Goal: Answer question/provide support: Share knowledge or assist other users

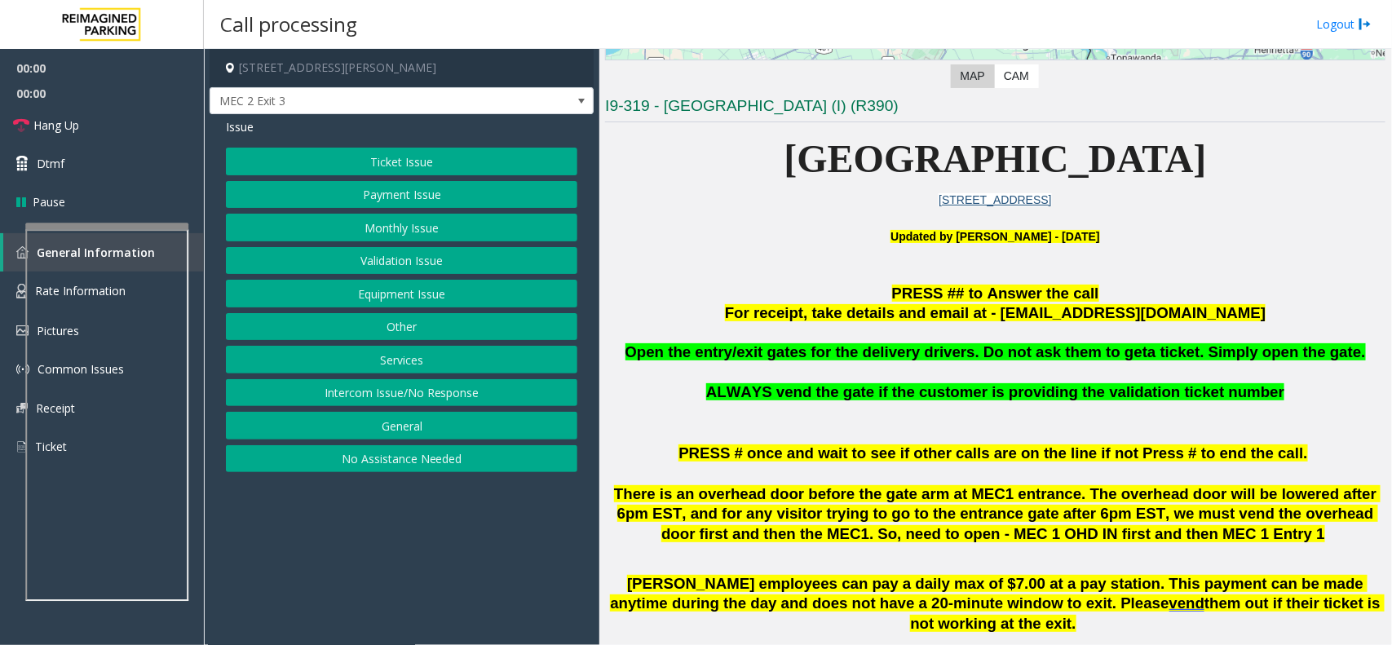
scroll to position [510, 0]
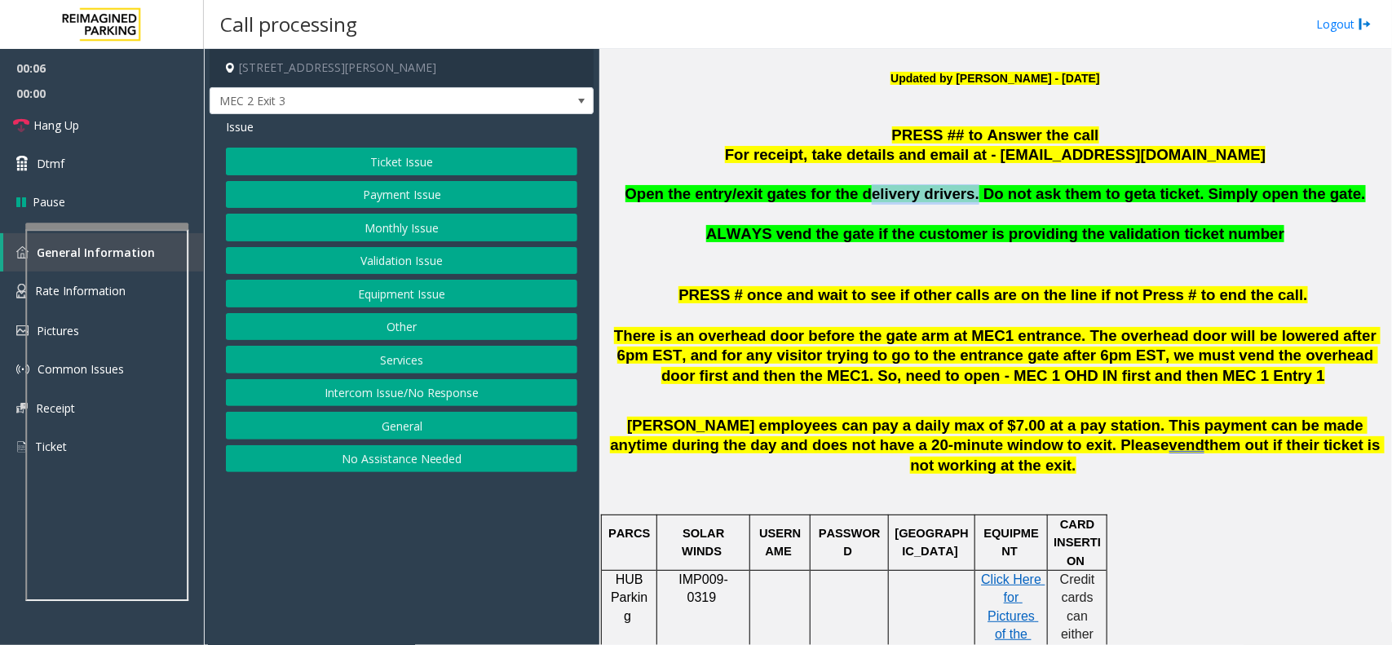
copy span "elivery drivers."
drag, startPoint x: 972, startPoint y: 197, endPoint x: 878, endPoint y: 193, distance: 94.7
click at [878, 193] on span "Open the entry/exit gates for the delivery drivers. Do not ask them to get" at bounding box center [887, 193] width 523 height 17
click at [498, 307] on button "Equipment Issue" at bounding box center [402, 294] width 352 height 28
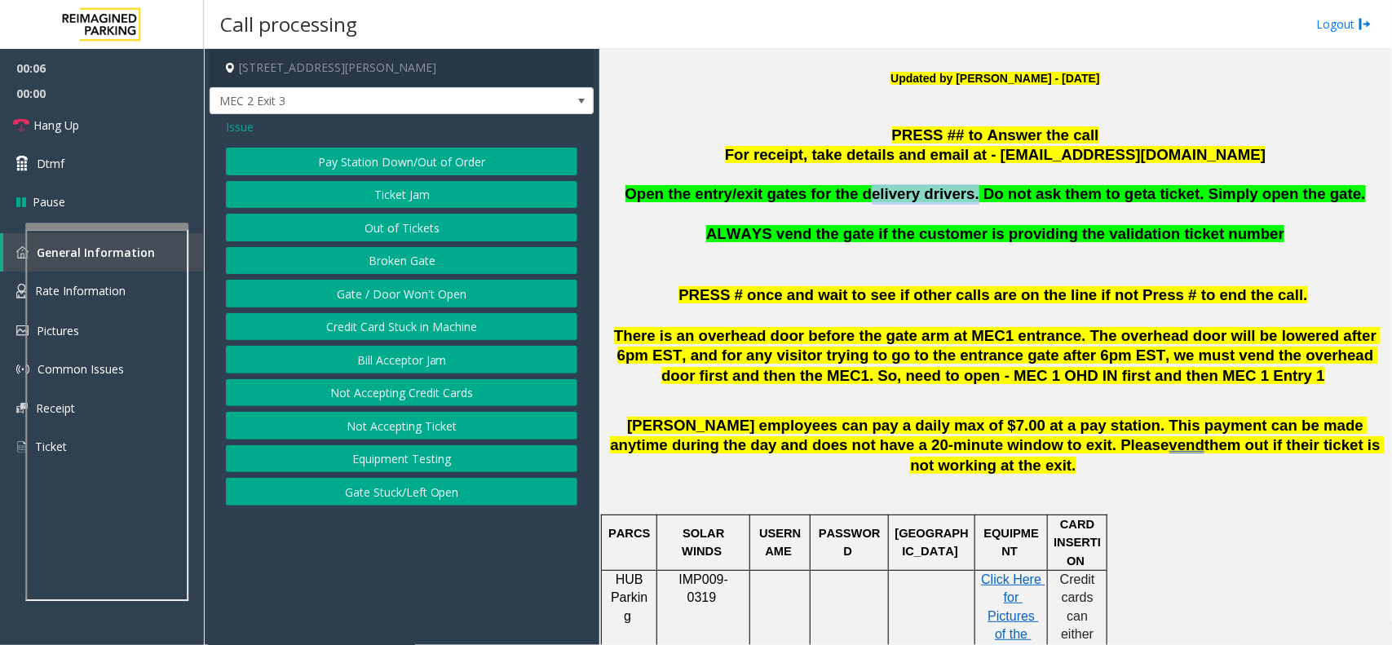
click at [498, 304] on button "Gate / Door Won't Open" at bounding box center [402, 294] width 352 height 28
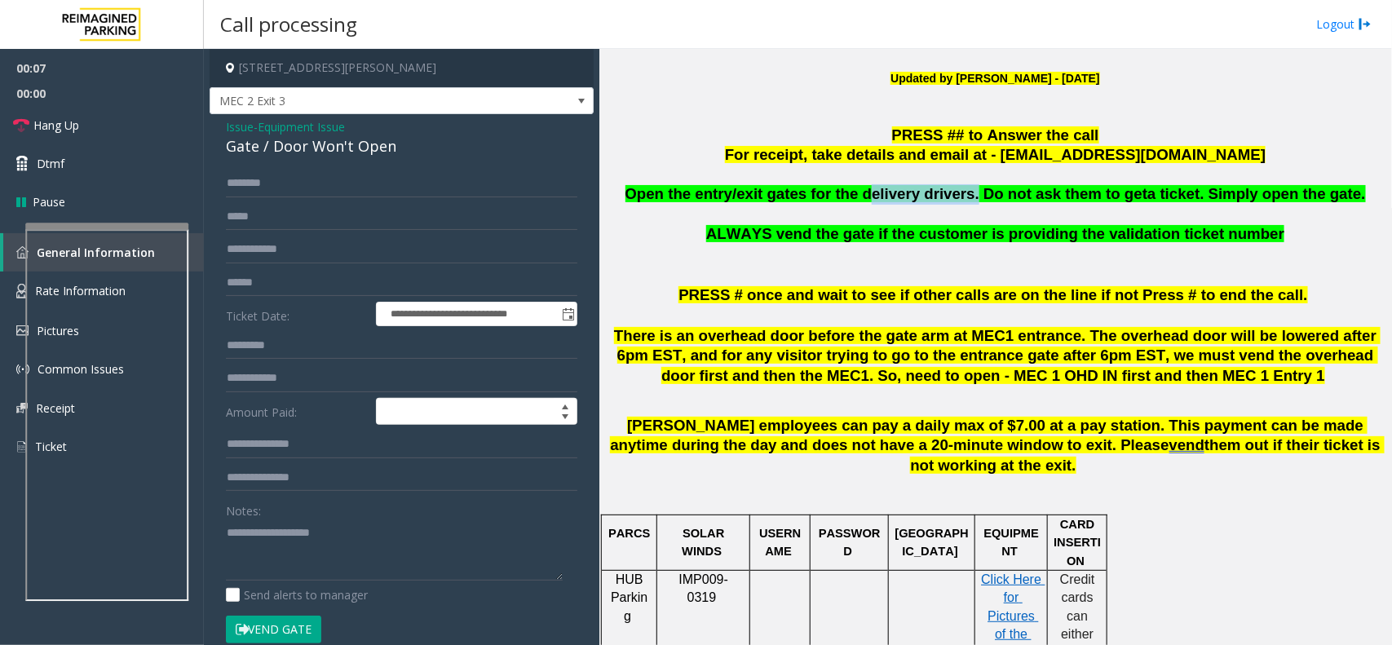
click at [285, 633] on button "Vend Gate" at bounding box center [273, 630] width 95 height 28
click at [237, 133] on span "Issue" at bounding box center [240, 126] width 28 height 17
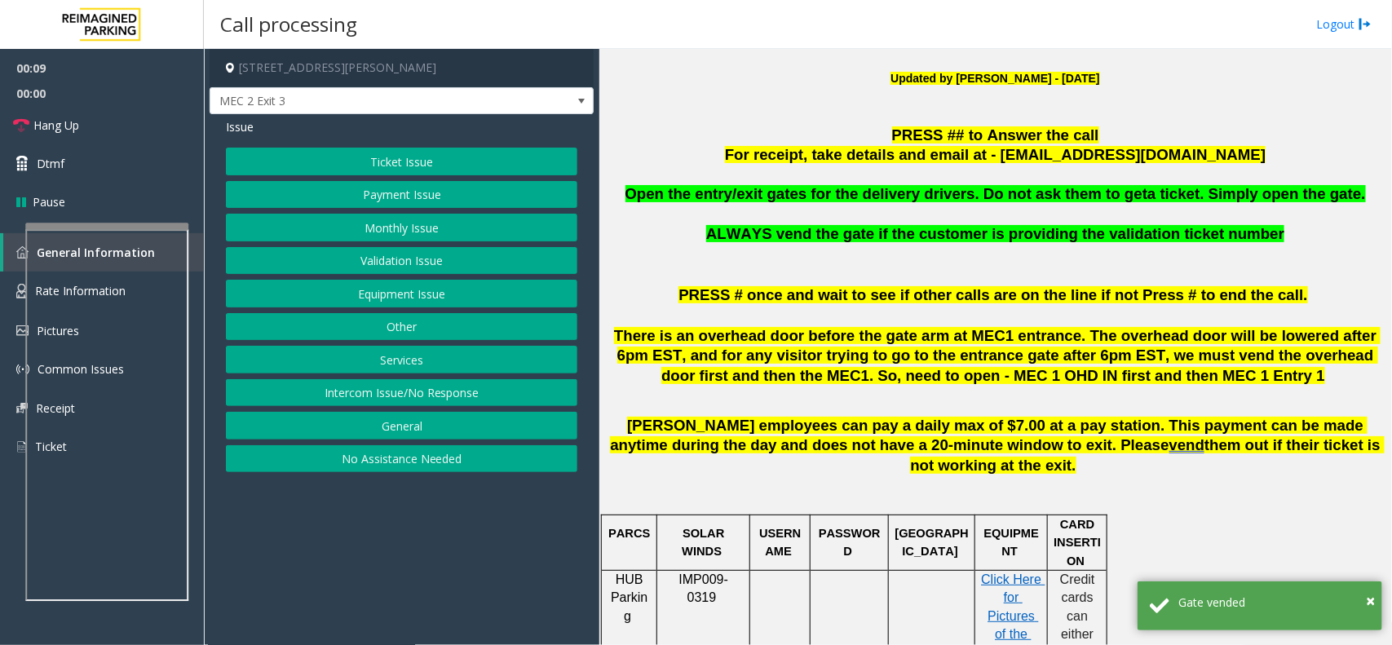
click at [359, 356] on button "Services" at bounding box center [402, 360] width 352 height 28
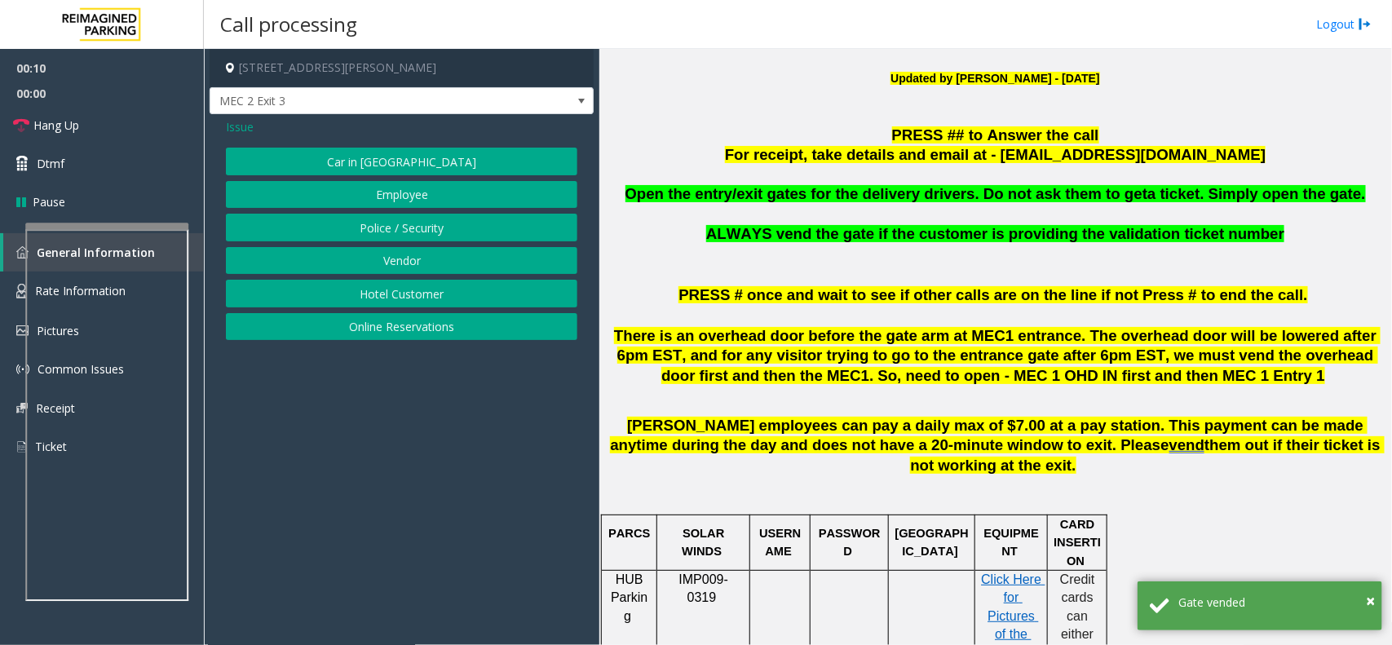
click at [372, 253] on button "Vendor" at bounding box center [402, 261] width 352 height 28
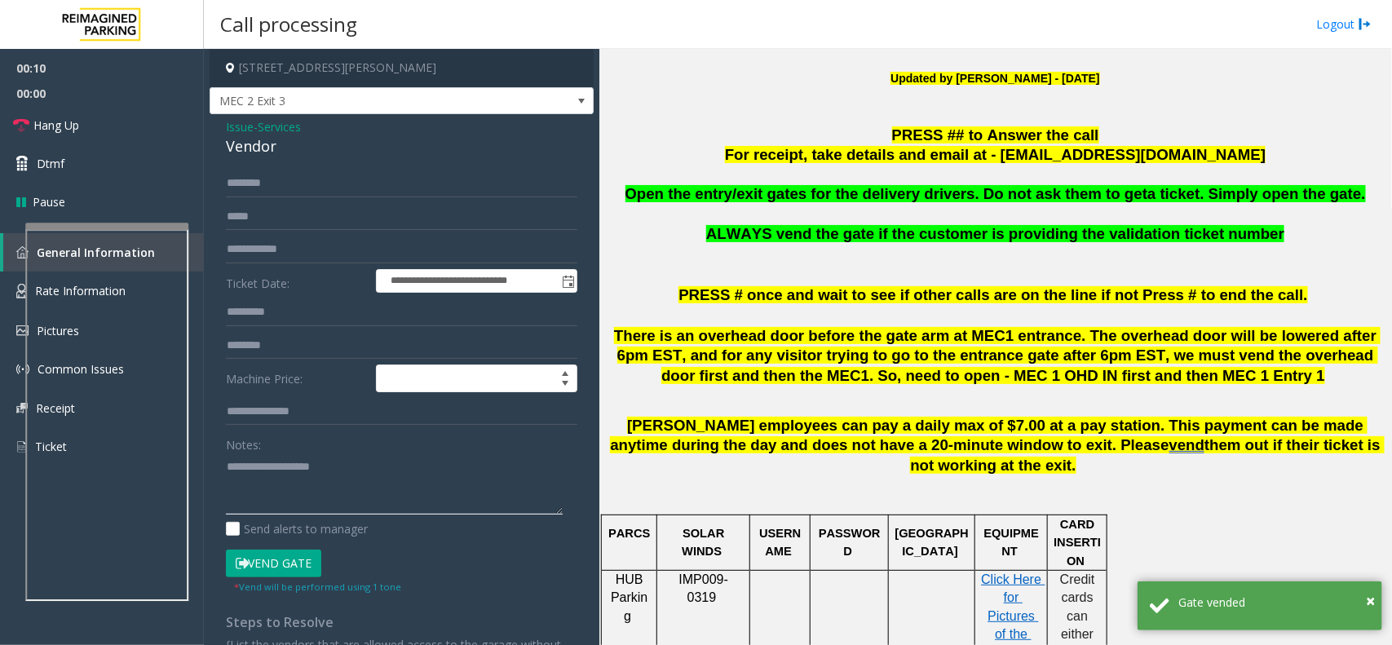
click at [323, 474] on textarea at bounding box center [394, 483] width 337 height 61
paste textarea "**********"
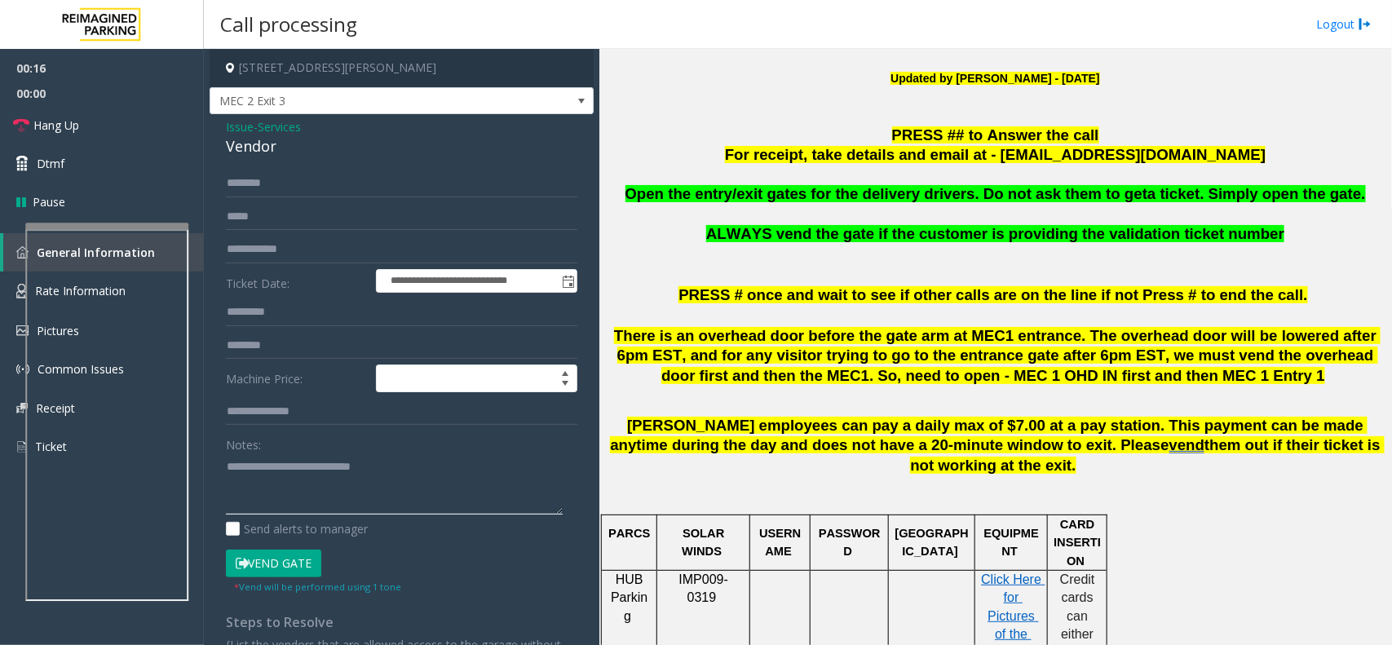
click at [229, 473] on textarea at bounding box center [394, 483] width 337 height 61
click at [435, 467] on textarea at bounding box center [394, 483] width 337 height 61
type textarea "**********"
click at [107, 131] on link "Hang Up" at bounding box center [102, 125] width 204 height 38
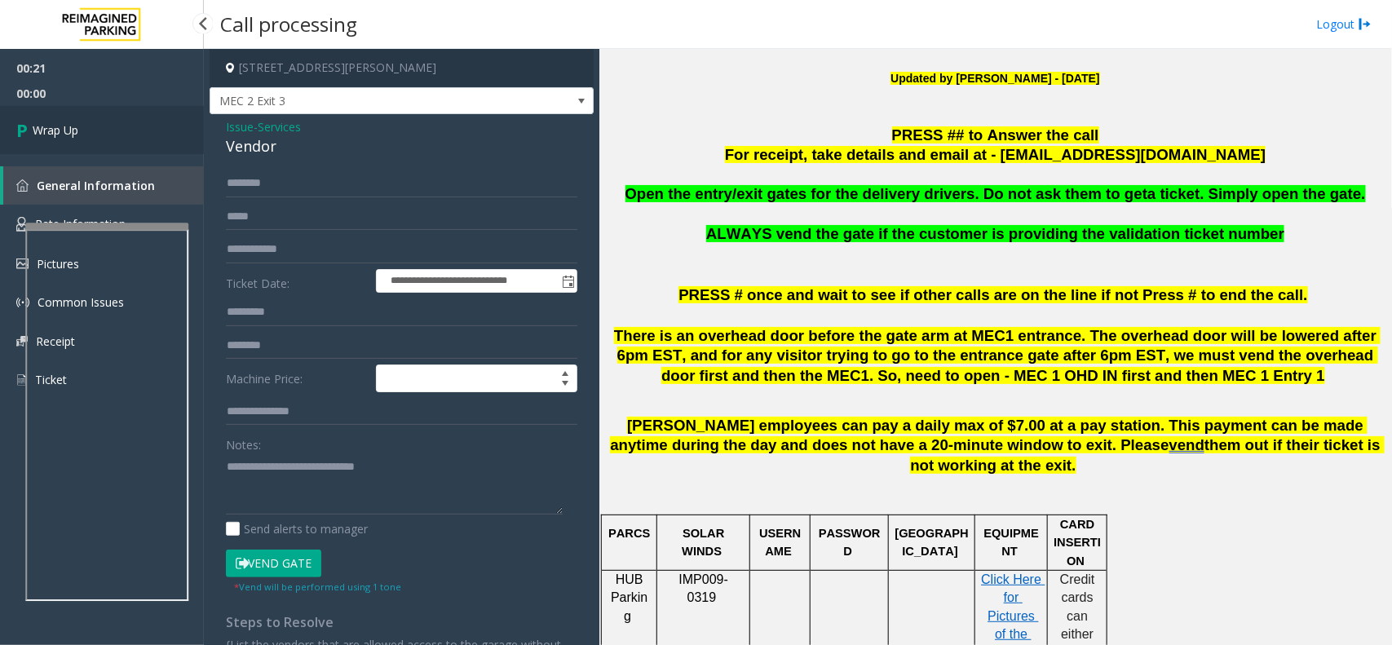
click at [110, 124] on link "Wrap Up" at bounding box center [102, 130] width 204 height 48
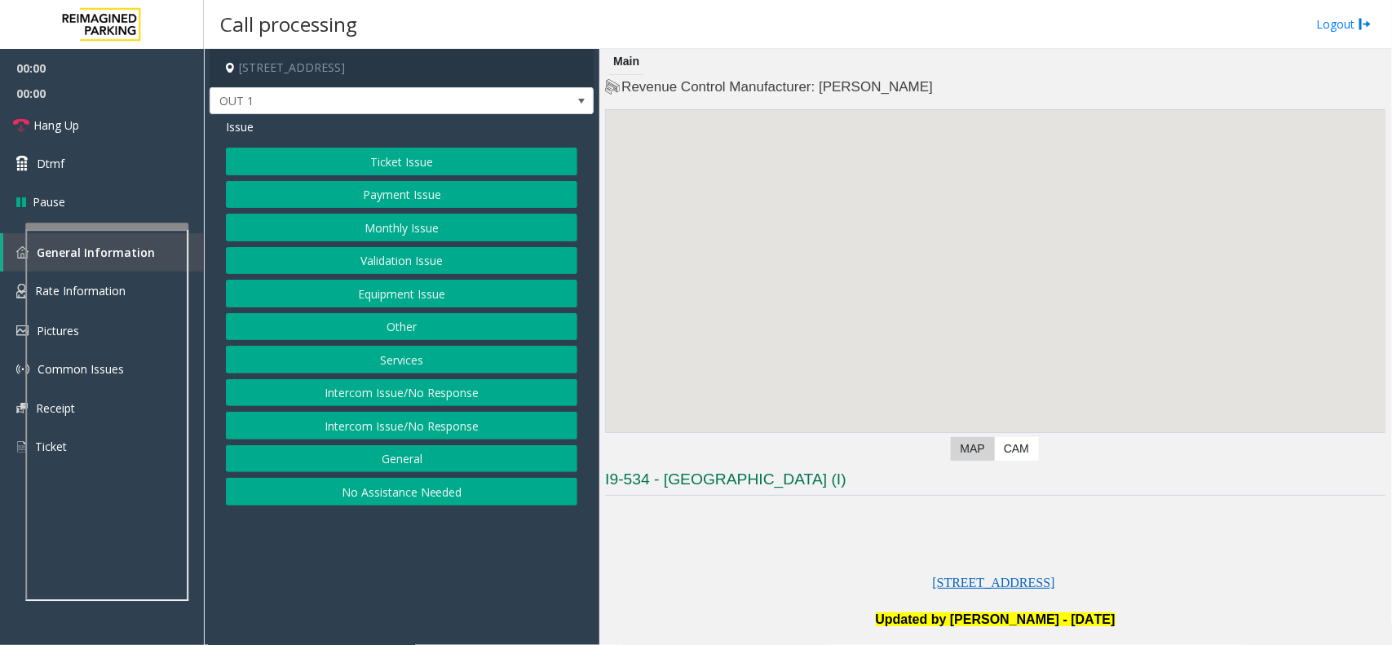
scroll to position [306, 0]
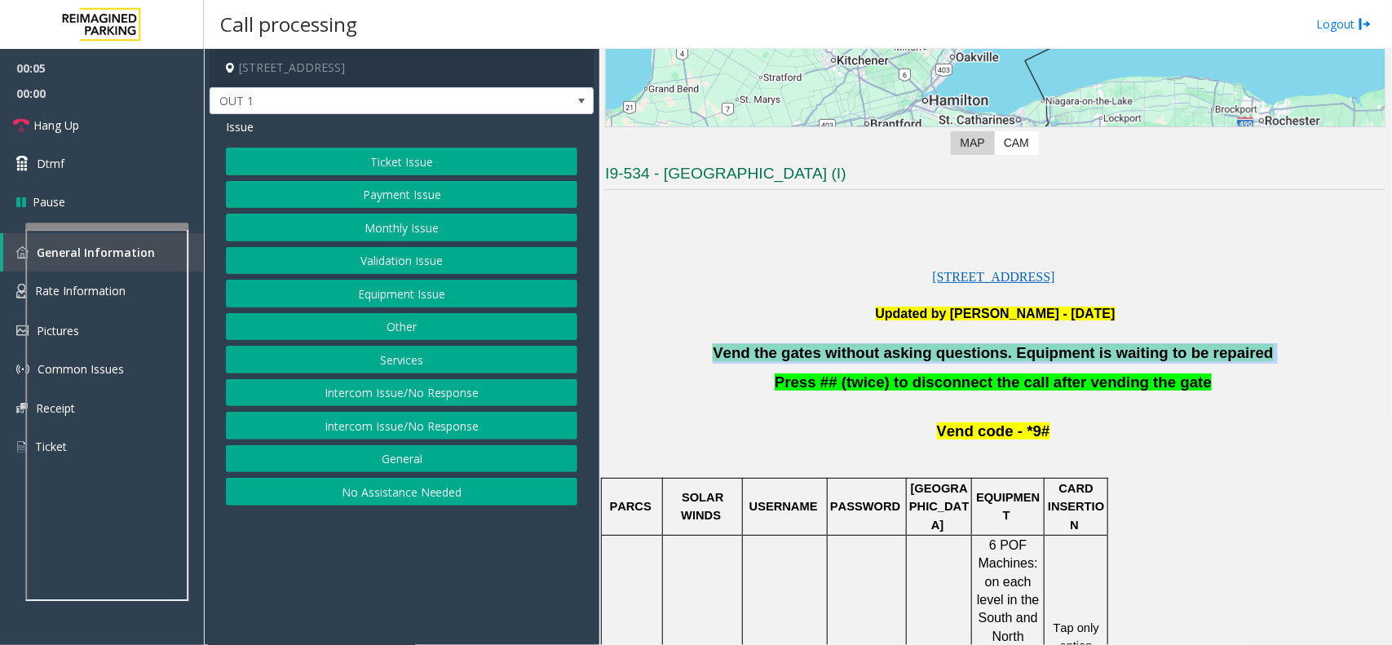
copy p "Vend the gates without asking questions. Equipment is waiting to be repaired"
drag, startPoint x: 739, startPoint y: 352, endPoint x: 1241, endPoint y: 359, distance: 501.6
click at [1241, 359] on p "Vend the gates without asking questions. Equipment is waiting to be repaired" at bounding box center [995, 353] width 781 height 20
click at [414, 288] on button "Equipment Issue" at bounding box center [402, 294] width 352 height 28
click at [414, 288] on button "Gate / Door Won't Open" at bounding box center [402, 294] width 352 height 28
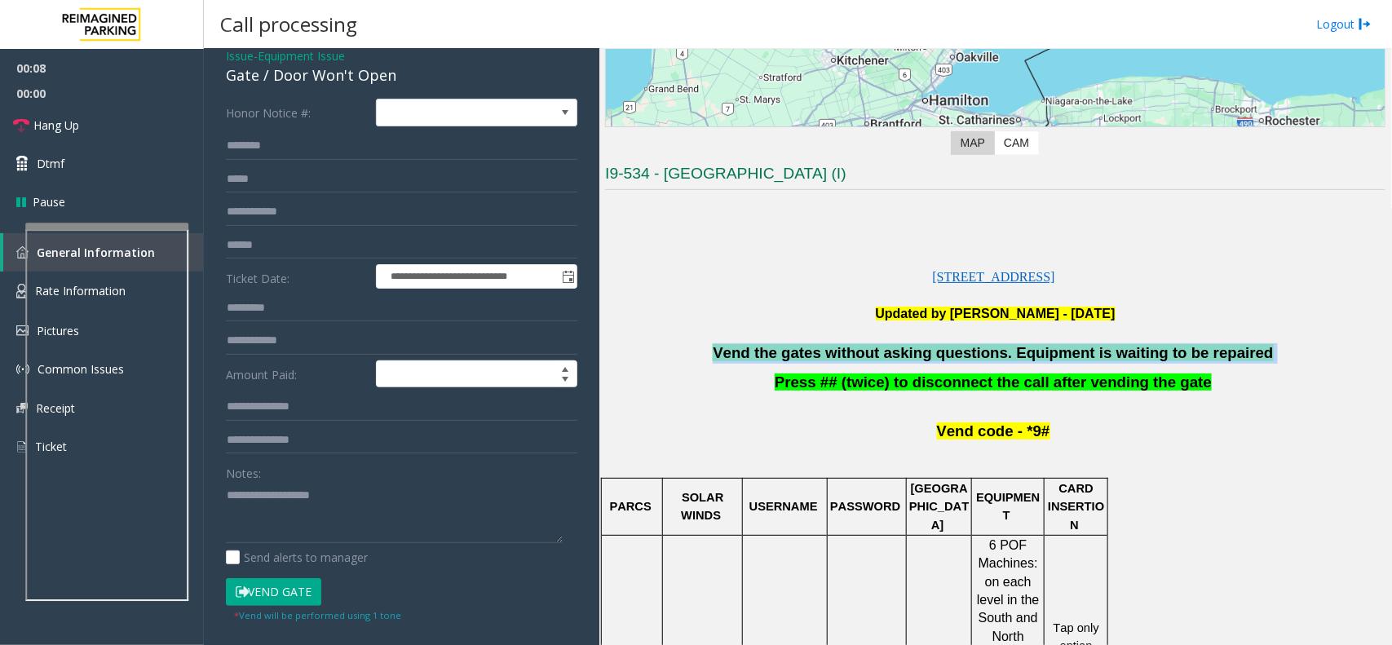
scroll to position [102, 0]
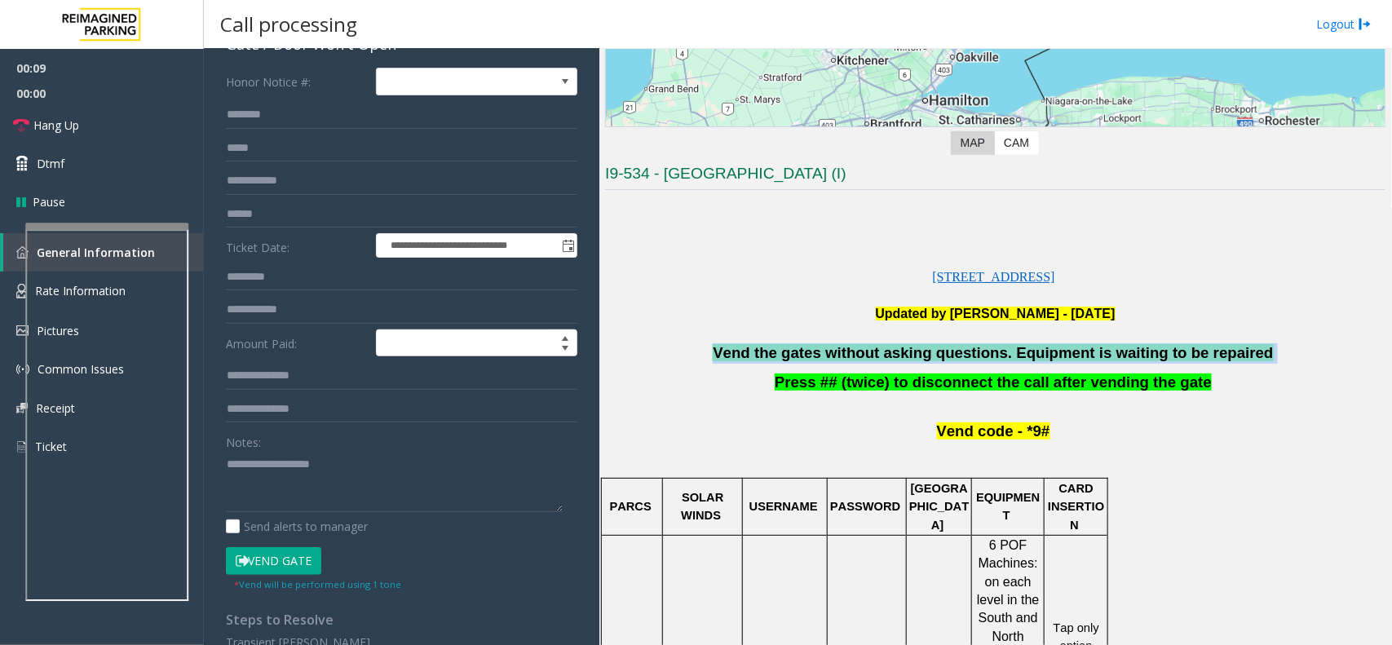
click at [279, 548] on button "Vend Gate" at bounding box center [273, 561] width 95 height 28
click at [108, 179] on link "Dtmf" at bounding box center [102, 163] width 204 height 38
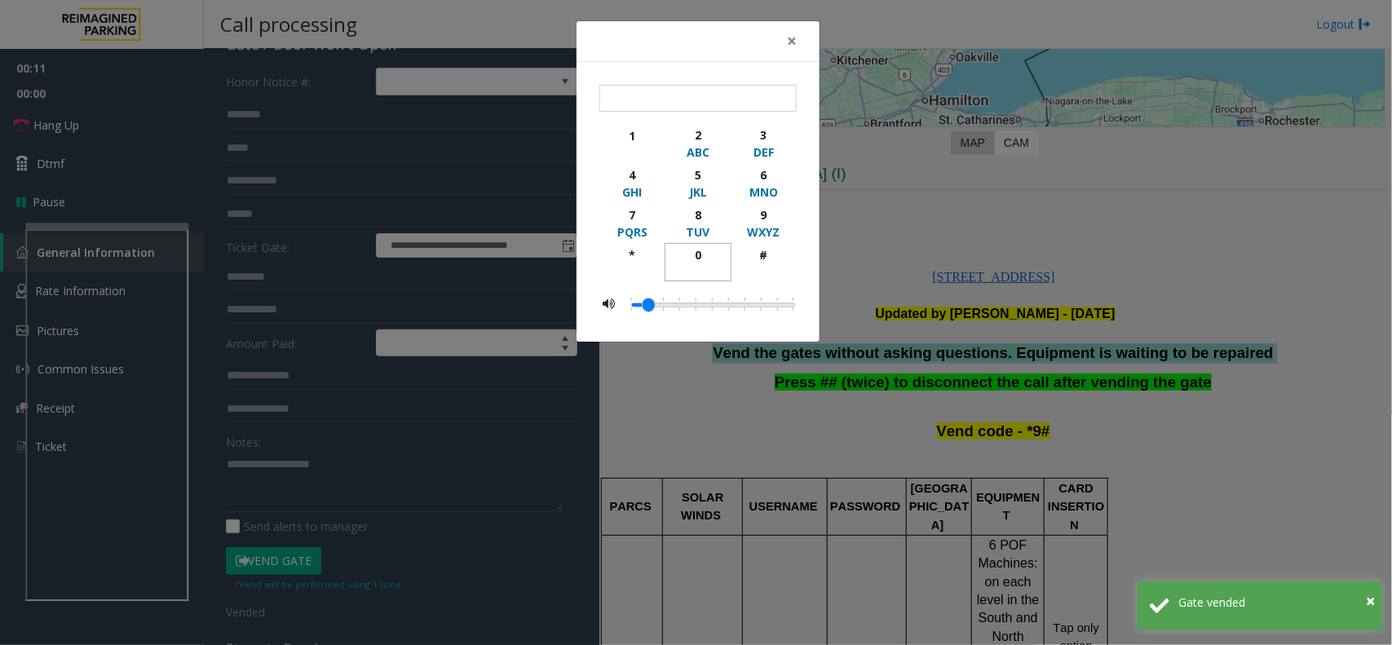
drag, startPoint x: 677, startPoint y: 263, endPoint x: 649, endPoint y: 257, distance: 28.5
click at [673, 261] on button "0" at bounding box center [698, 262] width 66 height 38
click at [637, 255] on div "*" at bounding box center [632, 254] width 45 height 17
click at [749, 226] on div "WXYZ" at bounding box center [763, 231] width 45 height 17
click at [771, 259] on div "#" at bounding box center [763, 254] width 45 height 17
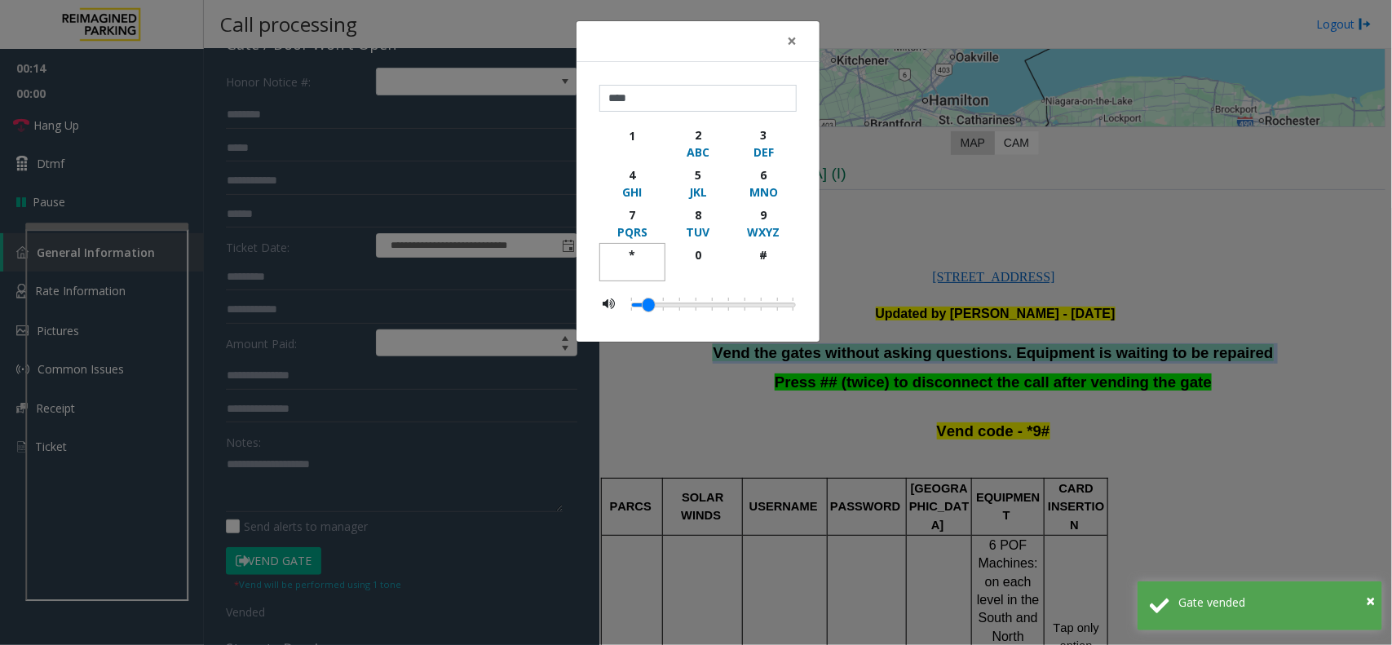
click at [630, 253] on div "*" at bounding box center [632, 254] width 45 height 17
click at [767, 219] on div "9" at bounding box center [763, 214] width 45 height 17
click at [768, 266] on div "button" at bounding box center [763, 270] width 45 height 15
type input "*******"
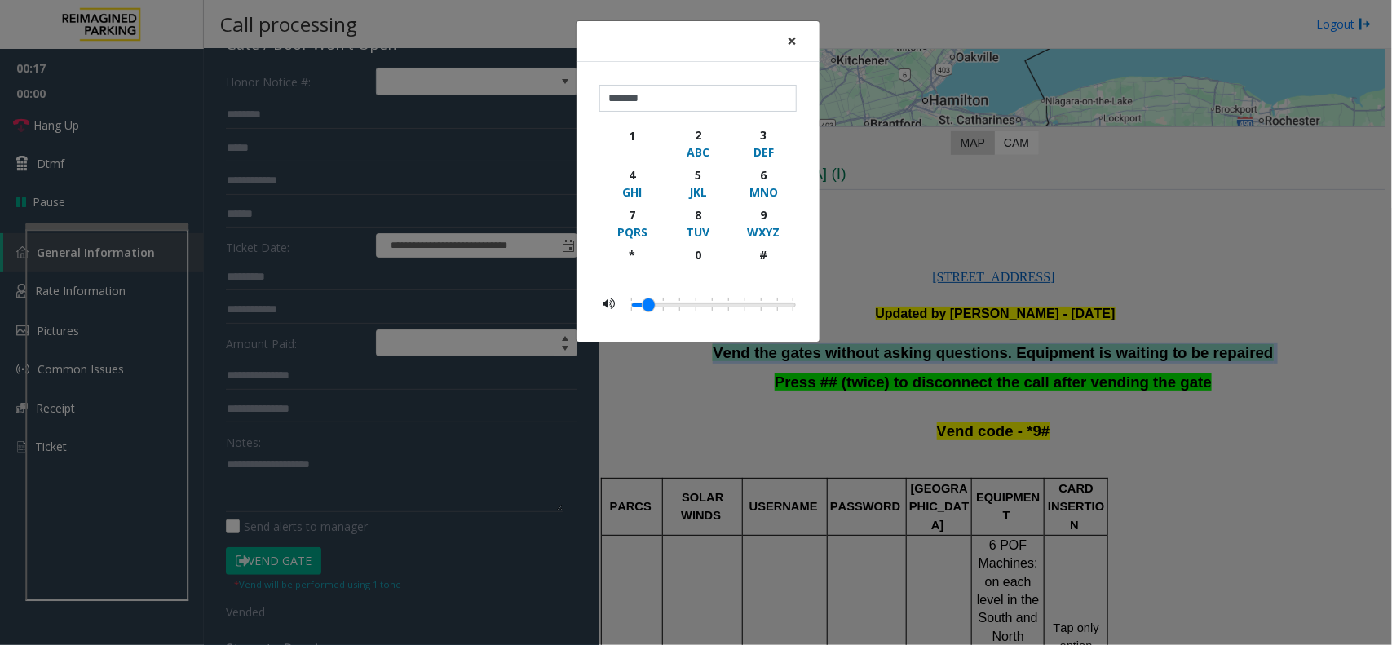
click at [793, 45] on span "×" at bounding box center [792, 40] width 10 height 23
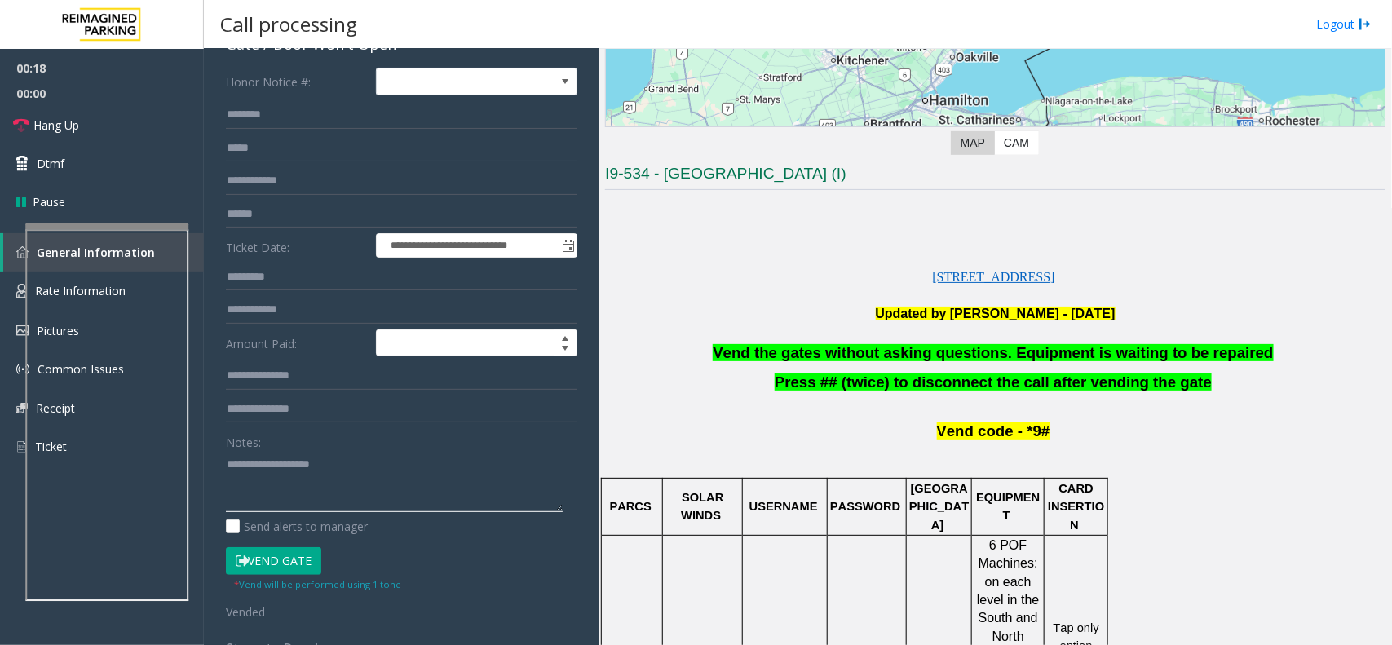
click at [361, 459] on textarea at bounding box center [394, 481] width 337 height 61
paste textarea "**********"
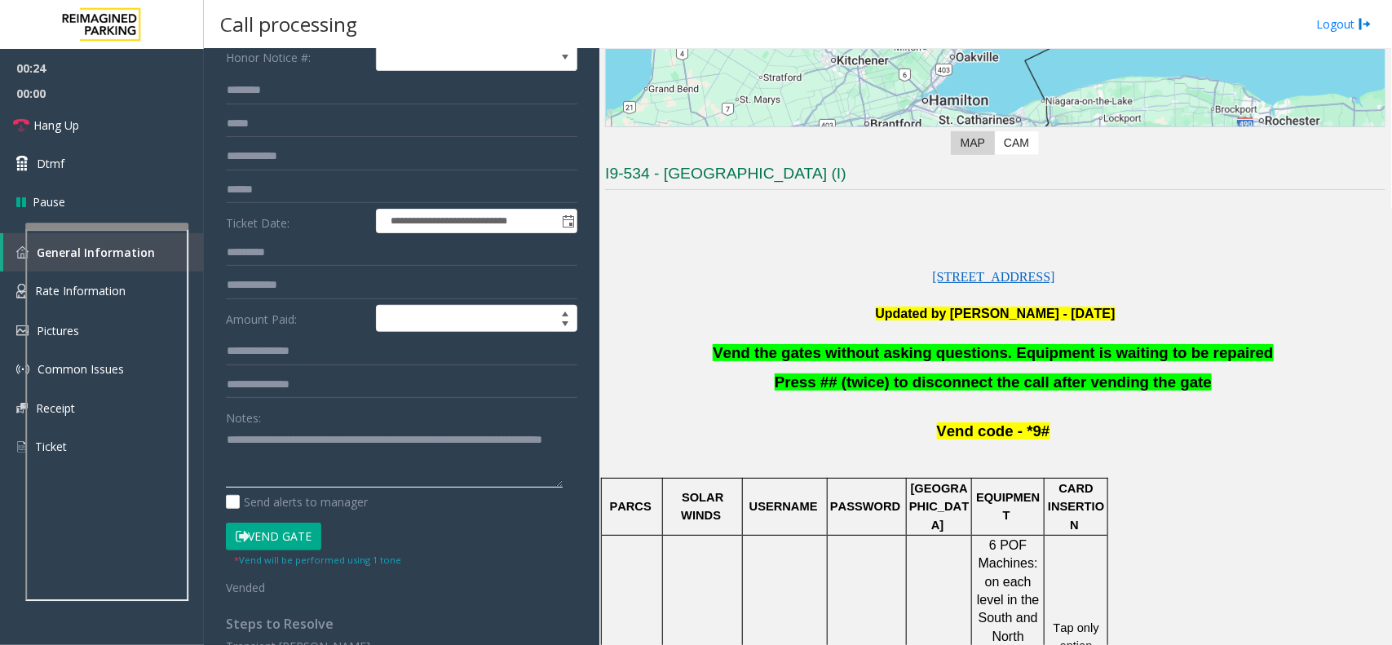
scroll to position [0, 0]
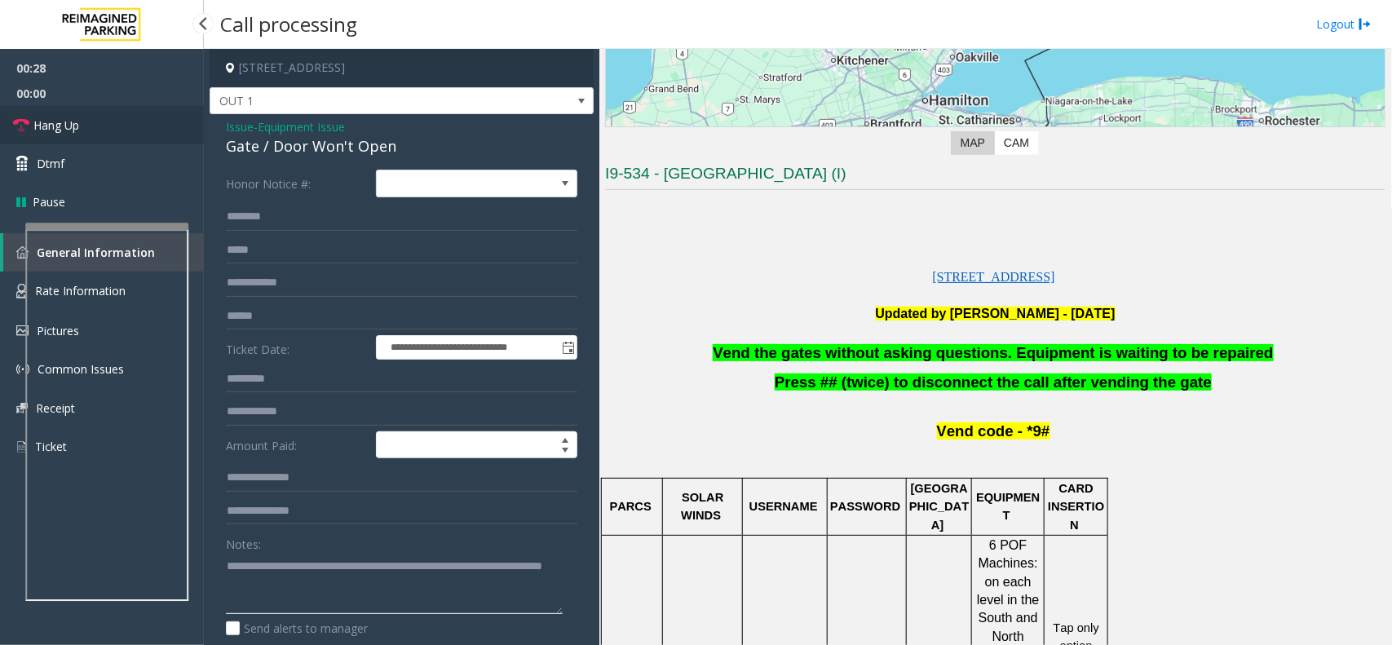
type textarea "**********"
click at [110, 125] on link "Hang Up" at bounding box center [102, 125] width 204 height 38
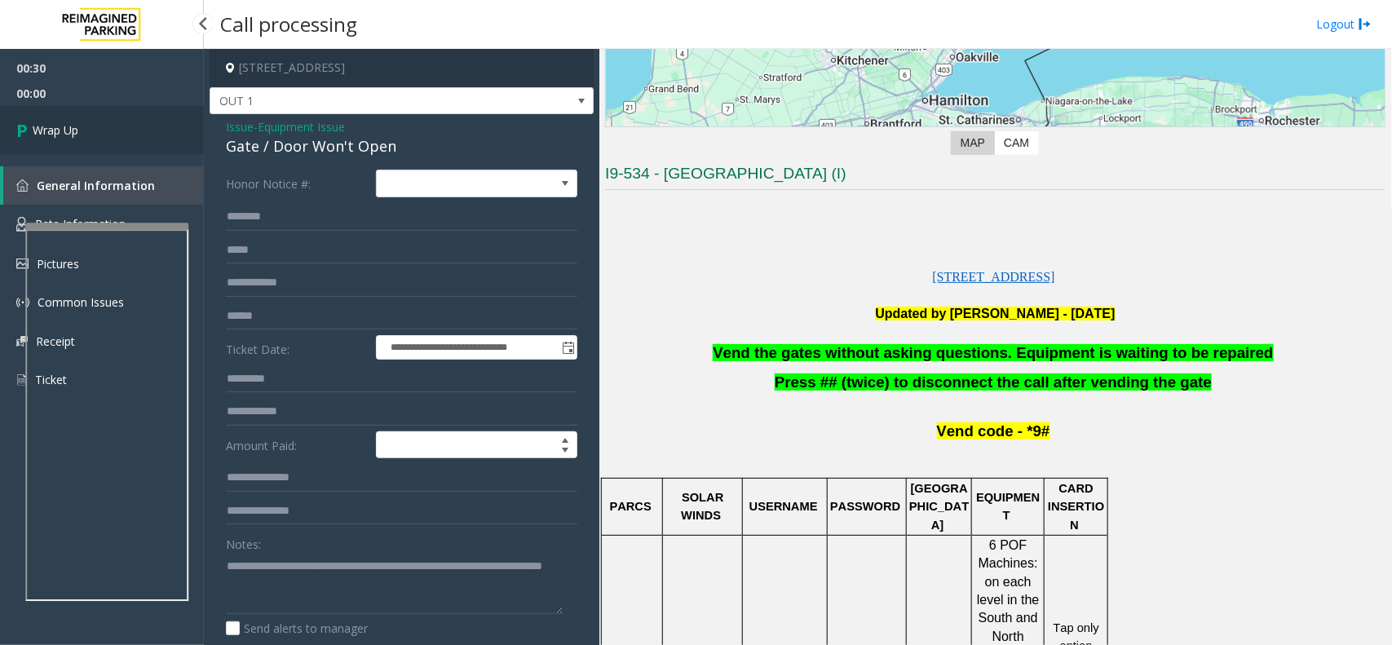
click at [110, 125] on link "Wrap Up" at bounding box center [102, 130] width 204 height 48
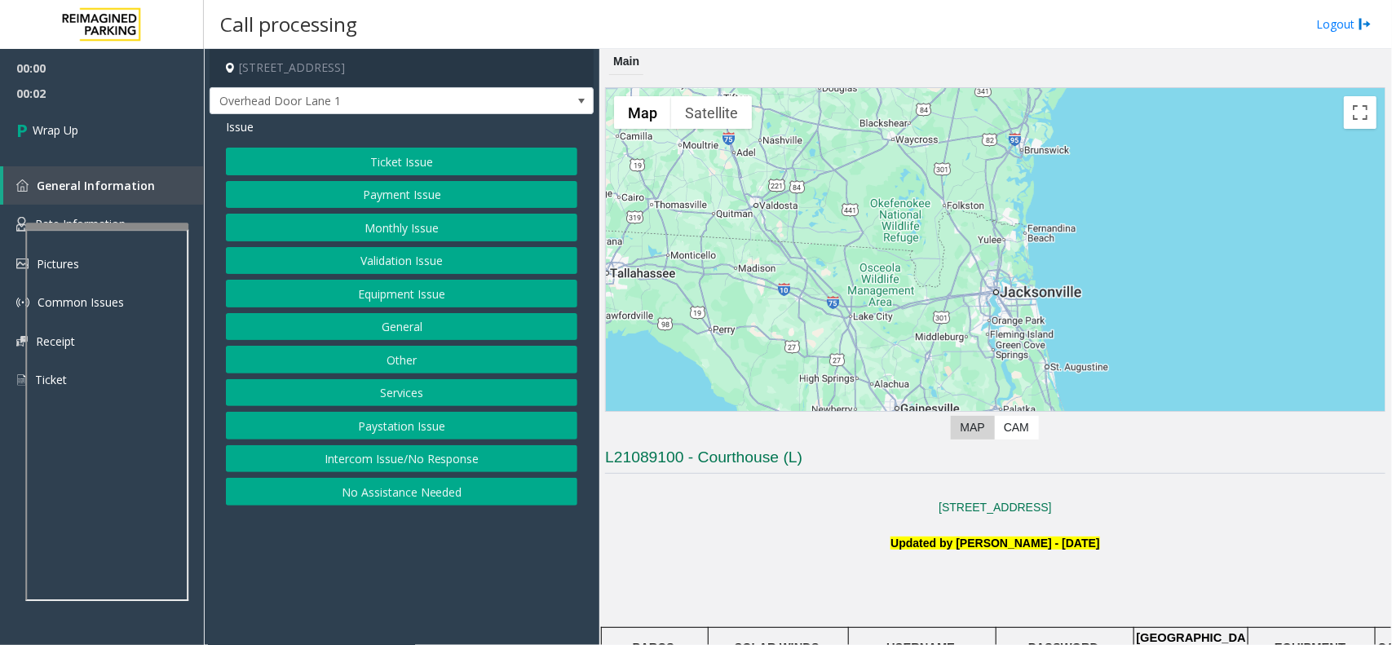
click at [347, 454] on button "Intercom Issue/No Response" at bounding box center [402, 459] width 352 height 28
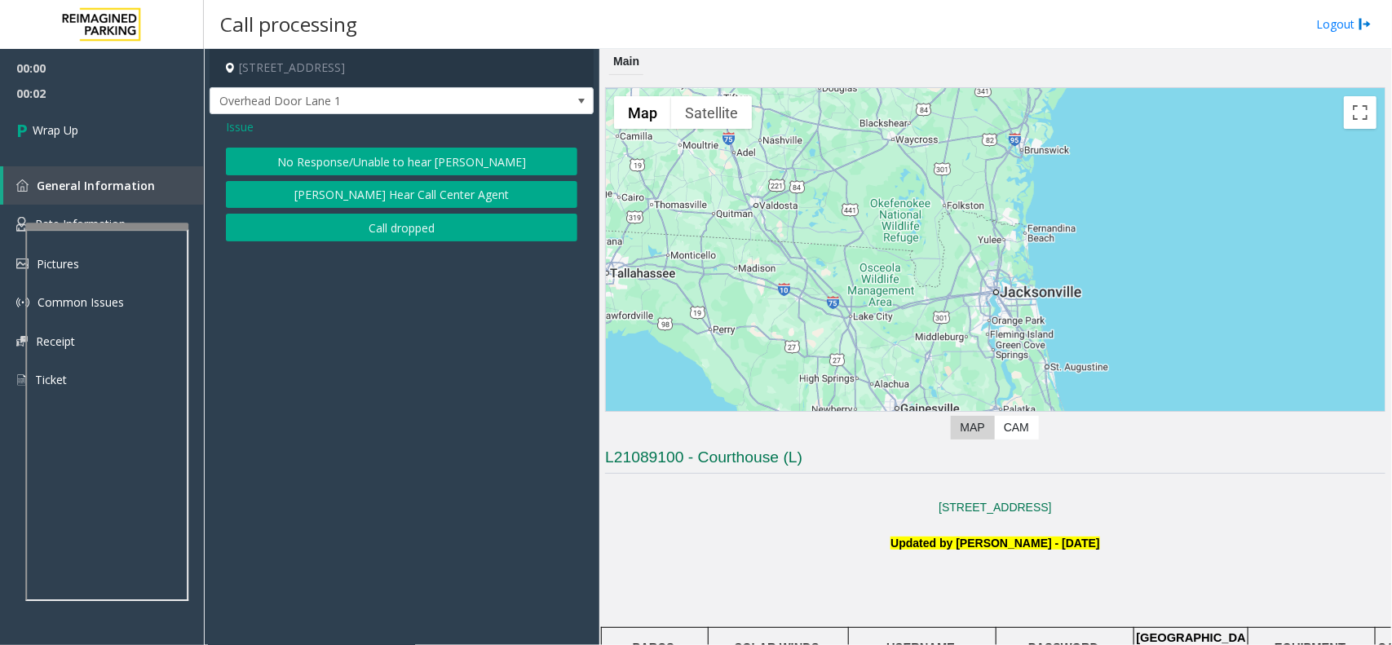
click at [308, 241] on button "Call dropped" at bounding box center [402, 228] width 352 height 28
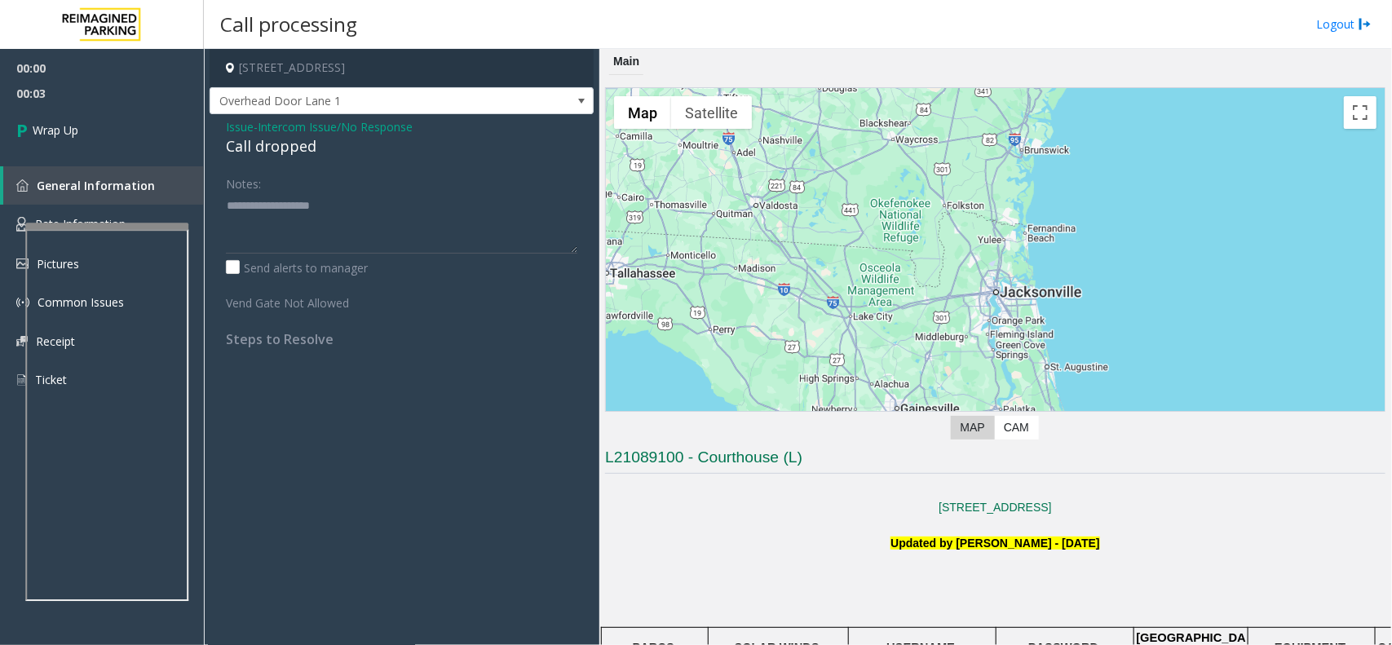
click at [263, 152] on div "Call dropped" at bounding box center [402, 146] width 352 height 22
click at [276, 149] on div "Call dropped" at bounding box center [402, 146] width 352 height 22
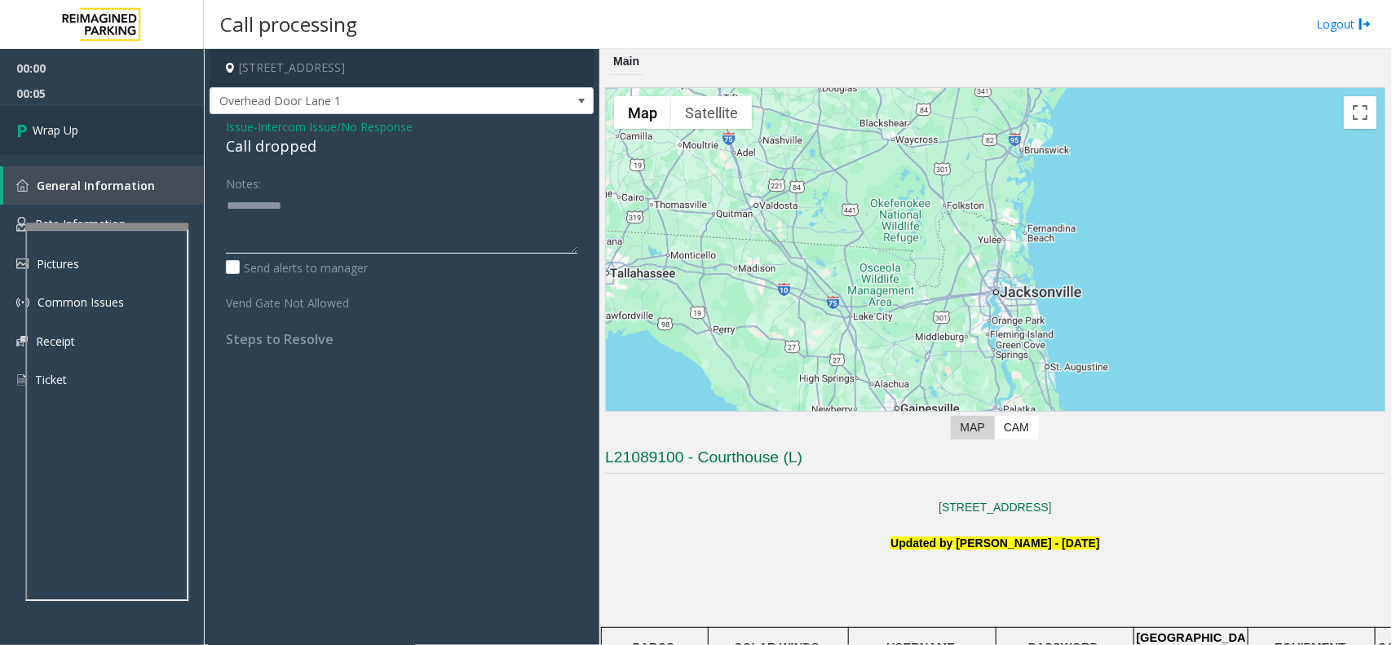
type textarea "**********"
click at [157, 139] on link "Wrap Up" at bounding box center [102, 130] width 204 height 48
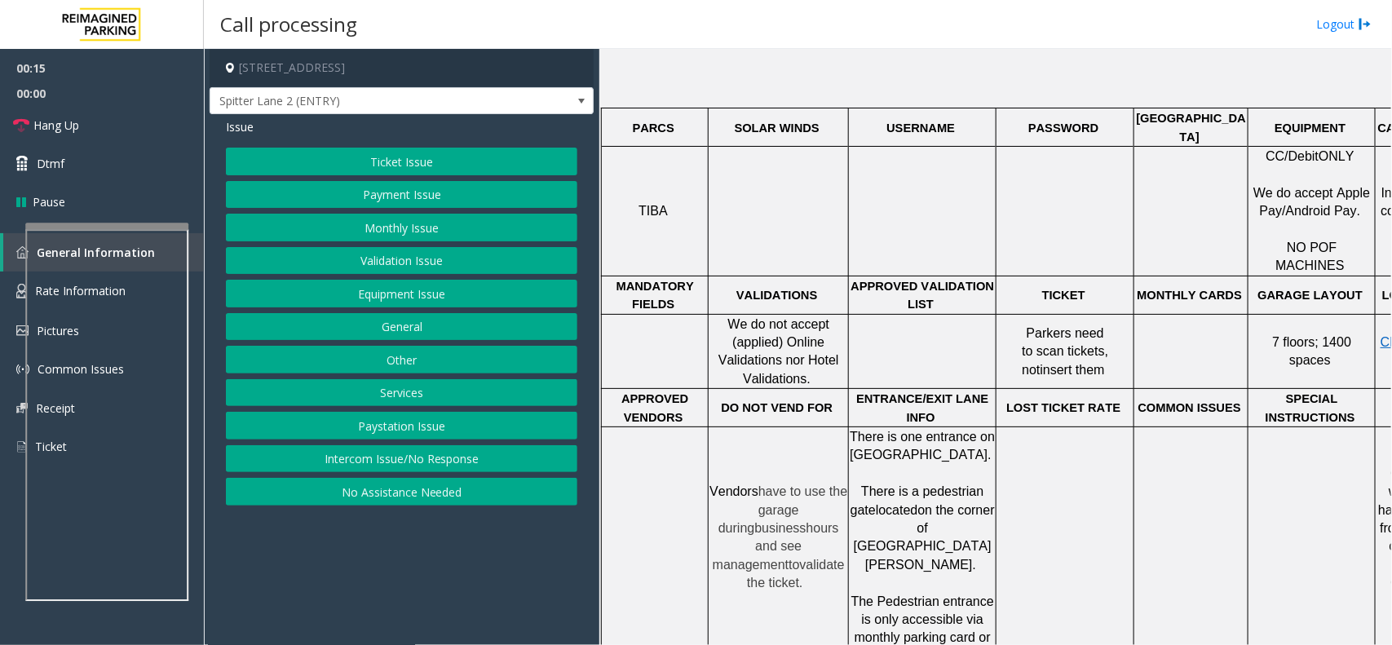
scroll to position [204, 0]
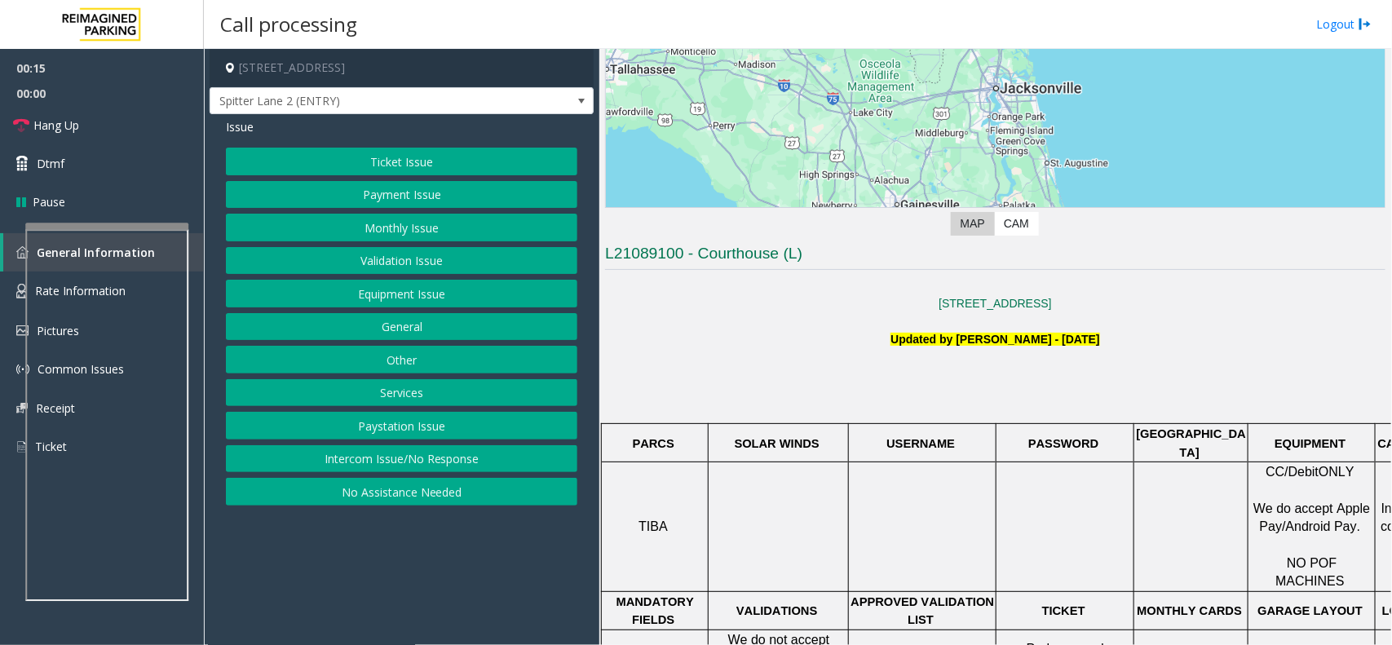
drag, startPoint x: 355, startPoint y: 457, endPoint x: 360, endPoint y: 400, distance: 57.4
click at [355, 457] on button "Intercom Issue/No Response" at bounding box center [402, 459] width 352 height 28
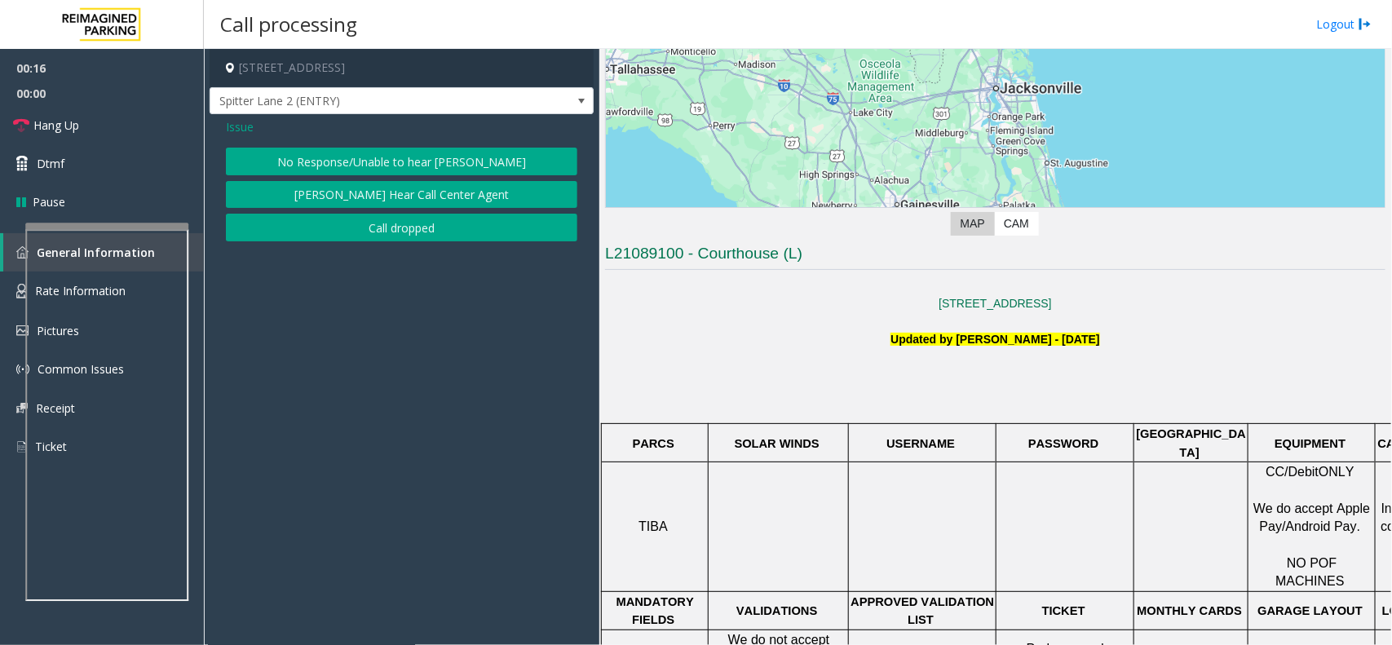
click at [369, 172] on button "No Response/Unable to hear [PERSON_NAME]" at bounding box center [402, 162] width 352 height 28
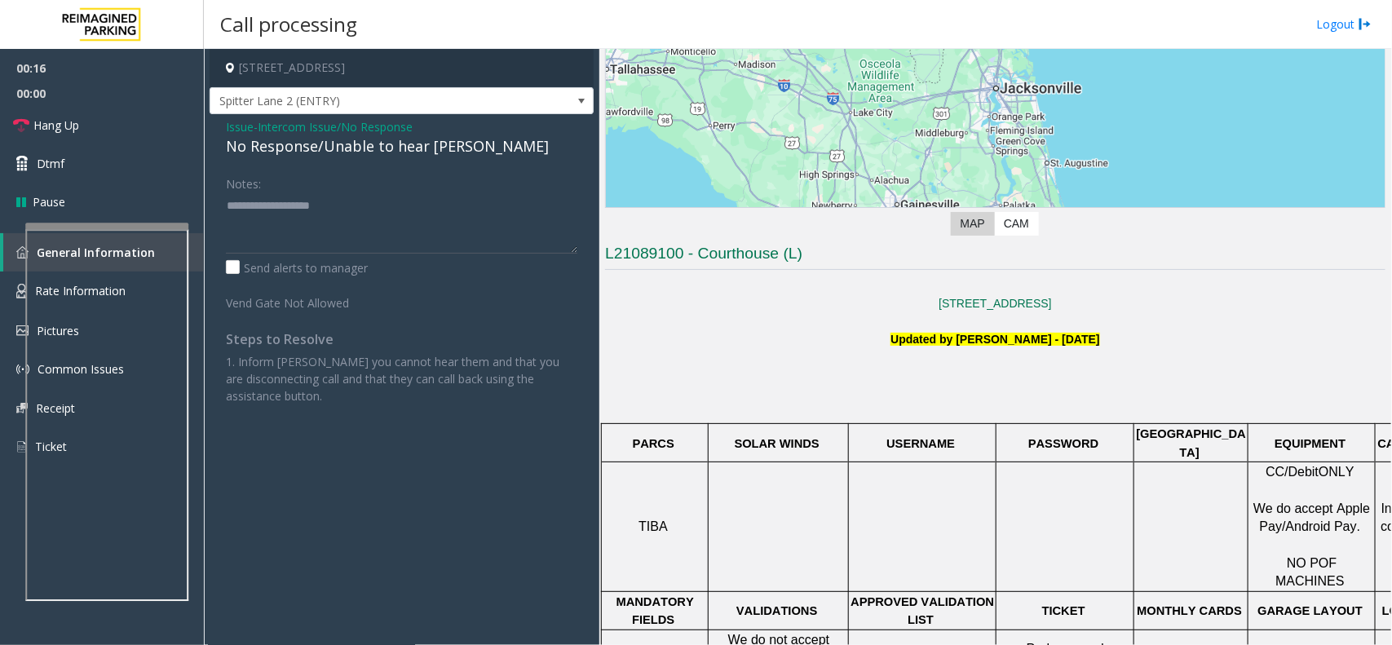
click at [397, 135] on div "No Response/Unable to hear [PERSON_NAME]" at bounding box center [402, 146] width 352 height 22
click at [397, 148] on div "No Response/Unable to hear [PERSON_NAME]" at bounding box center [402, 146] width 352 height 22
drag, startPoint x: 397, startPoint y: 148, endPoint x: 454, endPoint y: 143, distance: 57.3
click at [400, 148] on div "No Response/Unable to hear [PERSON_NAME]" at bounding box center [402, 146] width 352 height 22
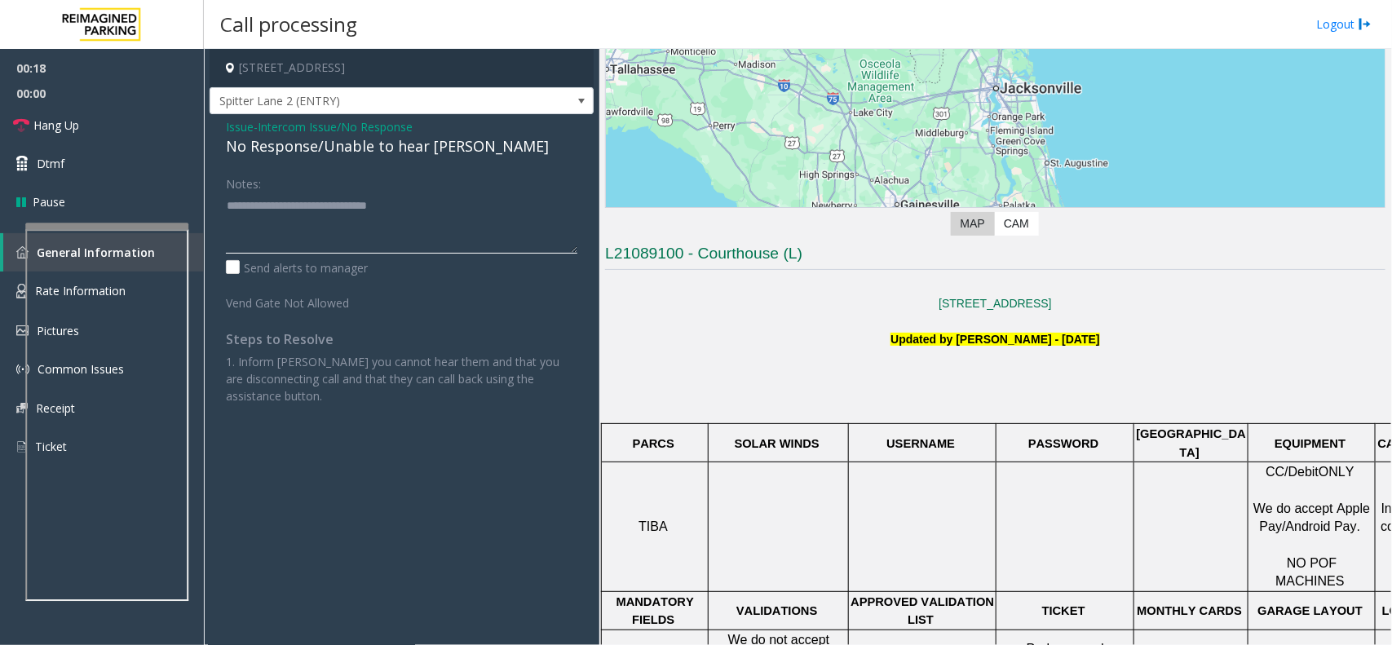
click at [491, 210] on textarea at bounding box center [402, 222] width 352 height 61
type textarea "**********"
click at [79, 121] on span "Hang Up" at bounding box center [56, 125] width 46 height 17
click at [99, 125] on link "Hang Up" at bounding box center [102, 125] width 204 height 38
click at [113, 135] on link "Hang Up" at bounding box center [102, 125] width 204 height 38
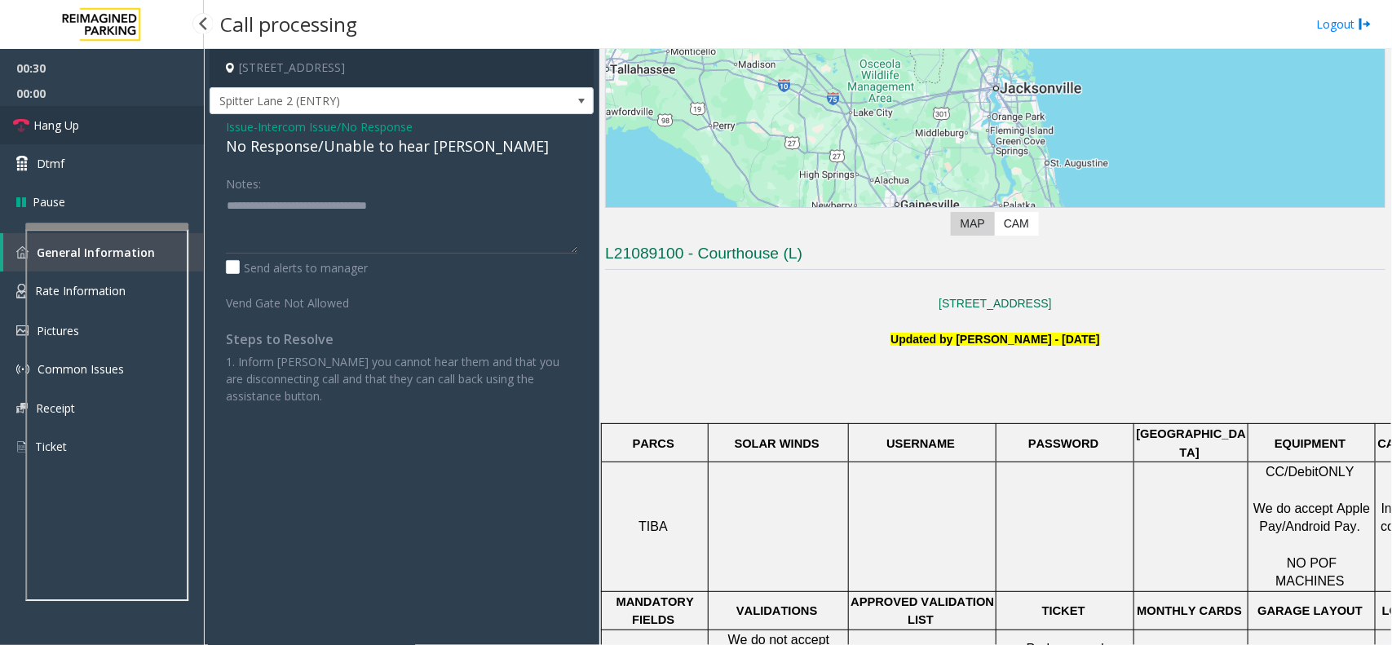
click at [131, 135] on link "Hang Up" at bounding box center [102, 125] width 204 height 38
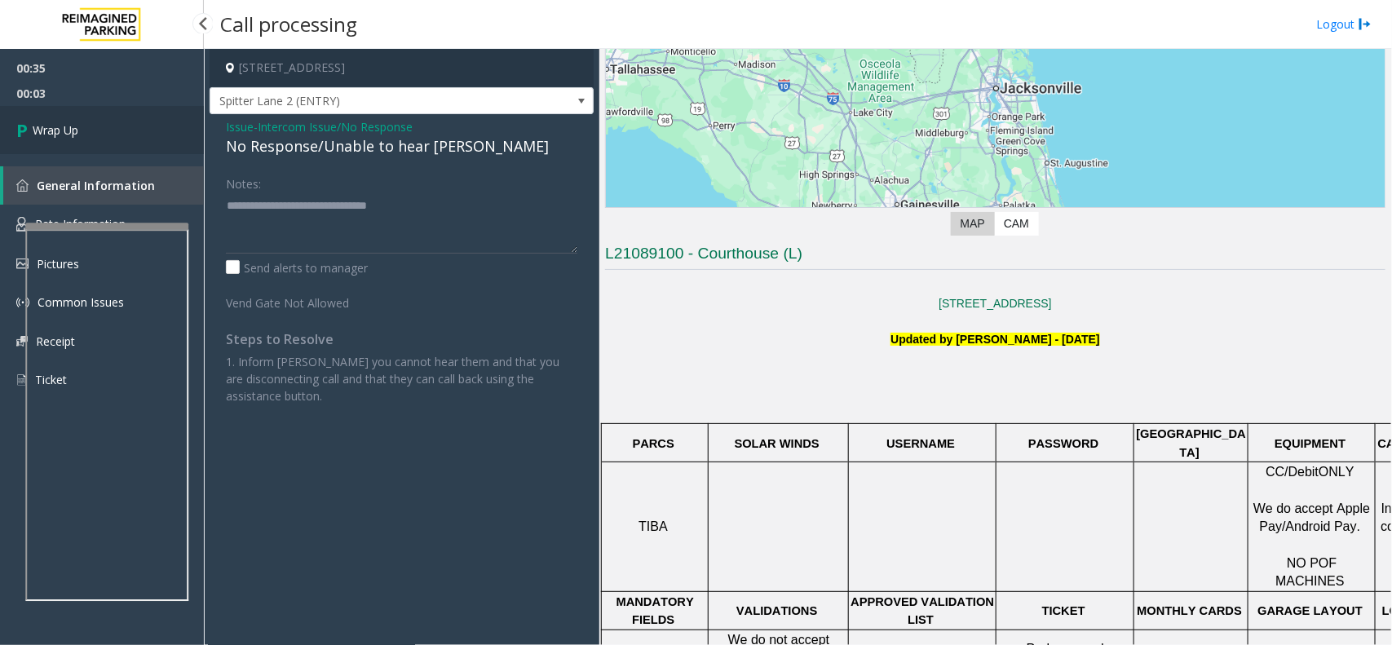
click at [118, 149] on link "Wrap Up" at bounding box center [102, 130] width 204 height 48
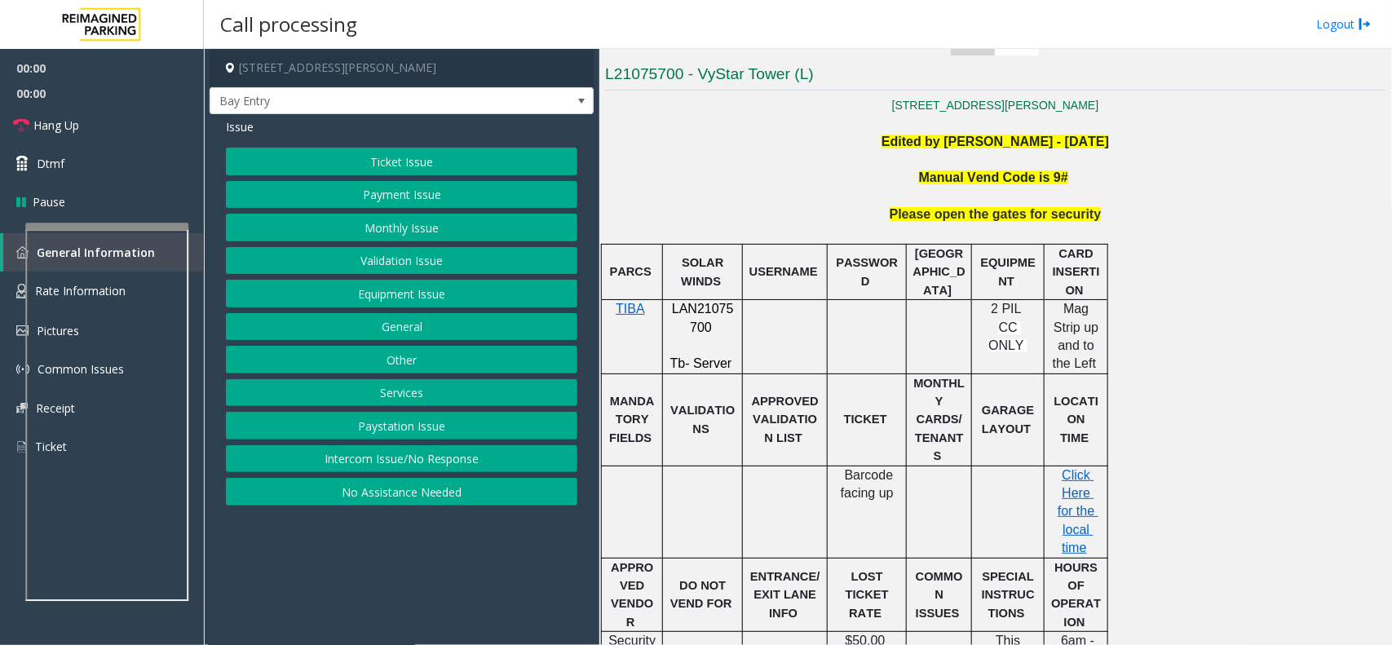
scroll to position [408, 0]
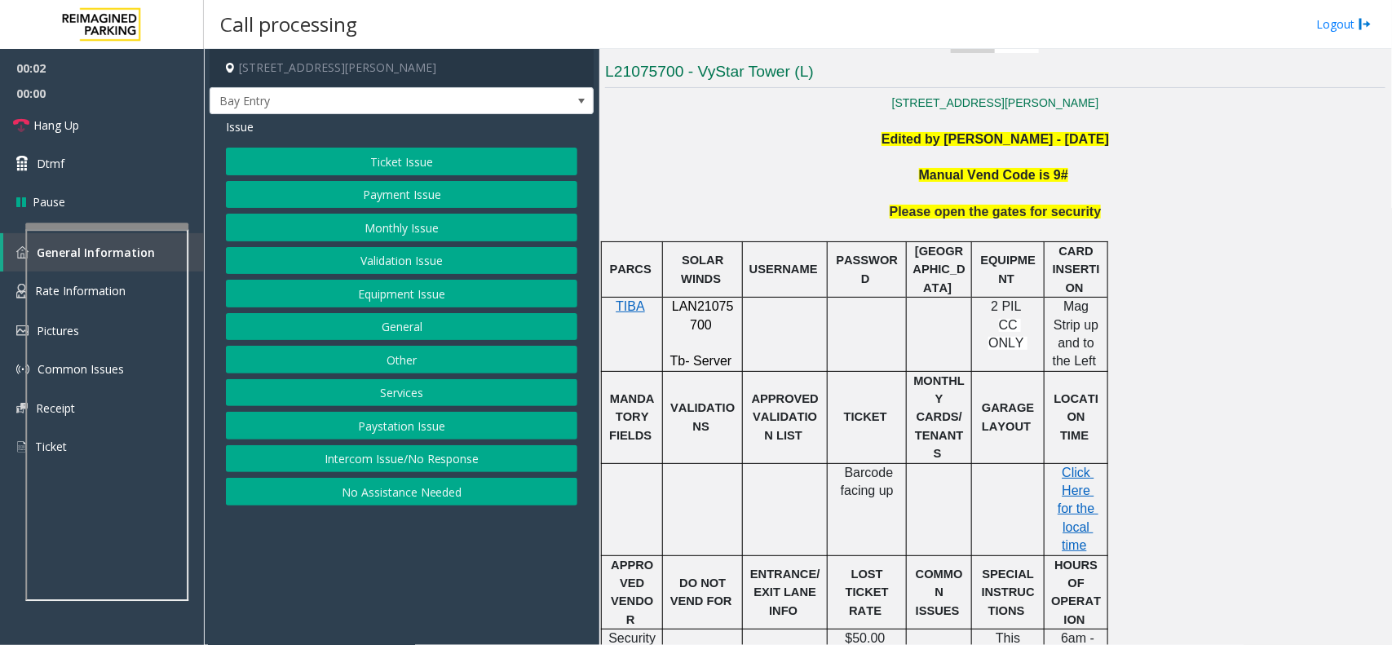
click at [719, 307] on span "LAN21075700" at bounding box center [703, 315] width 62 height 32
copy p "LAN21075700"
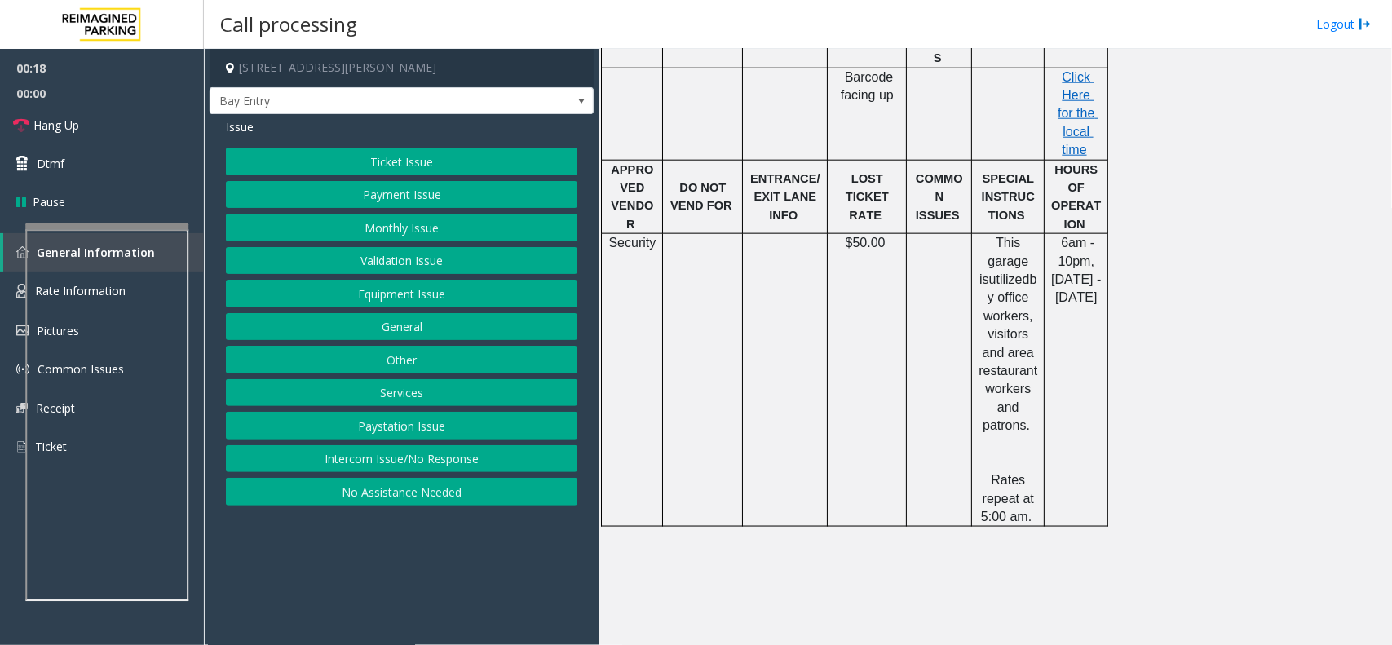
scroll to position [590, 0]
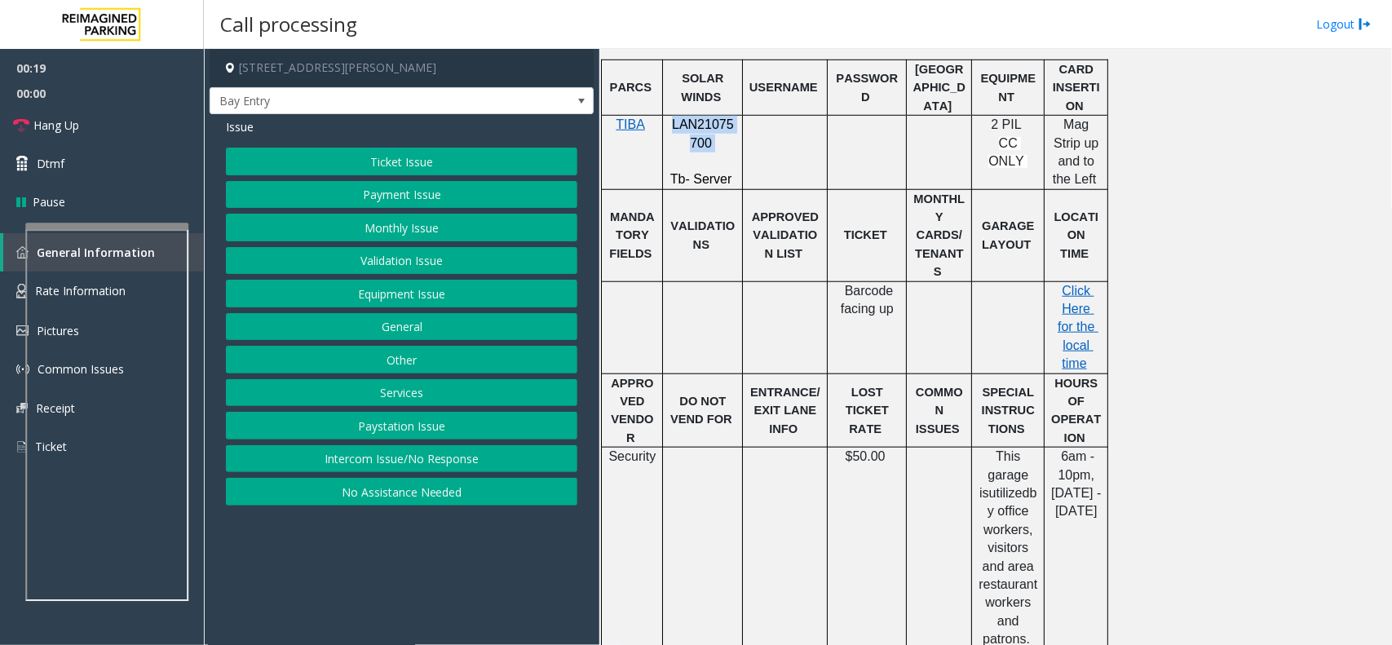
click at [443, 281] on button "Equipment Issue" at bounding box center [402, 294] width 352 height 28
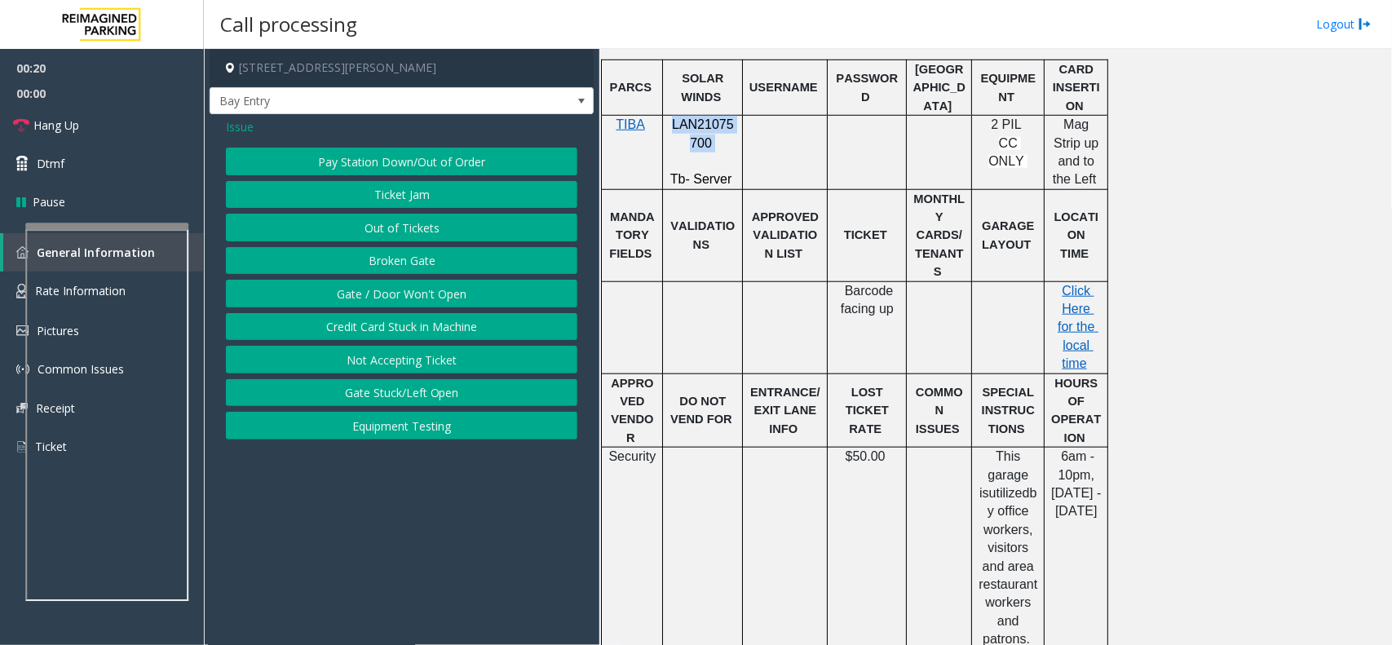
click at [430, 292] on button "Gate / Door Won't Open" at bounding box center [402, 294] width 352 height 28
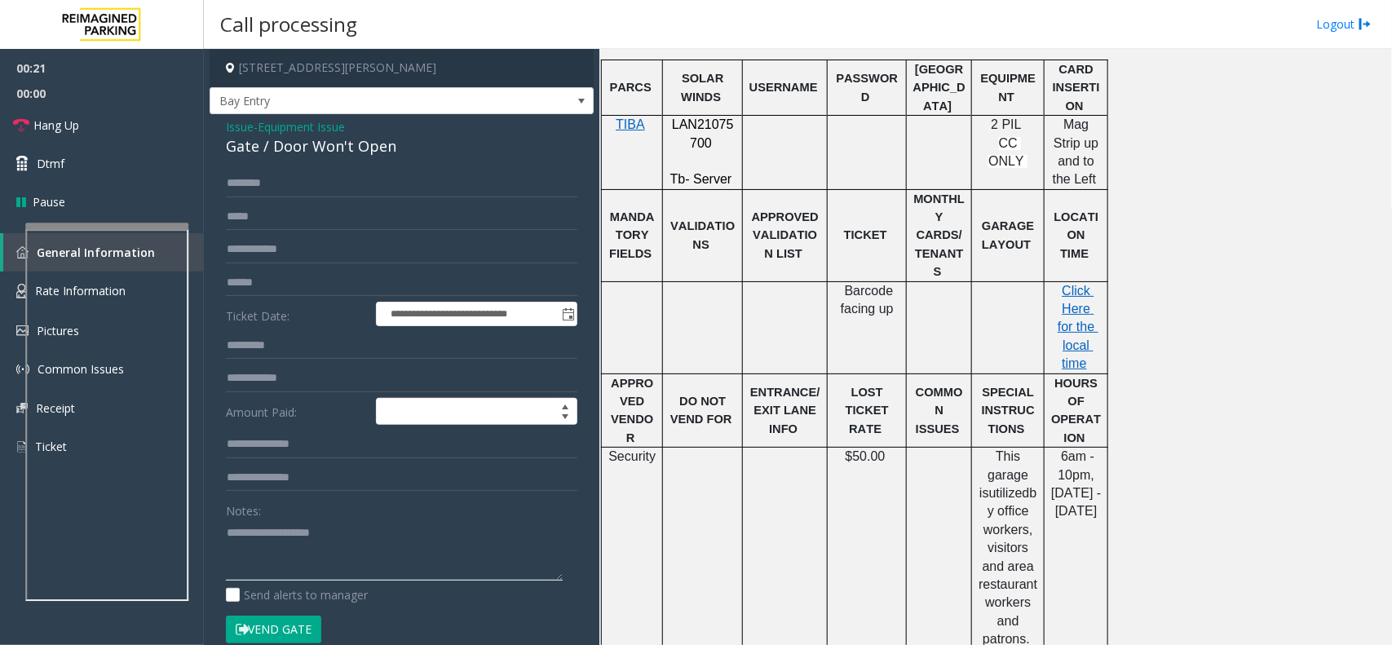
click at [280, 546] on textarea at bounding box center [394, 550] width 337 height 61
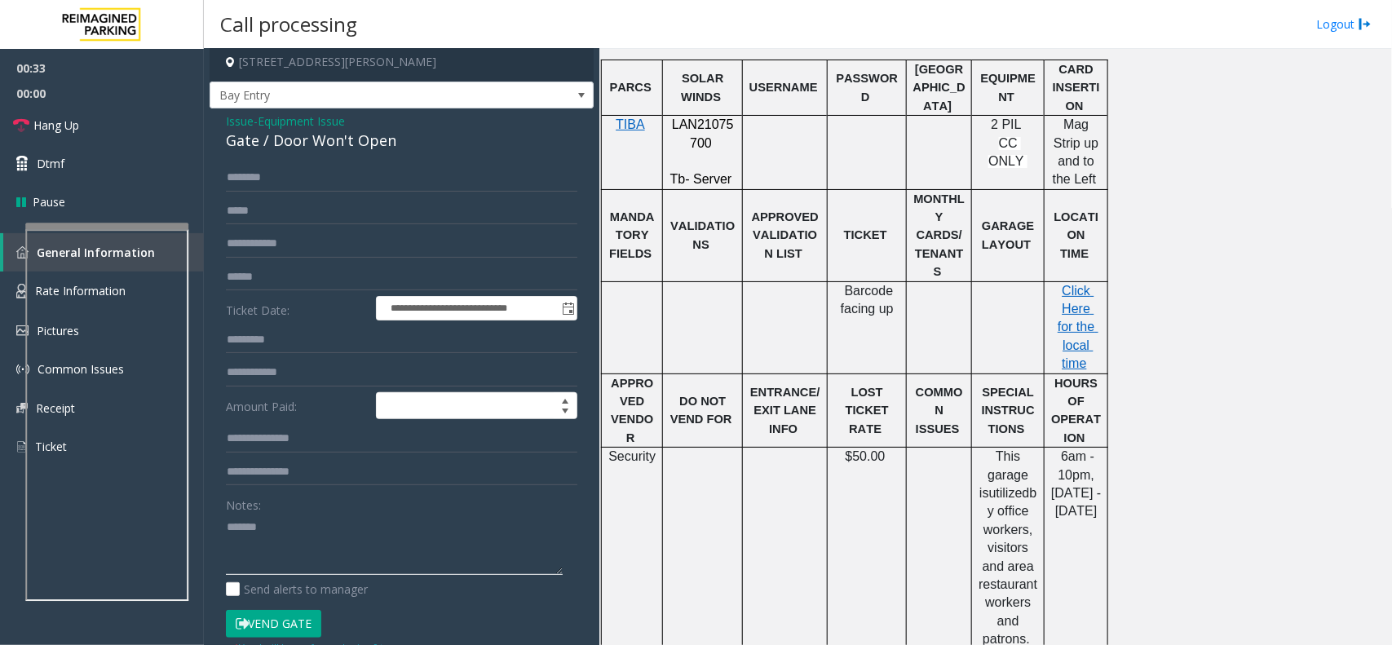
scroll to position [0, 0]
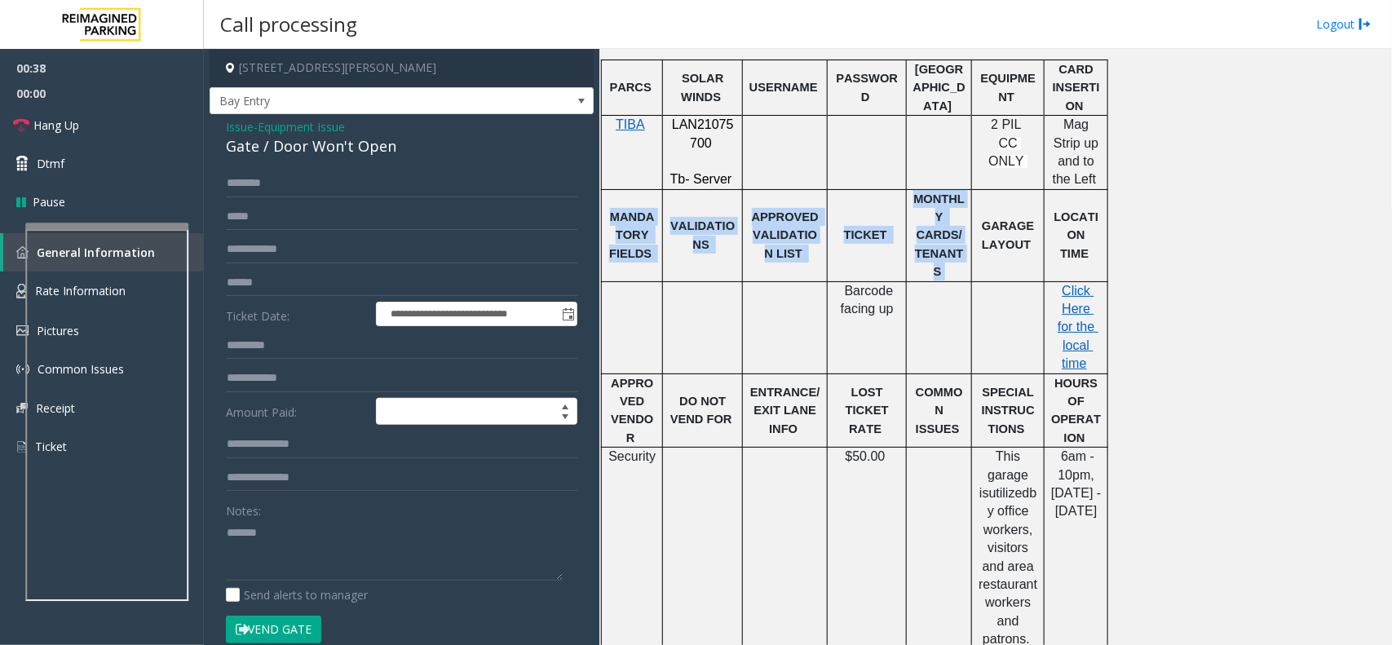
drag, startPoint x: 606, startPoint y: 198, endPoint x: 960, endPoint y: 235, distance: 355.9
click at [960, 235] on tr "MANDATORY FIELDS VALIDATIONS APPROVED VALIDATION LIST TICKET MONTHLY CARDS/TENA…" at bounding box center [855, 235] width 506 height 92
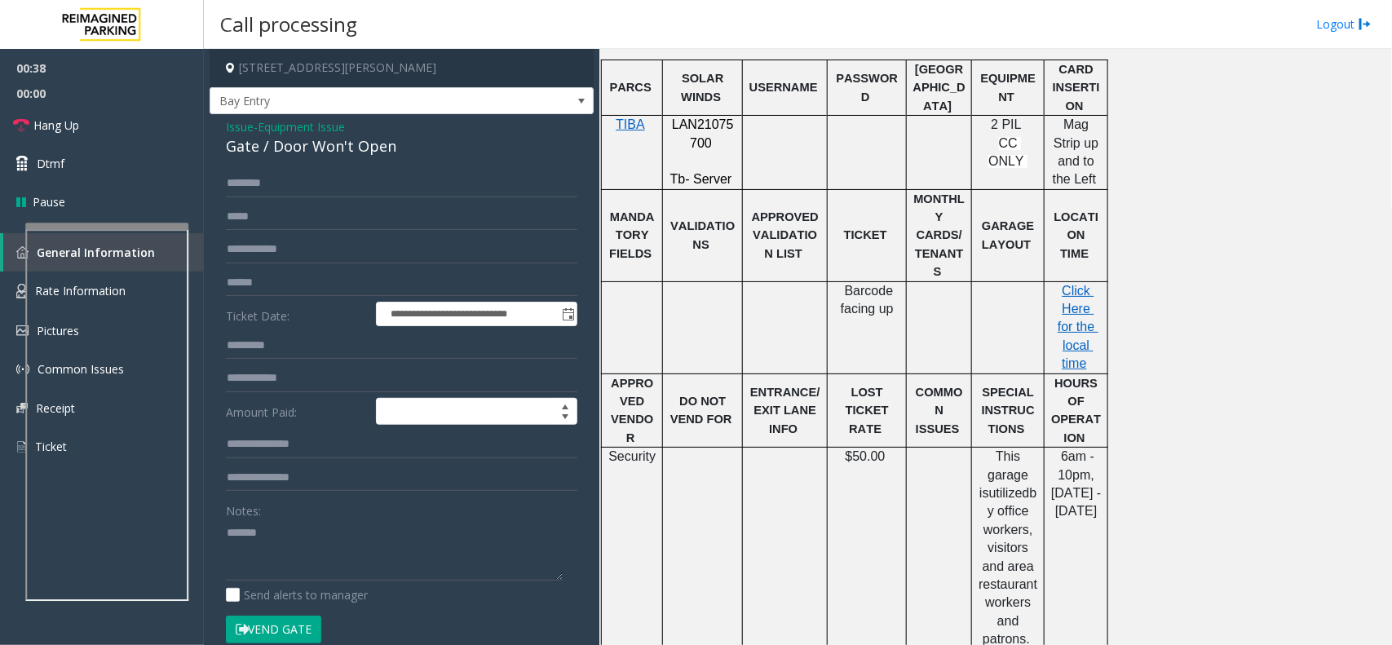
click at [930, 286] on td at bounding box center [939, 327] width 65 height 92
click at [440, 561] on textarea at bounding box center [394, 550] width 337 height 61
click at [365, 148] on div "Gate / Door Won't Open" at bounding box center [402, 146] width 352 height 22
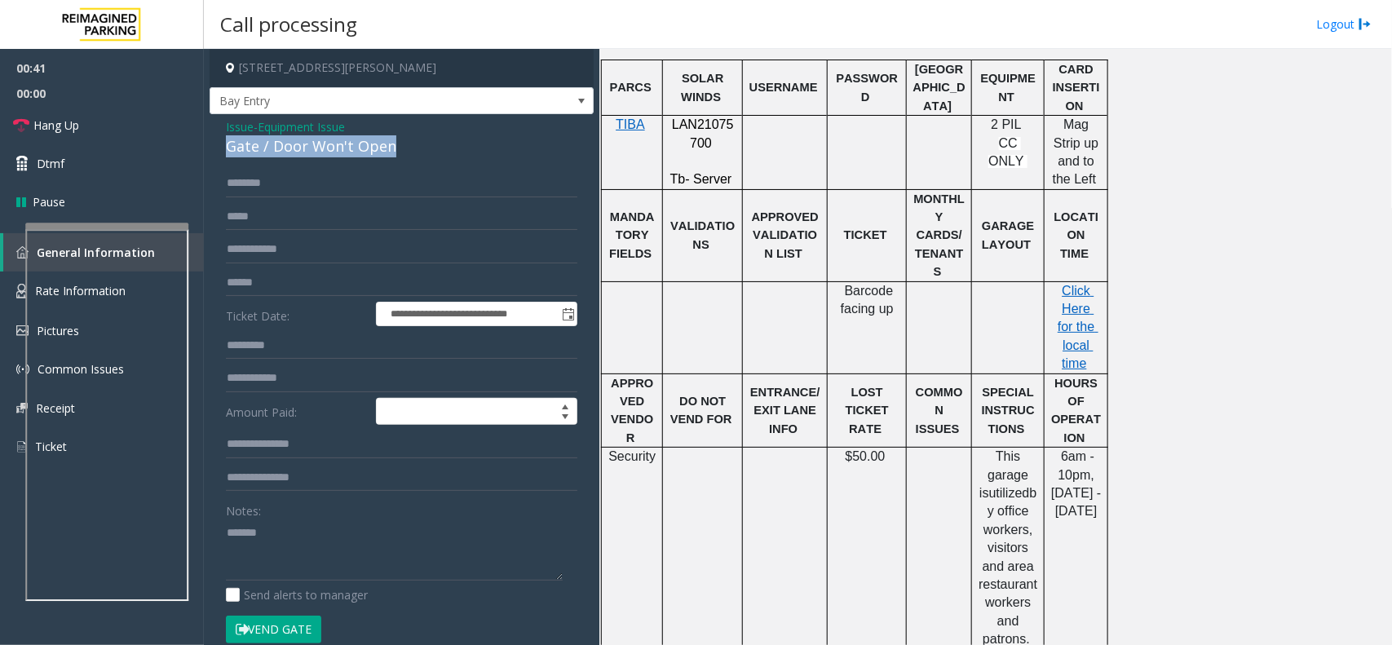
copy div "Gate / Door Won't Open"
click at [329, 531] on textarea at bounding box center [394, 550] width 337 height 61
paste textarea "**********"
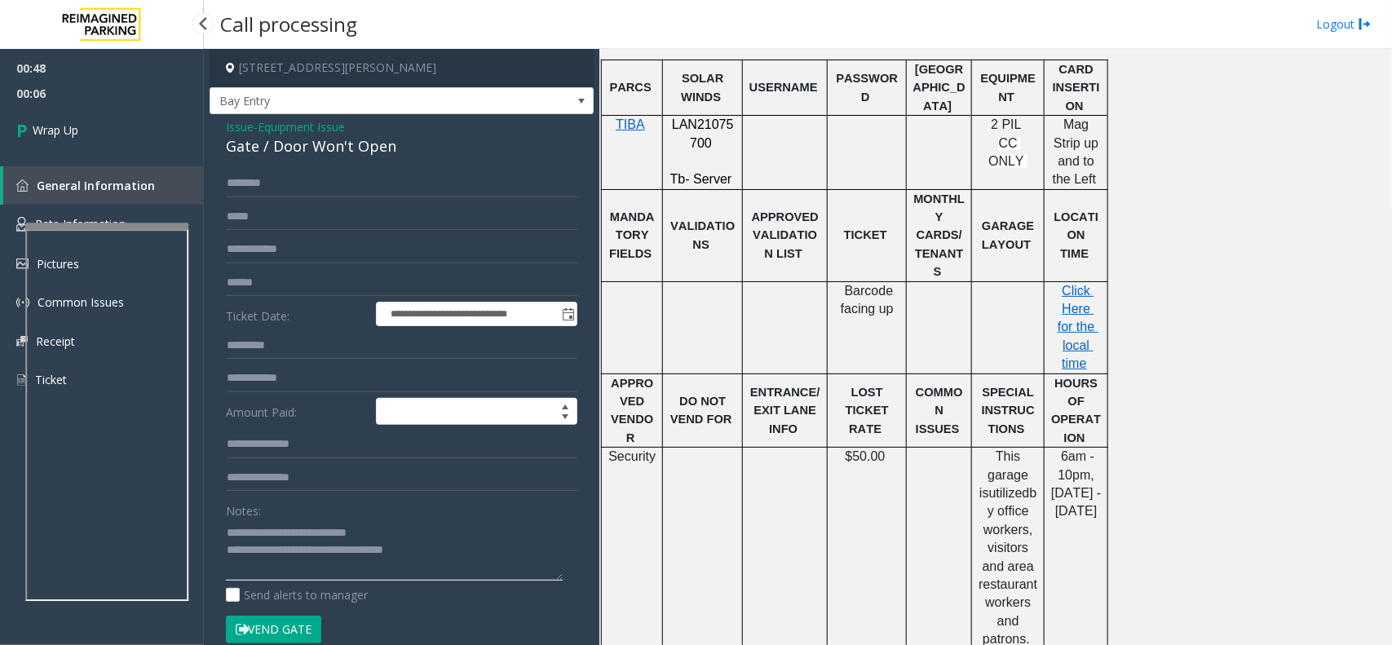
type textarea "**********"
click at [120, 157] on div "00:48 00:06 Wrap Up General Information Rate Information Pictures Common Issues…" at bounding box center [102, 231] width 204 height 364
click at [119, 122] on link "Wrap Up" at bounding box center [102, 130] width 204 height 48
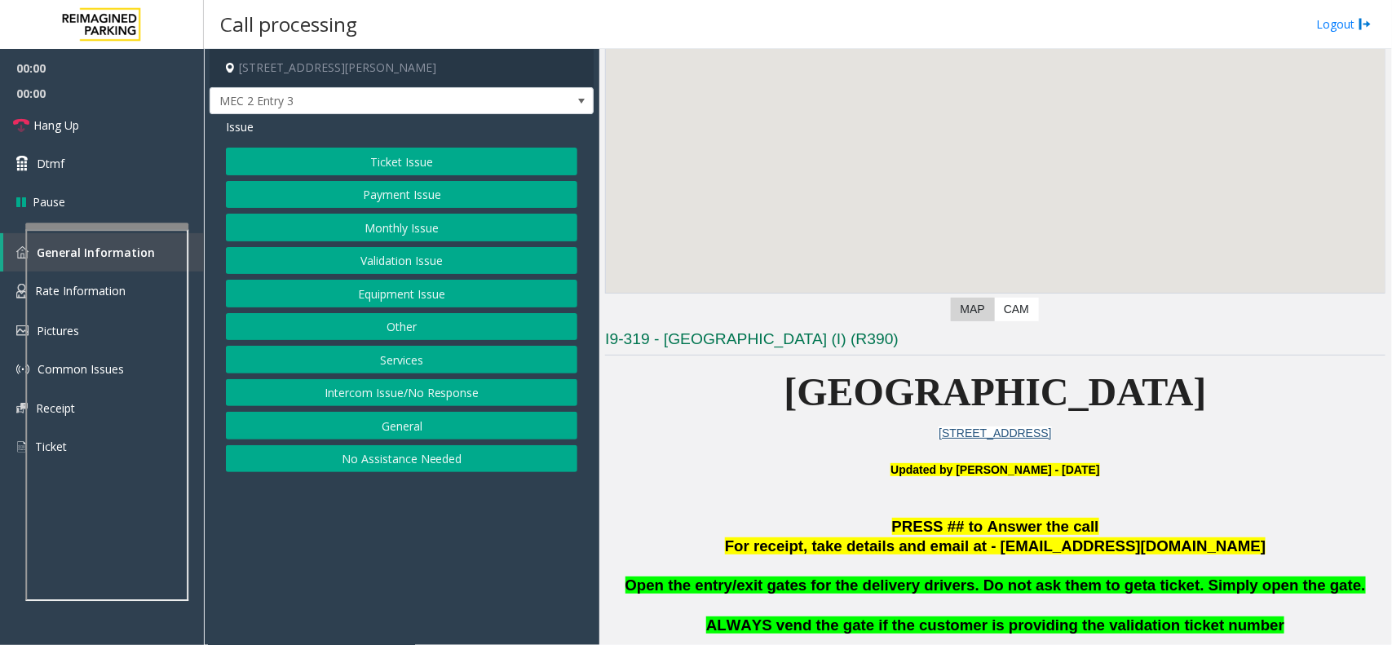
scroll to position [306, 0]
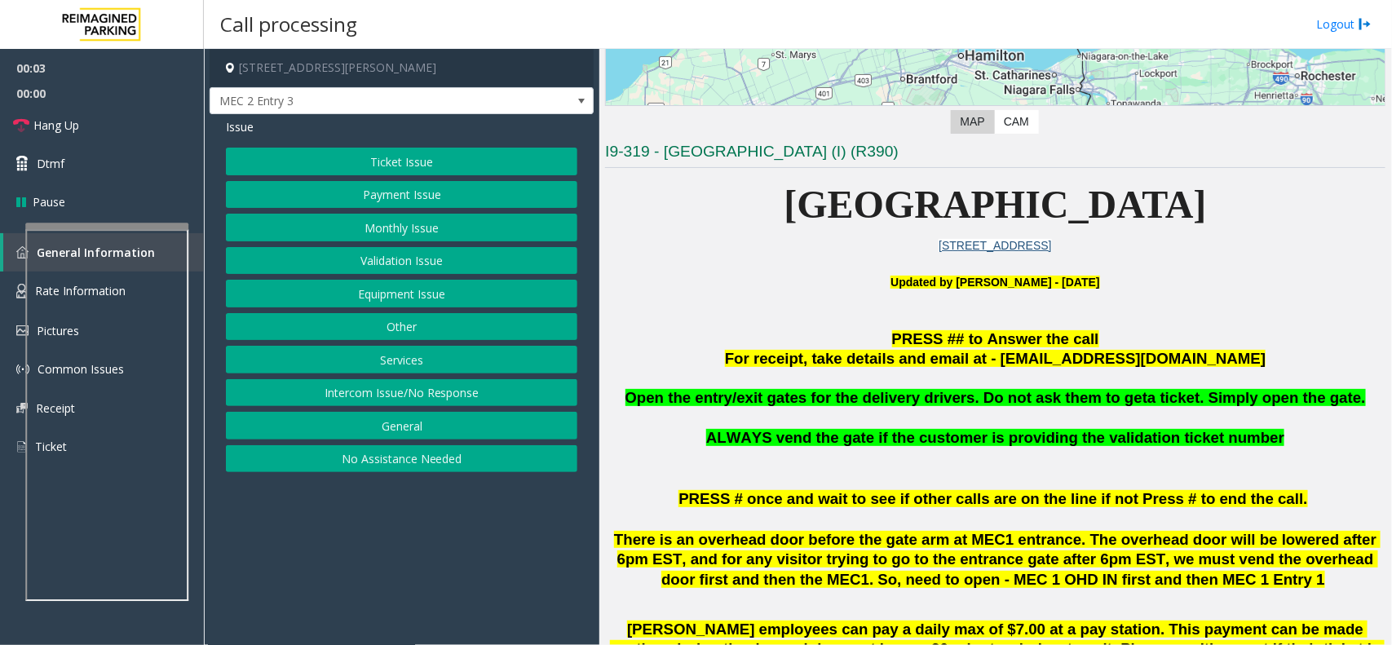
click at [430, 237] on button "Monthly Issue" at bounding box center [402, 228] width 352 height 28
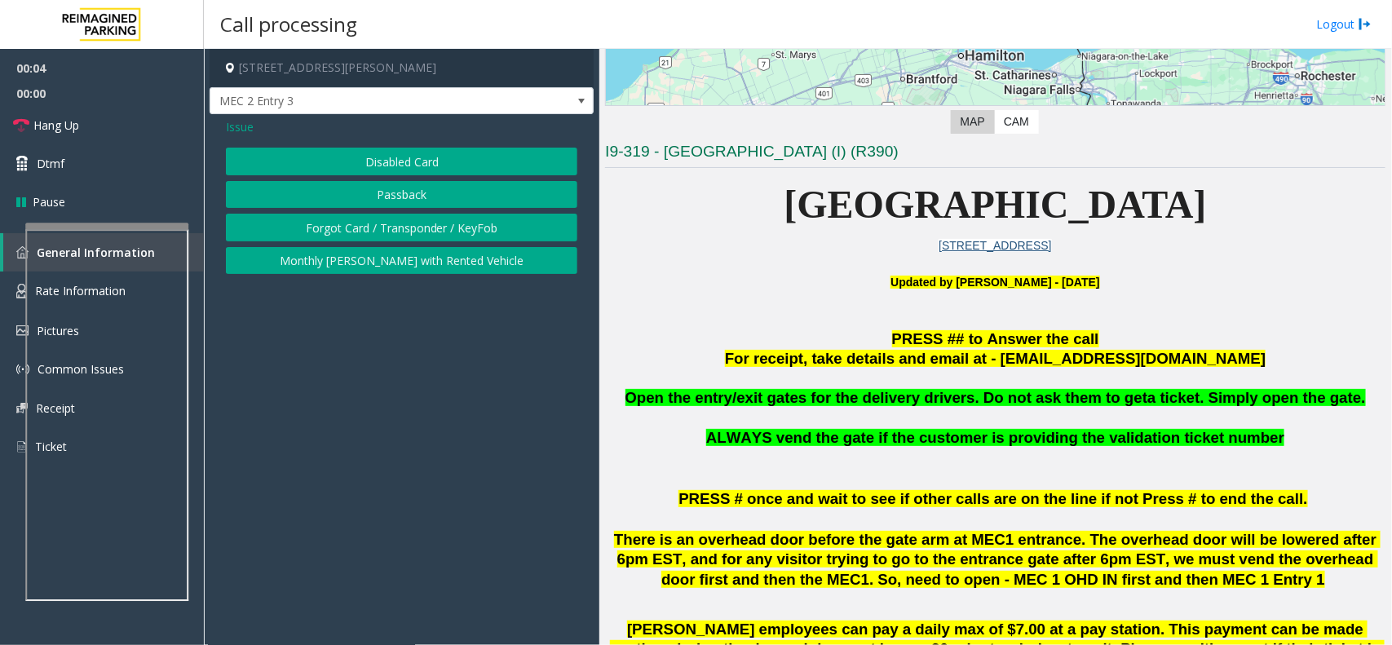
click at [412, 215] on button "Forgot Card / Transponder / KeyFob" at bounding box center [402, 228] width 352 height 28
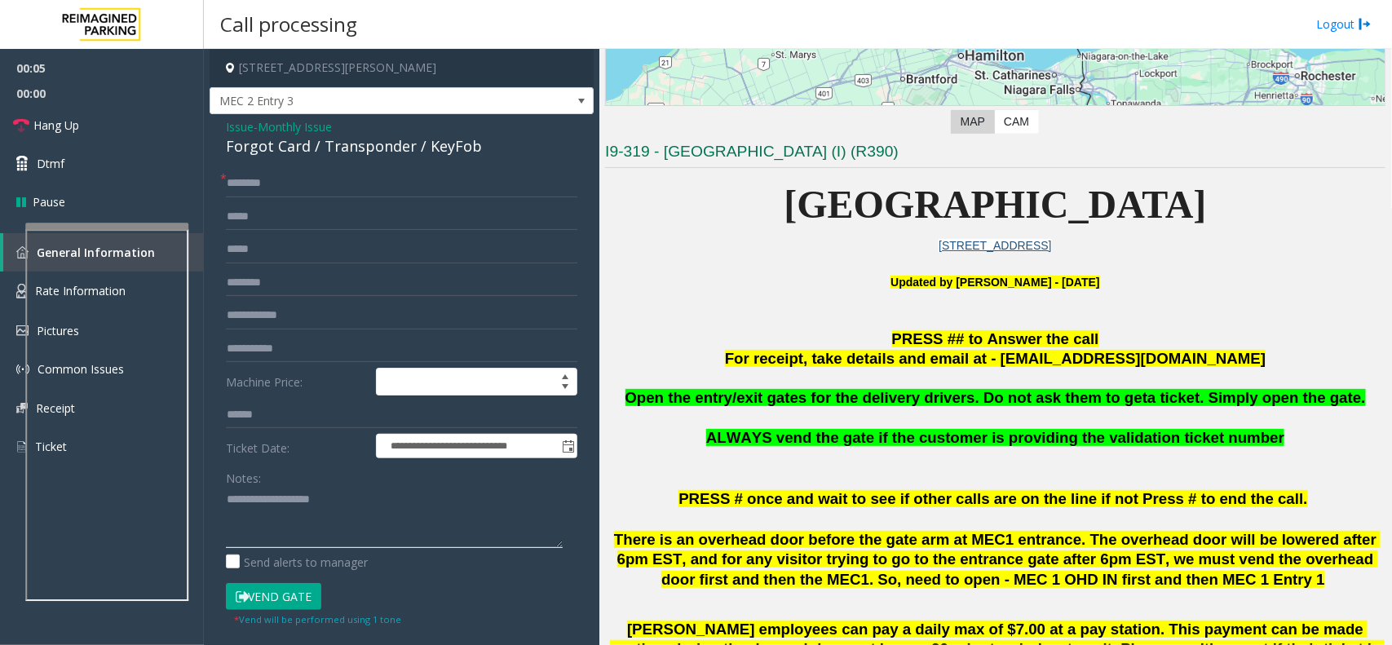
click at [306, 511] on textarea at bounding box center [394, 517] width 337 height 61
click at [376, 149] on div "Forgot Card / Transponder / KeyFob" at bounding box center [402, 146] width 352 height 22
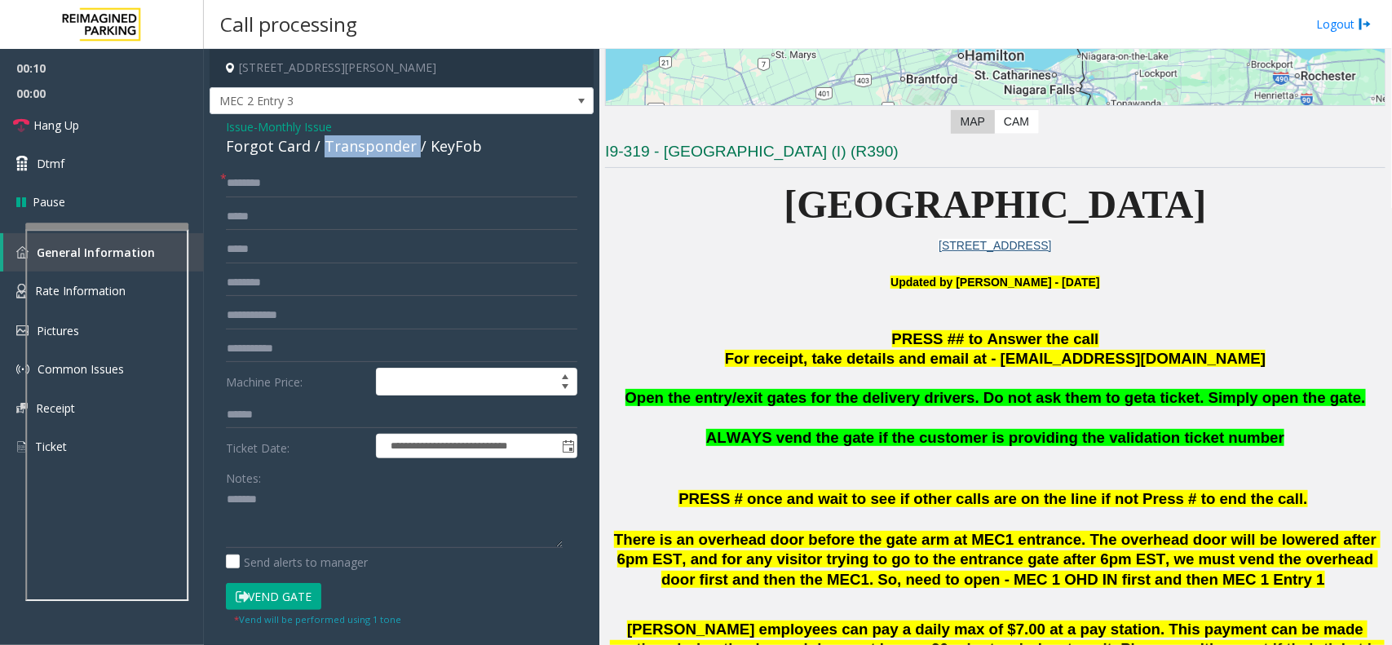
click at [376, 149] on div "Forgot Card / Transponder / KeyFob" at bounding box center [402, 146] width 352 height 22
paste textarea "**********"
click at [310, 498] on textarea at bounding box center [394, 517] width 337 height 61
type textarea "**********"
click at [292, 314] on input "text" at bounding box center [402, 316] width 352 height 28
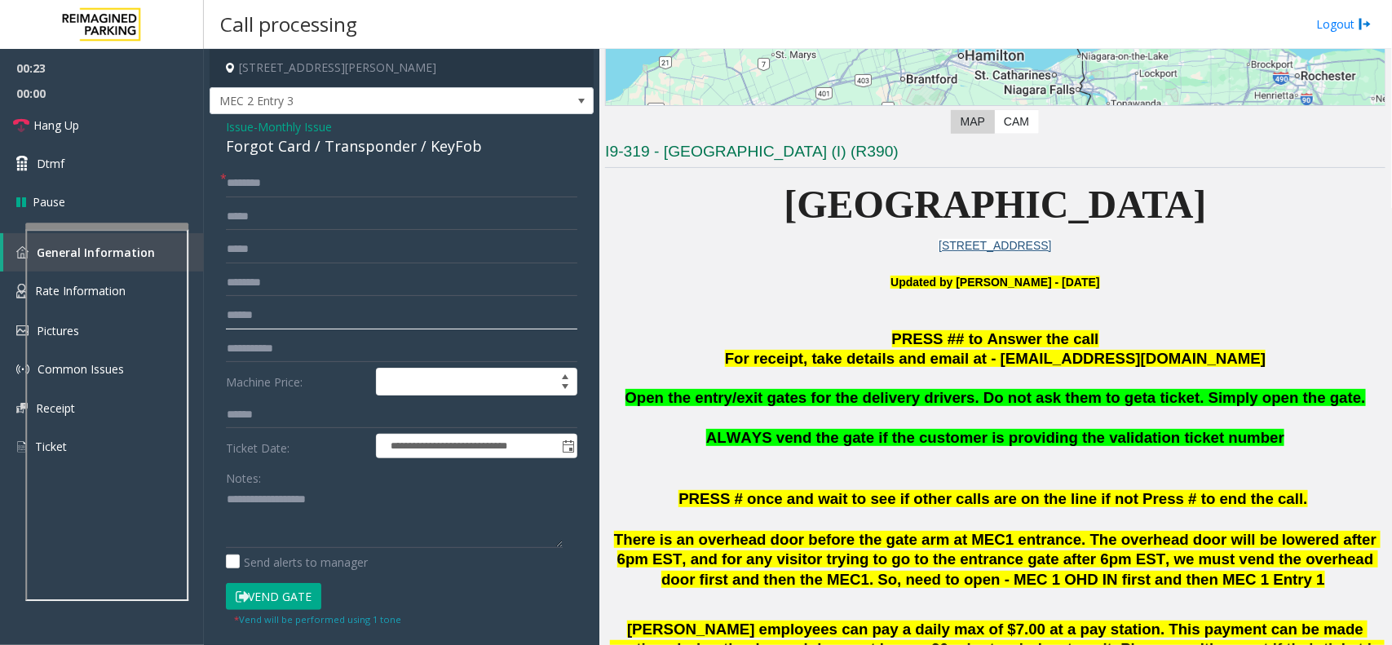
type input "******"
click at [288, 196] on input "text" at bounding box center [402, 184] width 352 height 28
type input "*****"
click at [278, 520] on textarea at bounding box center [394, 517] width 337 height 61
click at [365, 500] on textarea at bounding box center [394, 517] width 337 height 61
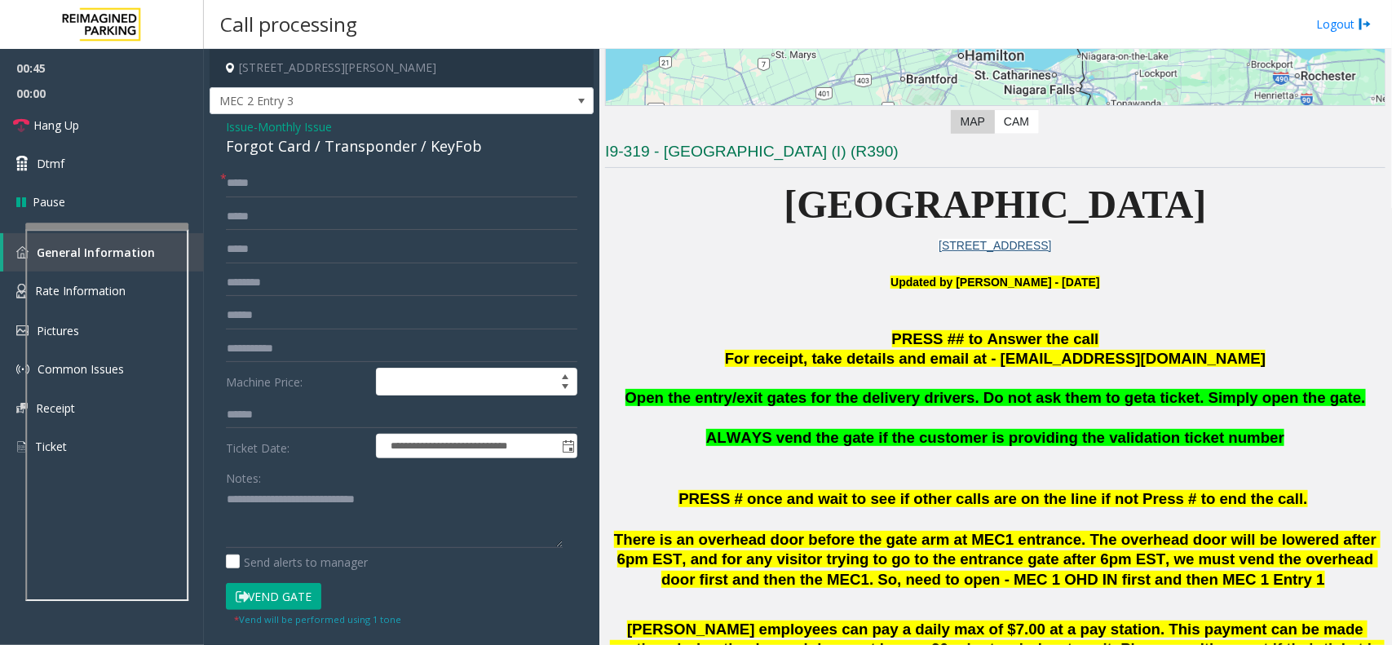
click at [268, 606] on button "Vend Gate" at bounding box center [273, 597] width 95 height 28
click at [302, 527] on textarea at bounding box center [394, 517] width 337 height 61
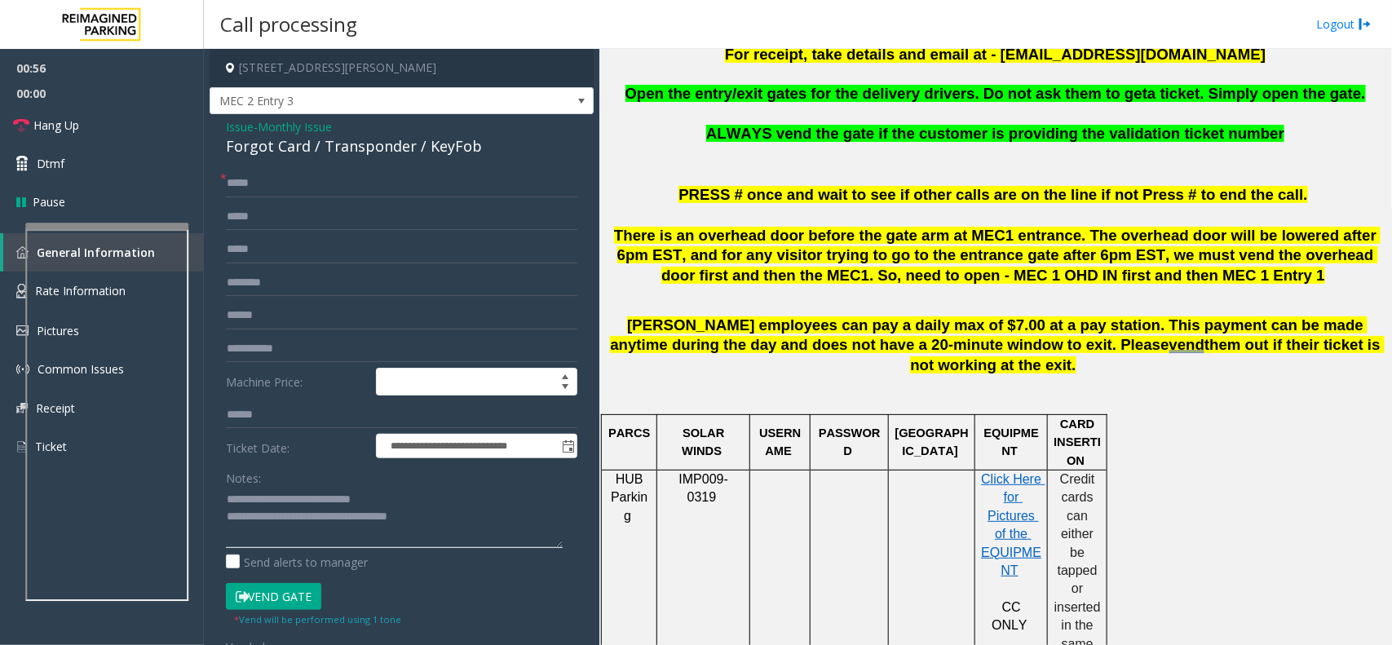
scroll to position [612, 0]
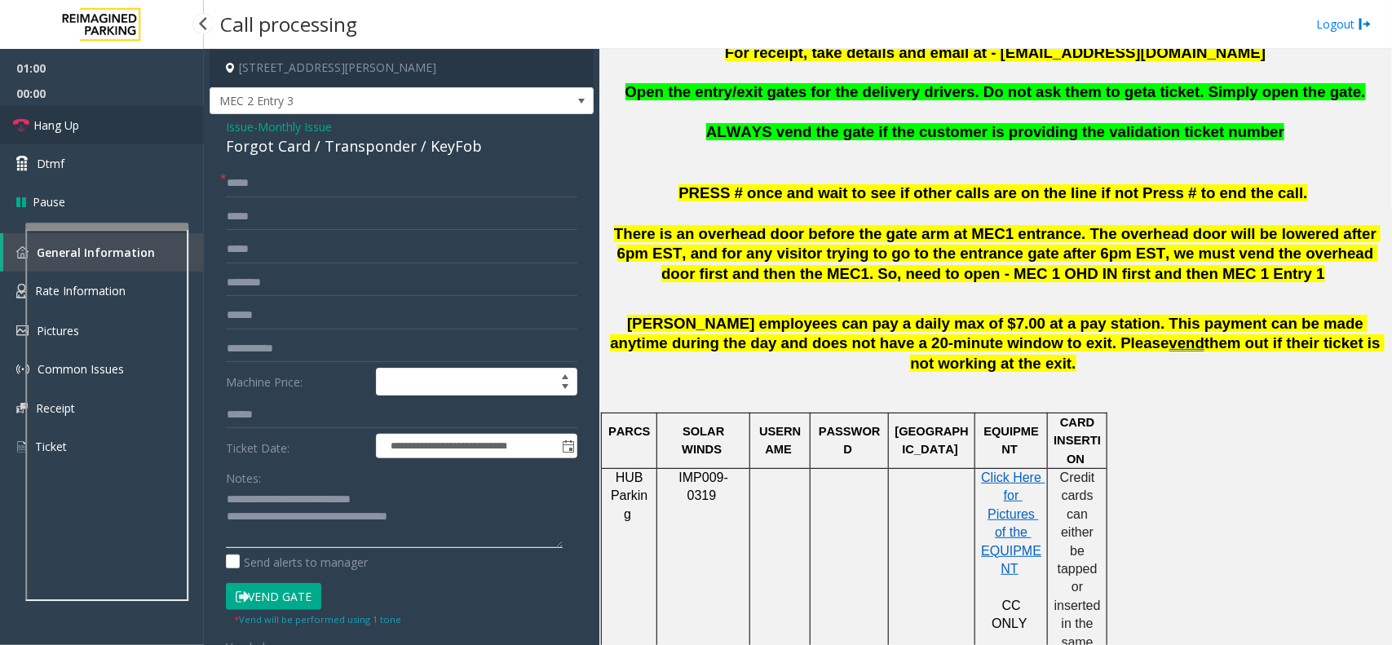
type textarea "**********"
click at [13, 117] on icon at bounding box center [21, 125] width 16 height 16
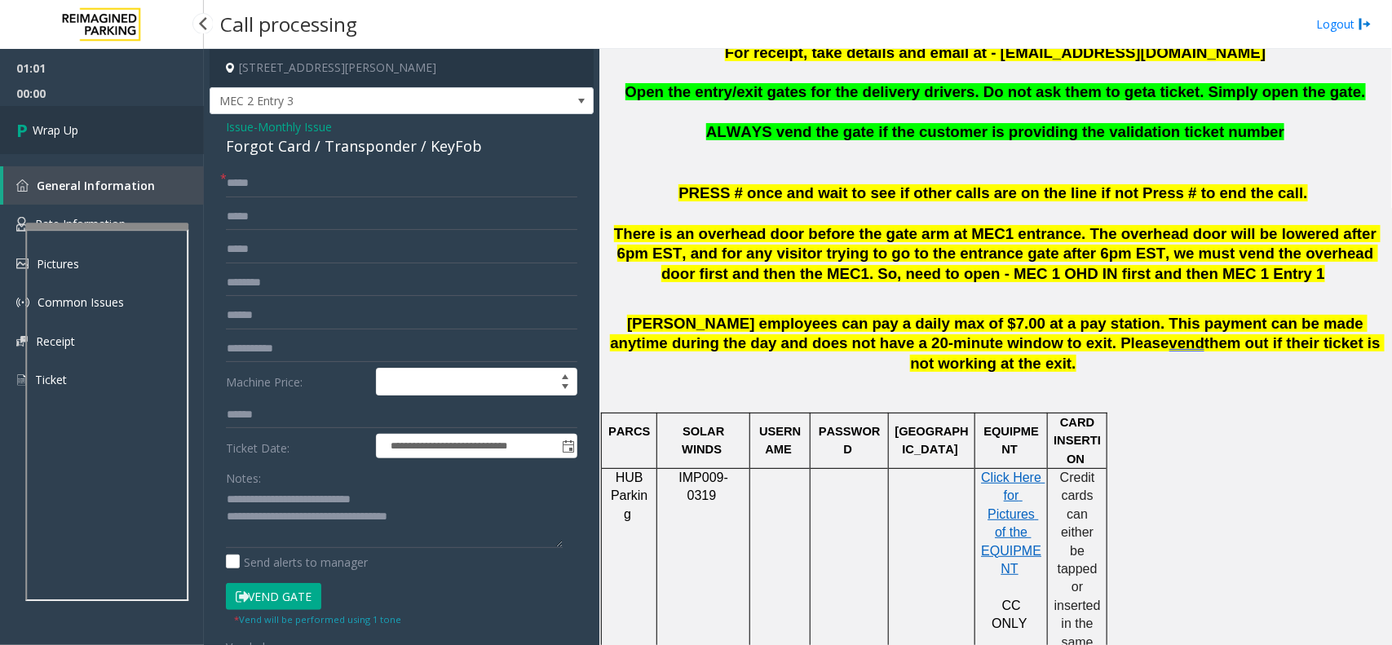
click at [26, 126] on icon at bounding box center [24, 130] width 16 height 27
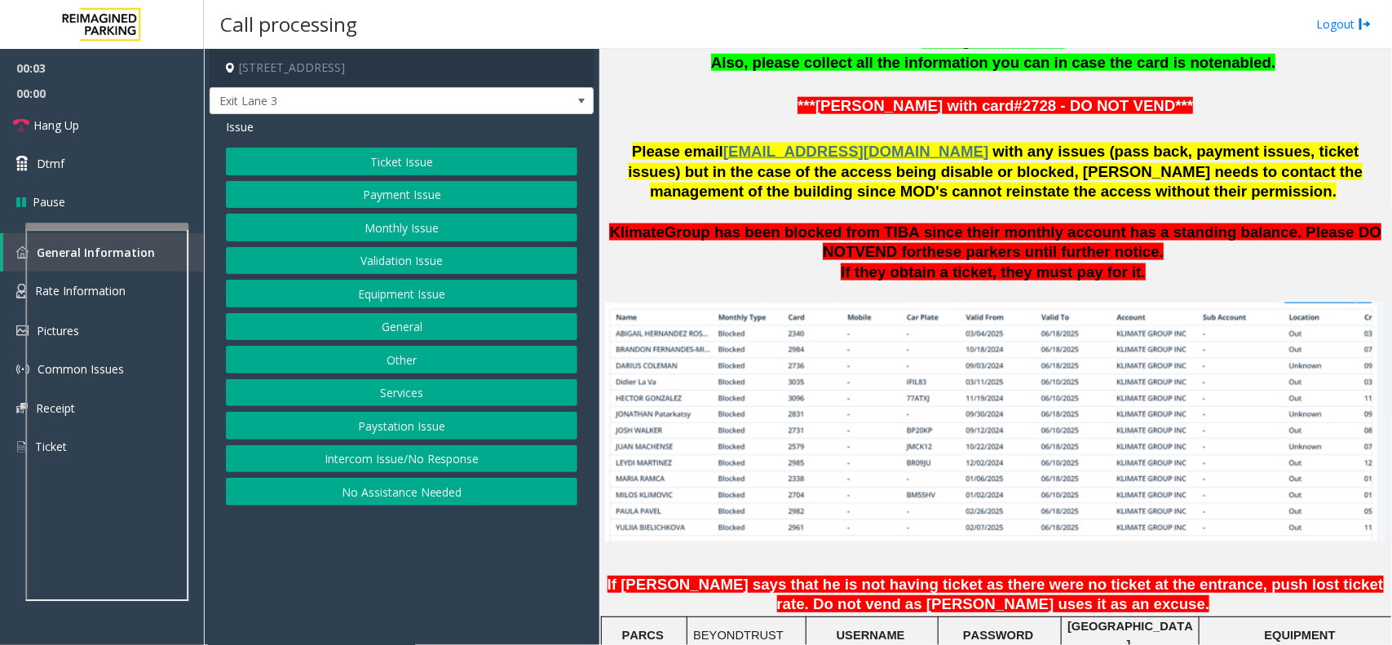
scroll to position [1325, 0]
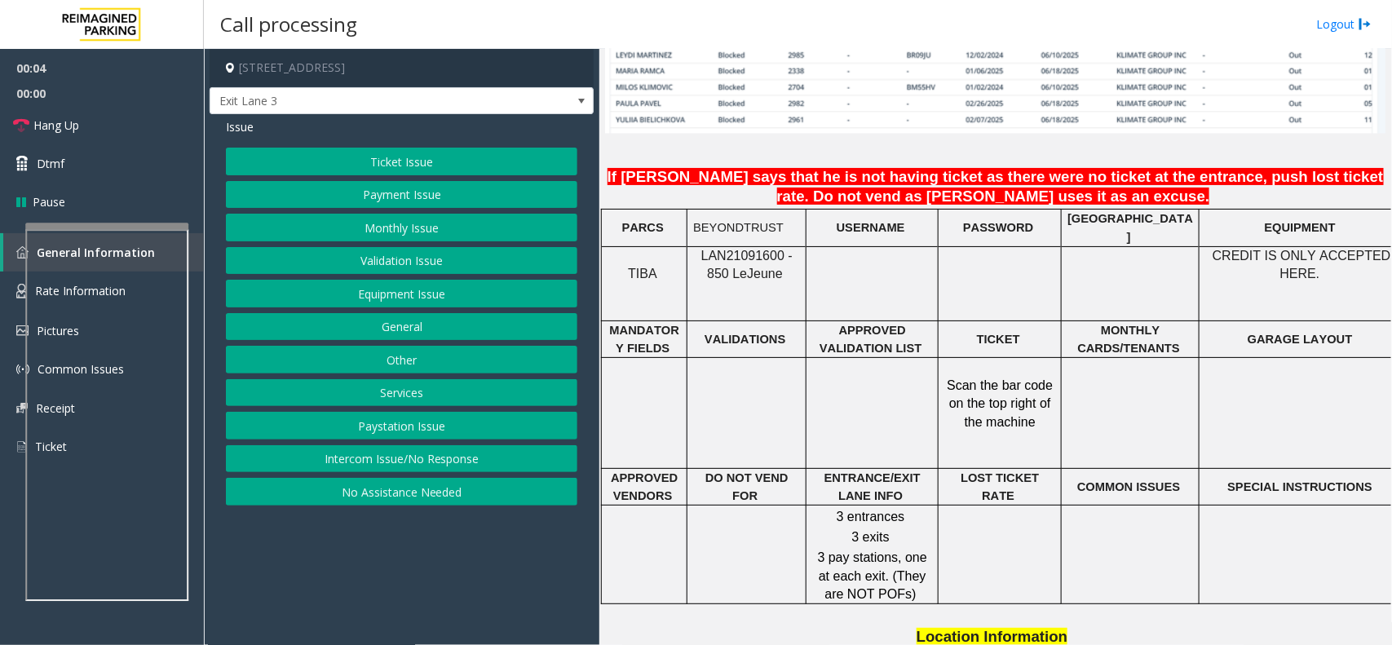
click at [750, 254] on span "LAN21091600 - 850 Le" at bounding box center [746, 265] width 91 height 32
copy span "LAN21091600"
click at [388, 224] on button "Monthly Issue" at bounding box center [402, 228] width 352 height 28
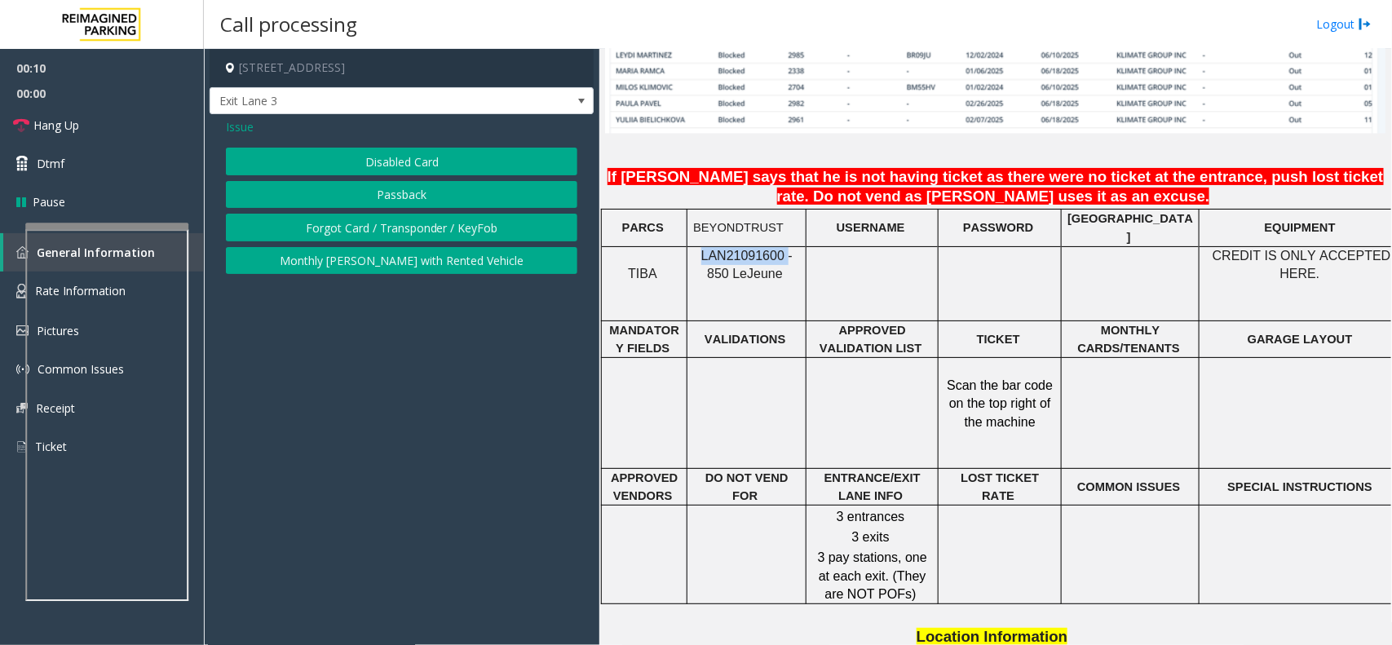
click at [404, 171] on button "Disabled Card" at bounding box center [402, 162] width 352 height 28
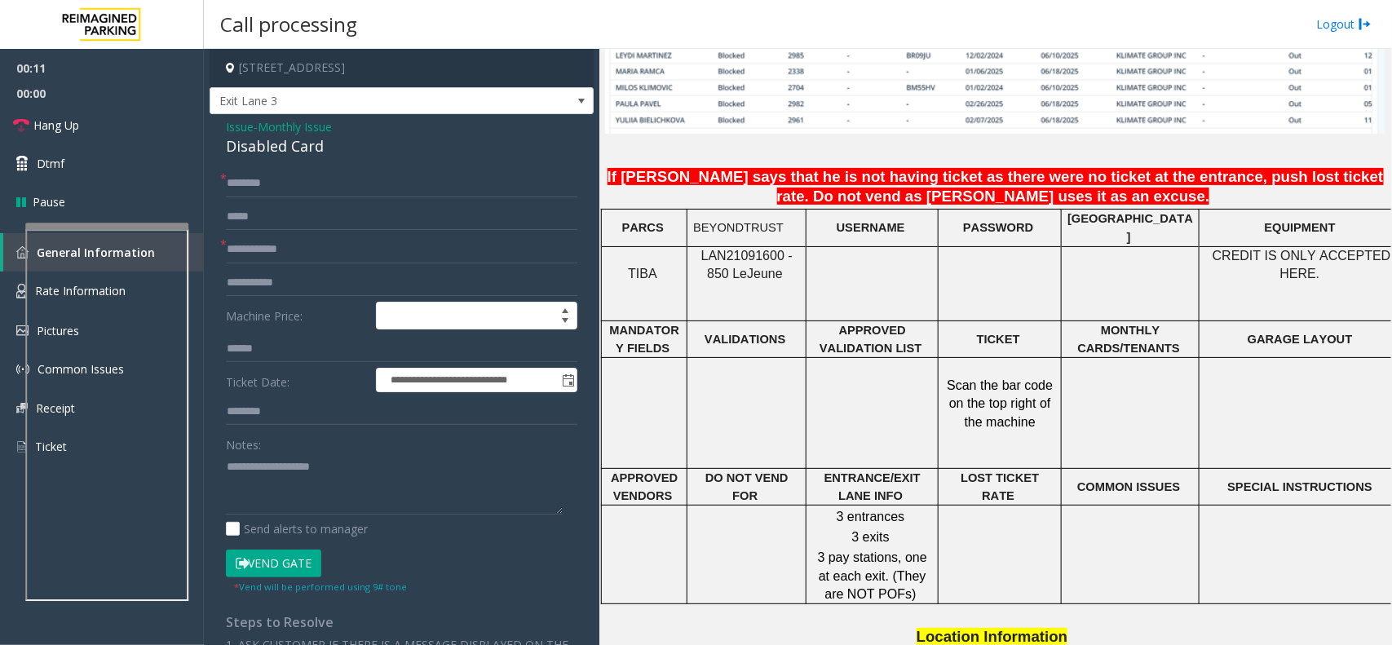
click at [268, 123] on span "Monthly Issue" at bounding box center [295, 126] width 74 height 17
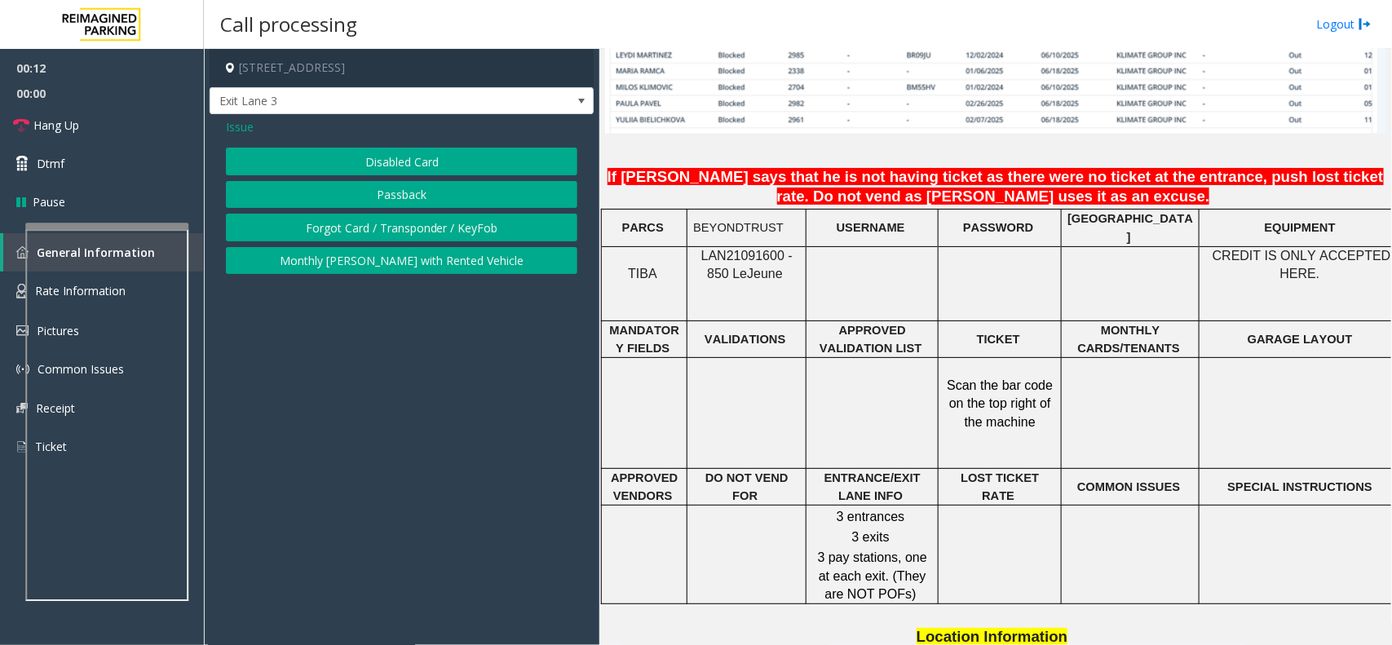
click at [381, 223] on button "Forgot Card / Transponder / KeyFob" at bounding box center [402, 228] width 352 height 28
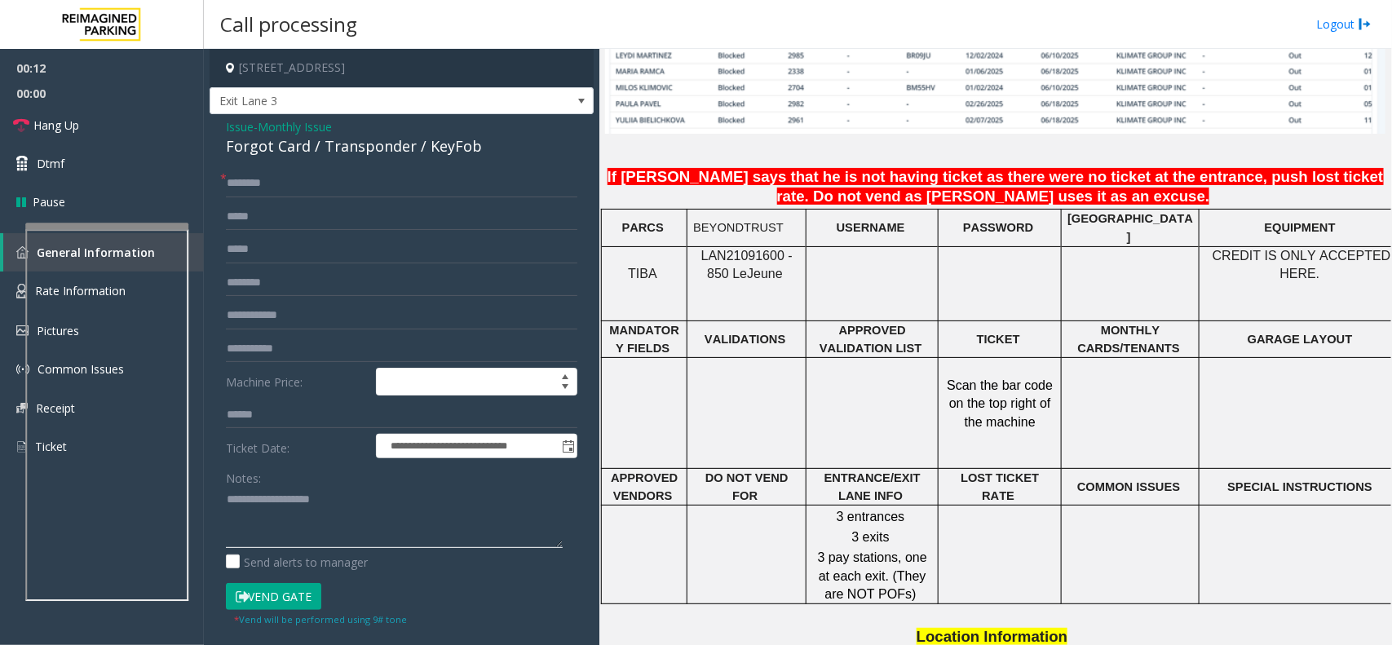
click at [280, 515] on textarea at bounding box center [394, 517] width 337 height 61
click at [262, 178] on input "text" at bounding box center [402, 184] width 352 height 28
click at [282, 147] on div "Forgot Card / Transponder / KeyFob" at bounding box center [402, 146] width 352 height 22
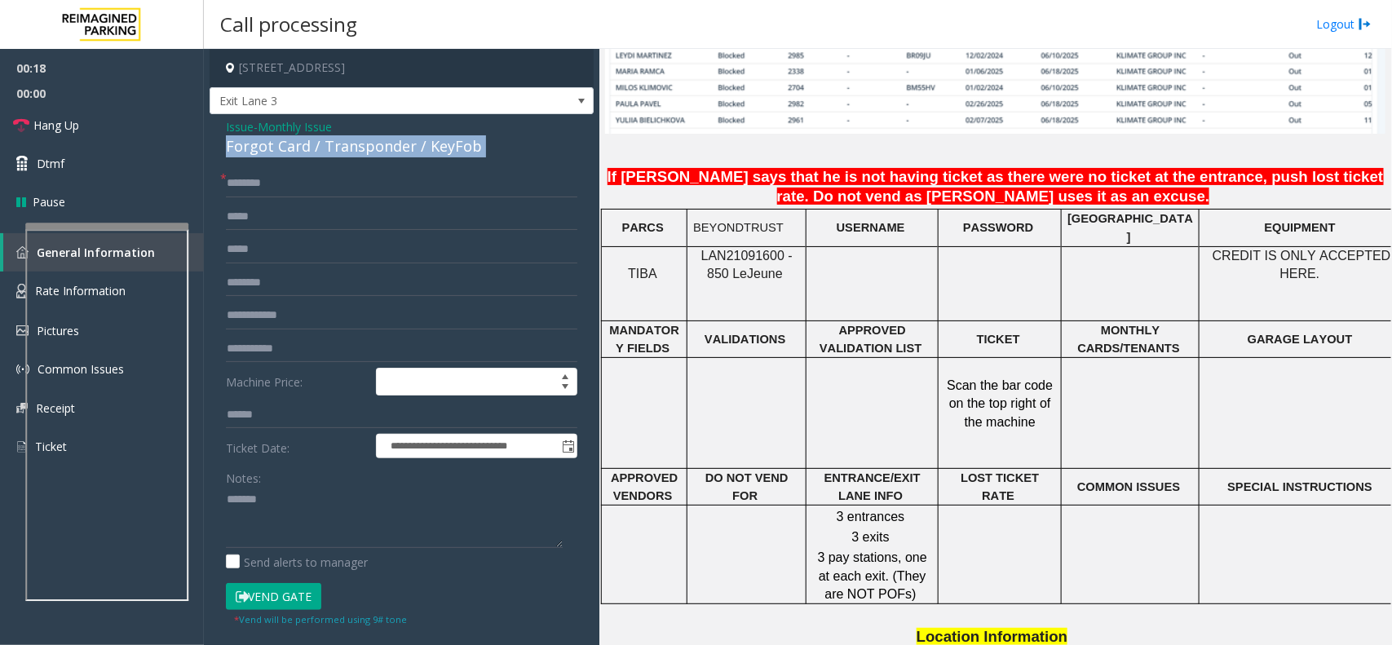
copy div "Forgot Card / Transponder / KeyFob"
click at [325, 511] on textarea at bounding box center [394, 517] width 337 height 61
paste textarea "**********"
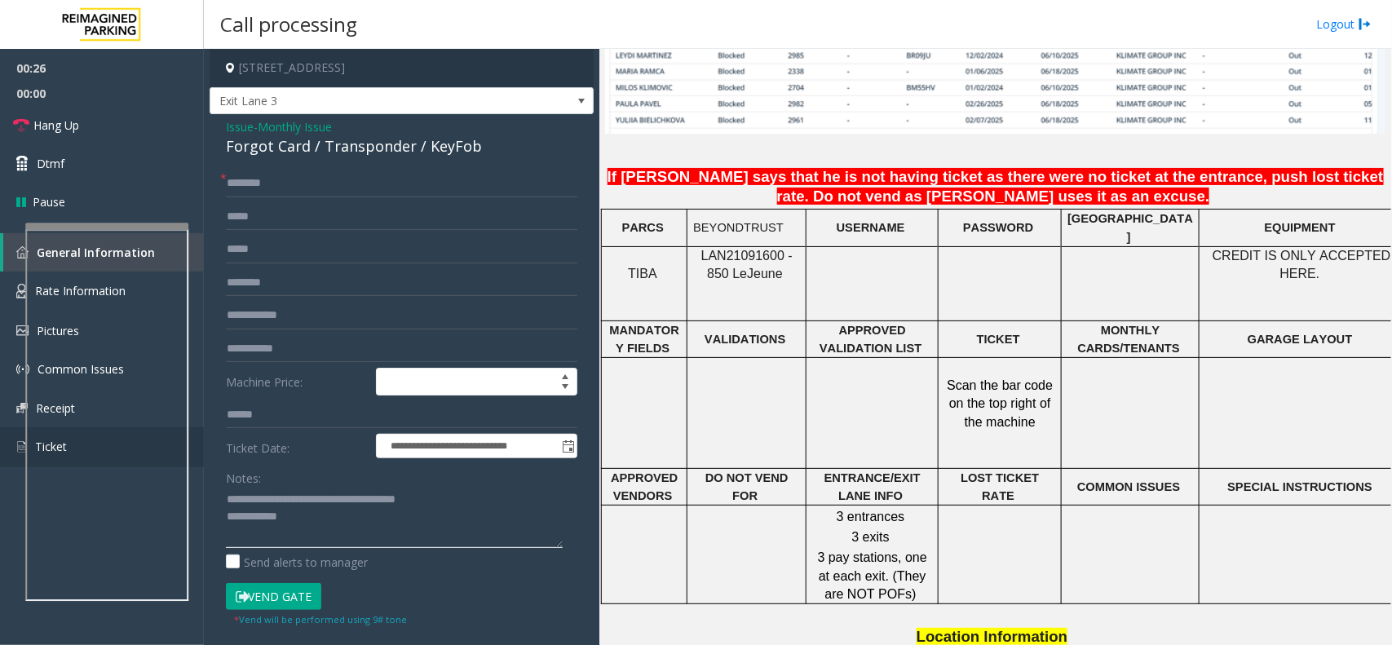
type textarea "**********"
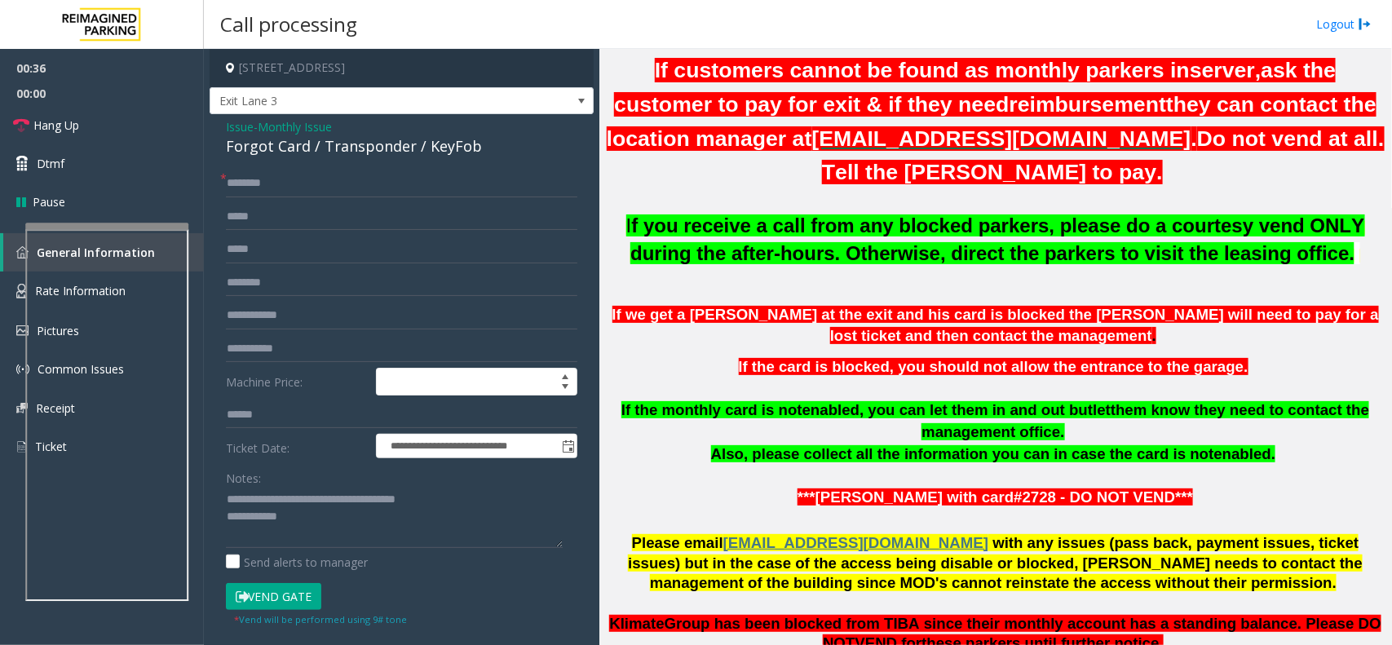
scroll to position [510, 0]
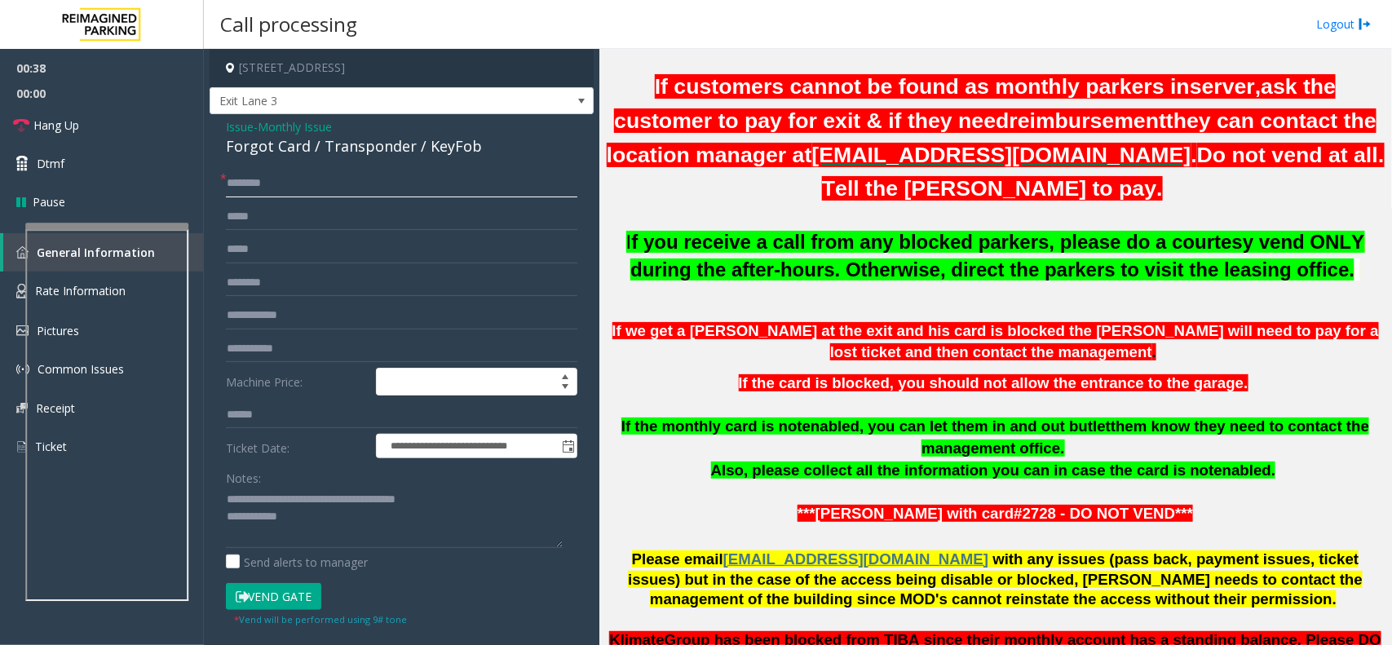
click at [239, 180] on input "text" at bounding box center [402, 184] width 352 height 28
click at [347, 177] on input "text" at bounding box center [402, 184] width 352 height 28
click at [333, 190] on input "*******" at bounding box center [402, 184] width 352 height 28
paste input "**********"
type input "**********"
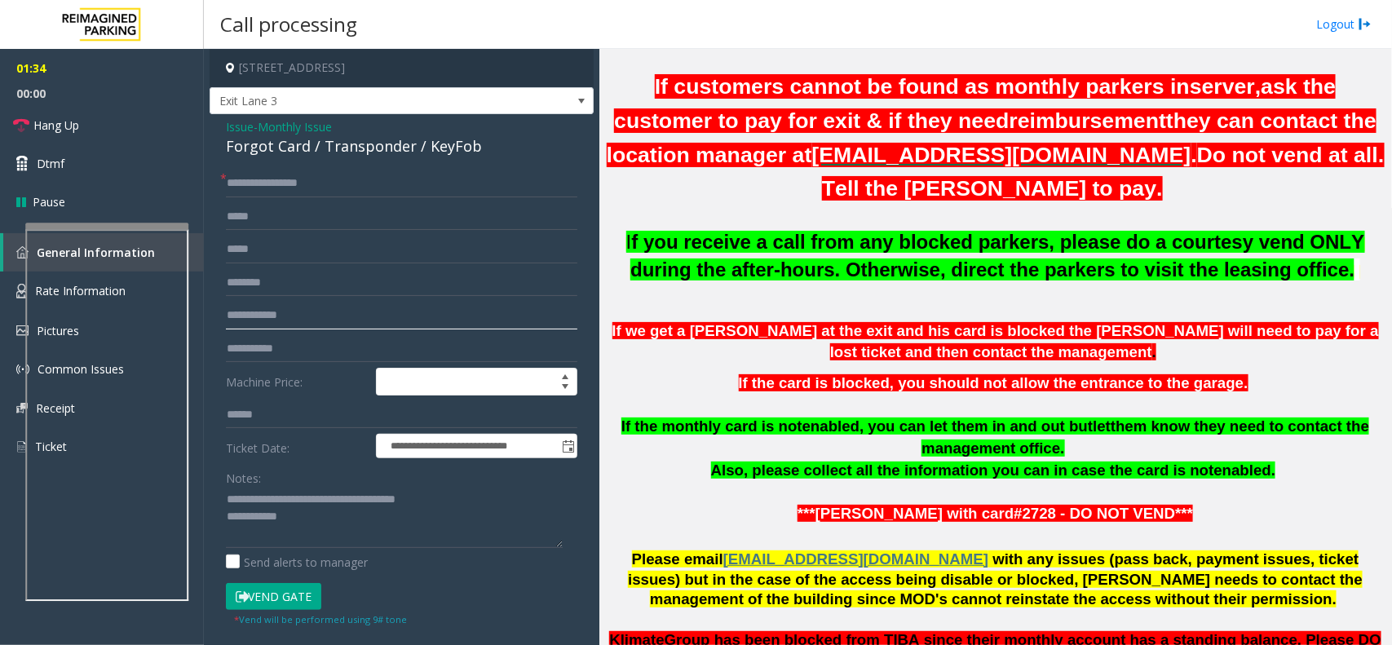
click at [290, 329] on input "text" at bounding box center [402, 316] width 352 height 28
click at [298, 601] on button "Vend Gate" at bounding box center [273, 597] width 95 height 28
click at [320, 524] on textarea at bounding box center [394, 517] width 337 height 61
click at [296, 311] on input "text" at bounding box center [402, 316] width 352 height 28
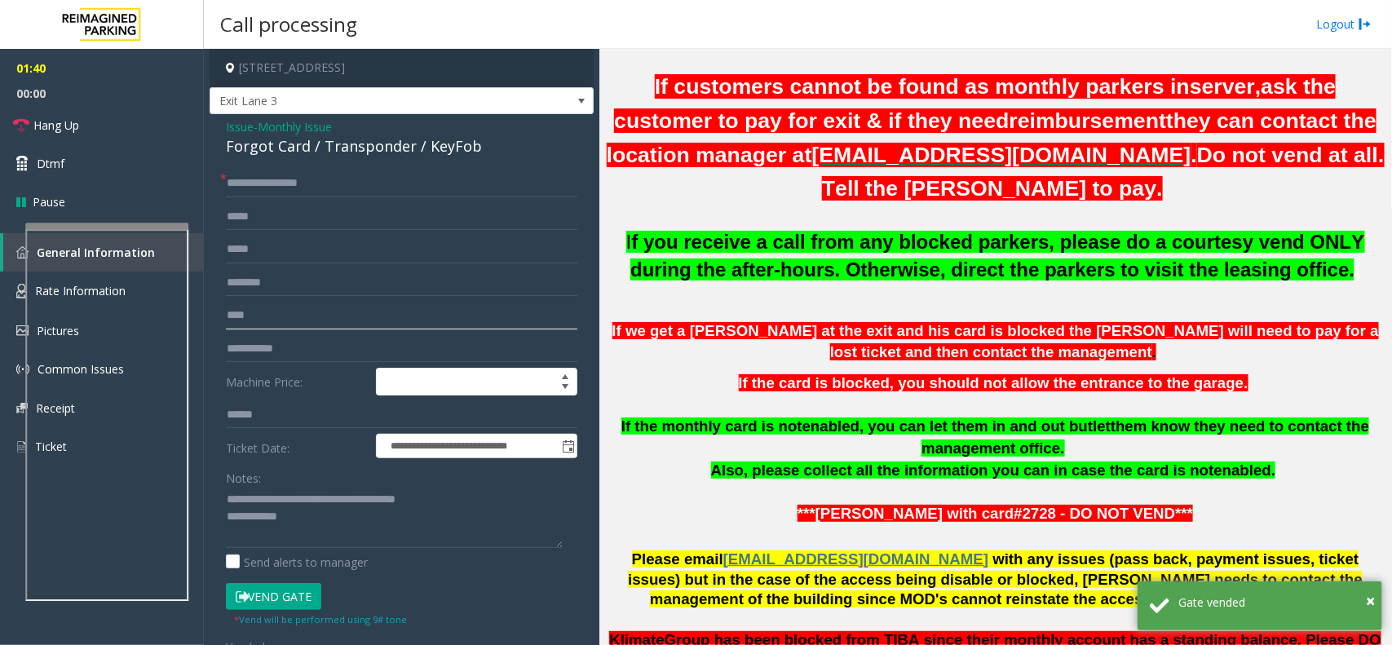
type input "****"
click at [315, 527] on textarea at bounding box center [394, 517] width 337 height 61
click at [153, 127] on link "Hang Up" at bounding box center [102, 125] width 204 height 38
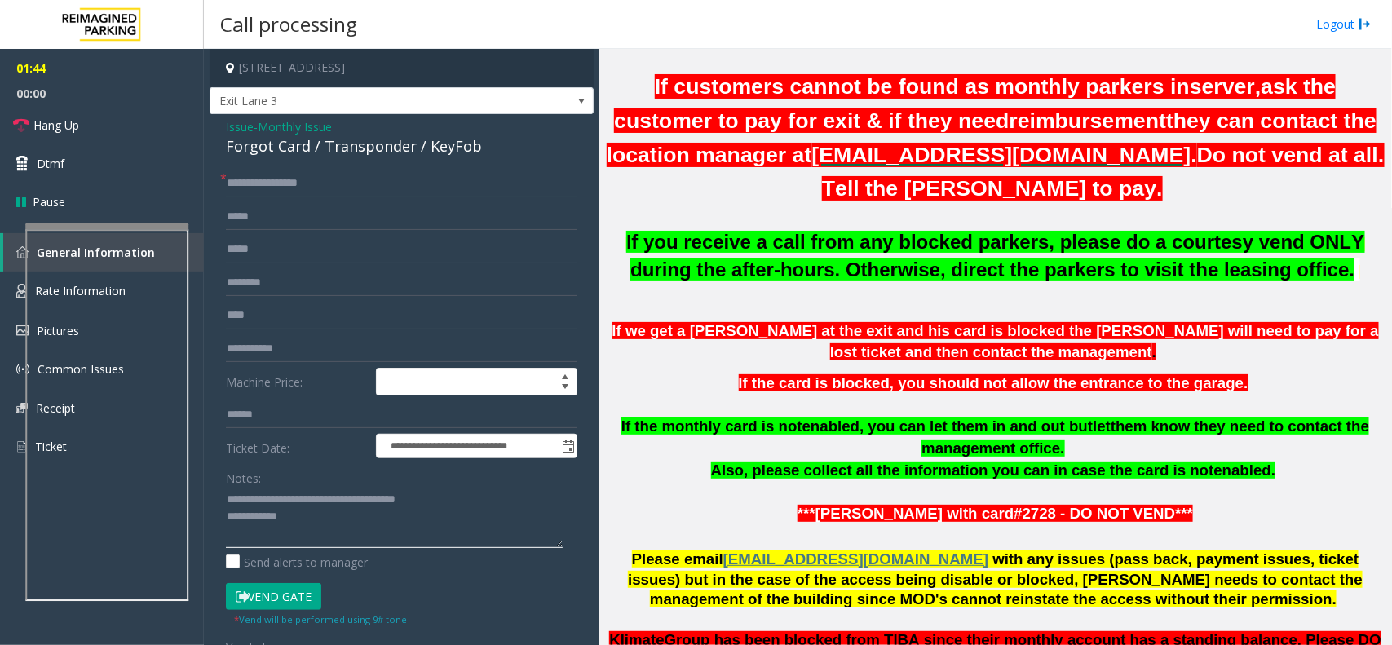
click at [315, 548] on textarea at bounding box center [394, 517] width 337 height 61
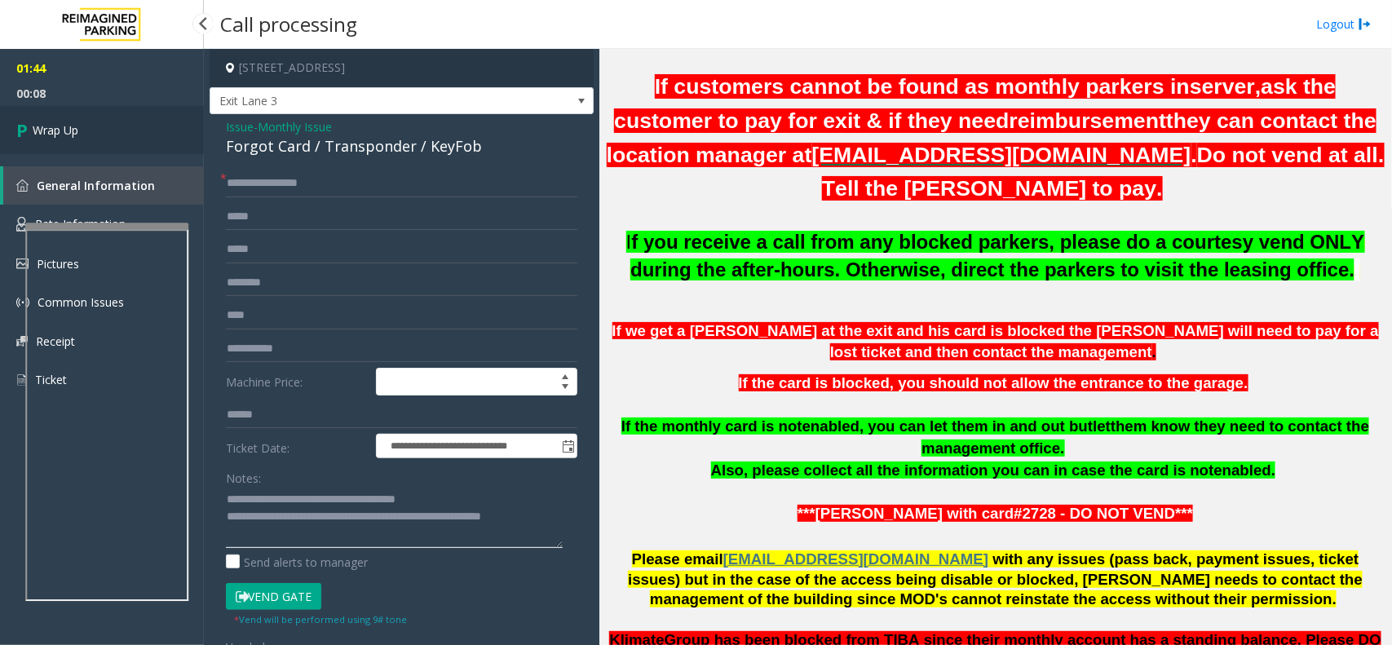
type textarea "**********"
click at [86, 128] on link "Wrap Up" at bounding box center [102, 130] width 204 height 48
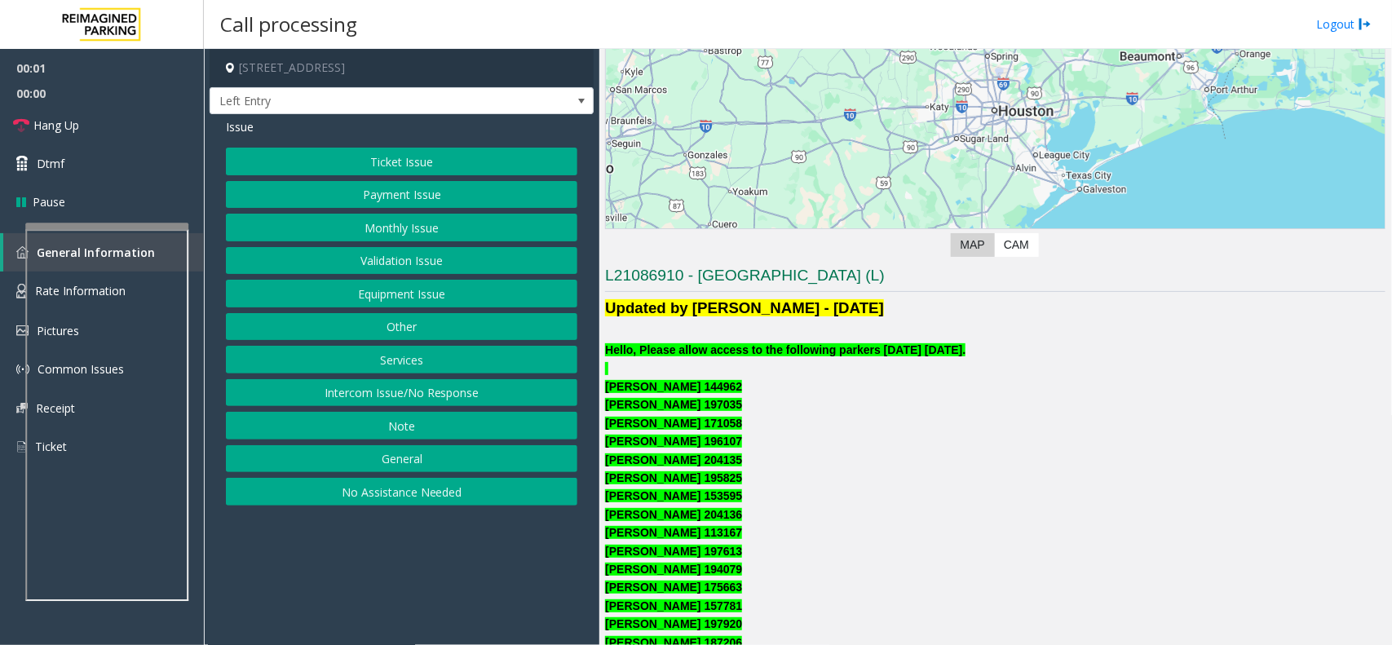
scroll to position [510, 0]
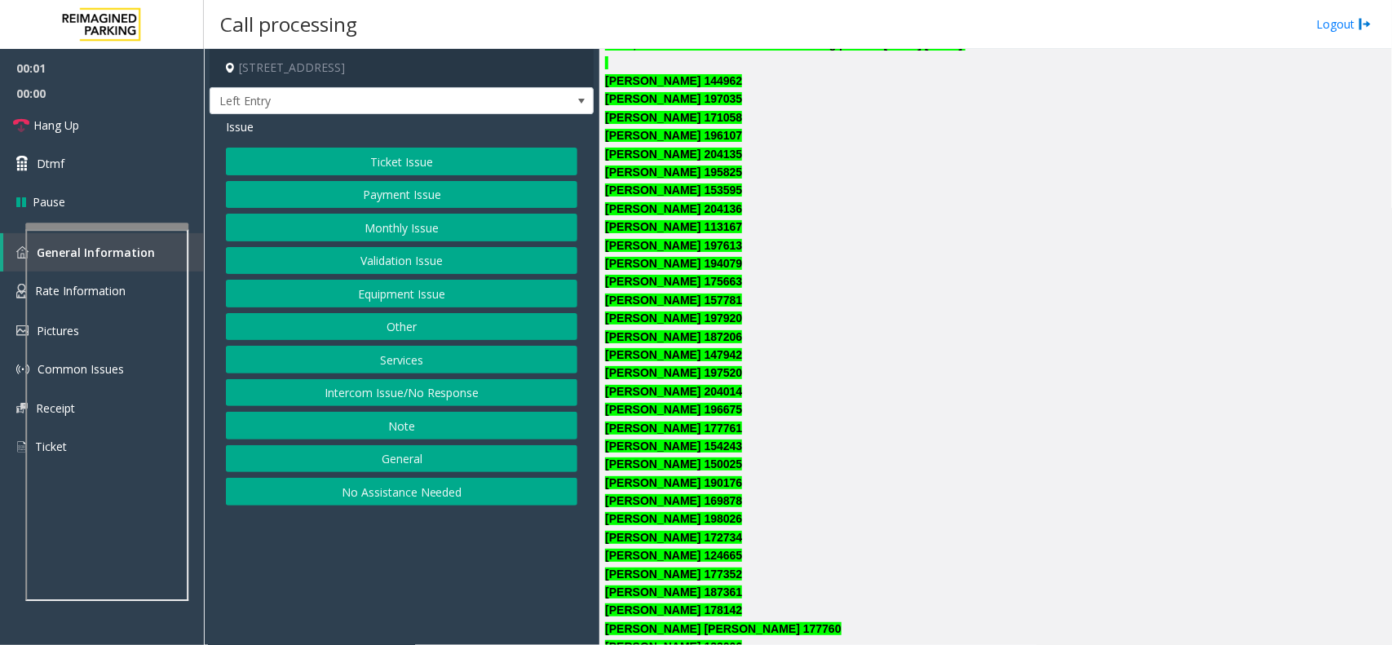
click at [467, 263] on button "Validation Issue" at bounding box center [402, 261] width 352 height 28
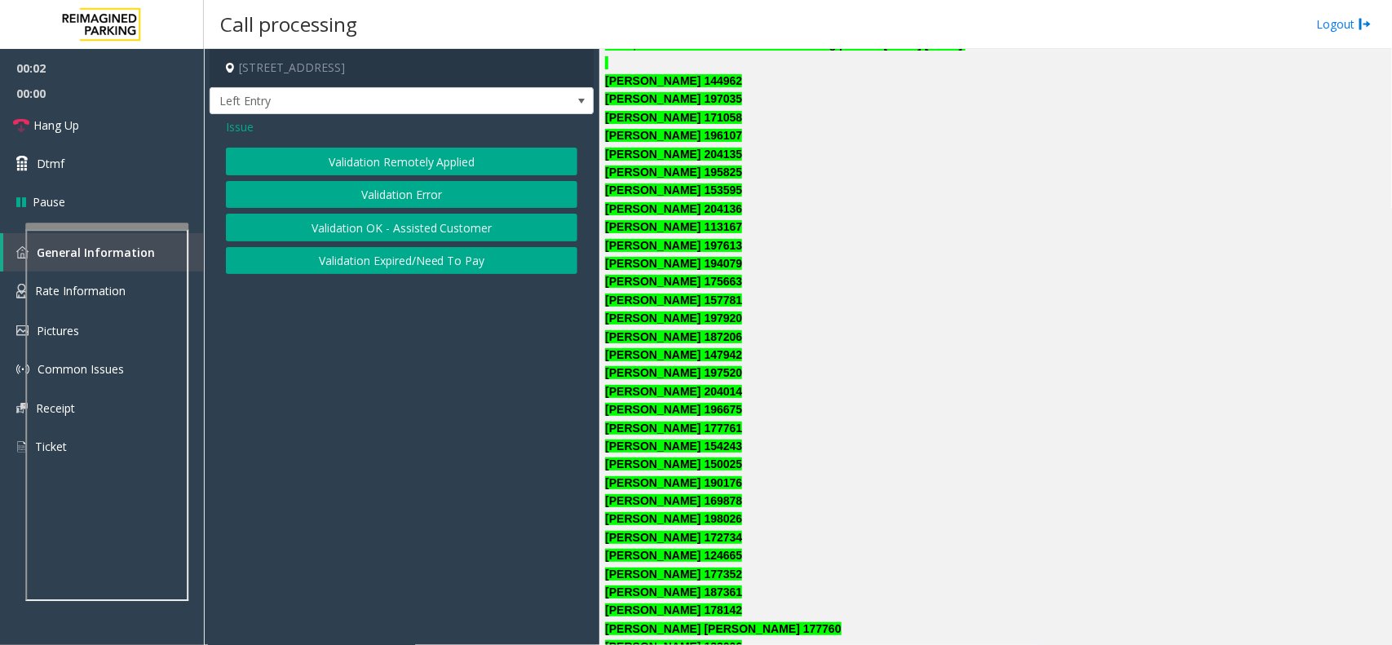
click at [250, 133] on span "Issue" at bounding box center [240, 126] width 28 height 17
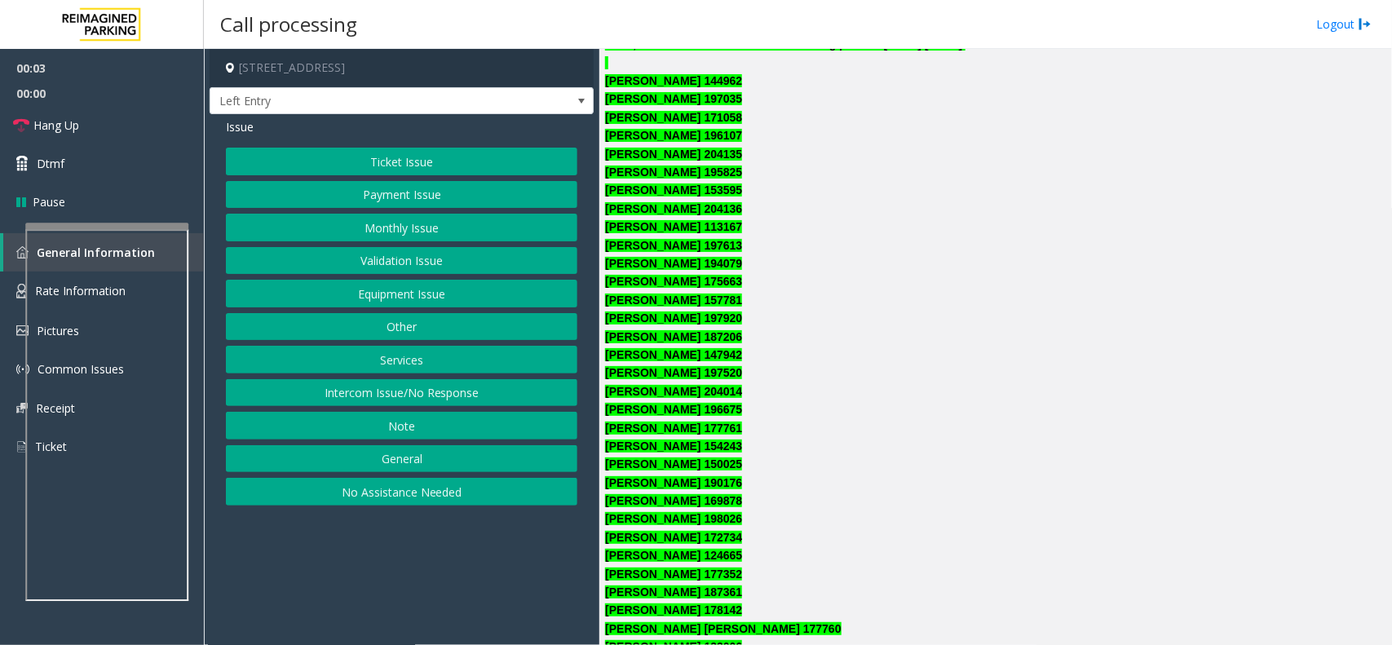
click at [417, 229] on button "Monthly Issue" at bounding box center [402, 228] width 352 height 28
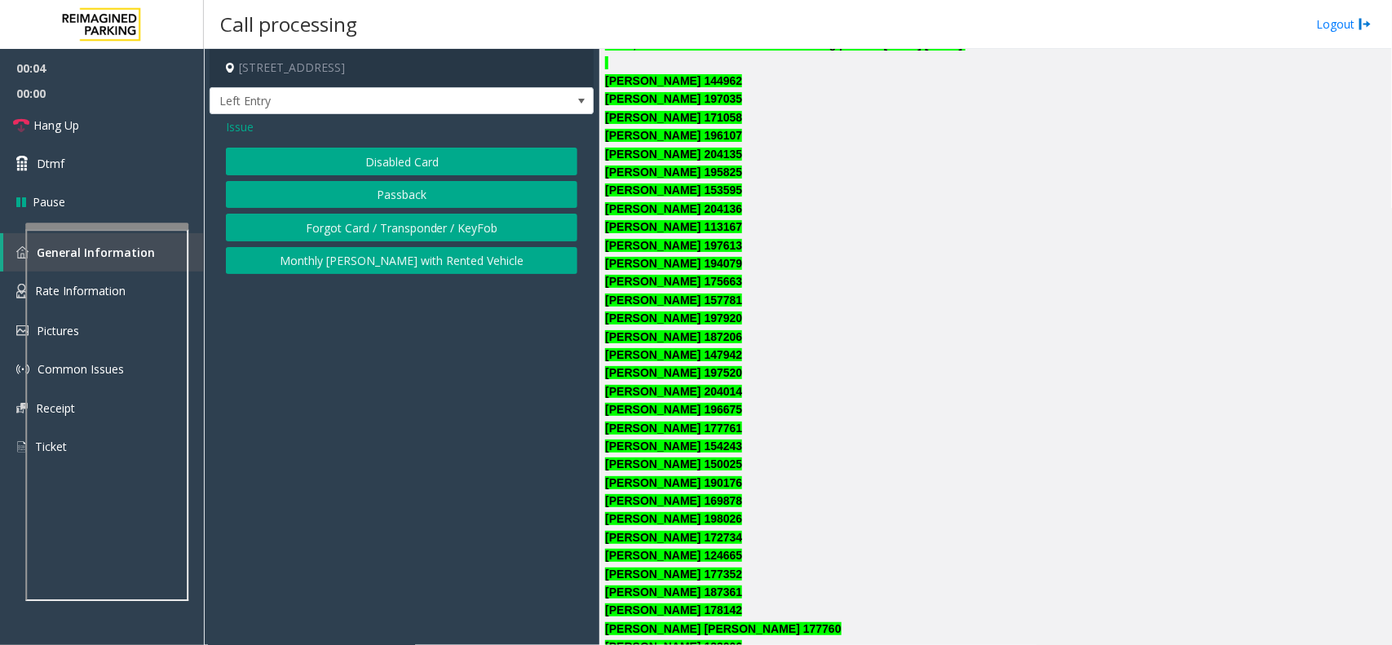
click at [426, 165] on button "Disabled Card" at bounding box center [402, 162] width 352 height 28
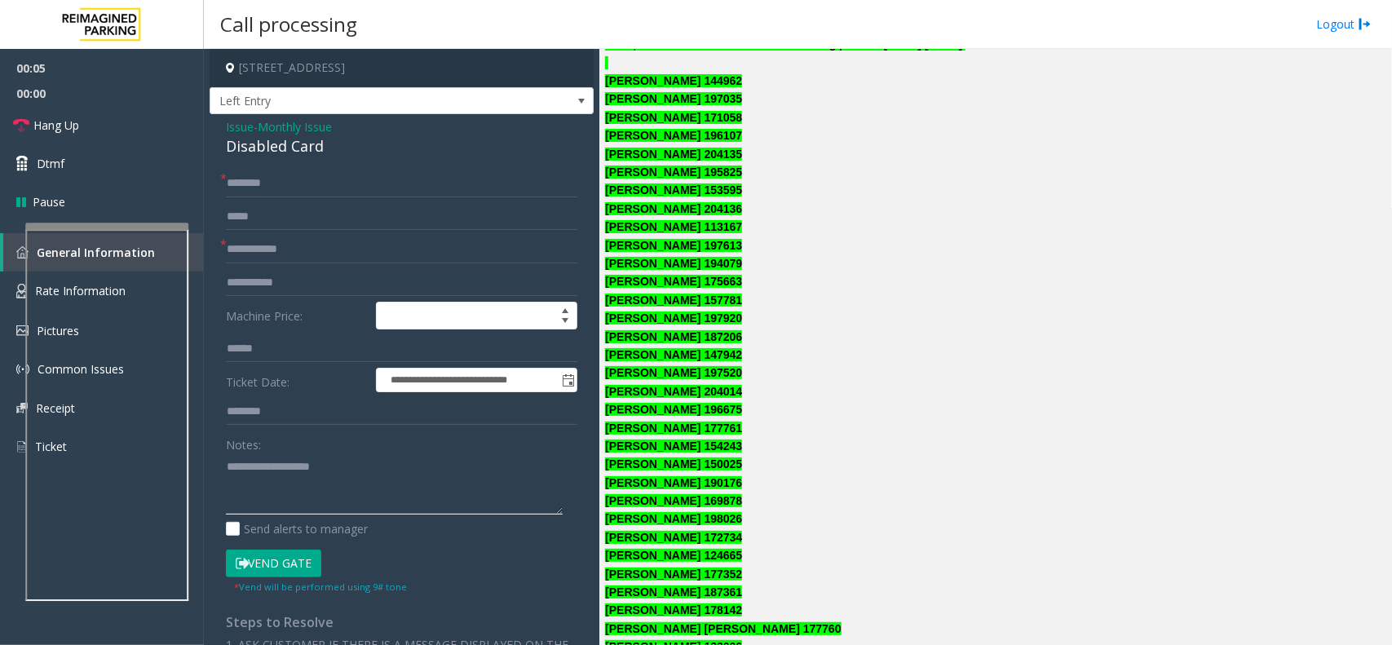
click at [307, 458] on textarea at bounding box center [394, 483] width 337 height 61
click at [575, 96] on span at bounding box center [581, 101] width 13 height 13
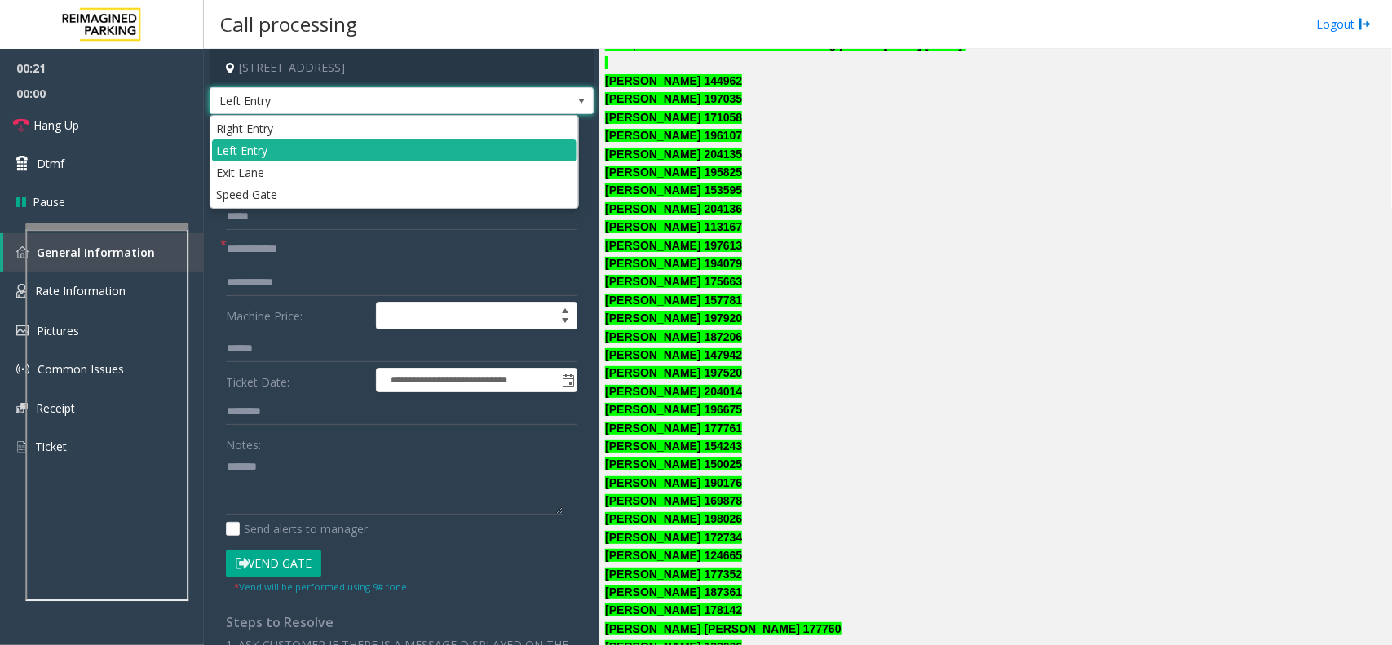
click at [575, 96] on span at bounding box center [581, 101] width 13 height 13
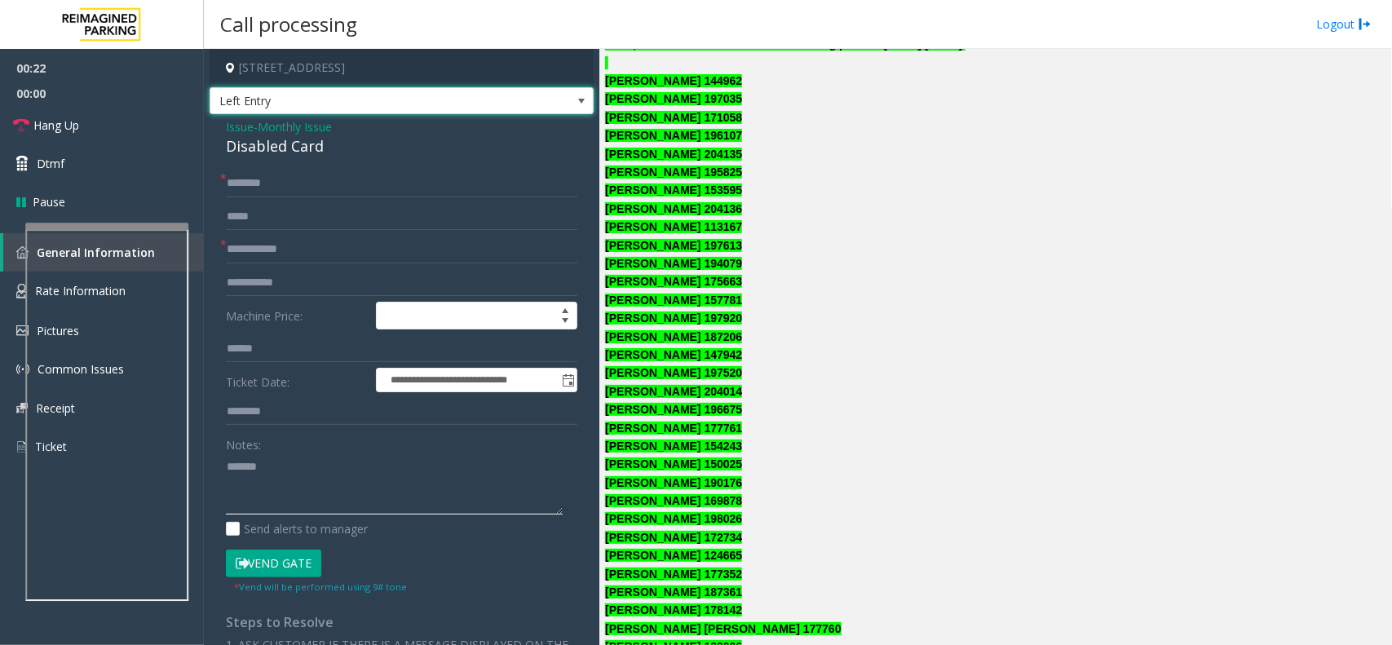
click at [303, 477] on textarea at bounding box center [394, 483] width 337 height 61
click at [324, 147] on div "Disabled Card" at bounding box center [402, 146] width 352 height 22
click at [323, 147] on div "Disabled Card" at bounding box center [402, 146] width 352 height 22
copy div "Disabled Card"
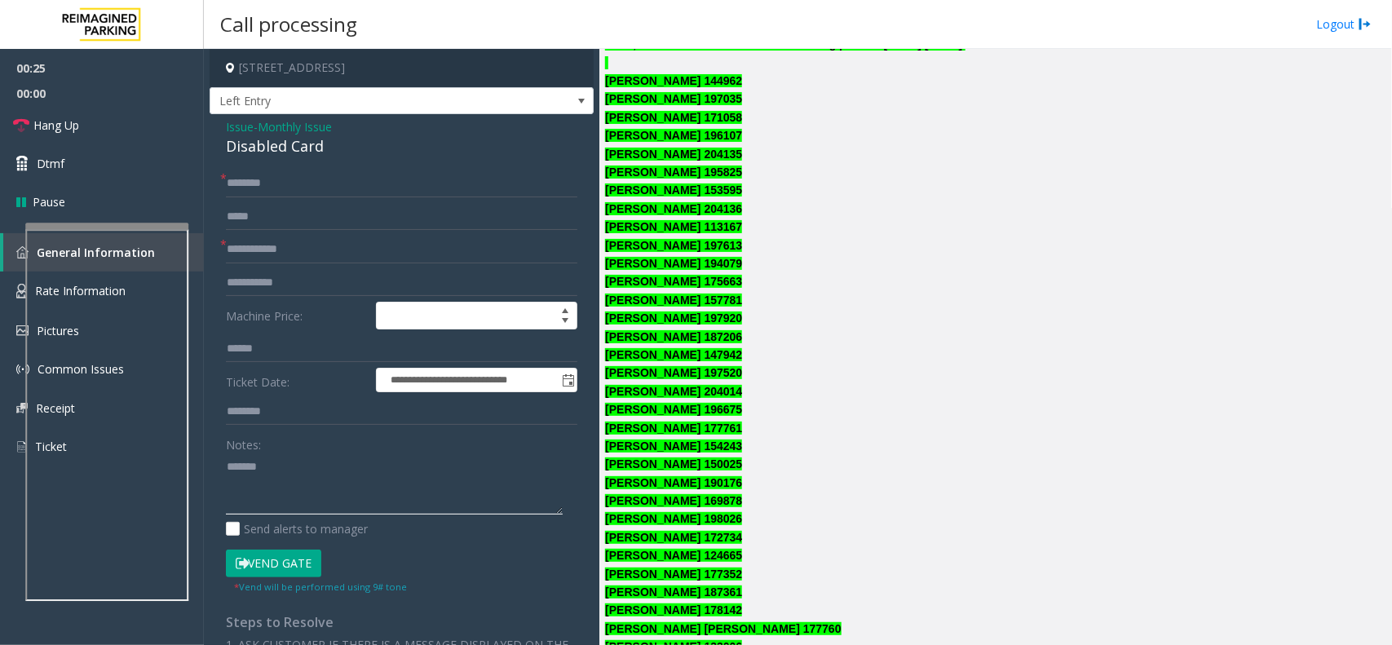
click at [304, 491] on textarea at bounding box center [394, 483] width 337 height 61
paste textarea "**********"
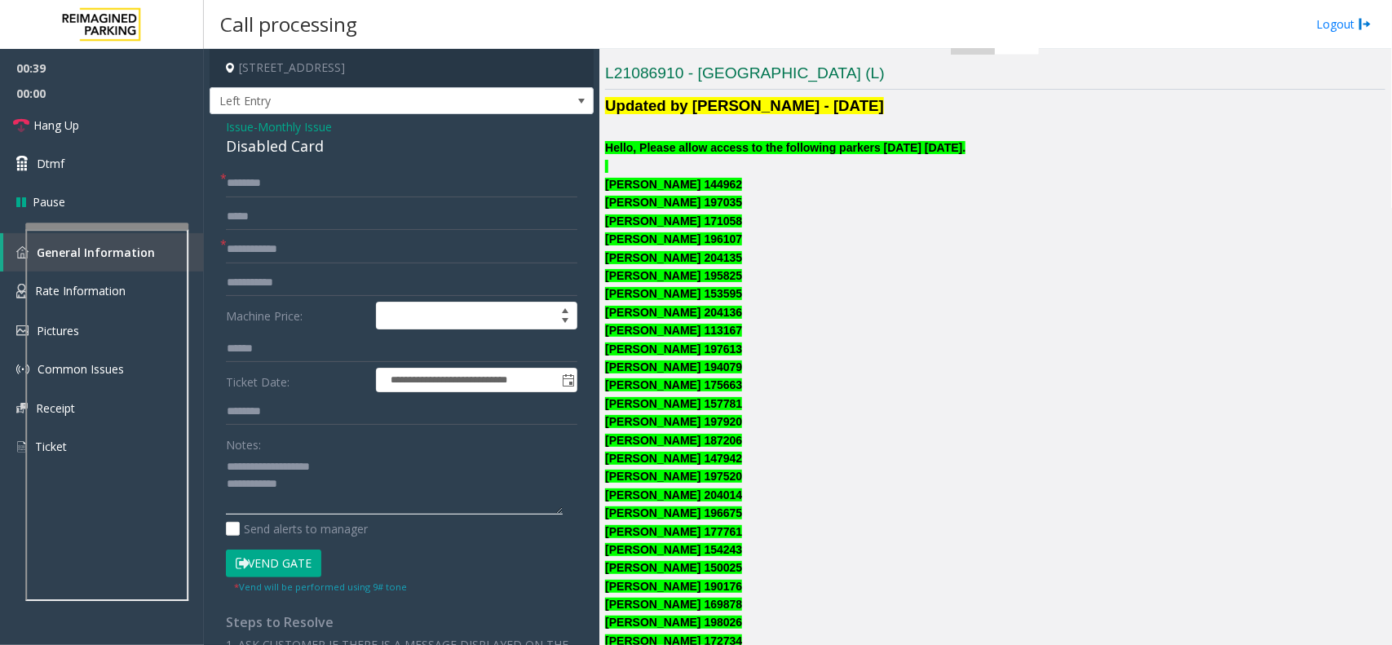
scroll to position [408, 0]
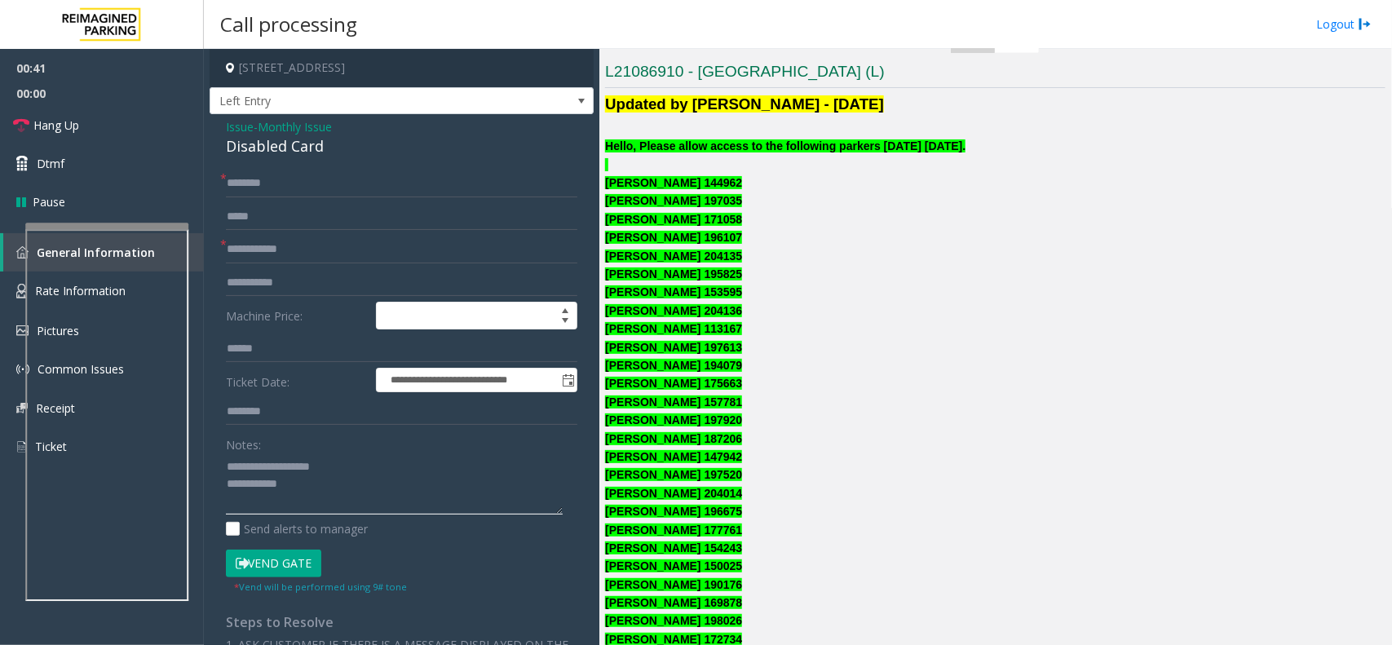
type textarea "**********"
click at [290, 254] on input "text" at bounding box center [402, 250] width 352 height 28
type input "******"
click at [272, 185] on input "text" at bounding box center [402, 184] width 352 height 28
type input "*******"
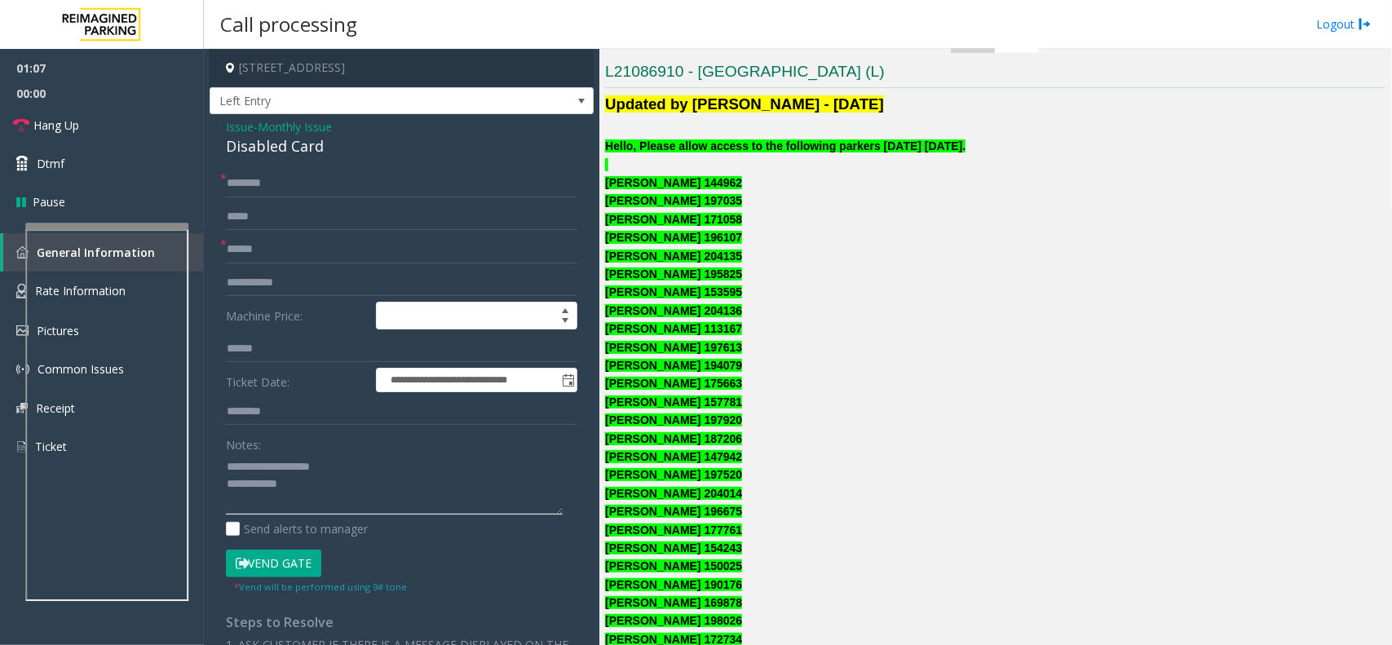
click at [310, 498] on textarea at bounding box center [394, 483] width 337 height 61
click at [269, 564] on button "Vend Gate" at bounding box center [273, 564] width 95 height 28
click at [319, 508] on textarea at bounding box center [394, 483] width 337 height 61
type textarea "**********"
click at [161, 114] on link "Hang Up" at bounding box center [102, 125] width 204 height 38
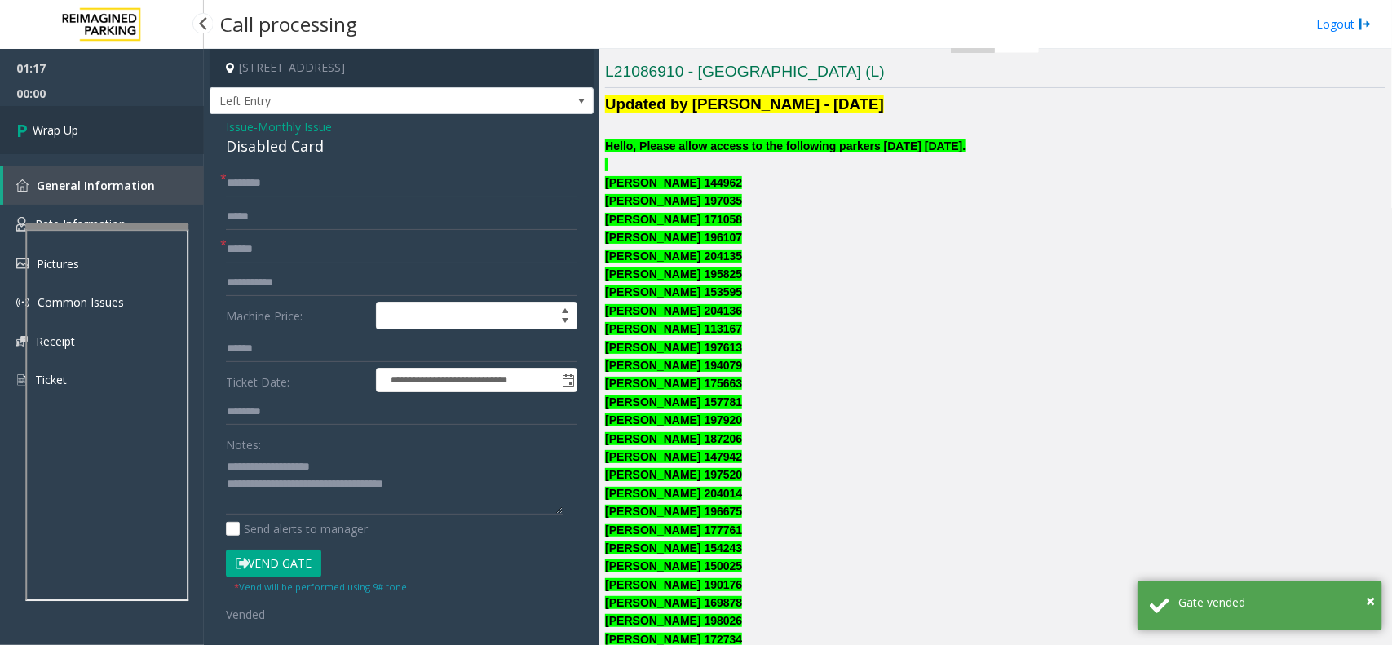
click at [161, 131] on link "Wrap Up" at bounding box center [102, 130] width 204 height 48
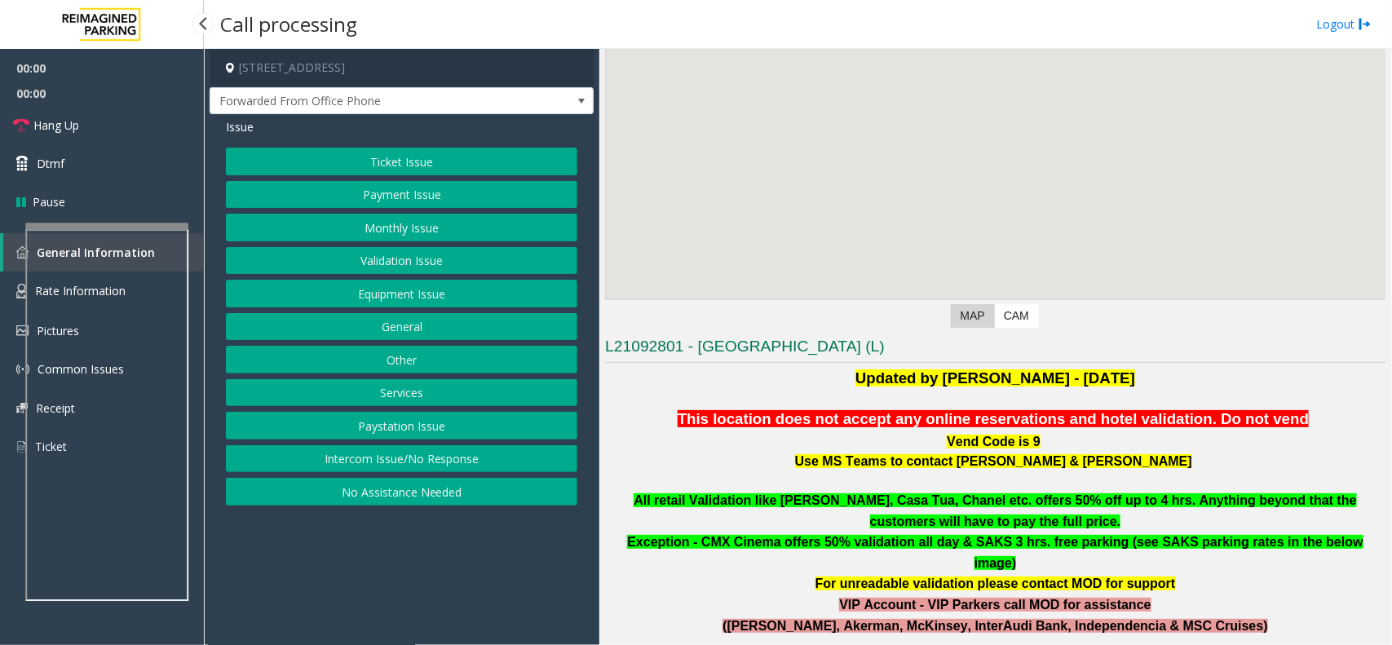
scroll to position [306, 0]
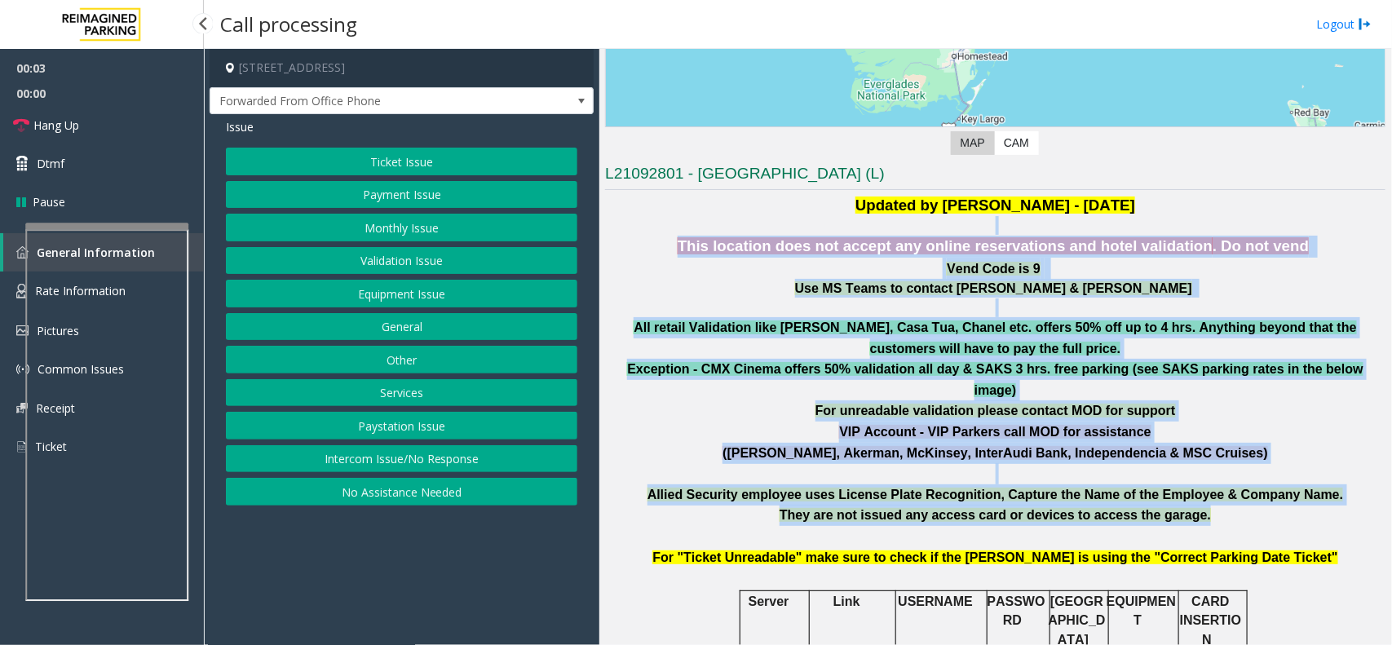
drag, startPoint x: 704, startPoint y: 228, endPoint x: 1289, endPoint y: 506, distance: 647.6
click at [1289, 526] on p at bounding box center [995, 536] width 781 height 21
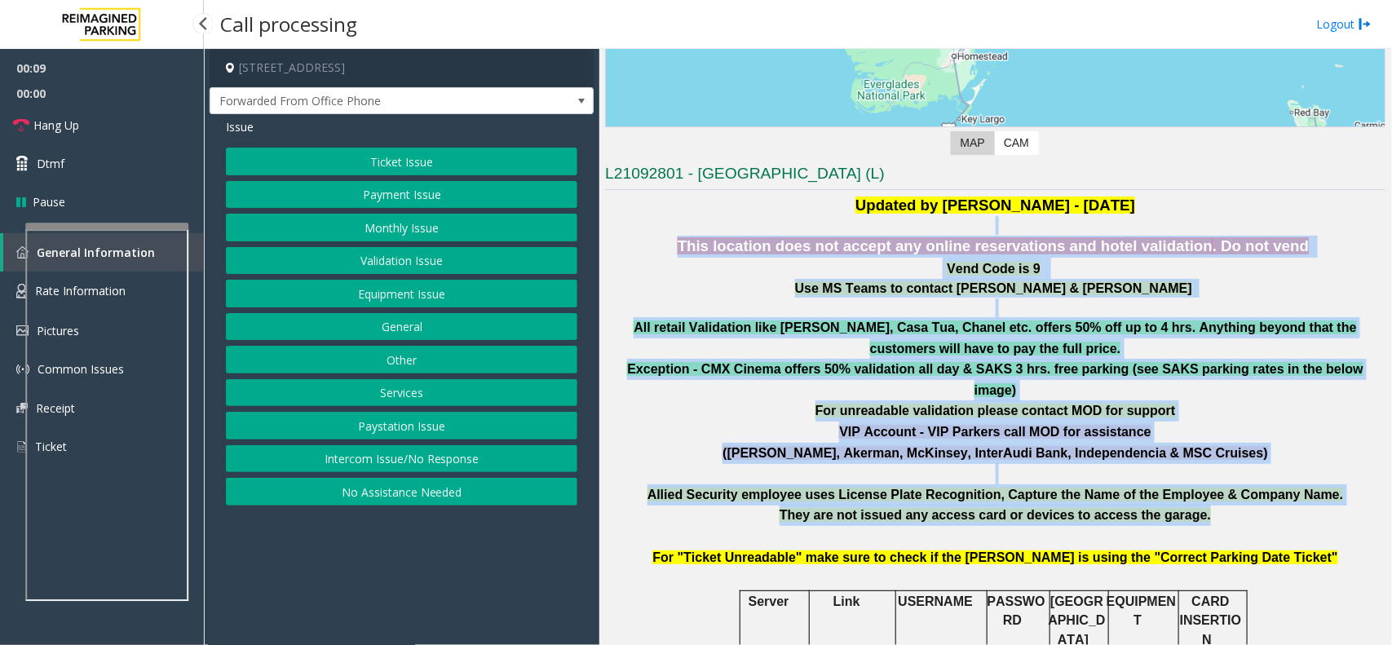
drag, startPoint x: 687, startPoint y: 222, endPoint x: 1301, endPoint y: 488, distance: 669.2
click at [1301, 505] on p "They are not issued any access card or devices to access the garage." at bounding box center [995, 515] width 781 height 21
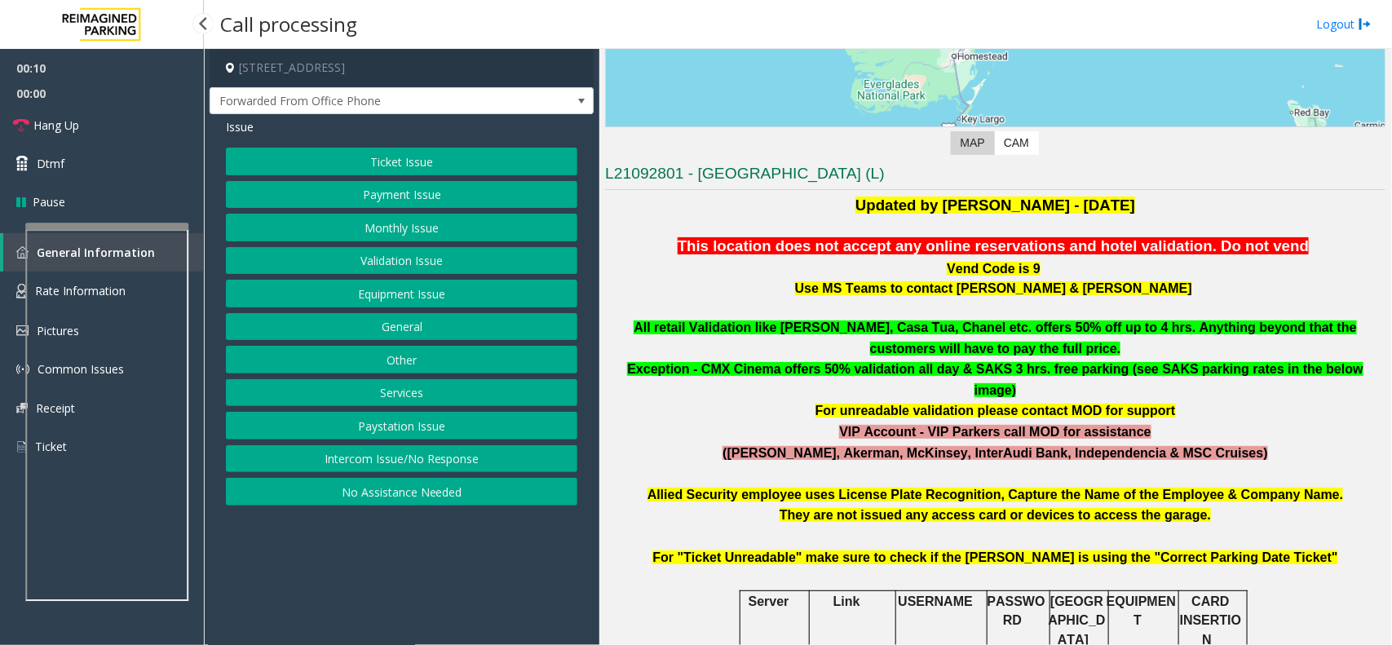
click at [470, 235] on button "Monthly Issue" at bounding box center [402, 228] width 352 height 28
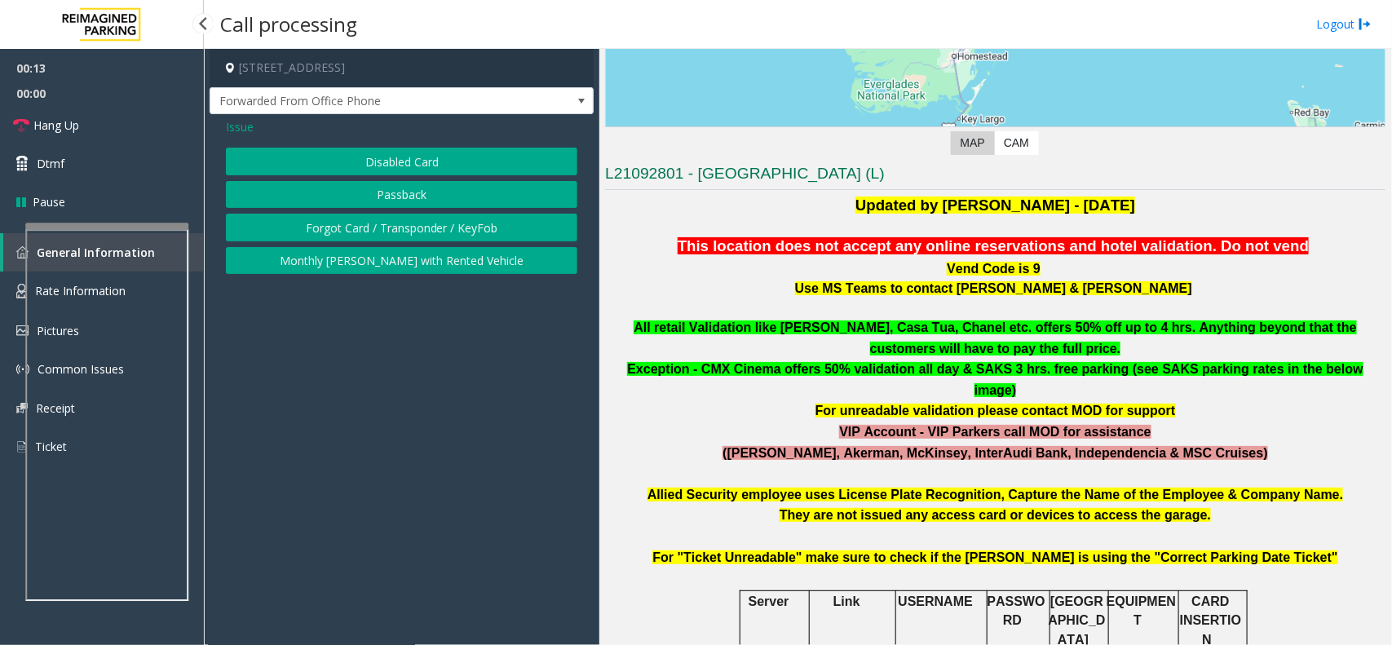
click at [459, 160] on button "Disabled Card" at bounding box center [402, 162] width 352 height 28
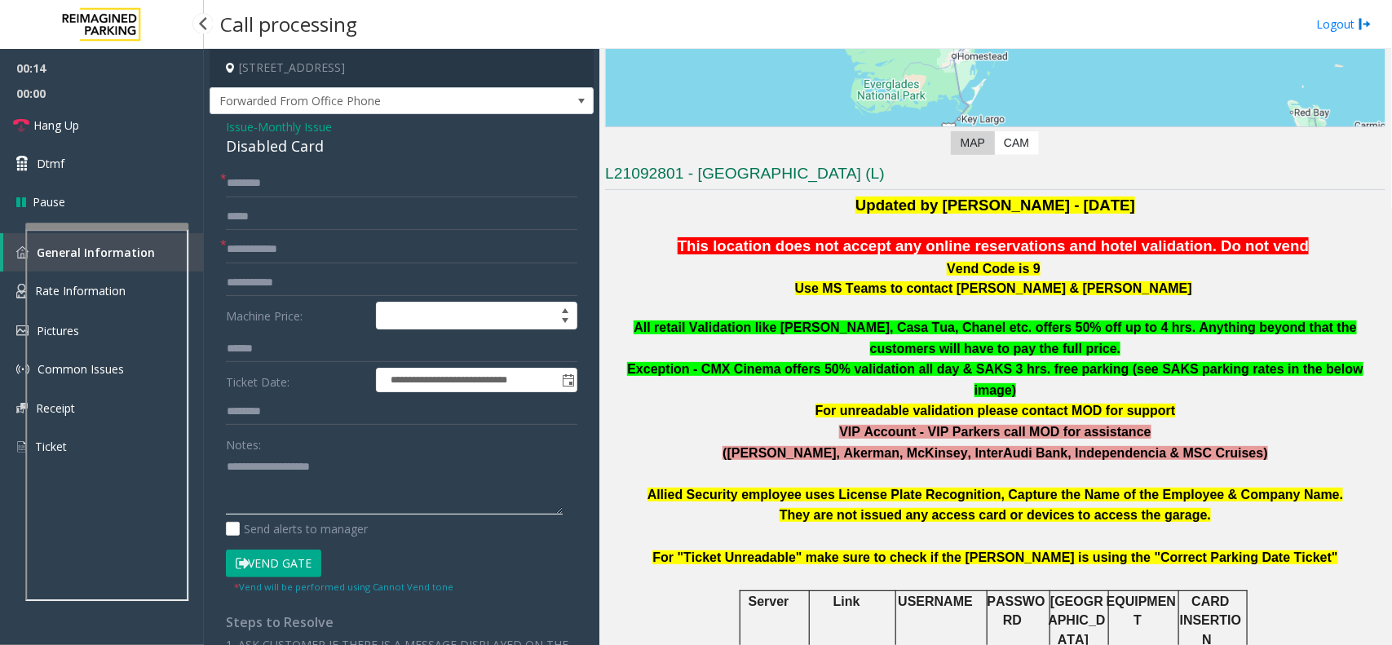
click at [299, 484] on textarea at bounding box center [394, 483] width 337 height 61
click at [303, 148] on div "Disabled Card" at bounding box center [402, 146] width 352 height 22
copy div "Disabled Card"
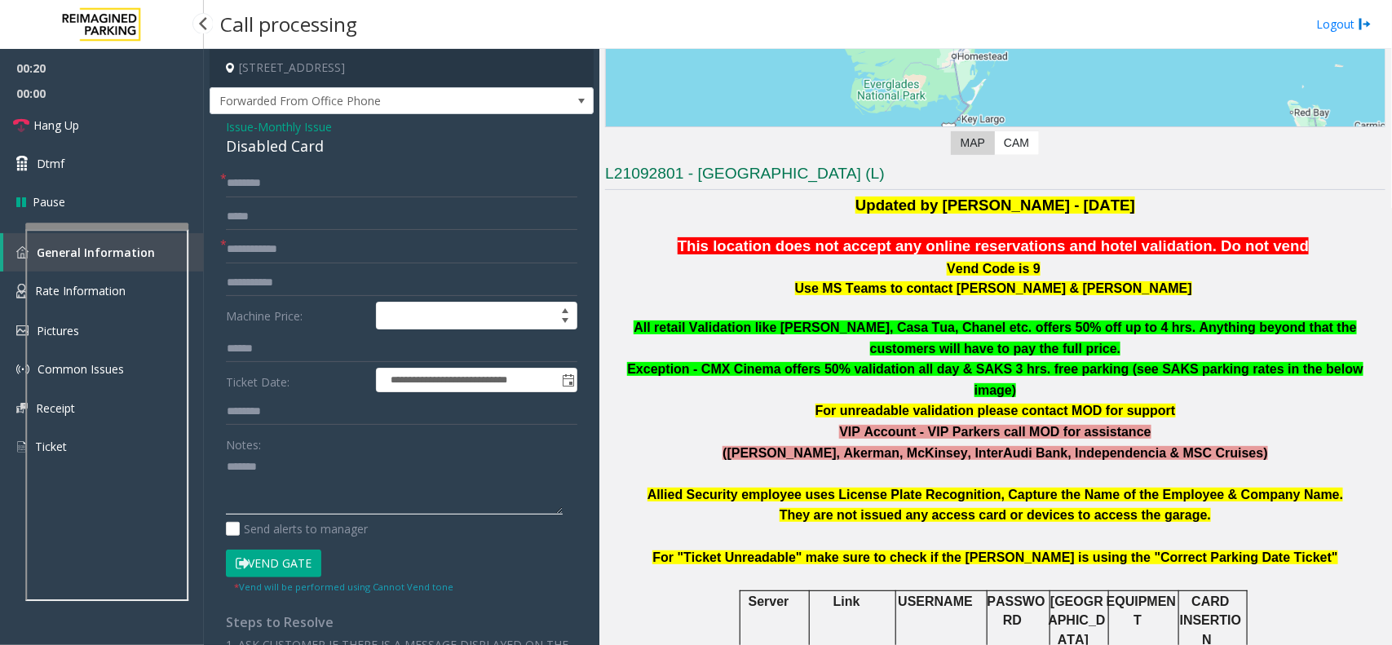
click at [308, 487] on textarea at bounding box center [394, 483] width 337 height 61
paste textarea "**********"
type textarea "**********"
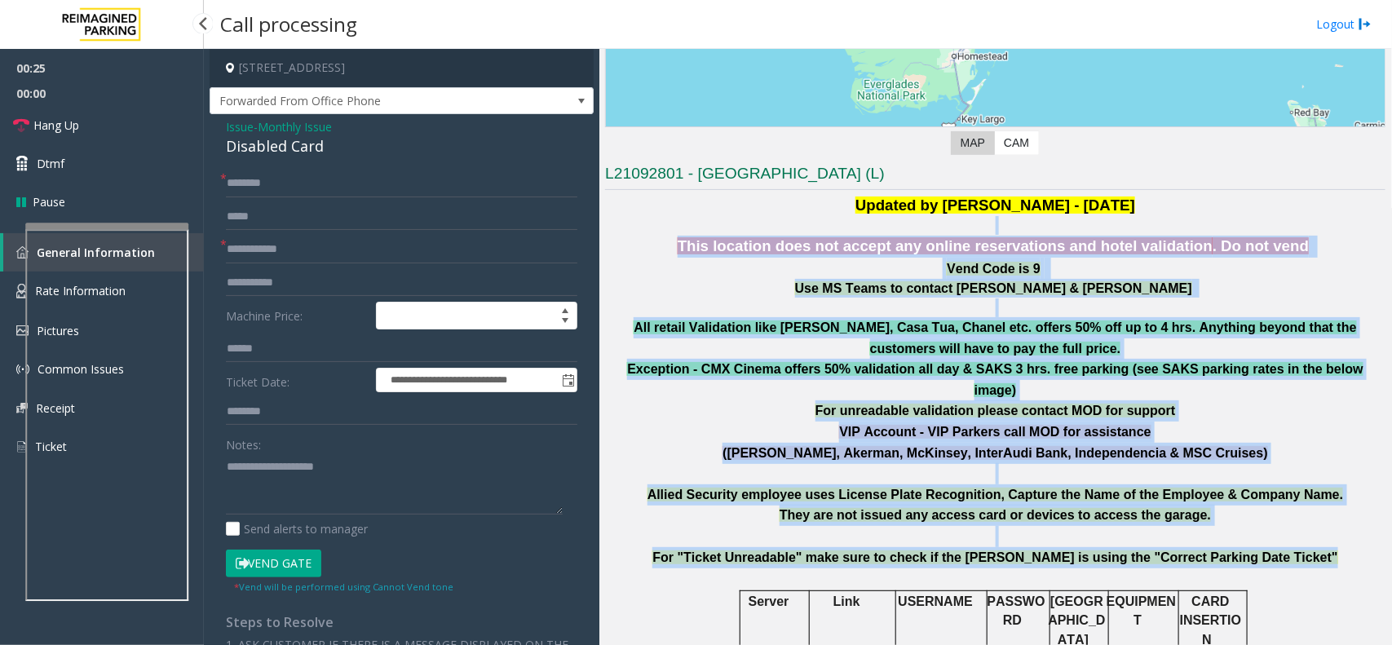
drag, startPoint x: 701, startPoint y: 225, endPoint x: 1250, endPoint y: 565, distance: 645.7
click at [1250, 568] on p at bounding box center [995, 578] width 781 height 21
drag, startPoint x: 1258, startPoint y: 542, endPoint x: 699, endPoint y: 230, distance: 640.1
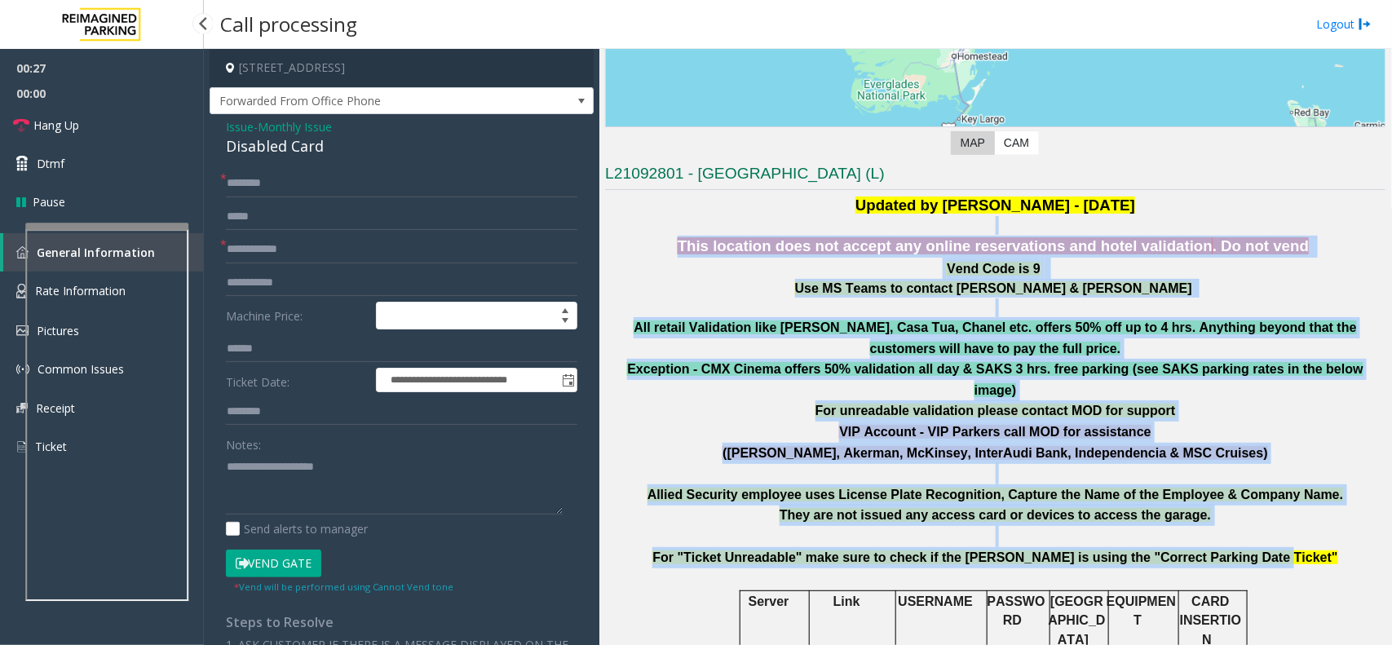
click at [679, 234] on p at bounding box center [995, 225] width 781 height 19
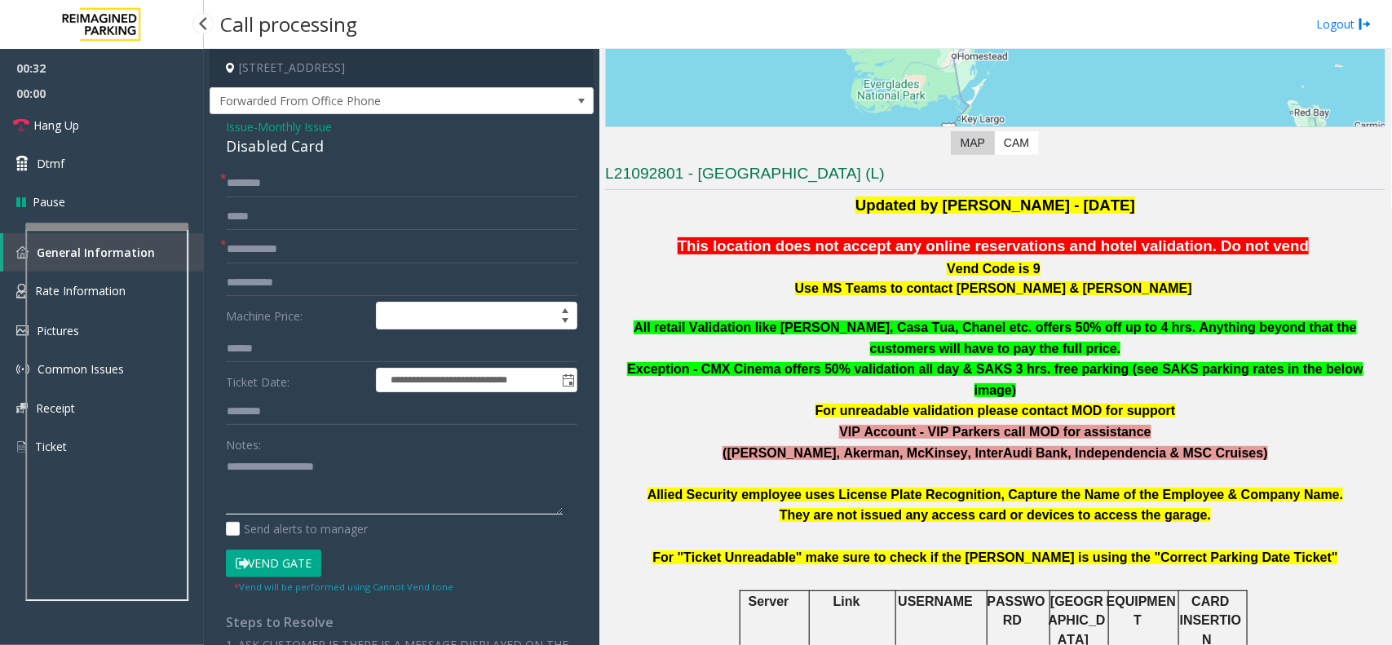
click at [280, 491] on textarea at bounding box center [394, 483] width 337 height 61
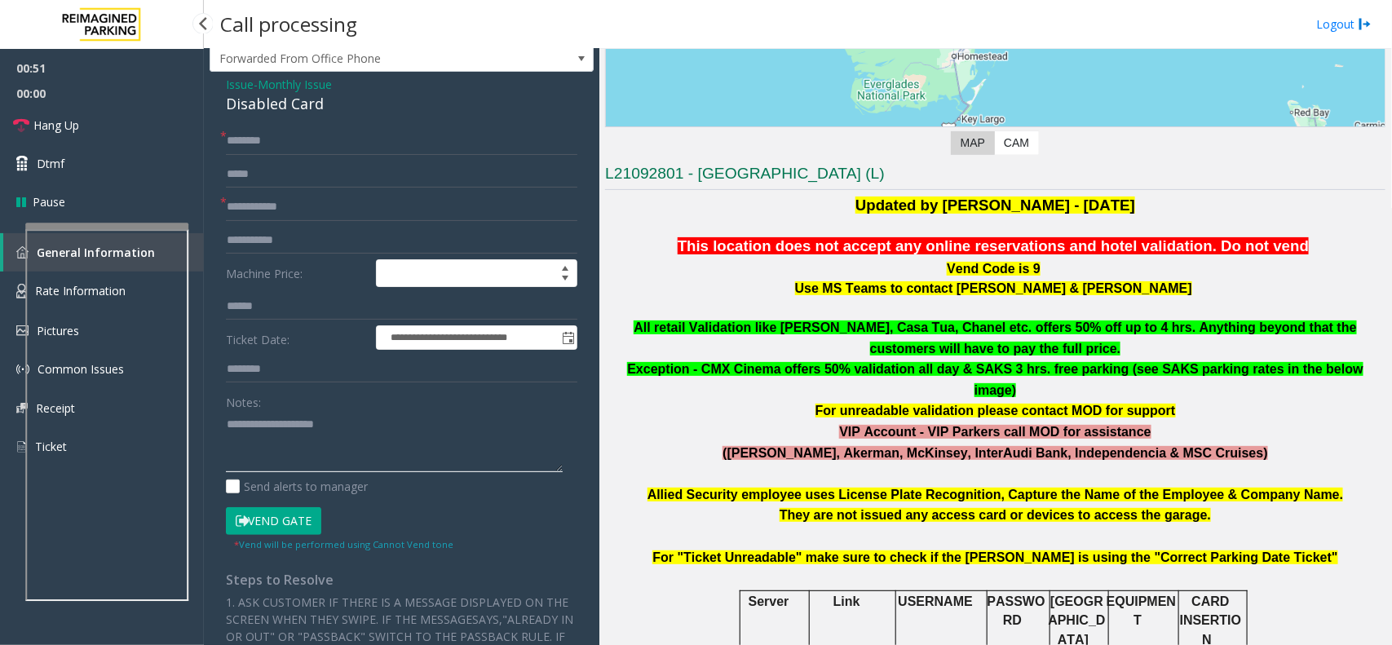
scroll to position [0, 0]
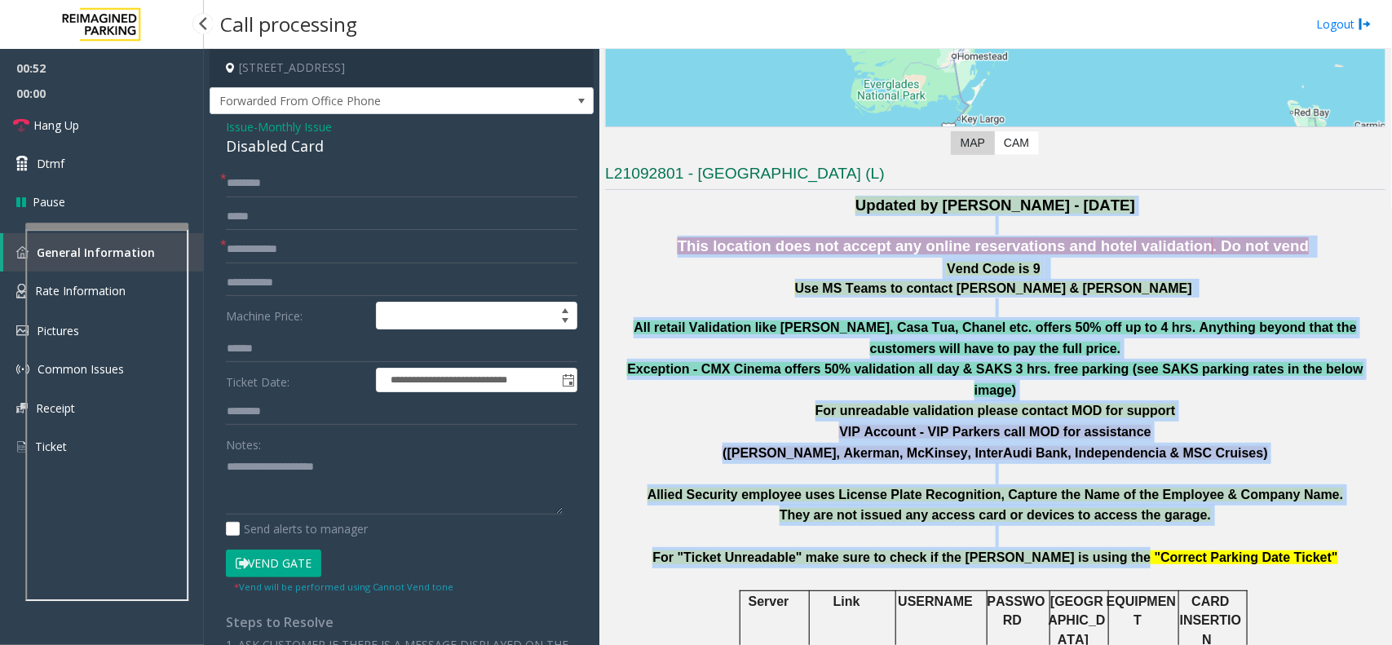
drag, startPoint x: 683, startPoint y: 205, endPoint x: 1119, endPoint y: 536, distance: 547.8
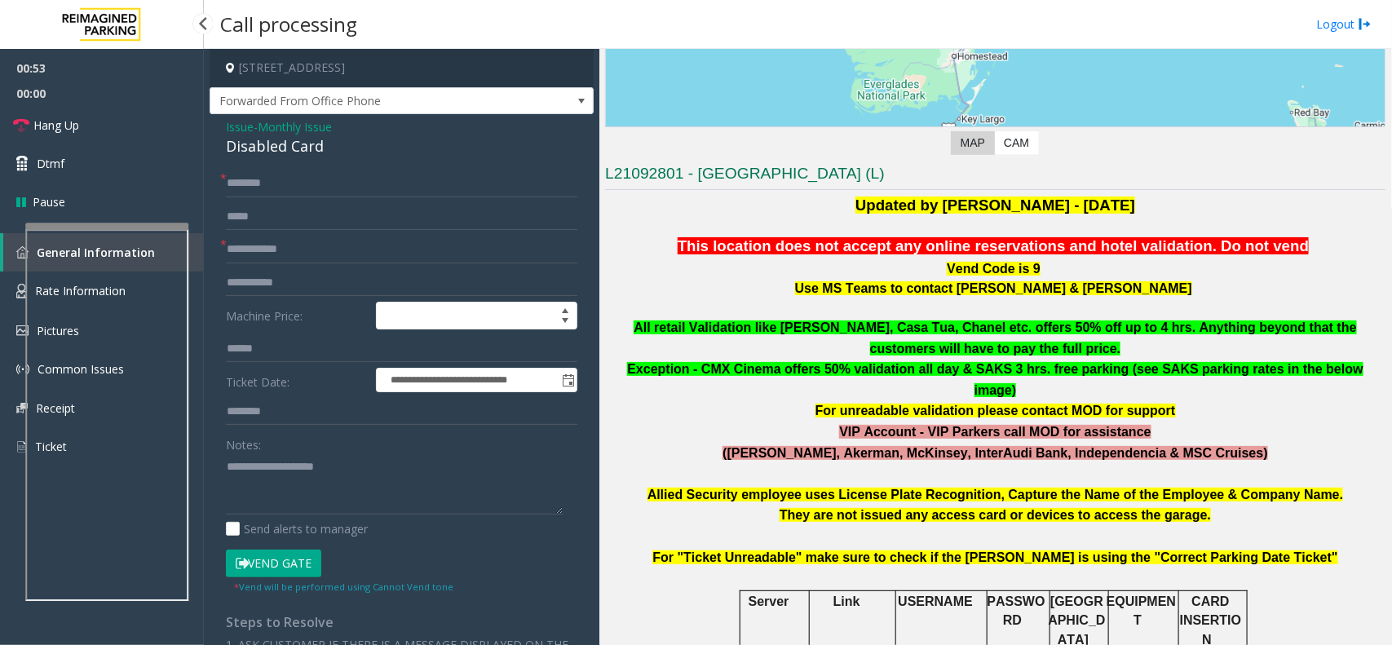
click at [1250, 547] on p "For "Ticket Unreadable" make sure to check if the parker is using the "Correct …" at bounding box center [995, 557] width 781 height 21
click at [328, 242] on input "text" at bounding box center [402, 250] width 352 height 28
type input "**"
click at [332, 192] on input "text" at bounding box center [402, 184] width 352 height 28
type input "**"
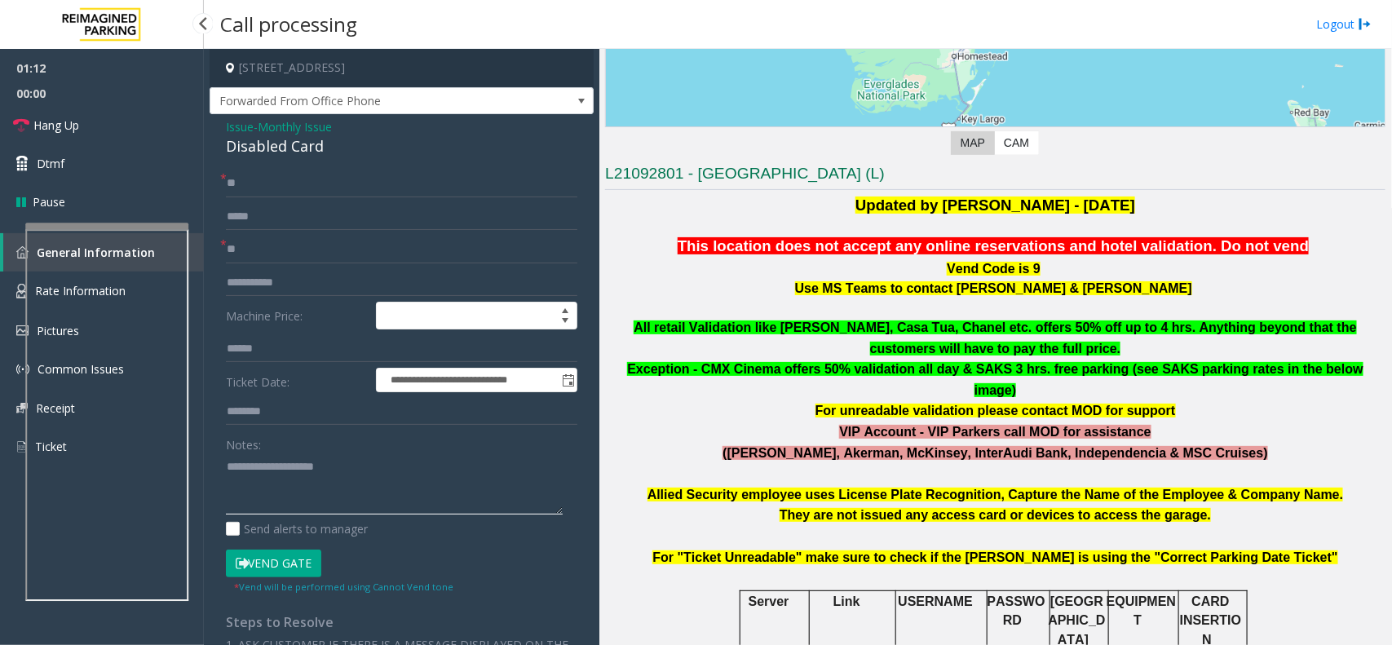
click at [302, 471] on textarea at bounding box center [394, 483] width 337 height 61
click at [294, 484] on textarea at bounding box center [394, 483] width 337 height 61
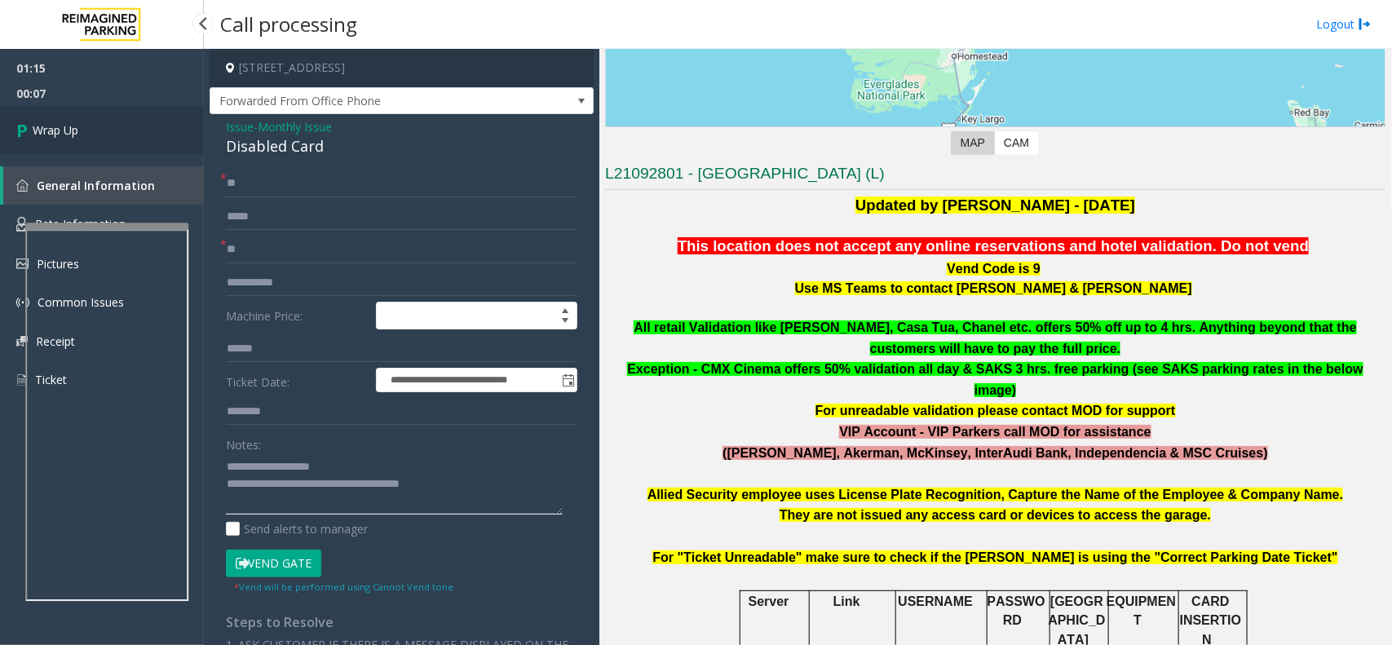
type textarea "**********"
click at [116, 129] on link "Wrap Up" at bounding box center [102, 130] width 204 height 48
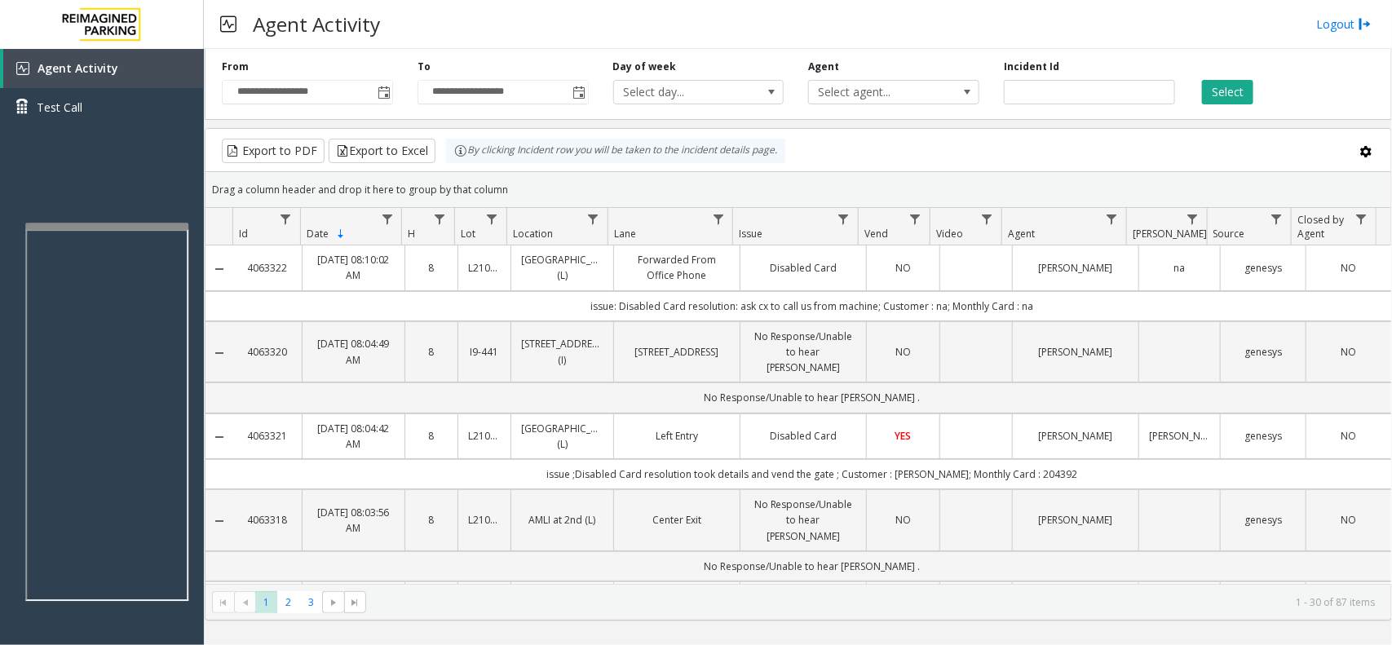
drag, startPoint x: 538, startPoint y: 189, endPoint x: 453, endPoint y: 163, distance: 89.5
click at [453, 163] on kendo-grid "Export to PDF Export to Excel By clicking Incident row you will be taken to the…" at bounding box center [799, 374] width 1188 height 493
click at [506, 192] on div "Drag a column header and drop it here to group by that column" at bounding box center [799, 189] width 1186 height 29
drag, startPoint x: 506, startPoint y: 192, endPoint x: 461, endPoint y: 179, distance: 46.7
click at [461, 179] on div "Drag a column header and drop it here to group by that column" at bounding box center [799, 189] width 1186 height 29
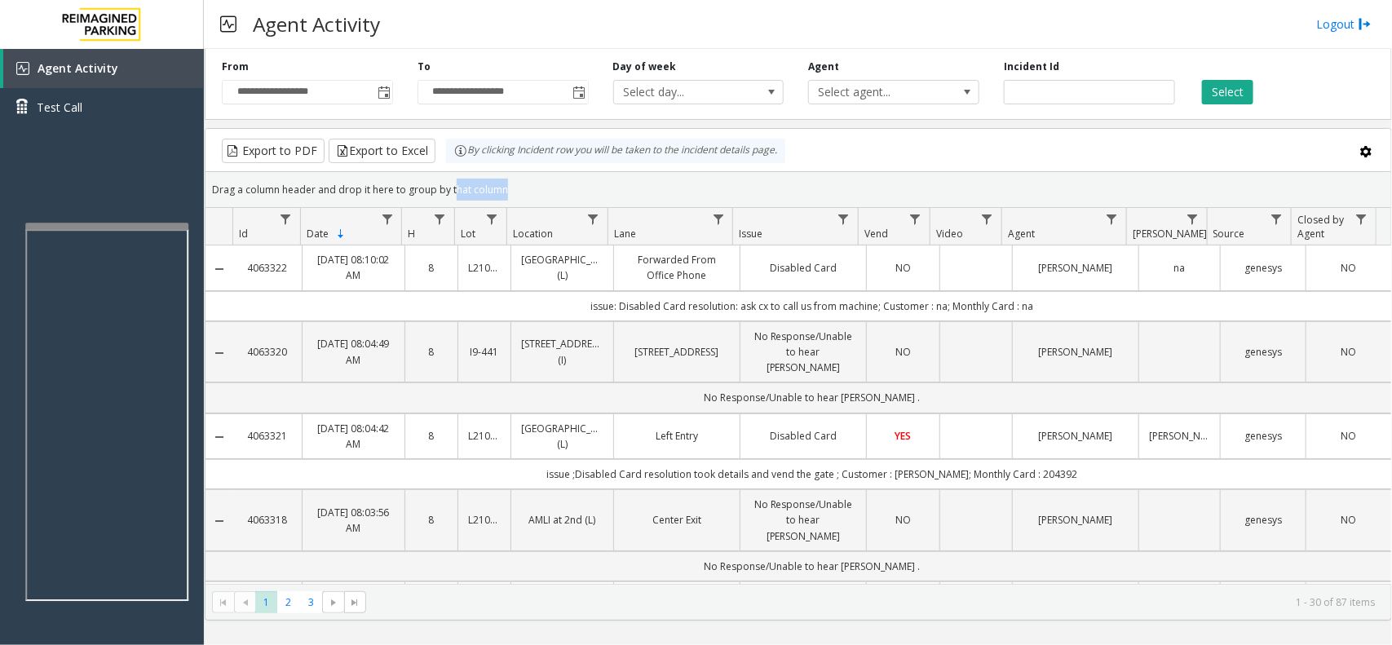
click at [506, 179] on div "Drag a column header and drop it here to group by that column" at bounding box center [799, 189] width 1186 height 29
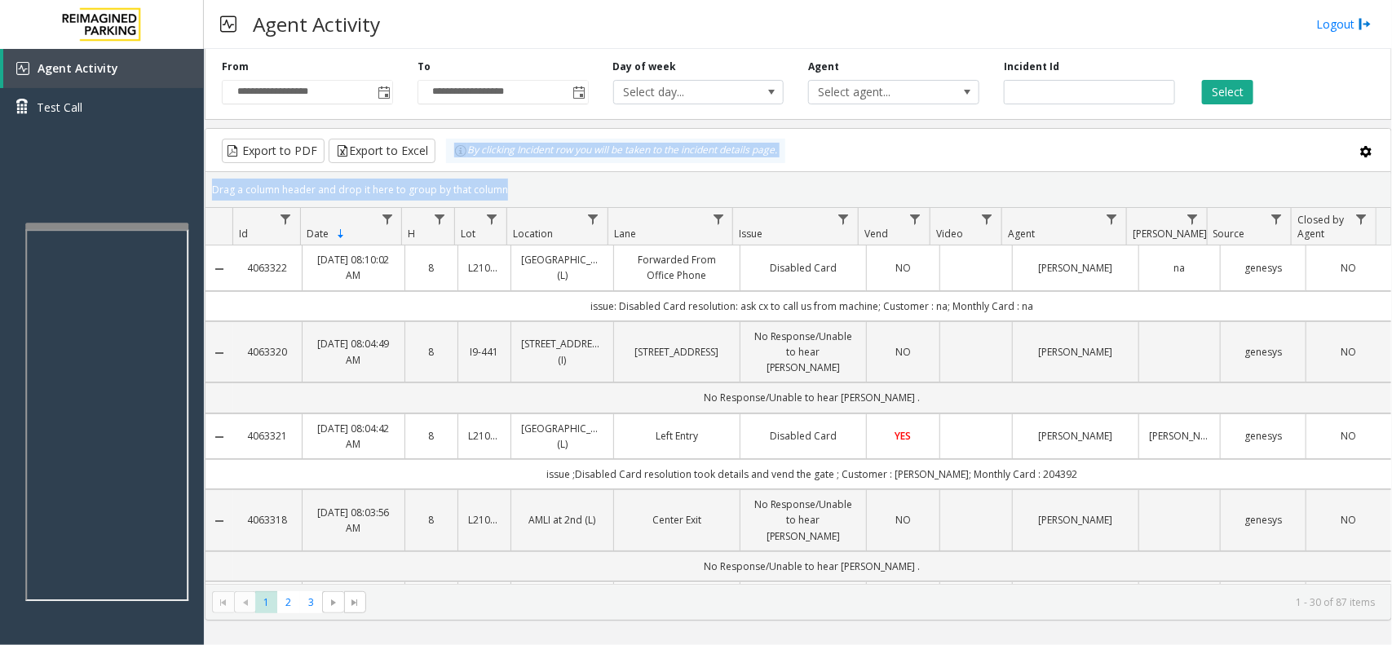
drag, startPoint x: 506, startPoint y: 180, endPoint x: 453, endPoint y: 161, distance: 55.7
click at [453, 161] on kendo-grid "Export to PDF Export to Excel By clicking Incident row you will be taken to the…" at bounding box center [799, 374] width 1188 height 493
click at [549, 190] on div "Drag a column header and drop it here to group by that column" at bounding box center [799, 189] width 1186 height 29
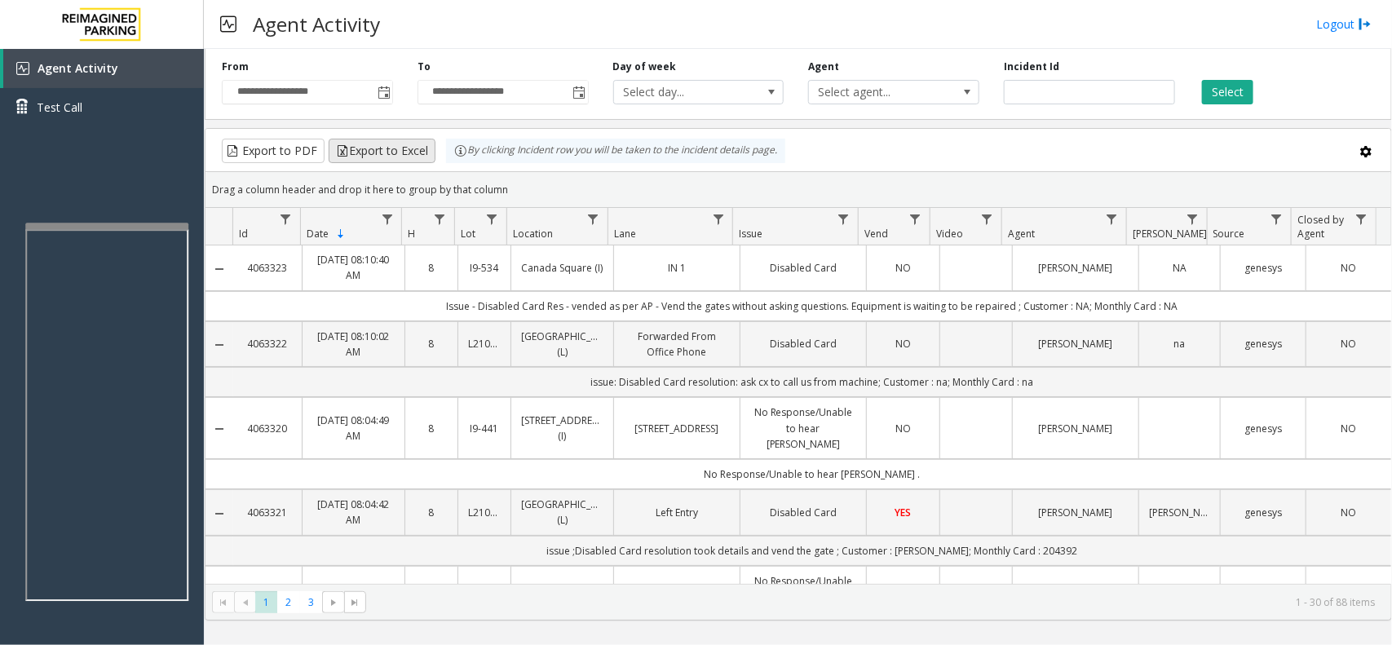
drag, startPoint x: 536, startPoint y: 200, endPoint x: 420, endPoint y: 157, distance: 123.3
click at [420, 157] on kendo-grid "Export to PDF Export to Excel By clicking Incident row you will be taken to the…" at bounding box center [799, 374] width 1188 height 493
click at [514, 182] on div "Drag a column header and drop it here to group by that column" at bounding box center [799, 189] width 1186 height 29
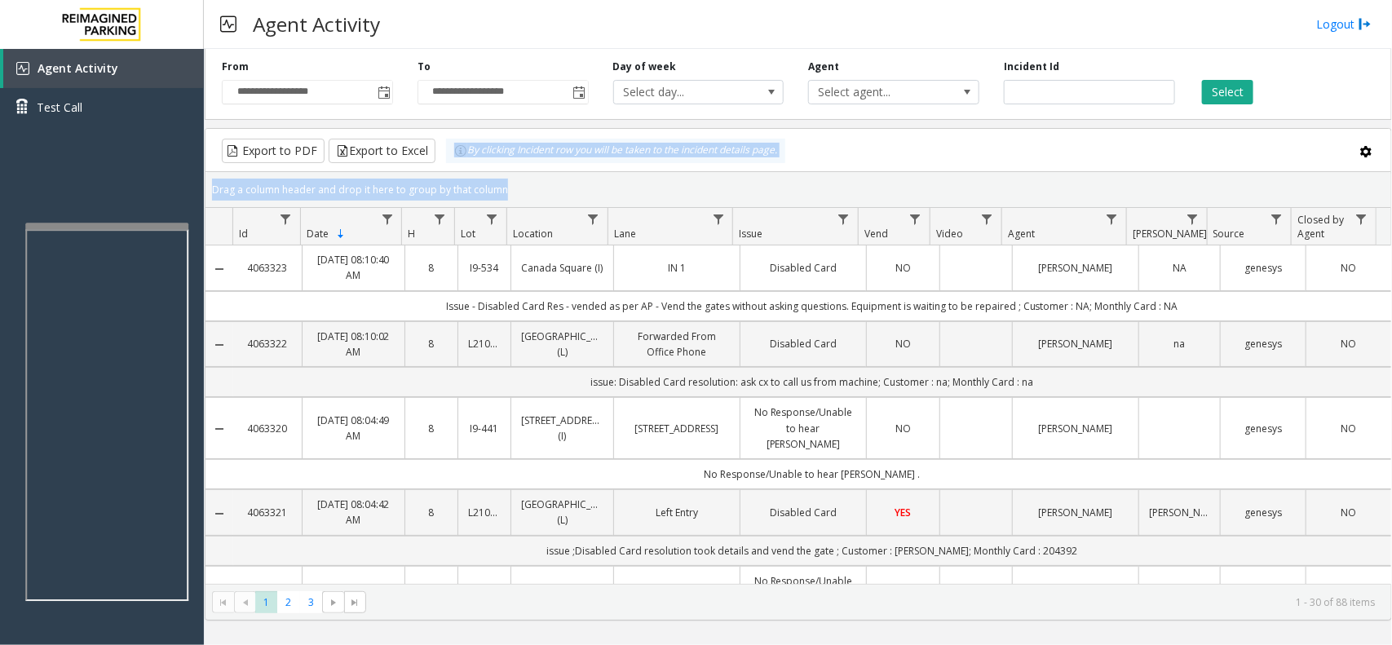
drag, startPoint x: 512, startPoint y: 181, endPoint x: 447, endPoint y: 156, distance: 70.0
click at [447, 156] on kendo-grid "Export to PDF Export to Excel By clicking Incident row you will be taken to the…" at bounding box center [799, 374] width 1188 height 493
click at [507, 185] on div "Drag a column header and drop it here to group by that column" at bounding box center [799, 189] width 1186 height 29
drag, startPoint x: 508, startPoint y: 185, endPoint x: 428, endPoint y: 151, distance: 87.0
click at [428, 151] on kendo-grid "Export to PDF Export to Excel By clicking Incident row you will be taken to the…" at bounding box center [799, 374] width 1188 height 493
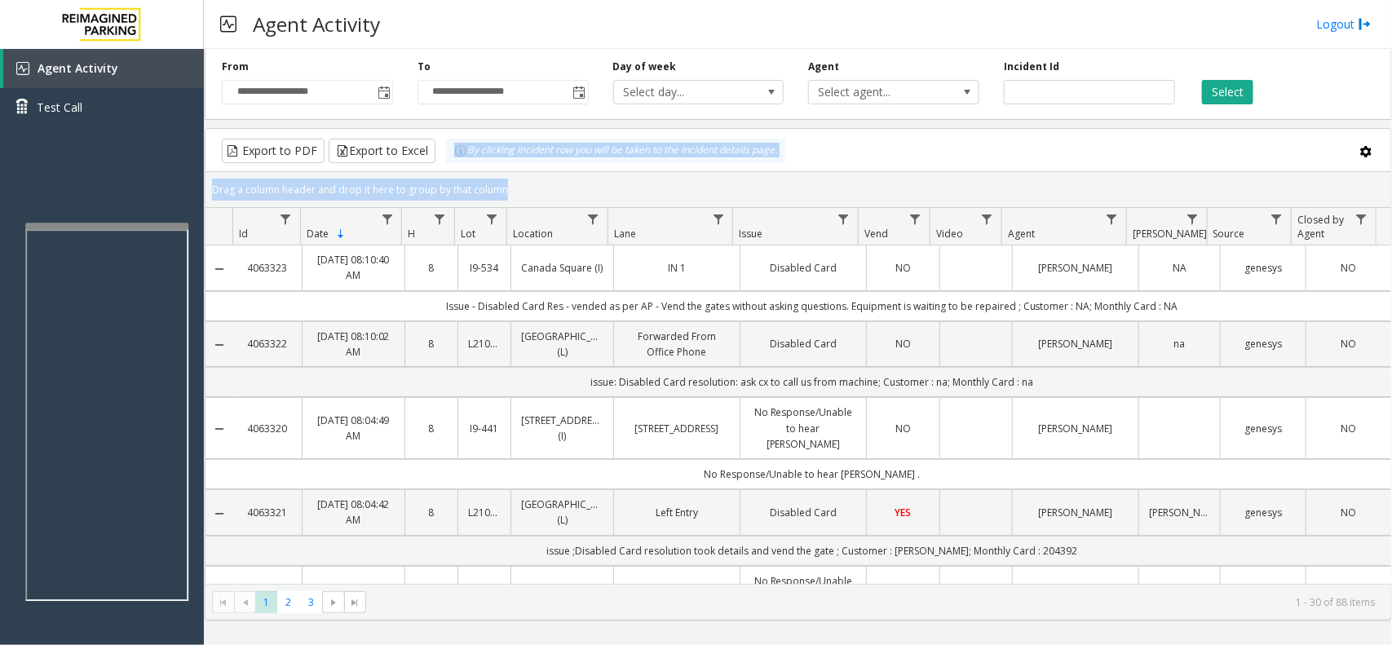
click at [529, 186] on div "Drag a column header and drop it here to group by that column" at bounding box center [799, 189] width 1186 height 29
drag, startPoint x: 527, startPoint y: 186, endPoint x: 445, endPoint y: 148, distance: 90.1
click at [445, 148] on kendo-grid "Export to PDF Export to Excel By clicking Incident row you will be taken to the…" at bounding box center [799, 374] width 1188 height 493
click at [502, 181] on div "Drag a column header and drop it here to group by that column" at bounding box center [799, 189] width 1186 height 29
drag, startPoint x: 515, startPoint y: 182, endPoint x: 449, endPoint y: 169, distance: 67.3
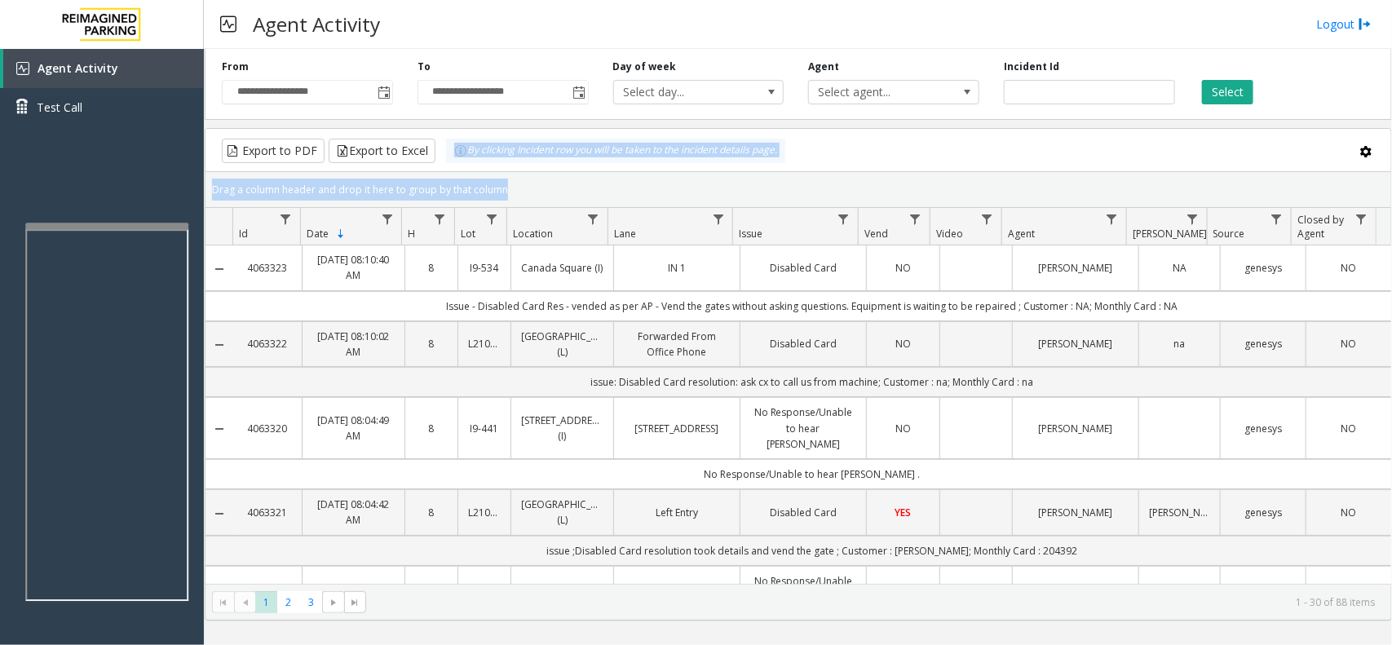
click at [449, 169] on kendo-grid "Export to PDF Export to Excel By clicking Incident row you will be taken to the…" at bounding box center [799, 374] width 1188 height 493
click at [518, 176] on div "Drag a column header and drop it here to group by that column" at bounding box center [799, 189] width 1186 height 29
drag, startPoint x: 510, startPoint y: 184, endPoint x: 410, endPoint y: 144, distance: 107.2
click at [410, 144] on kendo-grid "Export to PDF Export to Excel By clicking Incident row you will be taken to the…" at bounding box center [799, 374] width 1188 height 493
click at [511, 189] on div "Drag a column header and drop it here to group by that column" at bounding box center [799, 189] width 1186 height 29
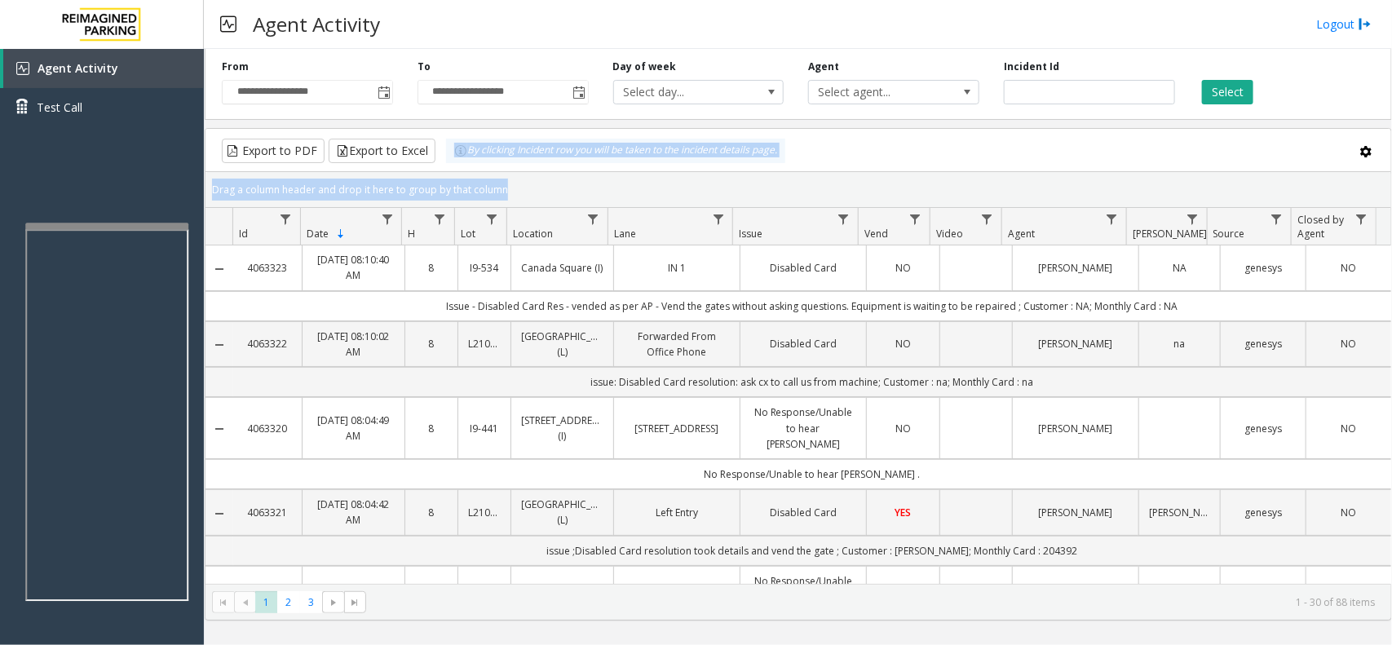
drag, startPoint x: 511, startPoint y: 189, endPoint x: 450, endPoint y: 155, distance: 69.4
click at [450, 155] on kendo-grid "Export to PDF Export to Excel By clicking Incident row you will be taken to the…" at bounding box center [799, 374] width 1188 height 493
click at [520, 178] on div "Drag a column header and drop it here to group by that column" at bounding box center [799, 189] width 1186 height 29
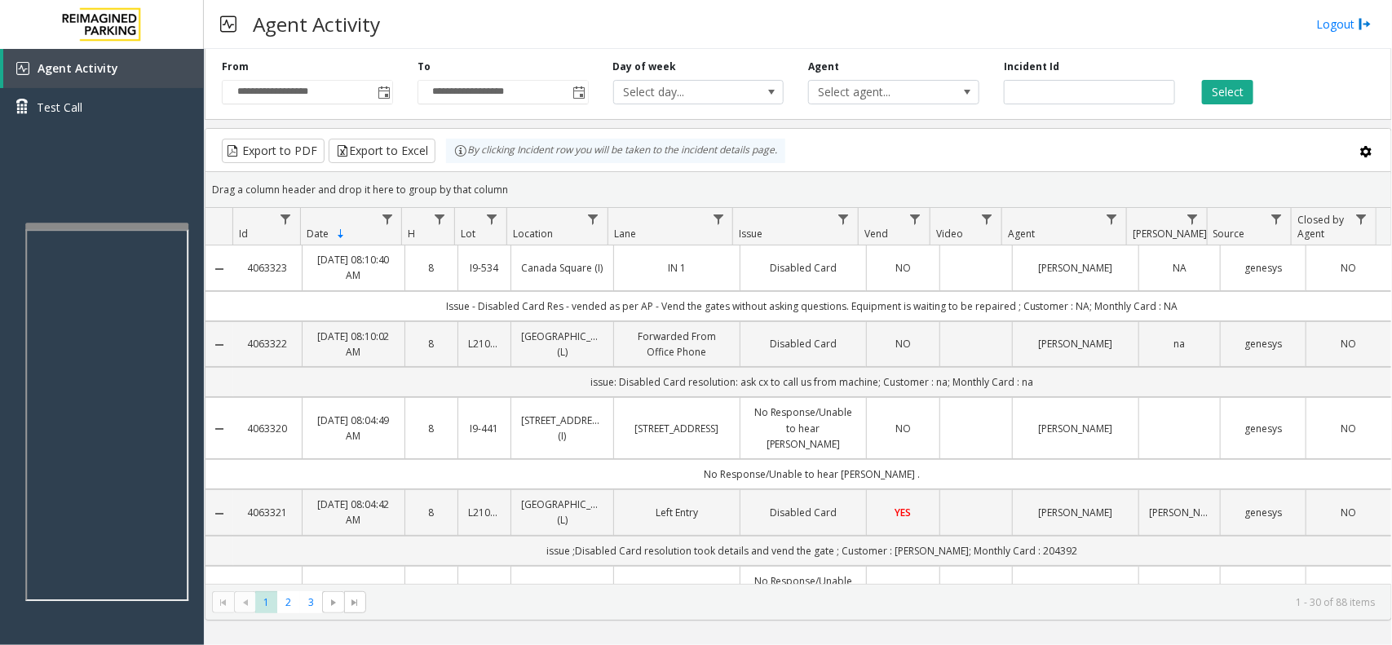
click at [515, 178] on div "Drag a column header and drop it here to group by that column" at bounding box center [799, 189] width 1186 height 29
drag, startPoint x: 516, startPoint y: 192, endPoint x: 430, endPoint y: 144, distance: 98.5
click at [430, 144] on kendo-grid "Export to PDF Export to Excel By clicking Incident row you will be taken to the…" at bounding box center [799, 374] width 1188 height 493
click at [519, 176] on div "Drag a column header and drop it here to group by that column" at bounding box center [799, 189] width 1186 height 29
drag, startPoint x: 515, startPoint y: 177, endPoint x: 450, endPoint y: 139, distance: 75.0
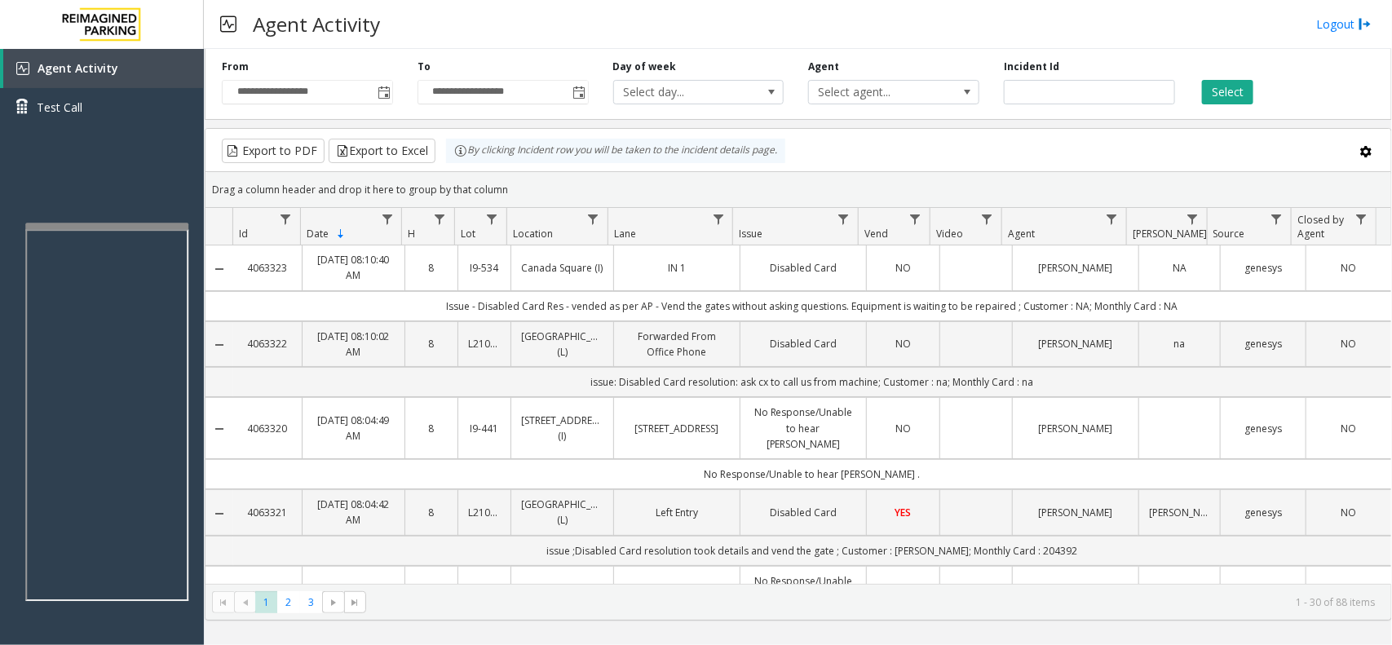
click at [450, 139] on kendo-grid "Export to PDF Export to Excel By clicking Incident row you will be taken to the…" at bounding box center [799, 374] width 1188 height 493
click at [511, 182] on div "Drag a column header and drop it here to group by that column" at bounding box center [799, 189] width 1186 height 29
drag, startPoint x: 507, startPoint y: 182, endPoint x: 455, endPoint y: 164, distance: 55.2
click at [455, 164] on kendo-grid "Export to PDF Export to Excel By clicking Incident row you will be taken to the…" at bounding box center [799, 374] width 1188 height 493
click at [504, 184] on div "Drag a column header and drop it here to group by that column" at bounding box center [799, 189] width 1186 height 29
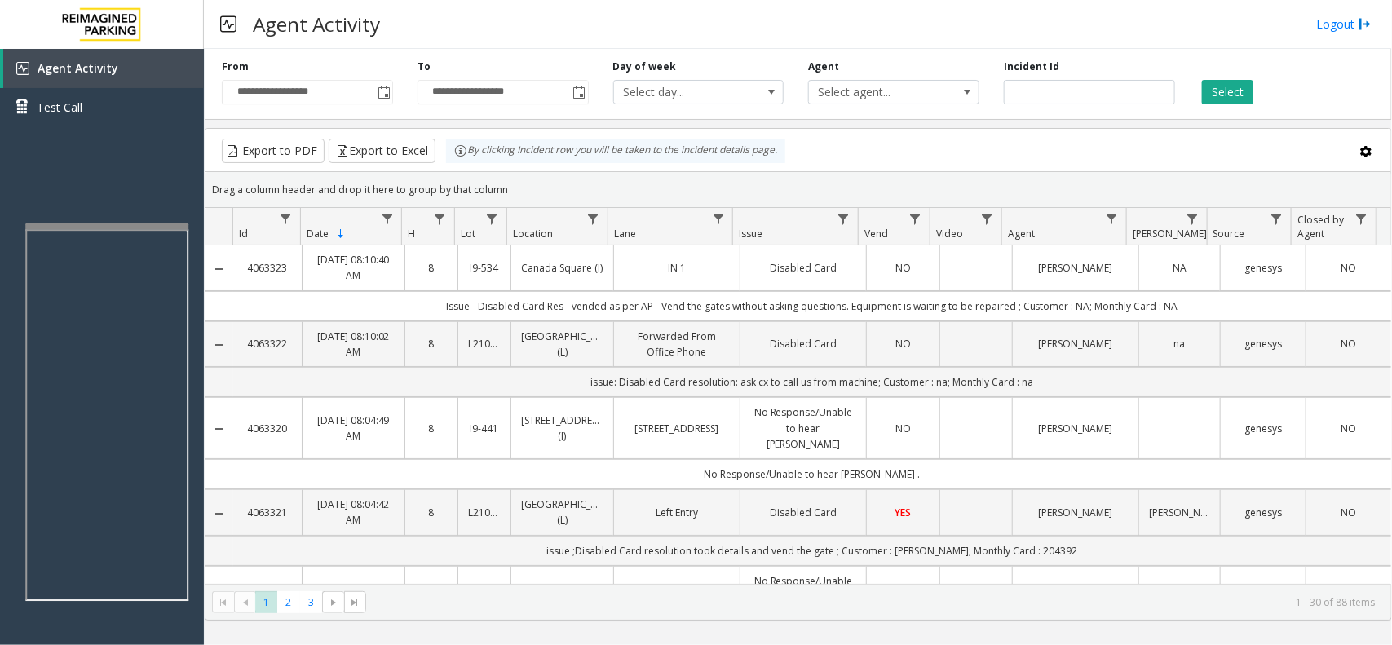
drag, startPoint x: 514, startPoint y: 188, endPoint x: 439, endPoint y: 155, distance: 81.8
click at [439, 155] on kendo-grid "Export to PDF Export to Excel By clicking Incident row you will be taken to the…" at bounding box center [799, 374] width 1188 height 493
click at [500, 181] on div "Drag a column header and drop it here to group by that column" at bounding box center [799, 189] width 1186 height 29
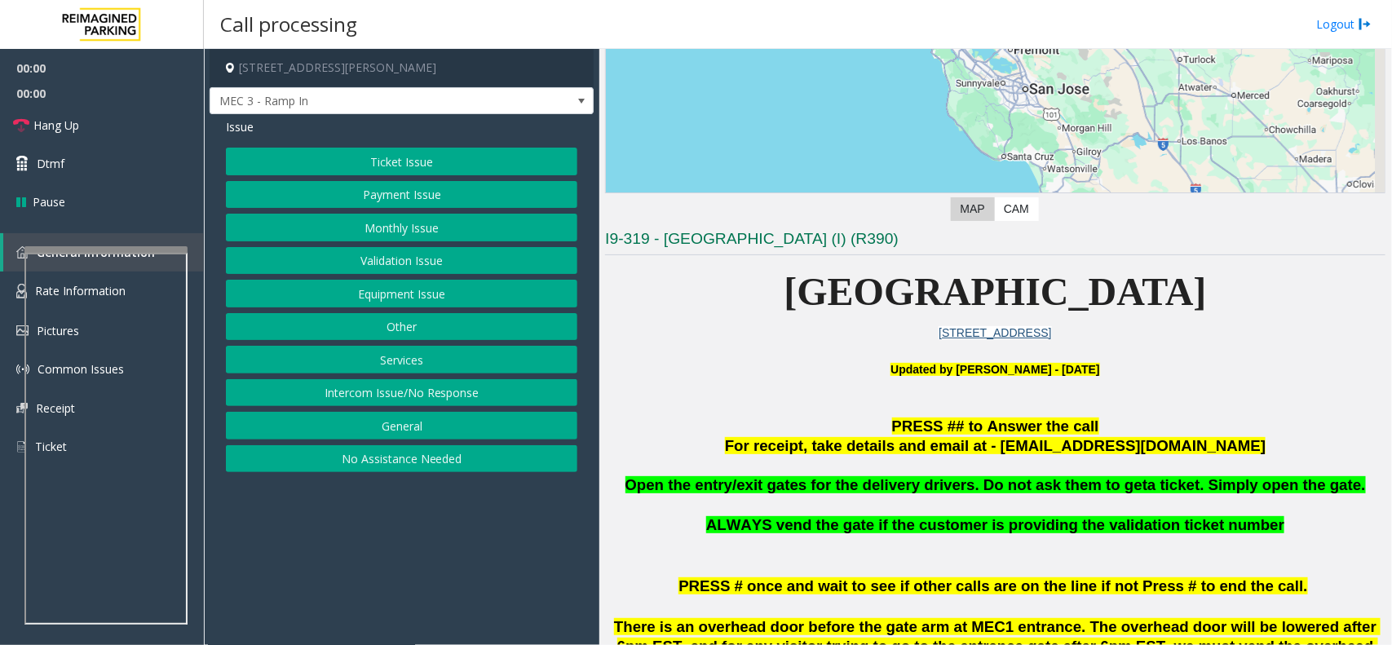
scroll to position [408, 0]
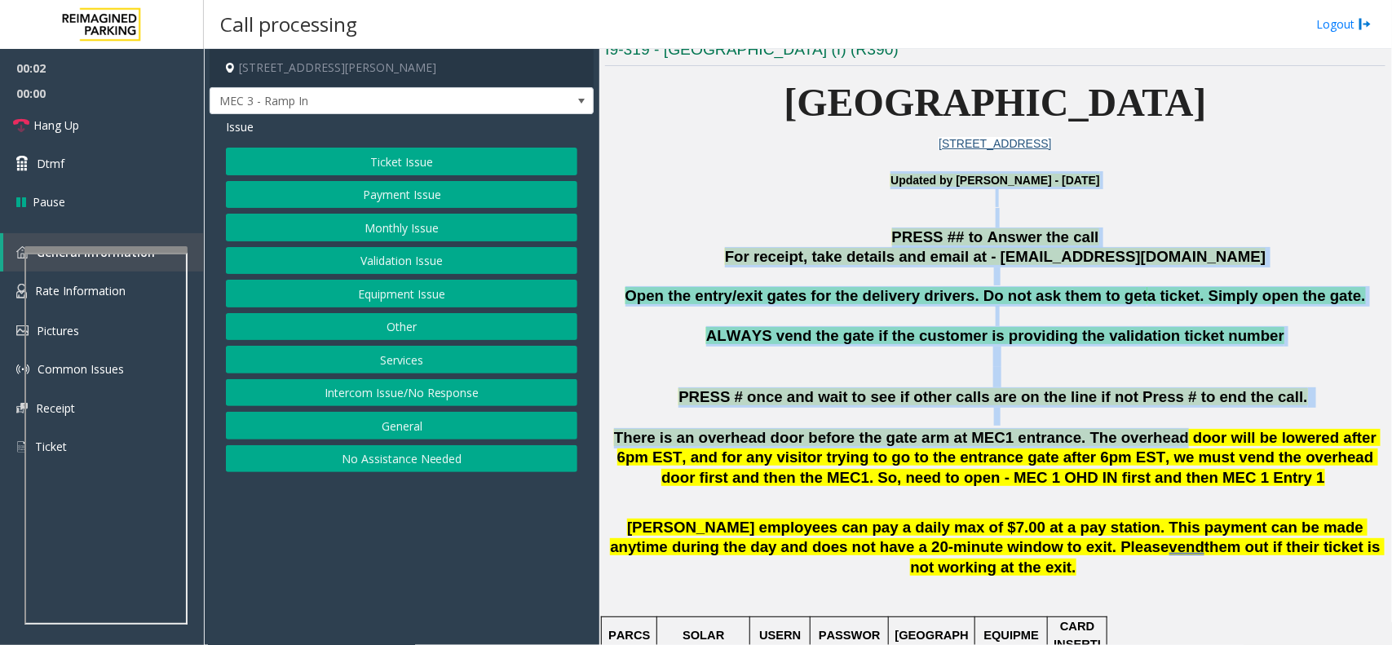
drag, startPoint x: 714, startPoint y: 176, endPoint x: 1116, endPoint y: 426, distance: 472.6
click at [1130, 425] on p at bounding box center [995, 417] width 781 height 18
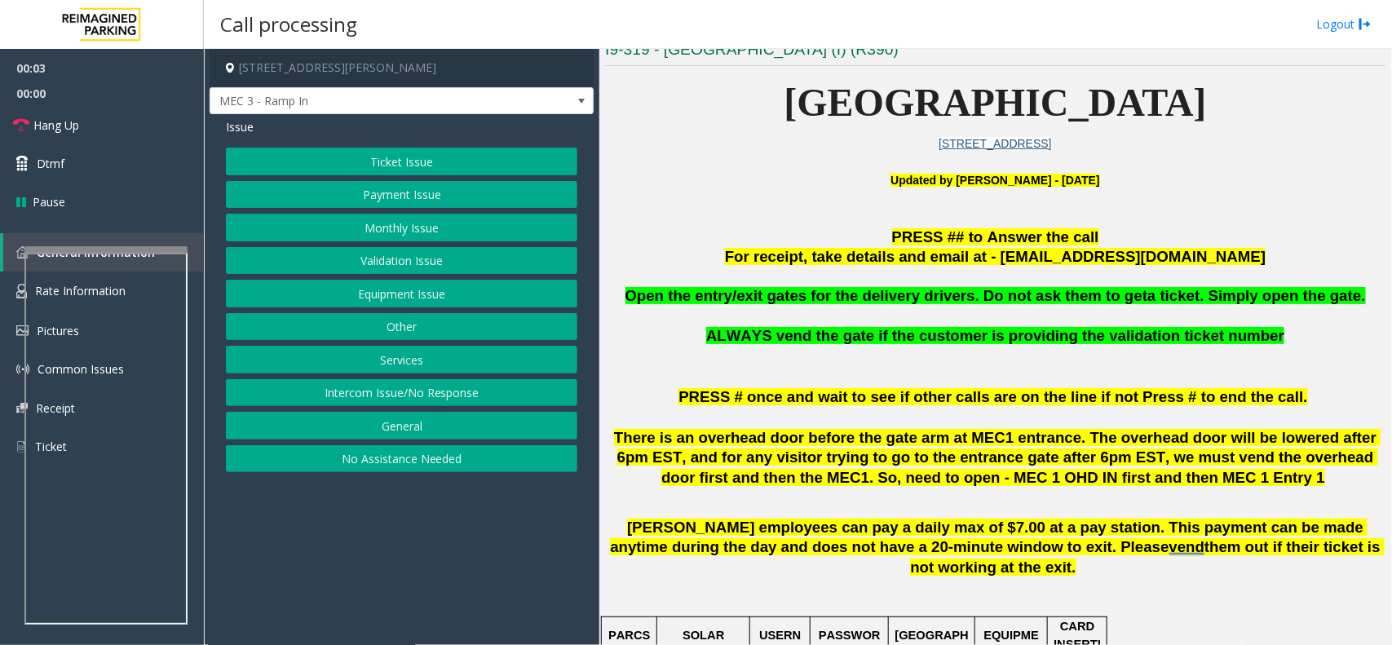
click at [447, 231] on button "Monthly Issue" at bounding box center [402, 228] width 352 height 28
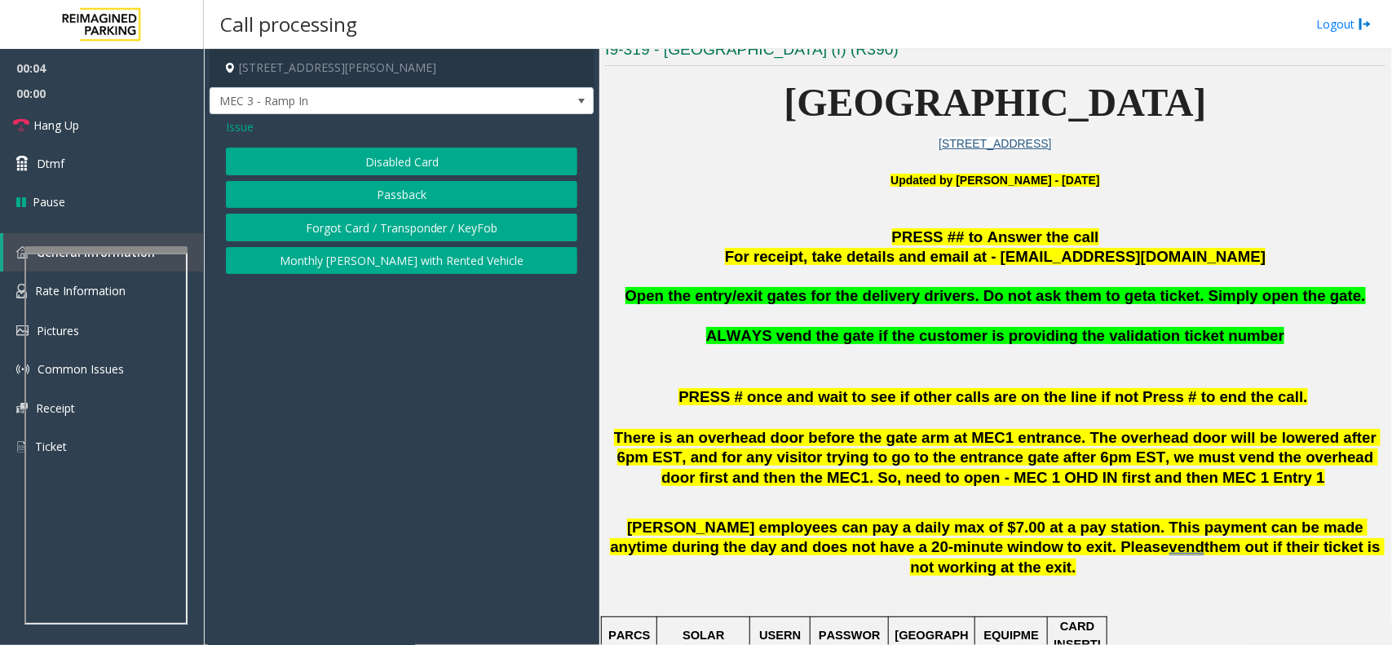
click at [439, 230] on button "Forgot Card / Transponder / KeyFob" at bounding box center [402, 228] width 352 height 28
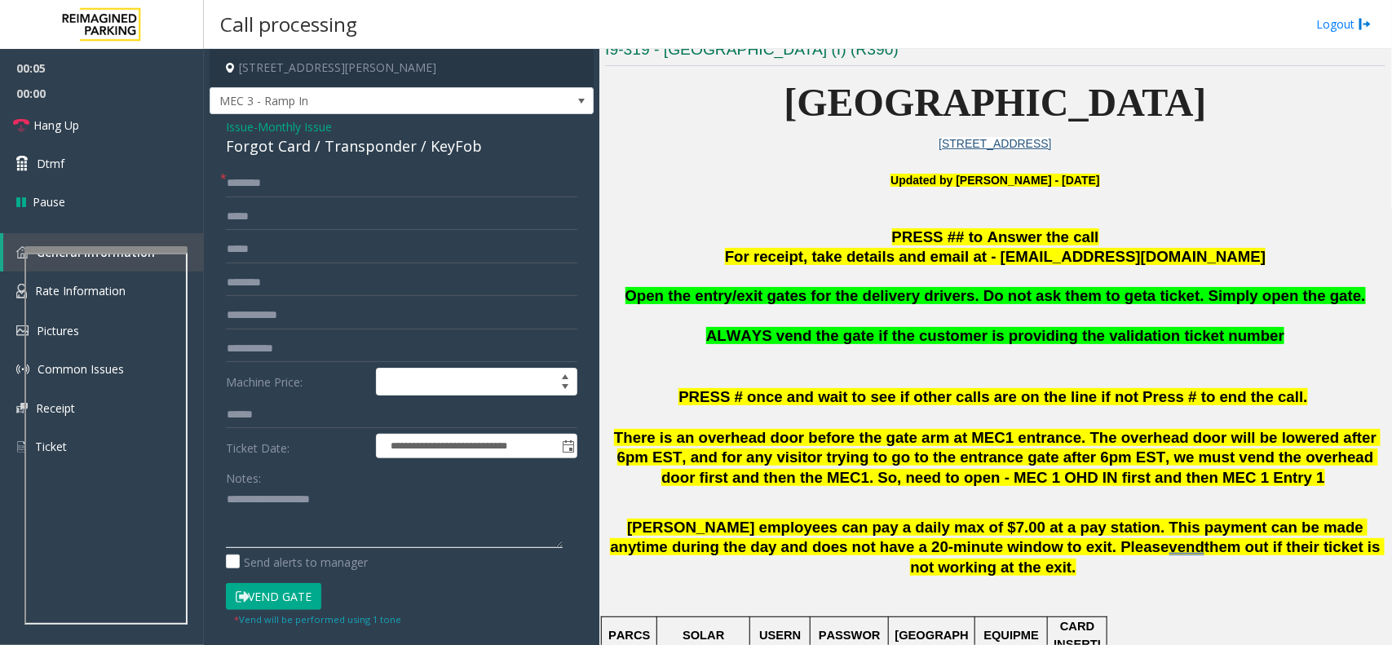
click at [333, 494] on textarea at bounding box center [394, 517] width 337 height 61
click at [380, 148] on div "Forgot Card / Transponder / KeyFob" at bounding box center [402, 146] width 352 height 22
copy div "Forgot Card / Transponder / KeyFob"
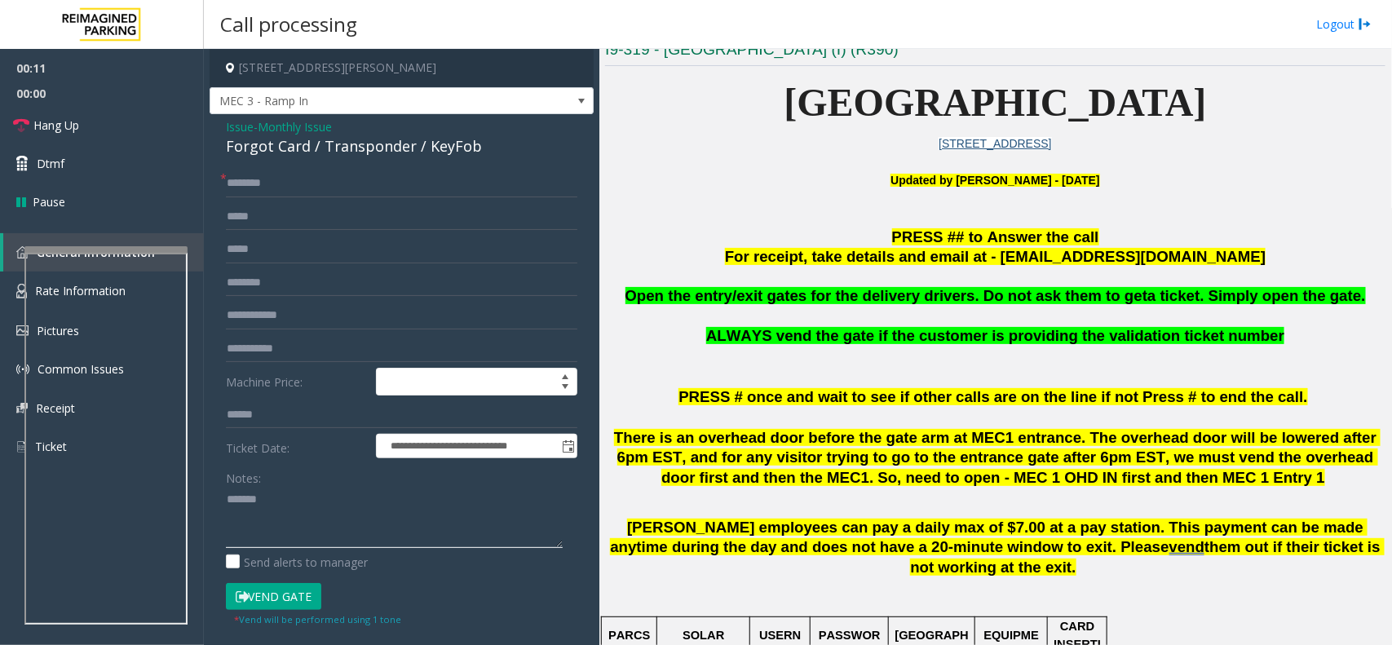
click at [343, 511] on textarea at bounding box center [394, 517] width 337 height 61
paste textarea "**********"
type textarea "**********"
click at [254, 188] on input "text" at bounding box center [402, 184] width 352 height 28
drag, startPoint x: 271, startPoint y: 188, endPoint x: 533, endPoint y: 171, distance: 262.3
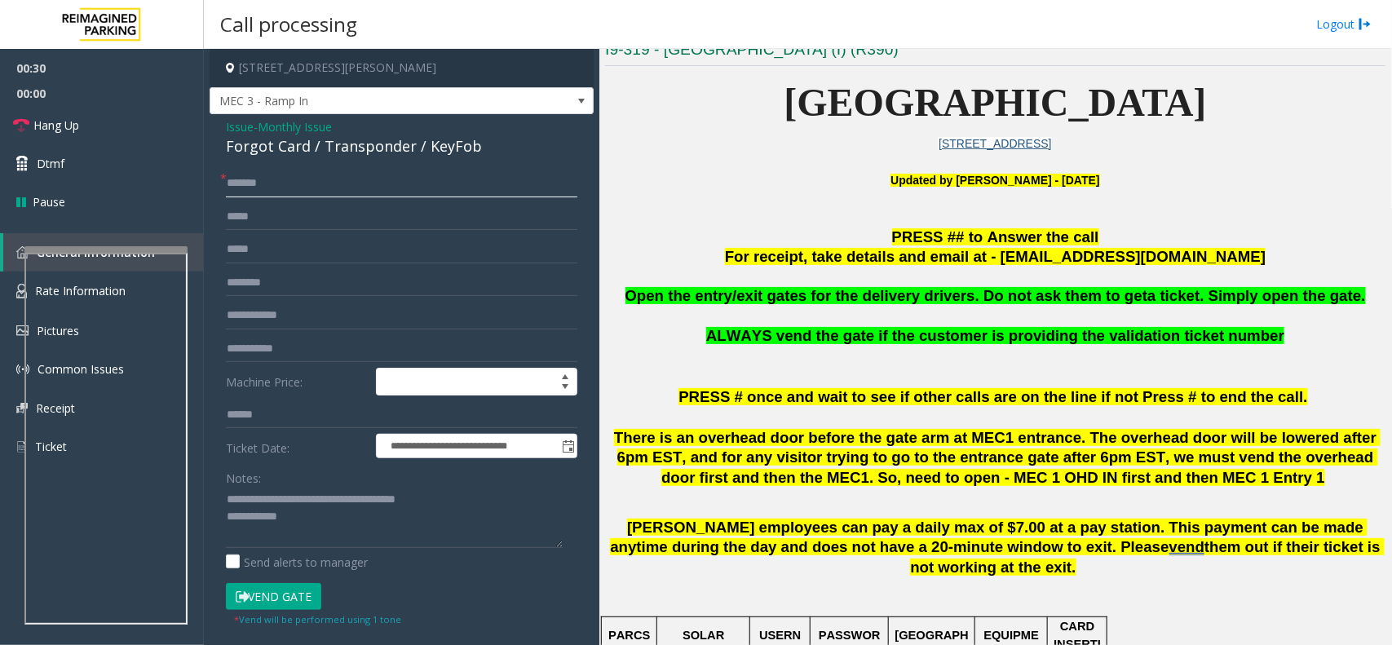
click at [533, 171] on input "*******" at bounding box center [402, 184] width 352 height 28
click at [269, 185] on input "*******" at bounding box center [402, 184] width 352 height 28
type input "*******"
click at [294, 593] on button "Vend Gate" at bounding box center [273, 597] width 95 height 28
click at [312, 534] on textarea at bounding box center [394, 517] width 337 height 61
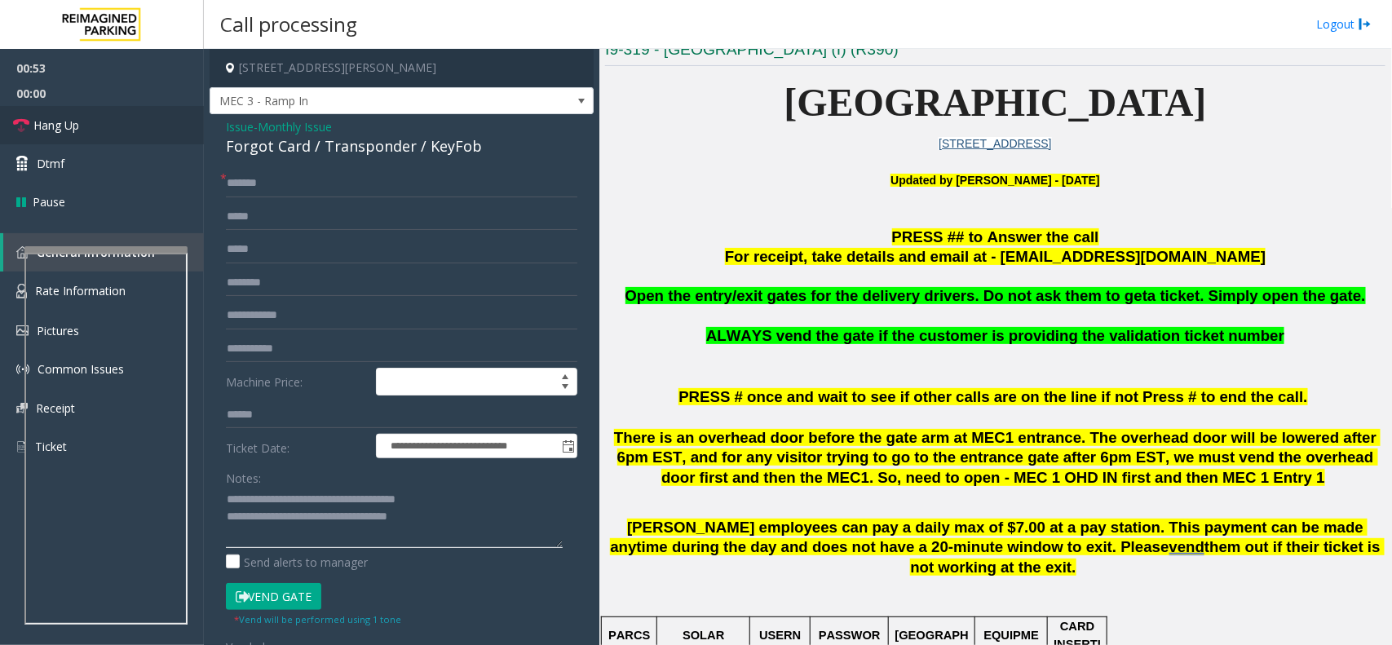
type textarea "**********"
click at [95, 108] on link "Hang Up" at bounding box center [102, 125] width 204 height 38
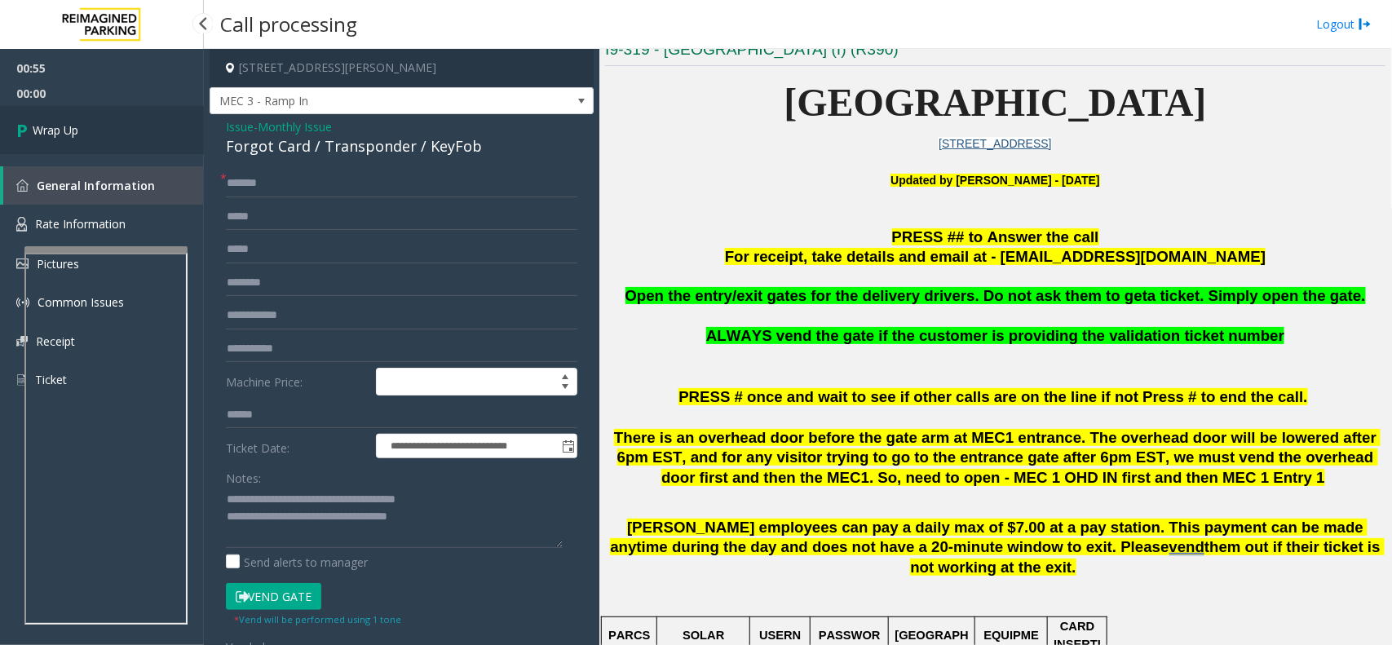
click at [108, 127] on link "Wrap Up" at bounding box center [102, 130] width 204 height 48
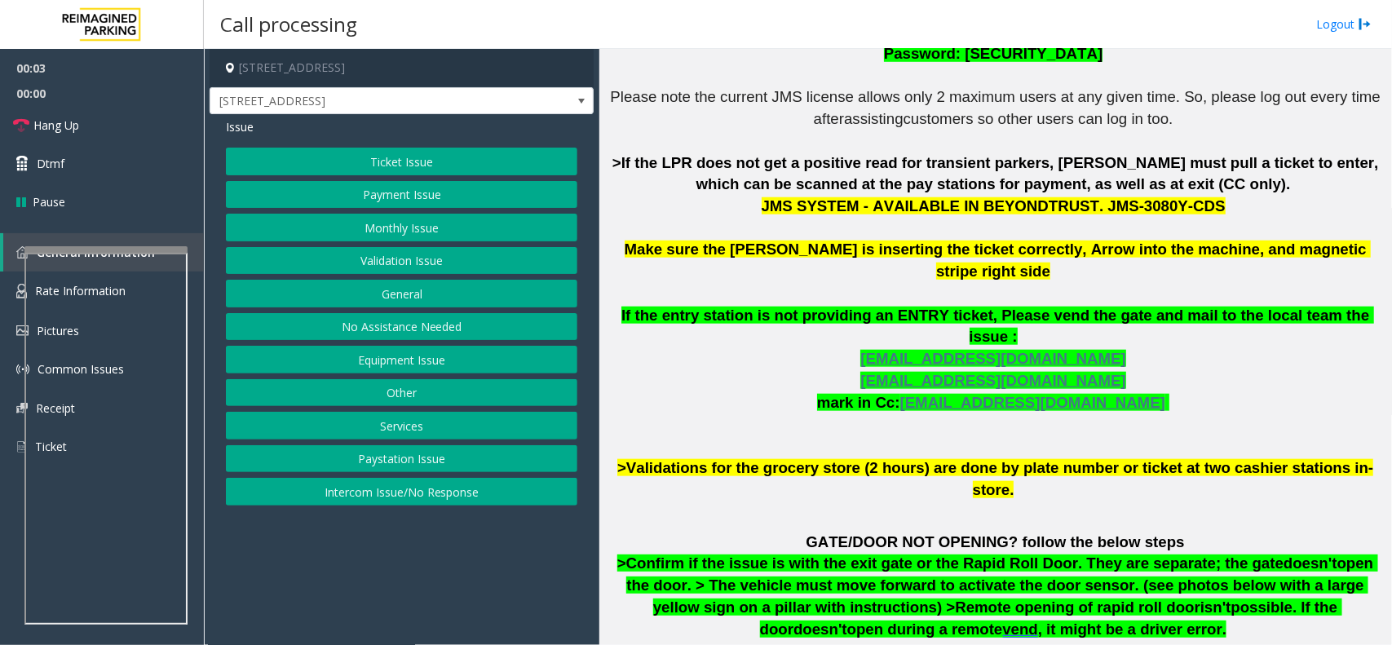
scroll to position [714, 0]
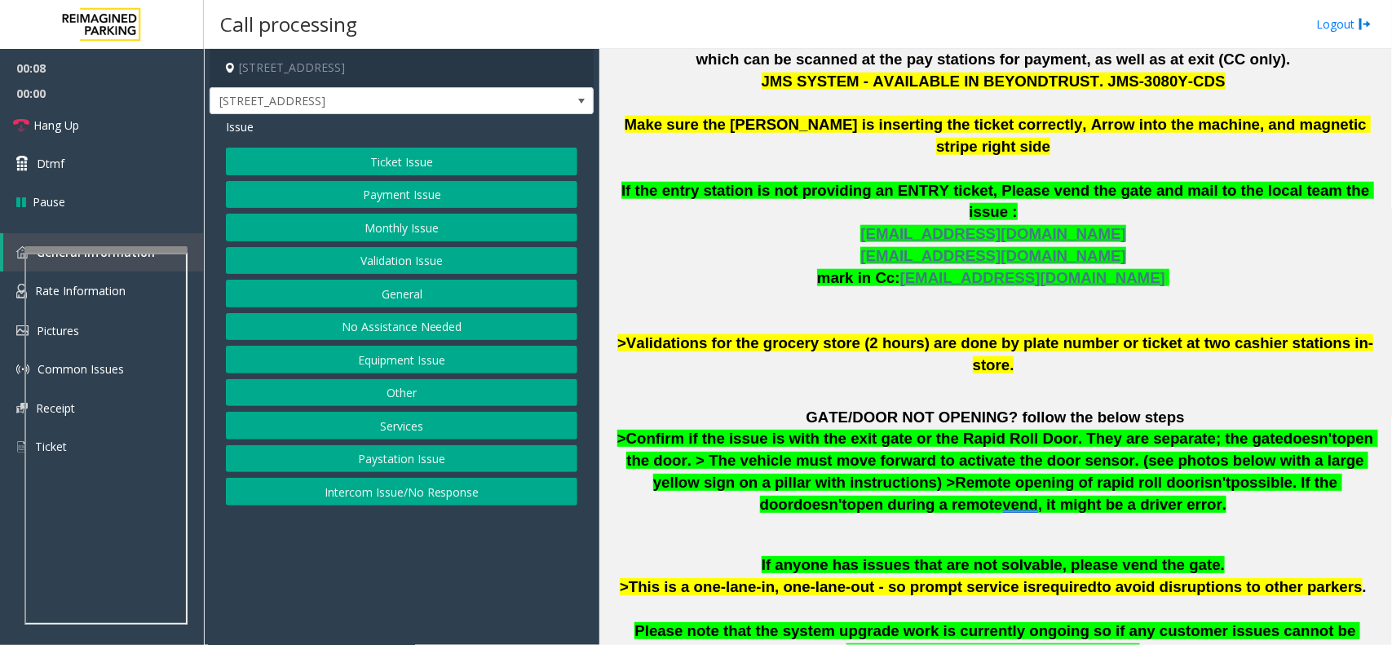
click at [392, 229] on button "Monthly Issue" at bounding box center [402, 228] width 352 height 28
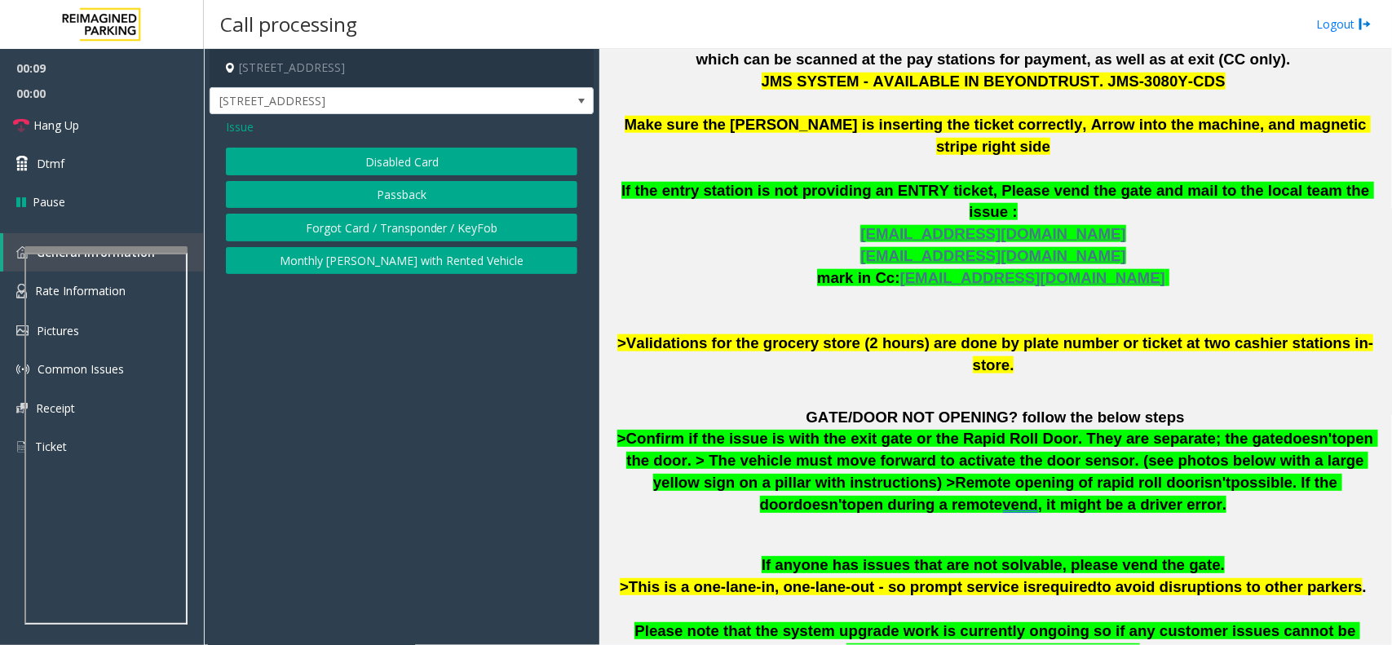
click at [416, 157] on button "Disabled Card" at bounding box center [402, 162] width 352 height 28
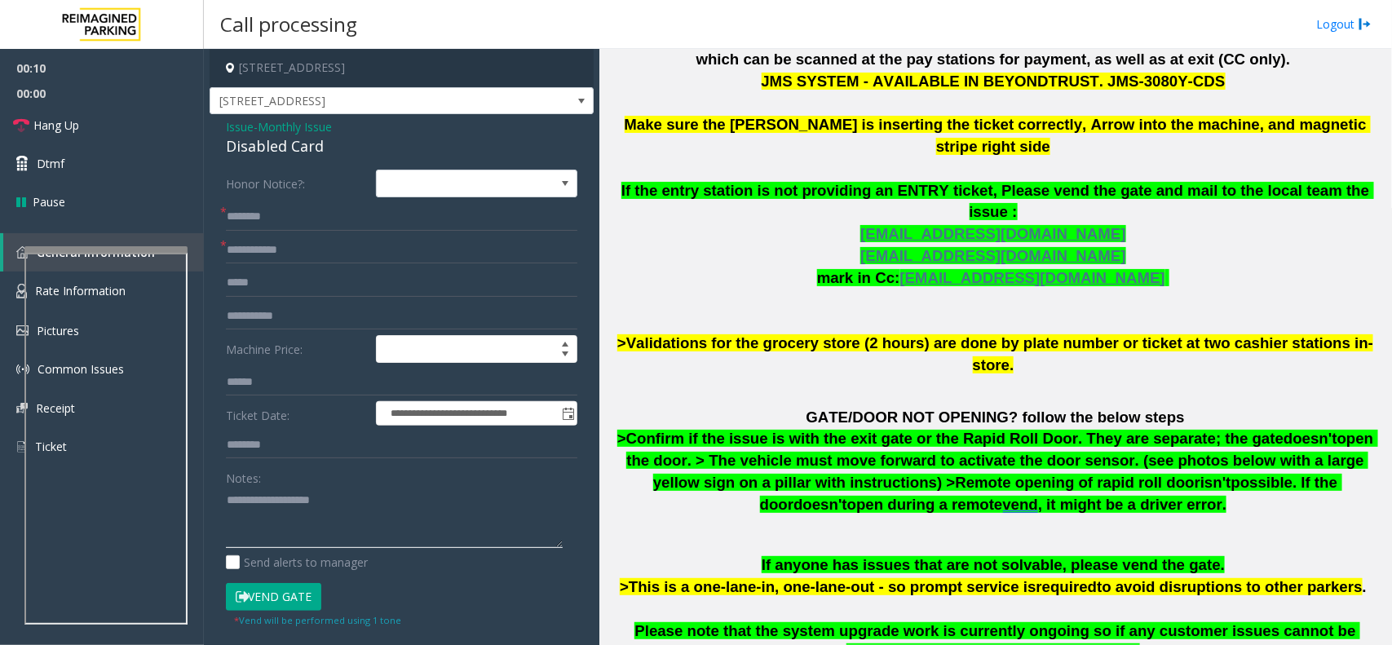
click at [316, 516] on textarea at bounding box center [394, 517] width 337 height 61
click at [299, 153] on div "Disabled Card" at bounding box center [402, 146] width 352 height 22
copy div "Disabled Card"
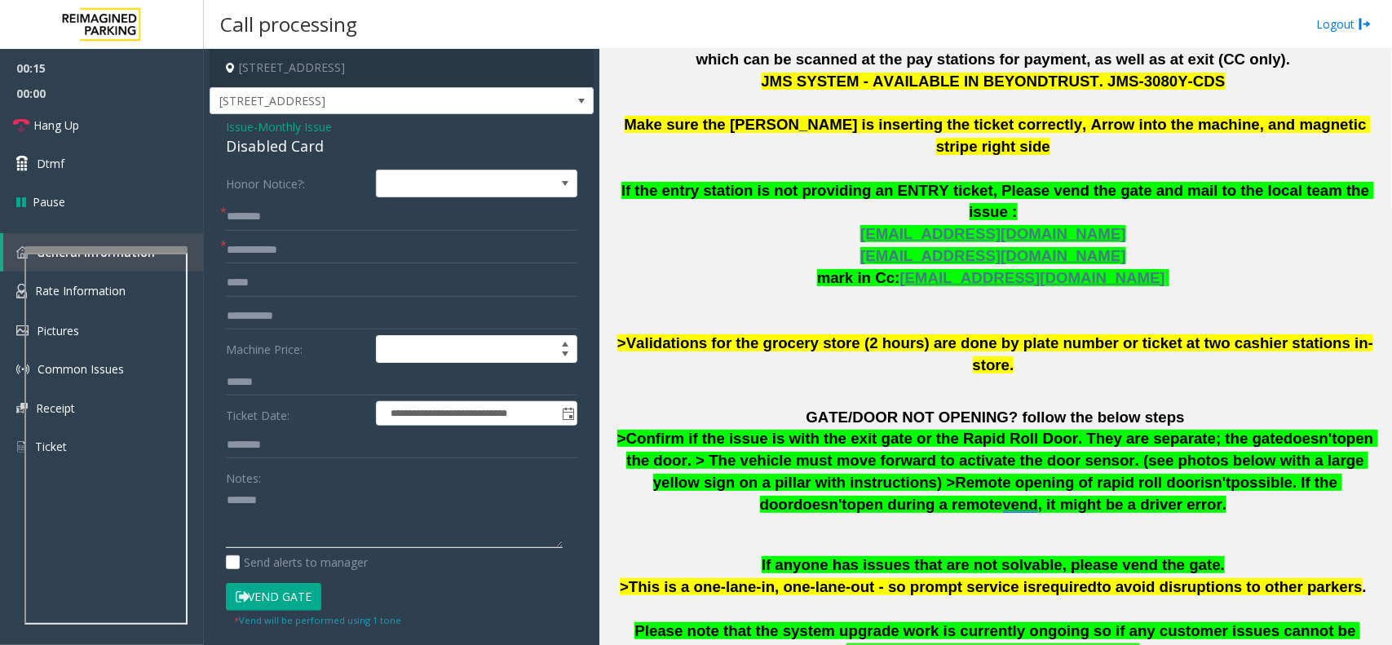
click at [300, 526] on textarea at bounding box center [394, 517] width 337 height 61
paste textarea "**********"
type textarea "**********"
click at [266, 242] on input "text" at bounding box center [402, 251] width 352 height 28
type input "**"
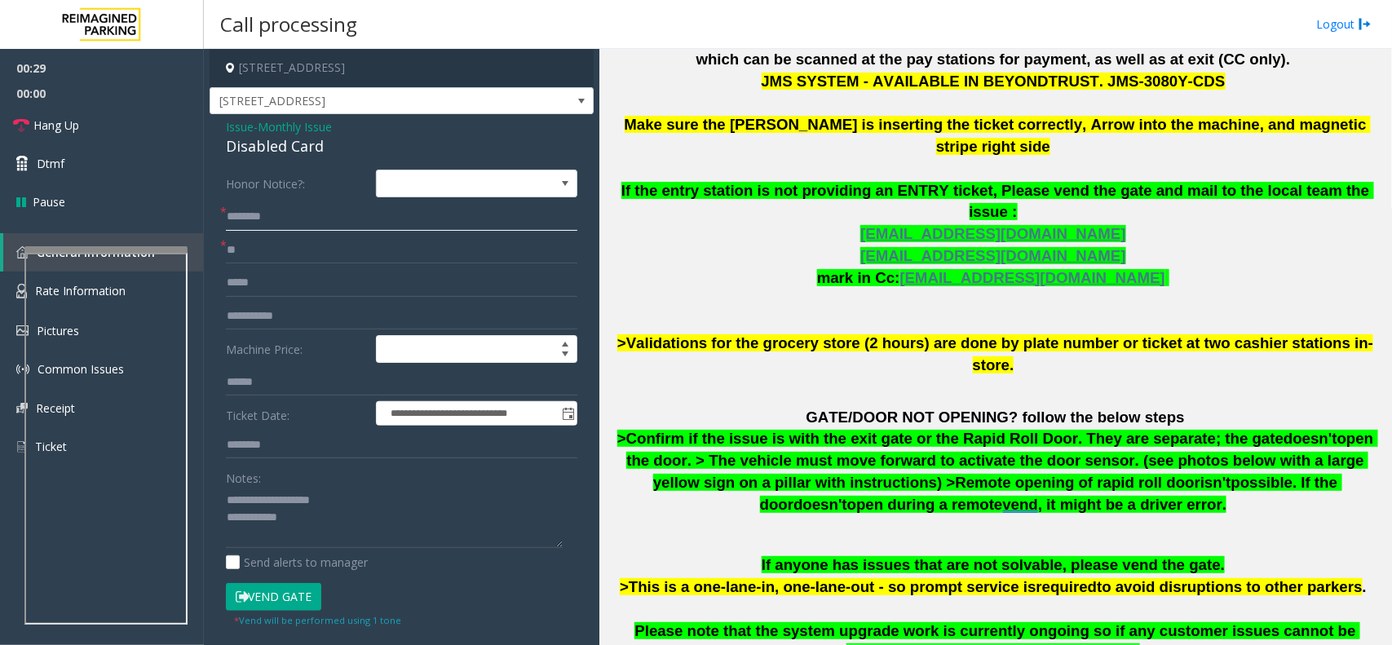
click at [290, 214] on input "text" at bounding box center [402, 217] width 352 height 28
type input "*"
click at [233, 224] on input "*****" at bounding box center [402, 217] width 352 height 28
click at [259, 220] on input "*****" at bounding box center [402, 217] width 352 height 28
type input "*****"
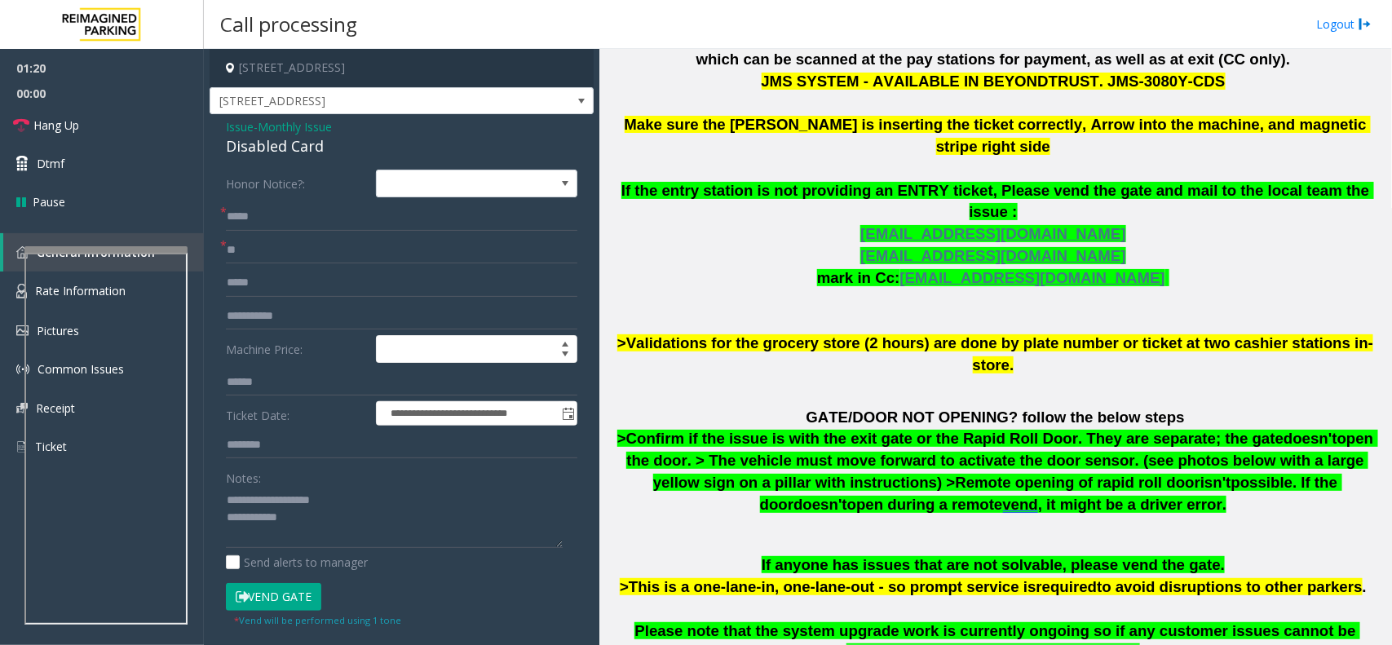
click at [285, 596] on button "Vend Gate" at bounding box center [273, 597] width 95 height 28
click at [312, 531] on textarea at bounding box center [394, 517] width 337 height 61
type textarea "**********"
click at [164, 126] on link "Hang Up" at bounding box center [102, 125] width 204 height 38
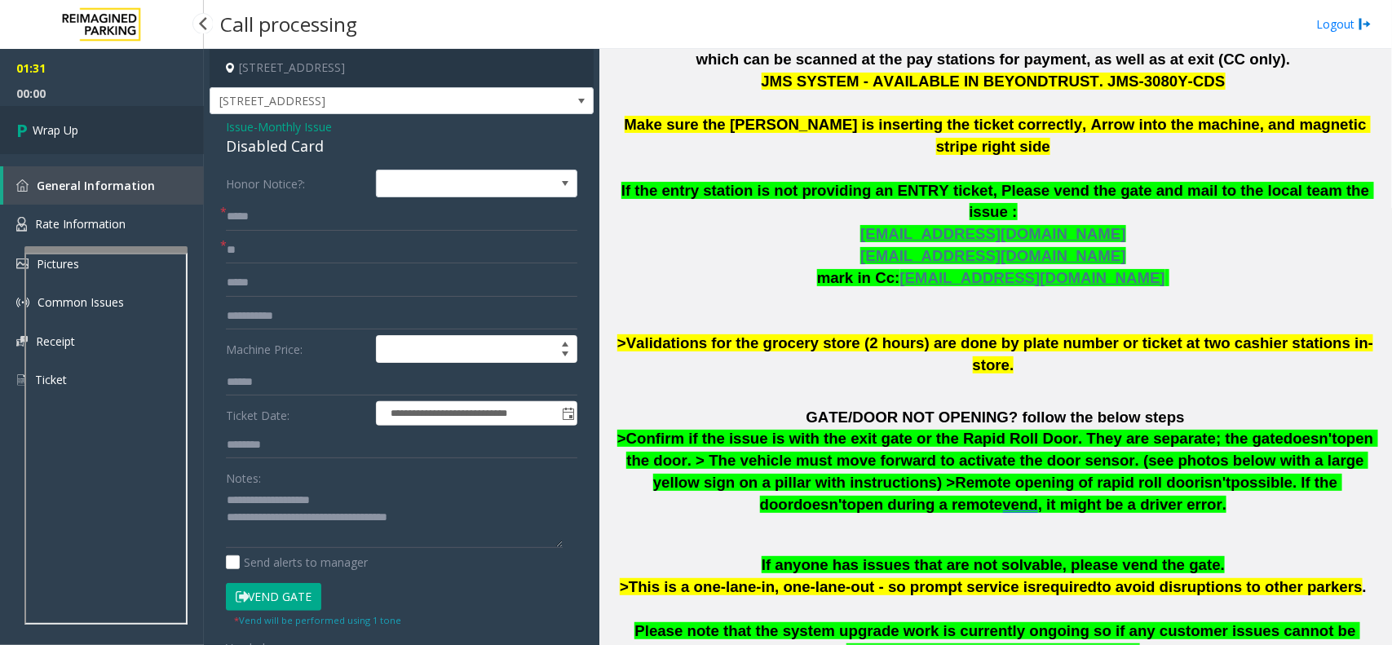
click at [164, 126] on link "Wrap Up" at bounding box center [102, 130] width 204 height 48
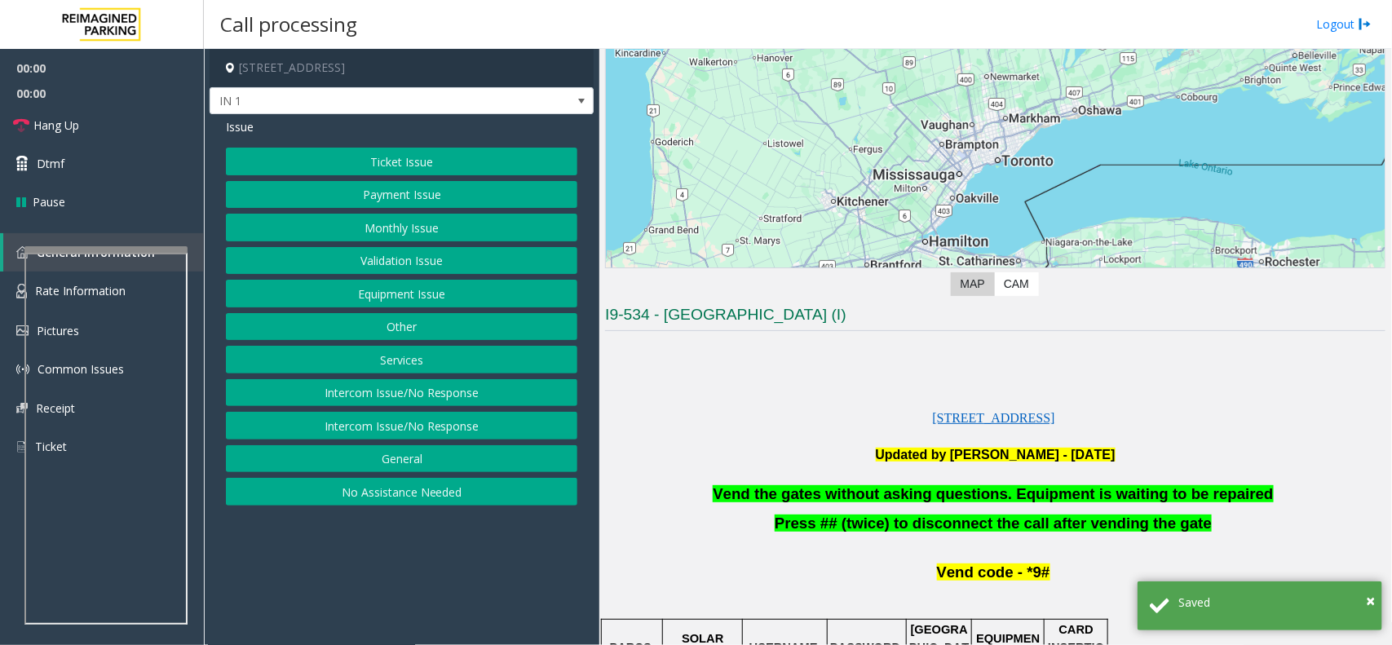
scroll to position [306, 0]
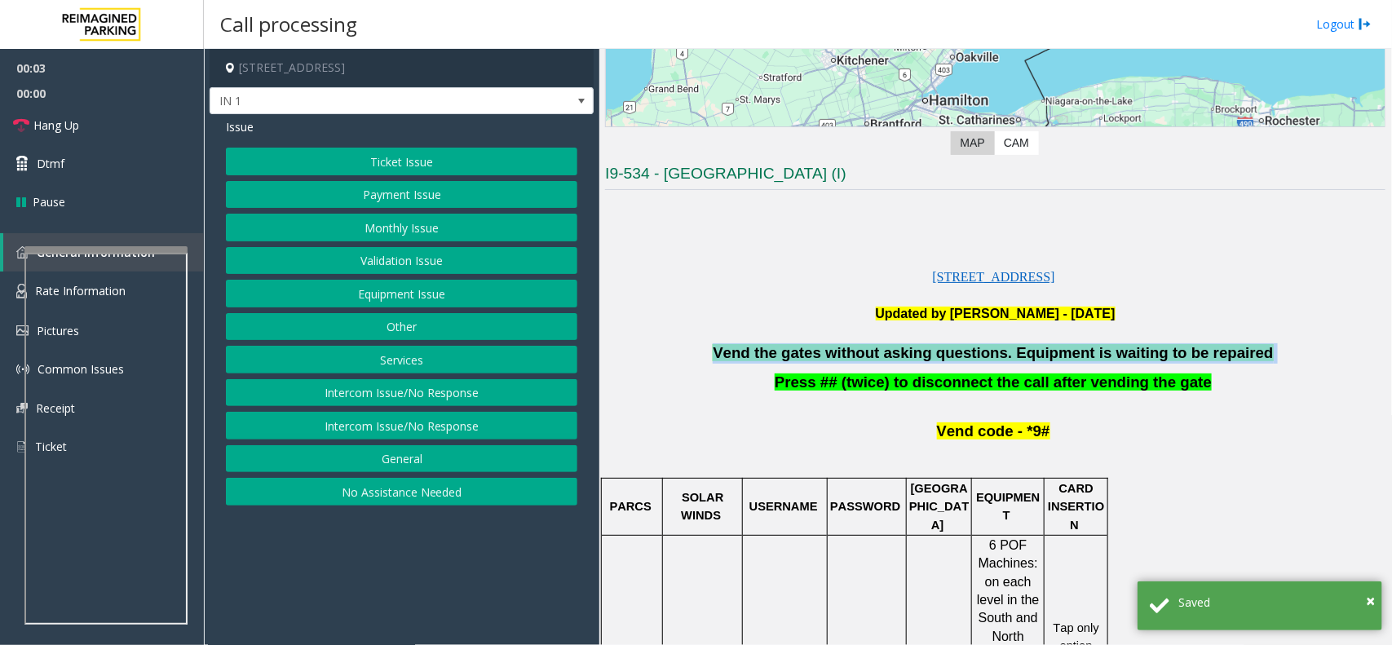
copy p "Vend the gates without asking questions. Equipment is waiting to be repaired"
drag, startPoint x: 739, startPoint y: 353, endPoint x: 1263, endPoint y: 356, distance: 523.6
click at [1263, 356] on p "Vend the gates without asking questions. Equipment is waiting to be repaired" at bounding box center [995, 353] width 781 height 20
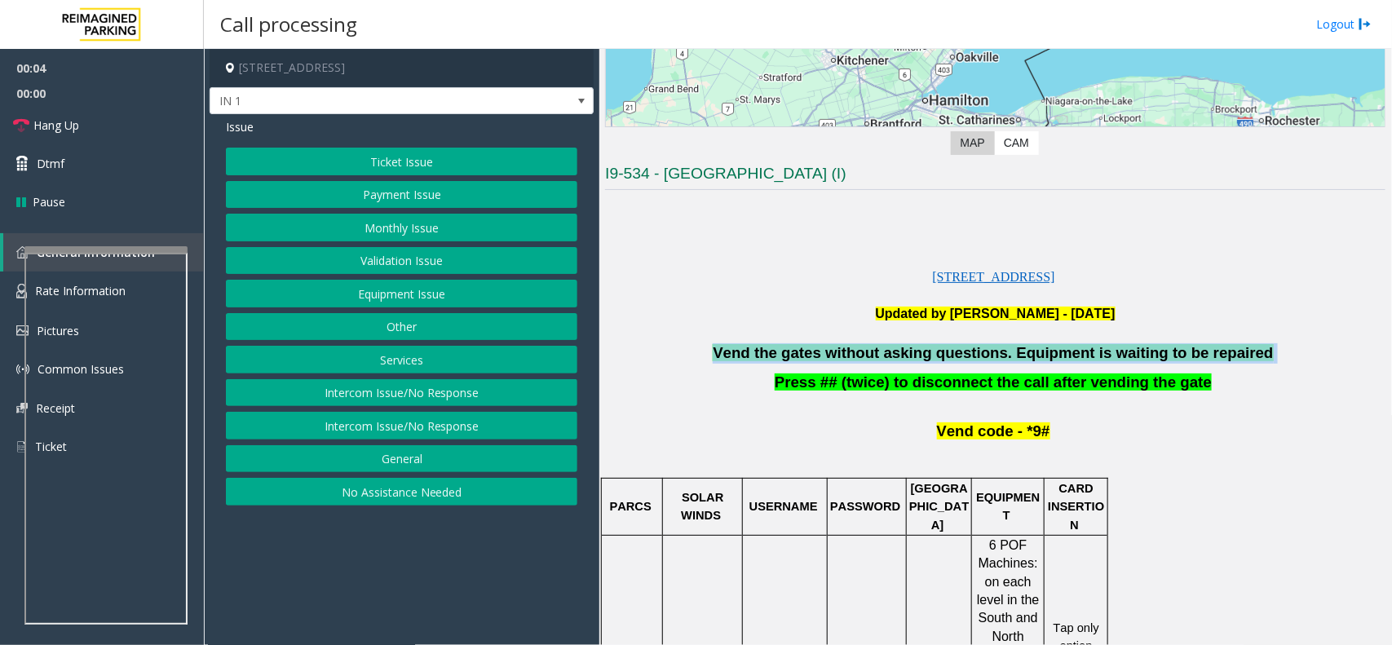
click at [449, 290] on button "Equipment Issue" at bounding box center [402, 294] width 352 height 28
click at [449, 290] on button "Gate / Door Won't Open" at bounding box center [402, 294] width 352 height 28
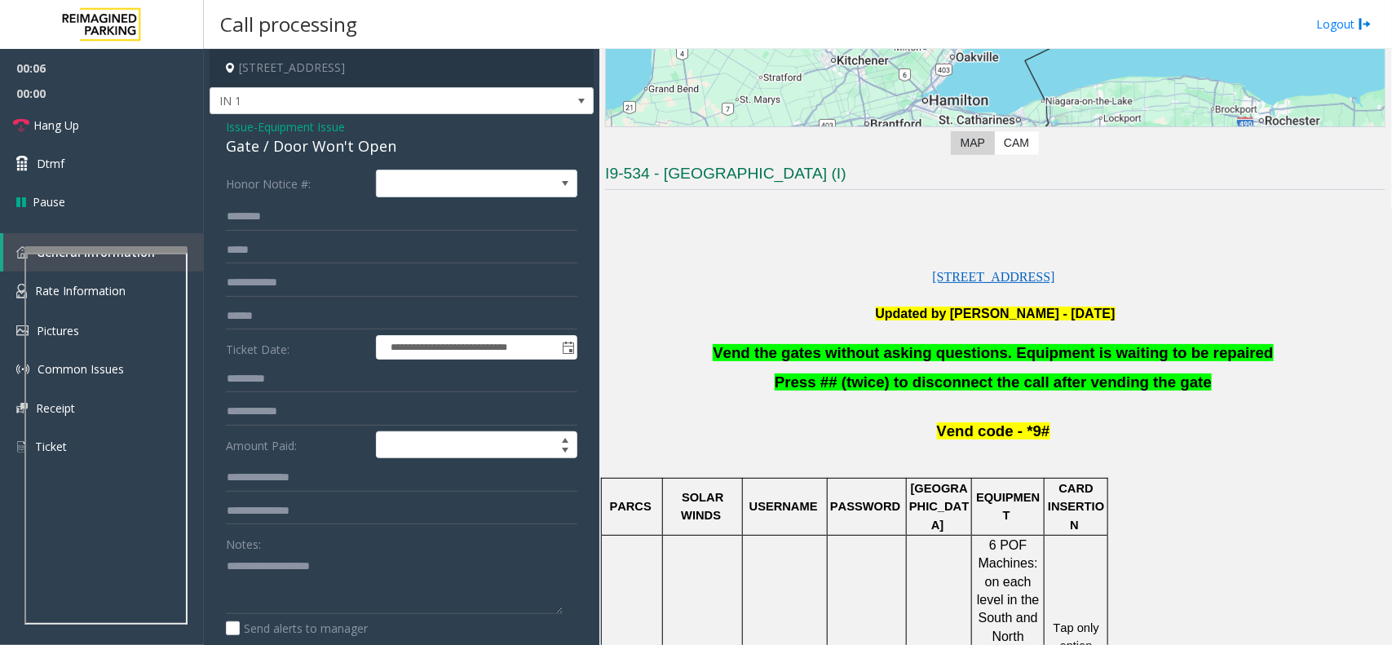
click at [242, 132] on span "Issue" at bounding box center [240, 126] width 28 height 17
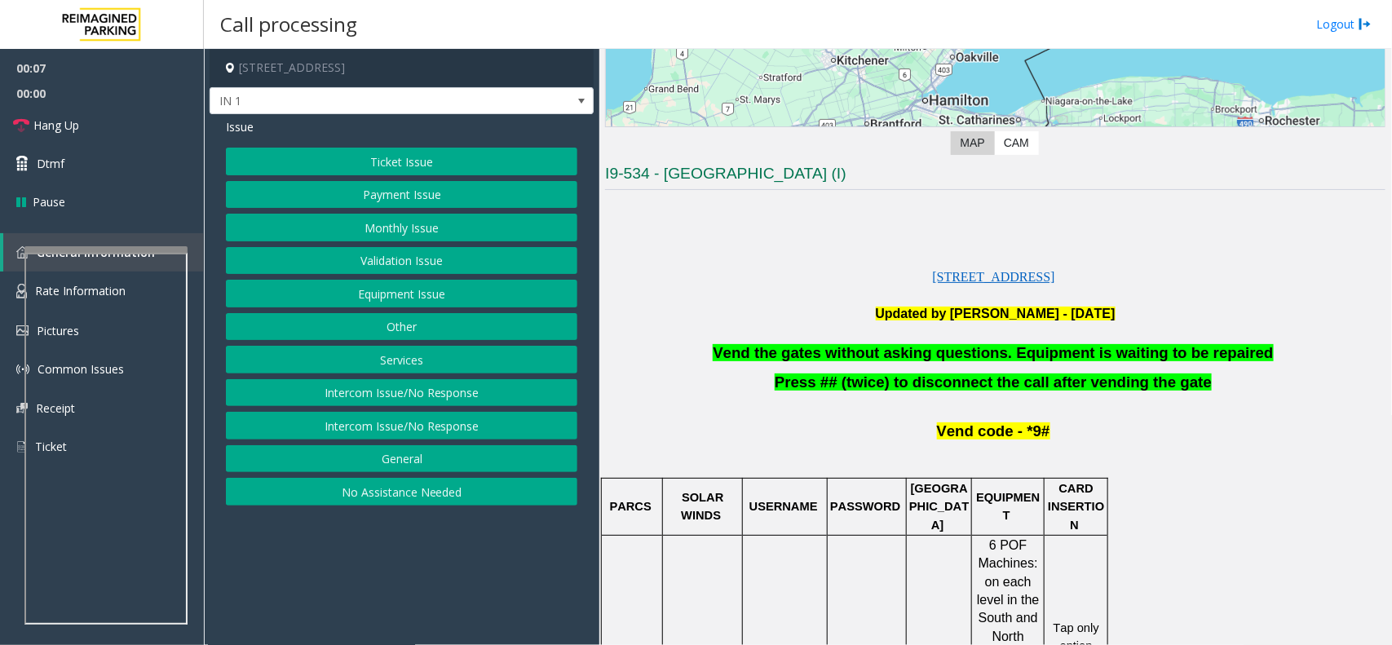
click at [414, 347] on div "Ticket Issue Payment Issue Monthly Issue Validation Issue Equipment Issue Other…" at bounding box center [402, 327] width 352 height 358
click at [409, 365] on button "Services" at bounding box center [402, 360] width 352 height 28
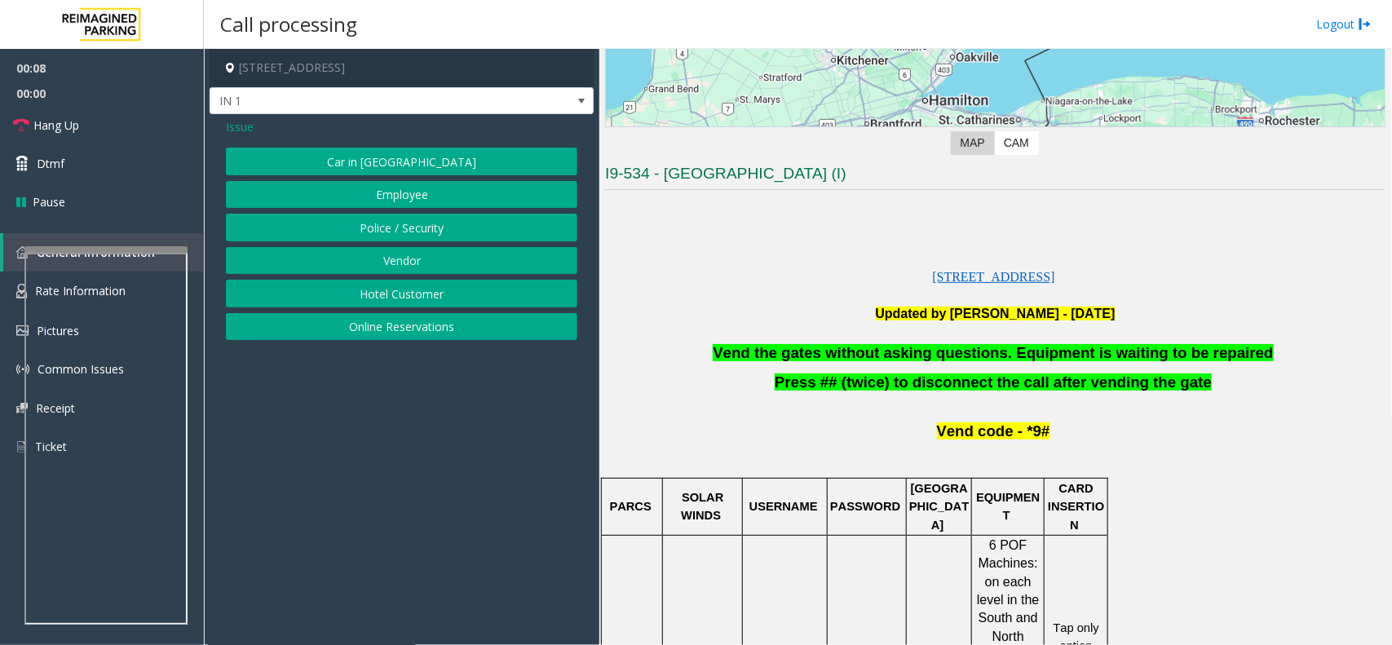
click at [414, 338] on button "Online Reservations" at bounding box center [402, 327] width 352 height 28
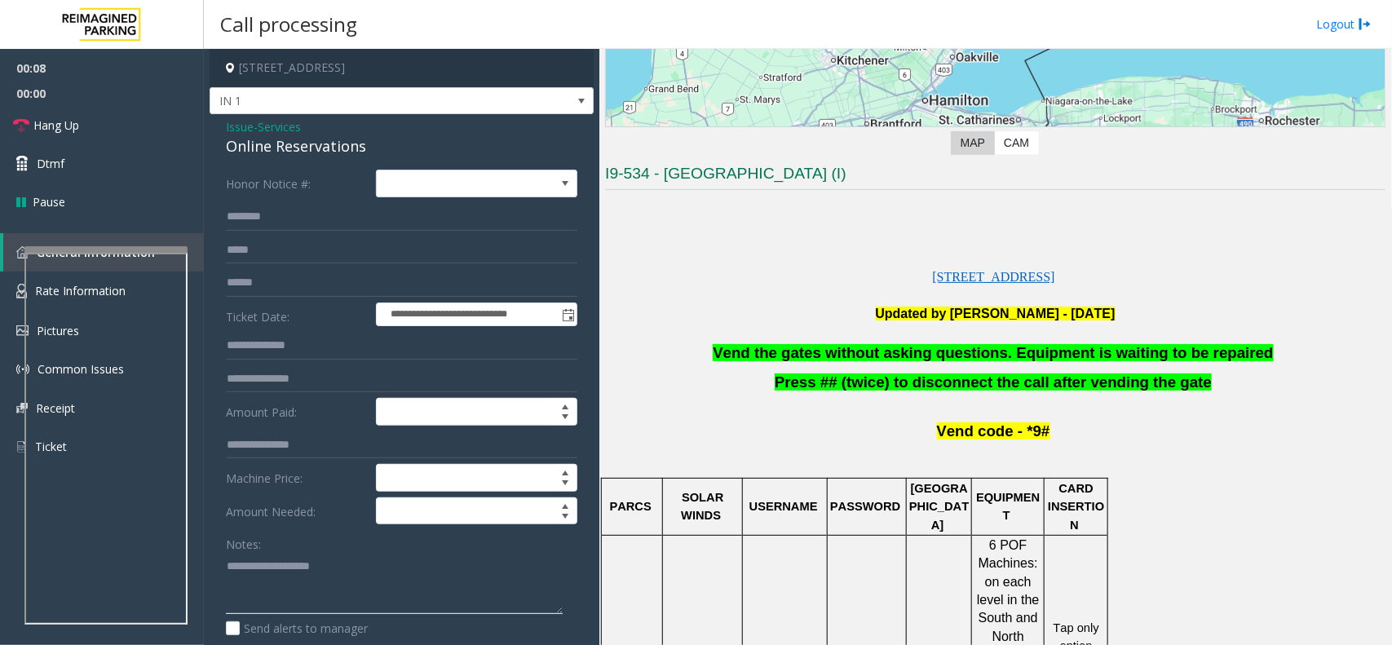
click at [283, 584] on textarea at bounding box center [394, 583] width 337 height 61
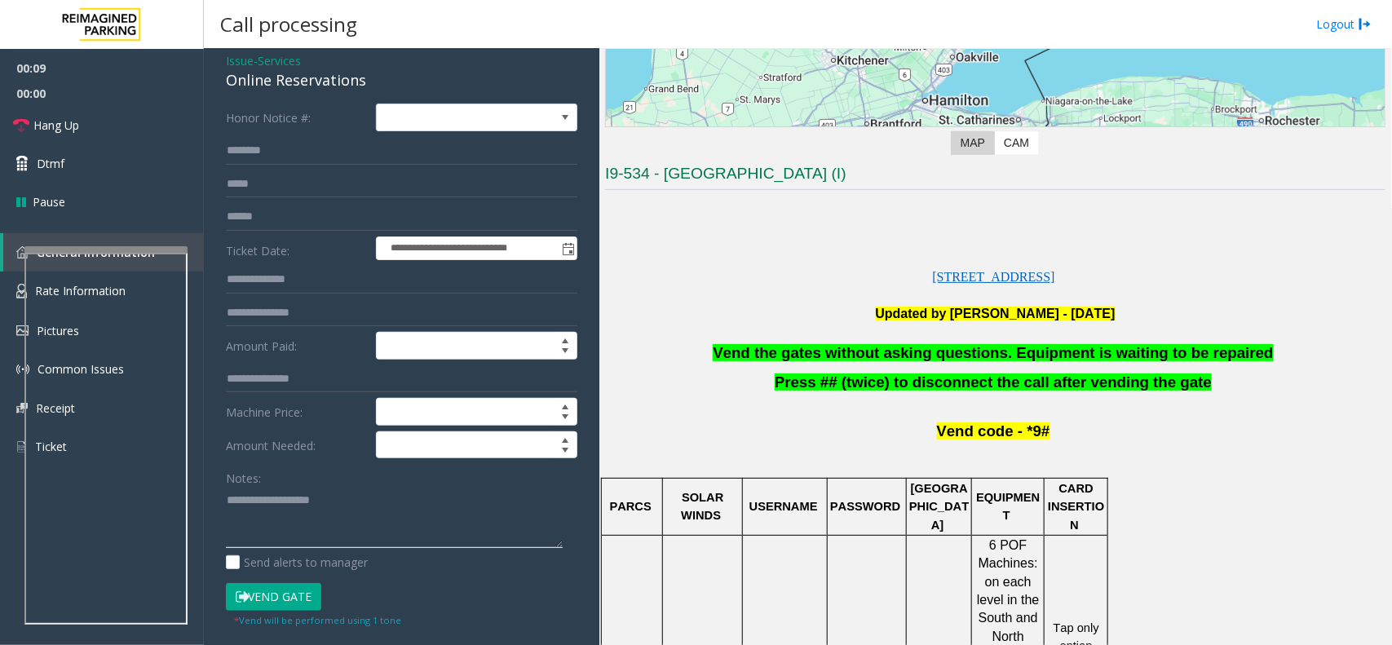
scroll to position [102, 0]
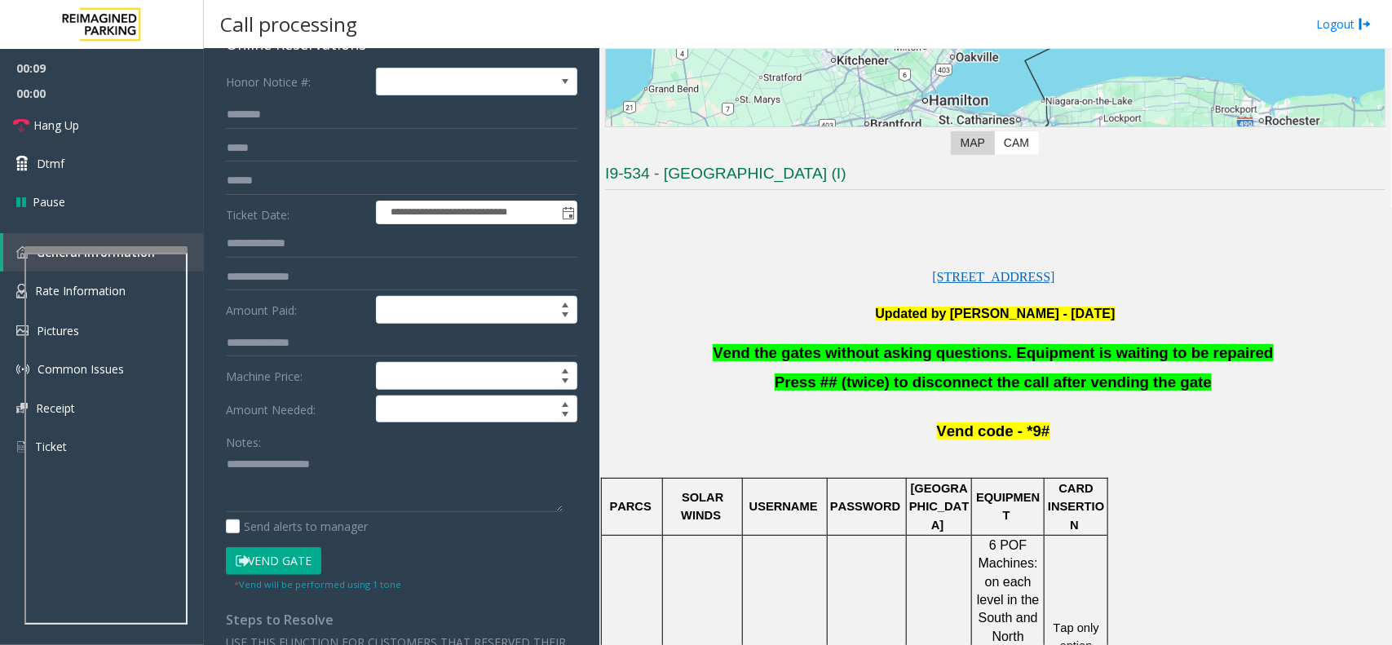
click at [285, 556] on button "Vend Gate" at bounding box center [273, 561] width 95 height 28
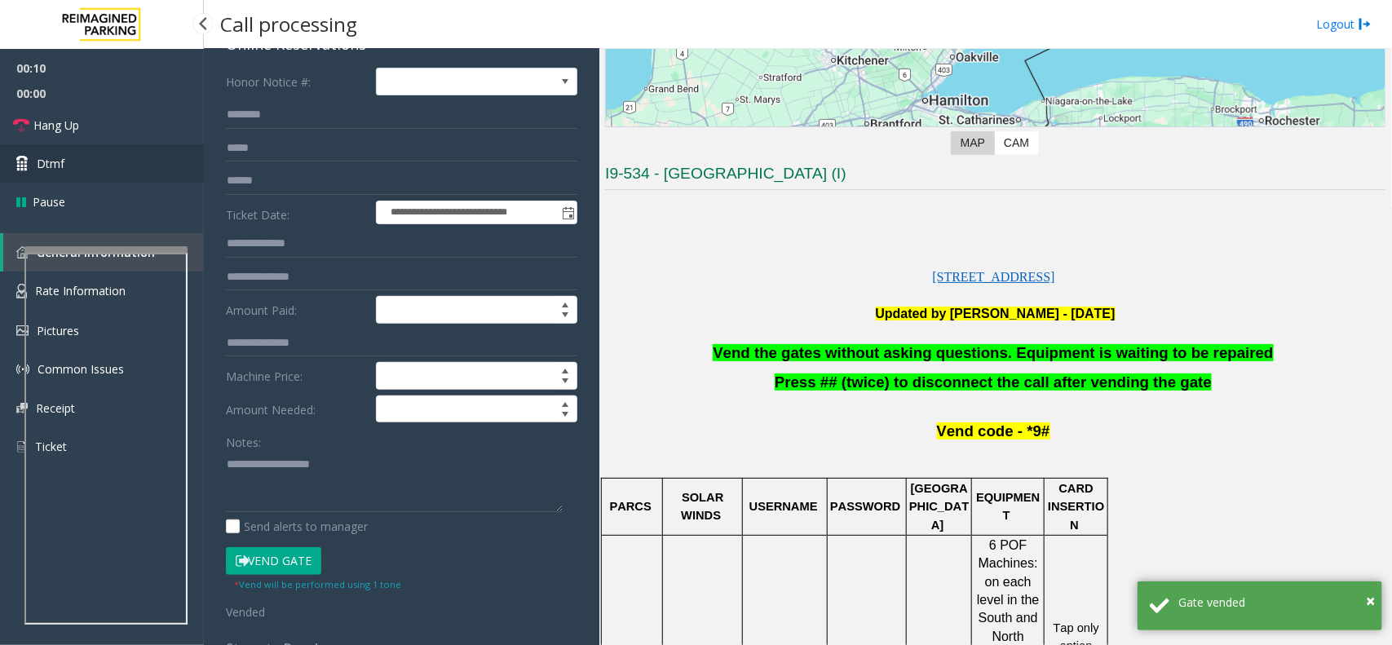
click at [110, 176] on link "Dtmf" at bounding box center [102, 163] width 204 height 38
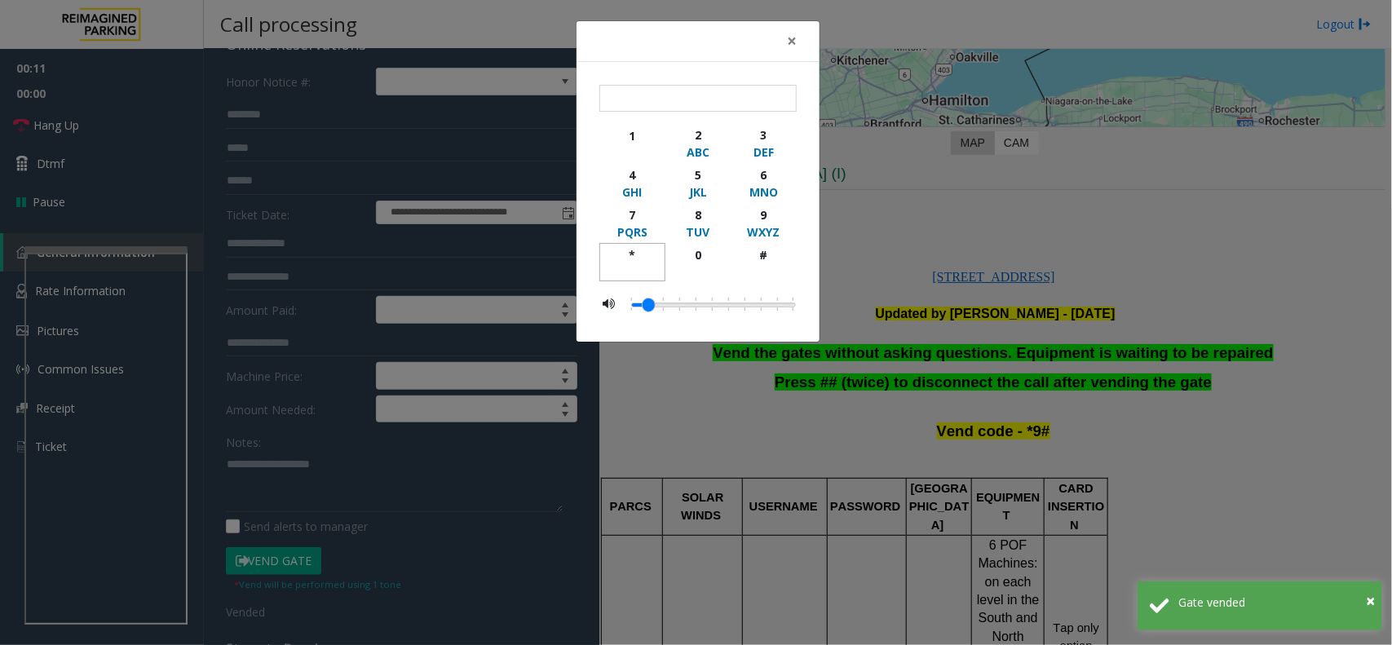
click at [621, 246] on div "*" at bounding box center [632, 254] width 45 height 17
click at [777, 228] on div "WXYZ" at bounding box center [763, 231] width 45 height 17
click at [763, 258] on div "#" at bounding box center [763, 254] width 45 height 17
type input "***"
click at [795, 43] on span "×" at bounding box center [792, 40] width 10 height 23
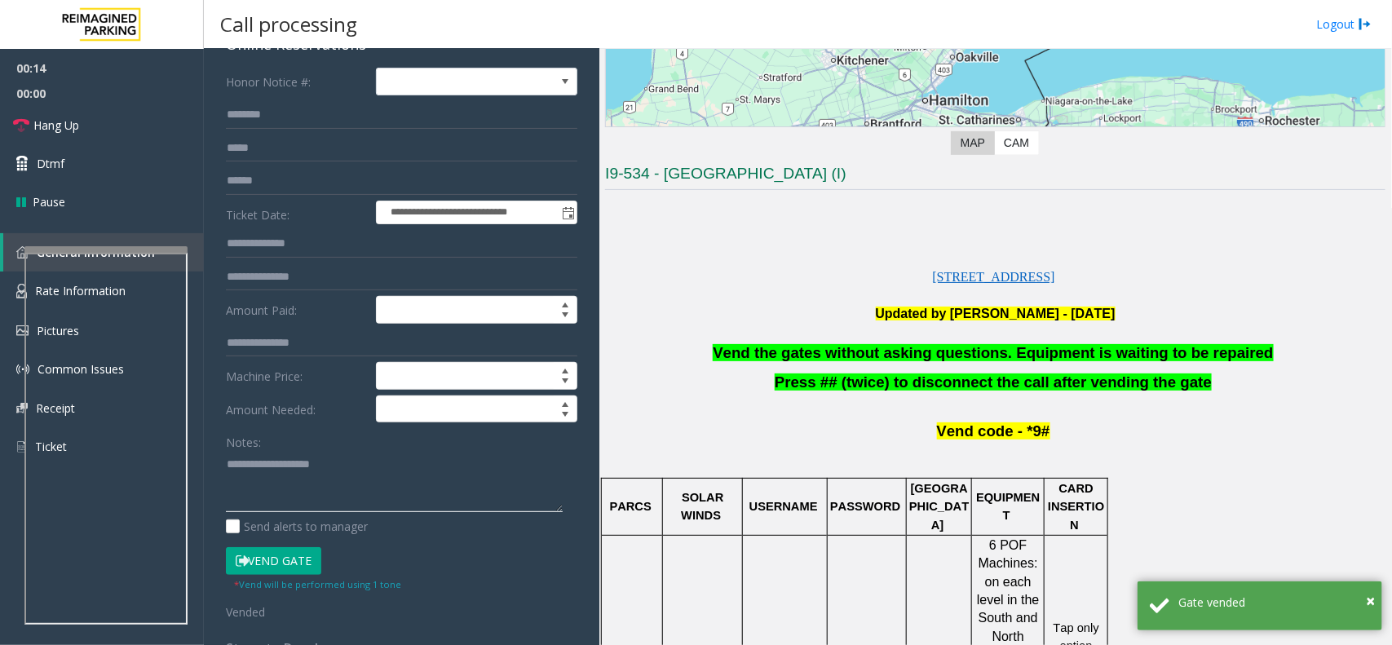
click at [359, 477] on textarea at bounding box center [394, 481] width 337 height 61
paste textarea "**********"
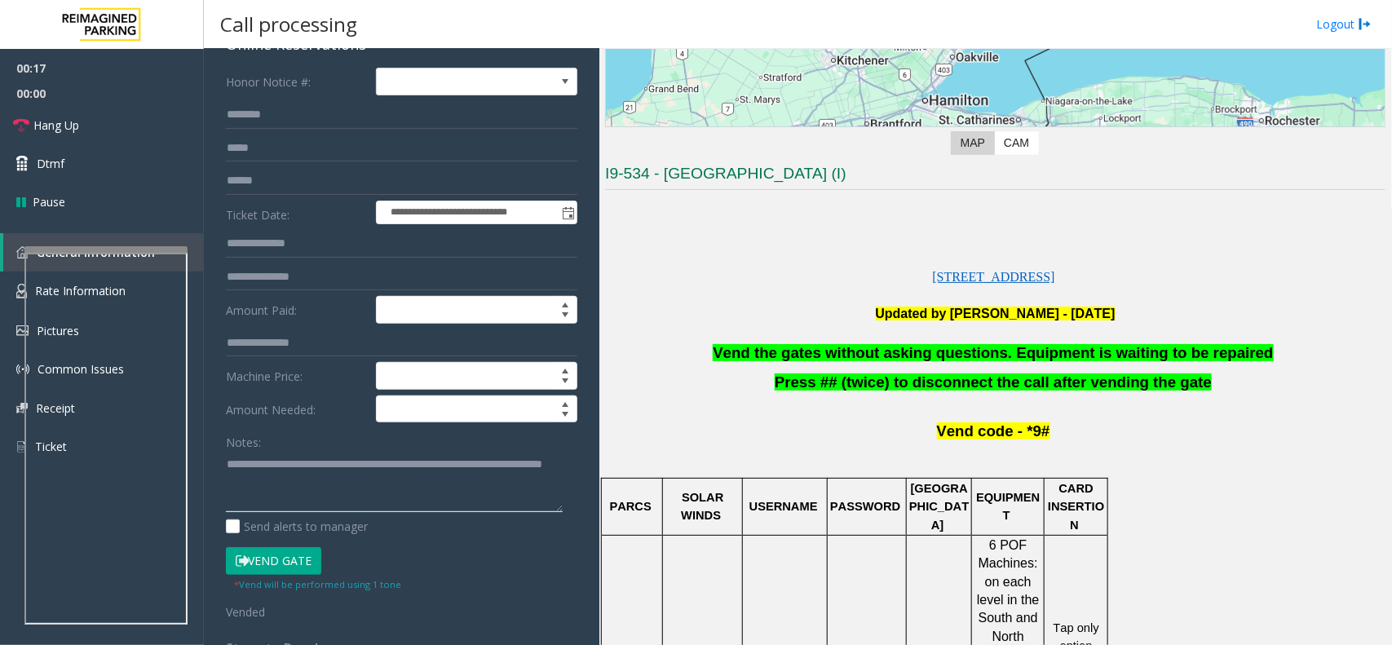
scroll to position [0, 0]
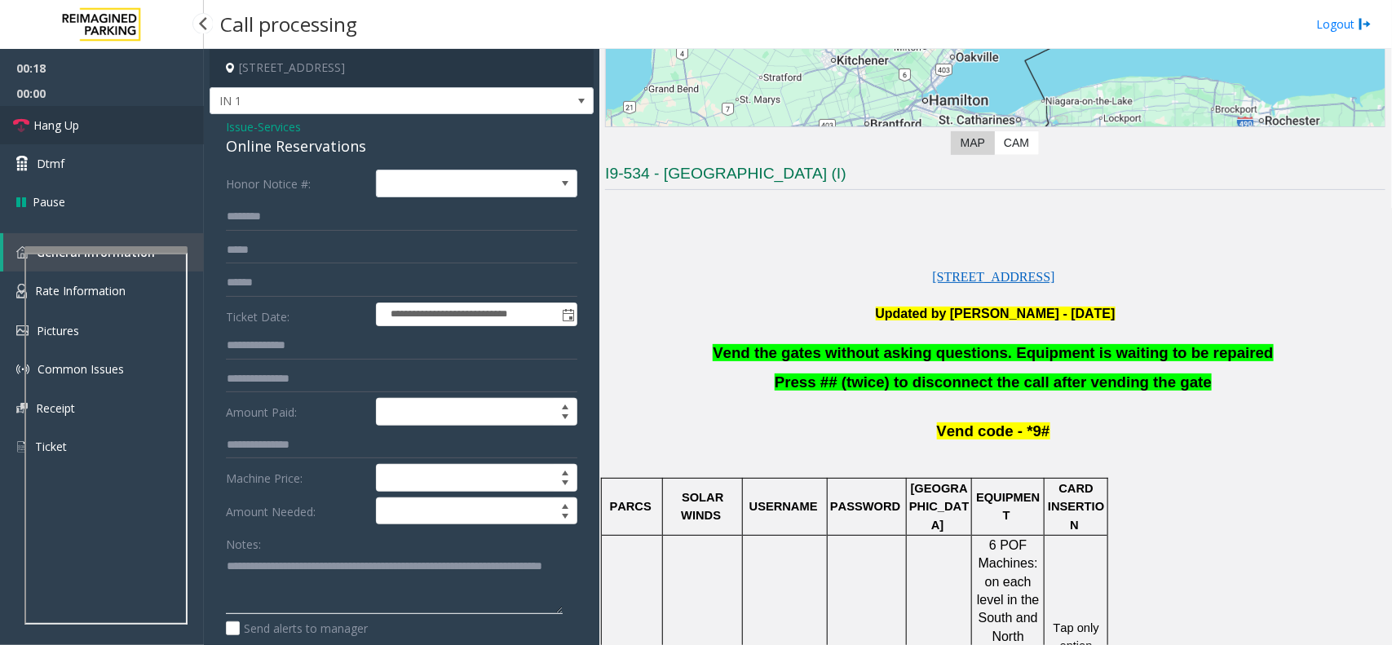
type textarea "**********"
click at [113, 118] on link "Hang Up" at bounding box center [102, 125] width 204 height 38
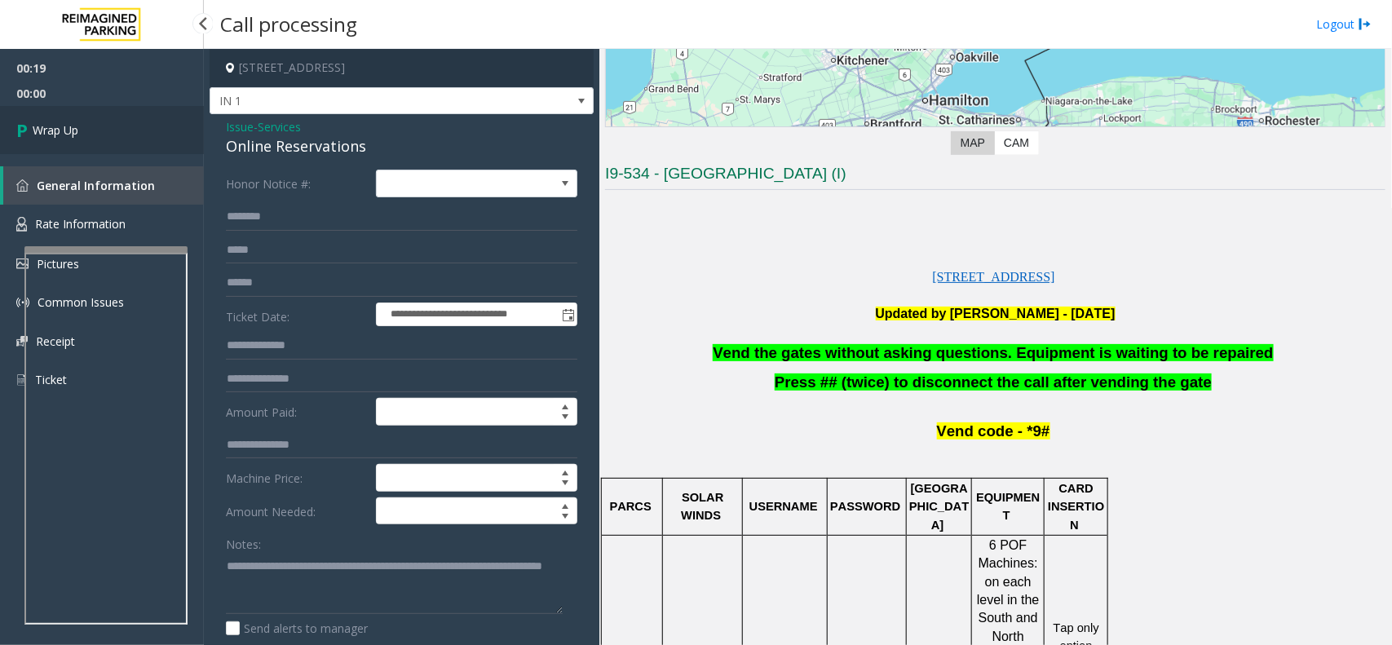
click at [113, 118] on link "Wrap Up" at bounding box center [102, 130] width 204 height 48
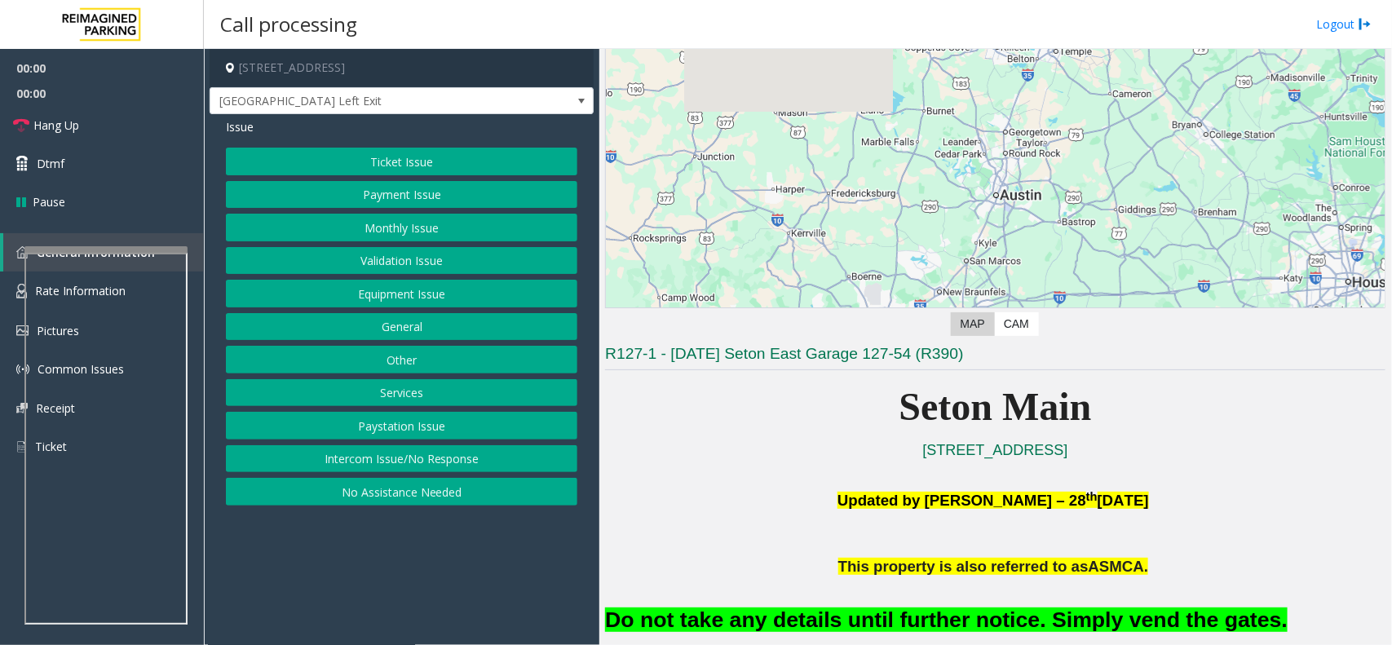
scroll to position [408, 0]
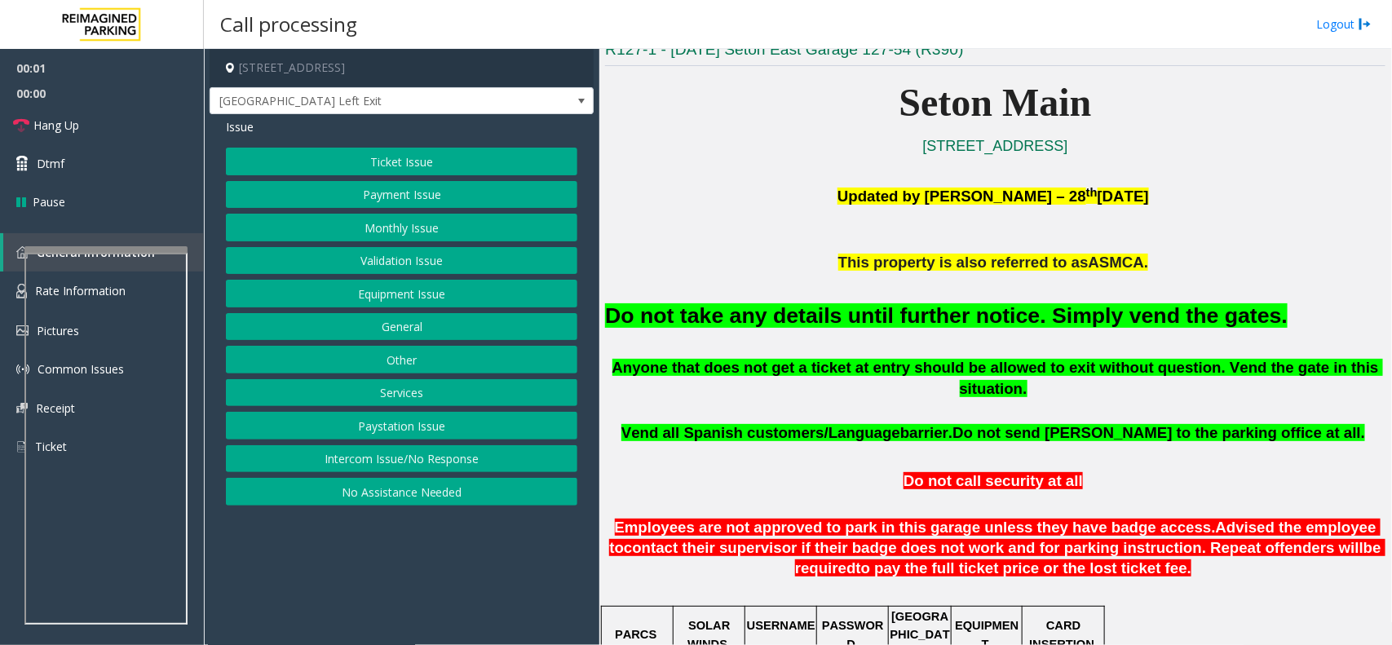
click at [936, 321] on font "Do not take any details until further notice. Simply vend the gates." at bounding box center [946, 315] width 683 height 24
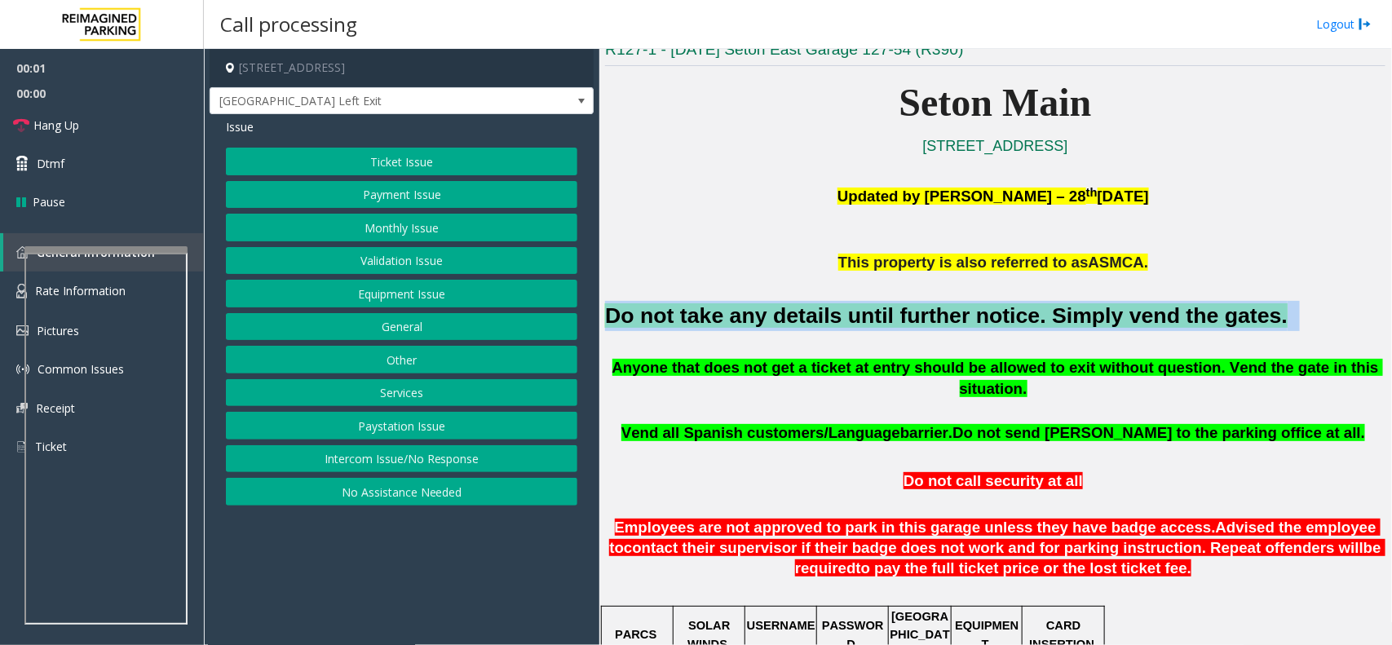
click at [936, 321] on font "Do not take any details until further notice. Simply vend the gates." at bounding box center [946, 315] width 683 height 24
copy h2 "Do not take any details until further notice. Simply vend the gates."
click at [414, 300] on button "Equipment Issue" at bounding box center [402, 294] width 352 height 28
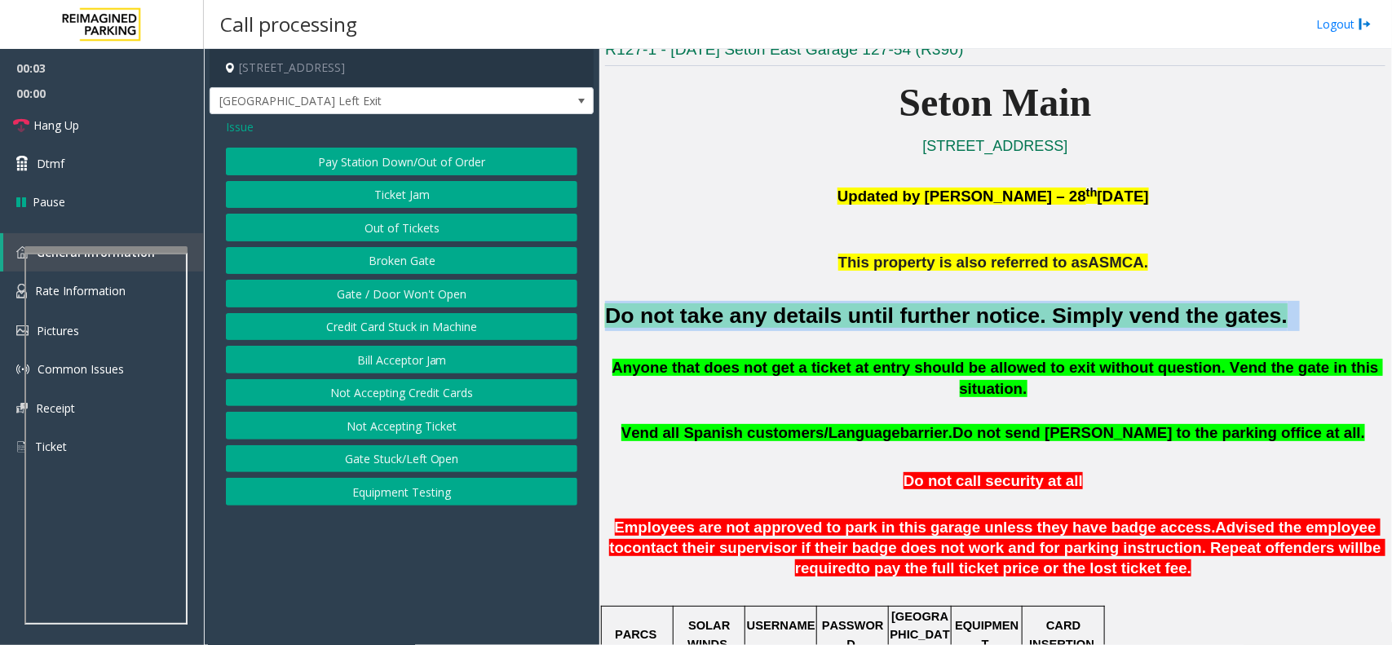
click at [414, 300] on button "Gate / Door Won't Open" at bounding box center [402, 294] width 352 height 28
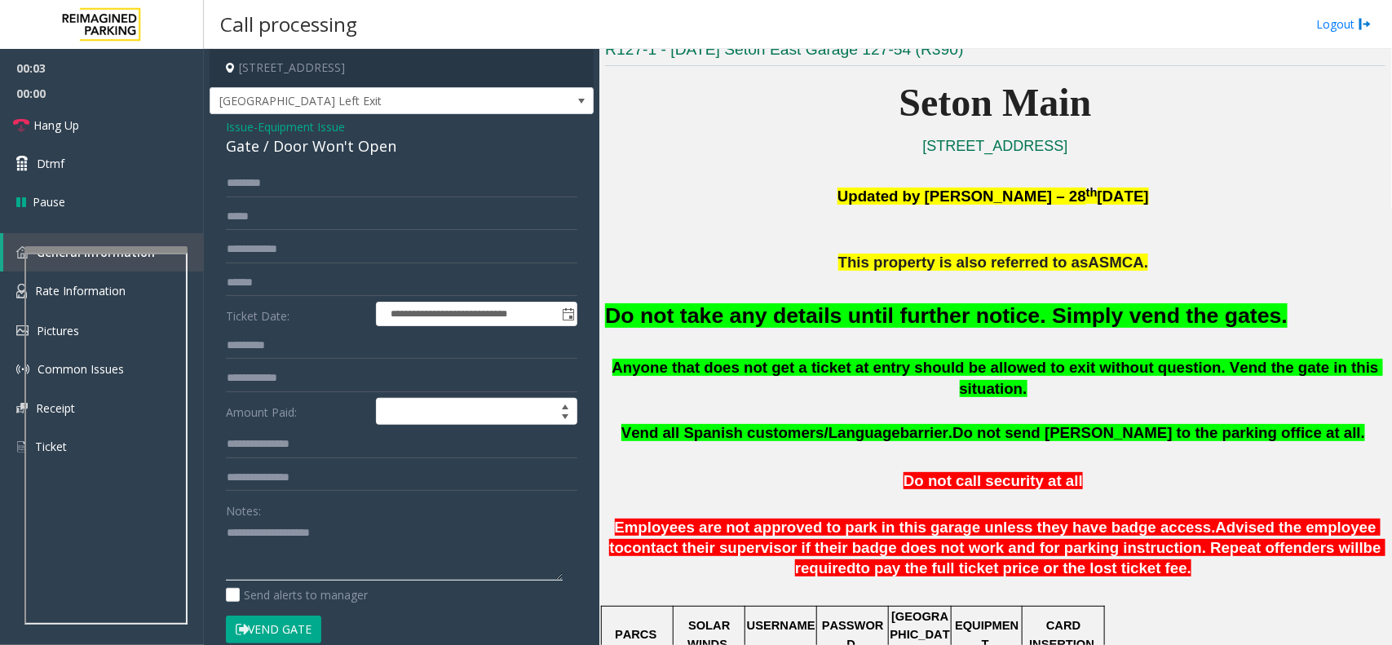
click at [330, 551] on textarea at bounding box center [394, 550] width 337 height 61
paste textarea "**********"
type textarea "**********"
click at [276, 637] on button "Vend Gate" at bounding box center [273, 630] width 95 height 28
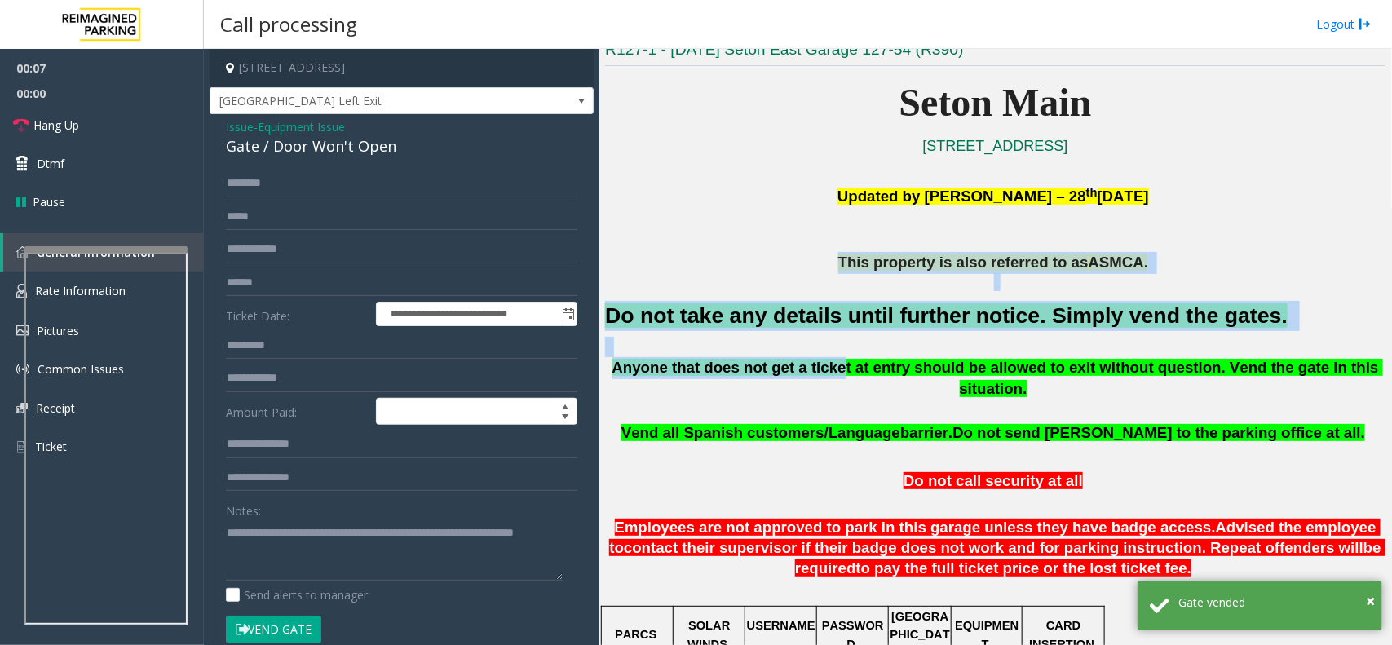
drag, startPoint x: 689, startPoint y: 267, endPoint x: 820, endPoint y: 363, distance: 162.1
click at [817, 373] on span "Anyone that does not get a ticket at entry should be allowed to exit without qu…" at bounding box center [998, 378] width 771 height 39
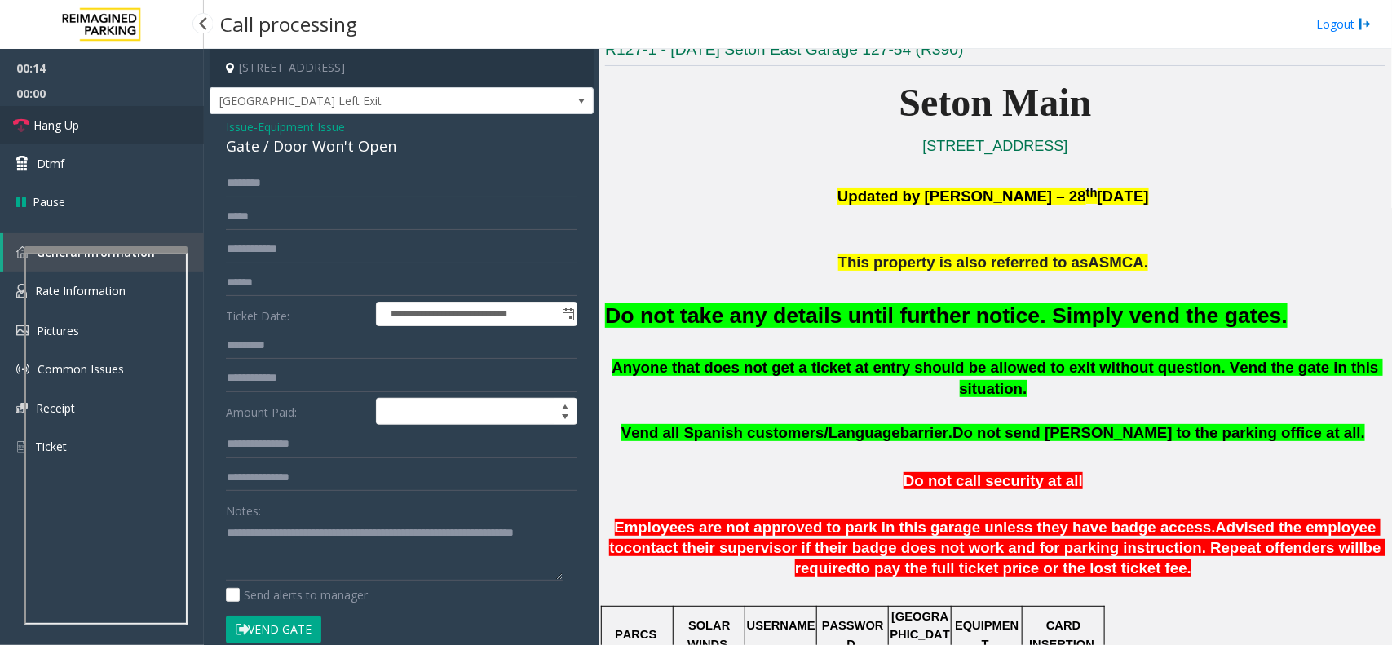
click at [144, 121] on link "Hang Up" at bounding box center [102, 125] width 204 height 38
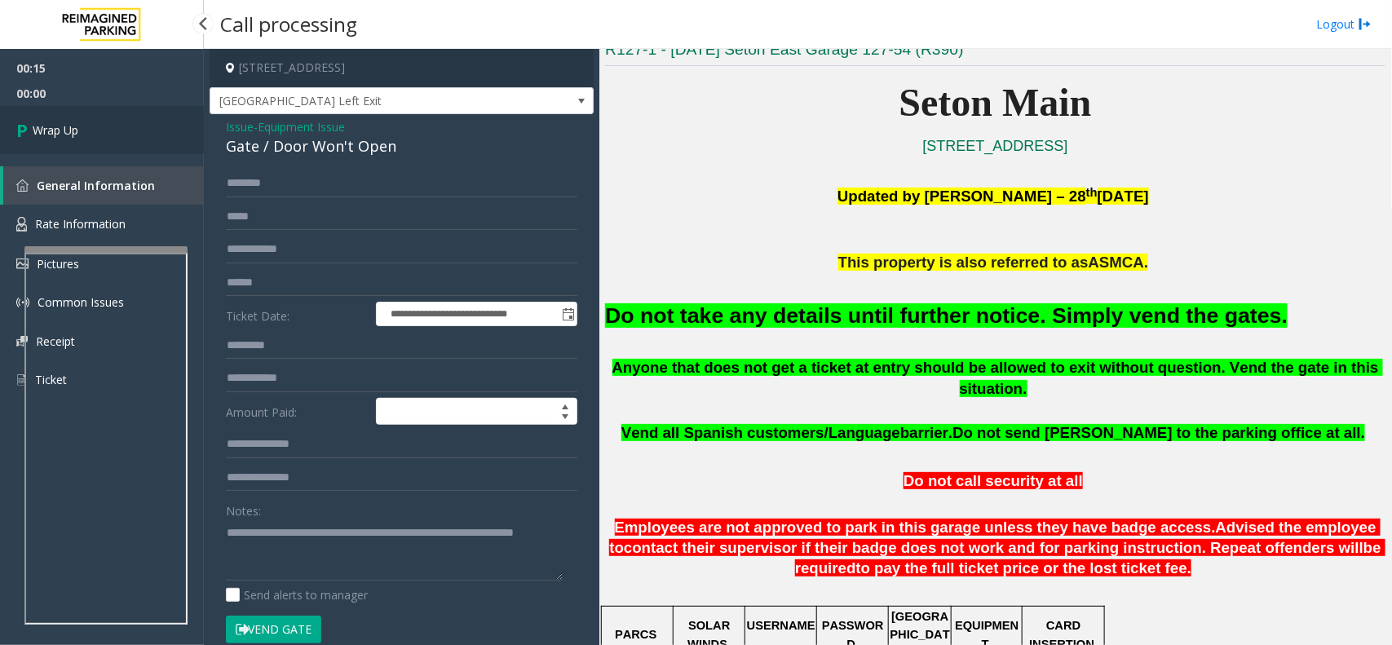
click at [144, 121] on link "Wrap Up" at bounding box center [102, 130] width 204 height 48
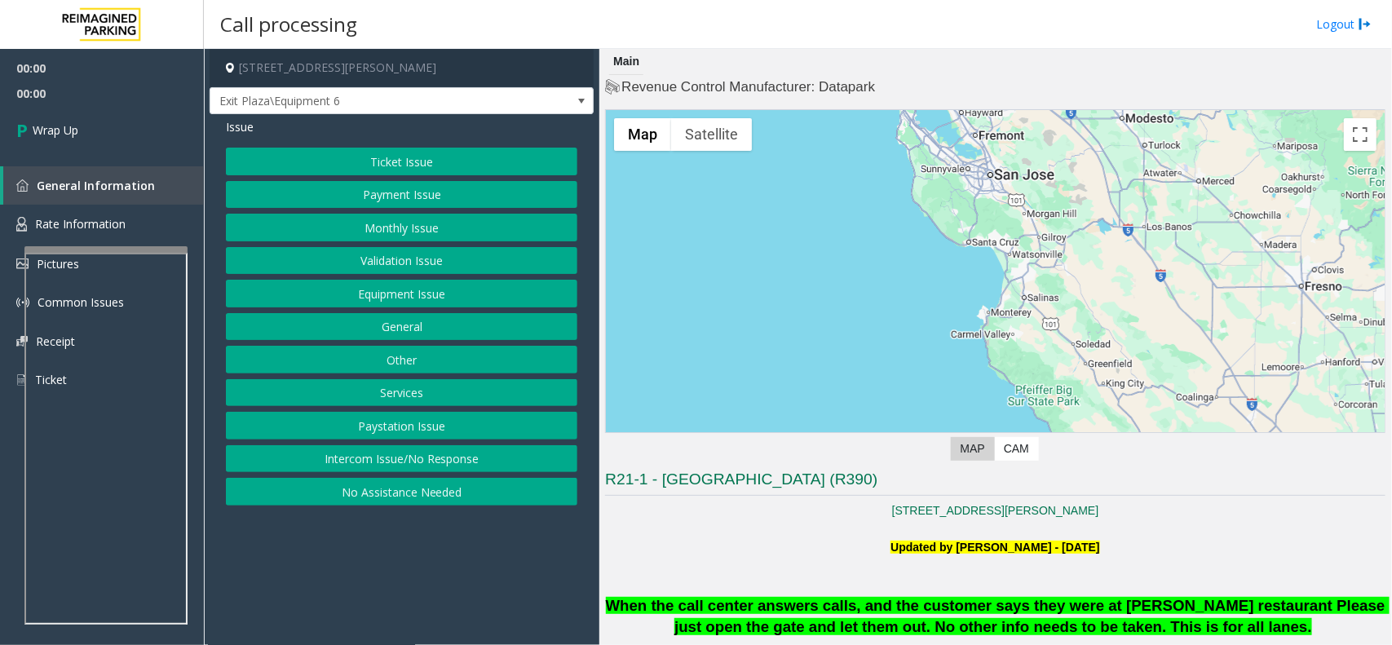
click at [414, 459] on button "Intercom Issue/No Response" at bounding box center [402, 459] width 352 height 28
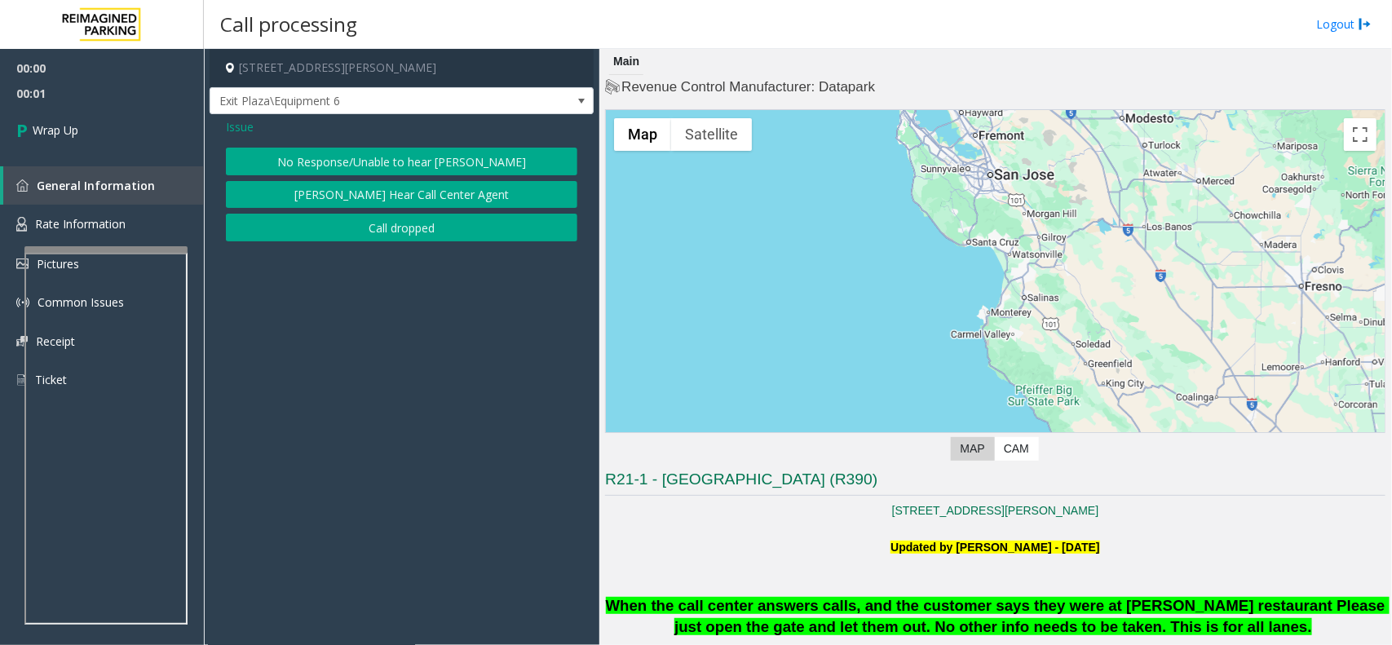
click at [393, 241] on button "Call dropped" at bounding box center [402, 228] width 352 height 28
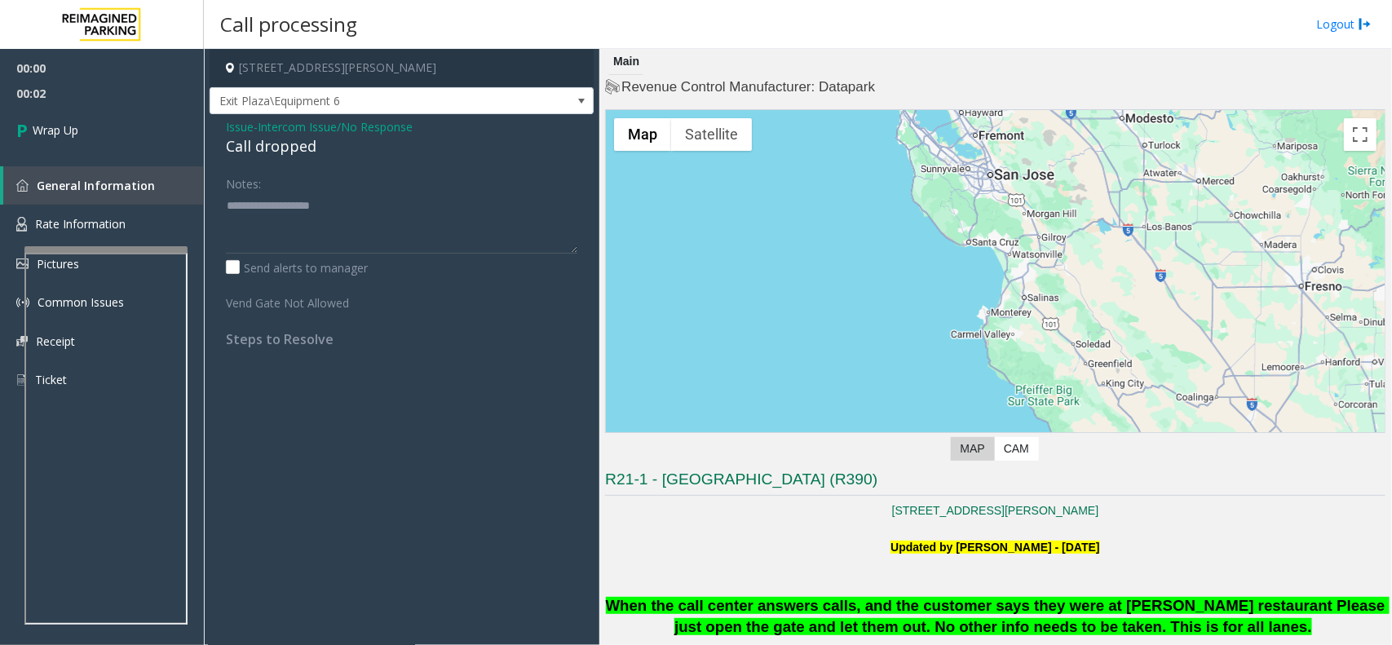
click at [283, 152] on div "Call dropped" at bounding box center [402, 146] width 352 height 22
type textarea "**********"
click at [140, 130] on link "Wrap Up" at bounding box center [102, 130] width 204 height 48
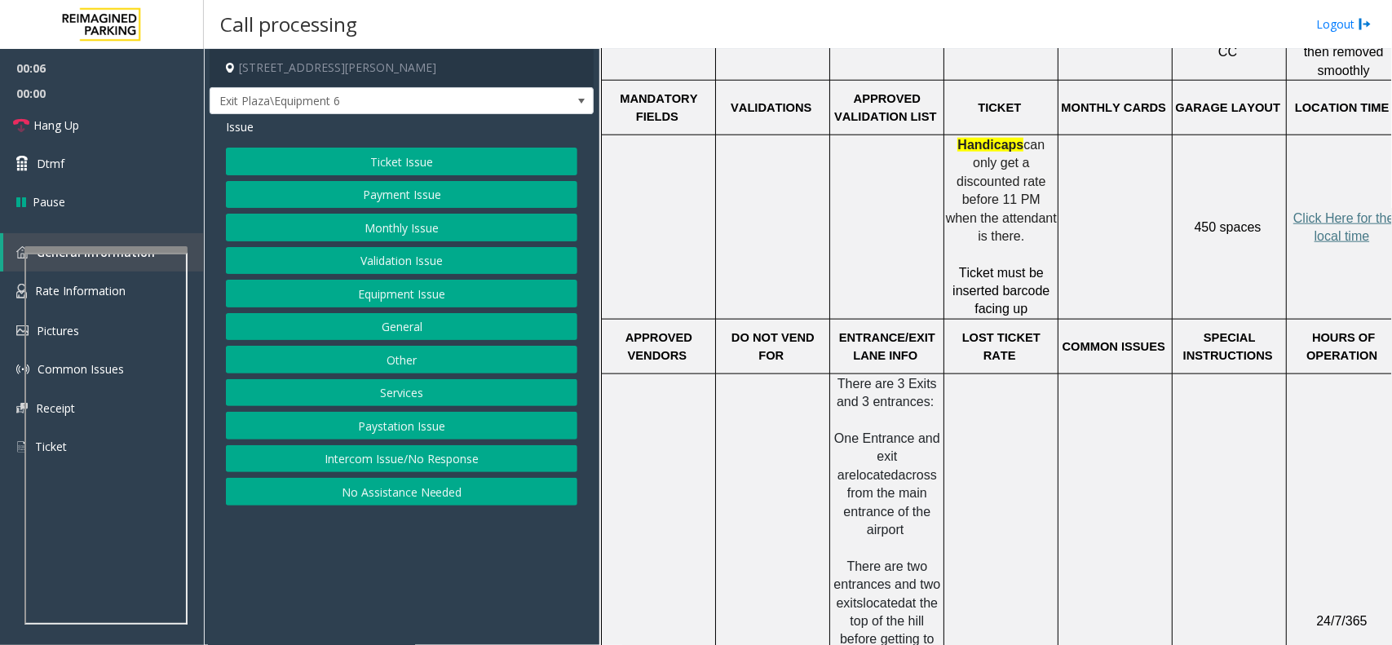
scroll to position [306, 0]
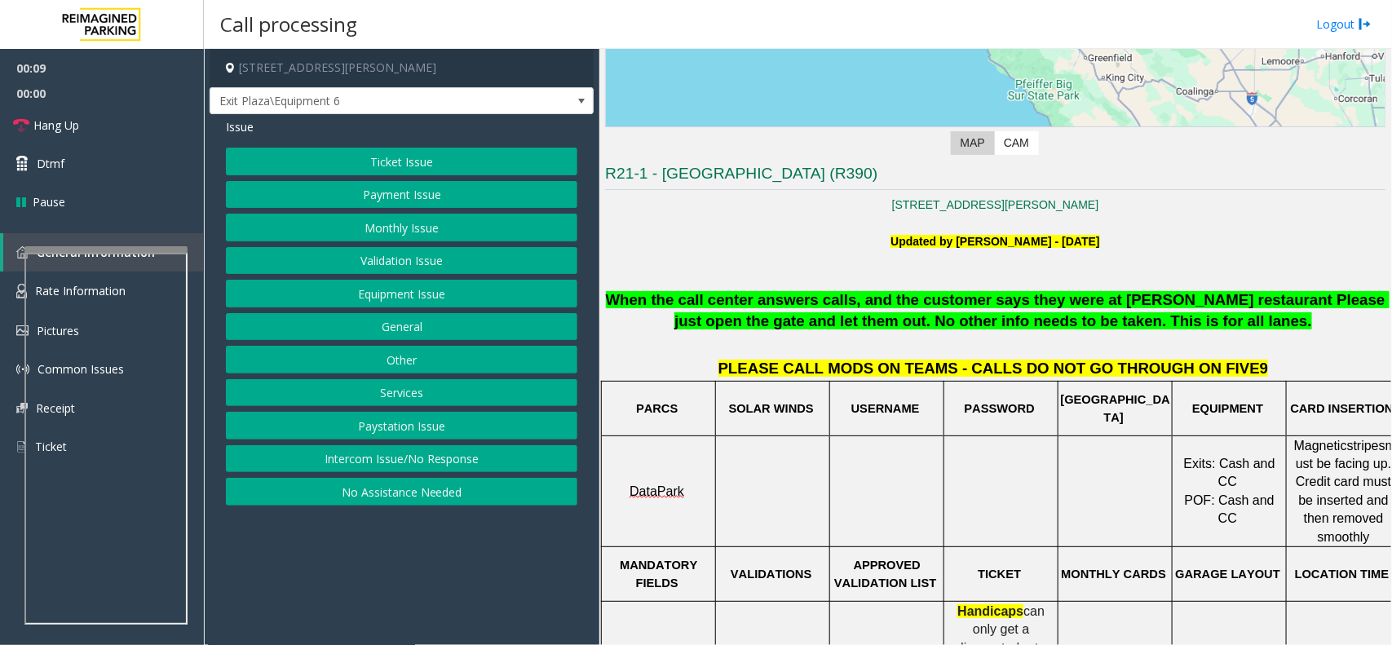
click at [404, 153] on button "Ticket Issue" at bounding box center [402, 162] width 352 height 28
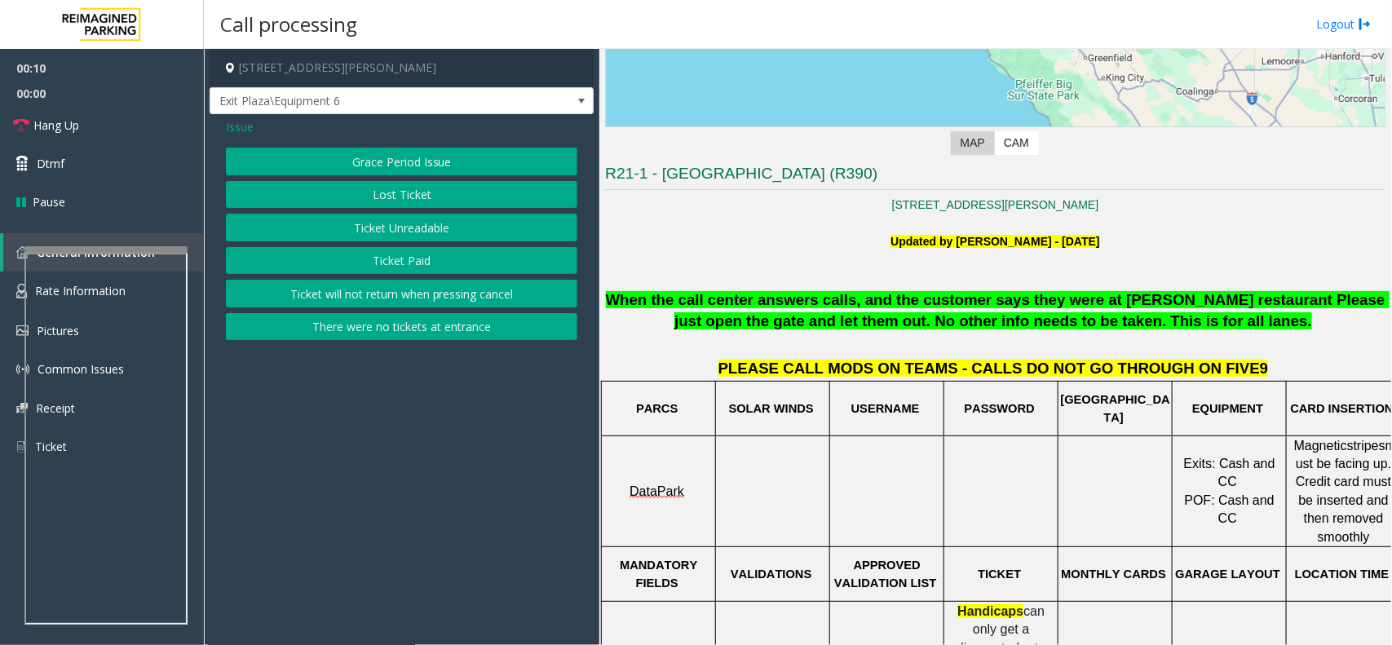
click at [408, 229] on button "Ticket Unreadable" at bounding box center [402, 228] width 352 height 28
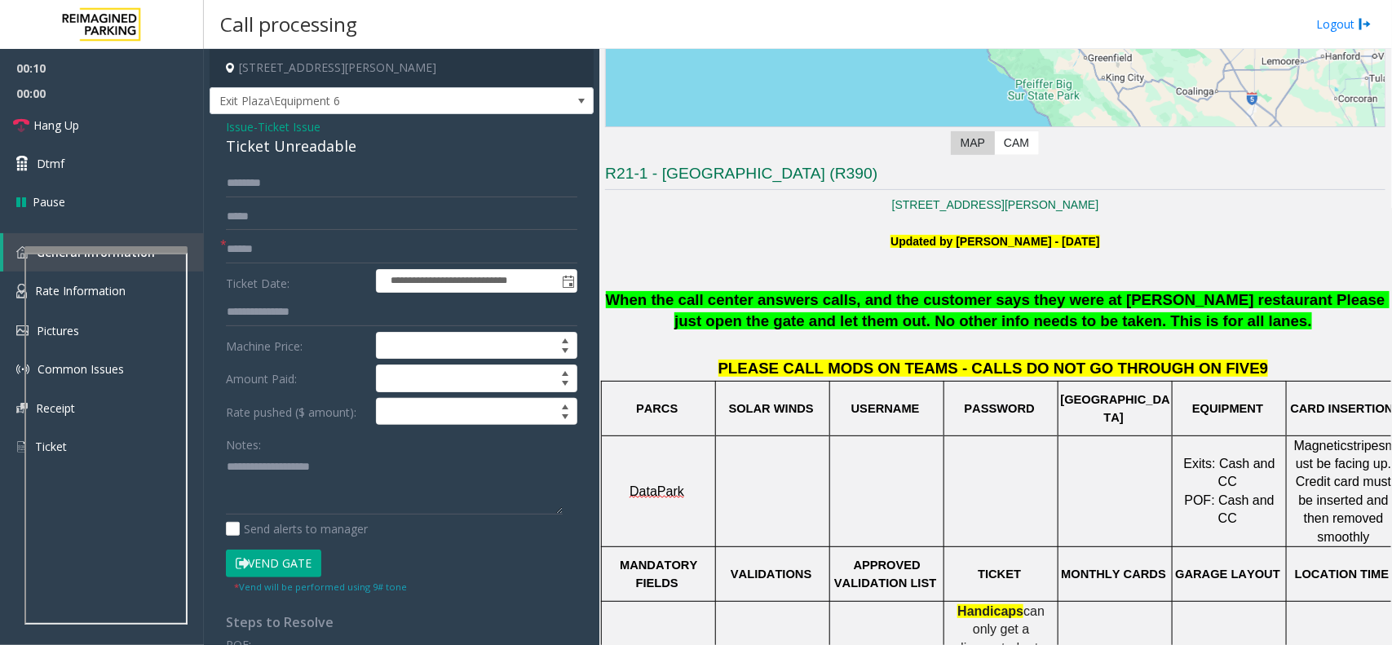
click at [337, 449] on div "Notes:" at bounding box center [402, 473] width 352 height 84
click at [404, 475] on textarea at bounding box center [394, 483] width 337 height 61
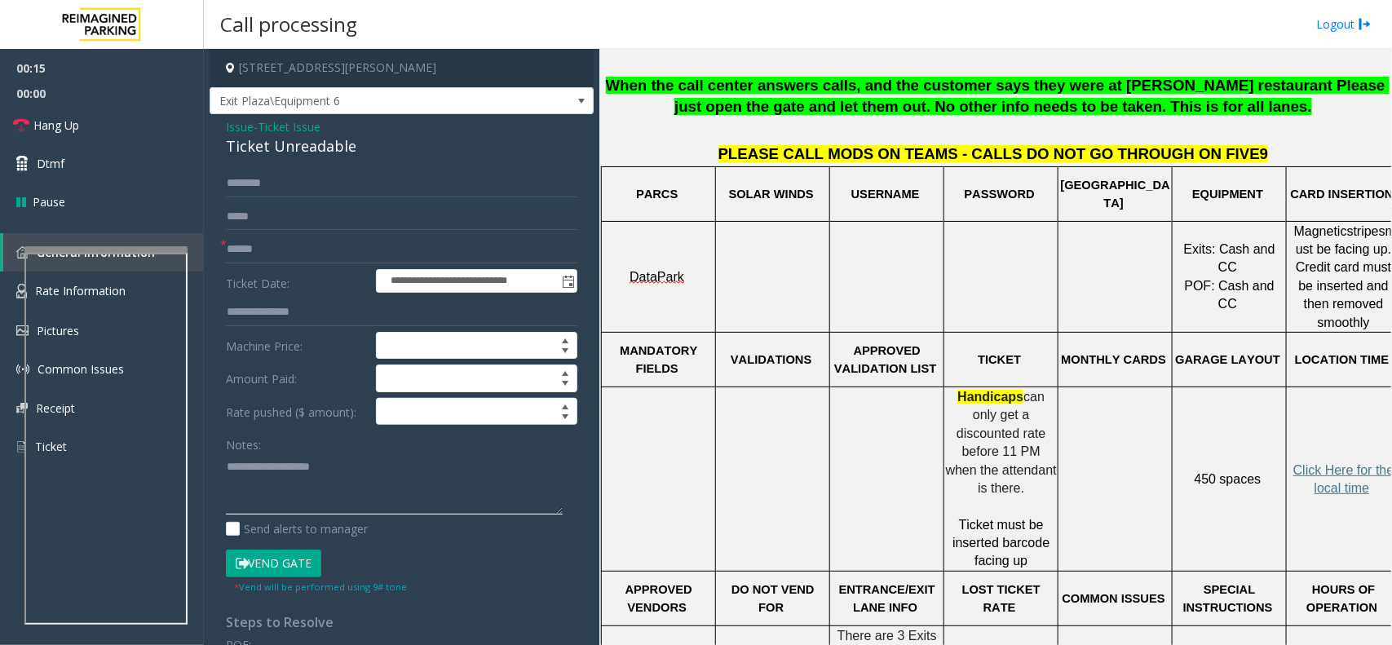
scroll to position [510, 0]
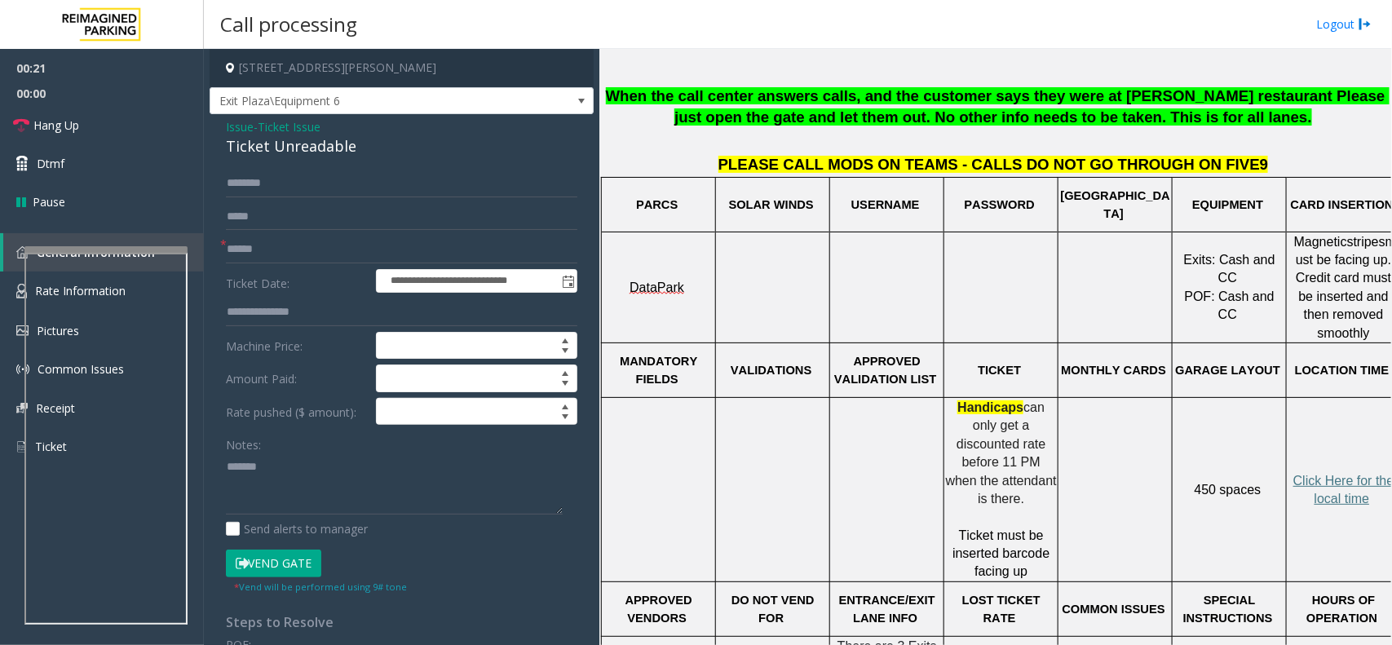
click at [340, 145] on div "Ticket Unreadable" at bounding box center [402, 146] width 352 height 22
copy div "Ticket Unreadable"
click at [333, 491] on textarea at bounding box center [394, 483] width 337 height 61
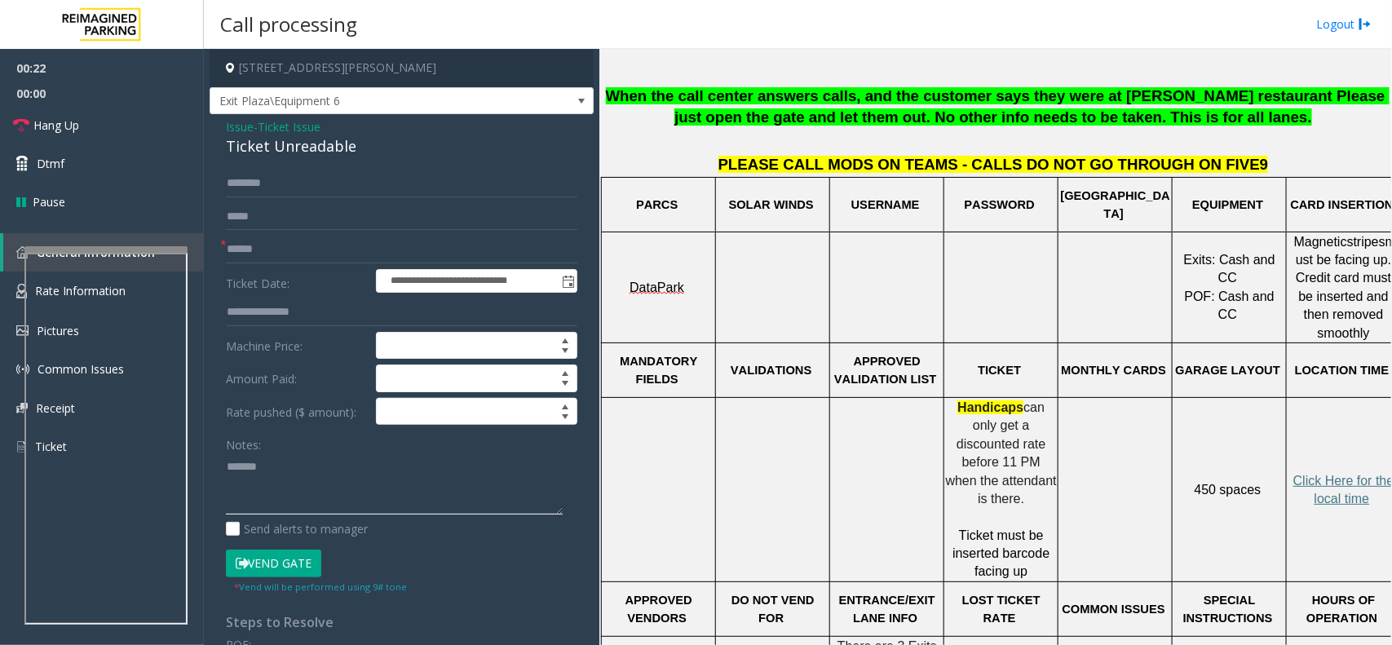
paste textarea "**********"
type textarea "**********"
click at [283, 238] on input "text" at bounding box center [402, 250] width 352 height 28
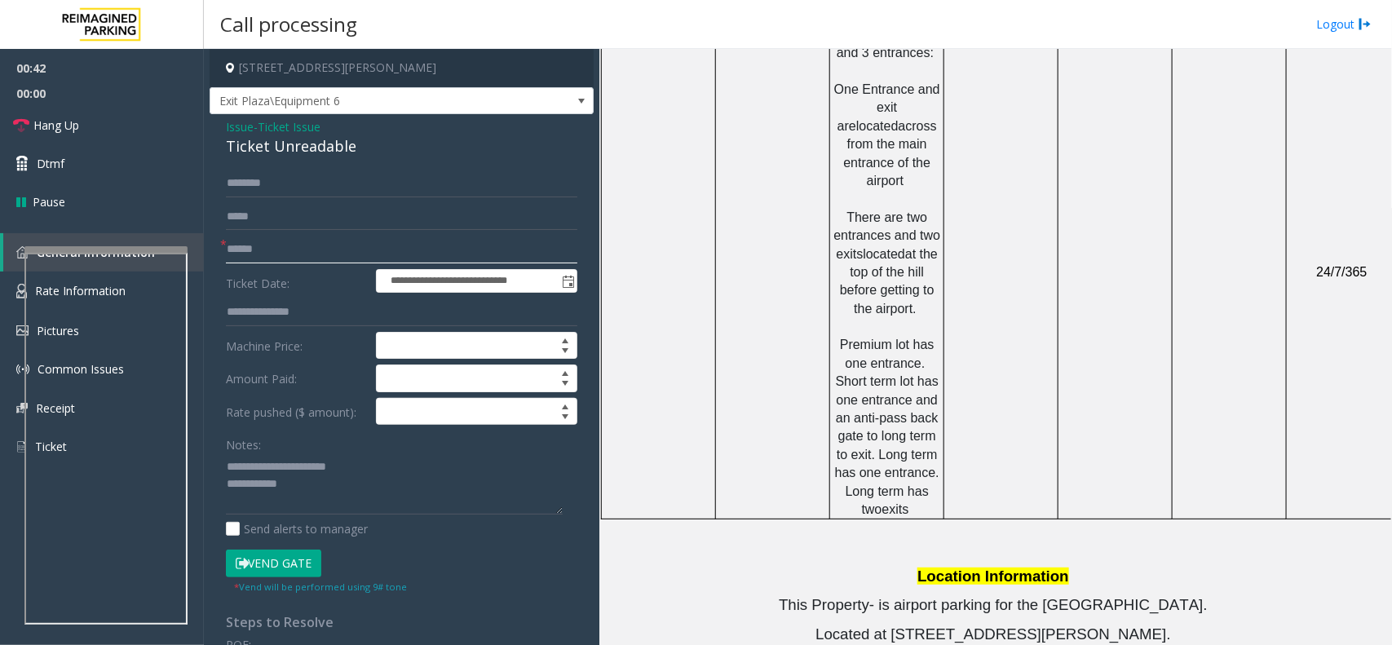
scroll to position [408, 0]
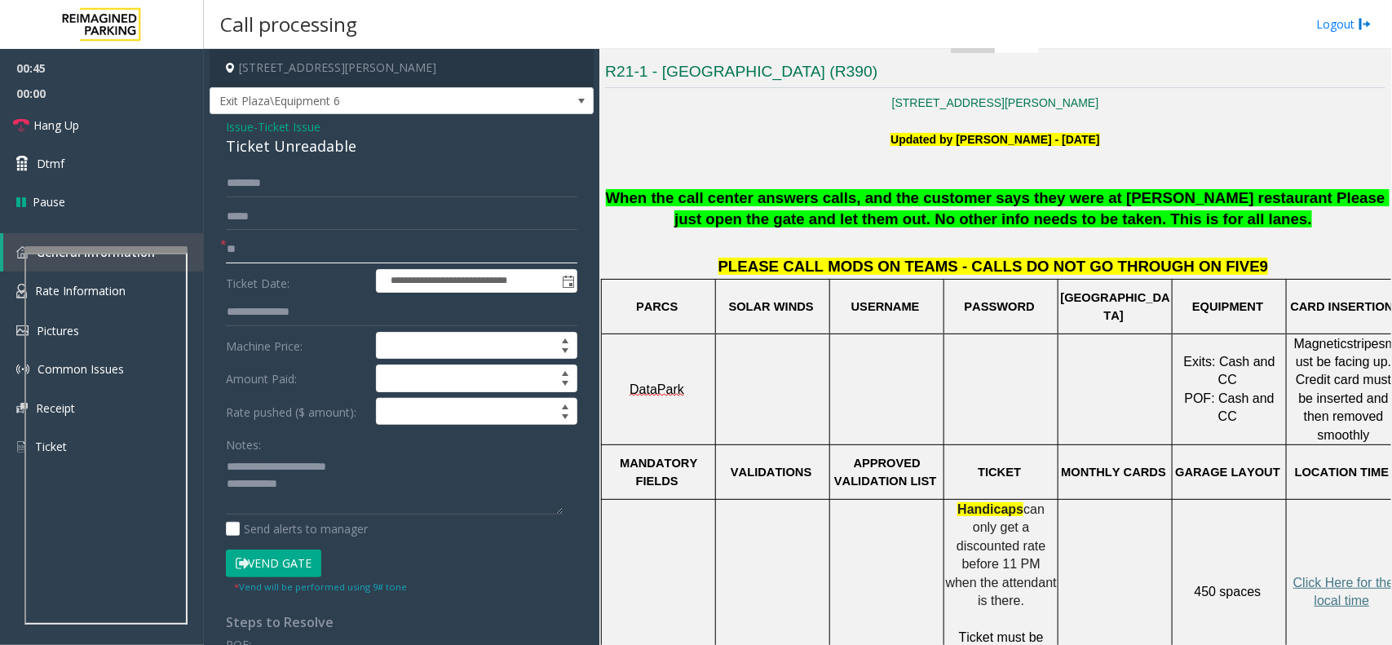
type input "**"
click at [347, 487] on textarea at bounding box center [394, 483] width 337 height 61
click at [153, 132] on link "Hang Up" at bounding box center [102, 125] width 204 height 38
click at [420, 519] on div "Notes: Send alerts to manager" at bounding box center [402, 484] width 352 height 107
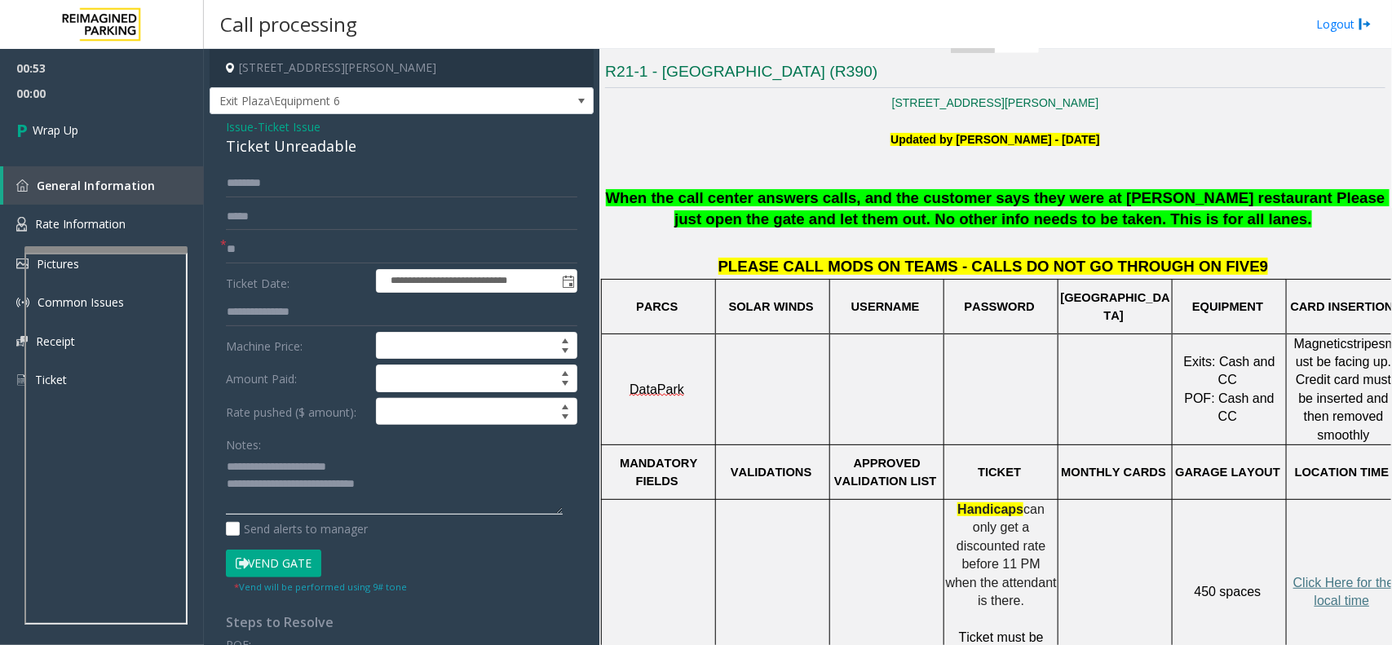
click at [418, 487] on textarea at bounding box center [394, 483] width 337 height 61
type textarea "**********"
click at [53, 102] on span "00:03" at bounding box center [102, 93] width 204 height 25
click at [82, 132] on link "Wrap Up" at bounding box center [102, 130] width 204 height 48
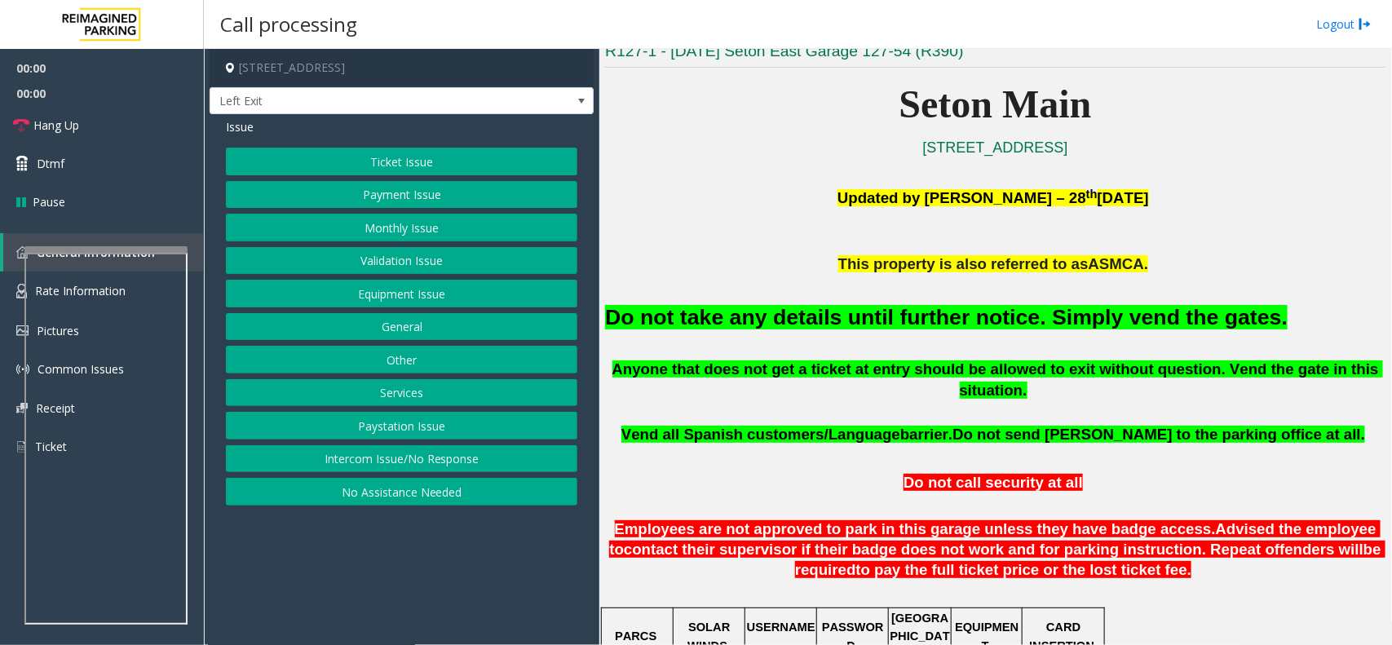
scroll to position [408, 0]
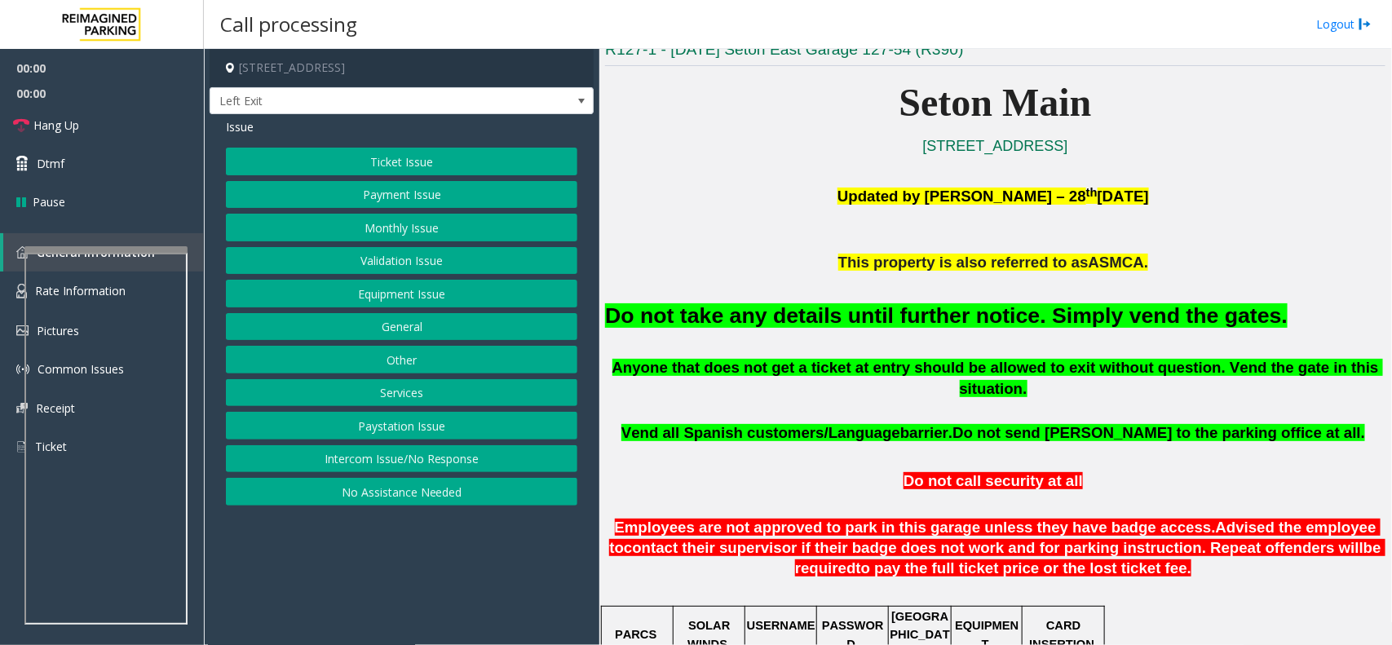
click at [816, 315] on font "Do not take any details until further notice. Simply vend the gates." at bounding box center [946, 315] width 683 height 24
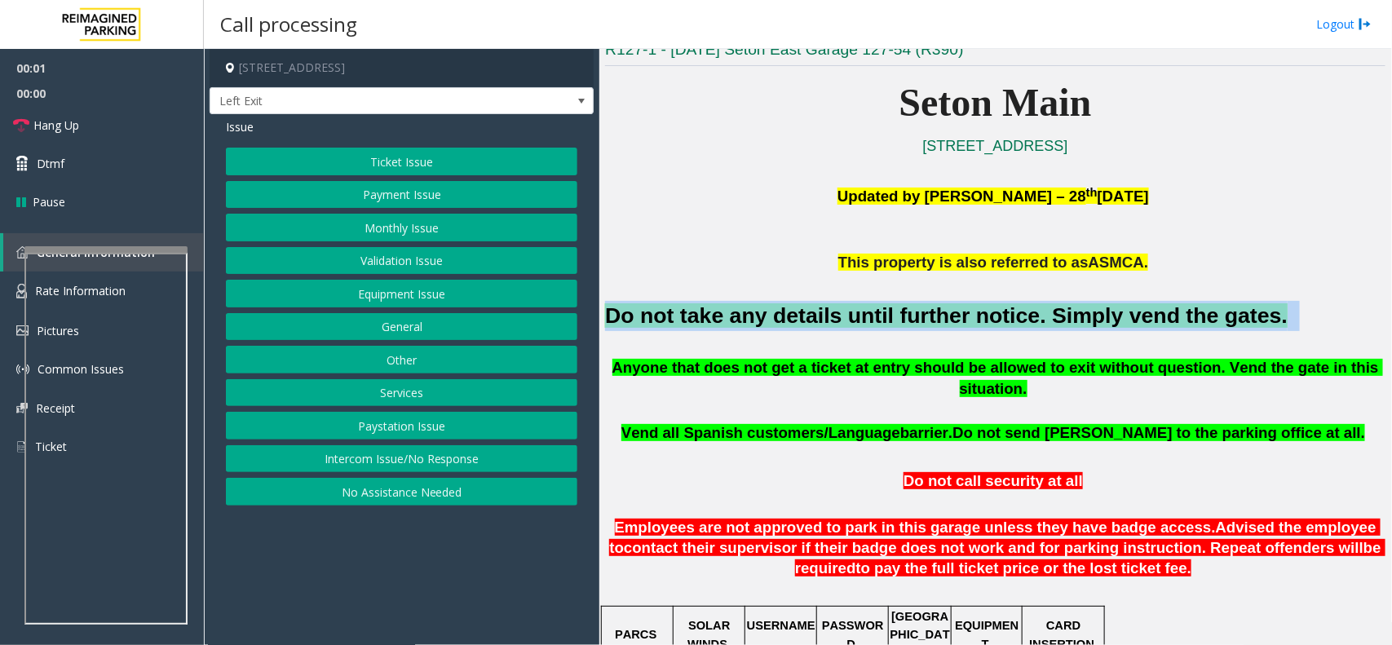
click at [816, 315] on font "Do not take any details until further notice. Simply vend the gates." at bounding box center [946, 315] width 683 height 24
copy h2 "Do not take any details until further notice. Simply vend the gates."
click at [426, 286] on button "Equipment Issue" at bounding box center [402, 294] width 352 height 28
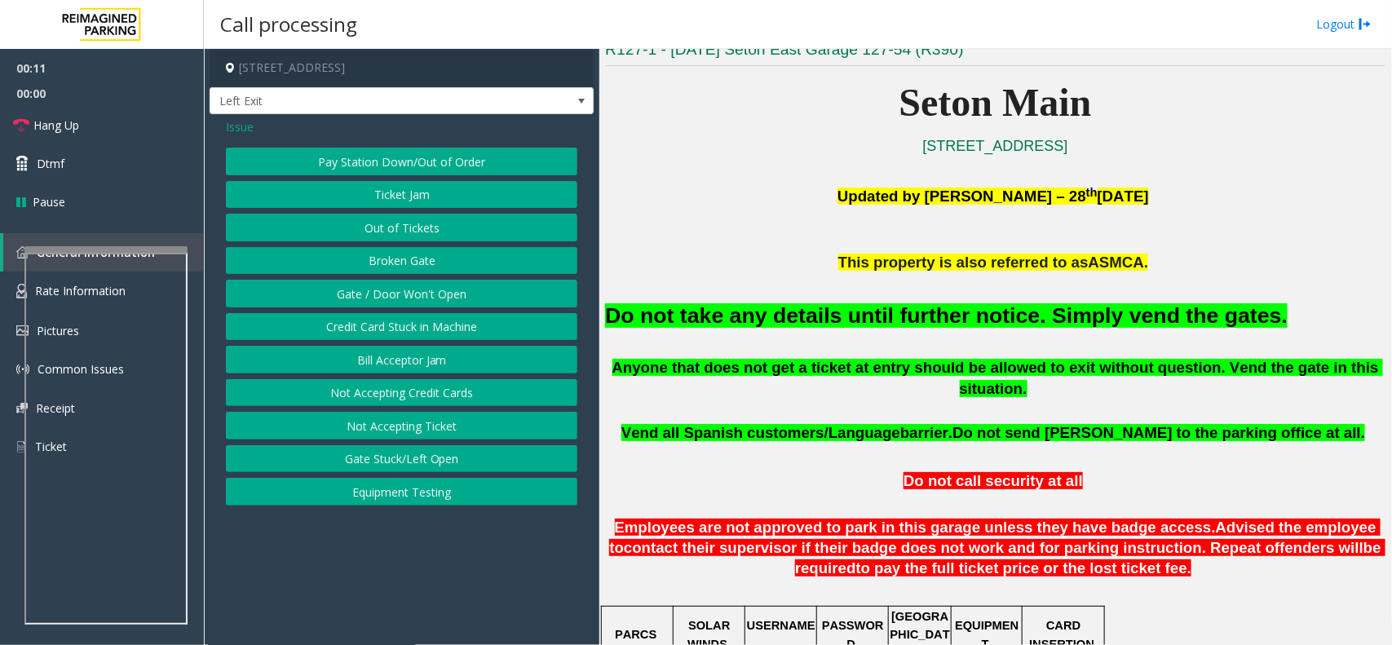
click at [944, 444] on p at bounding box center [995, 453] width 781 height 18
click at [946, 424] on span "barrier." at bounding box center [926, 432] width 52 height 17
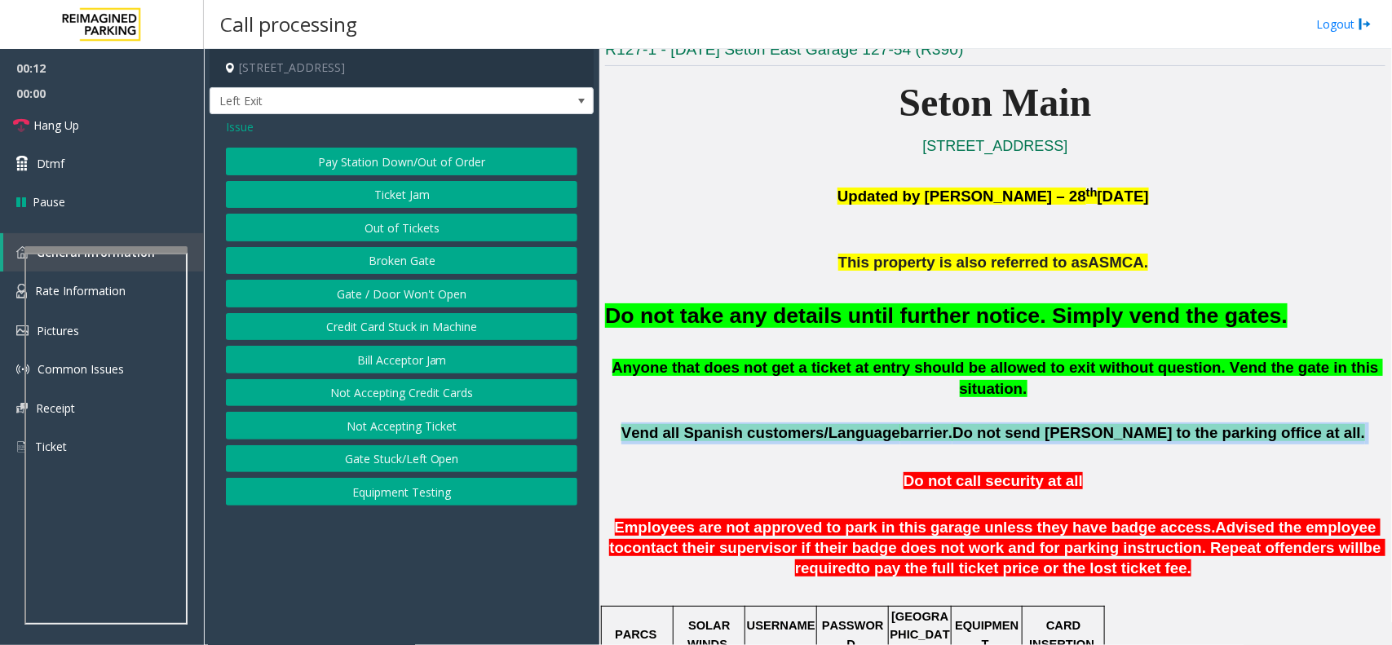
click at [946, 424] on span "barrier." at bounding box center [926, 432] width 52 height 17
copy p "Vend all [DEMOGRAPHIC_DATA] customers/Language barrier. Do not send parkers to …"
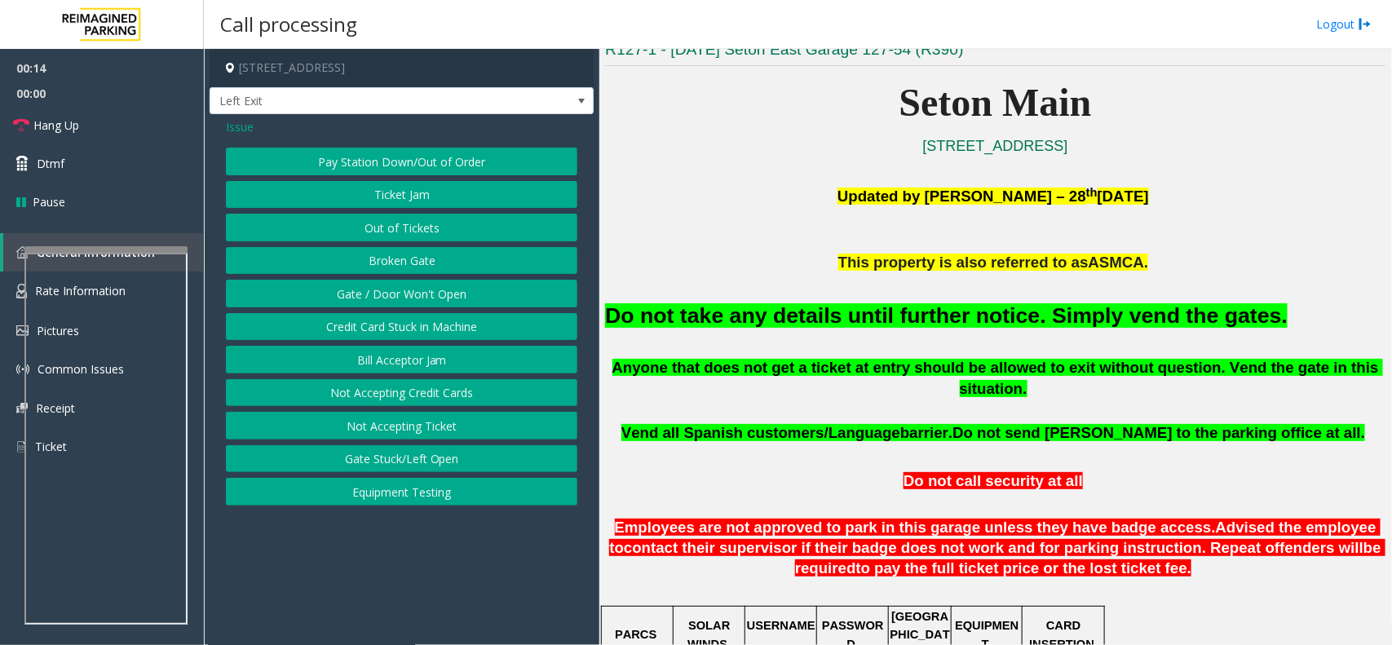
click at [386, 277] on div "Pay Station Down/Out of Order Ticket Jam Out of Tickets [GEOGRAPHIC_DATA] / Doo…" at bounding box center [402, 327] width 352 height 358
click at [386, 290] on button "Gate / Door Won't Open" at bounding box center [402, 294] width 352 height 28
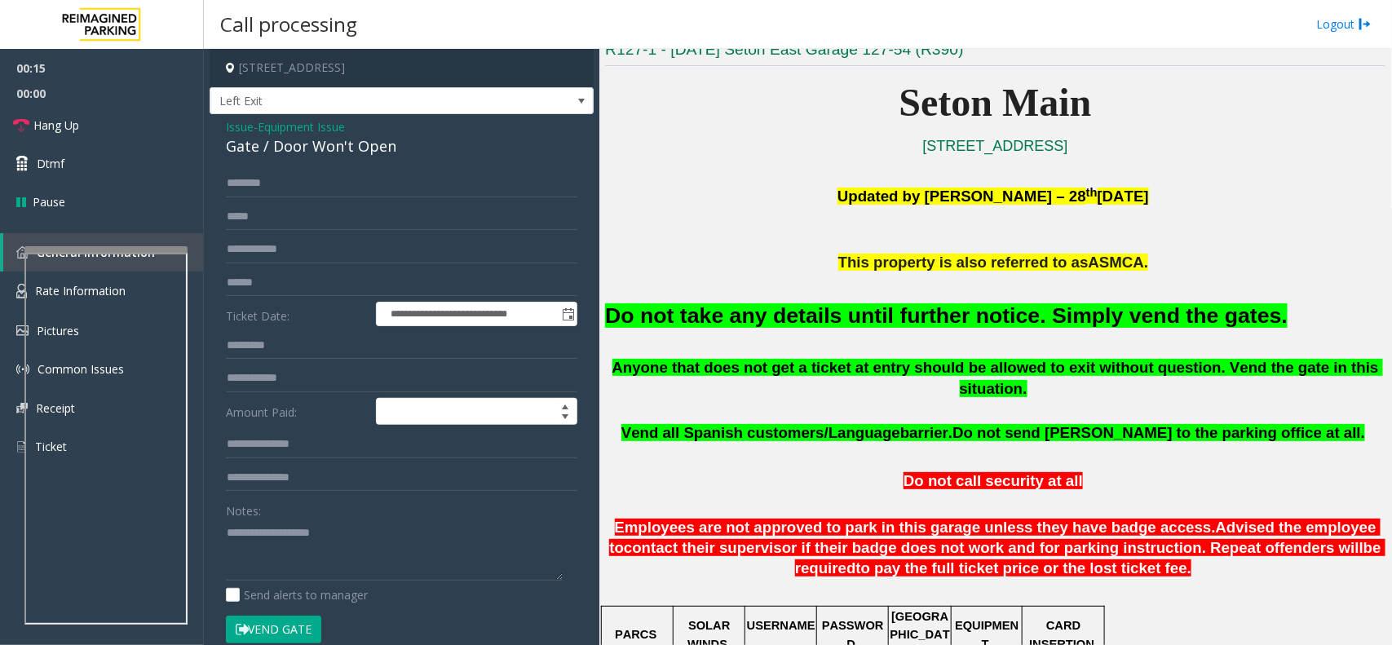
click at [280, 610] on form "**********" at bounding box center [402, 415] width 352 height 490
click at [273, 634] on button "Vend Gate" at bounding box center [273, 630] width 95 height 28
click at [308, 560] on textarea at bounding box center [394, 550] width 337 height 61
paste textarea "**********"
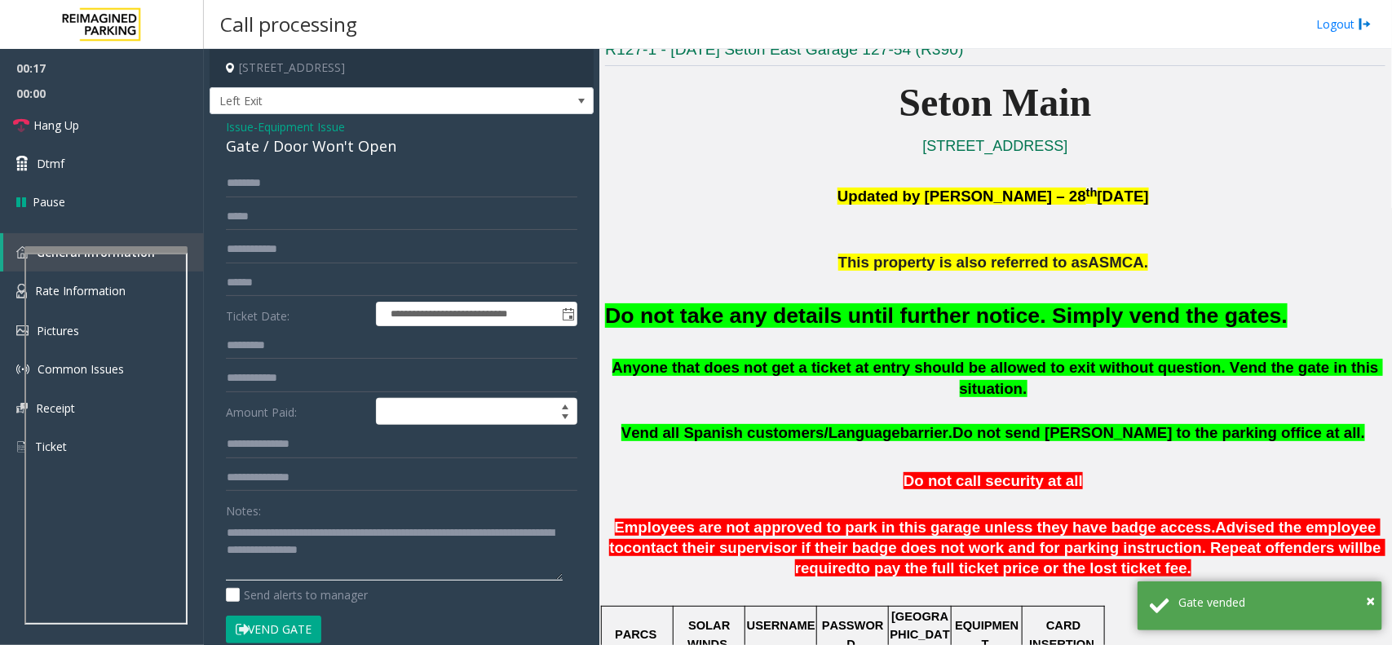
scroll to position [0, 0]
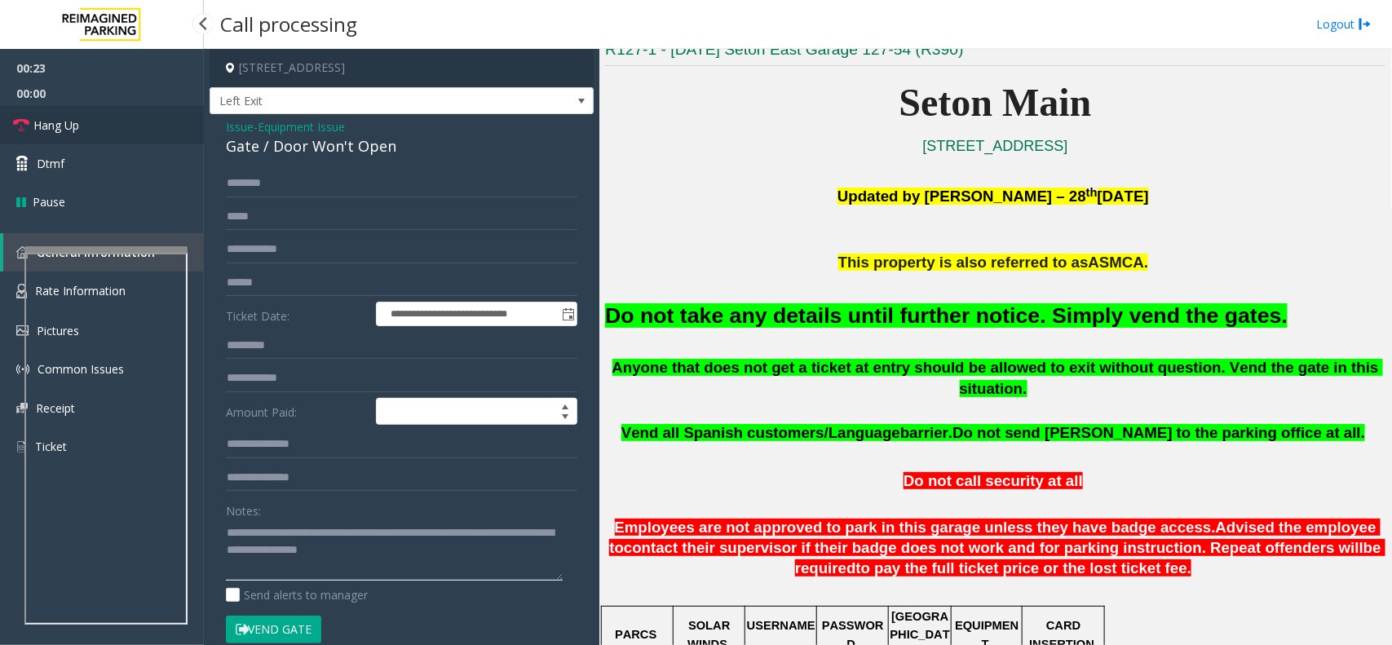
type textarea "**********"
click at [139, 133] on link "Hang Up" at bounding box center [102, 125] width 204 height 38
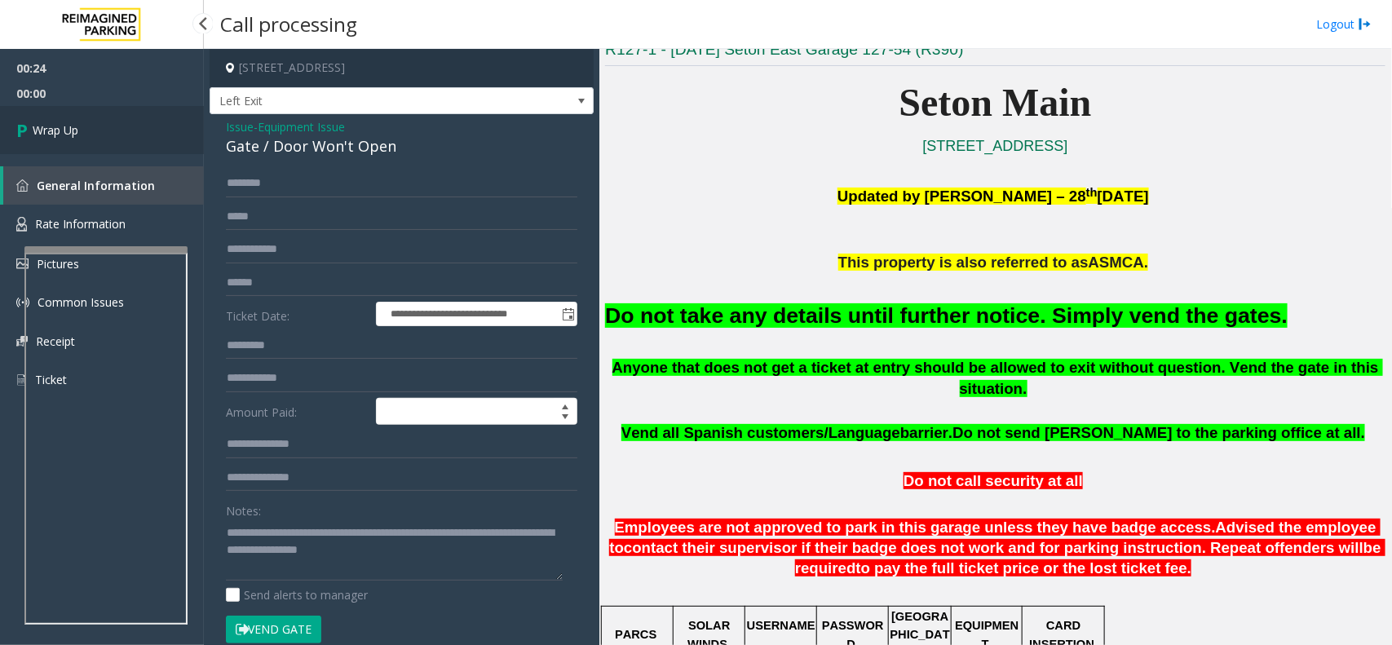
click at [139, 133] on link "Wrap Up" at bounding box center [102, 130] width 204 height 48
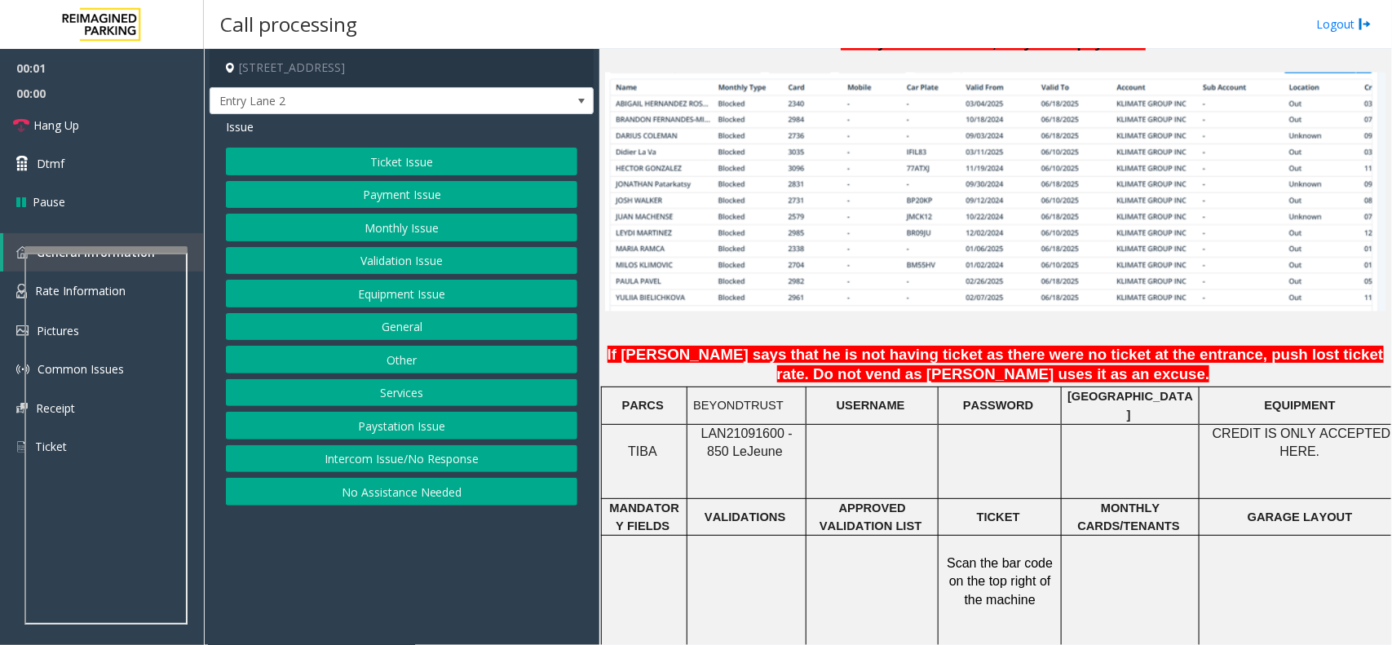
scroll to position [1427, 0]
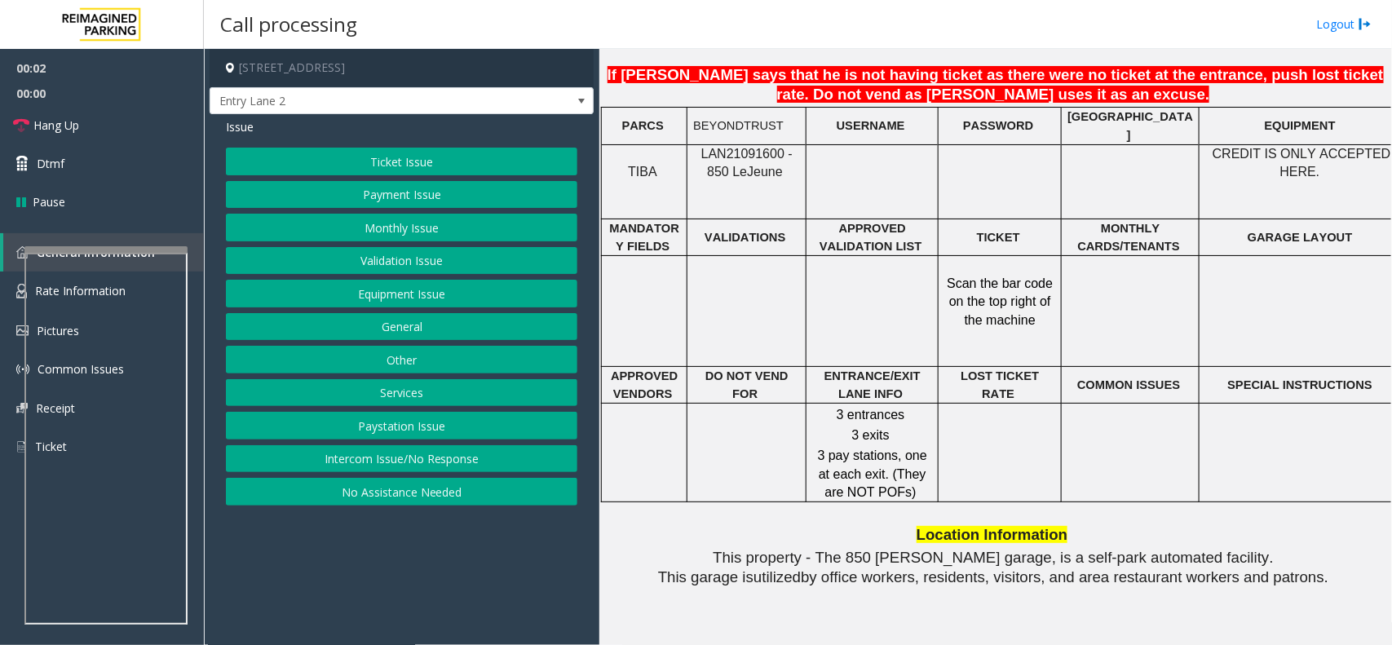
click at [751, 149] on span "LAN21091600 - 850 Le" at bounding box center [746, 163] width 91 height 32
copy span "LAN21091600"
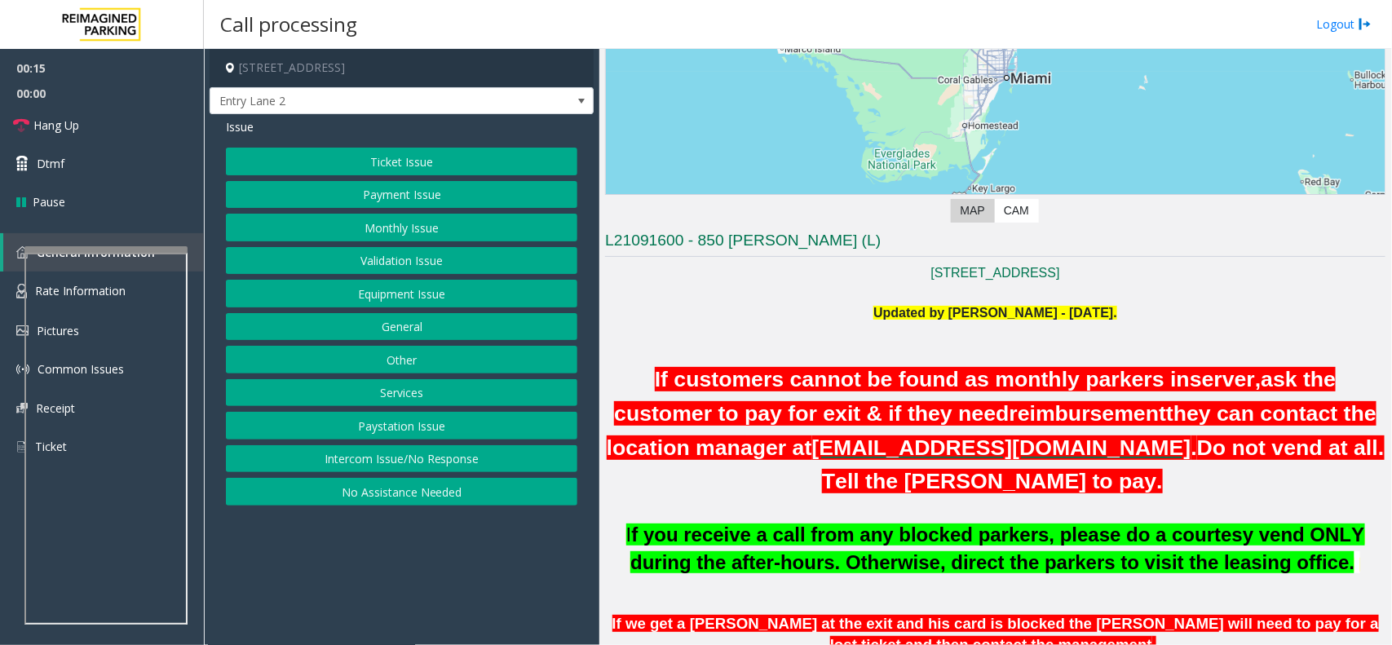
scroll to position [265, 0]
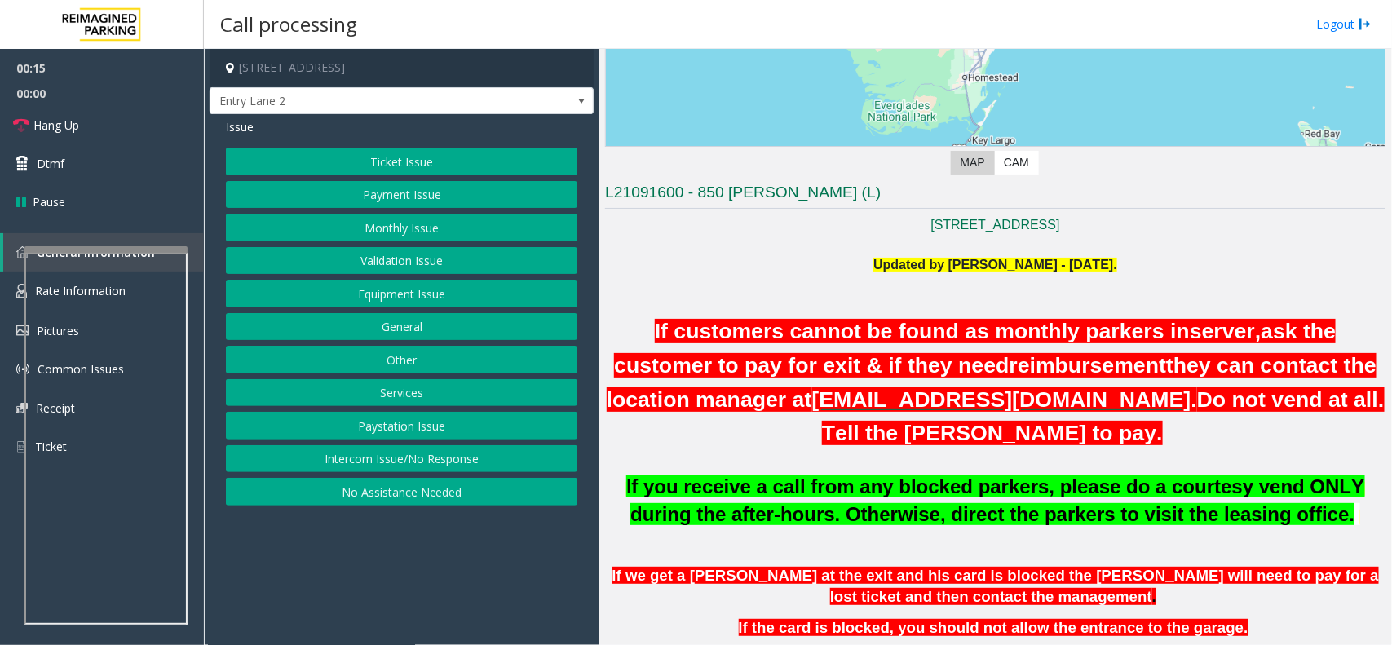
click at [453, 453] on button "Intercom Issue/No Response" at bounding box center [402, 459] width 352 height 28
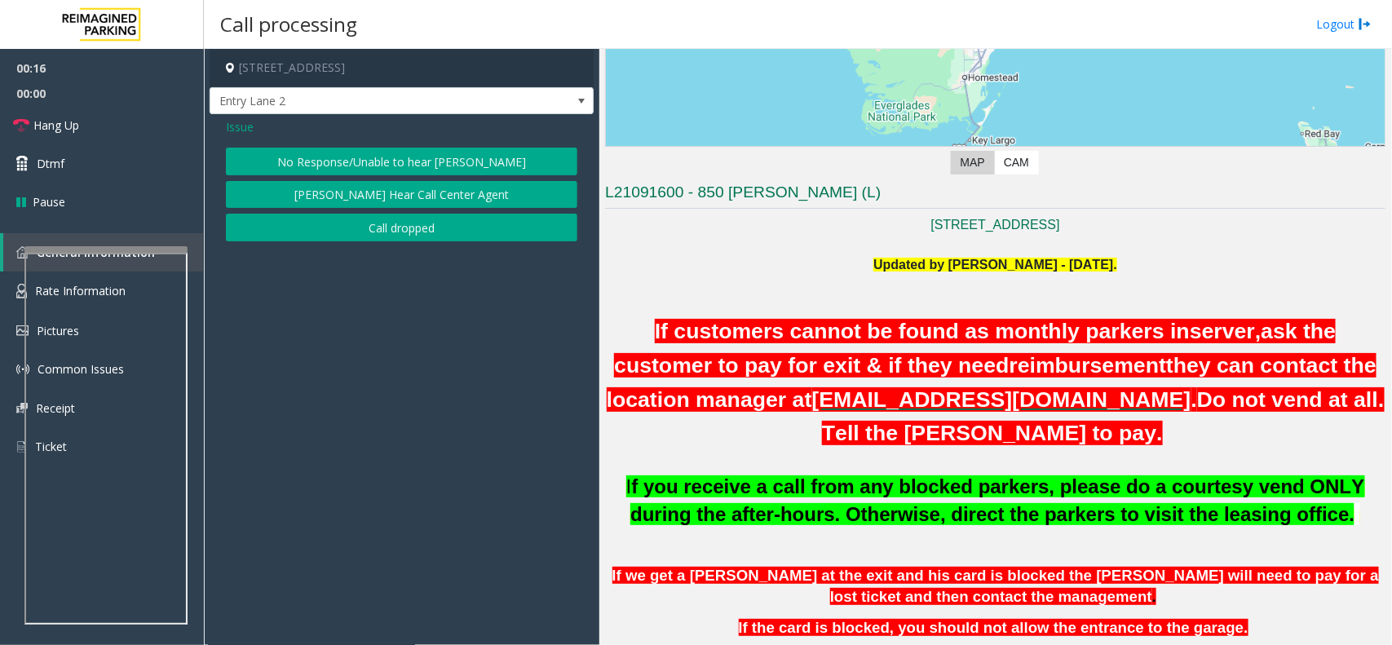
click at [432, 151] on button "No Response/Unable to hear [PERSON_NAME]" at bounding box center [402, 162] width 352 height 28
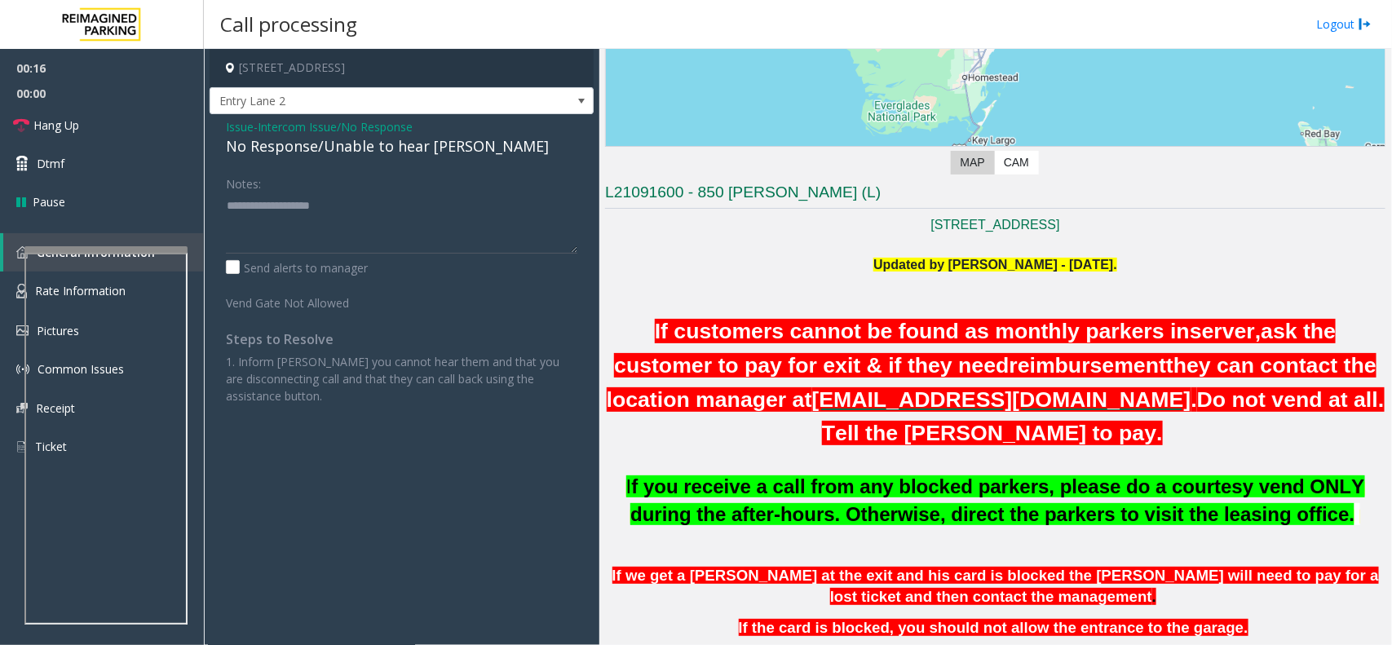
click at [432, 151] on div "No Response/Unable to hear [PERSON_NAME]" at bounding box center [402, 146] width 352 height 22
click at [485, 220] on textarea at bounding box center [402, 222] width 352 height 61
type textarea "**********"
click at [108, 126] on link "Hang Up" at bounding box center [102, 125] width 204 height 38
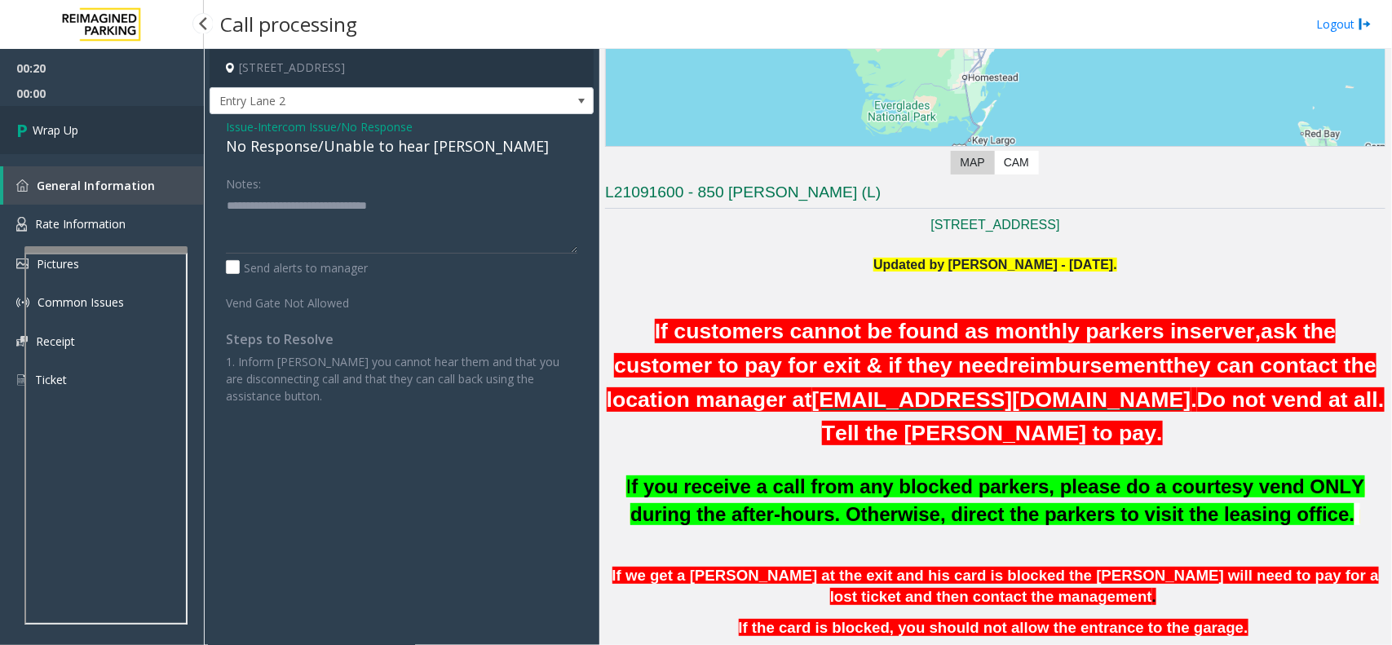
click at [104, 129] on link "Wrap Up" at bounding box center [102, 130] width 204 height 48
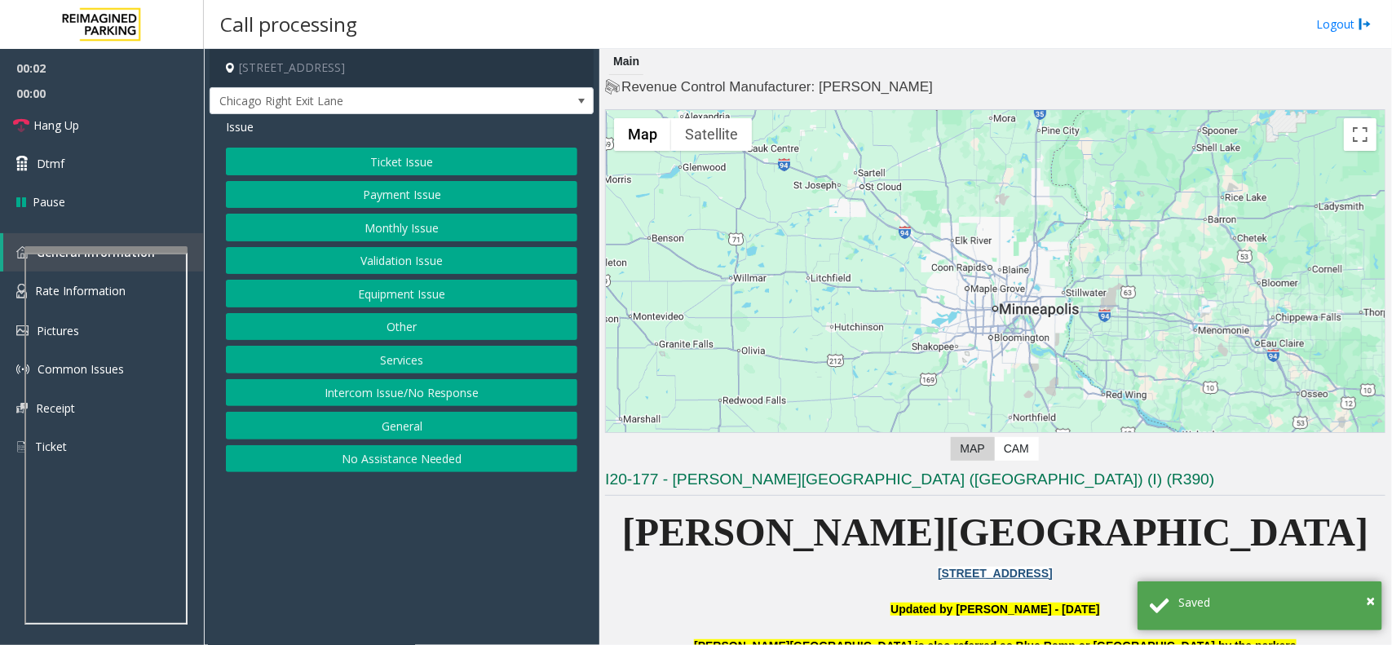
scroll to position [408, 0]
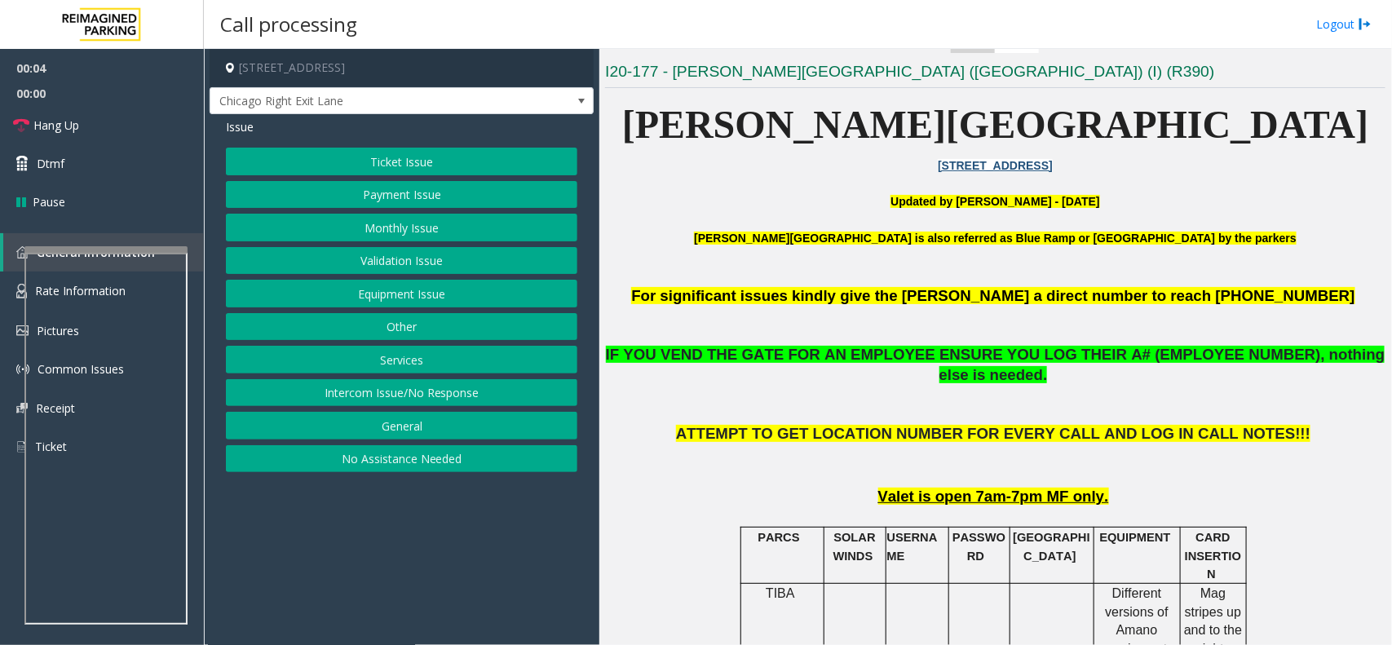
click at [428, 230] on button "Monthly Issue" at bounding box center [402, 228] width 352 height 28
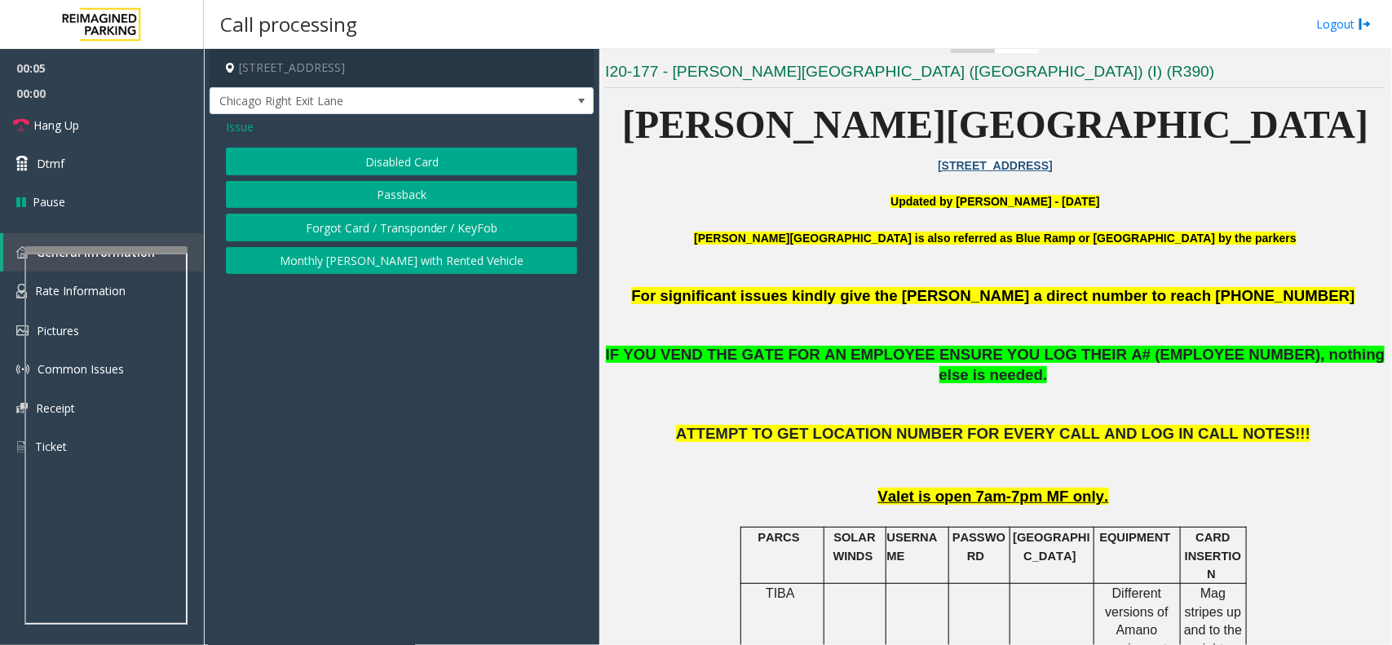
click at [416, 164] on button "Disabled Card" at bounding box center [402, 162] width 352 height 28
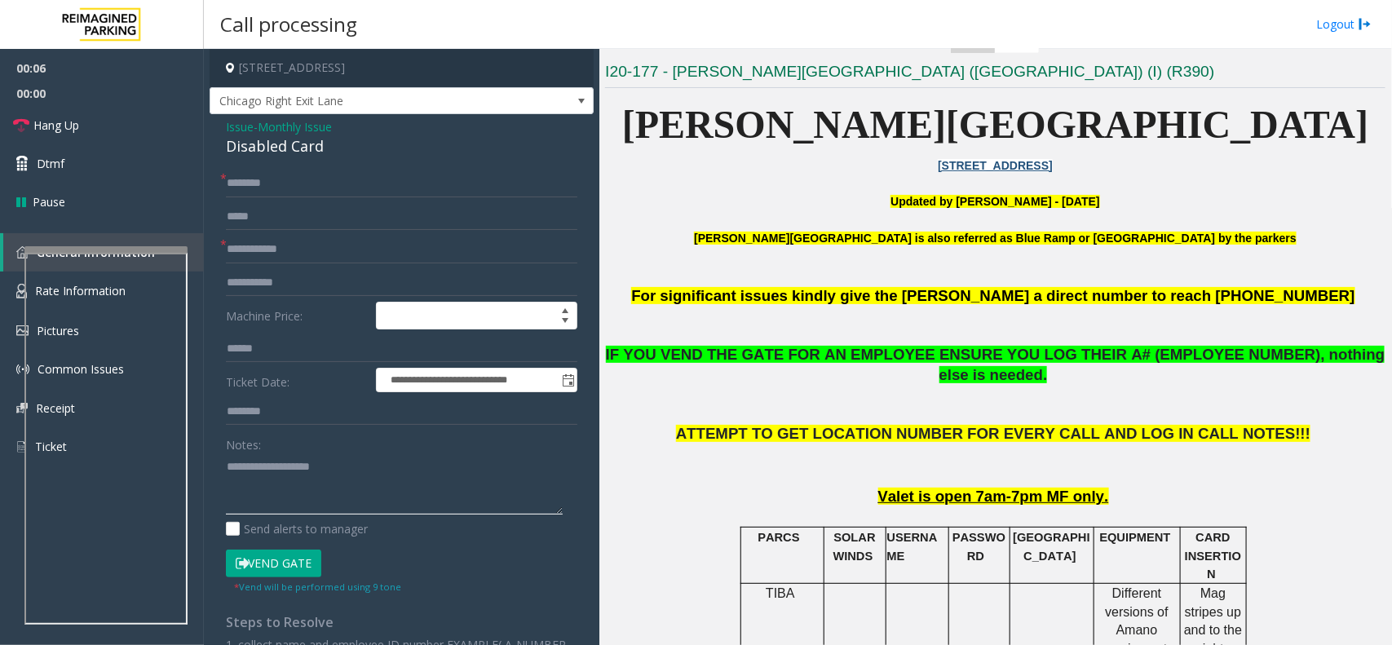
click at [331, 474] on textarea at bounding box center [394, 483] width 337 height 61
click at [294, 263] on input "text" at bounding box center [402, 250] width 352 height 28
click at [292, 475] on textarea at bounding box center [394, 483] width 337 height 61
click at [312, 149] on div "Disabled Card" at bounding box center [402, 146] width 352 height 22
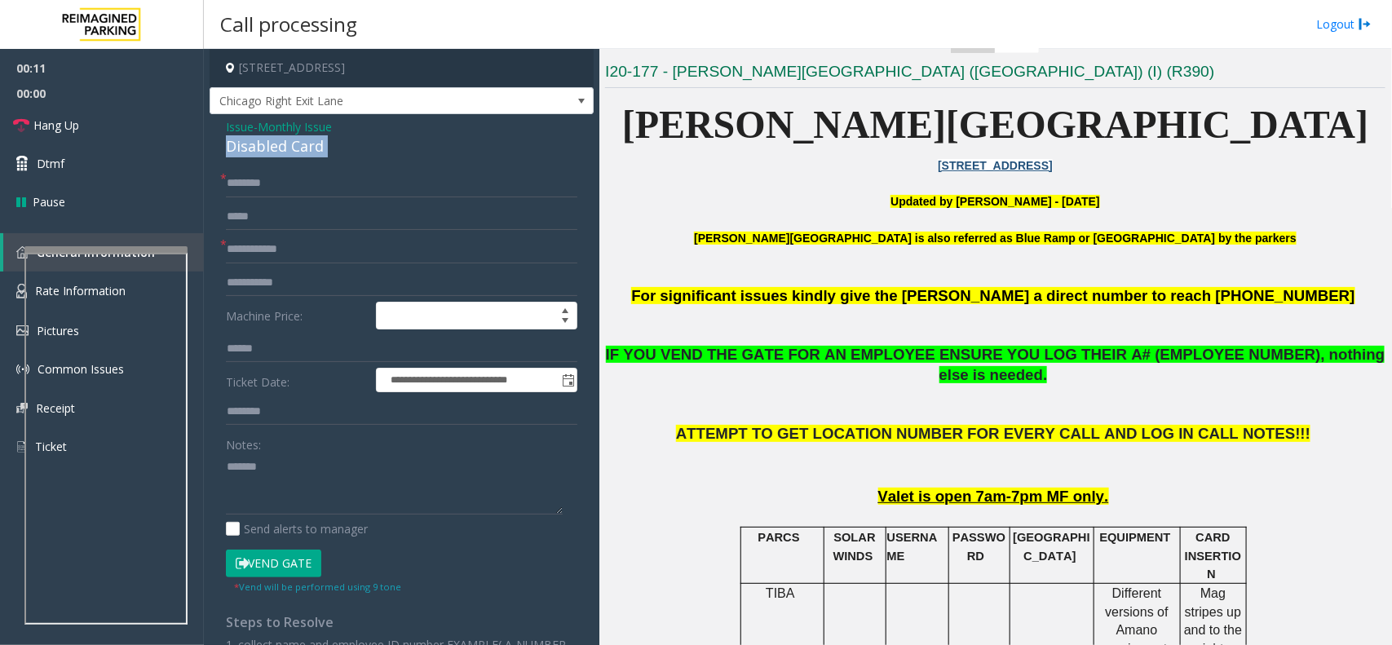
click at [312, 149] on div "Disabled Card" at bounding box center [402, 146] width 352 height 22
copy div "Disabled Card"
click at [348, 484] on textarea at bounding box center [394, 483] width 337 height 61
paste textarea "**********"
type textarea "**********"
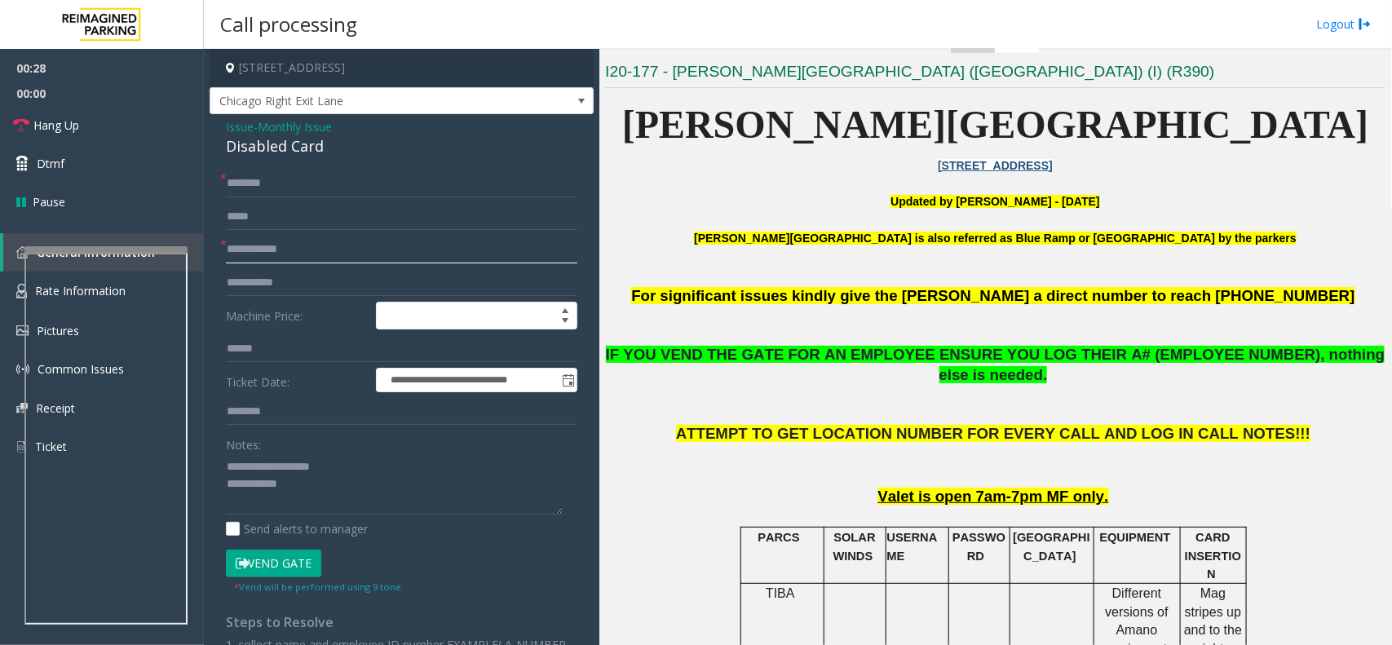
click at [319, 254] on input "text" at bounding box center [402, 250] width 352 height 28
type input "*******"
click at [294, 557] on button "Vend Gate" at bounding box center [273, 564] width 95 height 28
click at [322, 488] on textarea at bounding box center [394, 483] width 337 height 61
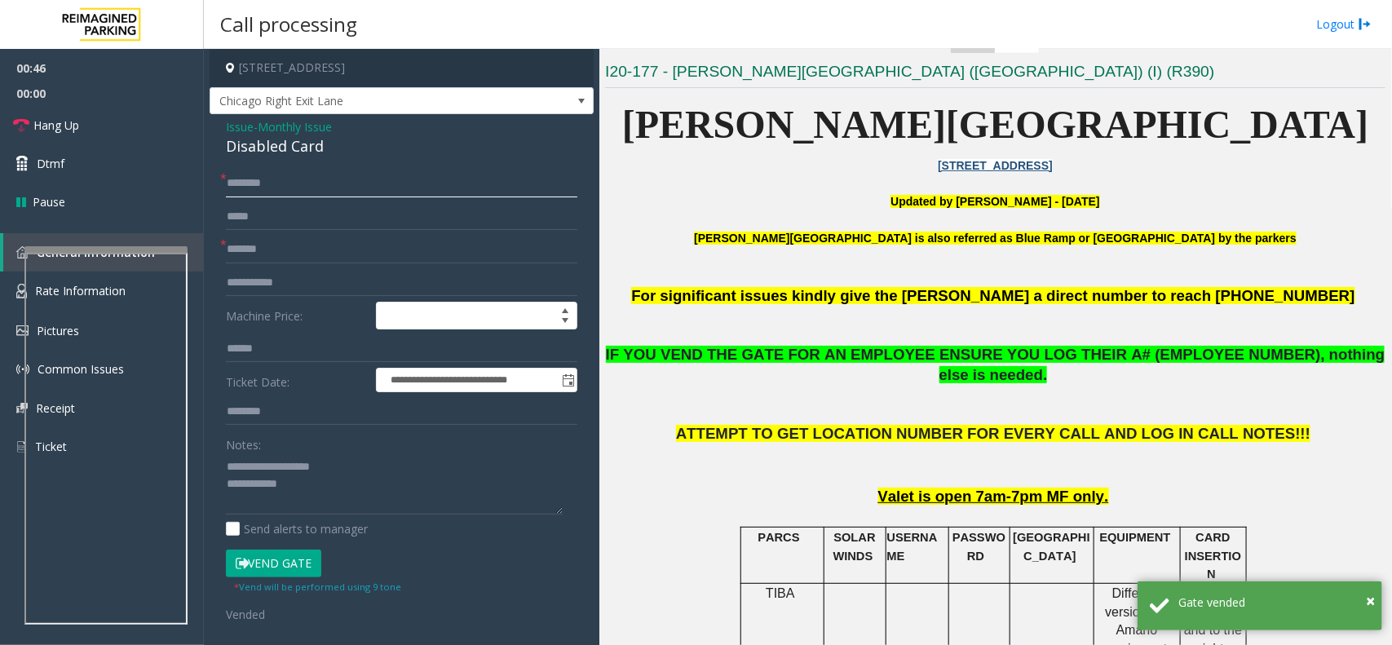
click at [281, 194] on input "text" at bounding box center [402, 184] width 352 height 28
type input "**"
click at [327, 498] on textarea at bounding box center [394, 483] width 337 height 61
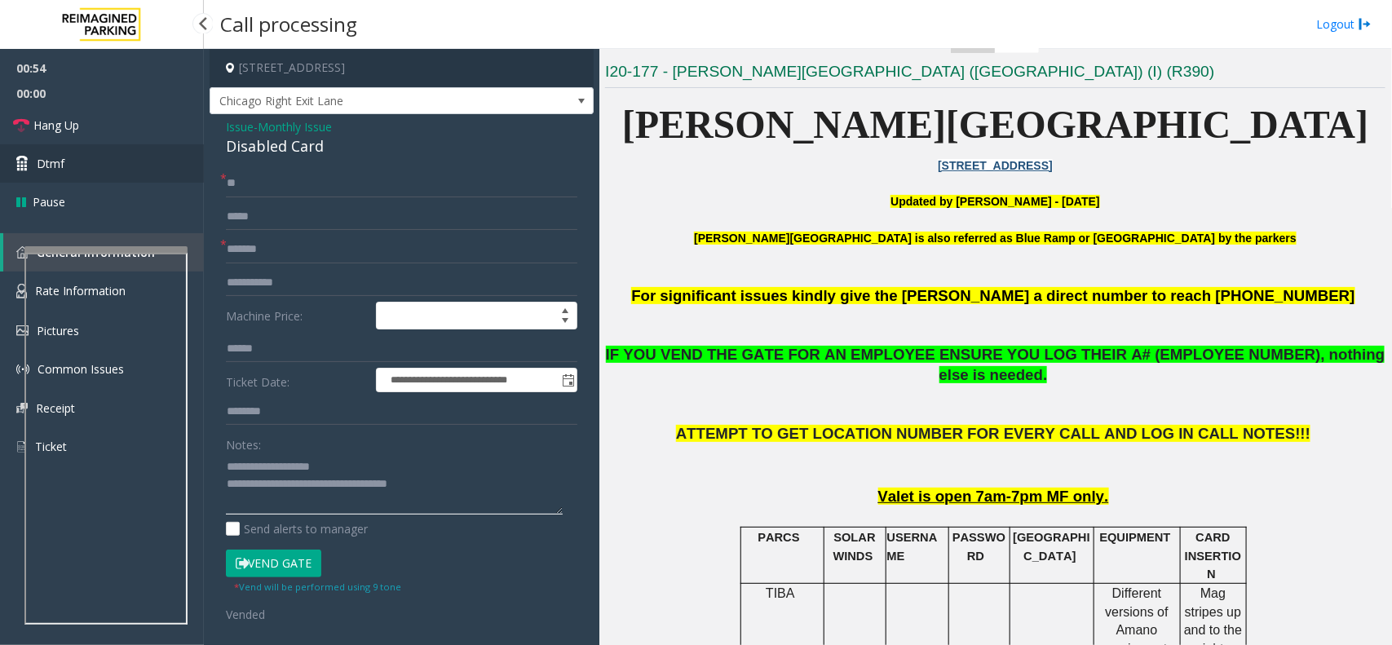
type textarea "**********"
click at [118, 144] on link "Dtmf" at bounding box center [102, 163] width 204 height 38
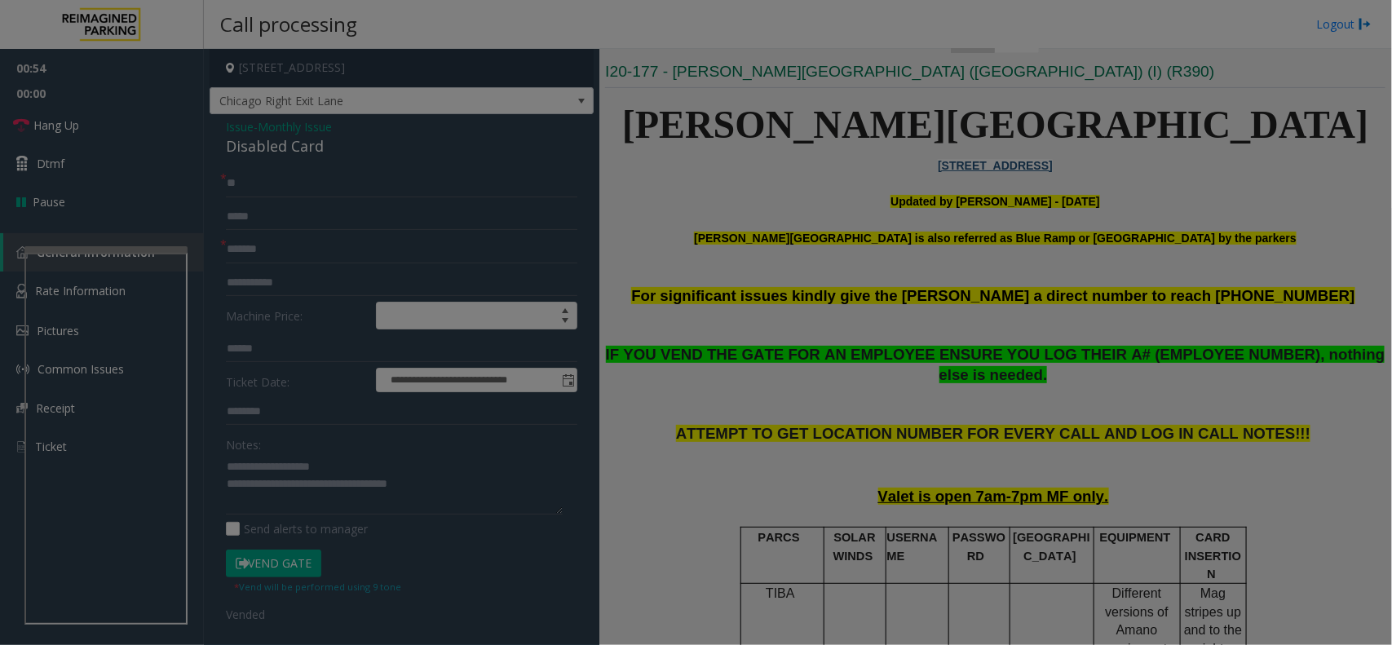
click at [0, 0] on div "× 1 2 ABC 3 DEF 4 GHI 5 JKL 6 MNO 7 PQRS 8 TUV 9 WXYZ * 0 #" at bounding box center [0, 0] width 0 height 0
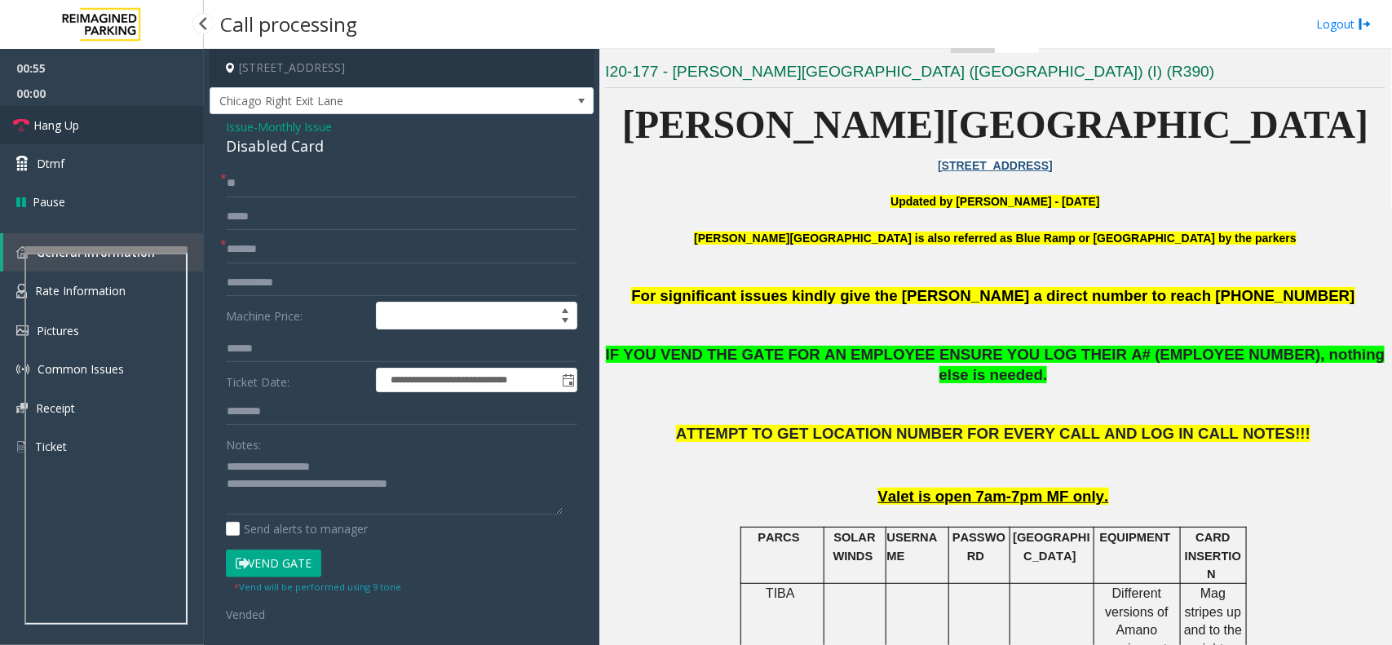
click at [119, 118] on link "Hang Up" at bounding box center [102, 125] width 204 height 38
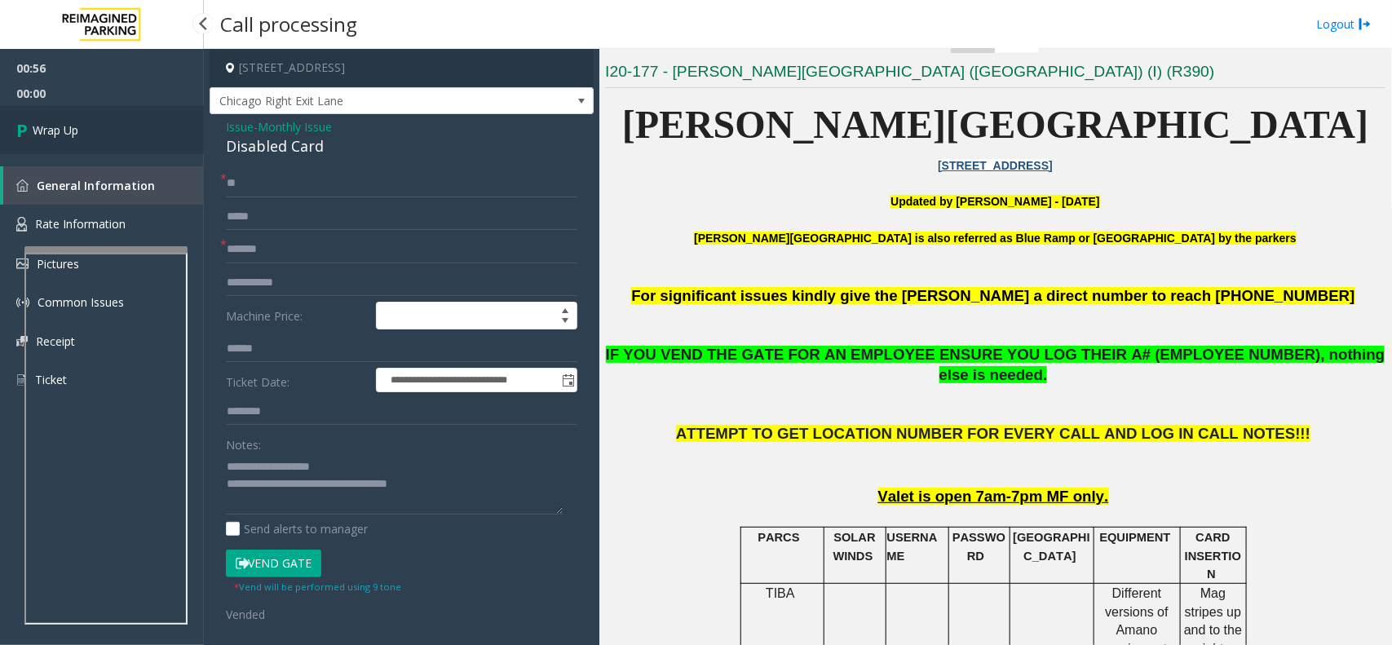
click at [119, 118] on link "Wrap Up" at bounding box center [102, 130] width 204 height 48
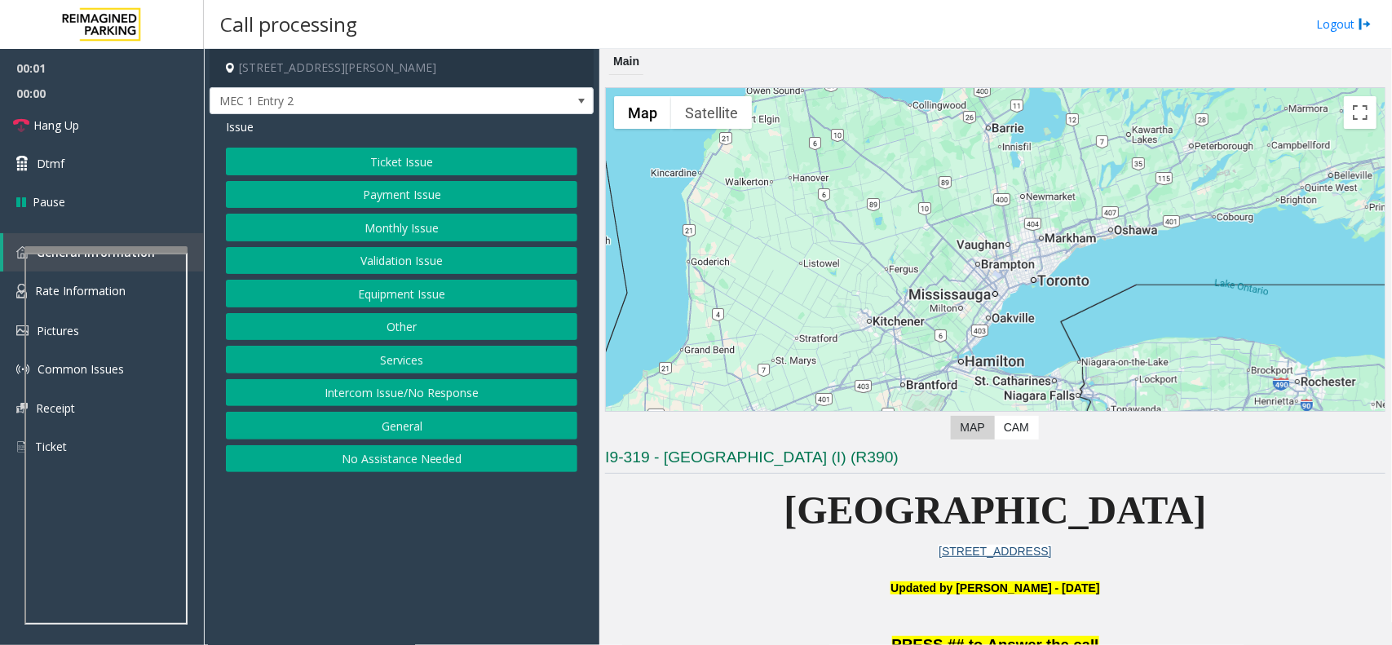
scroll to position [408, 0]
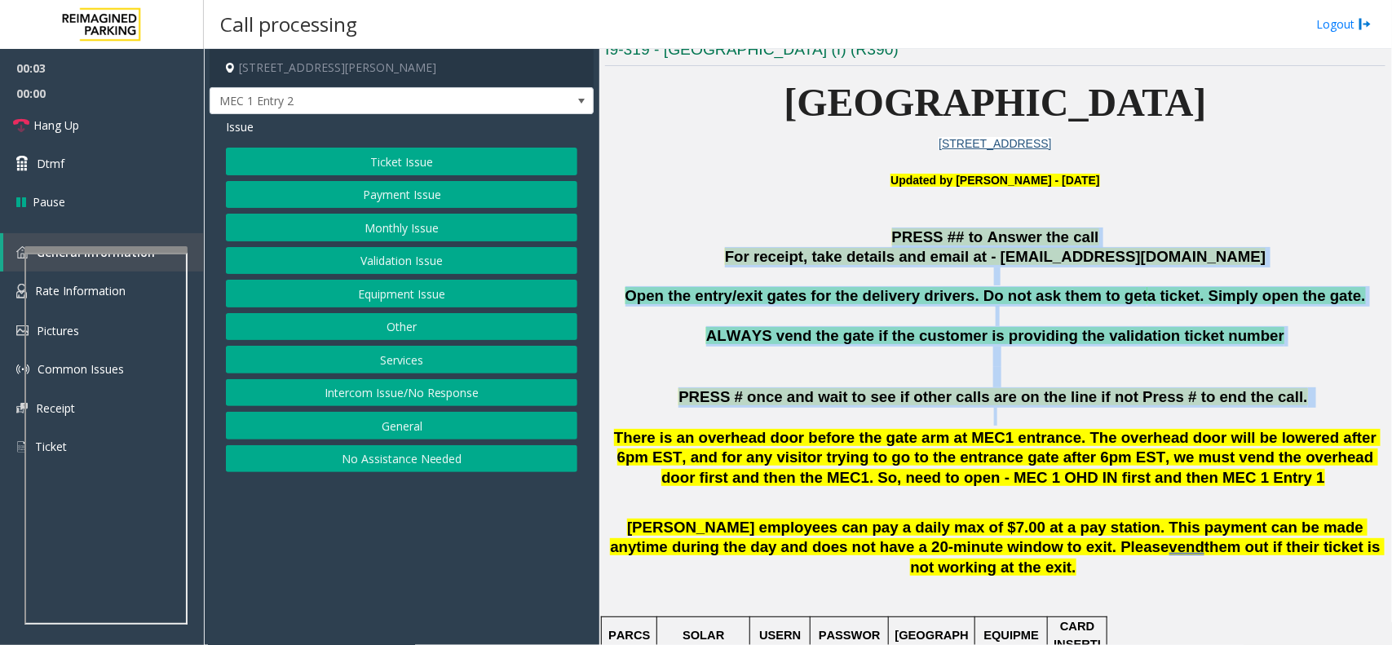
drag, startPoint x: 767, startPoint y: 245, endPoint x: 1036, endPoint y: 414, distance: 317.7
click at [1083, 418] on p at bounding box center [995, 417] width 781 height 18
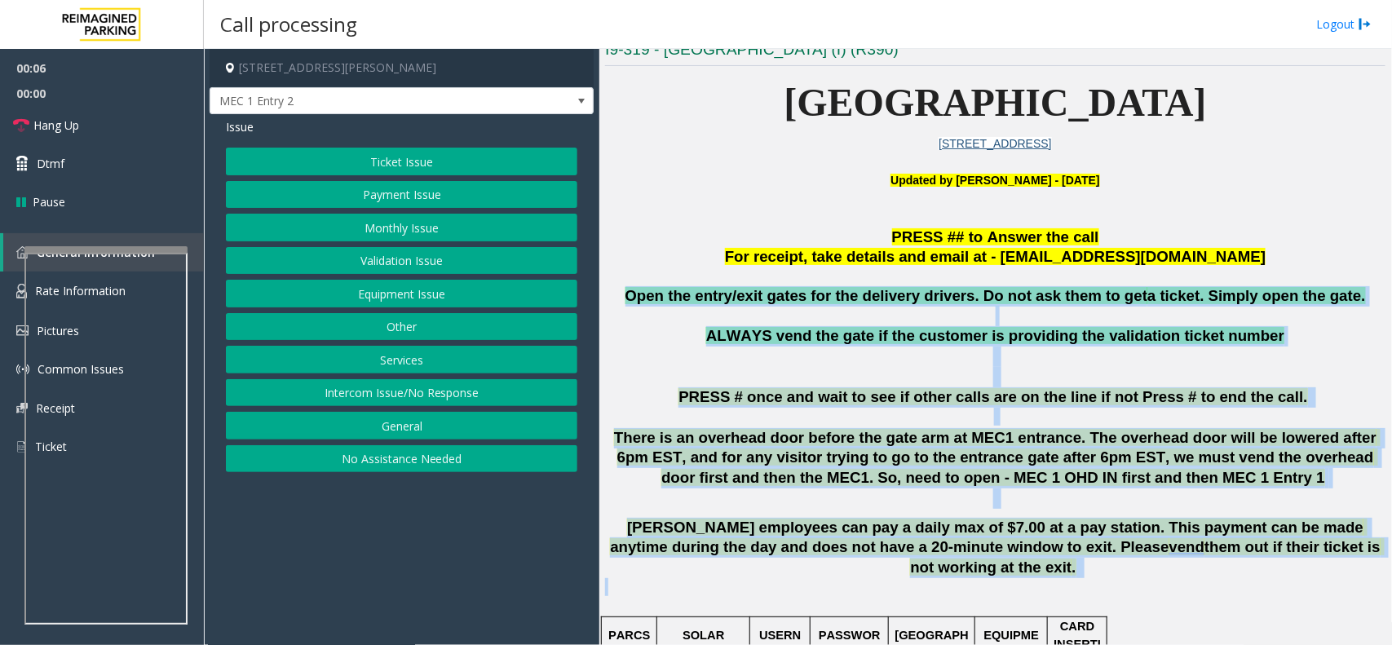
drag, startPoint x: 649, startPoint y: 292, endPoint x: 1301, endPoint y: 560, distance: 704.7
click at [1208, 502] on p "There is an overhead door before the gate arm at MEC1 entrance. The overhead do…" at bounding box center [995, 468] width 781 height 81
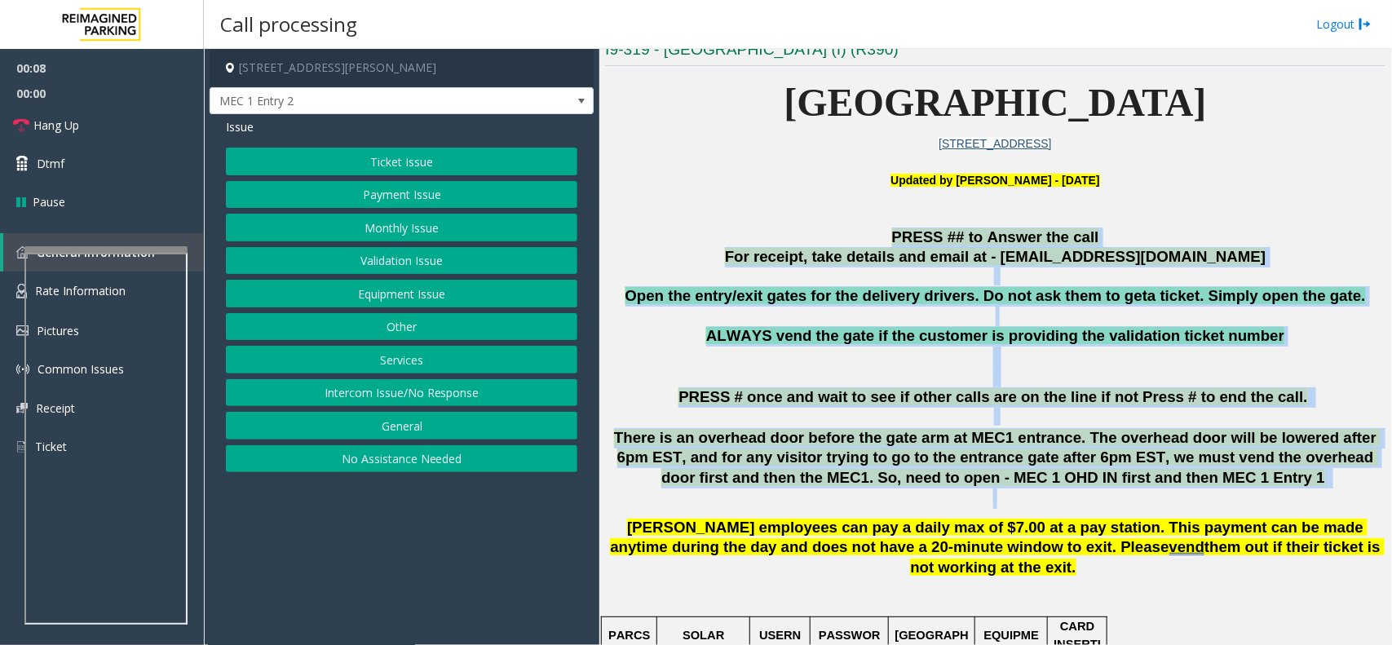
drag, startPoint x: 1208, startPoint y: 502, endPoint x: 826, endPoint y: 246, distance: 459.2
click at [825, 246] on p "PRESS ## to Answer the call" at bounding box center [995, 238] width 781 height 20
drag, startPoint x: 764, startPoint y: 245, endPoint x: 1183, endPoint y: 488, distance: 484.2
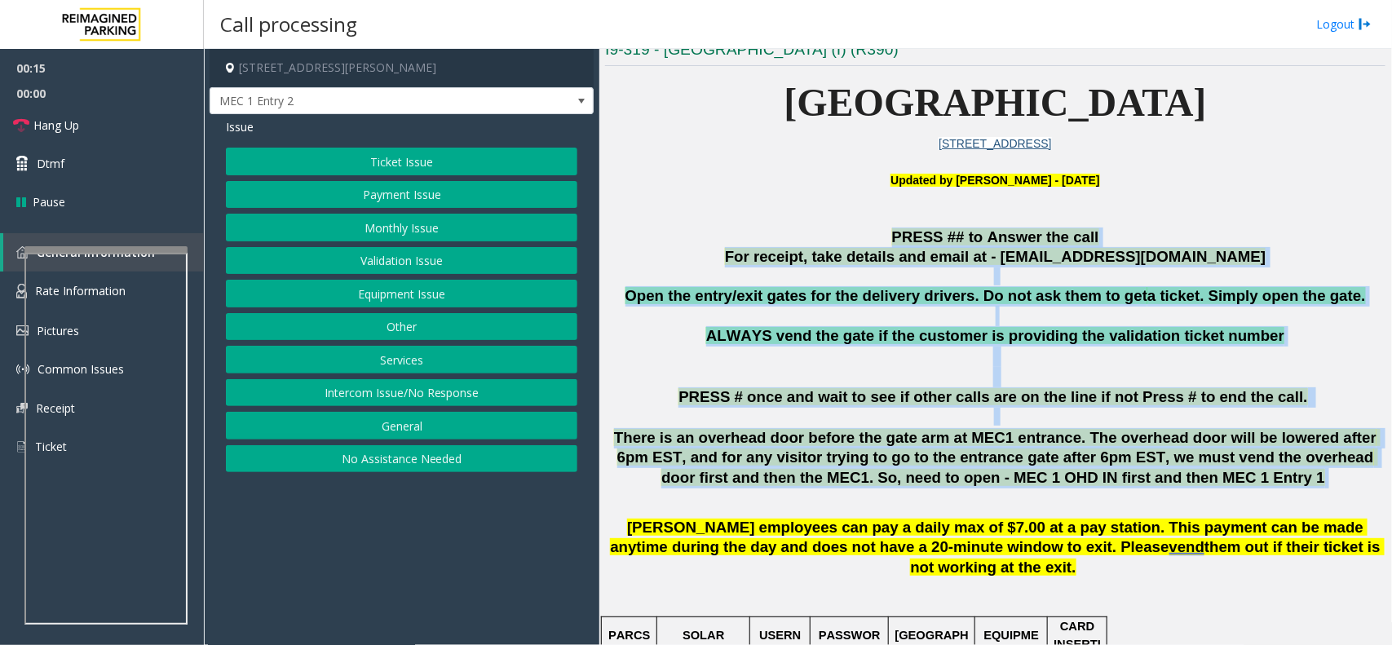
click at [1191, 488] on p "There is an overhead door before the gate arm at MEC1 entrance. The overhead do…" at bounding box center [995, 468] width 781 height 81
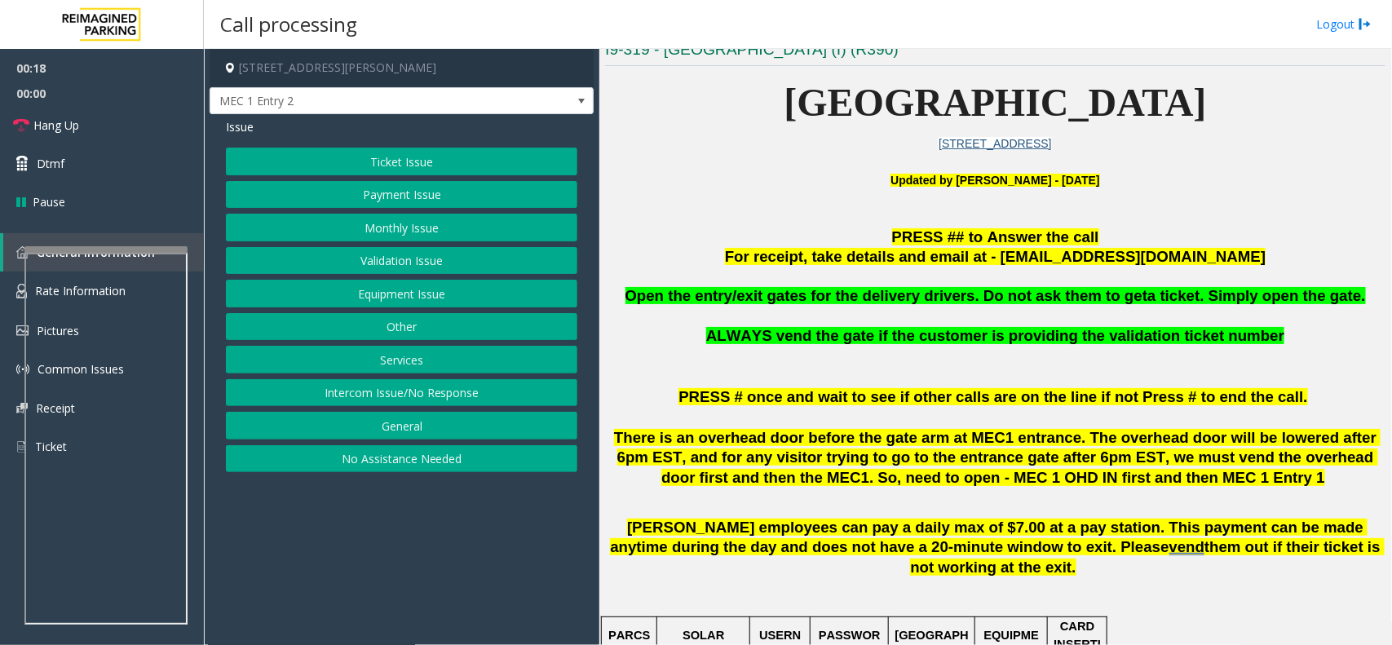
click at [414, 294] on button "Equipment Issue" at bounding box center [402, 294] width 352 height 28
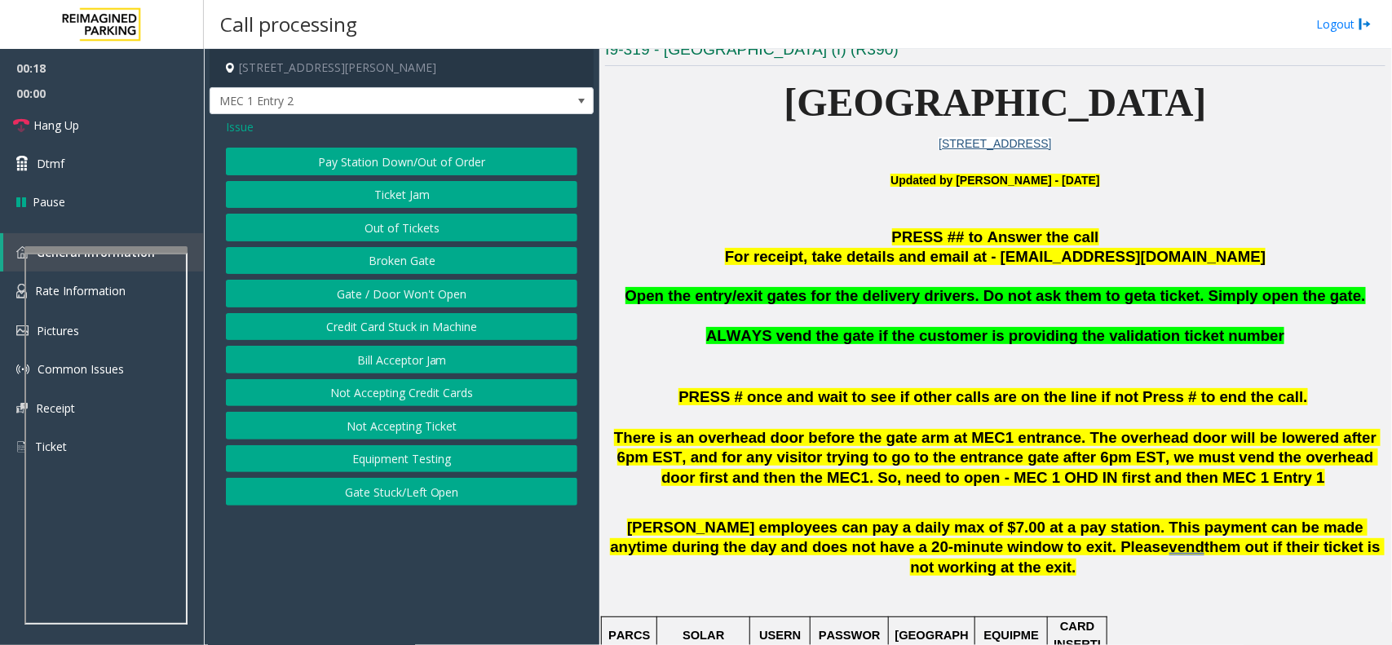
click at [414, 294] on button "Gate / Door Won't Open" at bounding box center [402, 294] width 352 height 28
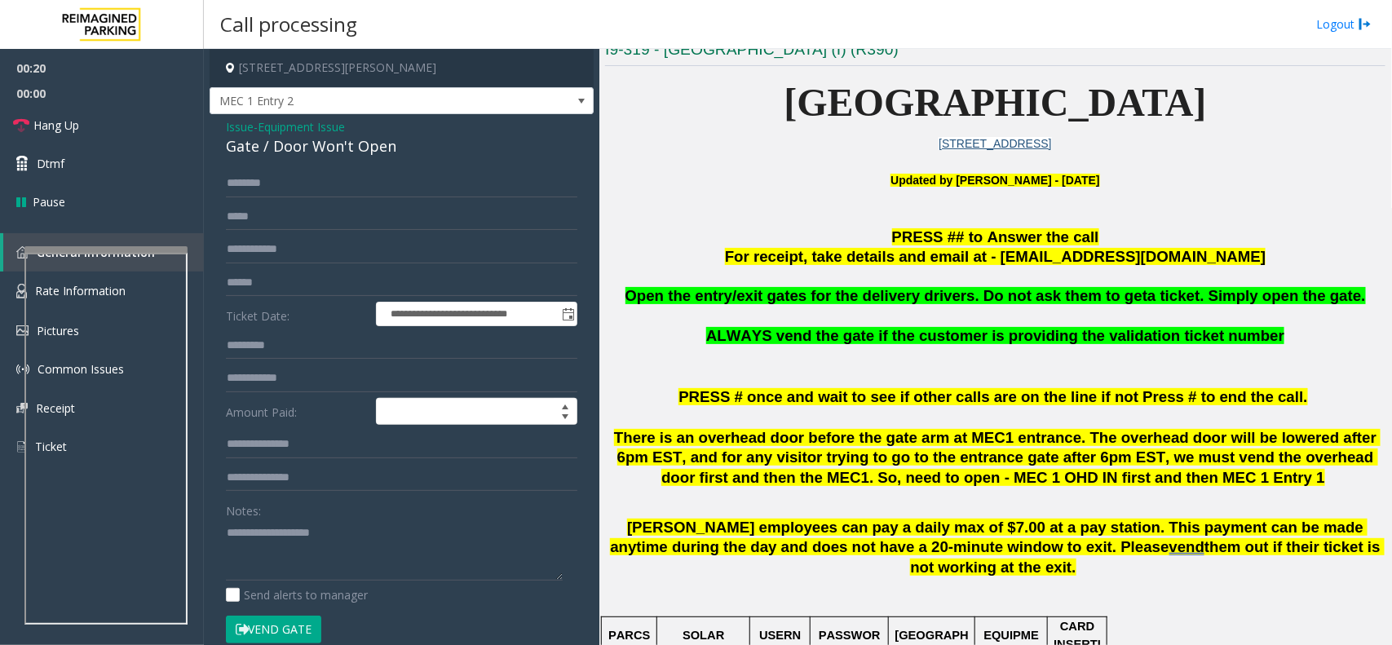
click at [241, 130] on span "Issue" at bounding box center [240, 126] width 28 height 17
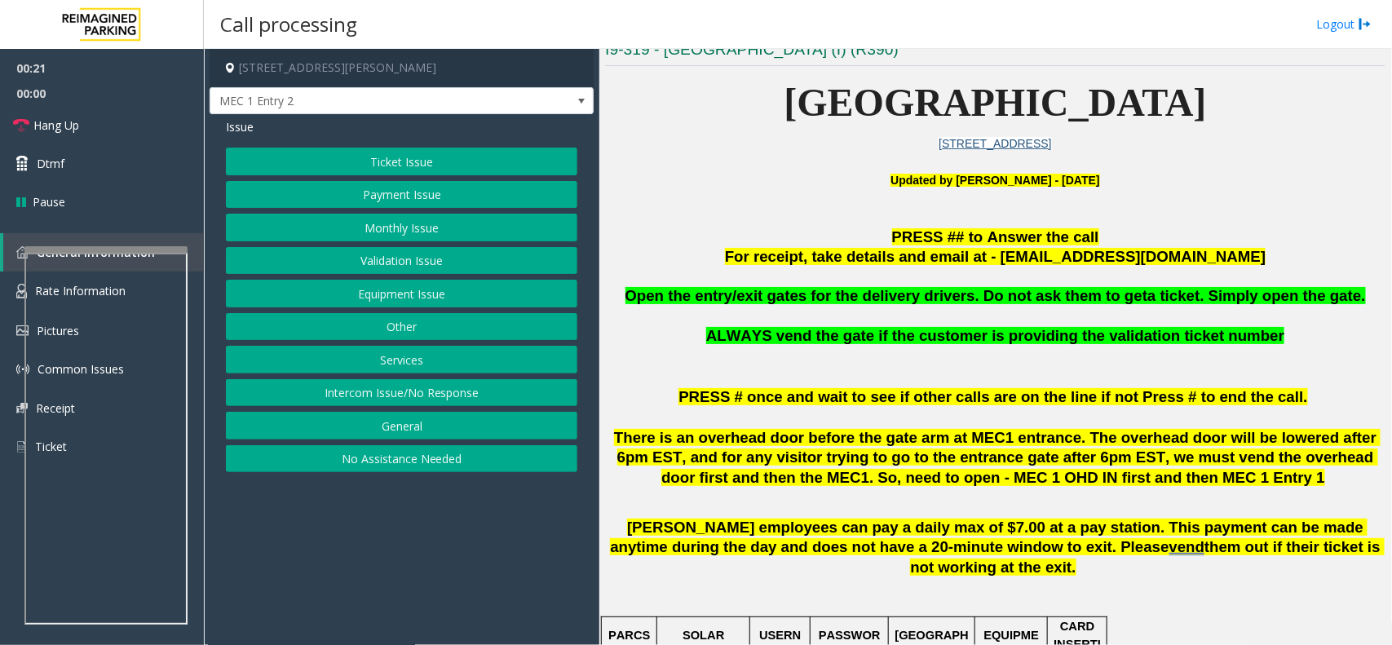
click at [480, 299] on button "Equipment Issue" at bounding box center [402, 294] width 352 height 28
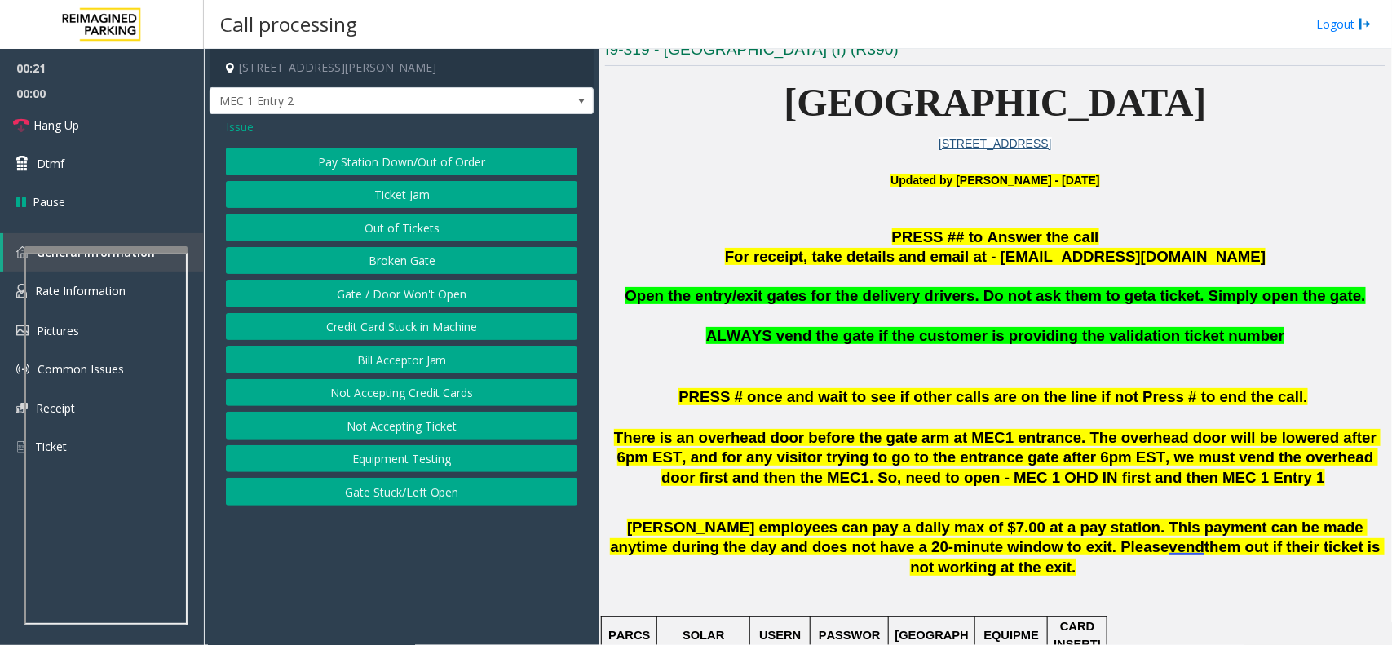
click at [445, 226] on button "Out of Tickets" at bounding box center [402, 228] width 352 height 28
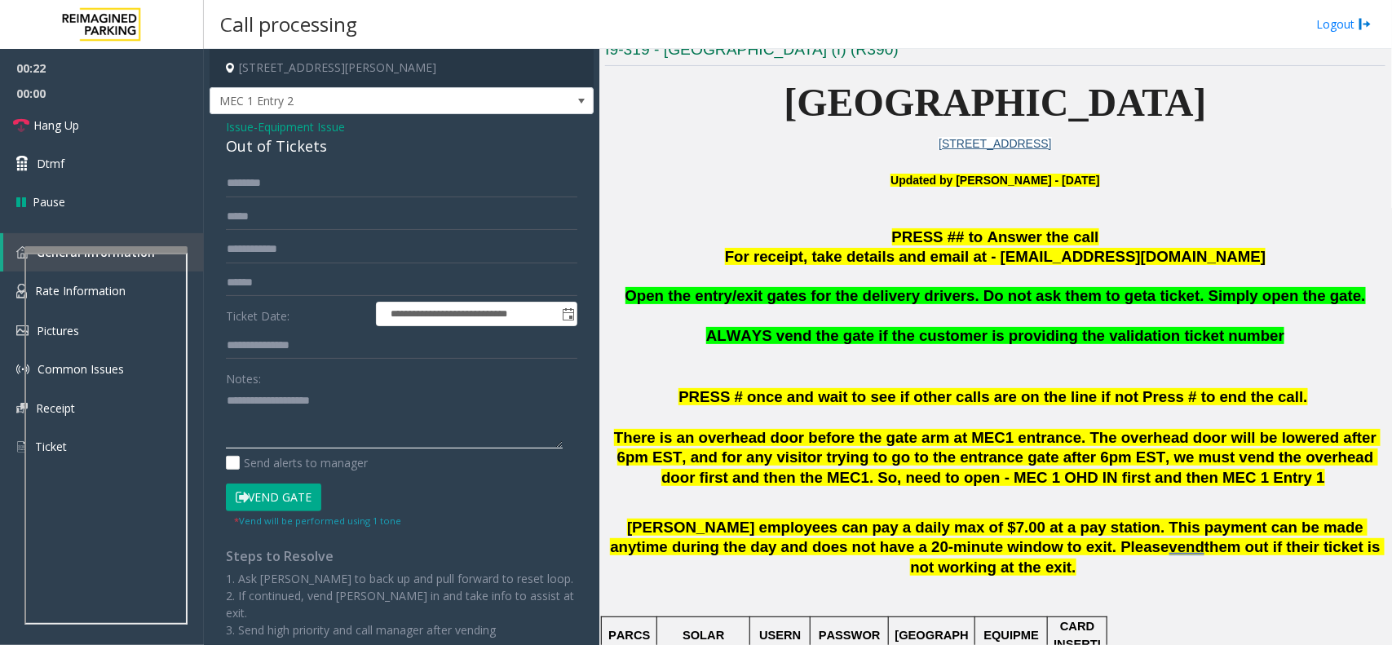
click at [374, 396] on textarea at bounding box center [394, 417] width 337 height 61
click at [284, 498] on button "Vend Gate" at bounding box center [273, 498] width 95 height 28
click at [287, 152] on div "Out of Tickets" at bounding box center [402, 146] width 352 height 22
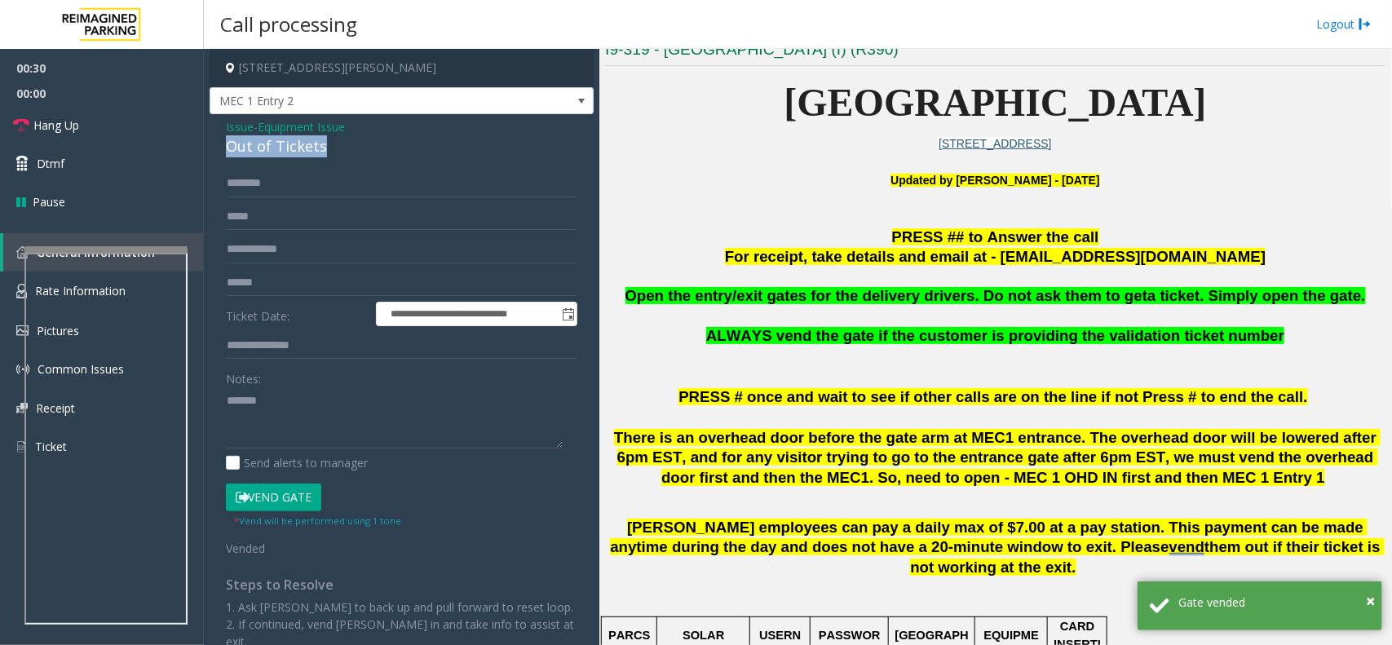
click at [287, 152] on div "Out of Tickets" at bounding box center [402, 146] width 352 height 22
copy div "Out of Tickets"
click at [306, 397] on textarea at bounding box center [394, 417] width 337 height 61
paste textarea "**********"
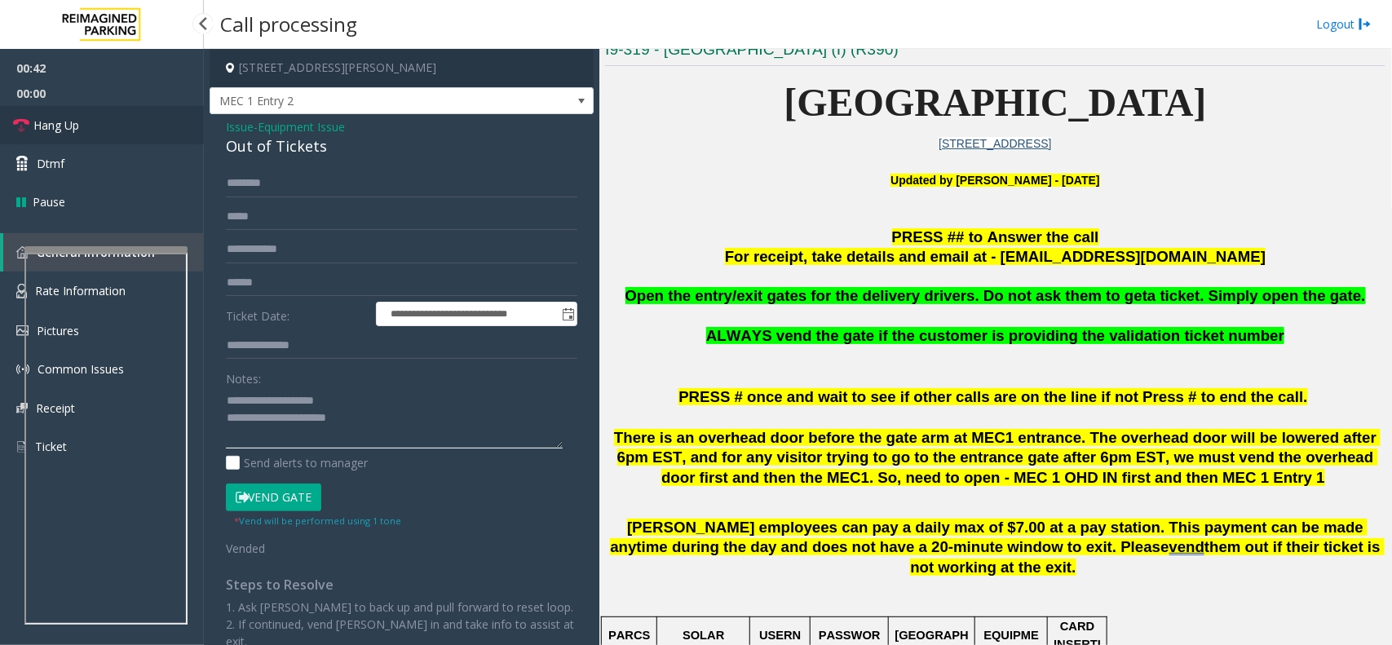
type textarea "**********"
click at [124, 120] on link "Hang Up" at bounding box center [102, 125] width 204 height 38
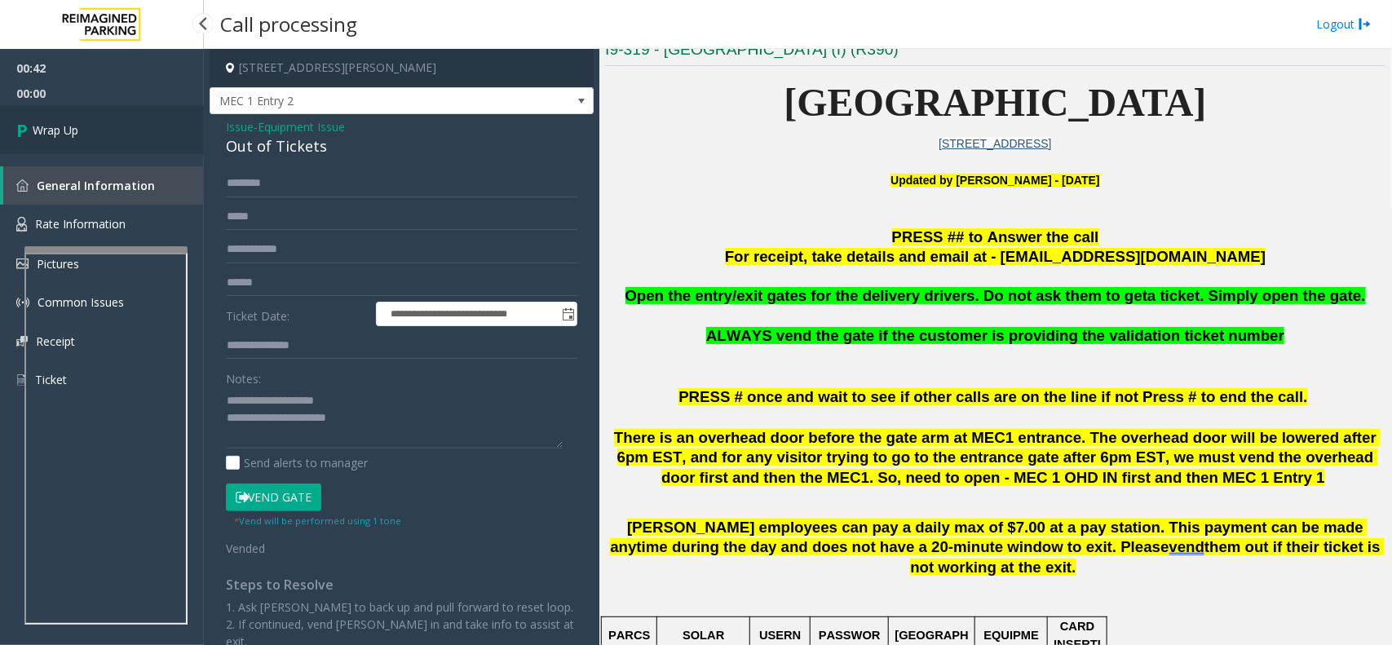
click at [124, 120] on link "Wrap Up" at bounding box center [102, 130] width 204 height 48
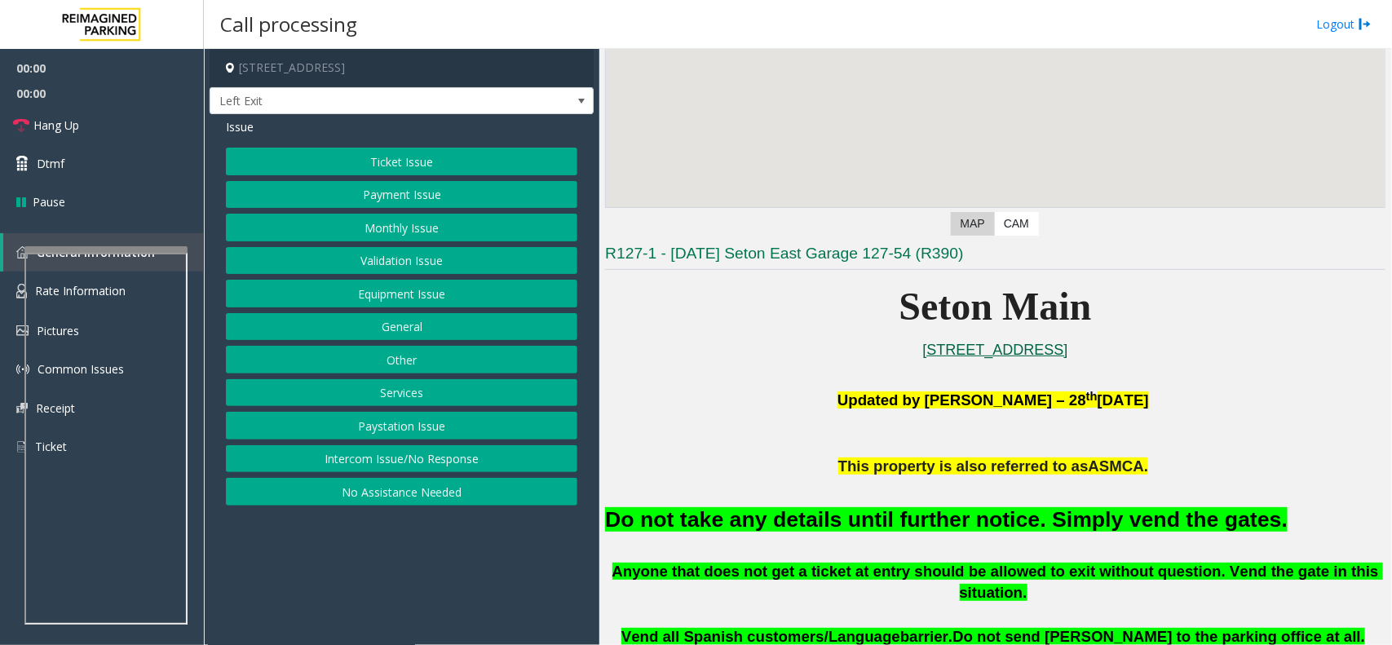
scroll to position [408, 0]
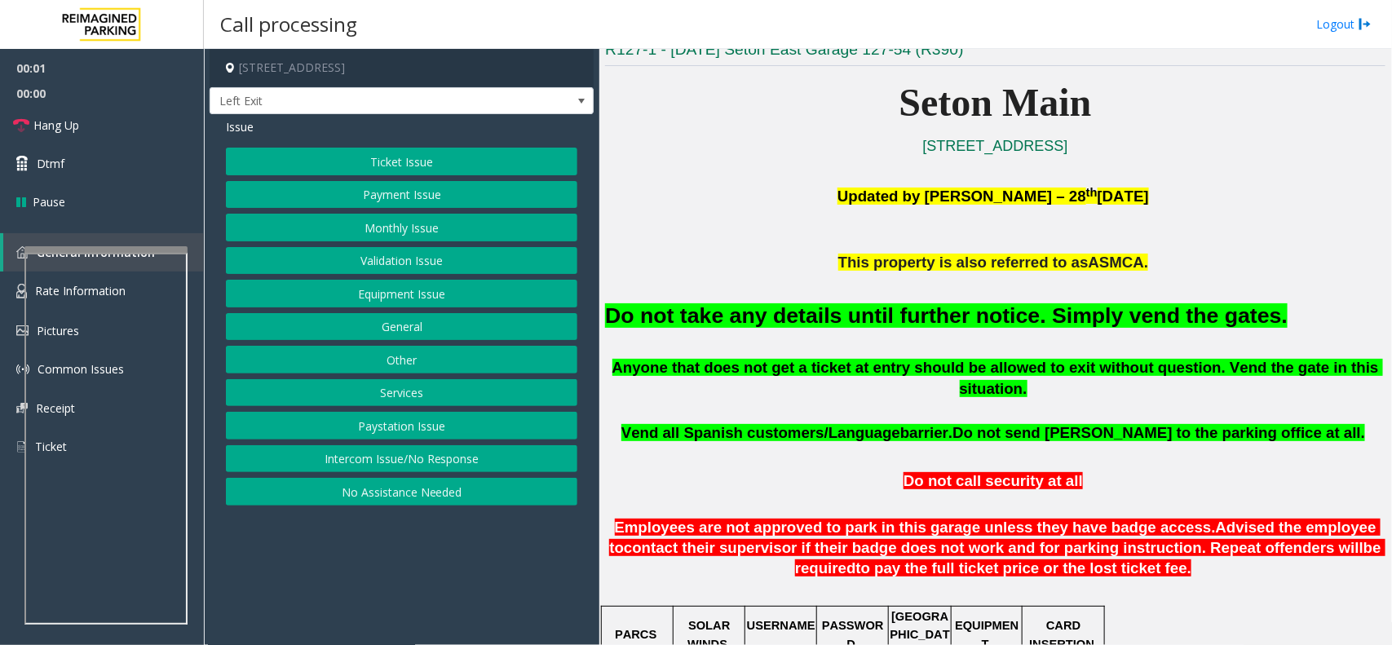
click at [968, 325] on font "Do not take any details until further notice. Simply vend the gates." at bounding box center [946, 315] width 683 height 24
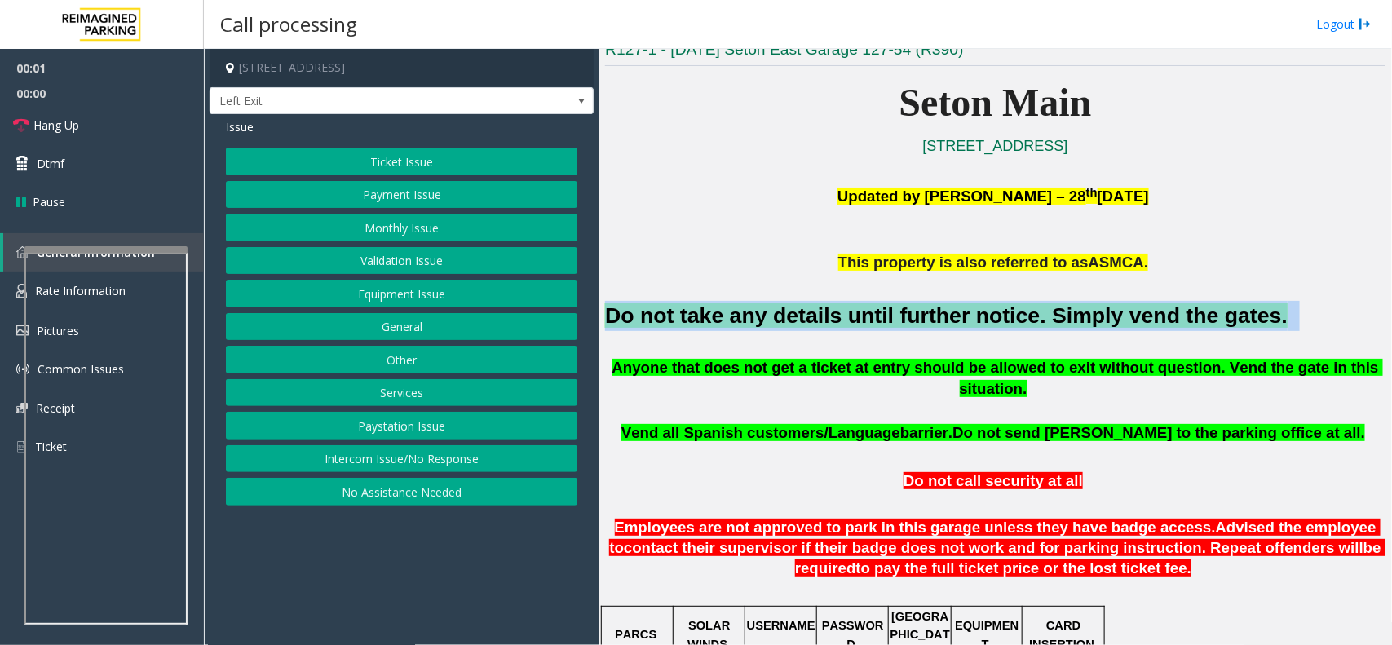
click at [968, 325] on font "Do not take any details until further notice. Simply vend the gates." at bounding box center [946, 315] width 683 height 24
click at [418, 168] on button "Ticket Issue" at bounding box center [402, 162] width 352 height 28
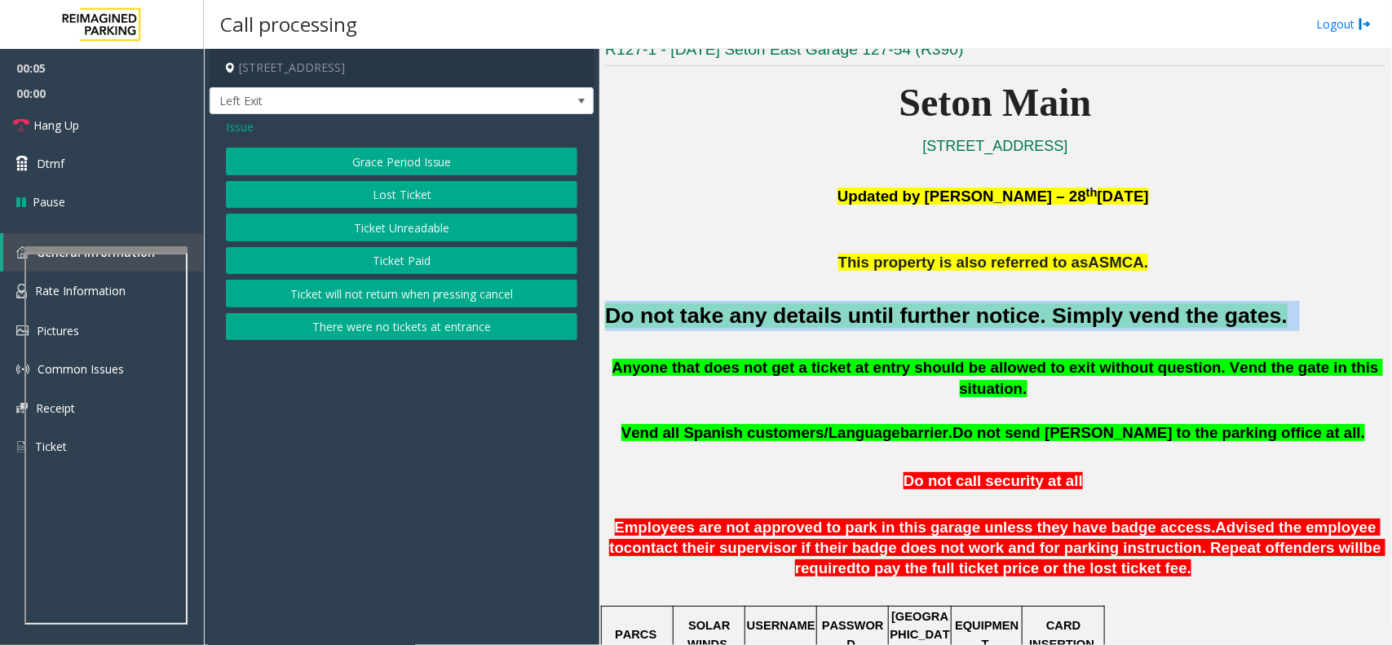
click at [417, 217] on button "Ticket Unreadable" at bounding box center [402, 228] width 352 height 28
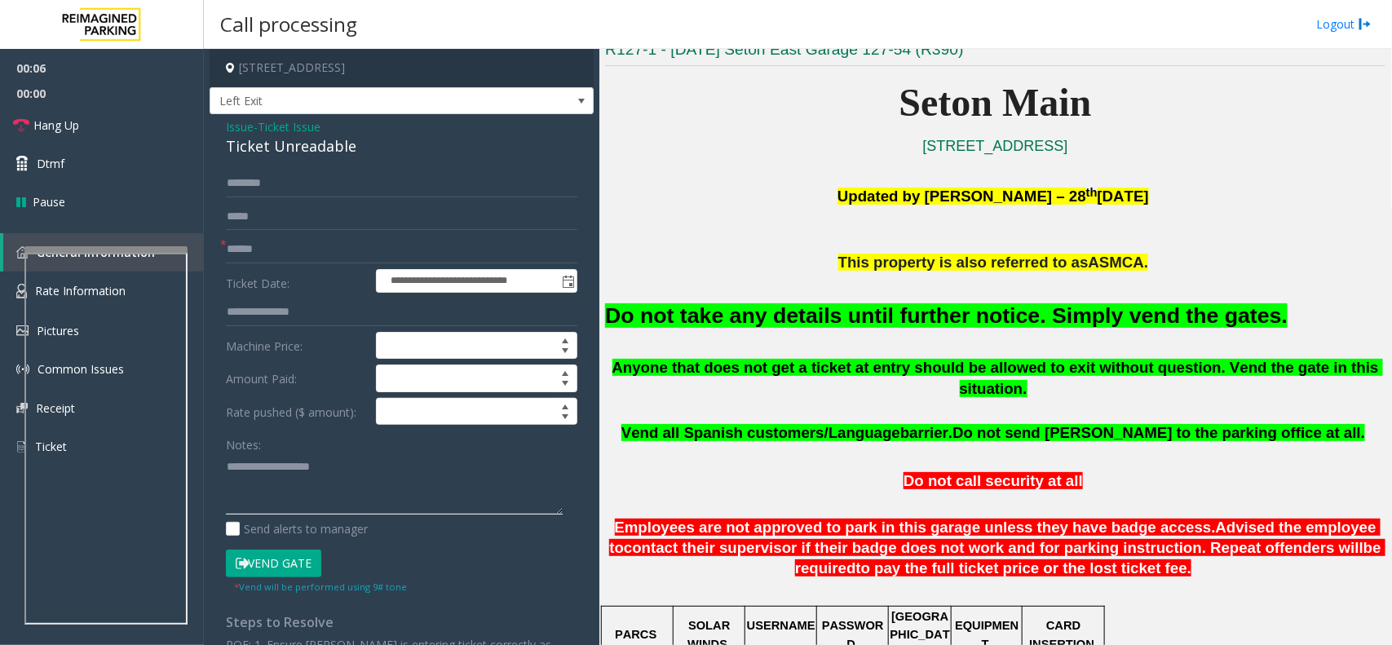
click at [312, 495] on textarea at bounding box center [394, 483] width 337 height 61
click at [294, 564] on button "Vend Gate" at bounding box center [273, 564] width 95 height 28
click at [307, 480] on textarea at bounding box center [394, 483] width 337 height 61
click at [281, 262] on input "text" at bounding box center [402, 250] width 352 height 28
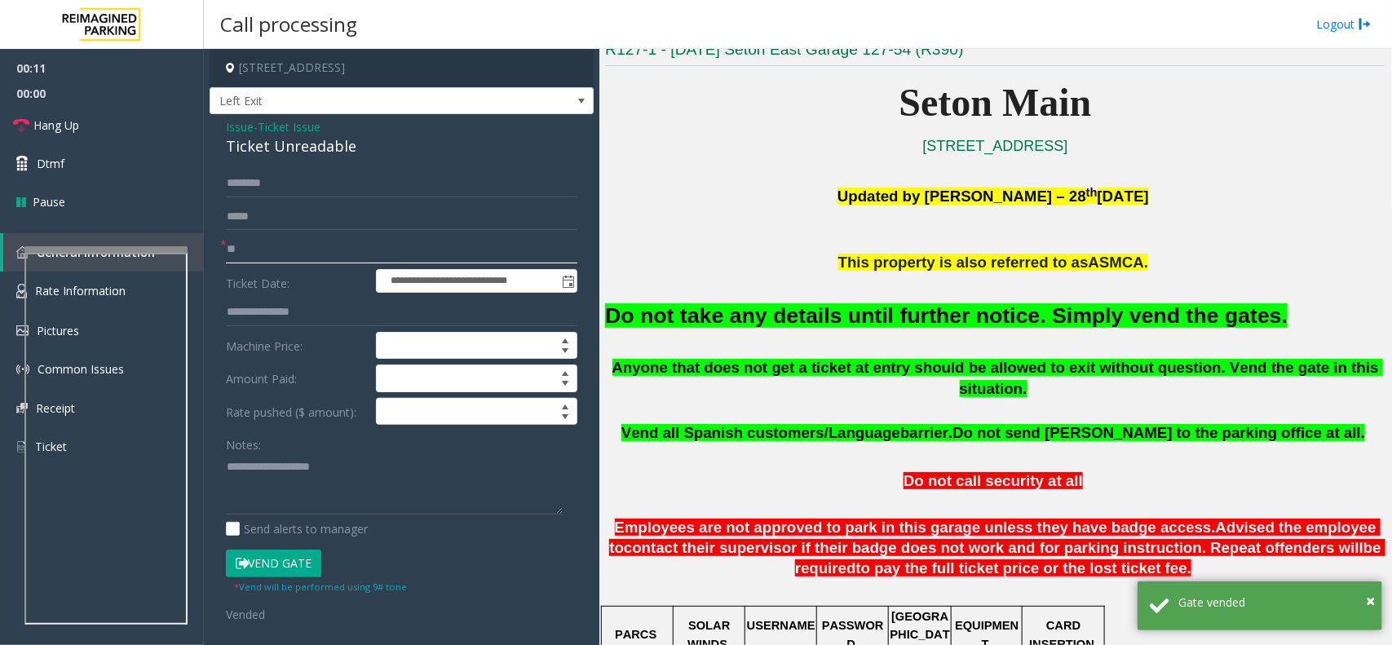
type input "**"
click at [285, 462] on textarea at bounding box center [394, 483] width 337 height 61
paste textarea "**********"
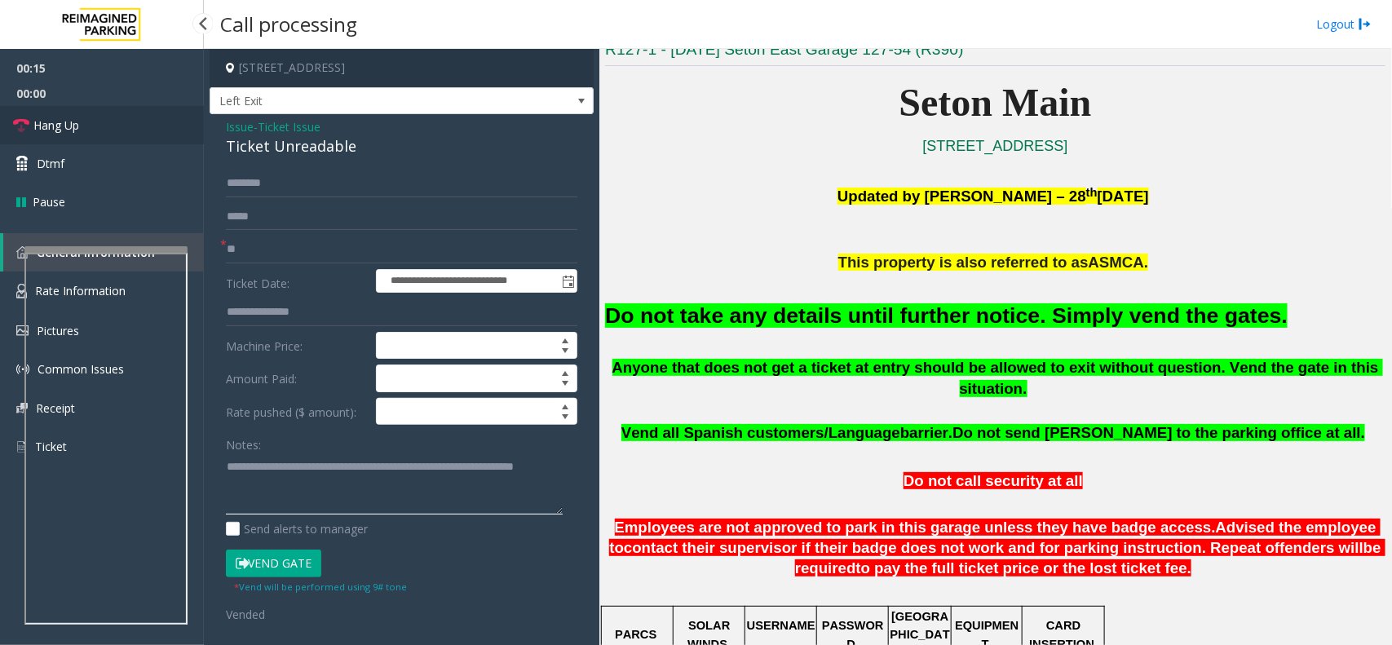
type textarea "**********"
click at [148, 108] on link "Hang Up" at bounding box center [102, 125] width 204 height 38
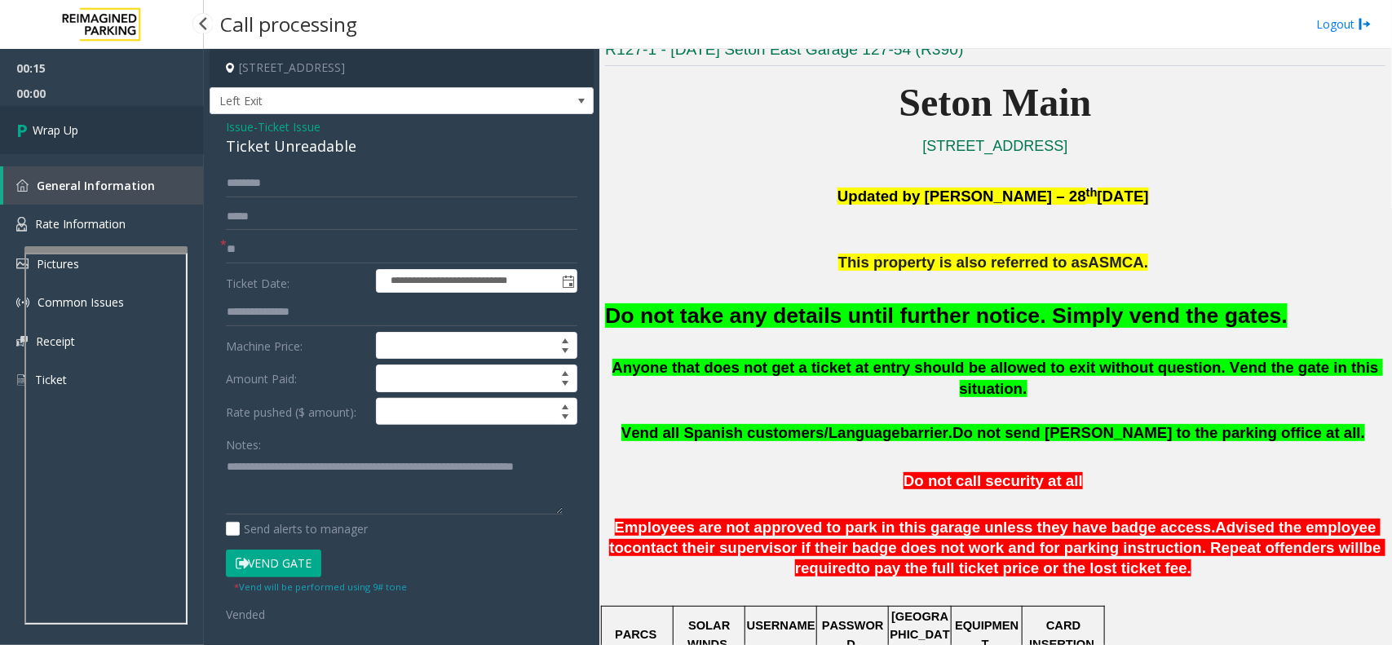
click at [148, 108] on link "Wrap Up" at bounding box center [102, 130] width 204 height 48
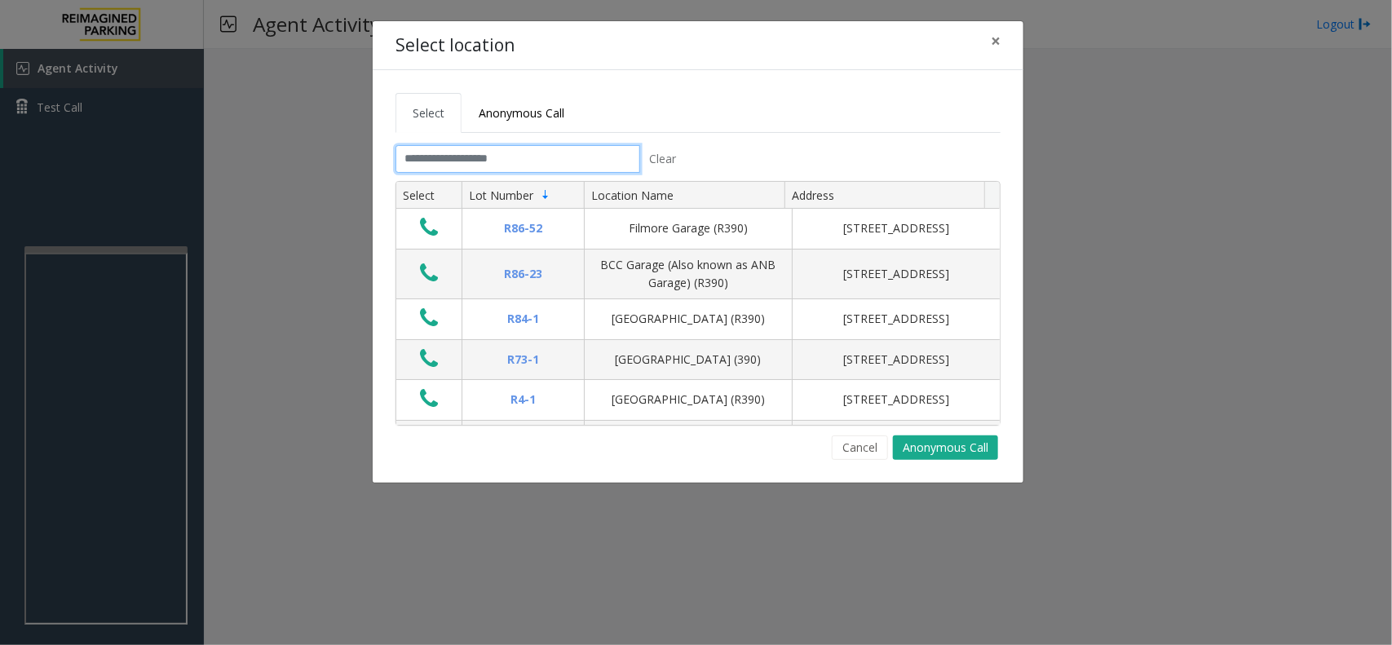
click at [531, 152] on input "text" at bounding box center [518, 159] width 245 height 28
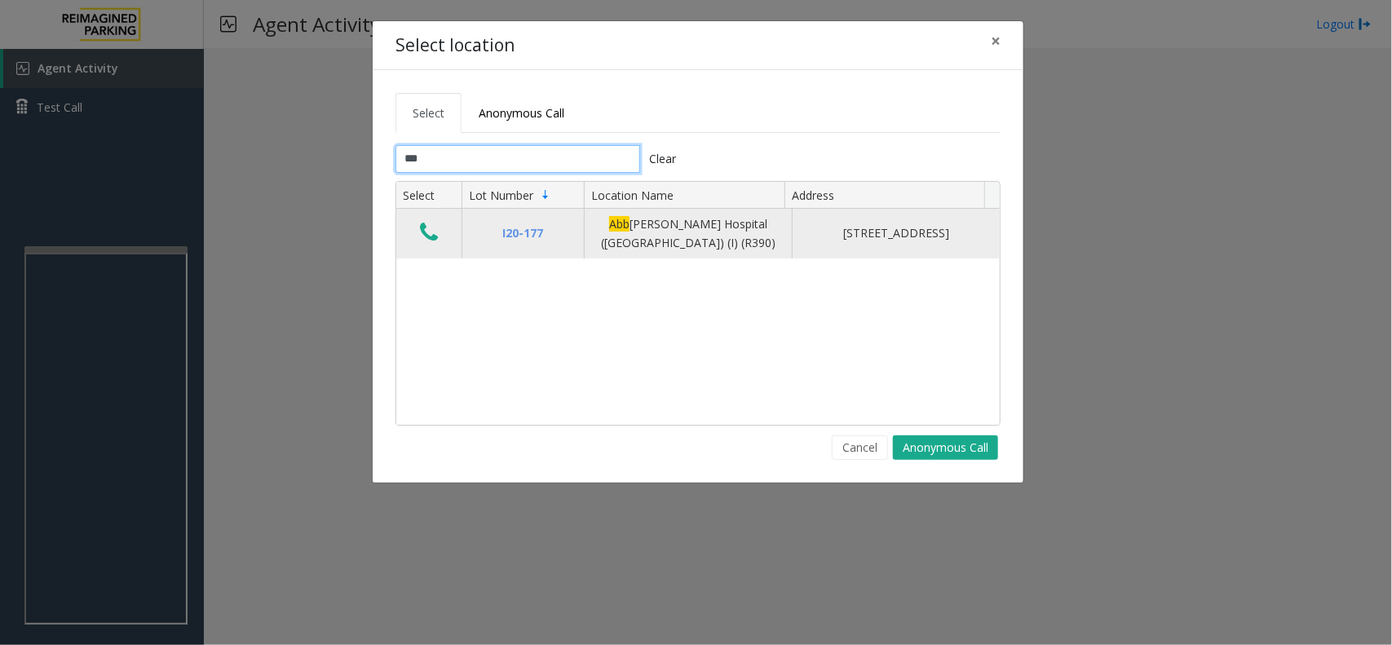
type input "***"
click at [429, 229] on icon "Data table" at bounding box center [429, 232] width 18 height 23
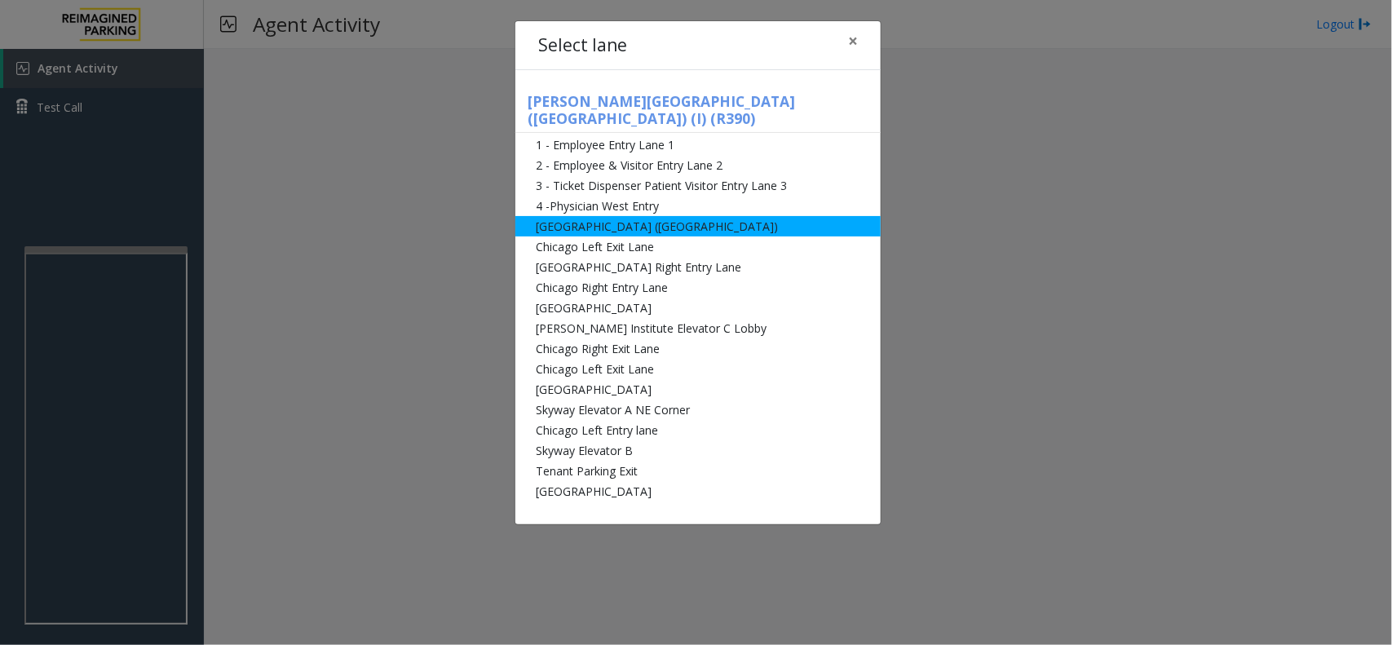
click at [568, 216] on li "[GEOGRAPHIC_DATA] ([GEOGRAPHIC_DATA])" at bounding box center [697, 226] width 365 height 20
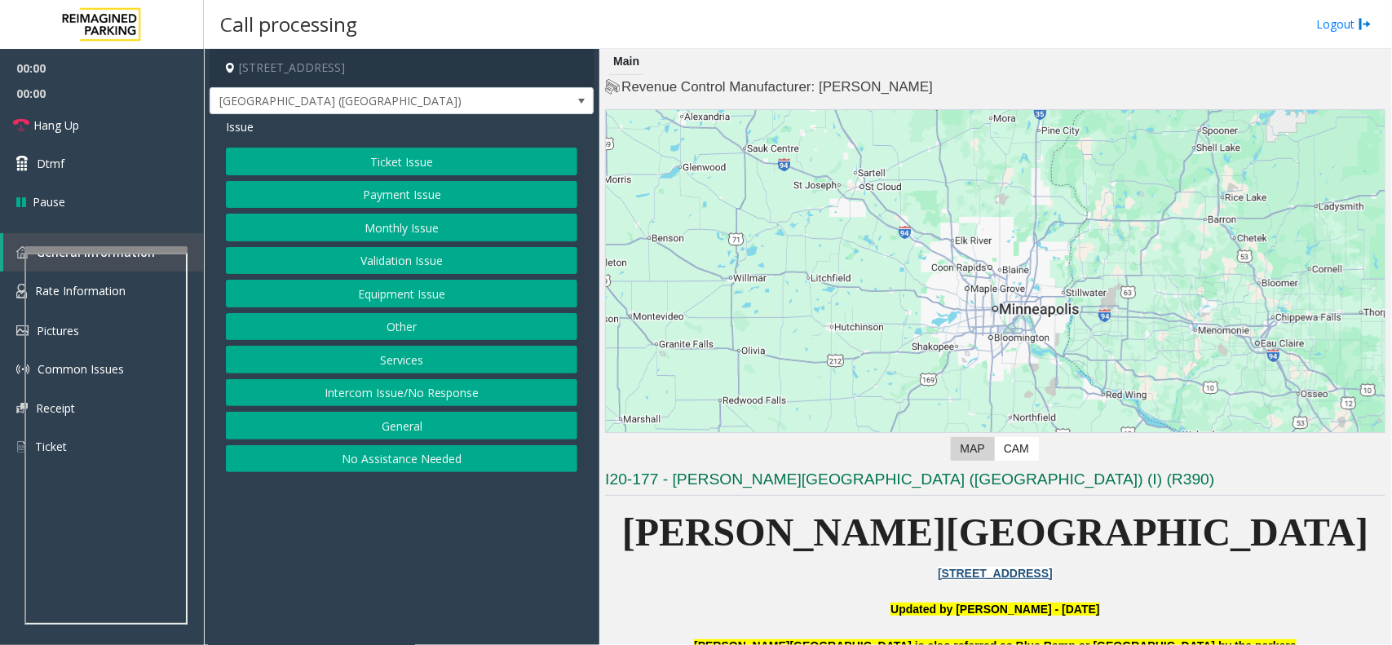
click at [425, 258] on button "Validation Issue" at bounding box center [402, 261] width 352 height 28
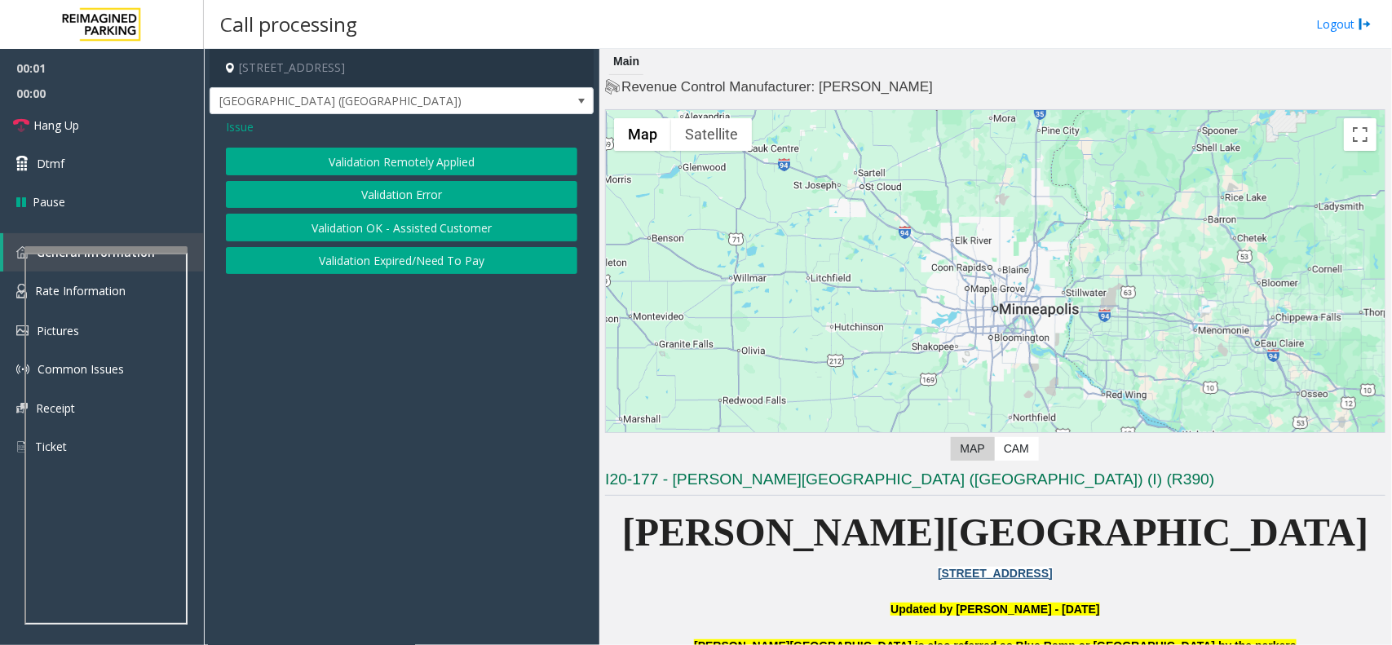
click at [405, 190] on button "Validation Error" at bounding box center [402, 195] width 352 height 28
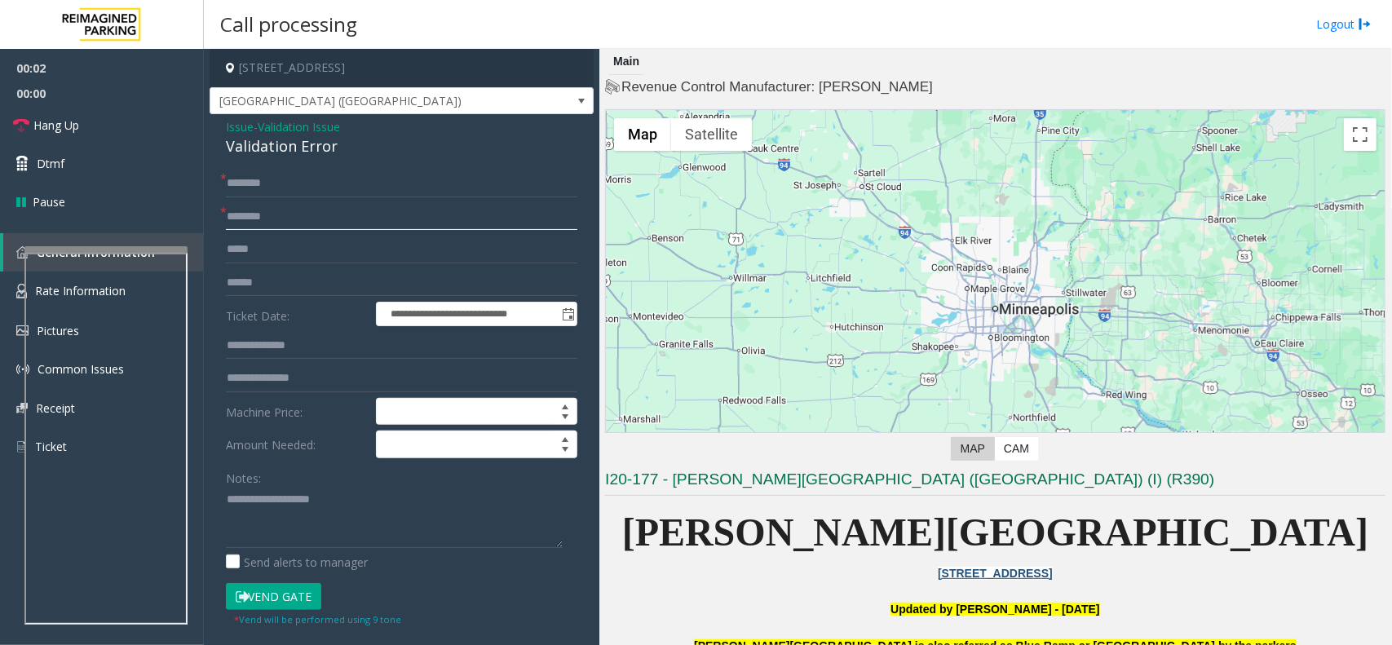
click at [276, 228] on input "text" at bounding box center [402, 217] width 352 height 28
type input "**********"
click at [292, 498] on textarea at bounding box center [394, 517] width 337 height 61
click at [291, 160] on div "**********" at bounding box center [402, 588] width 384 height 948
click at [299, 153] on div "Validation Error" at bounding box center [402, 146] width 352 height 22
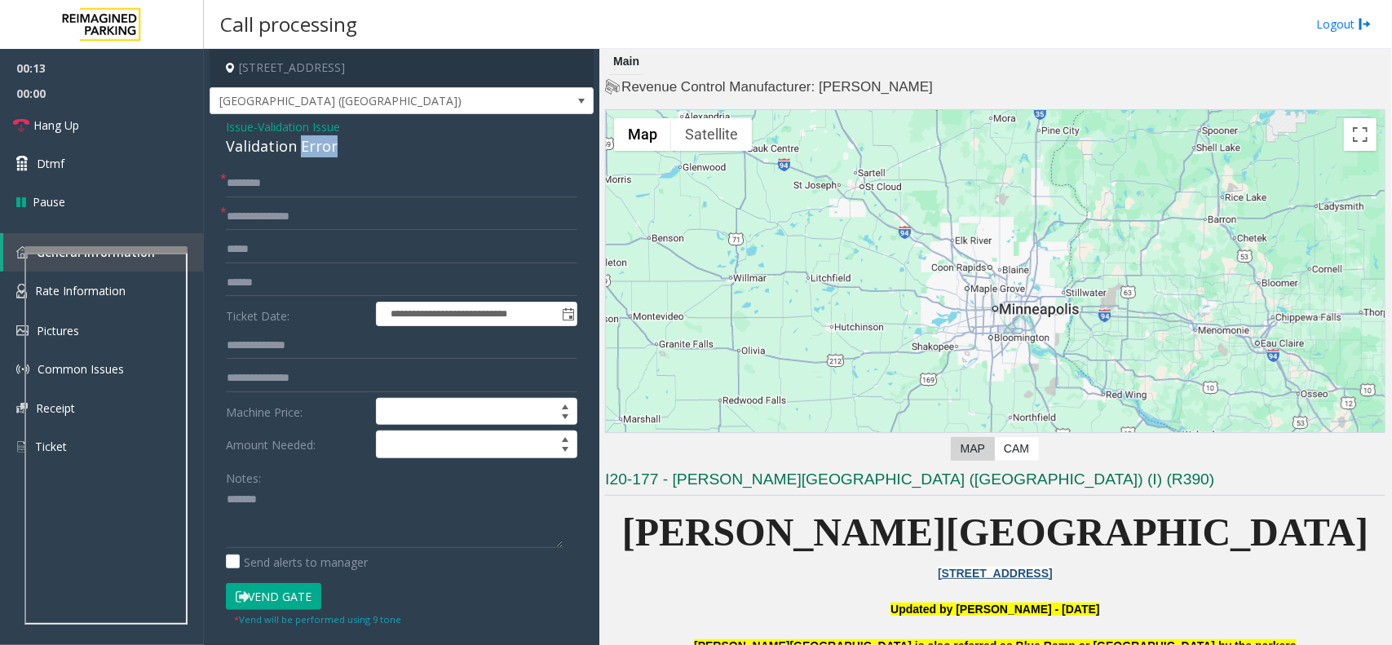
click at [299, 153] on div "Validation Error" at bounding box center [402, 146] width 352 height 22
click at [303, 506] on textarea at bounding box center [394, 517] width 337 height 61
paste textarea "**********"
type textarea "**********"
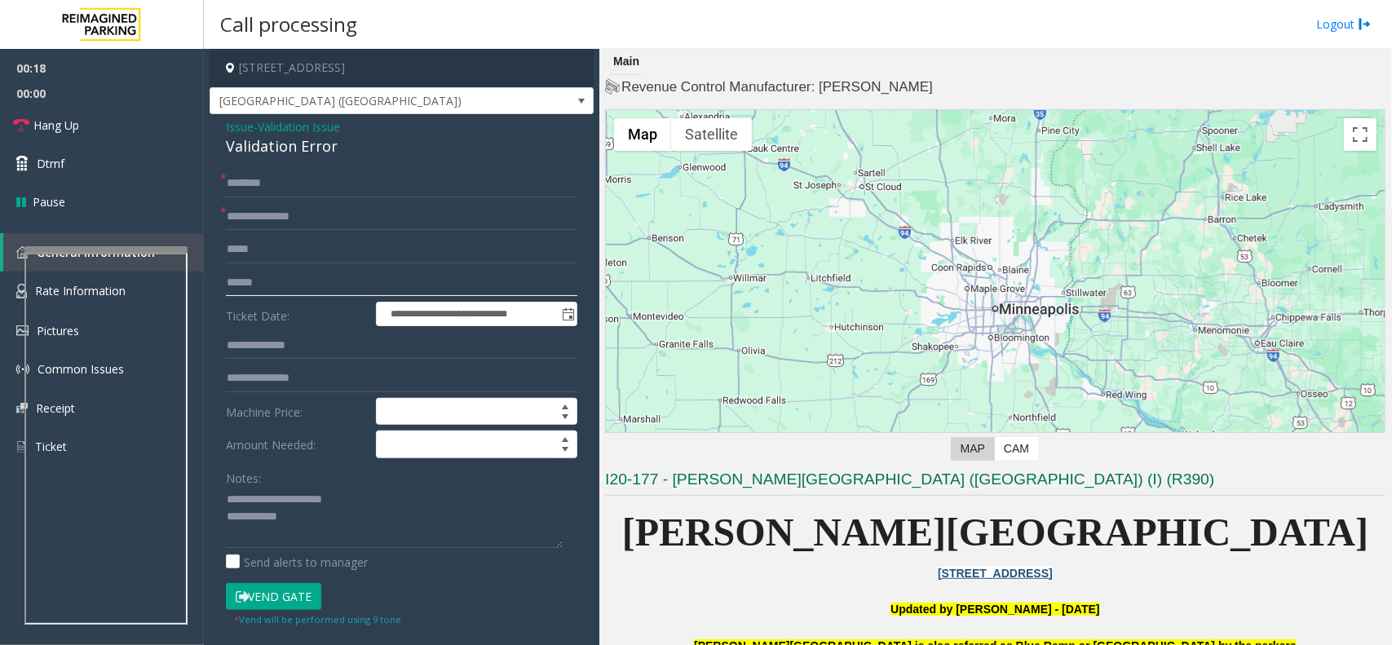
click at [292, 288] on input "text" at bounding box center [402, 283] width 352 height 28
type input "*********"
click at [324, 530] on textarea at bounding box center [394, 517] width 337 height 61
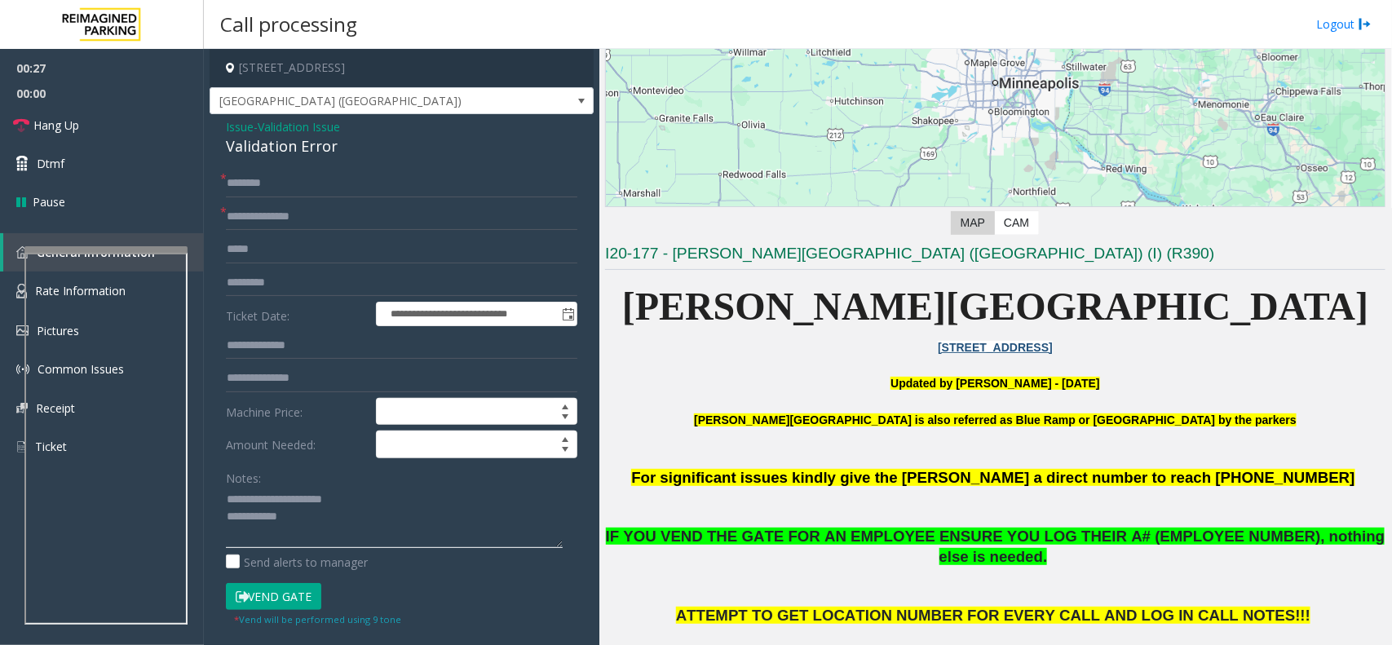
scroll to position [510, 0]
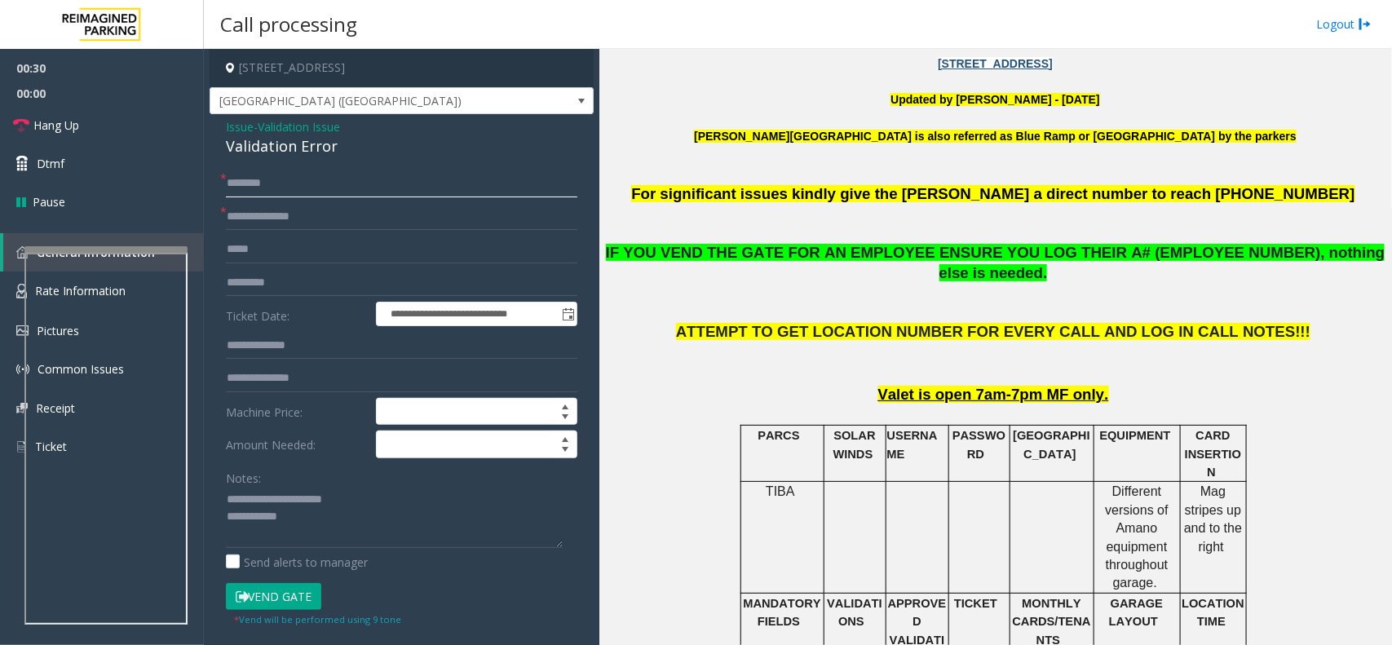
click at [276, 185] on input "text" at bounding box center [402, 184] width 352 height 28
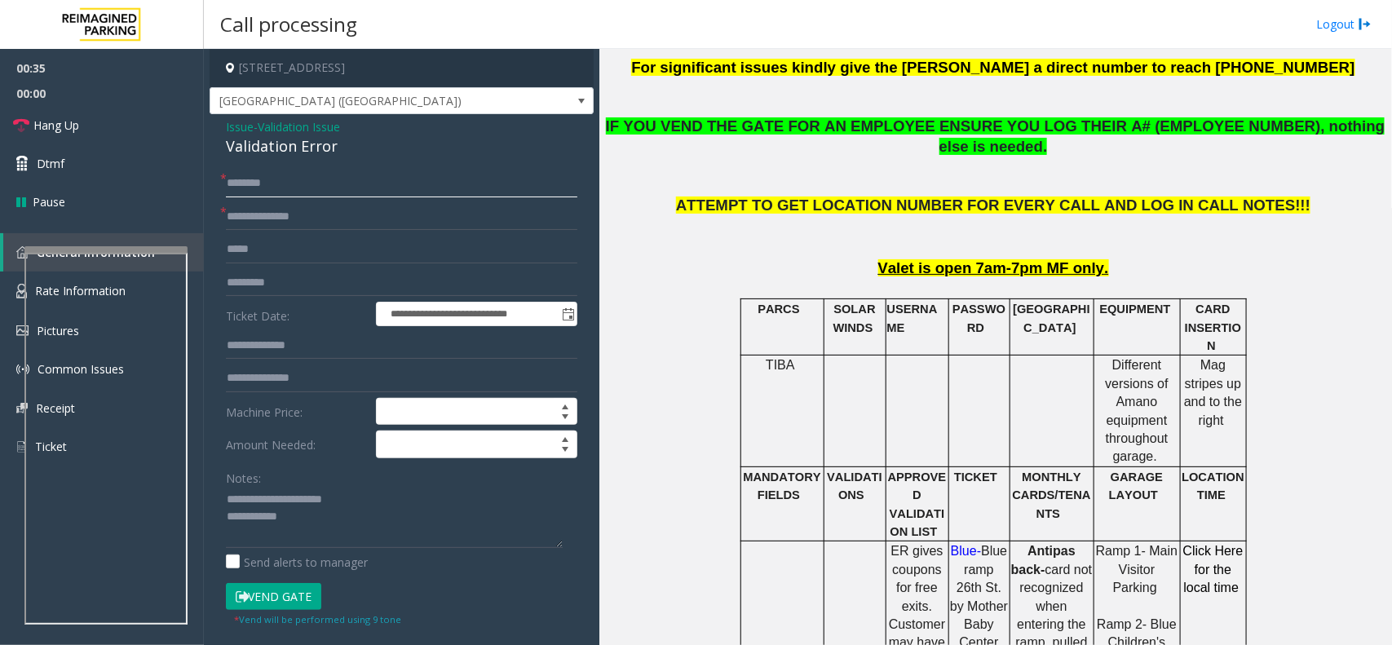
scroll to position [612, 0]
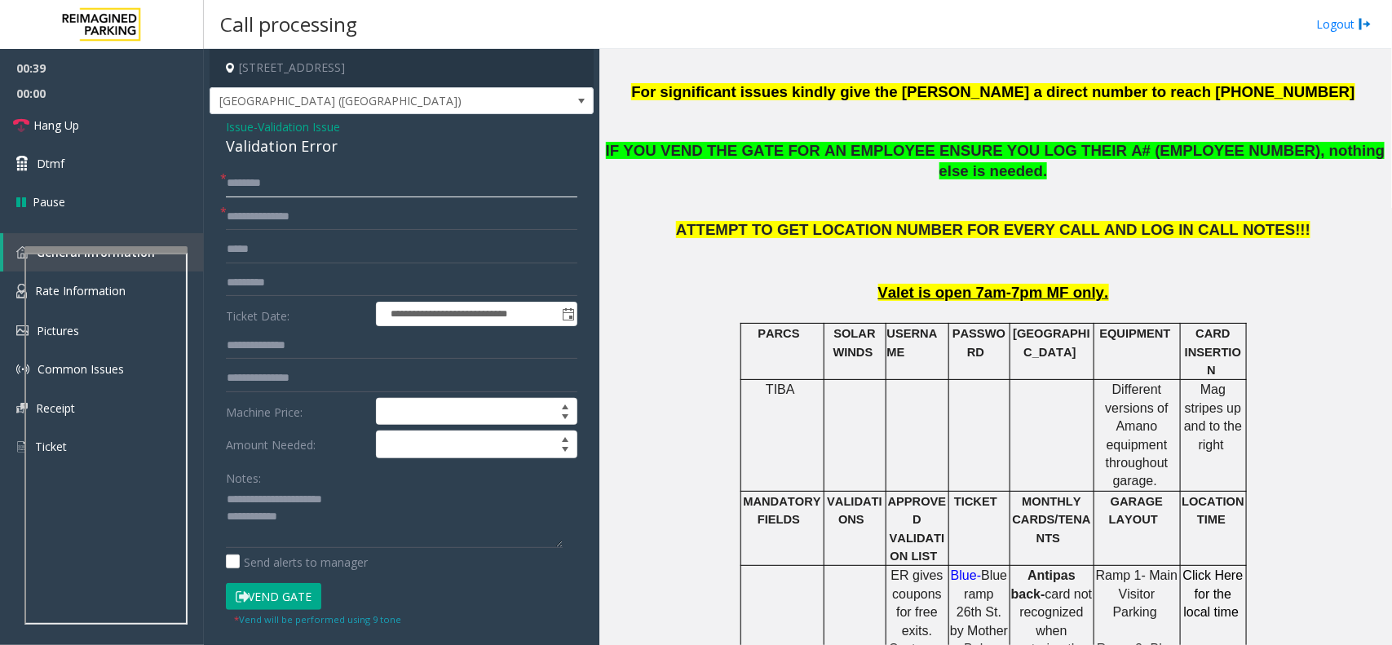
click at [281, 177] on input "text" at bounding box center [402, 184] width 352 height 28
type input "*****"
click at [330, 524] on textarea at bounding box center [394, 517] width 337 height 61
click at [283, 587] on button "Vend Gate" at bounding box center [273, 597] width 95 height 28
click at [323, 536] on textarea at bounding box center [394, 517] width 337 height 61
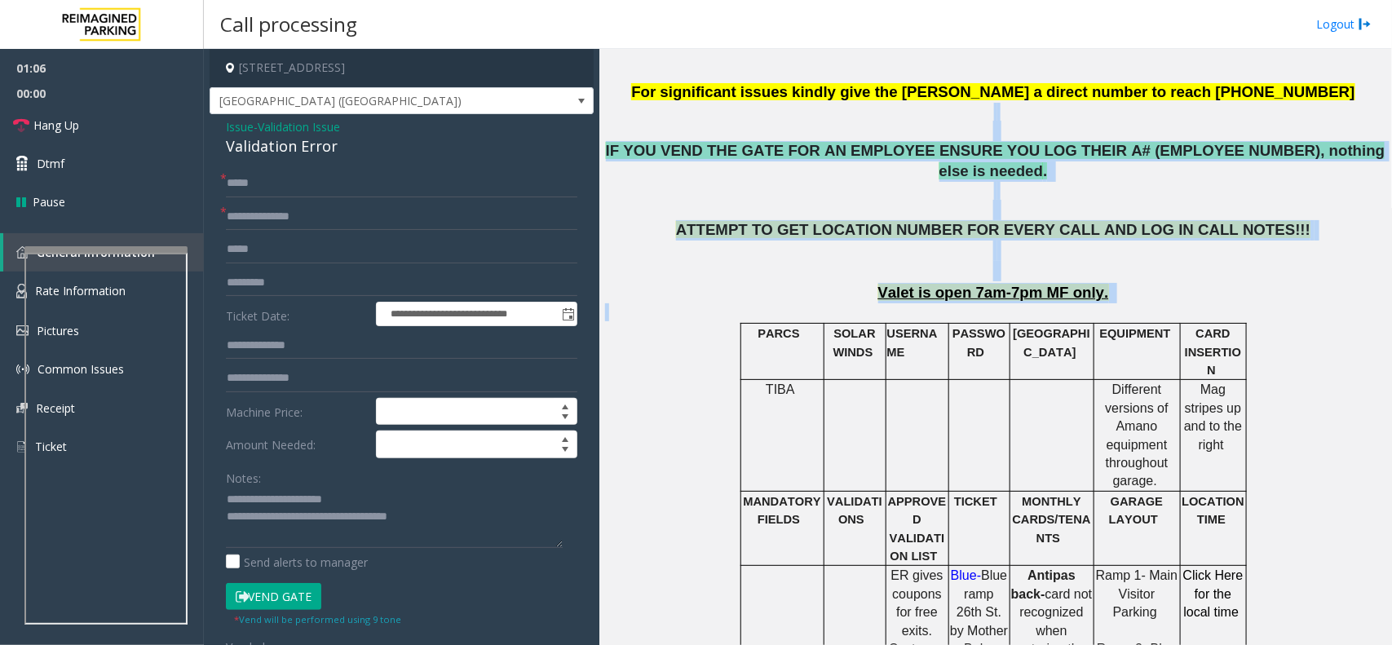
drag, startPoint x: 665, startPoint y: 104, endPoint x: 1143, endPoint y: 284, distance: 510.5
click at [1143, 303] on p at bounding box center [995, 312] width 781 height 18
drag, startPoint x: 1143, startPoint y: 284, endPoint x: 797, endPoint y: 115, distance: 384.8
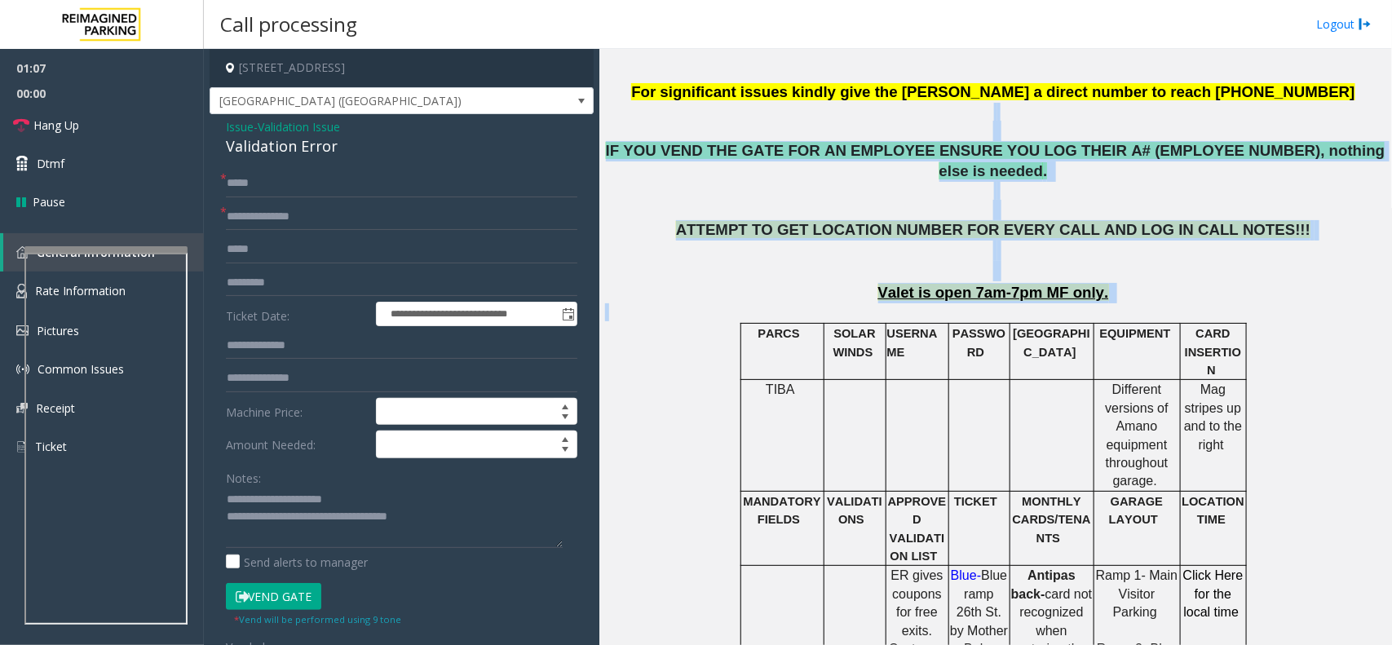
click at [740, 120] on p at bounding box center [995, 122] width 781 height 38
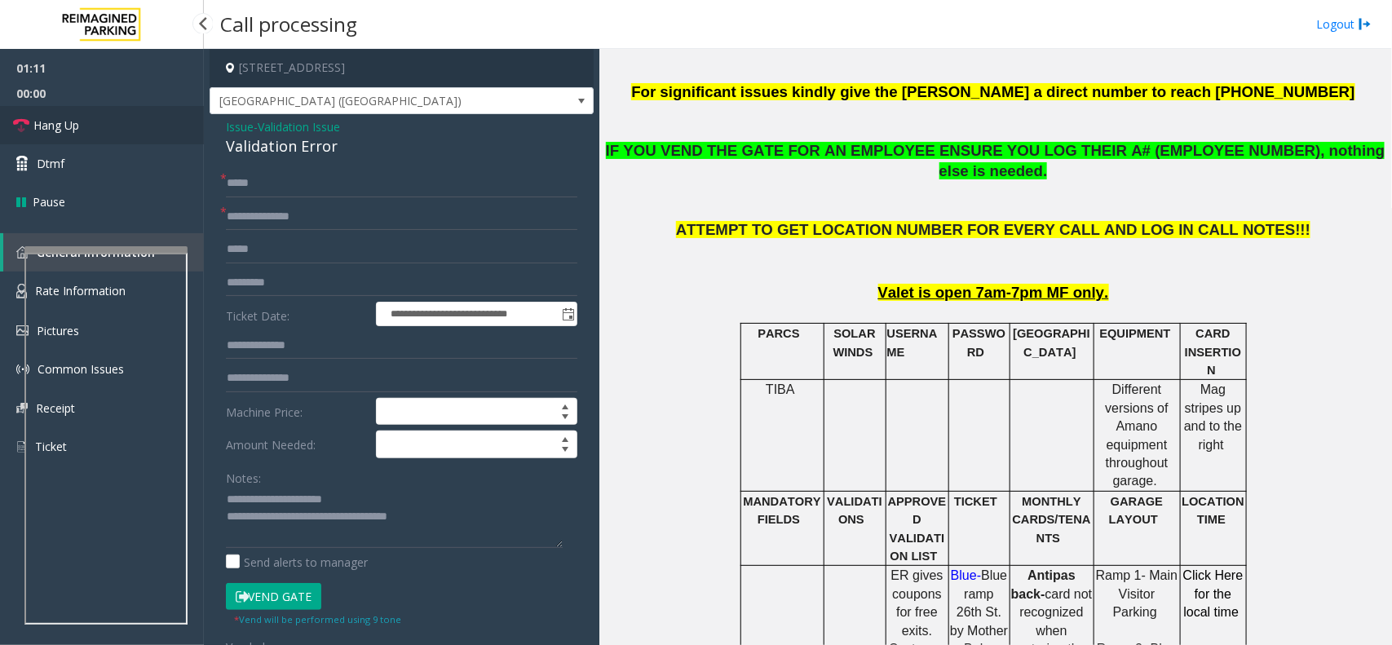
drag, startPoint x: 111, startPoint y: 125, endPoint x: 127, endPoint y: 131, distance: 17.6
click at [111, 125] on link "Hang Up" at bounding box center [102, 125] width 204 height 38
click at [455, 516] on textarea at bounding box center [394, 517] width 337 height 61
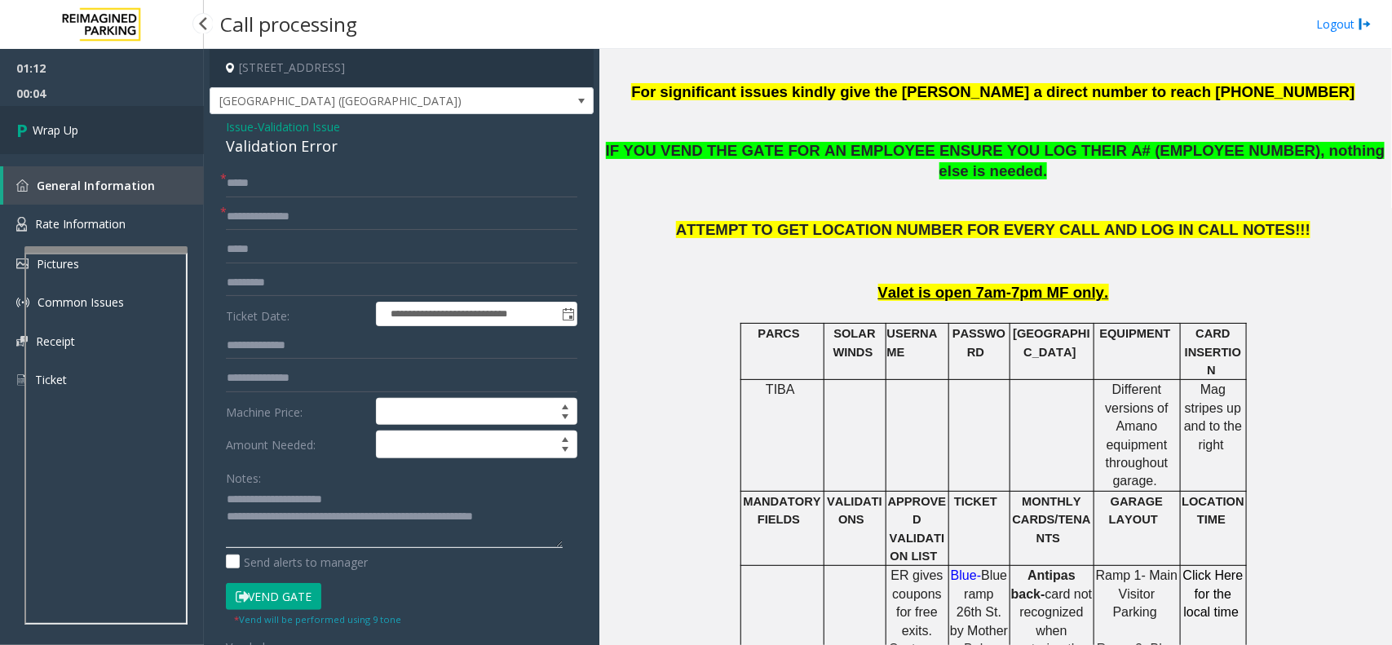
type textarea "**********"
click at [87, 112] on link "Wrap Up" at bounding box center [102, 130] width 204 height 48
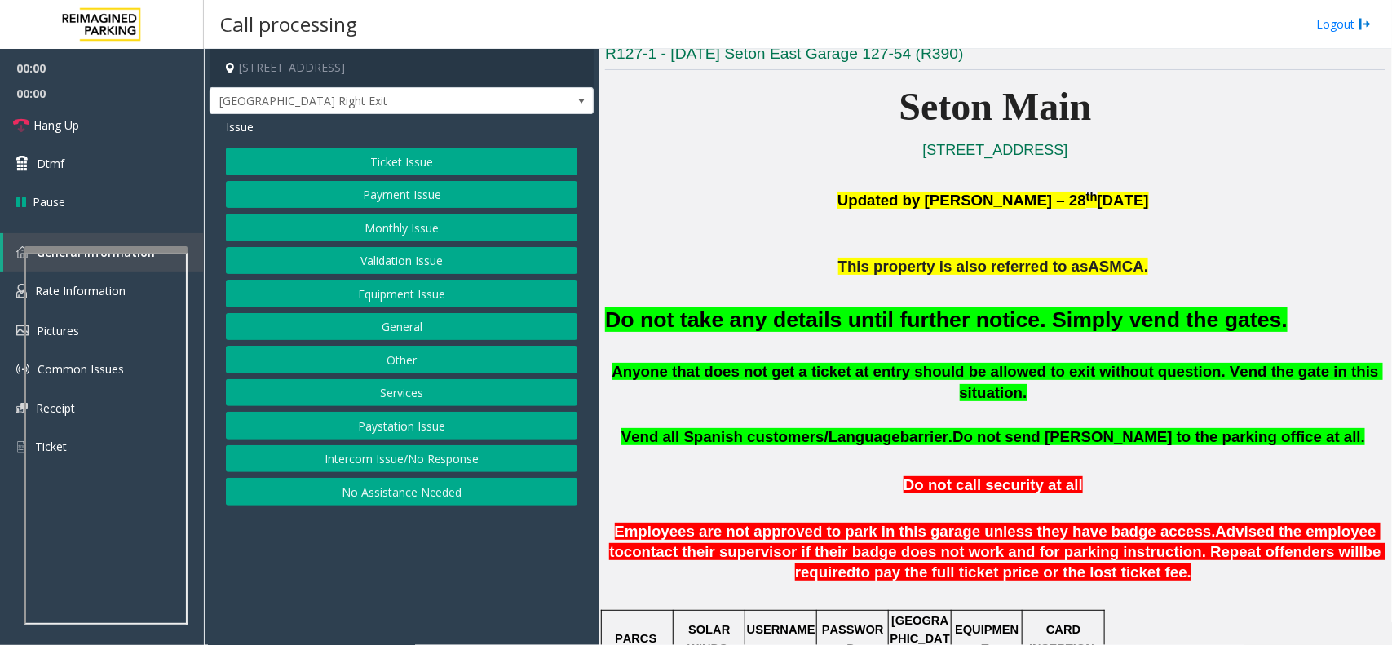
scroll to position [408, 0]
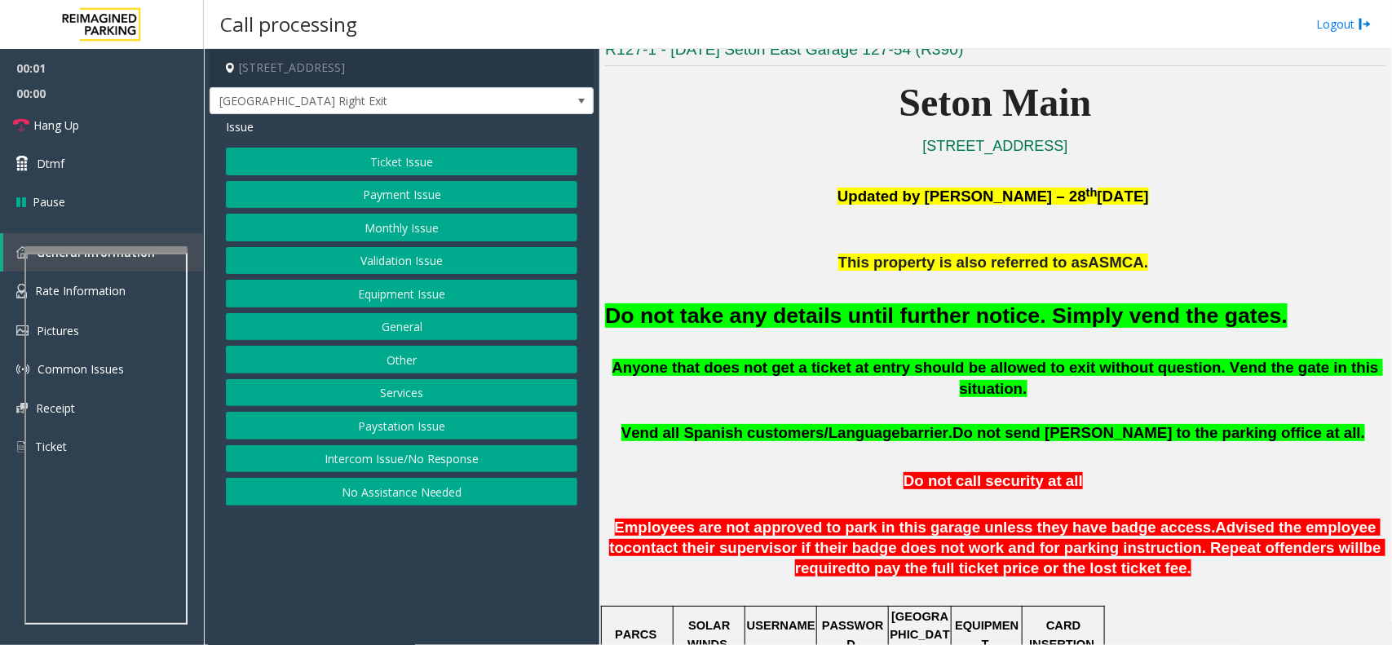
click at [800, 326] on font "Do not take any details until further notice. Simply vend the gates." at bounding box center [946, 315] width 683 height 24
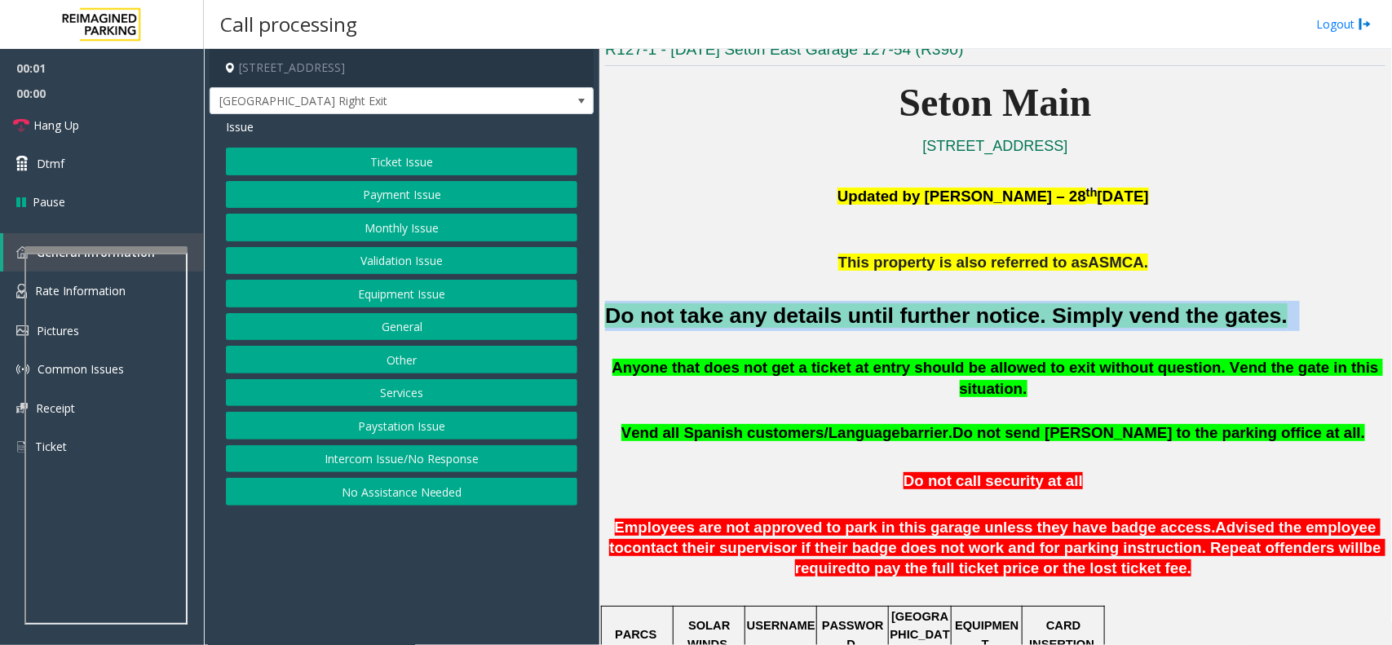
click at [800, 326] on font "Do not take any details until further notice. Simply vend the gates." at bounding box center [946, 315] width 683 height 24
click at [462, 299] on button "Equipment Issue" at bounding box center [402, 294] width 352 height 28
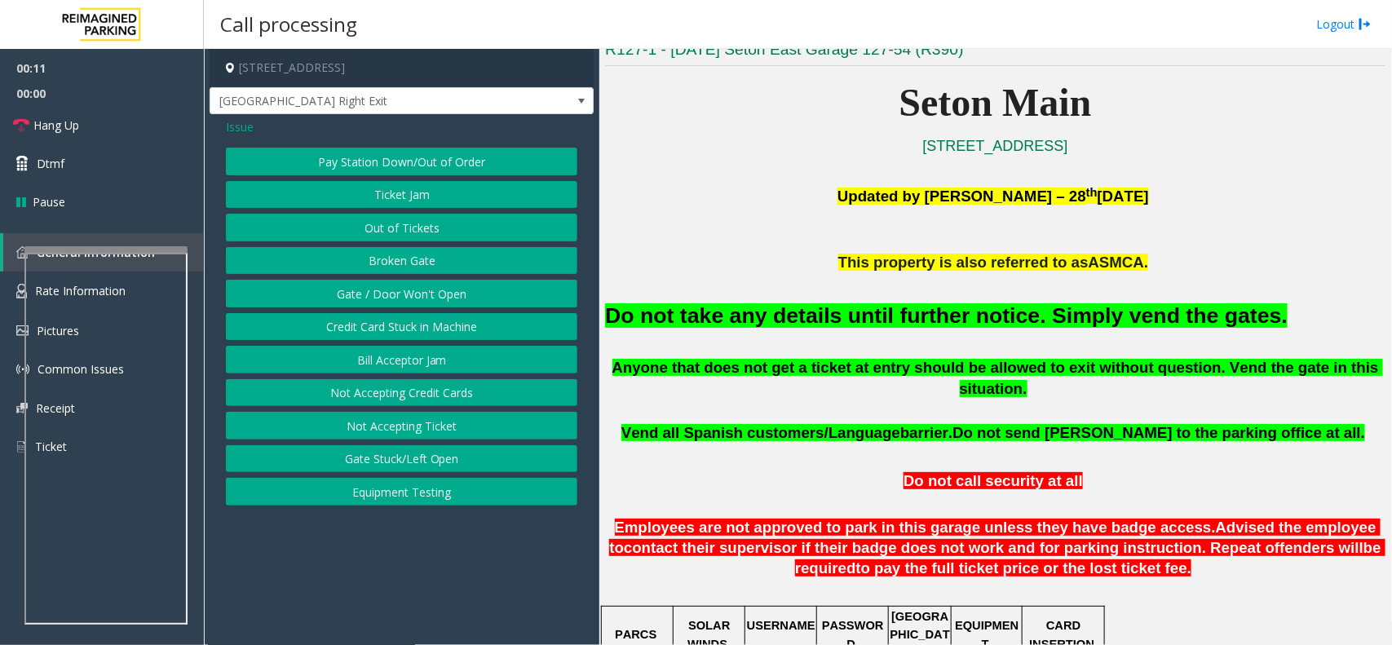
click at [232, 124] on span "Issue" at bounding box center [240, 126] width 28 height 17
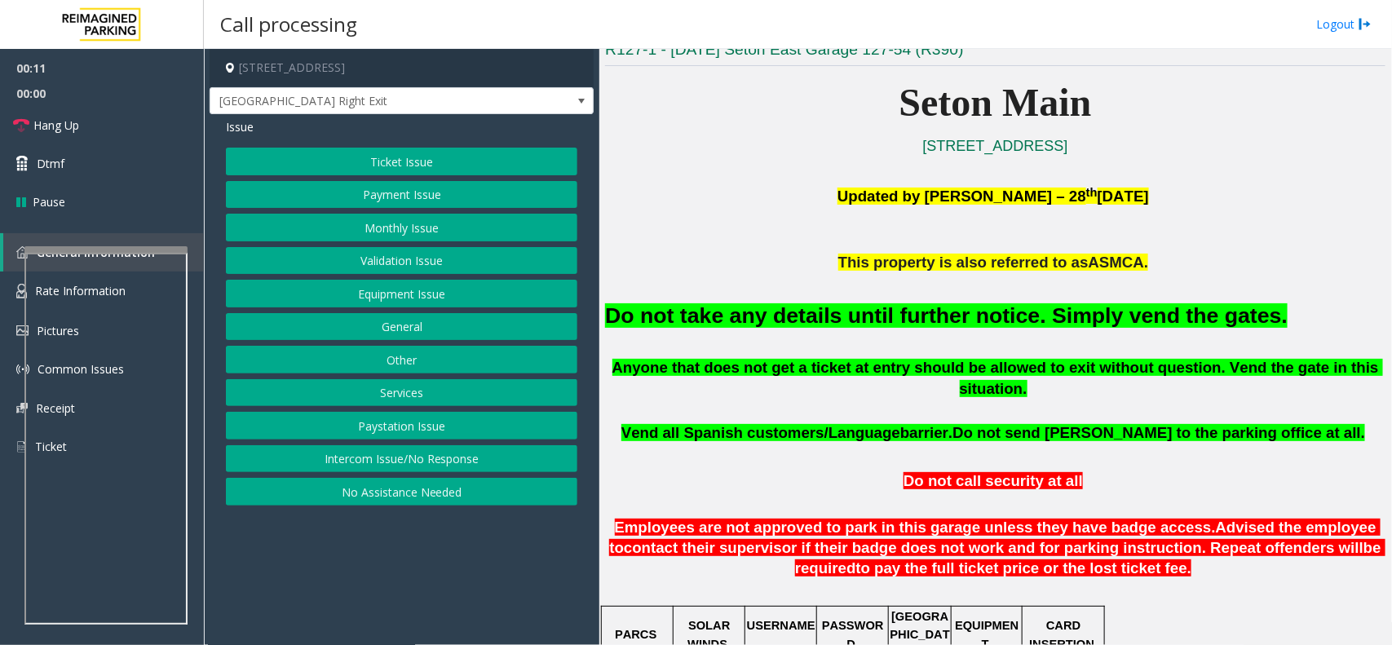
drag, startPoint x: 314, startPoint y: 139, endPoint x: 348, endPoint y: 173, distance: 47.9
click at [315, 147] on div "Issue Ticket Issue Payment Issue Monthly Issue Validation Issue Equipment Issue…" at bounding box center [402, 314] width 384 height 400
click at [348, 173] on button "Ticket Issue" at bounding box center [402, 162] width 352 height 28
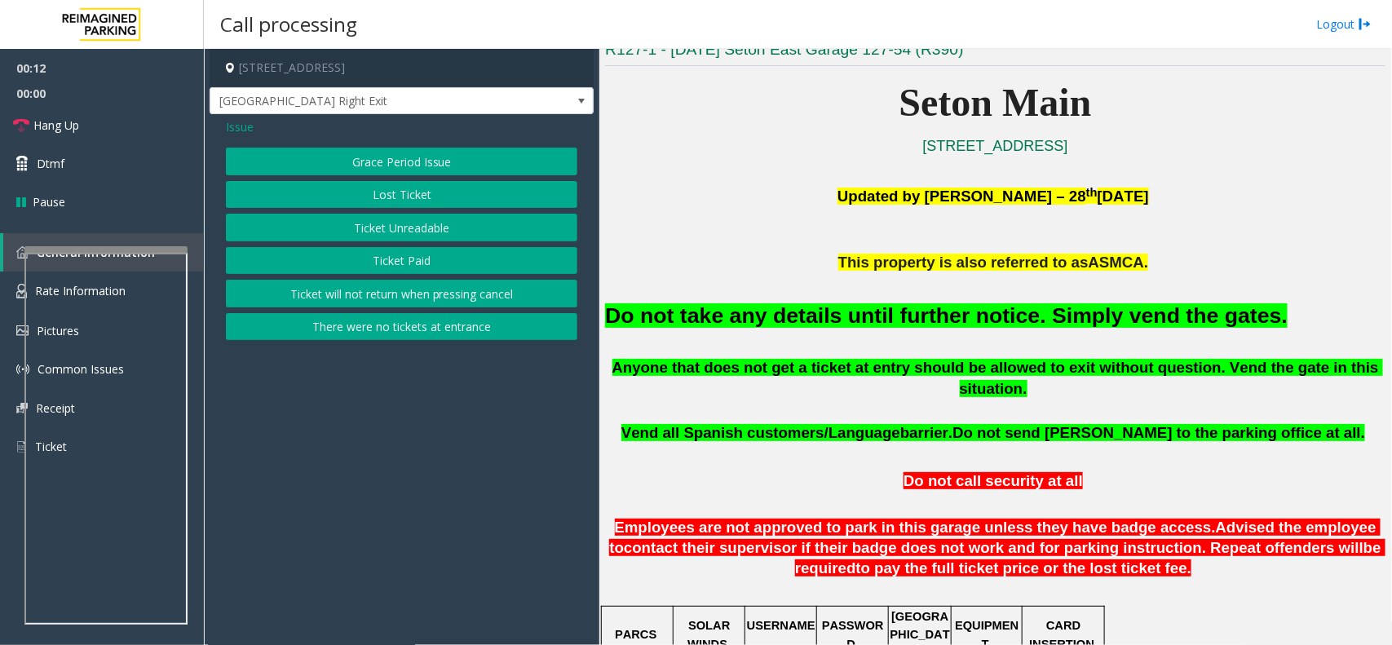
click at [373, 222] on button "Ticket Unreadable" at bounding box center [402, 228] width 352 height 28
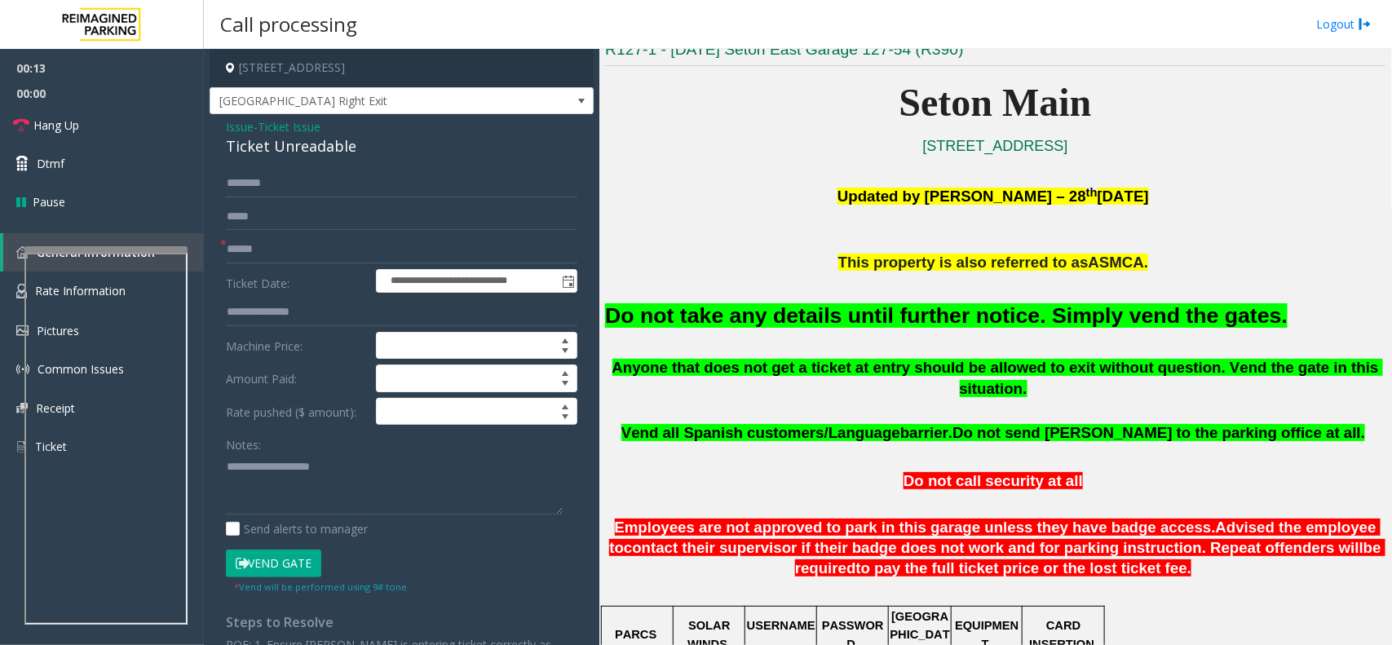
scroll to position [102, 0]
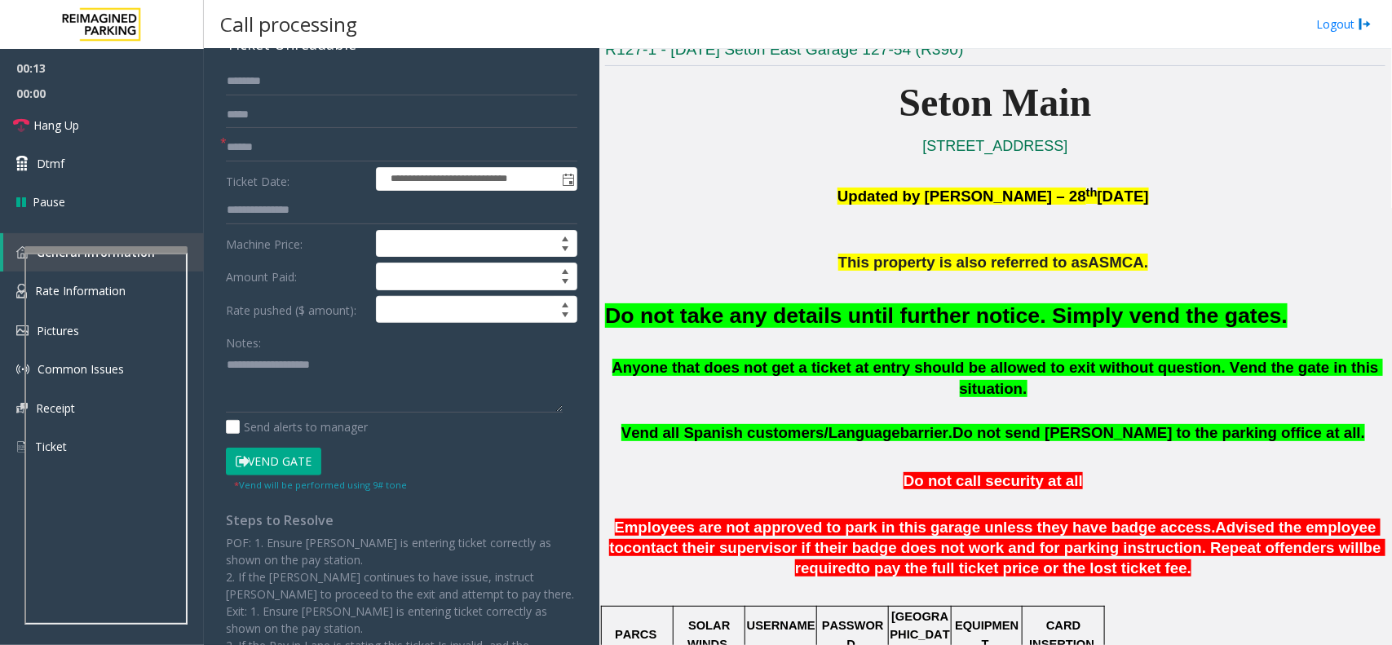
click at [325, 418] on div "Notes: Send alerts to manager" at bounding box center [402, 382] width 352 height 107
click at [288, 462] on button "Vend Gate" at bounding box center [273, 462] width 95 height 28
click at [311, 373] on textarea at bounding box center [394, 382] width 337 height 61
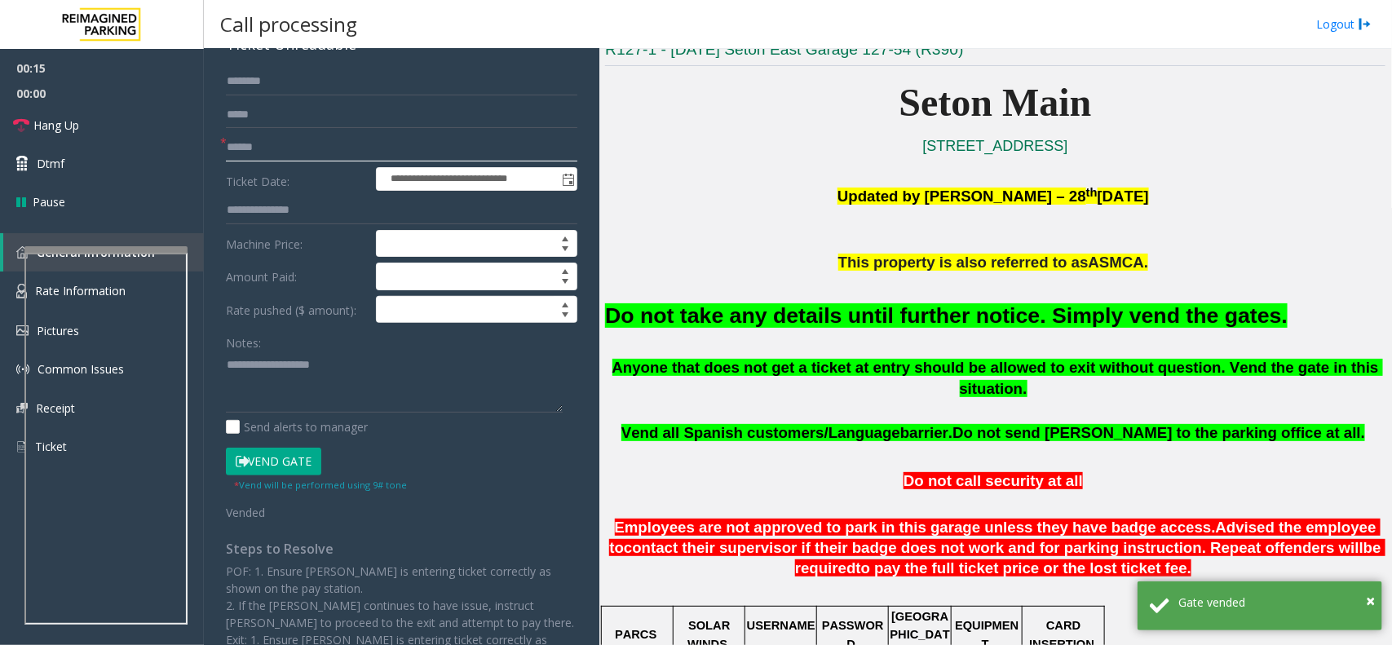
click at [263, 153] on input "text" at bounding box center [402, 148] width 352 height 28
type input "**"
click at [270, 380] on textarea at bounding box center [394, 382] width 337 height 61
paste textarea "**********"
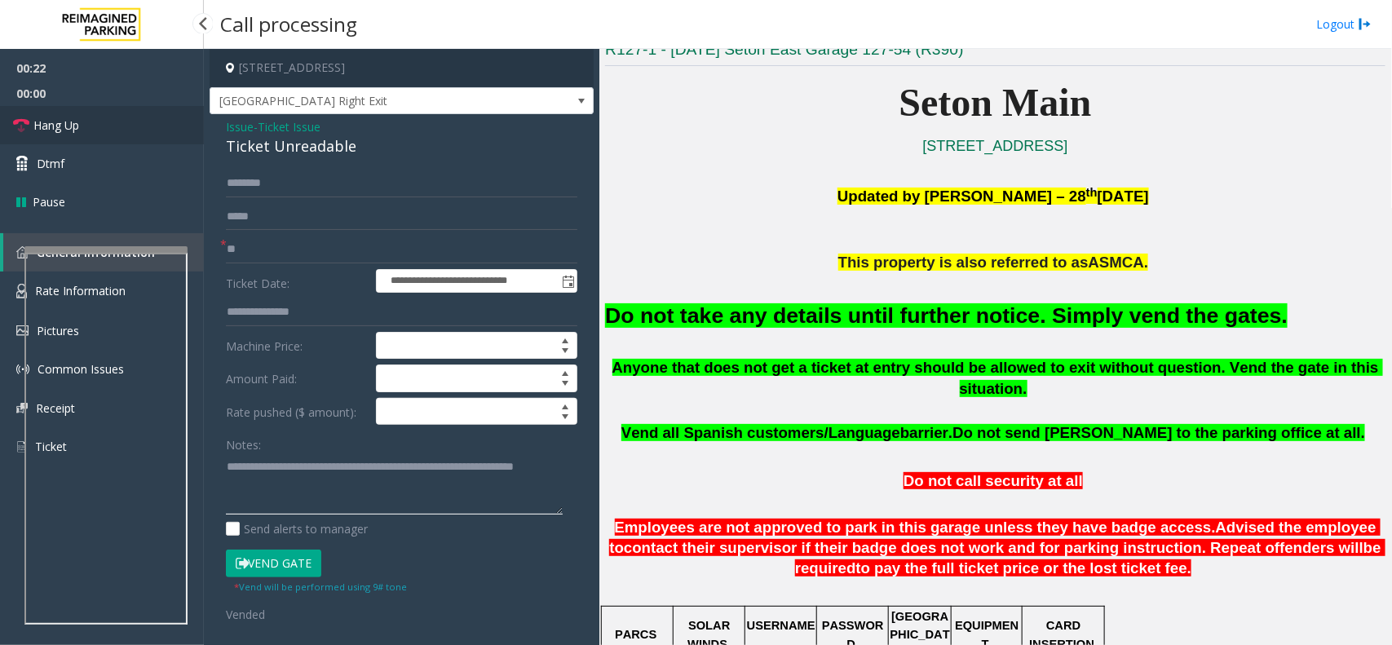
type textarea "**********"
click at [103, 110] on link "Hang Up" at bounding box center [102, 125] width 204 height 38
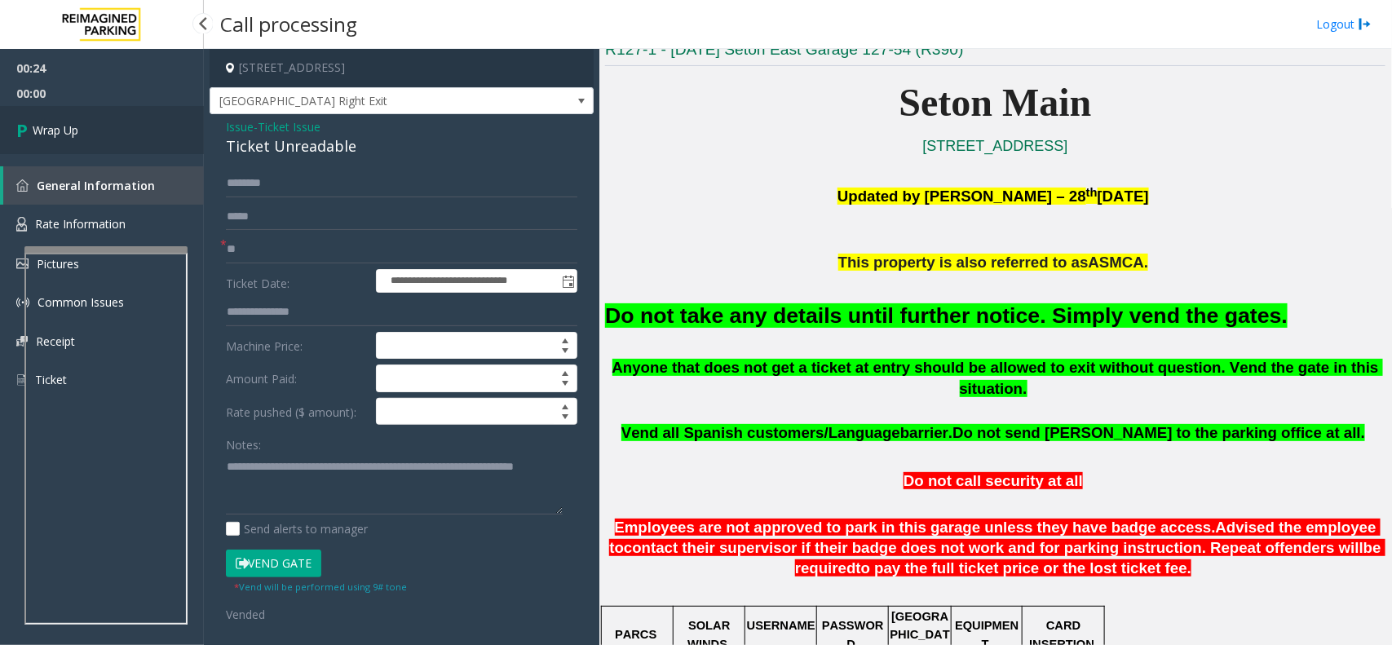
click at [114, 129] on link "Wrap Up" at bounding box center [102, 130] width 204 height 48
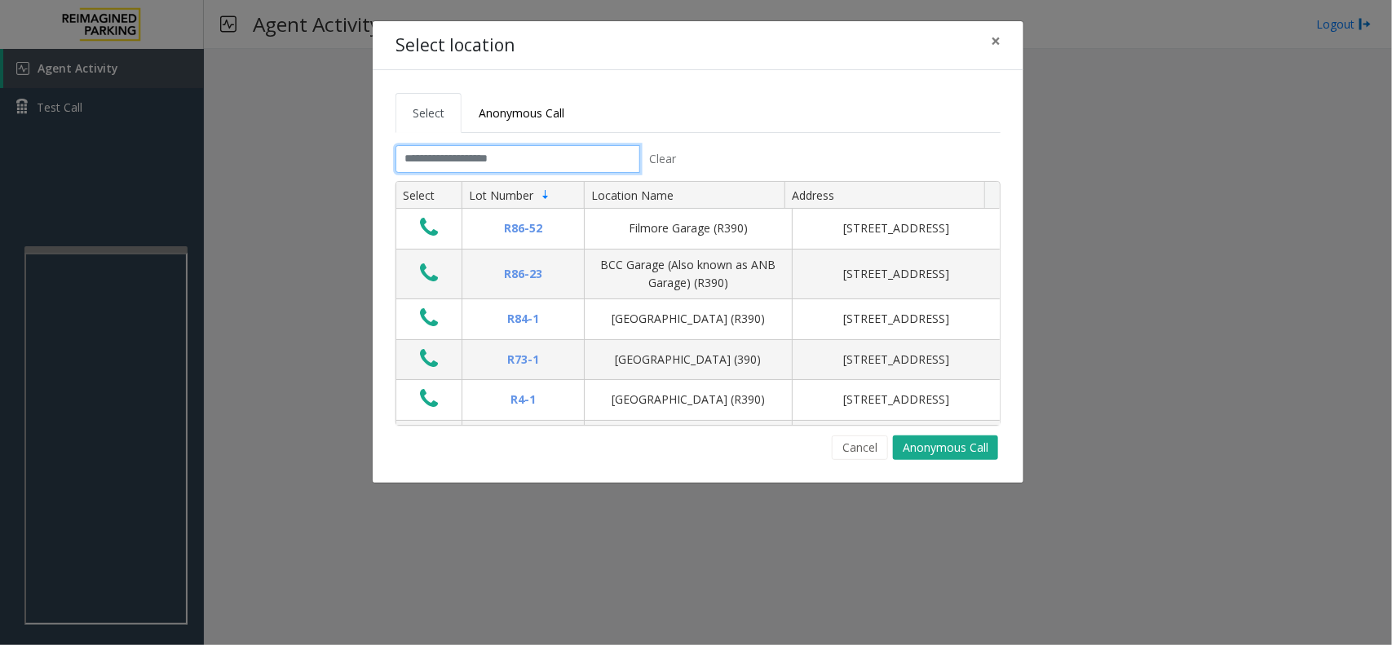
click at [480, 153] on input "text" at bounding box center [518, 159] width 245 height 28
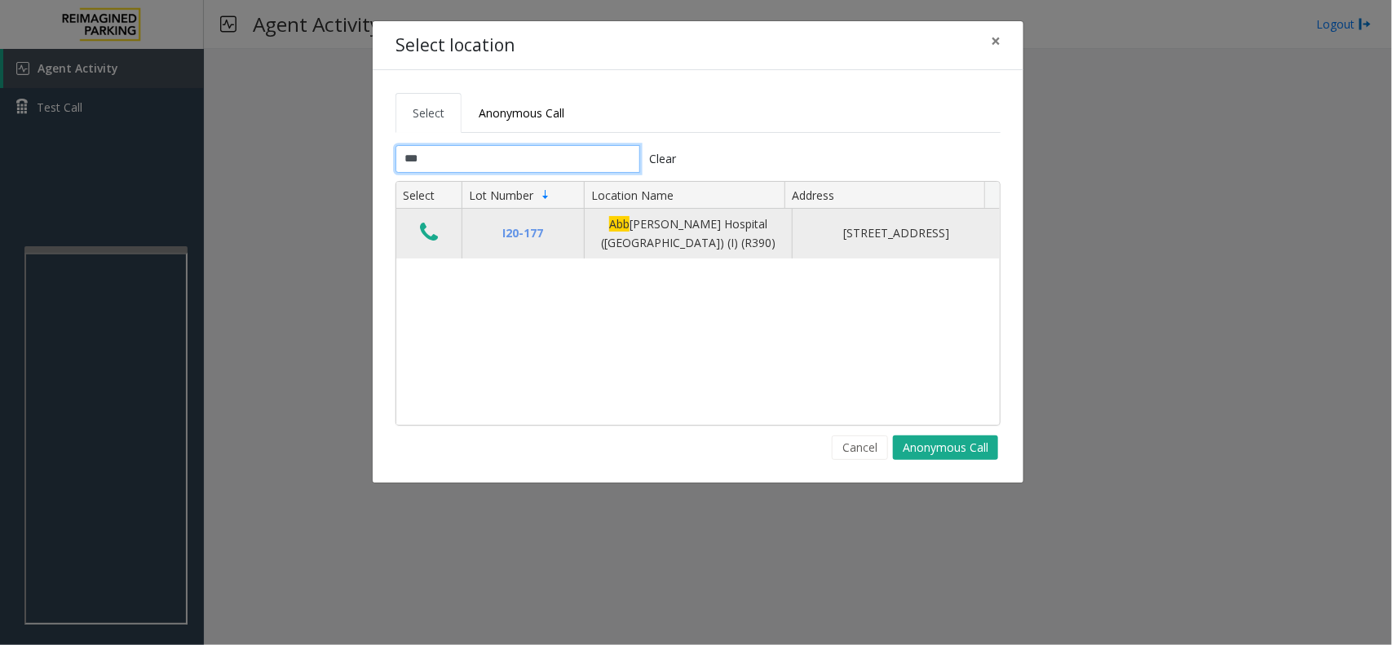
type input "***"
click at [425, 231] on icon "Data table" at bounding box center [429, 232] width 18 height 23
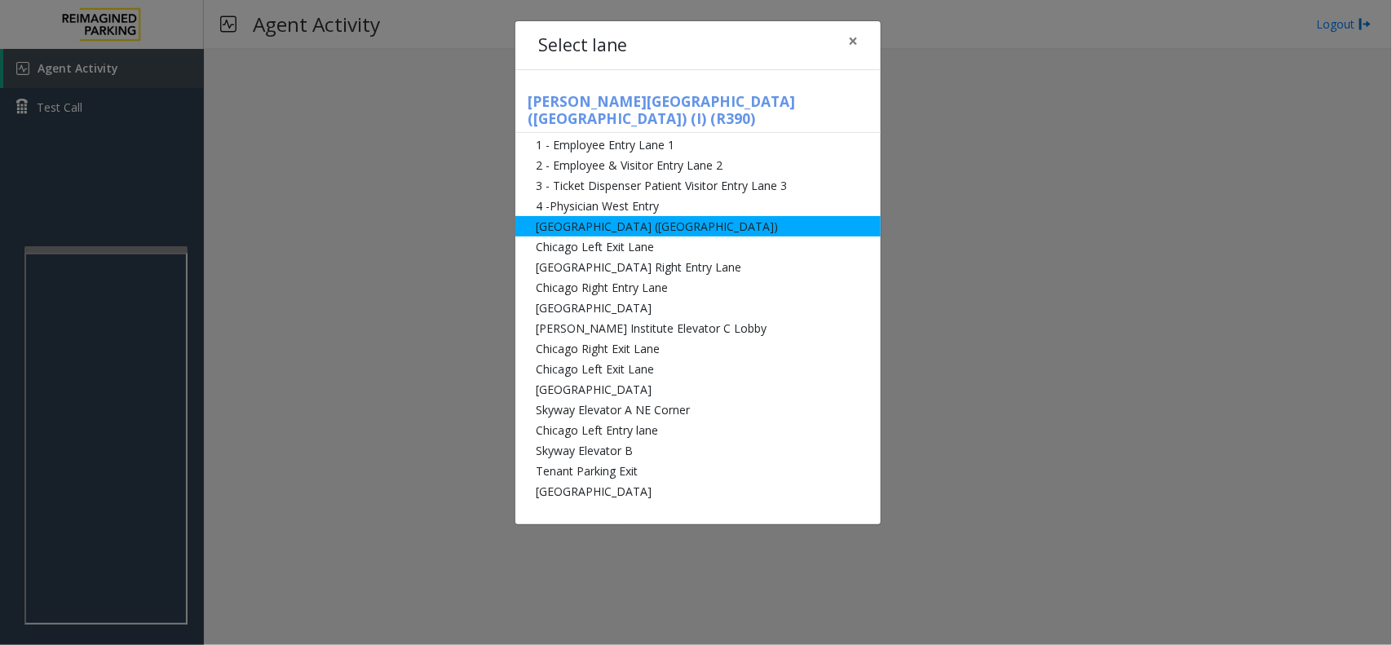
click at [648, 216] on li "[GEOGRAPHIC_DATA] ([GEOGRAPHIC_DATA])" at bounding box center [697, 226] width 365 height 20
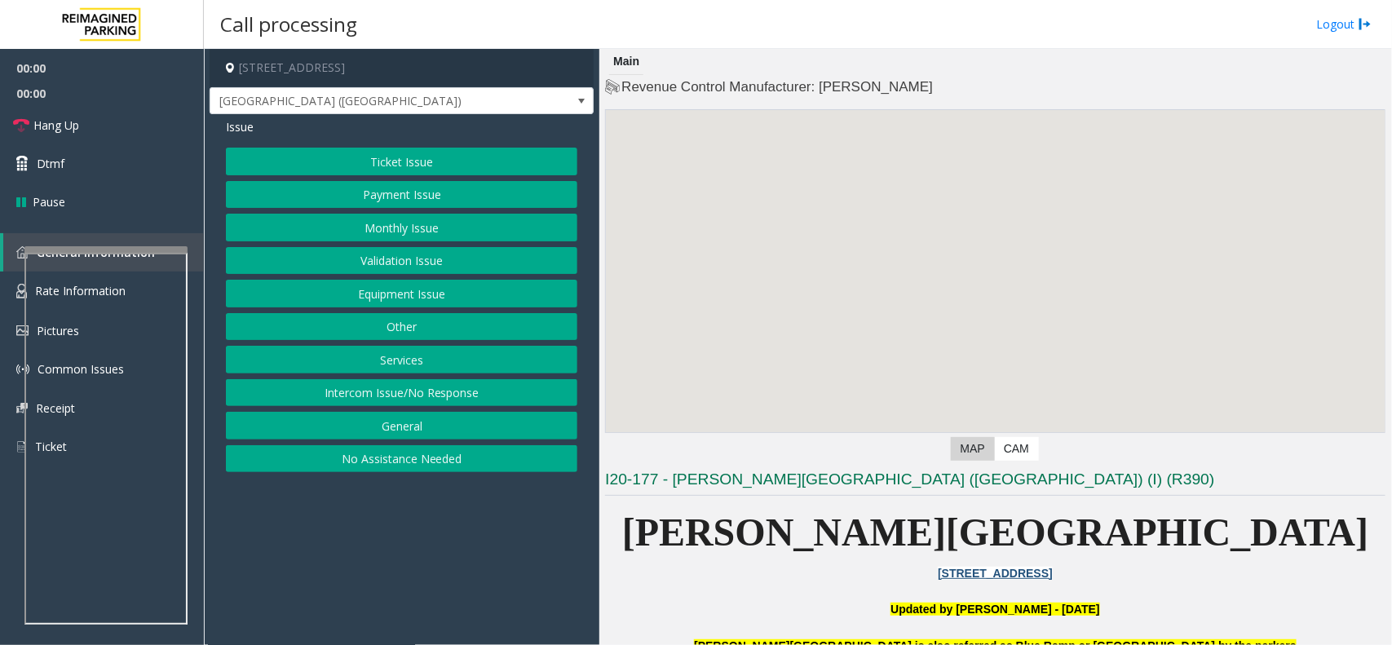
click at [426, 234] on button "Monthly Issue" at bounding box center [402, 228] width 352 height 28
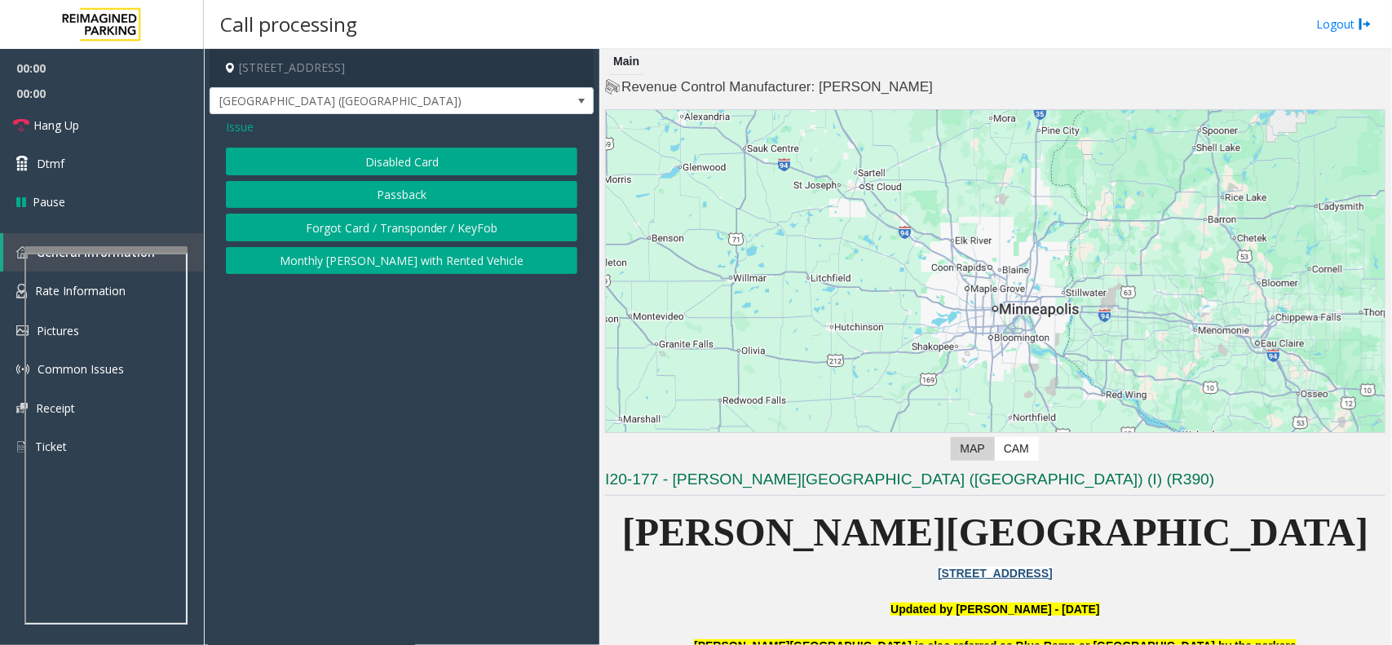
click at [429, 157] on button "Disabled Card" at bounding box center [402, 162] width 352 height 28
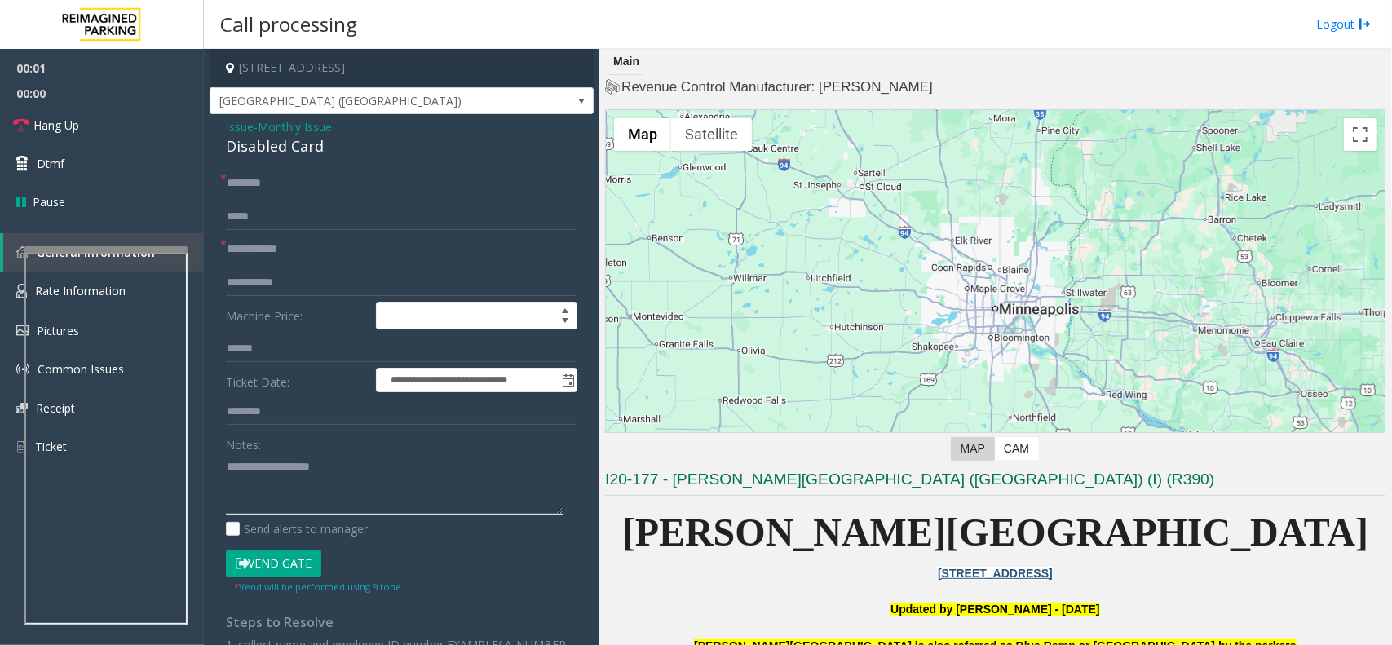
click at [306, 471] on textarea at bounding box center [394, 483] width 337 height 61
click at [307, 159] on div "**********" at bounding box center [402, 520] width 384 height 812
click at [322, 144] on div "Disabled Card" at bounding box center [402, 146] width 352 height 22
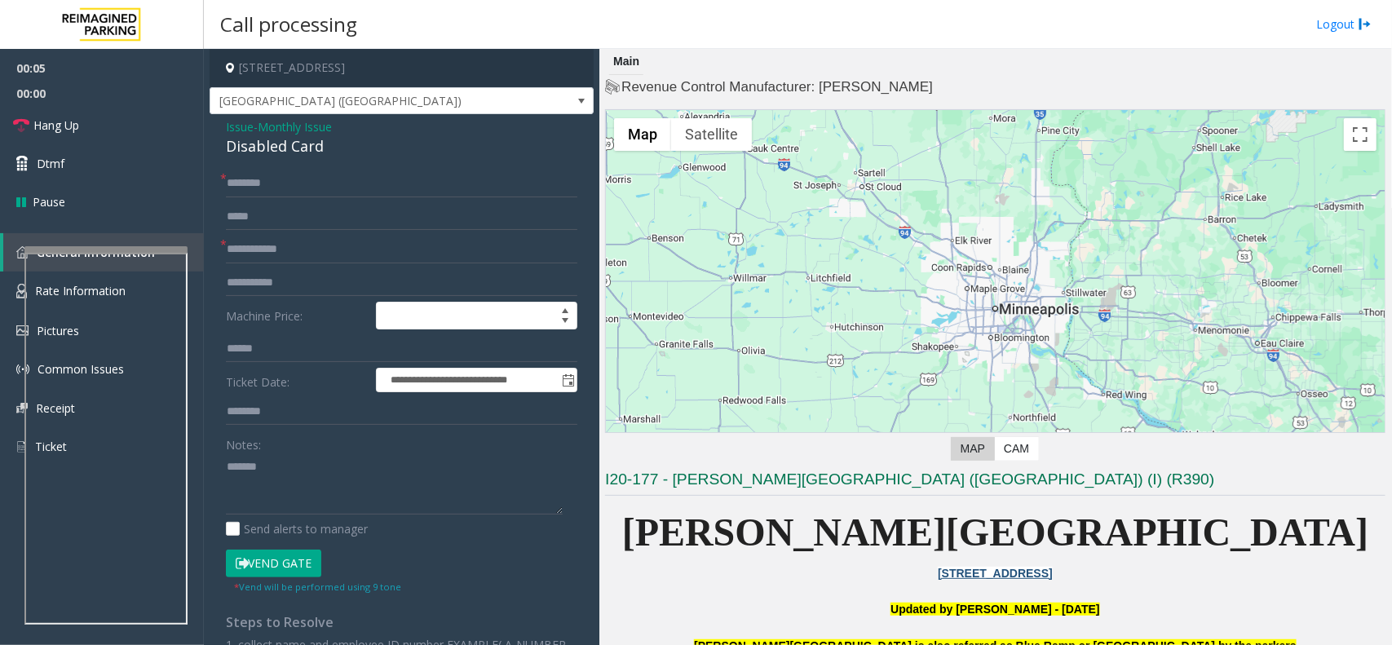
click at [322, 144] on div "Disabled Card" at bounding box center [402, 146] width 352 height 22
click at [321, 491] on textarea at bounding box center [394, 483] width 337 height 61
paste textarea "**********"
type textarea "**********"
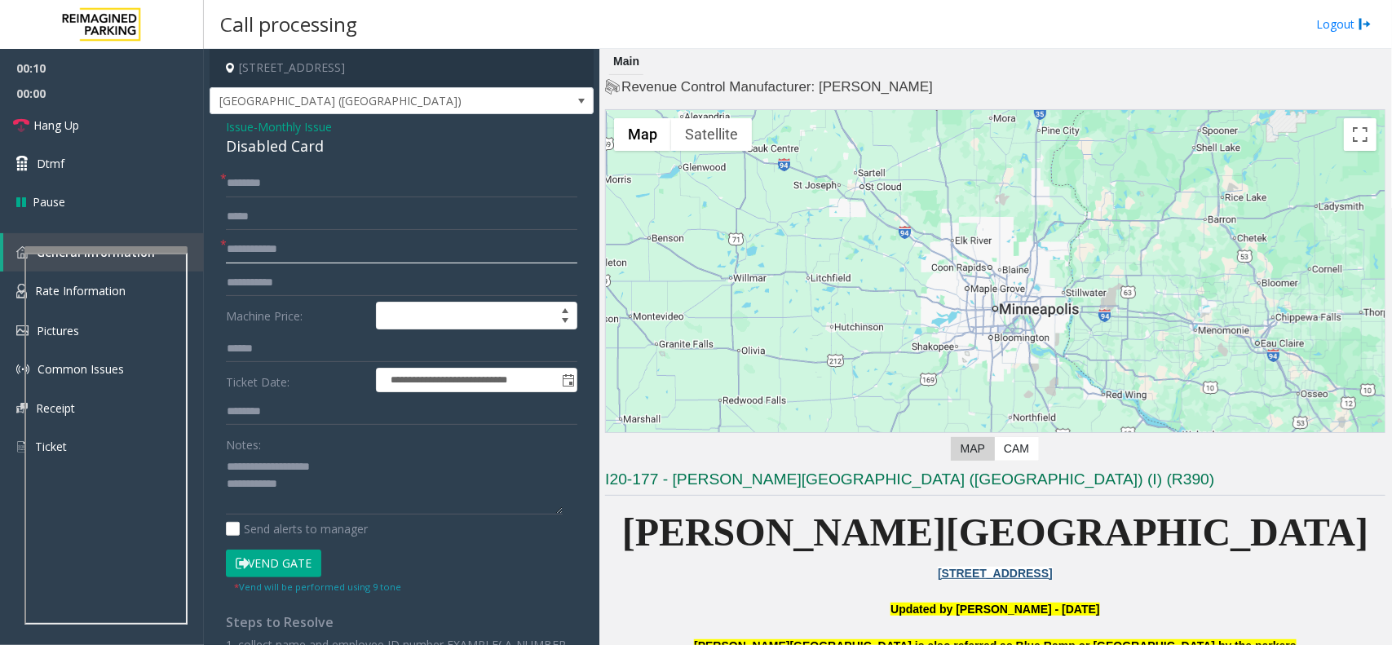
click at [303, 261] on input "text" at bounding box center [402, 250] width 352 height 28
click at [304, 196] on input "text" at bounding box center [402, 184] width 352 height 28
type input "**"
click at [318, 243] on input "text" at bounding box center [402, 250] width 352 height 28
click at [285, 257] on input "**" at bounding box center [402, 250] width 352 height 28
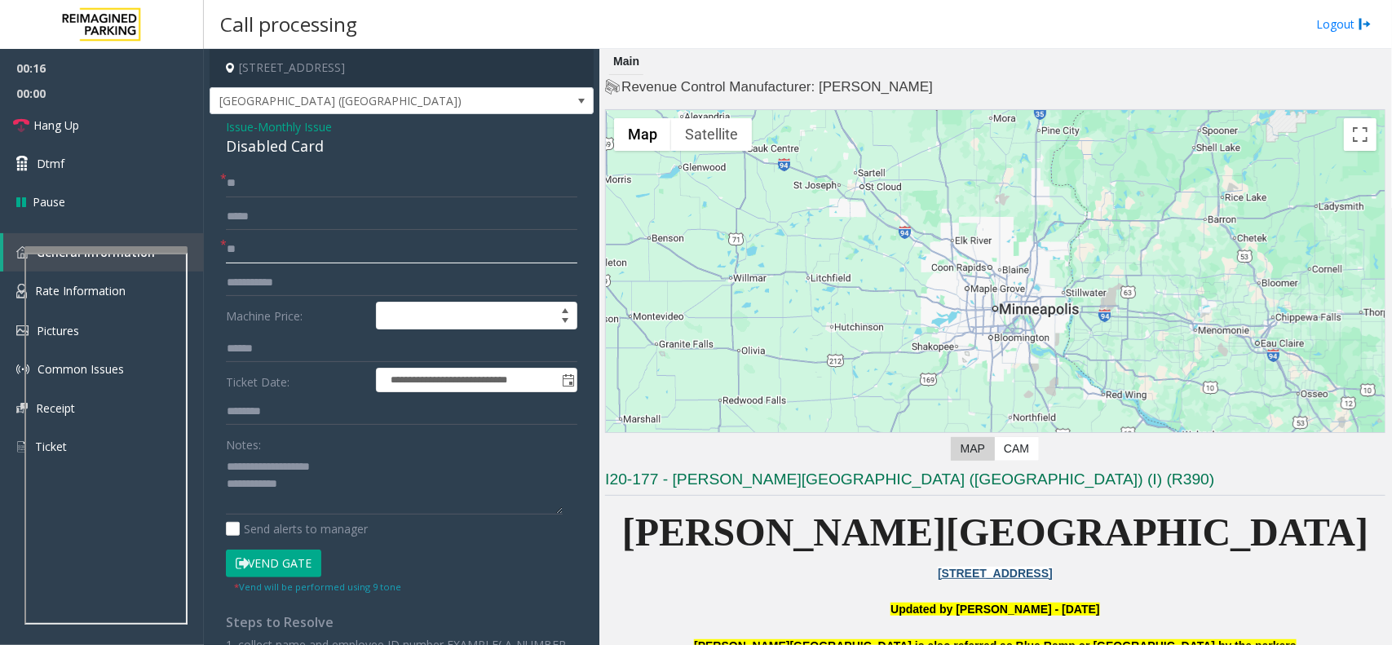
type input "*"
type input "**"
click at [291, 560] on button "Vend Gate" at bounding box center [273, 564] width 95 height 28
click at [347, 413] on input "text" at bounding box center [402, 412] width 352 height 28
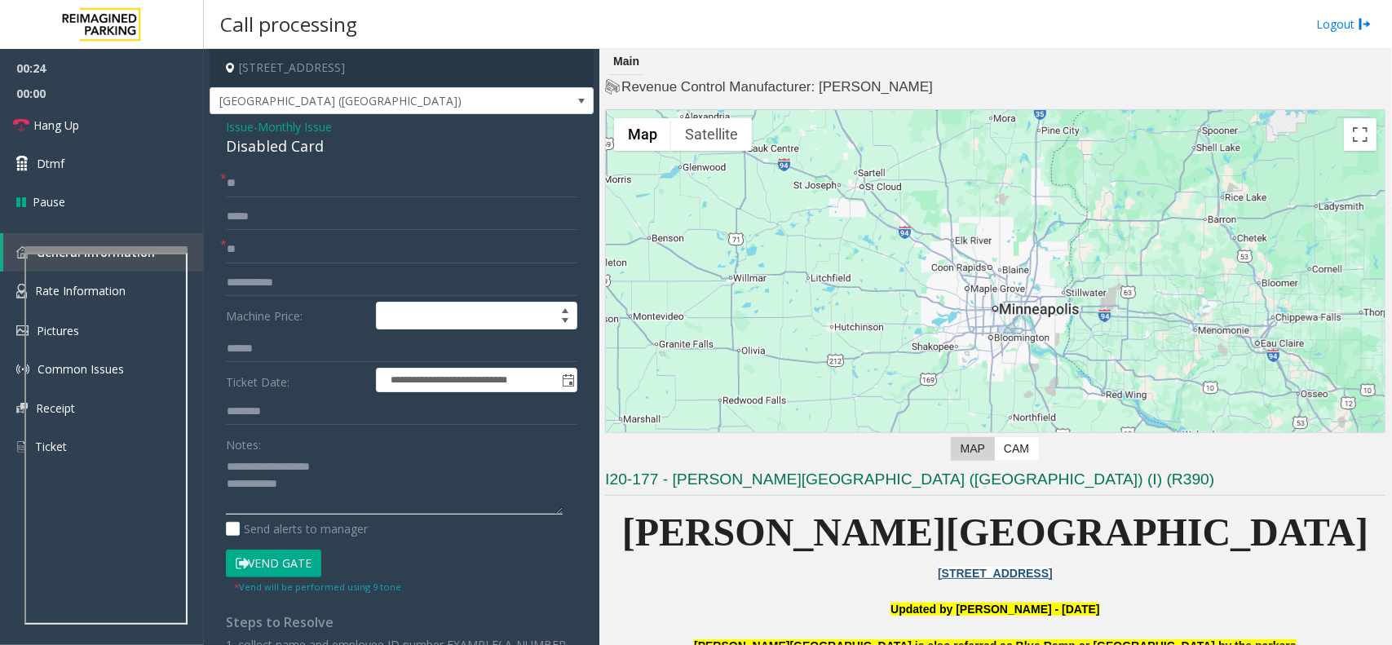
click at [328, 490] on textarea at bounding box center [394, 483] width 337 height 61
type textarea "**********"
click at [90, 119] on link "Hang Up" at bounding box center [102, 125] width 204 height 38
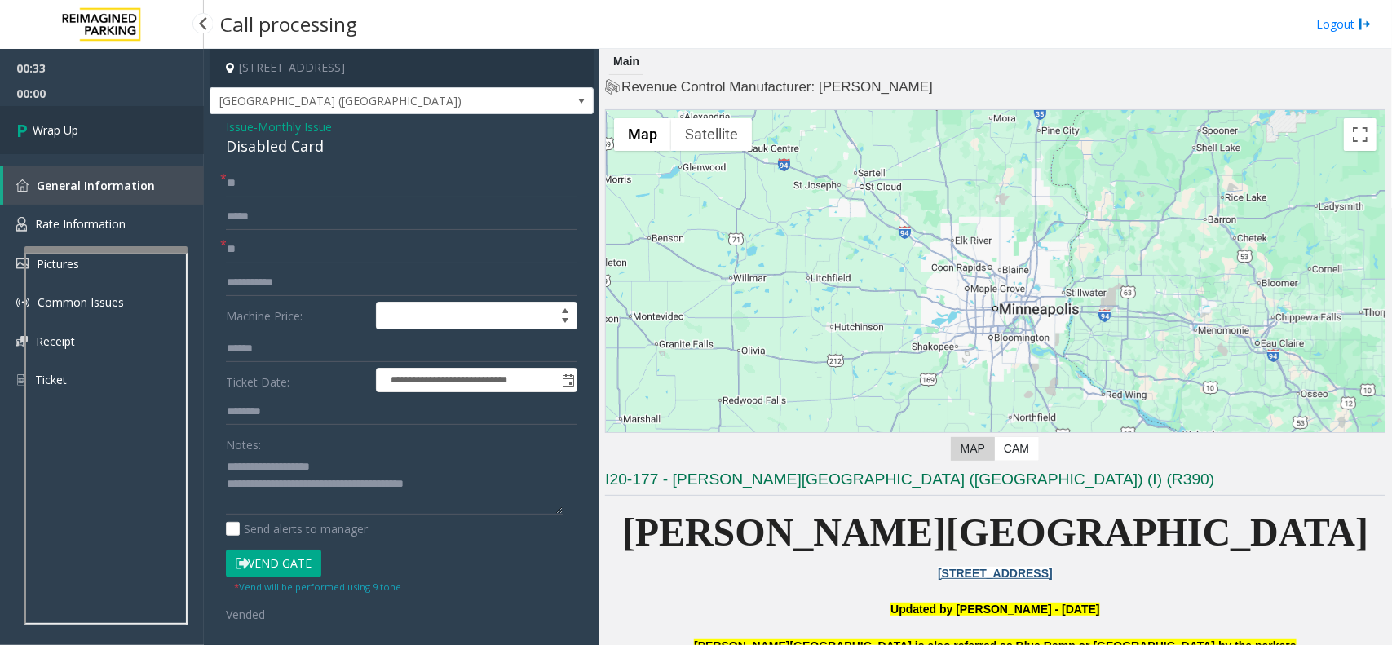
click at [90, 119] on link "Wrap Up" at bounding box center [102, 130] width 204 height 48
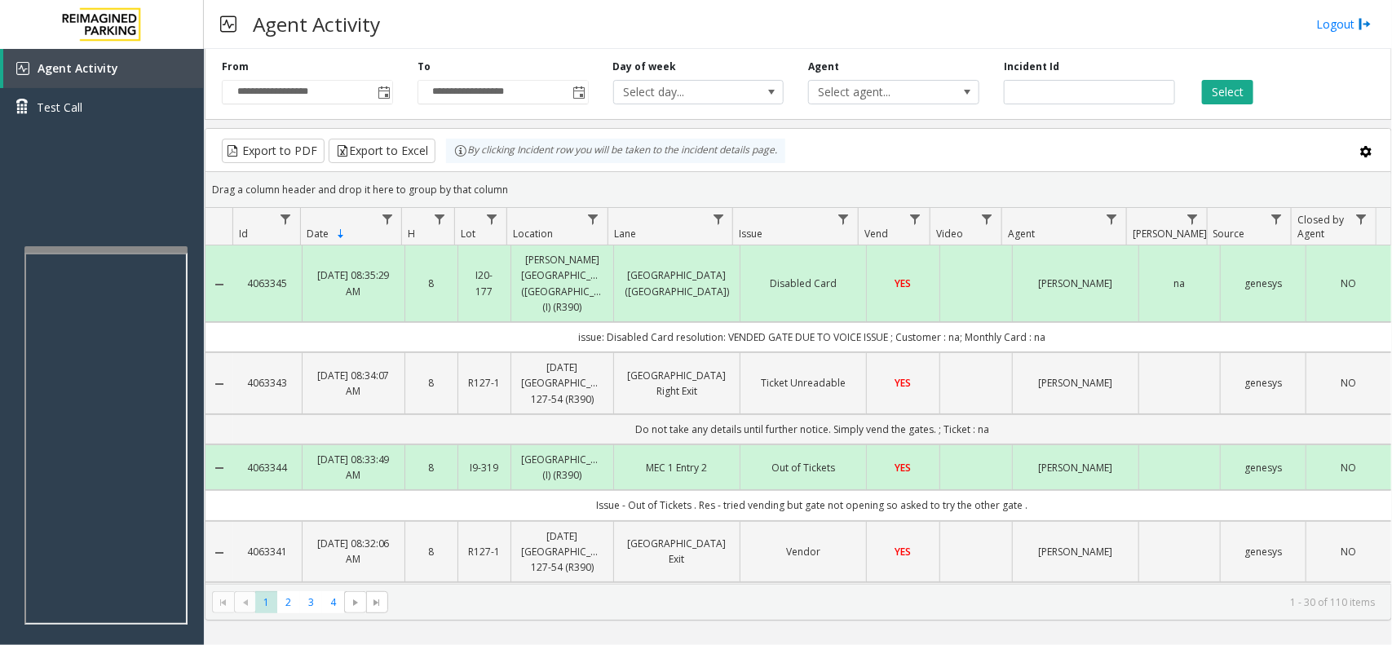
drag, startPoint x: 522, startPoint y: 184, endPoint x: 450, endPoint y: 159, distance: 75.8
click at [450, 159] on kendo-grid "Export to PDF Export to Excel By clicking Incident row you will be taken to the…" at bounding box center [799, 374] width 1188 height 493
click at [512, 180] on div "Drag a column header and drop it here to group by that column" at bounding box center [799, 189] width 1186 height 29
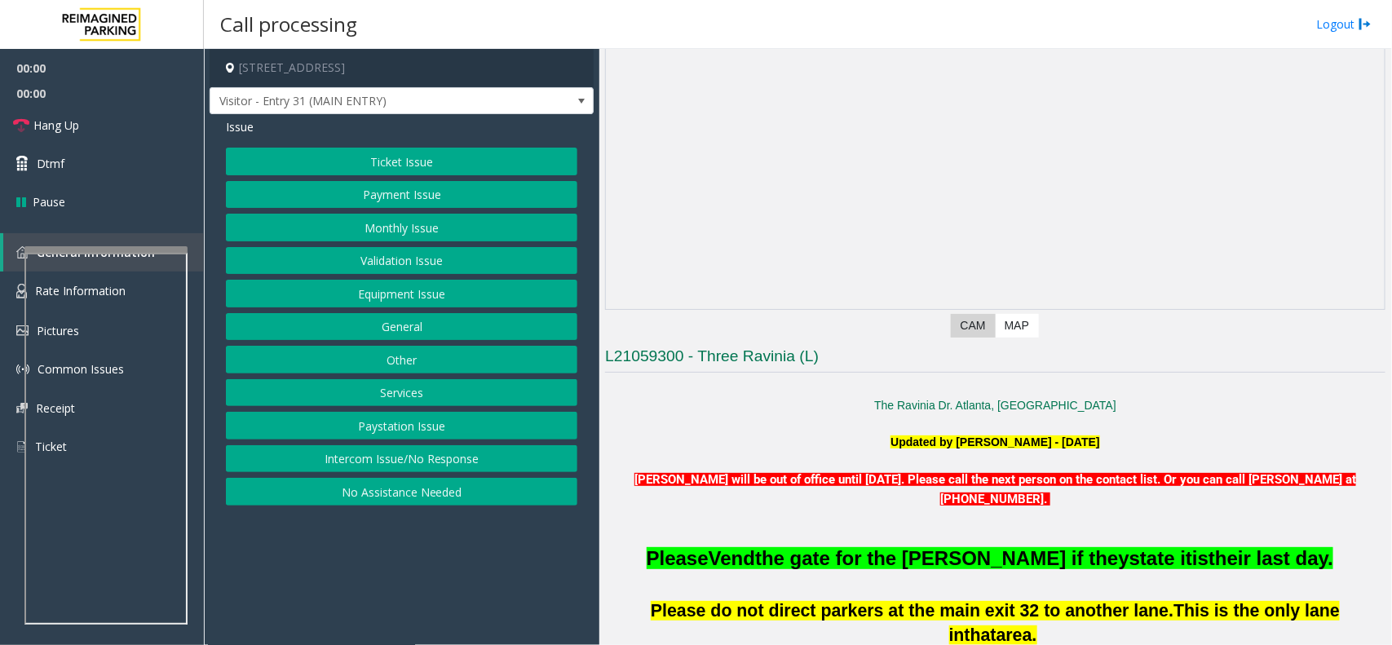
scroll to position [408, 0]
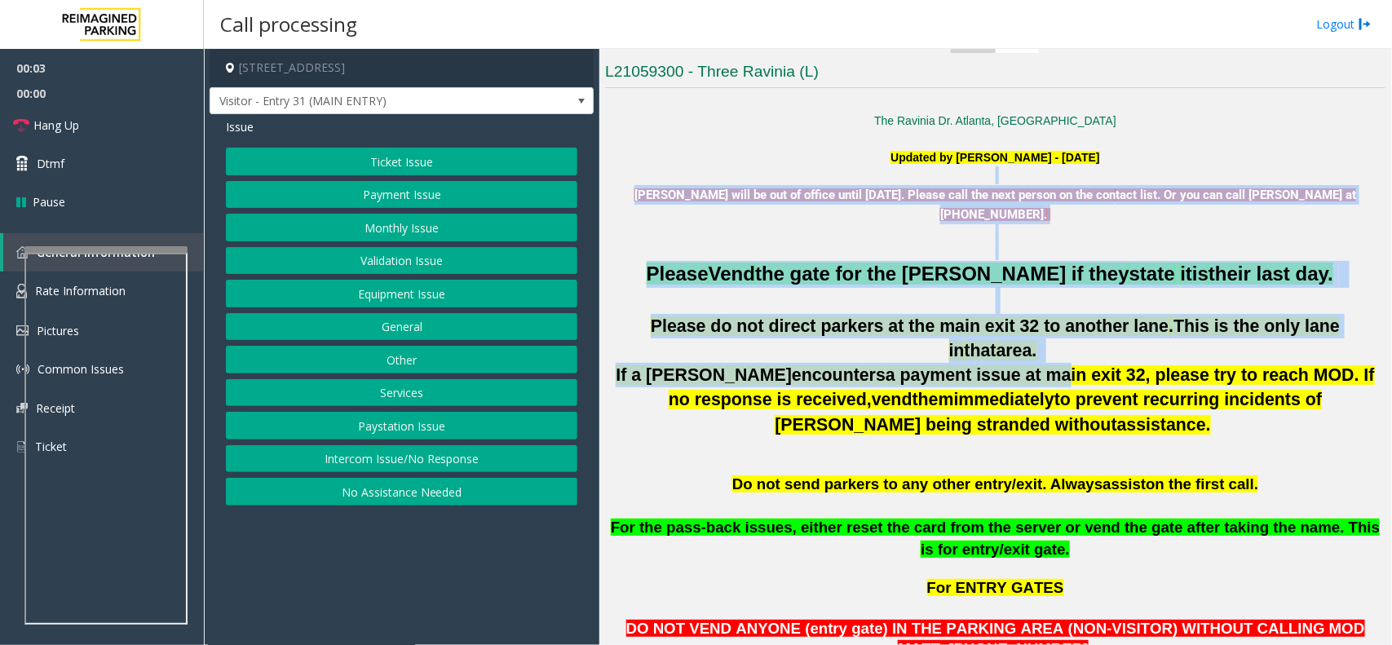
drag, startPoint x: 621, startPoint y: 176, endPoint x: 948, endPoint y: 356, distance: 372.3
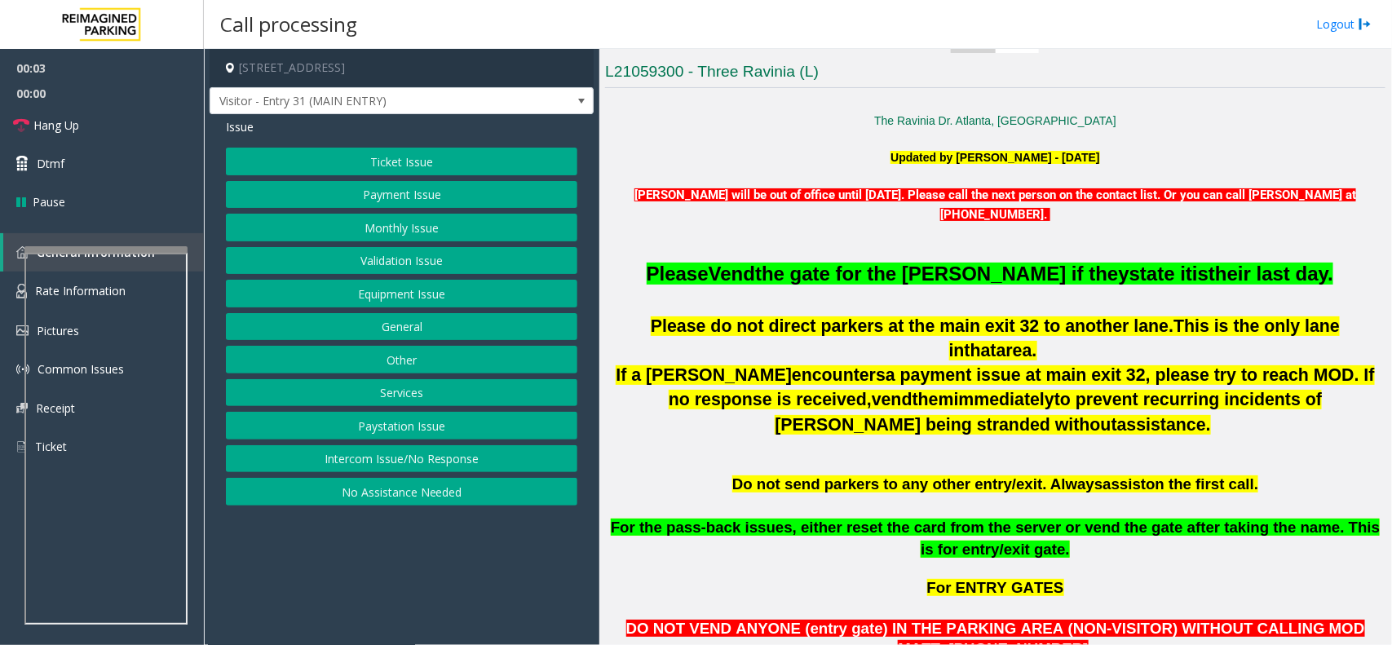
click at [1055, 455] on p at bounding box center [995, 464] width 781 height 18
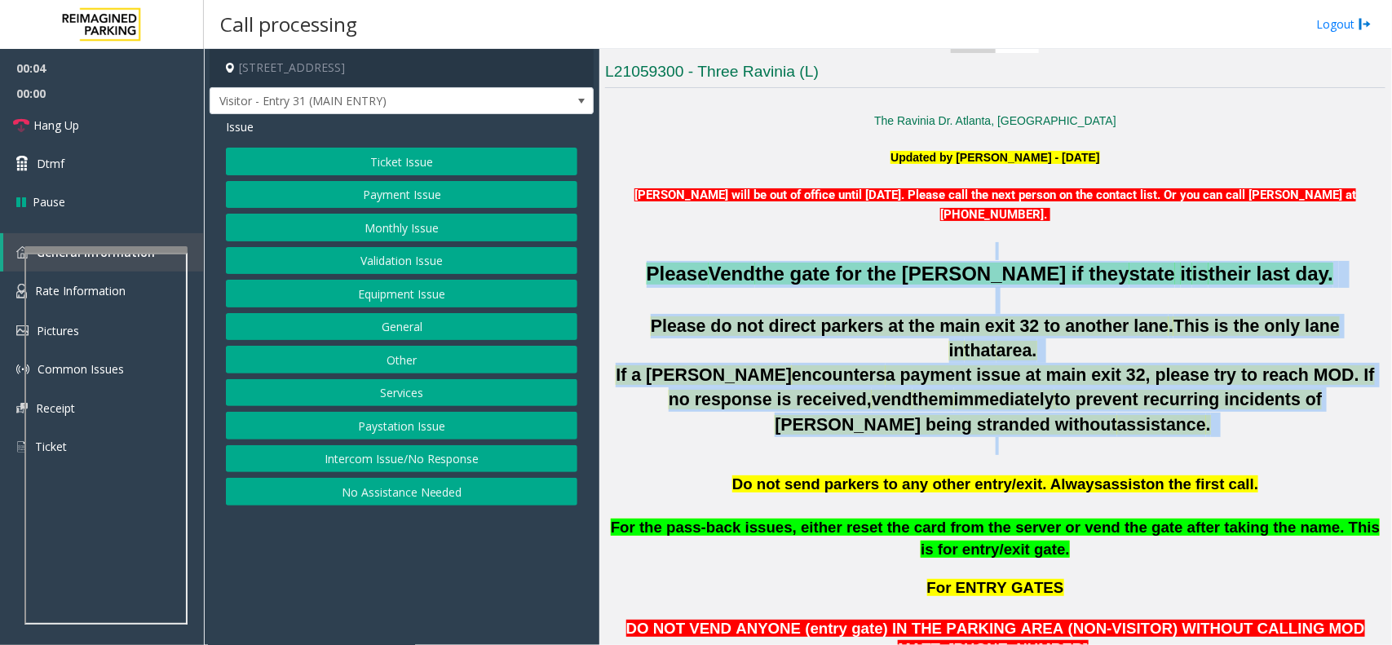
drag, startPoint x: 1054, startPoint y: 435, endPoint x: 838, endPoint y: 249, distance: 285.1
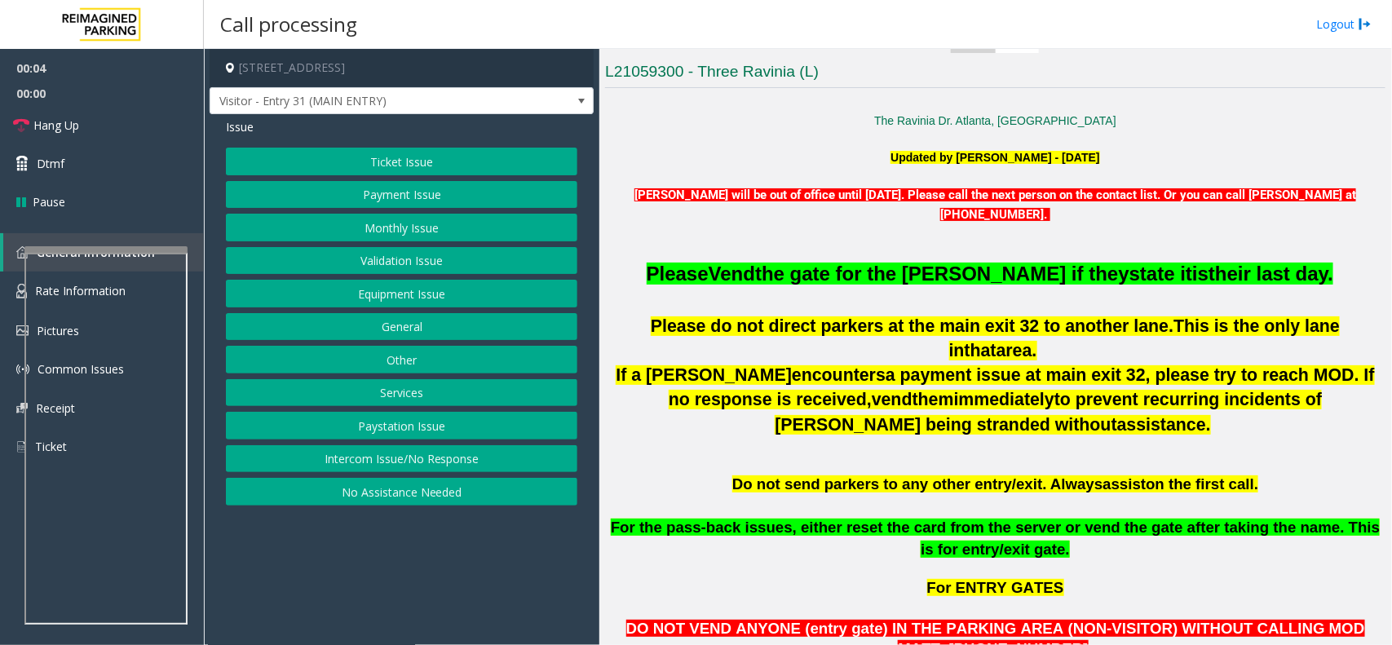
click at [812, 241] on p at bounding box center [995, 233] width 781 height 18
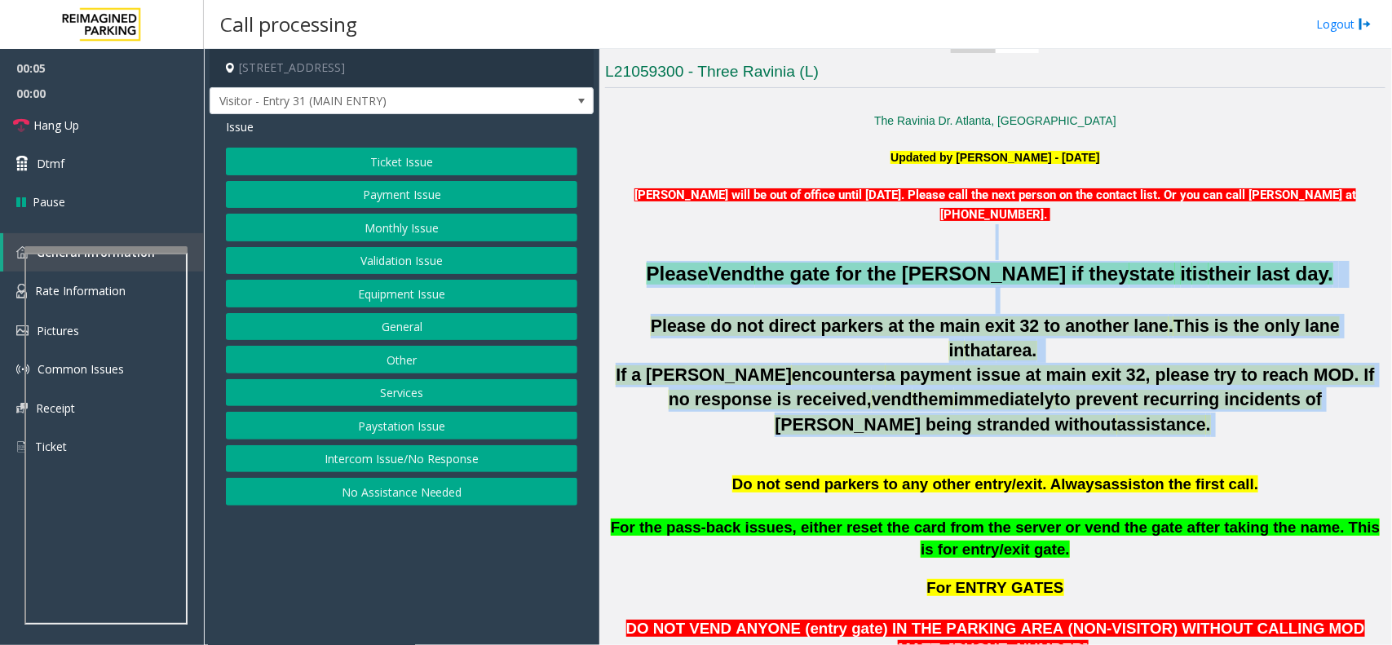
drag, startPoint x: 764, startPoint y: 234, endPoint x: 1091, endPoint y: 409, distance: 370.7
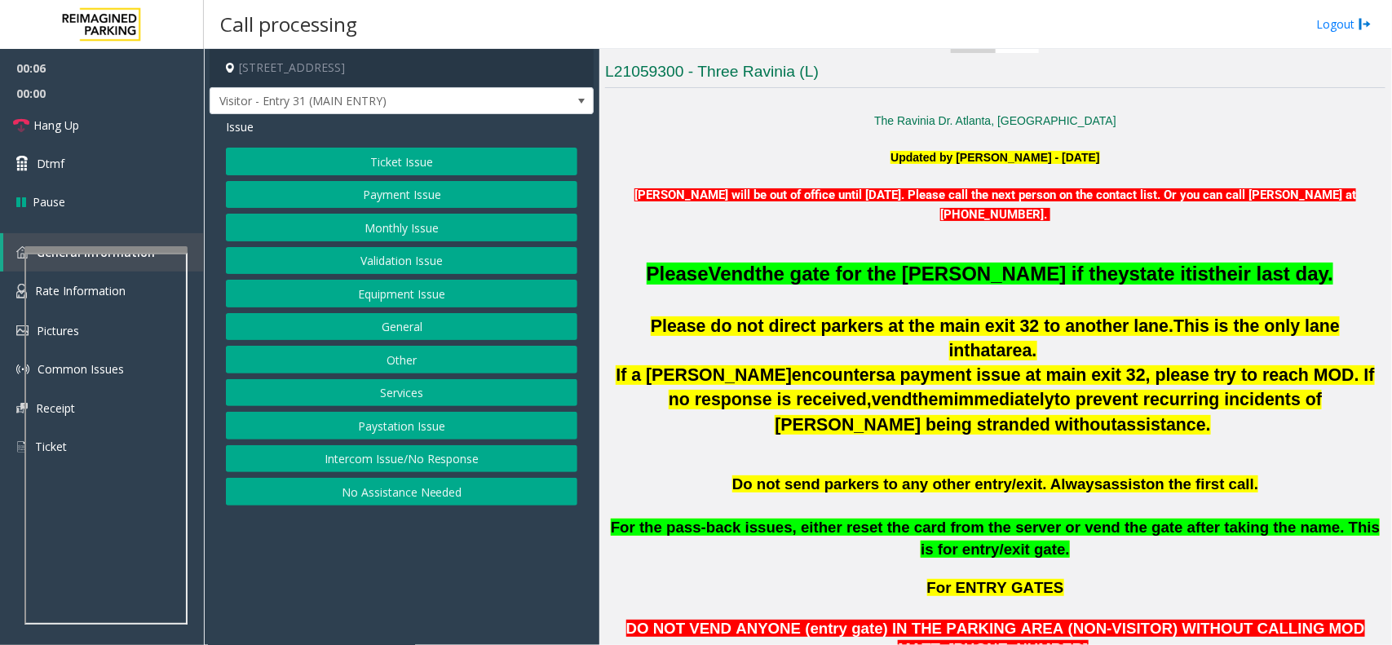
click at [1082, 437] on p at bounding box center [995, 446] width 781 height 18
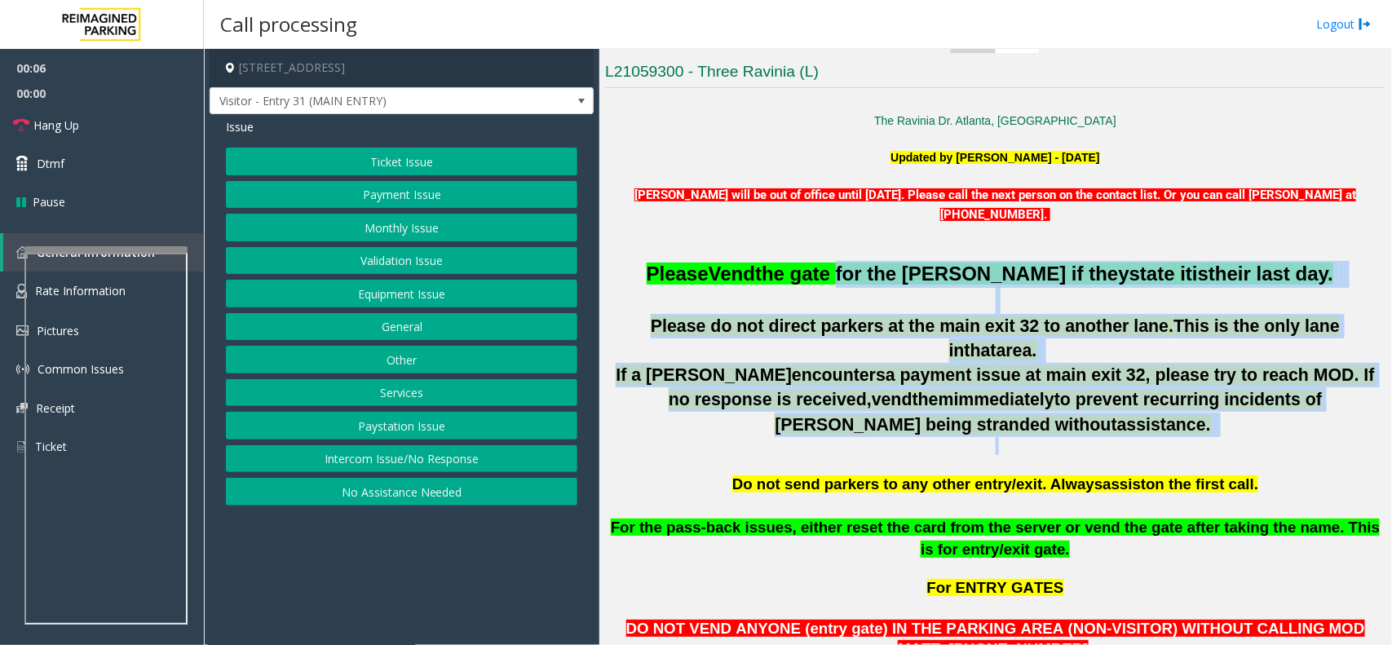
drag, startPoint x: 1082, startPoint y: 428, endPoint x: 867, endPoint y: 290, distance: 256.1
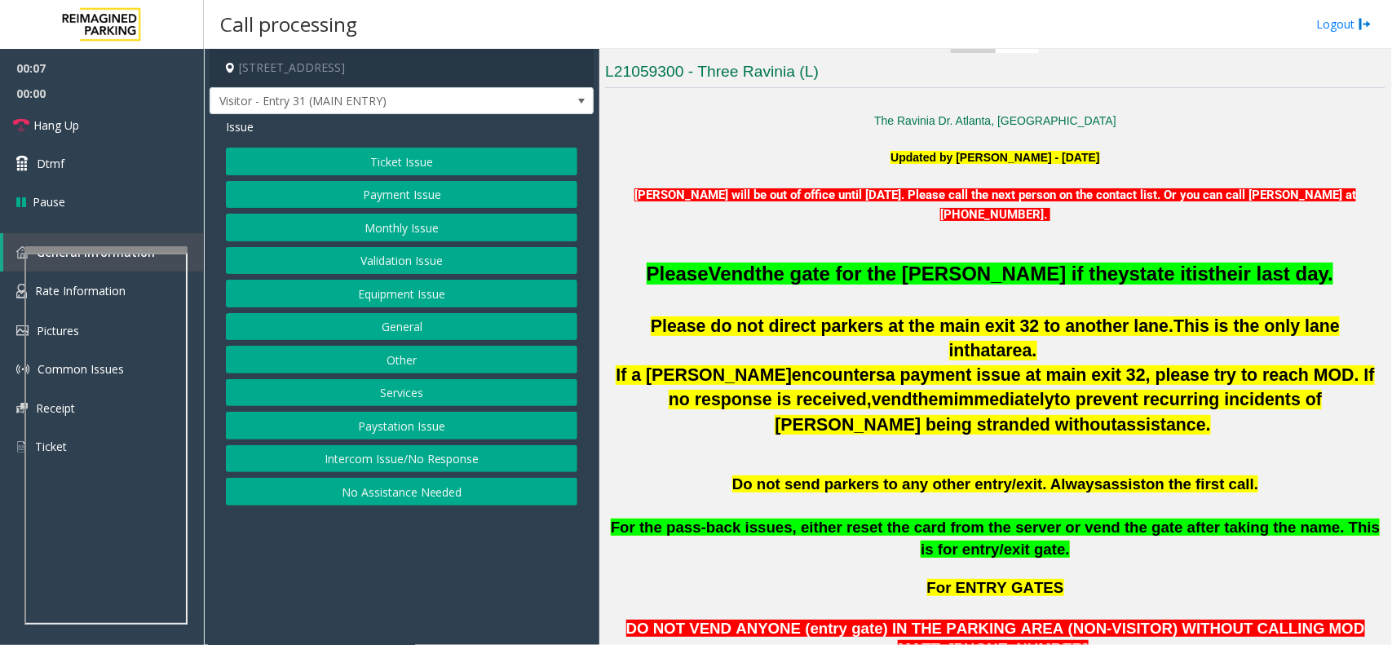
click at [824, 251] on p at bounding box center [995, 251] width 781 height 18
click at [455, 467] on button "Intercom Issue/No Response" at bounding box center [402, 459] width 352 height 28
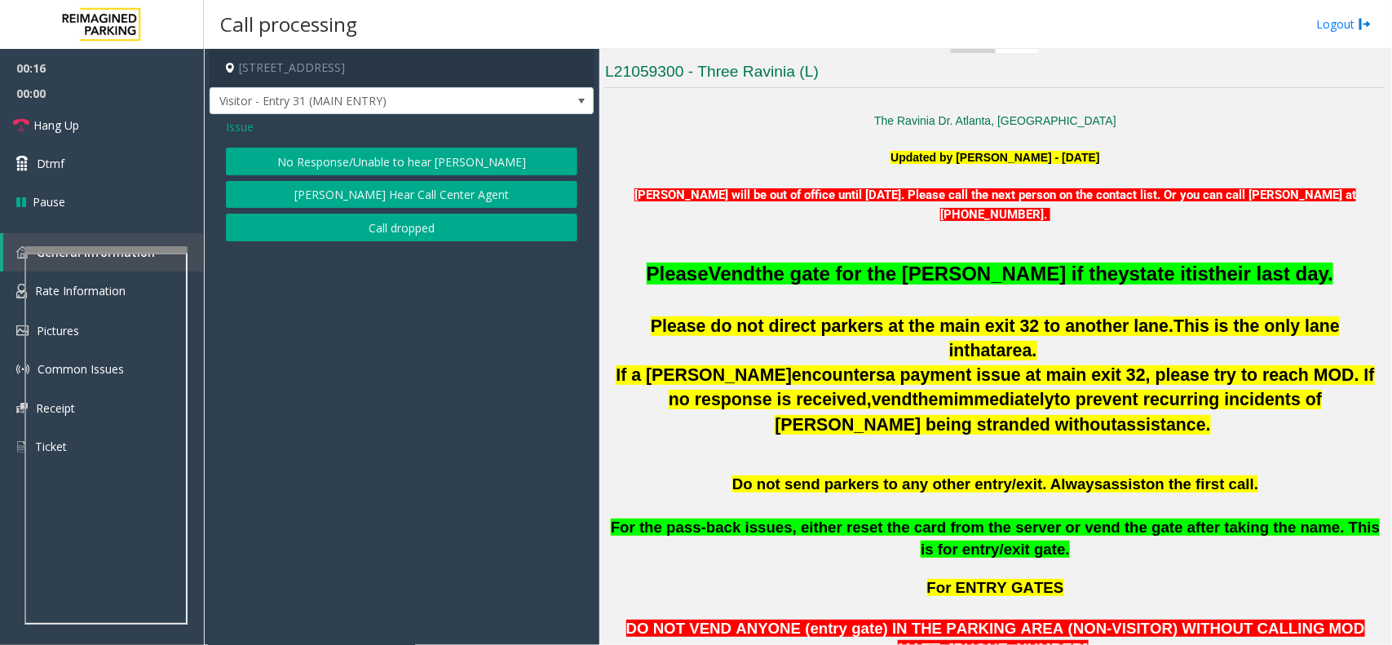
click at [405, 165] on button "No Response/Unable to hear [PERSON_NAME]" at bounding box center [402, 162] width 352 height 28
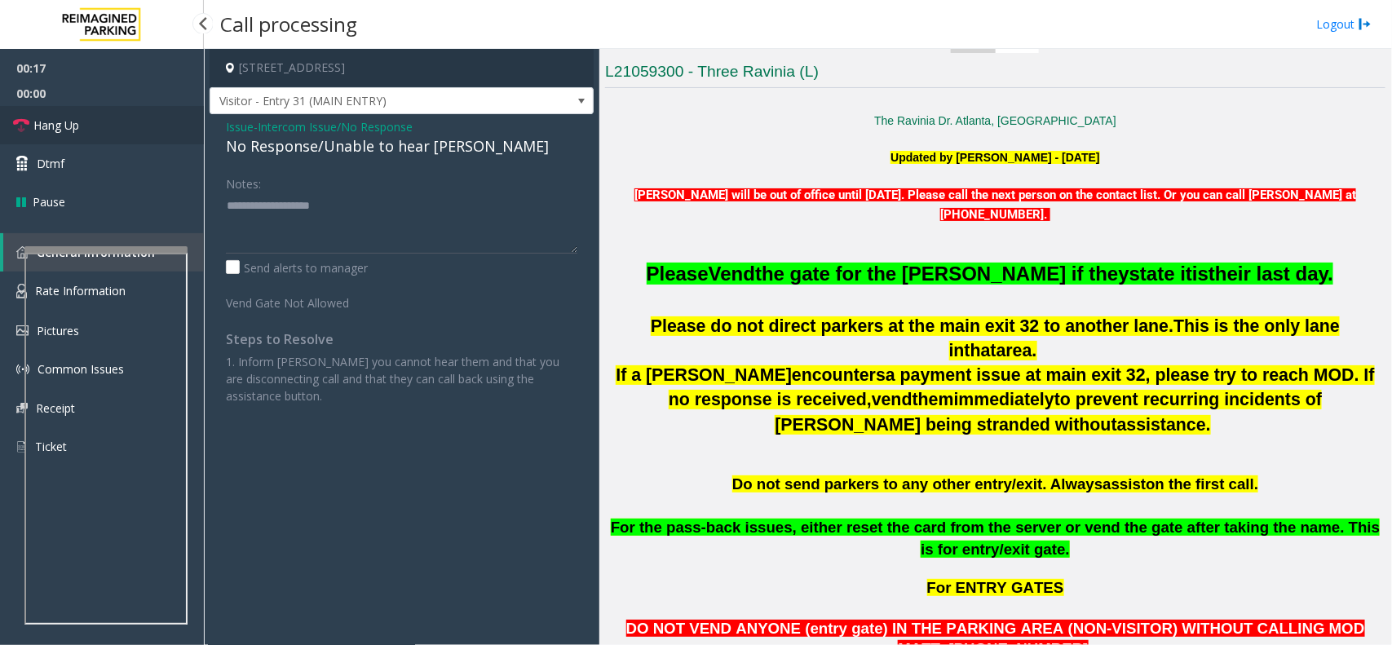
click at [122, 122] on link "Hang Up" at bounding box center [102, 125] width 204 height 38
click at [279, 144] on div "No Response/Unable to hear [PERSON_NAME]" at bounding box center [402, 146] width 352 height 22
click at [466, 206] on textarea at bounding box center [402, 222] width 352 height 61
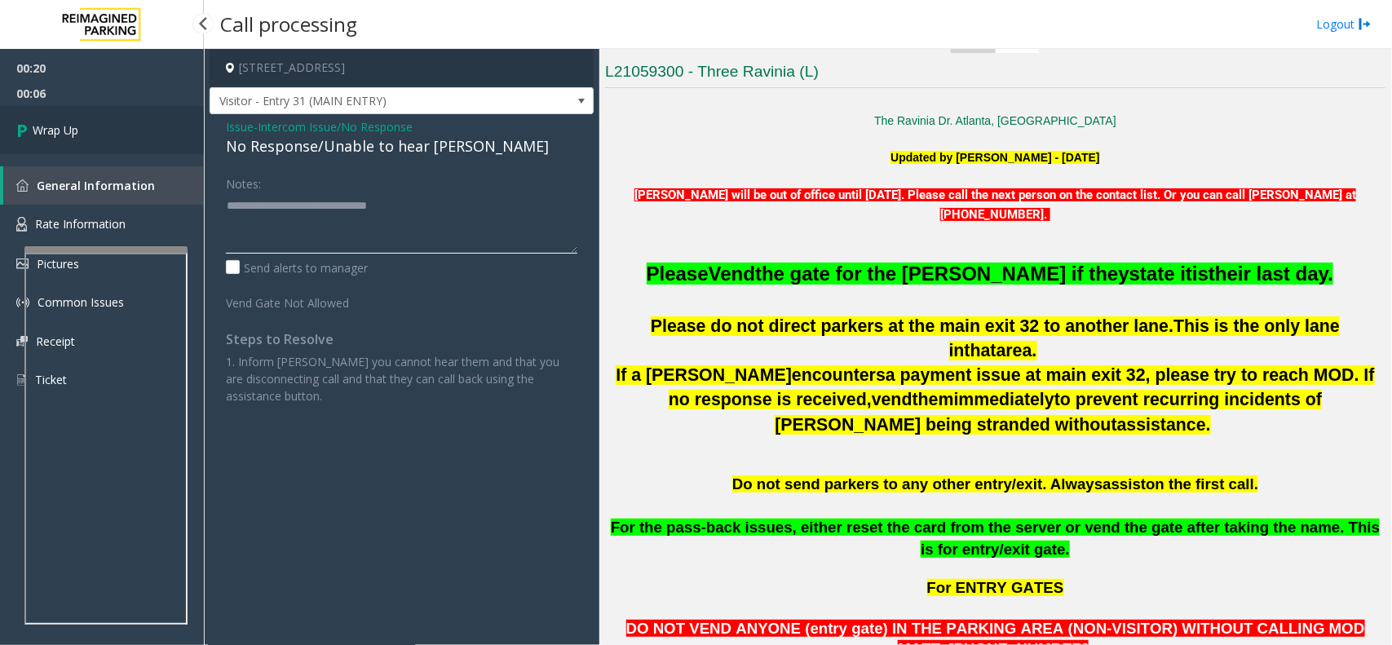
type textarea "**********"
click at [100, 140] on link "Wrap Up" at bounding box center [102, 130] width 204 height 48
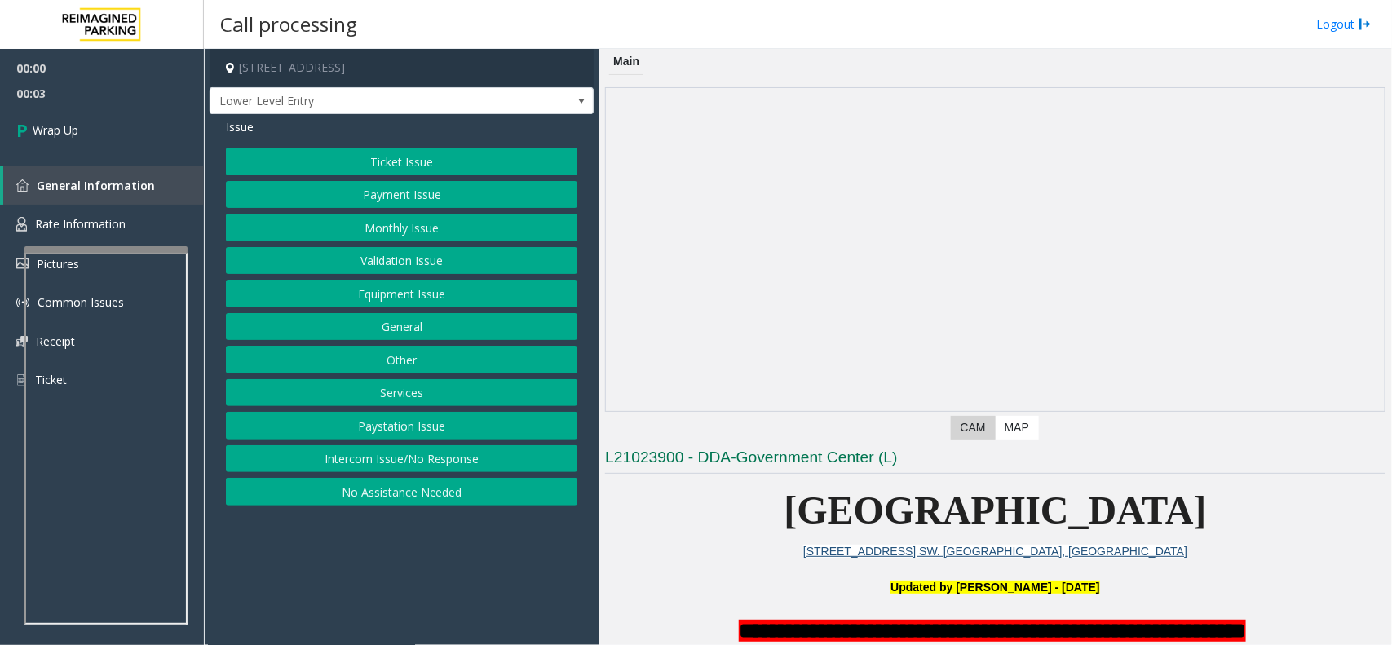
drag, startPoint x: 410, startPoint y: 457, endPoint x: 409, endPoint y: 449, distance: 8.2
click at [410, 457] on button "Intercom Issue/No Response" at bounding box center [402, 459] width 352 height 28
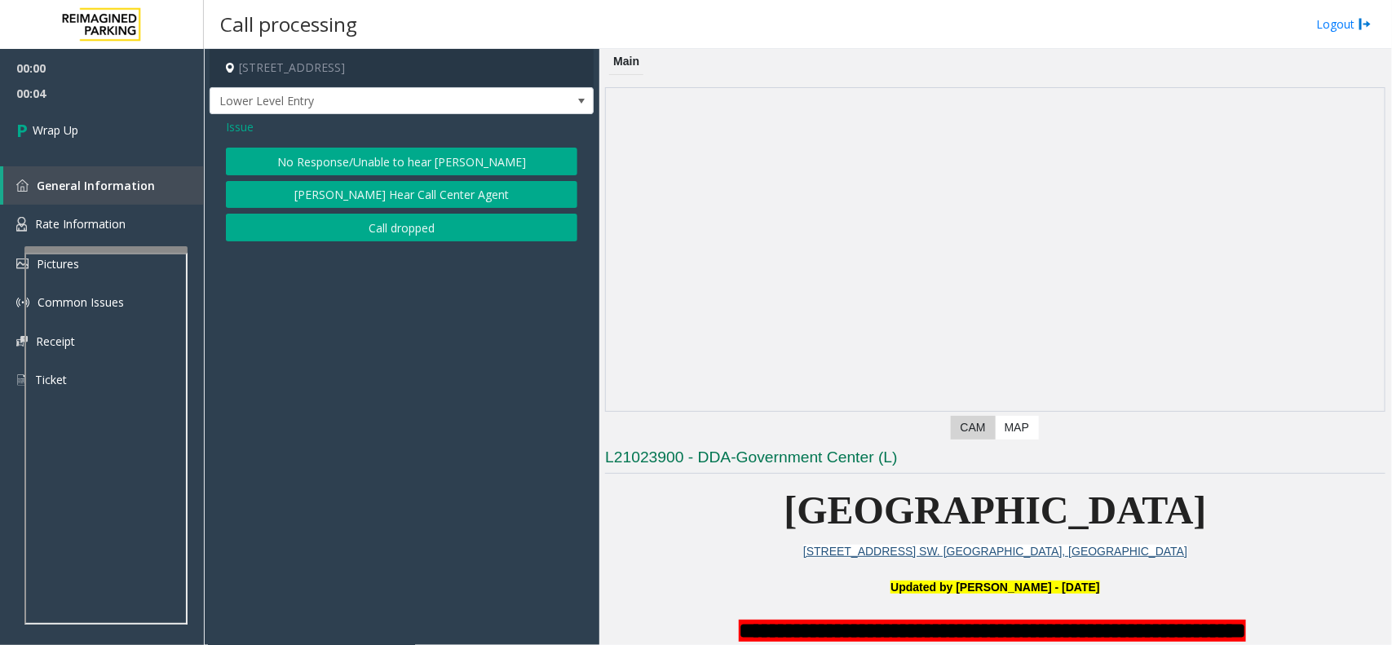
click at [381, 237] on button "Call dropped" at bounding box center [402, 228] width 352 height 28
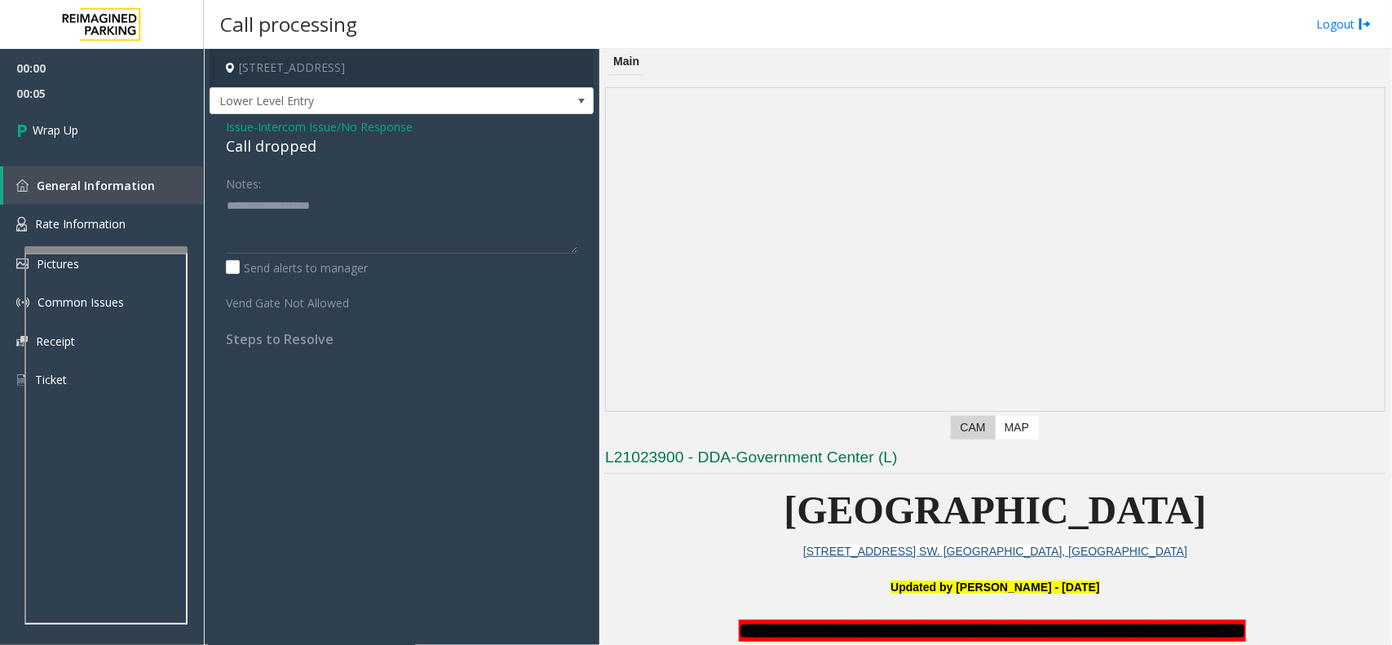
click at [302, 160] on div "Issue - Intercom Issue/No Response Call dropped Notes: Send alerts to manager V…" at bounding box center [402, 239] width 384 height 250
click at [290, 152] on div "Call dropped" at bounding box center [402, 146] width 352 height 22
type textarea "**********"
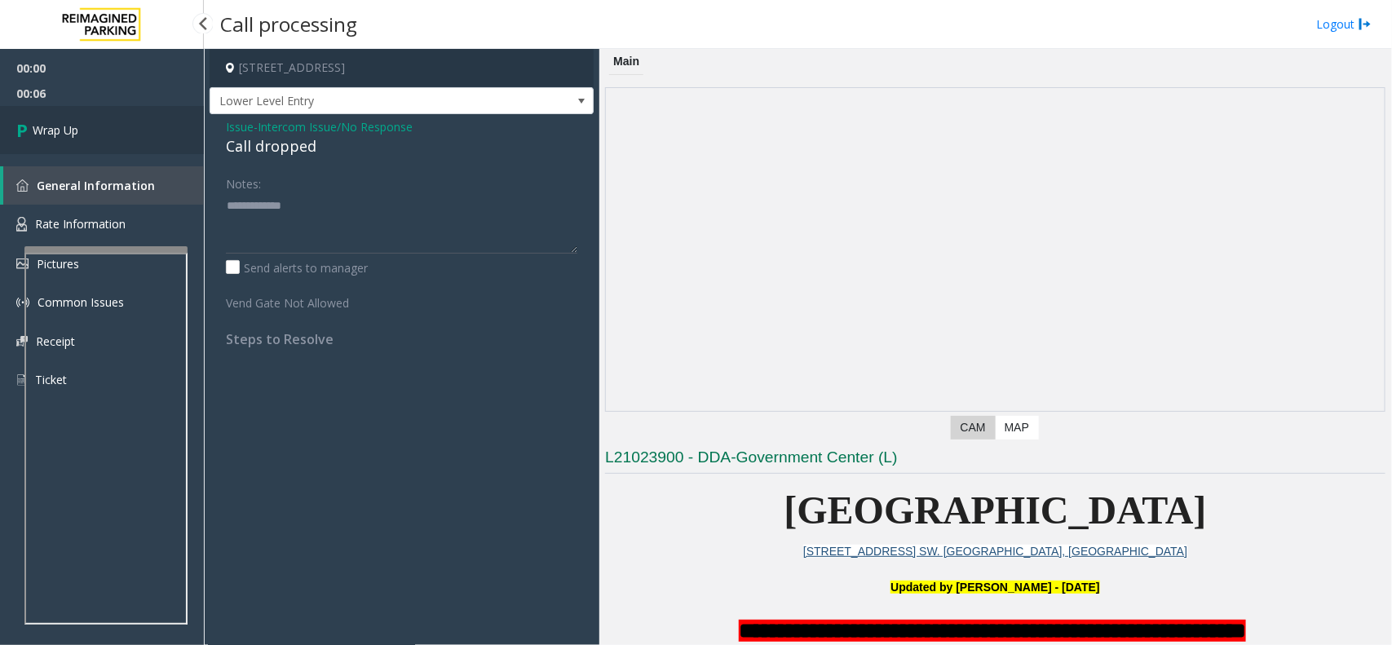
click at [147, 151] on link "Wrap Up" at bounding box center [102, 130] width 204 height 48
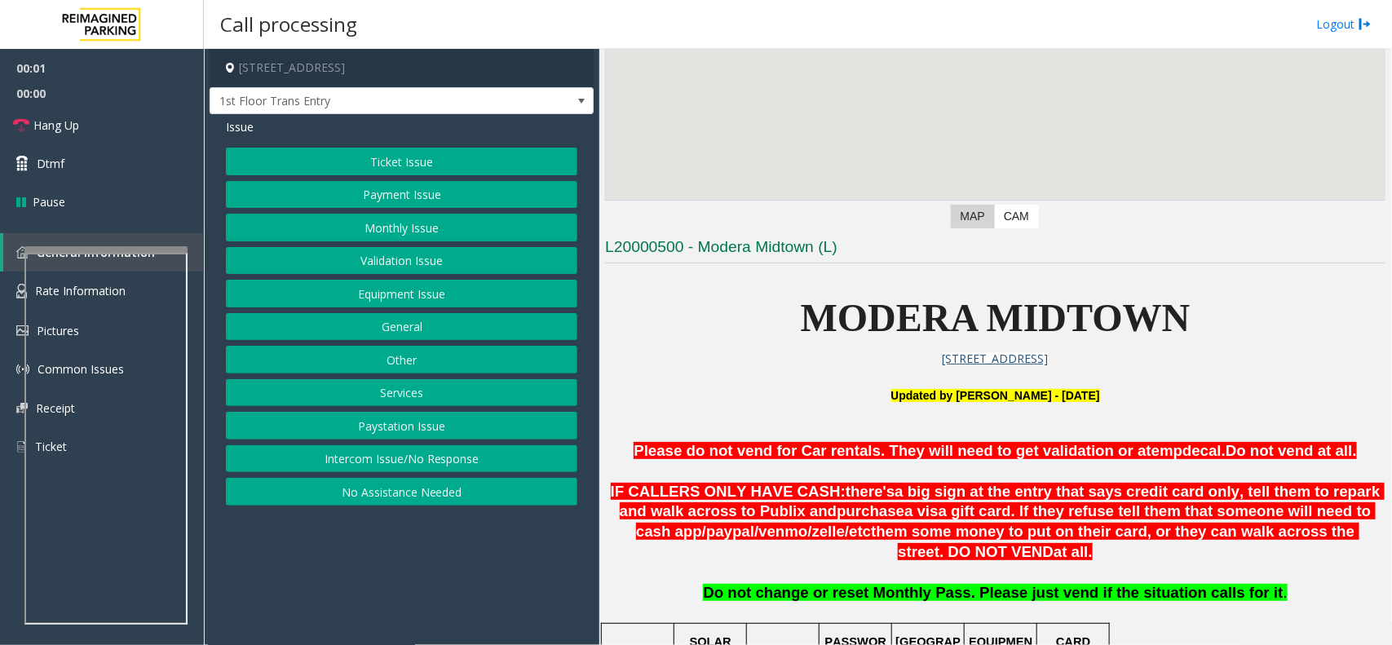
scroll to position [408, 0]
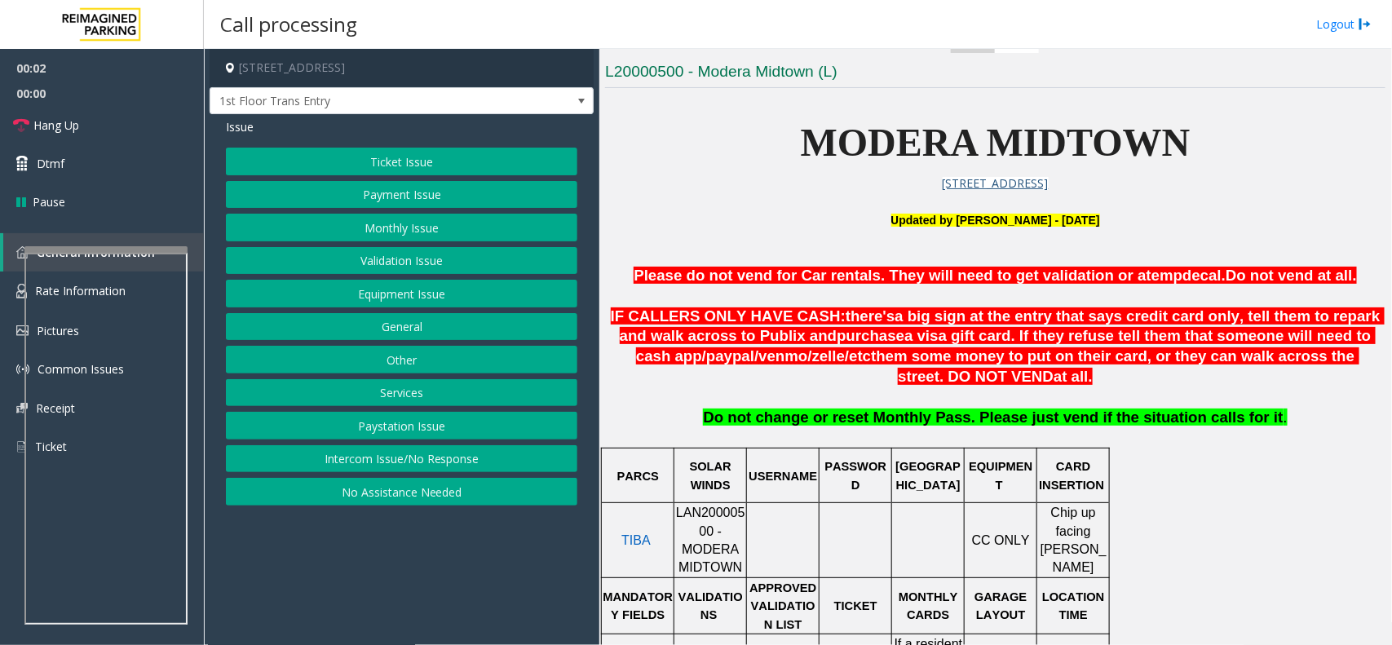
click at [715, 520] on span "LAN20000500 - MODERA MIDTOWN" at bounding box center [710, 540] width 69 height 69
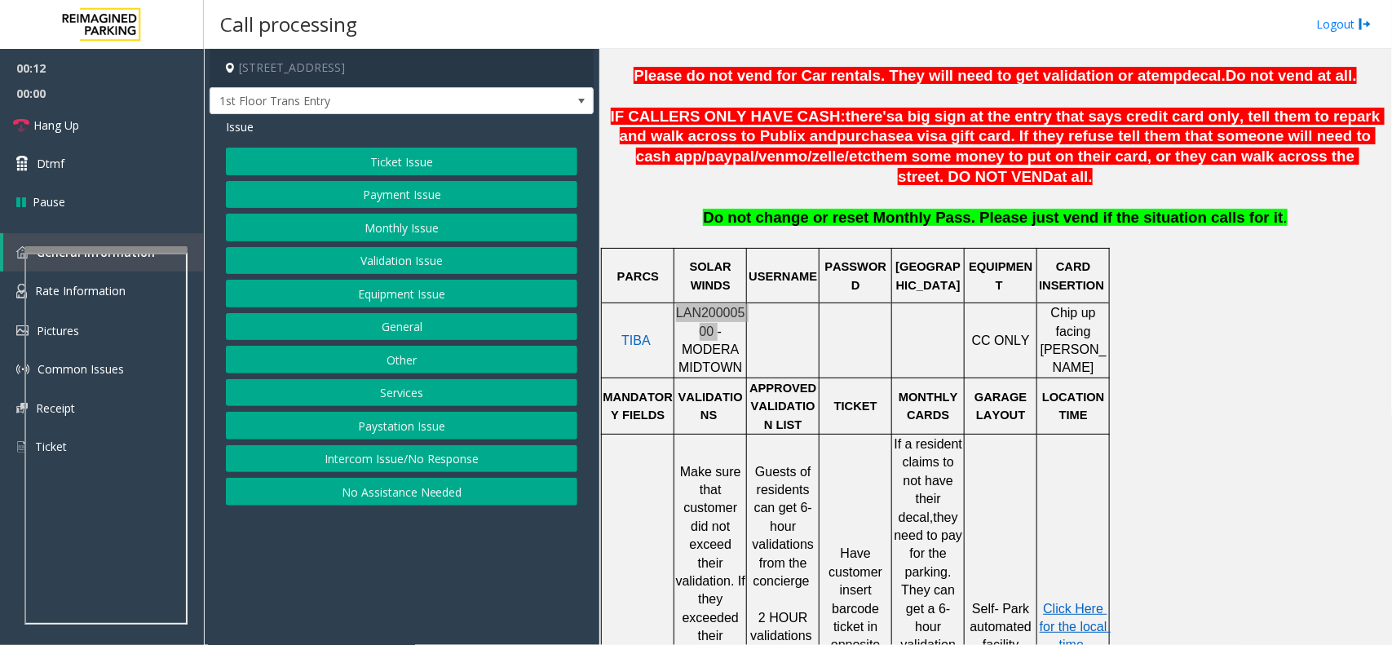
scroll to position [816, 0]
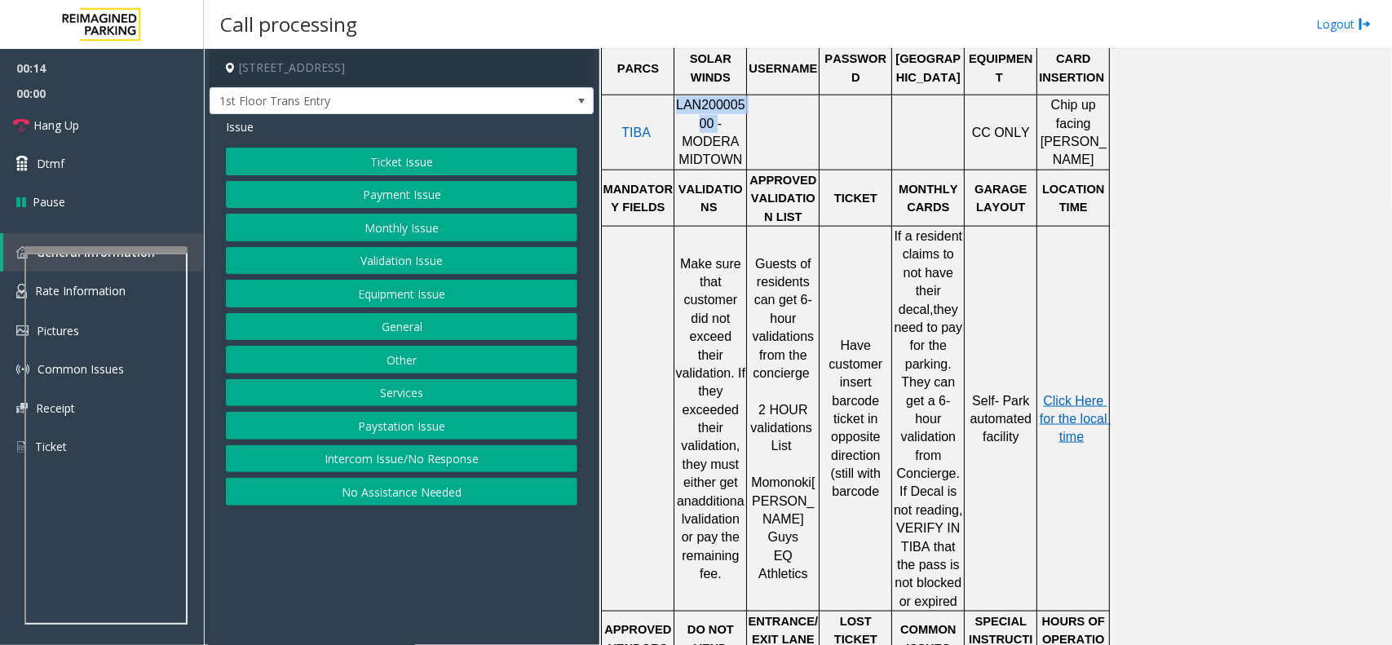
click at [418, 461] on button "Intercom Issue/No Response" at bounding box center [402, 459] width 352 height 28
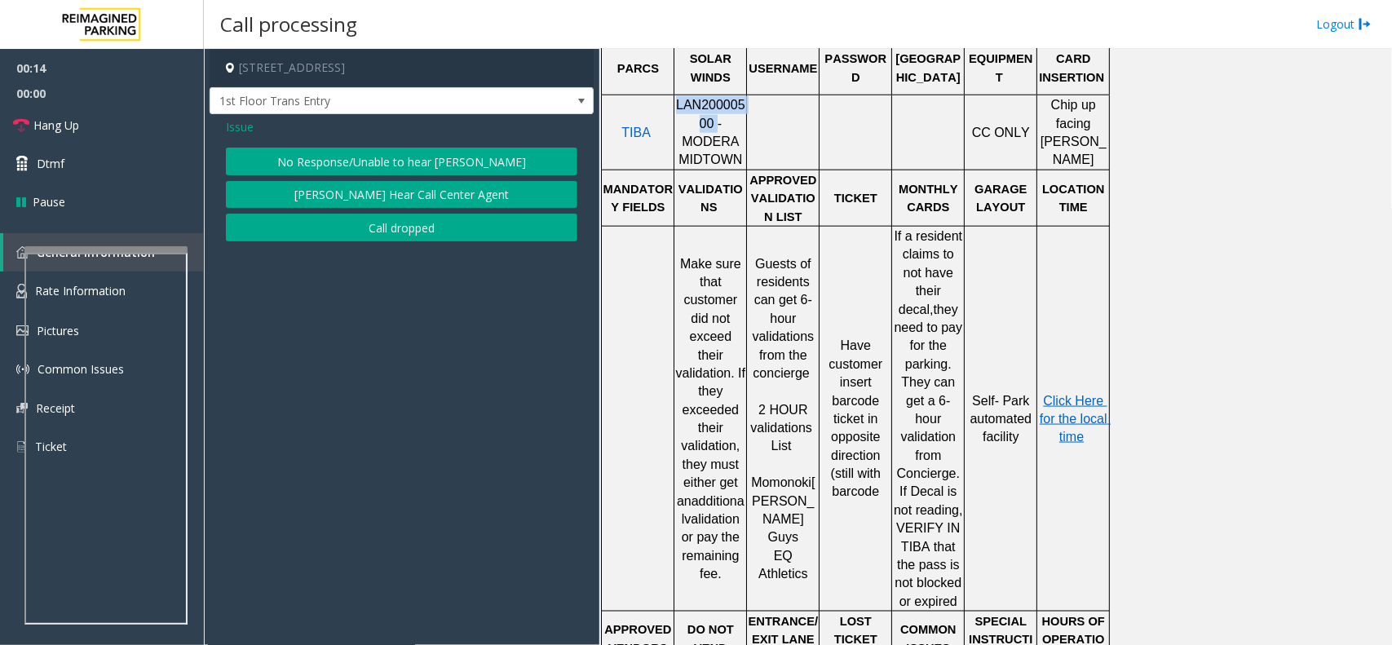
click at [404, 164] on button "No Response/Unable to hear [PERSON_NAME]" at bounding box center [402, 162] width 352 height 28
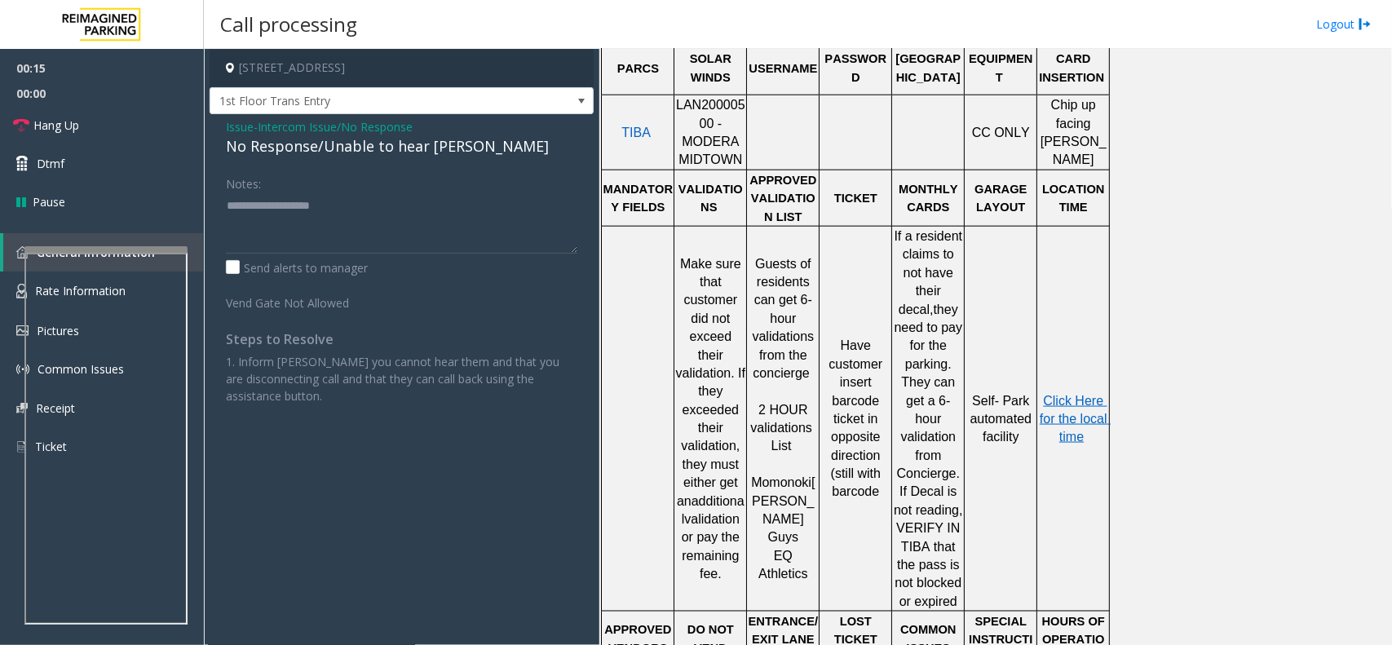
click at [404, 155] on div "No Response/Unable to hear [PERSON_NAME]" at bounding box center [402, 146] width 352 height 22
click at [480, 210] on textarea at bounding box center [402, 222] width 352 height 61
type textarea "**********"
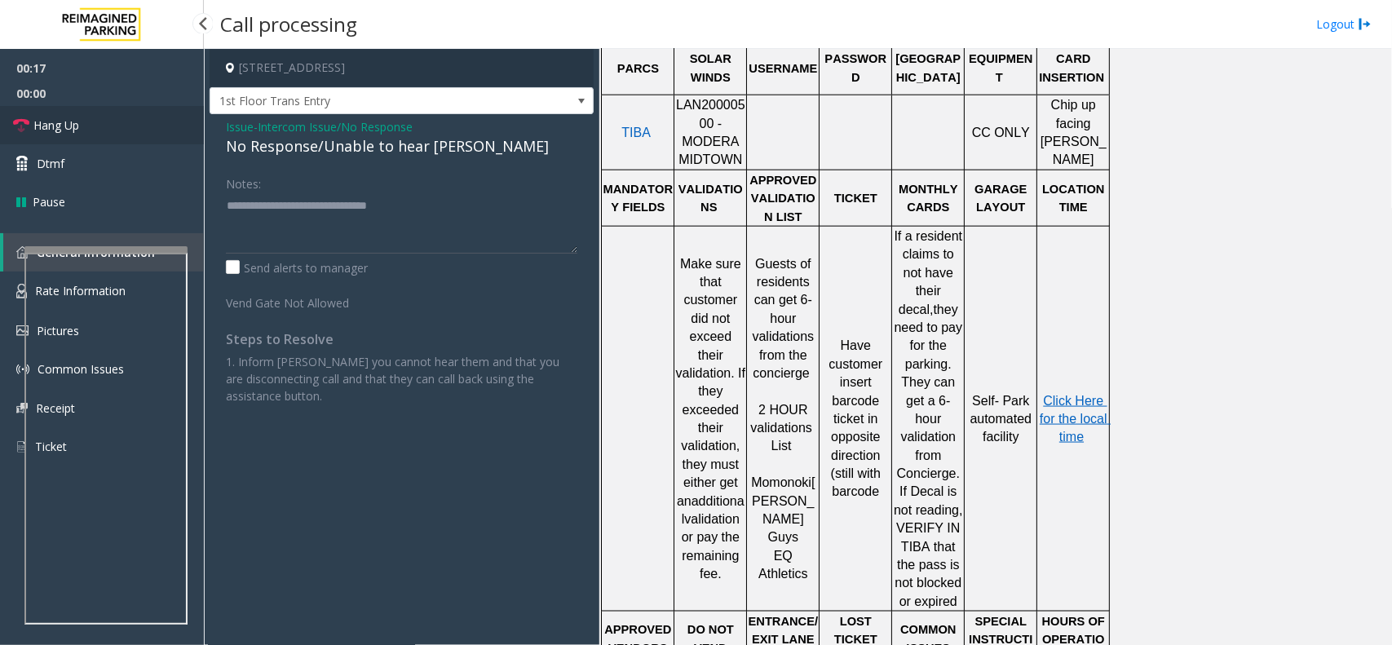
click at [65, 114] on link "Hang Up" at bounding box center [102, 125] width 204 height 38
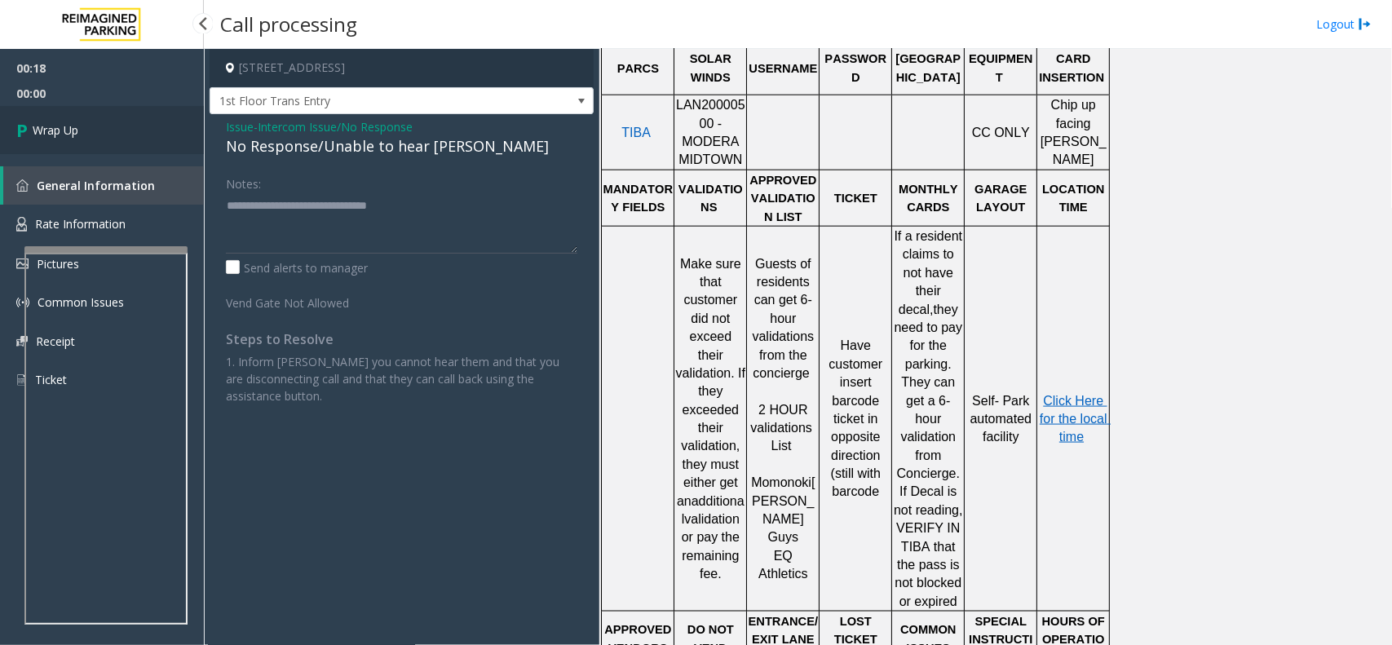
click at [100, 141] on link "Wrap Up" at bounding box center [102, 130] width 204 height 48
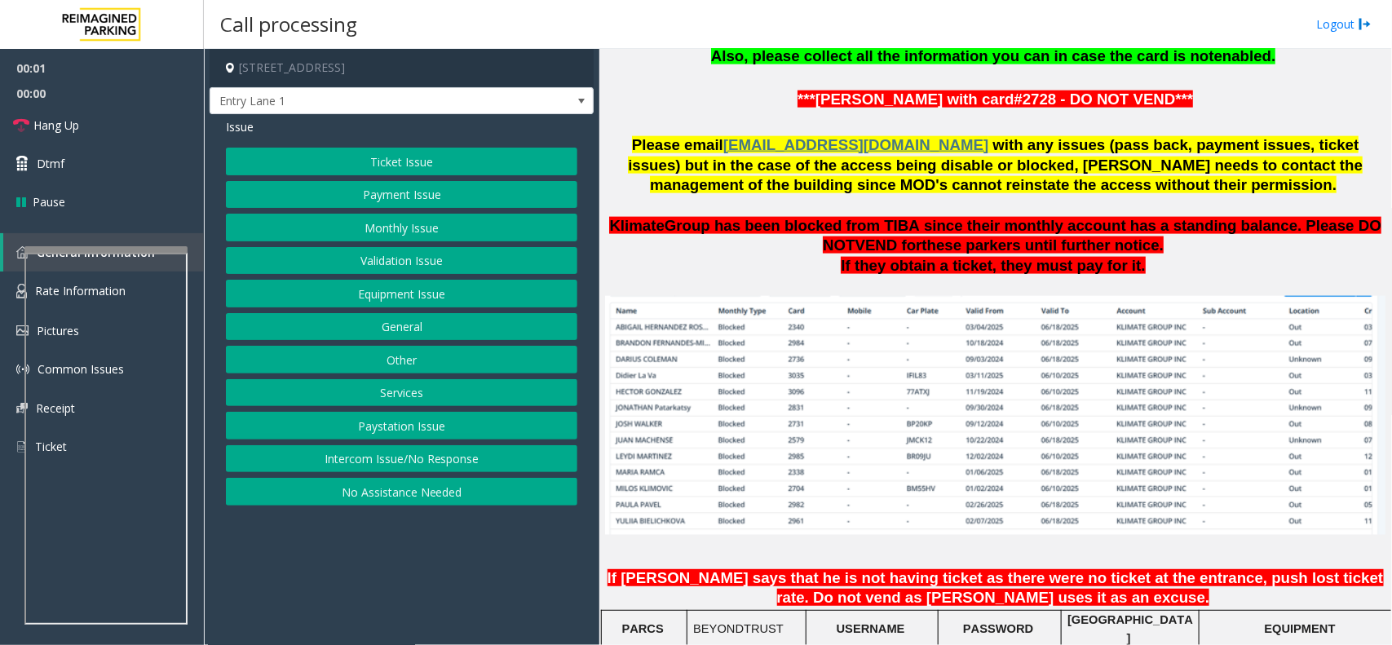
scroll to position [1121, 0]
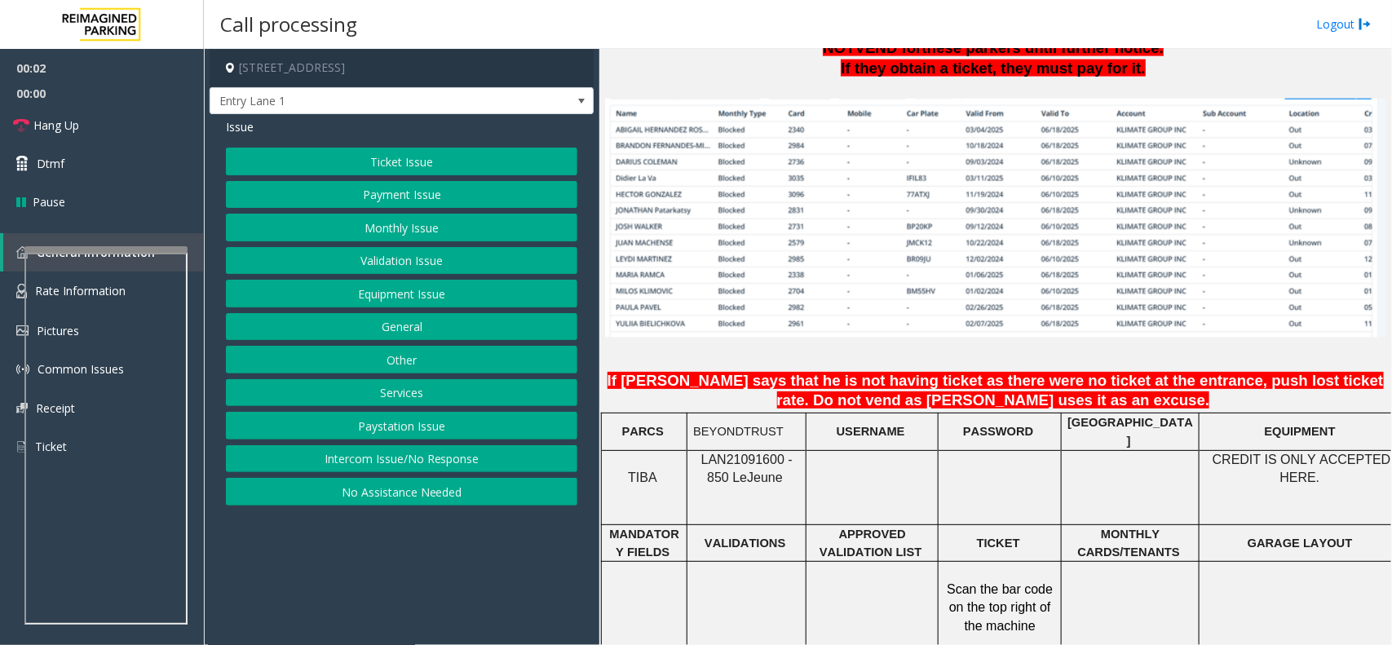
click at [747, 453] on span "LAN21091600 - 850 Le" at bounding box center [746, 469] width 91 height 32
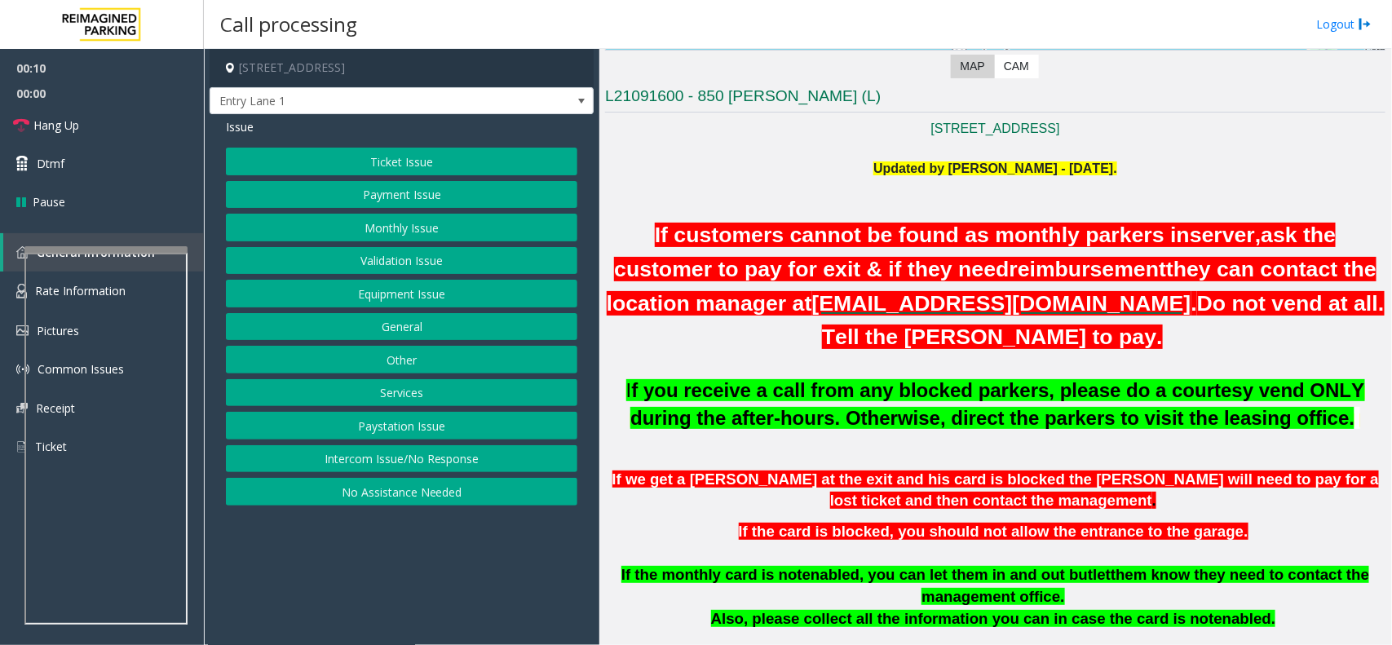
scroll to position [102, 0]
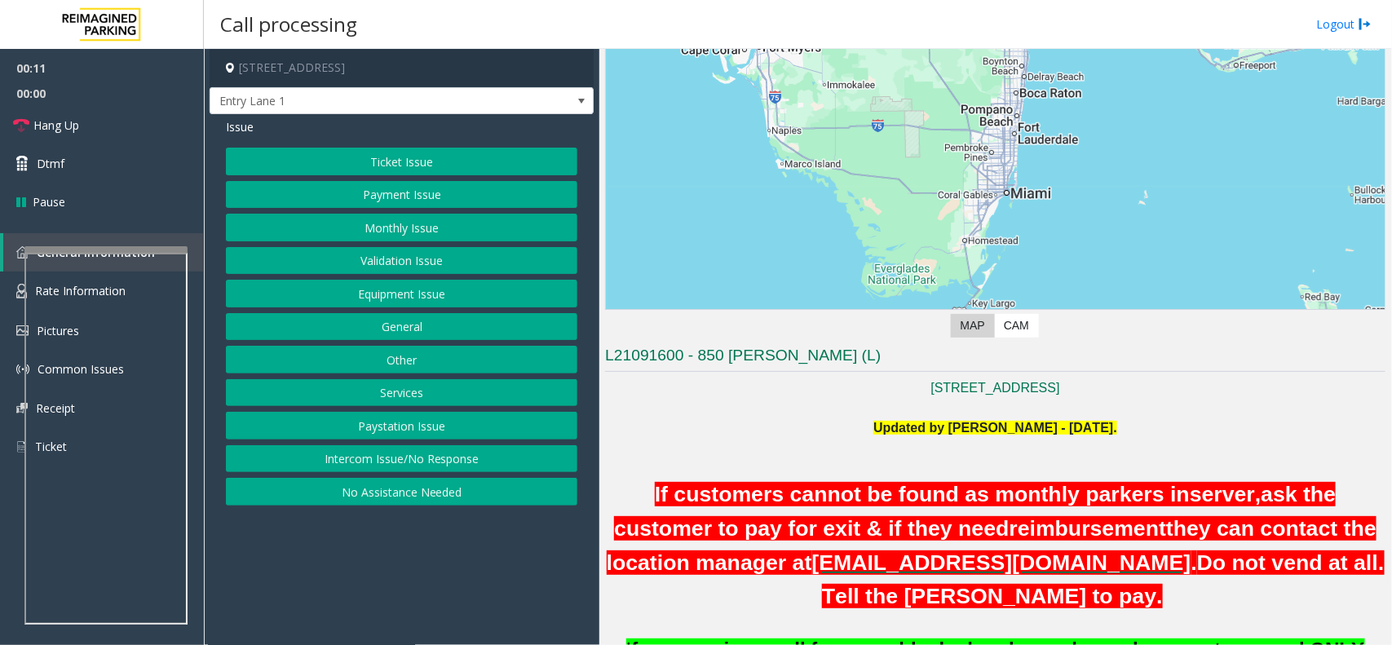
click at [454, 449] on button "Intercom Issue/No Response" at bounding box center [402, 459] width 352 height 28
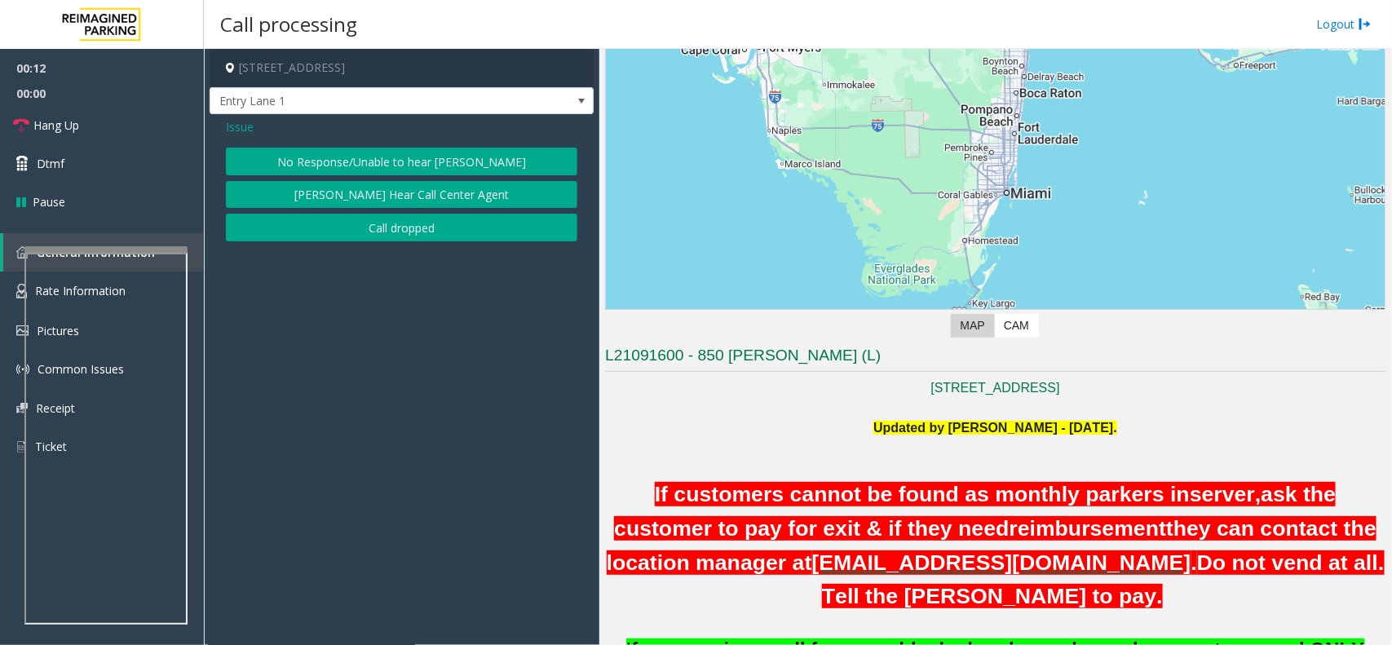
click at [413, 156] on button "No Response/Unable to hear [PERSON_NAME]" at bounding box center [402, 162] width 352 height 28
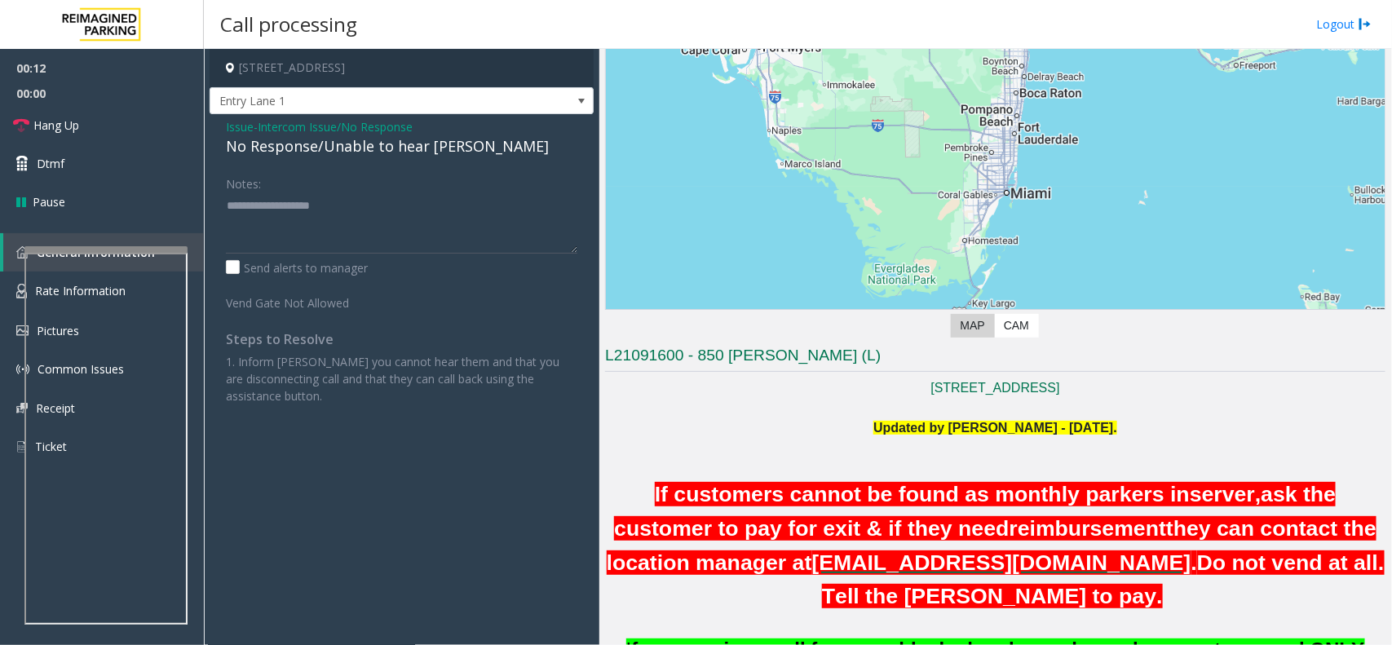
click at [413, 156] on div "No Response/Unable to hear [PERSON_NAME]" at bounding box center [402, 146] width 352 height 22
click at [473, 212] on textarea at bounding box center [402, 222] width 352 height 61
type textarea "**********"
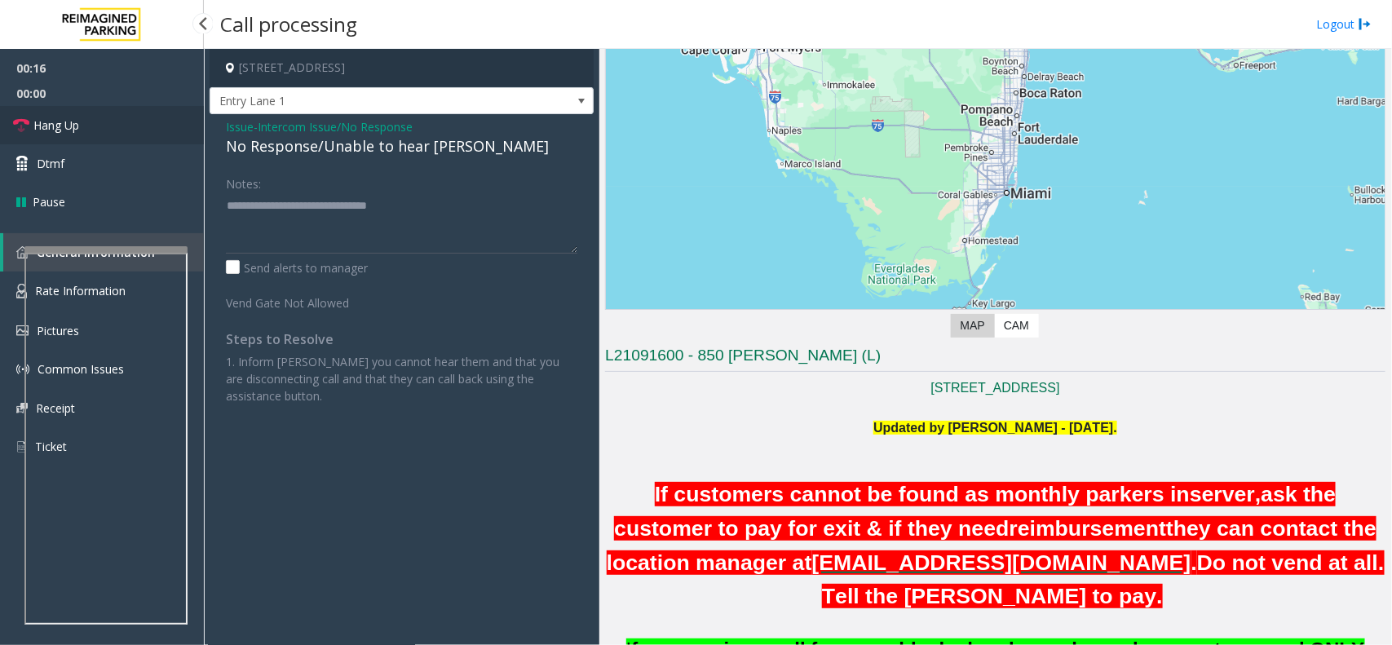
click at [95, 126] on link "Hang Up" at bounding box center [102, 125] width 204 height 38
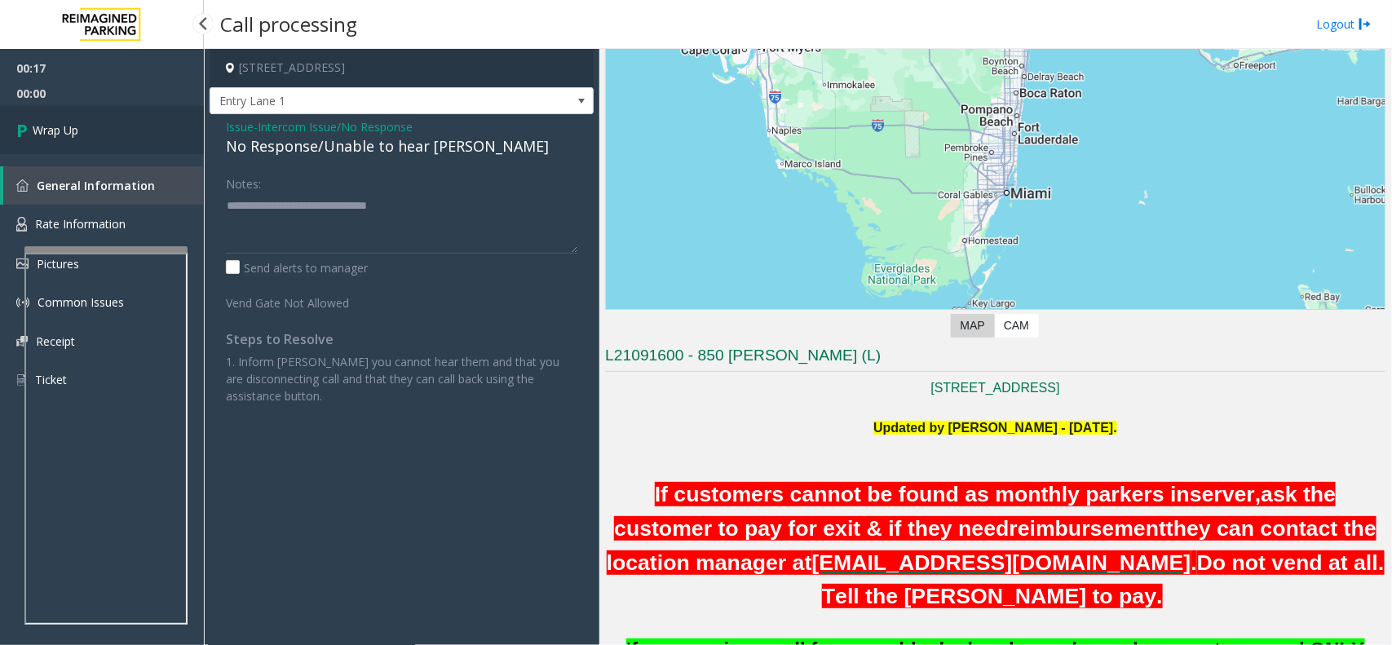
click at [95, 126] on link "Wrap Up" at bounding box center [102, 130] width 204 height 48
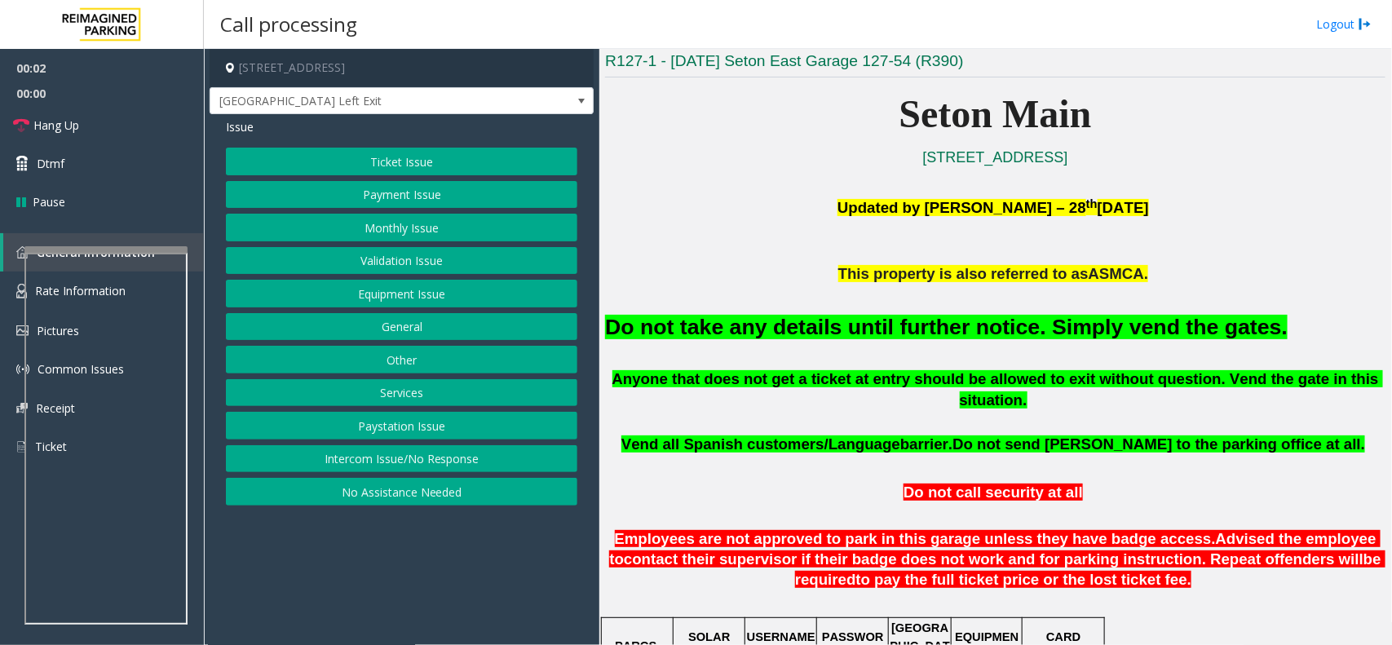
scroll to position [408, 0]
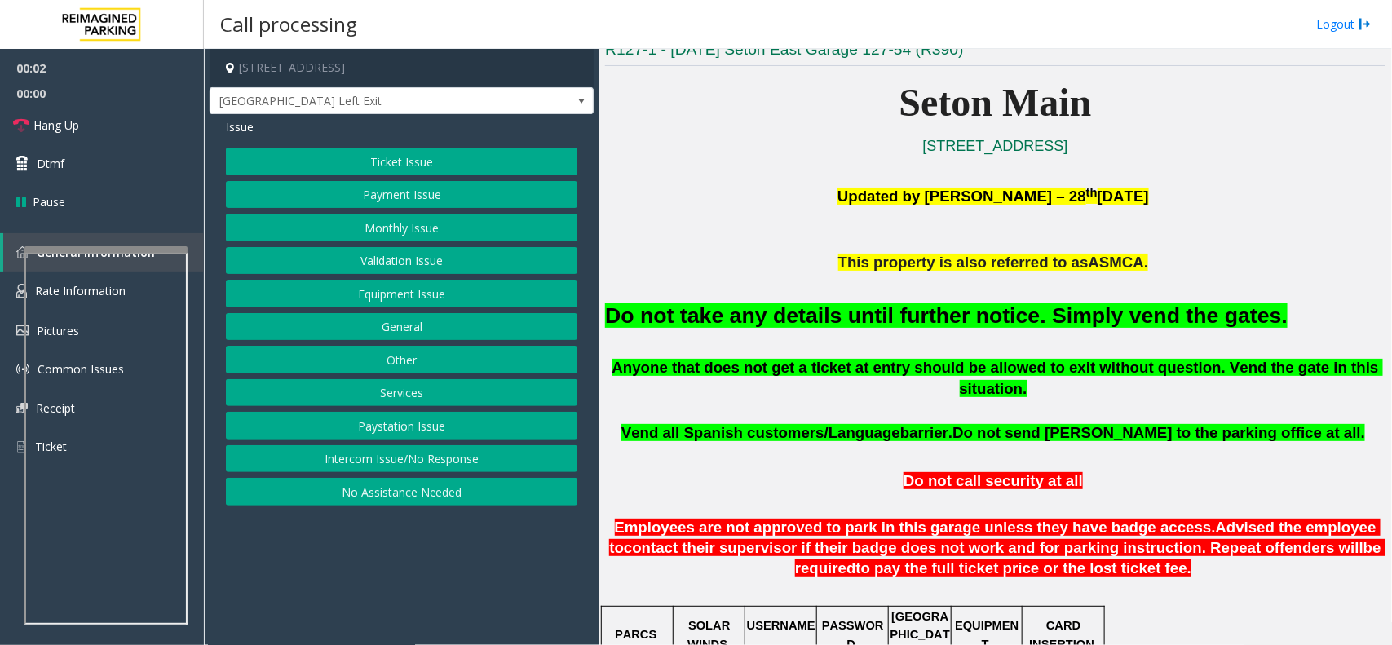
click at [865, 326] on font "Do not take any details until further notice. Simply vend the gates." at bounding box center [946, 315] width 683 height 24
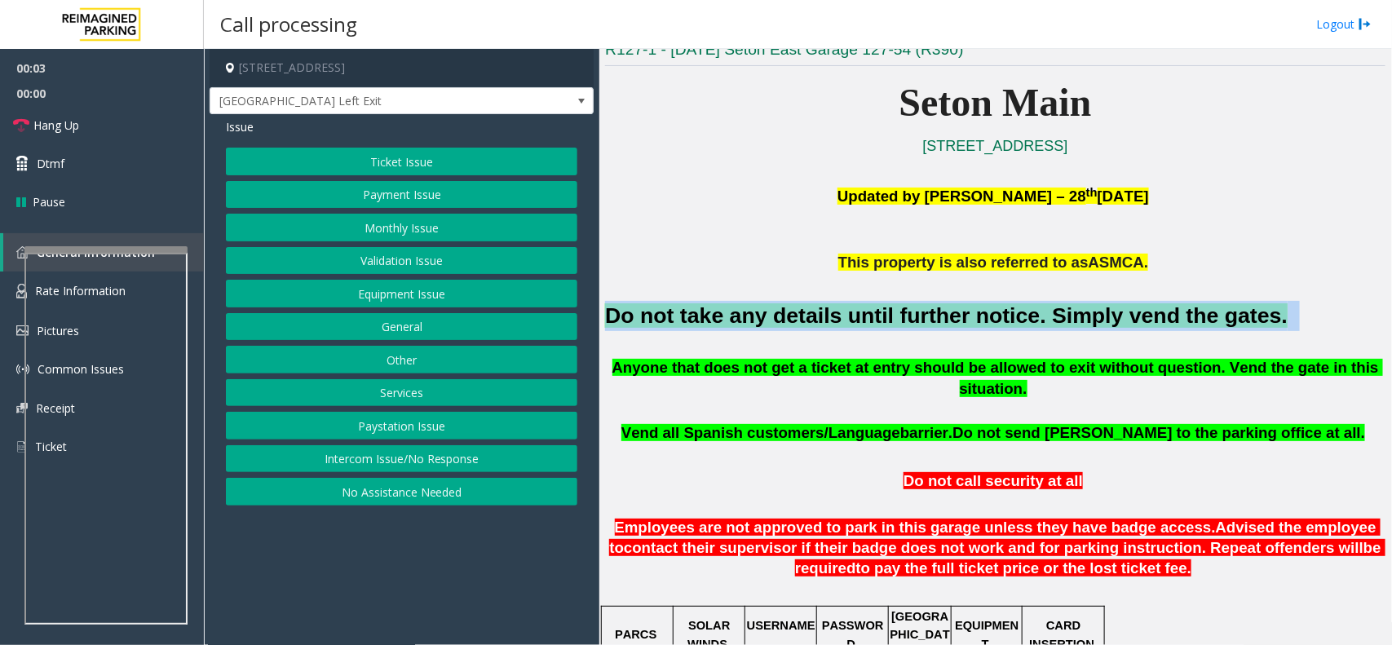
click at [865, 326] on font "Do not take any details until further notice. Simply vend the gates." at bounding box center [946, 315] width 683 height 24
click at [453, 455] on button "Intercom Issue/No Response" at bounding box center [402, 459] width 352 height 28
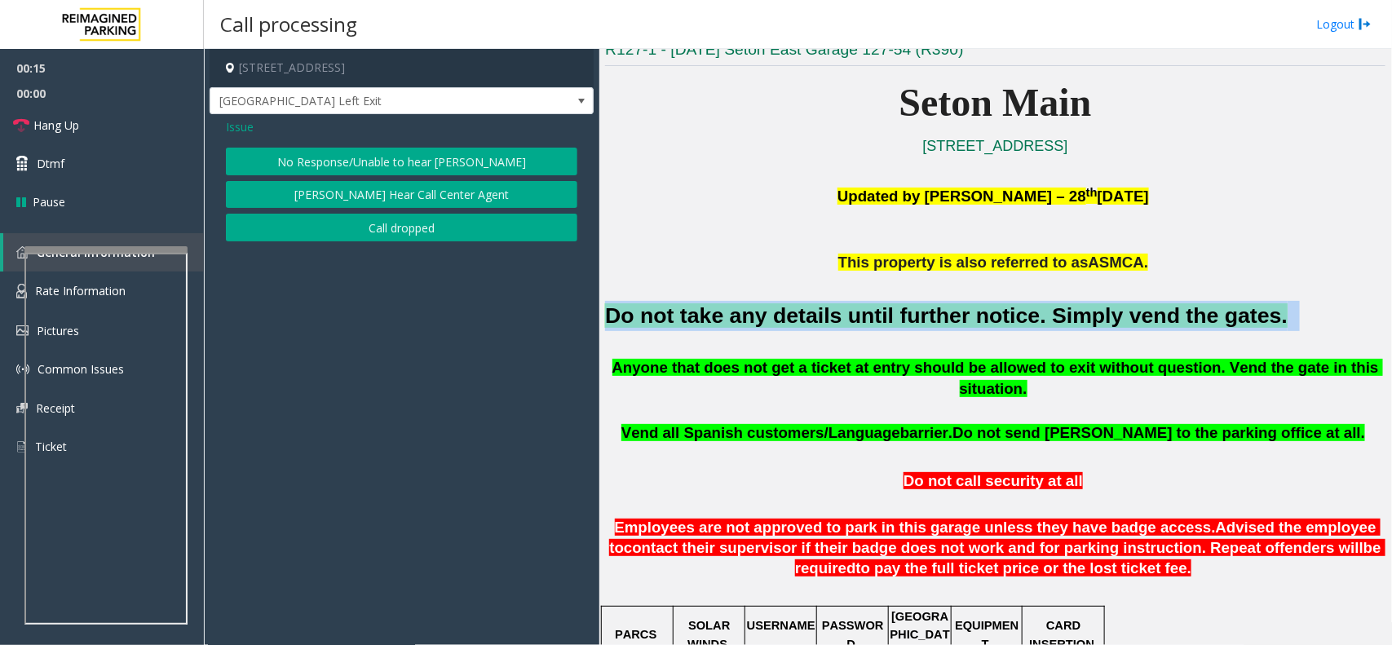
click at [439, 161] on button "No Response/Unable to hear [PERSON_NAME]" at bounding box center [402, 162] width 352 height 28
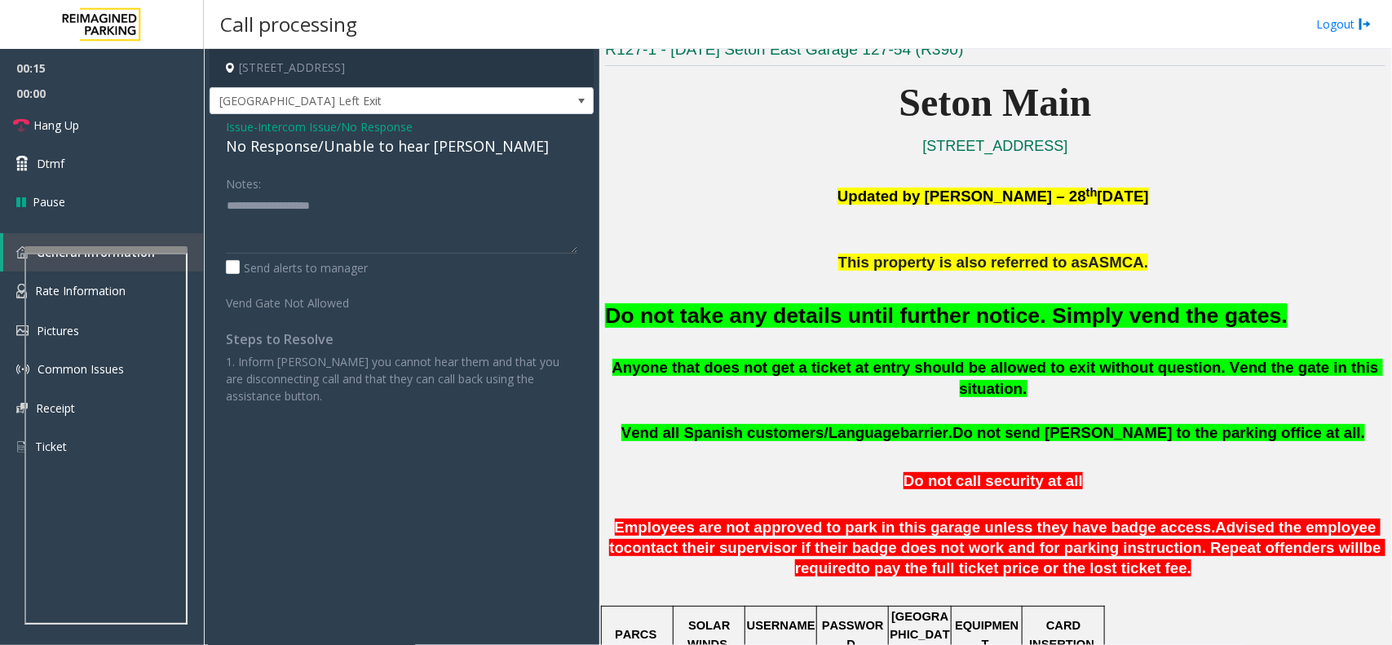
click at [434, 148] on div "No Response/Unable to hear [PERSON_NAME]" at bounding box center [402, 146] width 352 height 22
click at [484, 220] on textarea at bounding box center [402, 222] width 352 height 61
type textarea "**********"
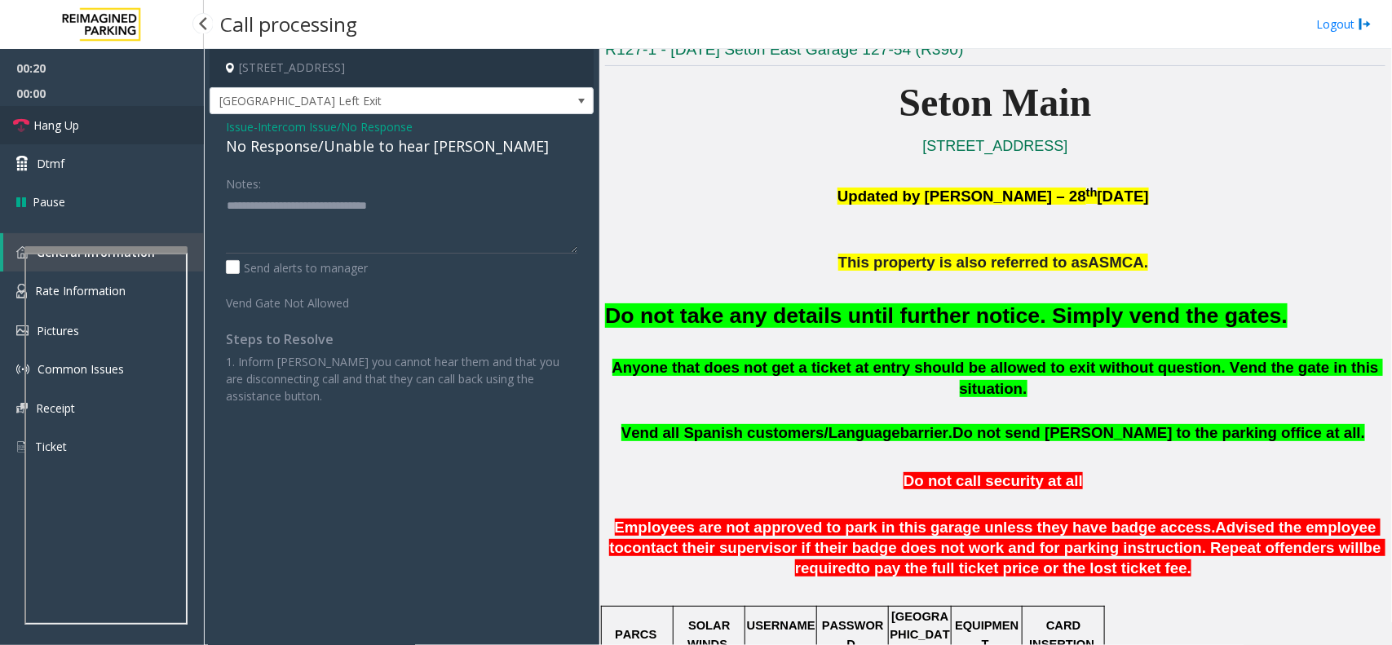
click at [112, 128] on link "Hang Up" at bounding box center [102, 125] width 204 height 38
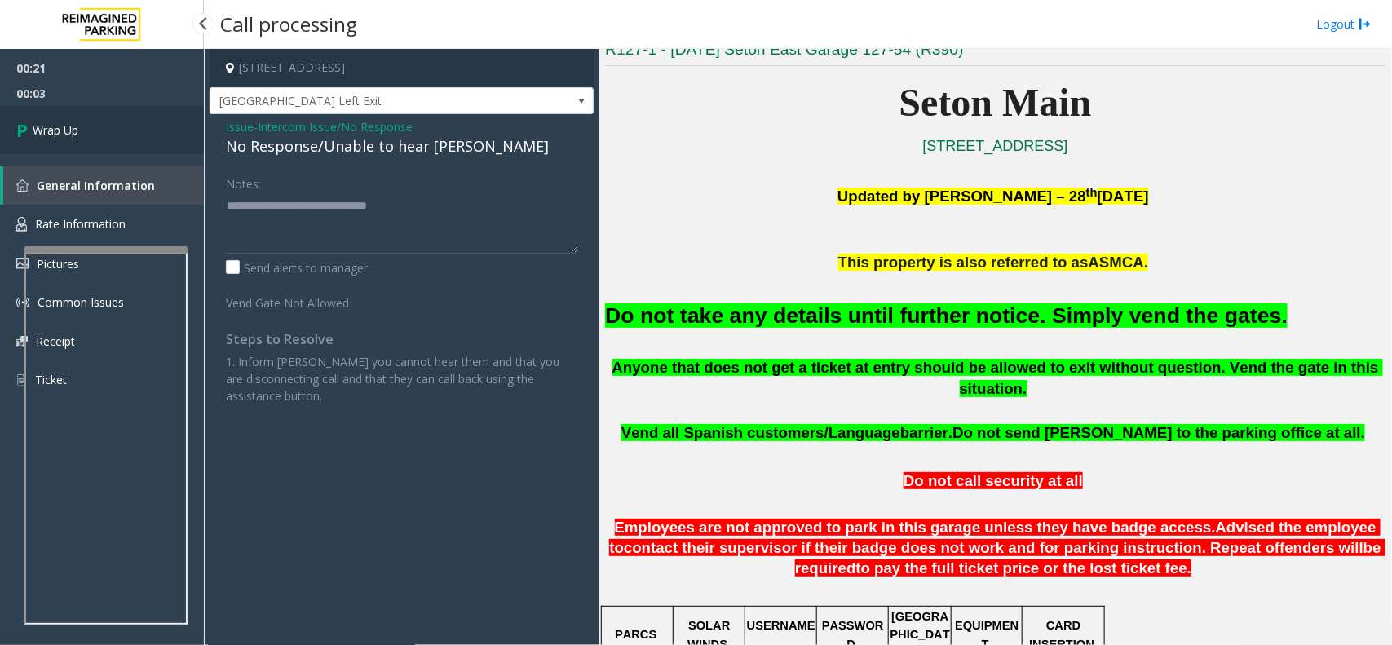
click at [112, 128] on link "Wrap Up" at bounding box center [102, 130] width 204 height 48
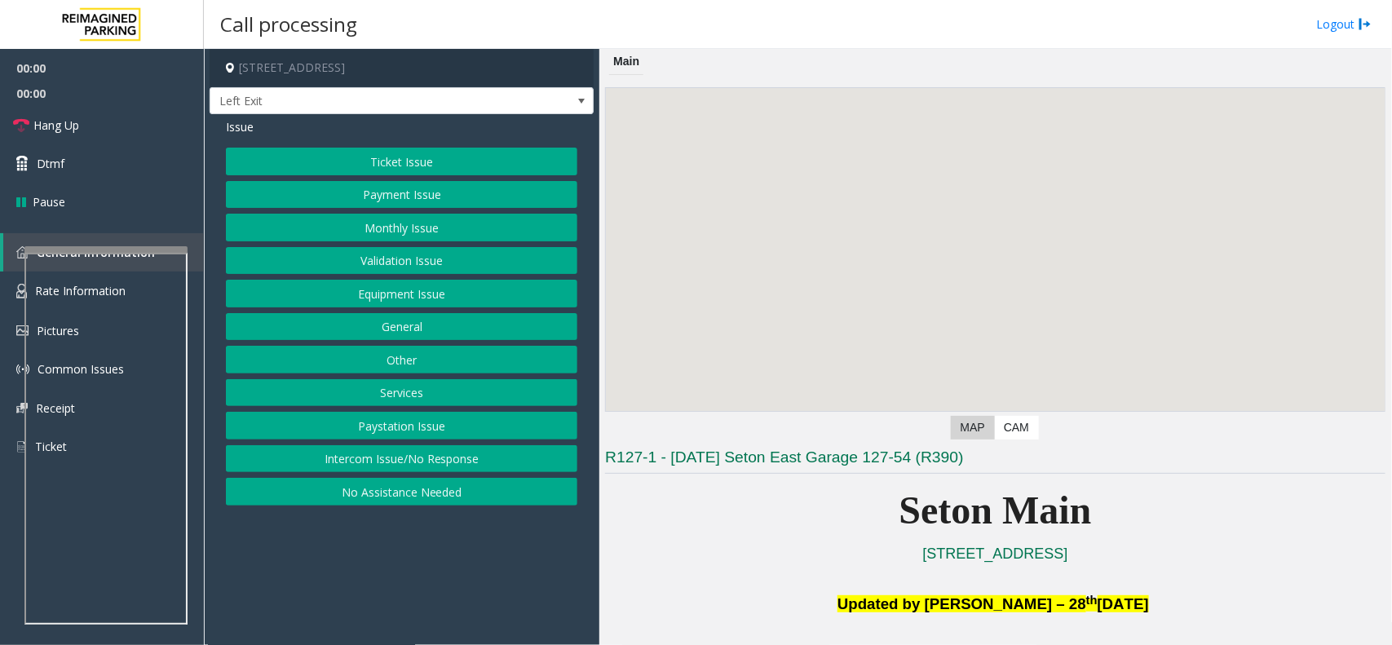
scroll to position [408, 0]
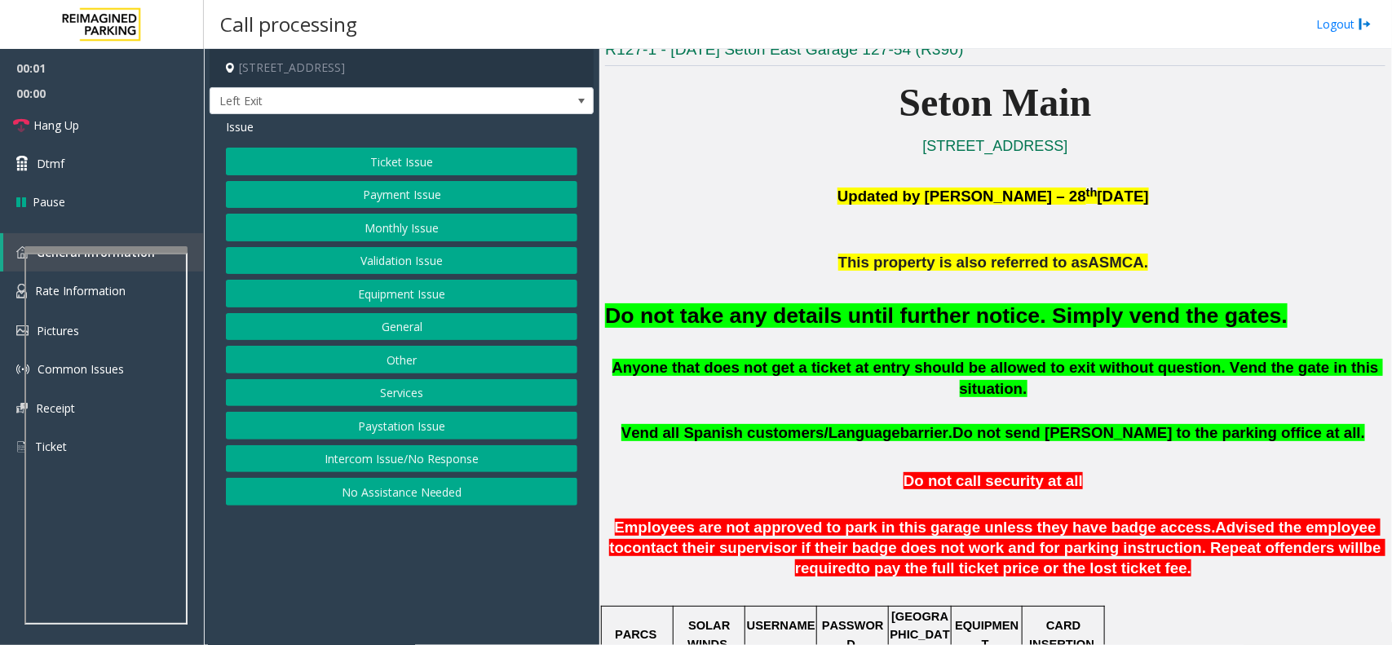
click at [932, 331] on h2 "Do not take any details until further notice. Simply vend the gates." at bounding box center [995, 316] width 781 height 30
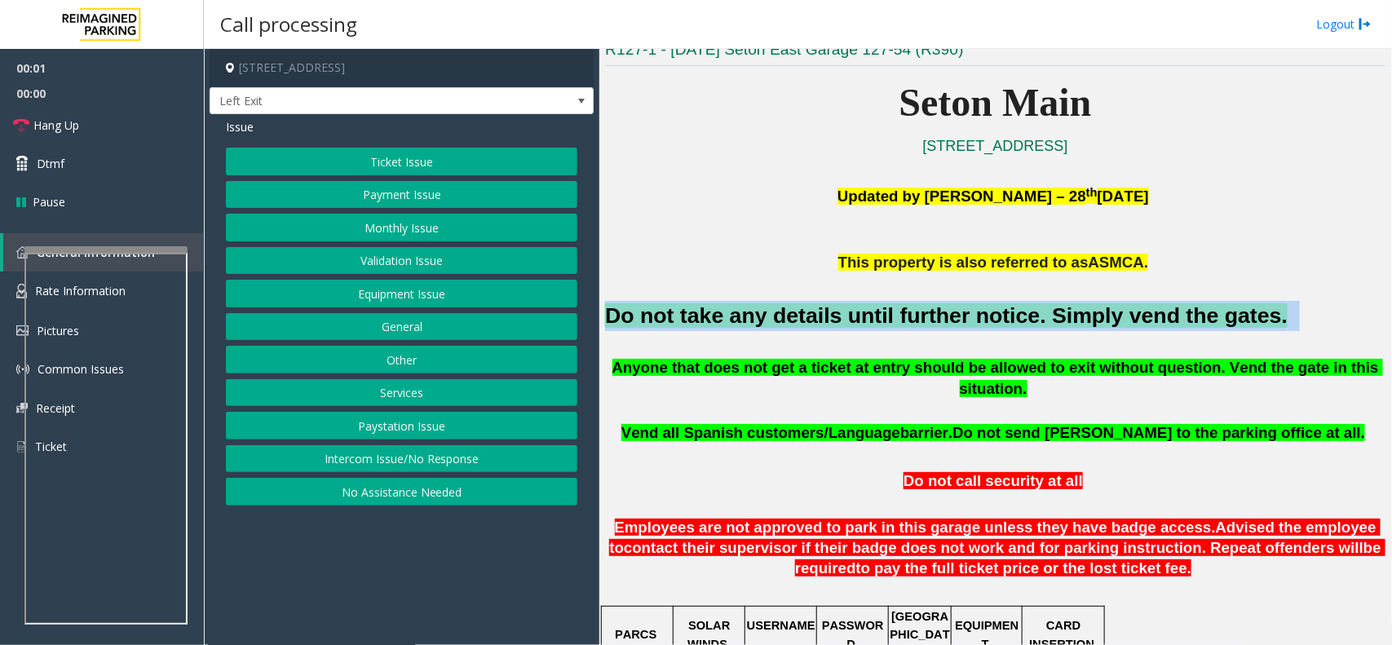
click at [932, 331] on h2 "Do not take any details until further notice. Simply vend the gates." at bounding box center [995, 316] width 781 height 30
click at [356, 164] on button "Ticket Issue" at bounding box center [402, 162] width 352 height 28
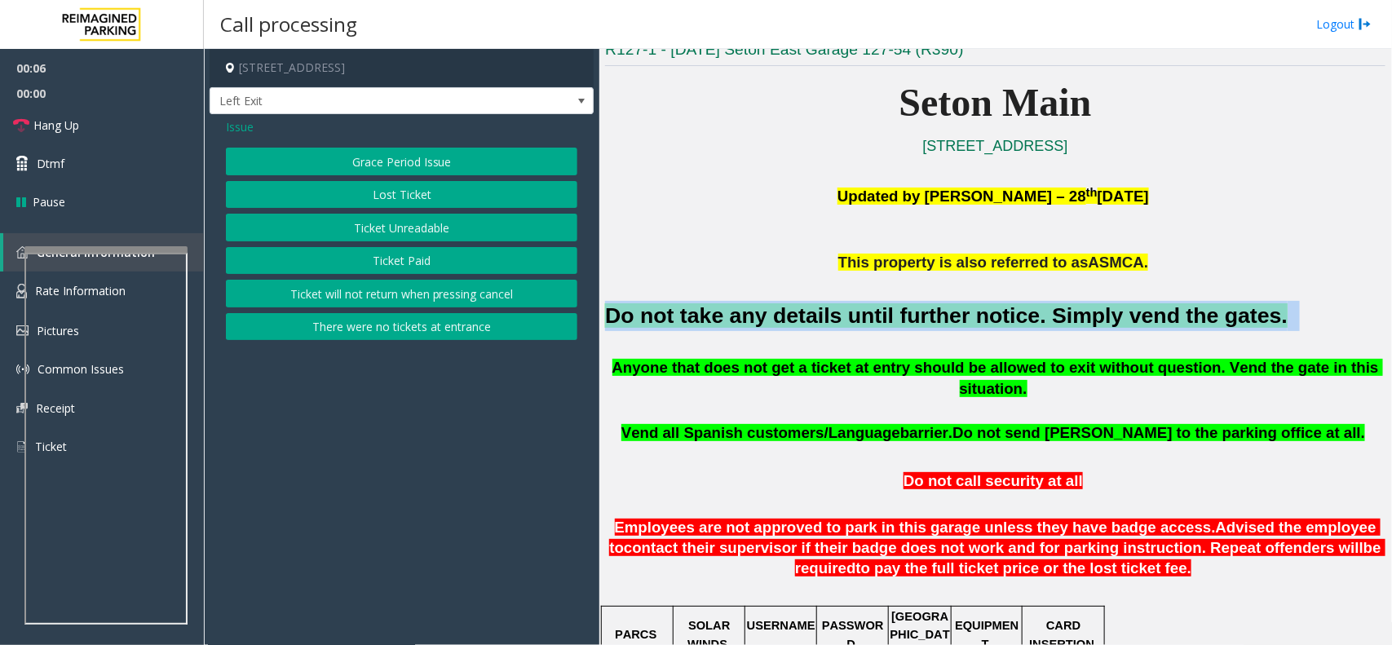
click at [374, 221] on button "Ticket Unreadable" at bounding box center [402, 228] width 352 height 28
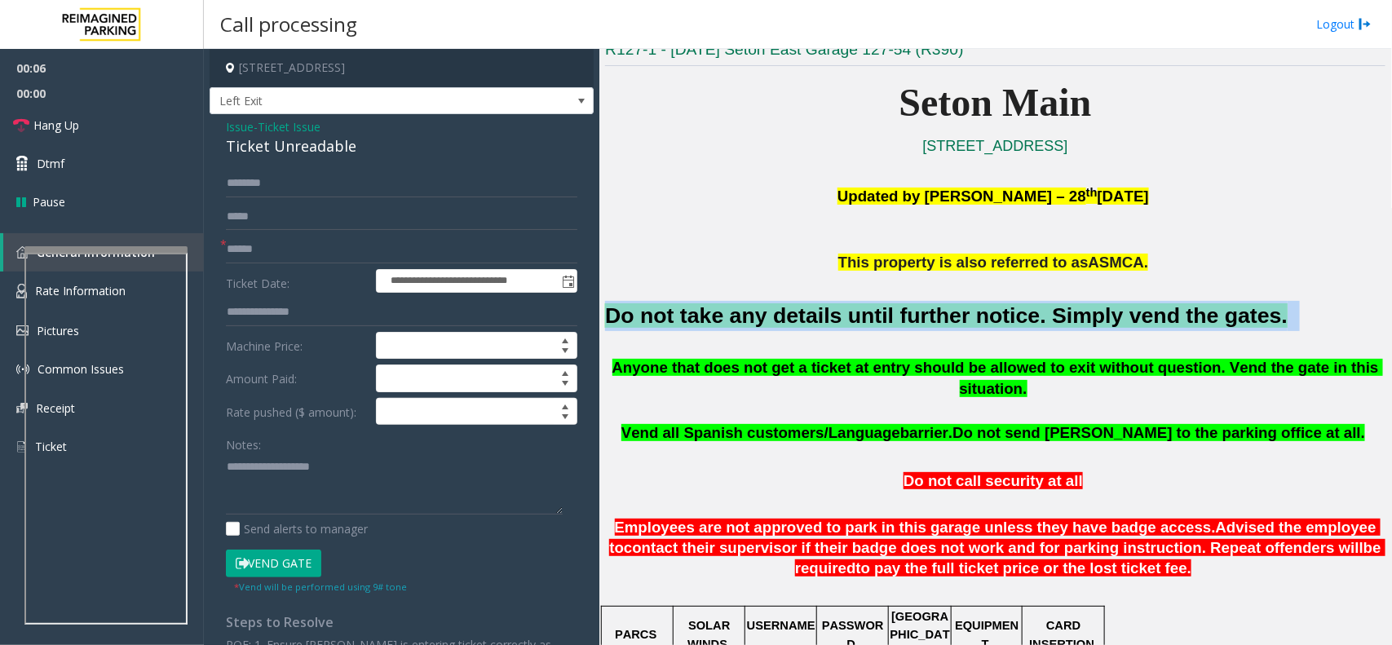
click at [274, 571] on button "Vend Gate" at bounding box center [273, 564] width 95 height 28
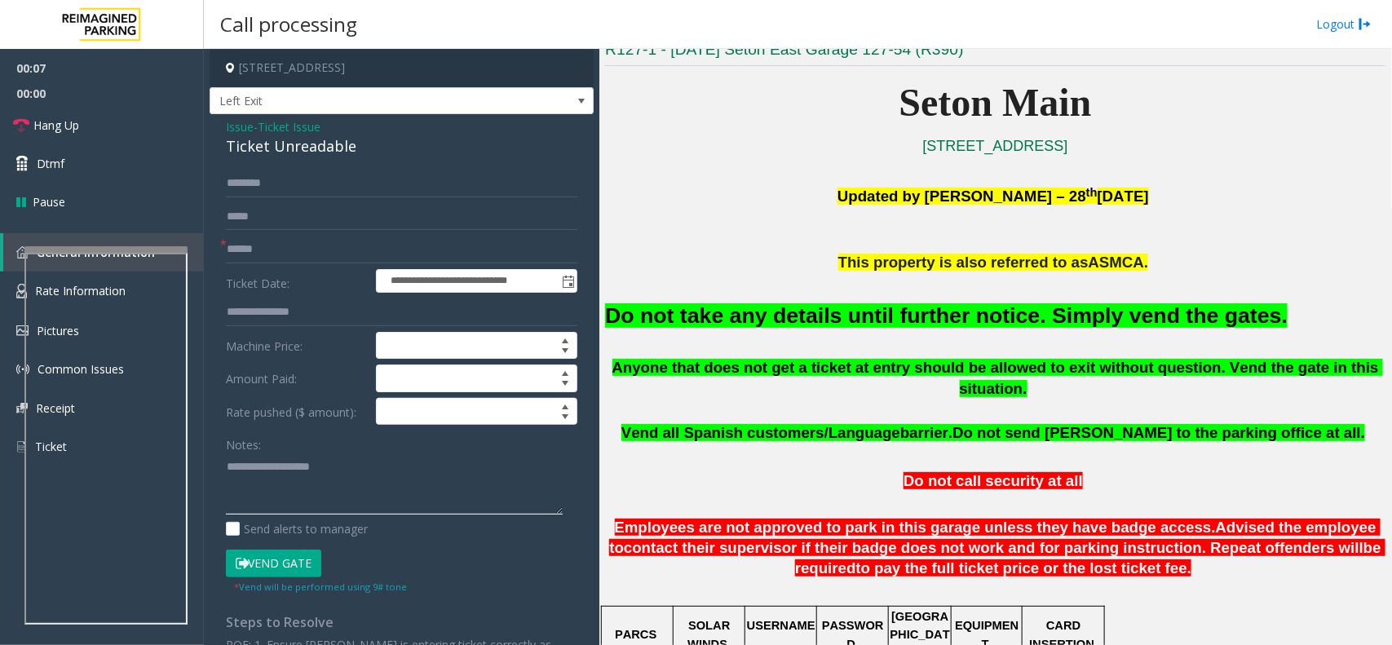
click at [292, 475] on textarea at bounding box center [394, 483] width 337 height 61
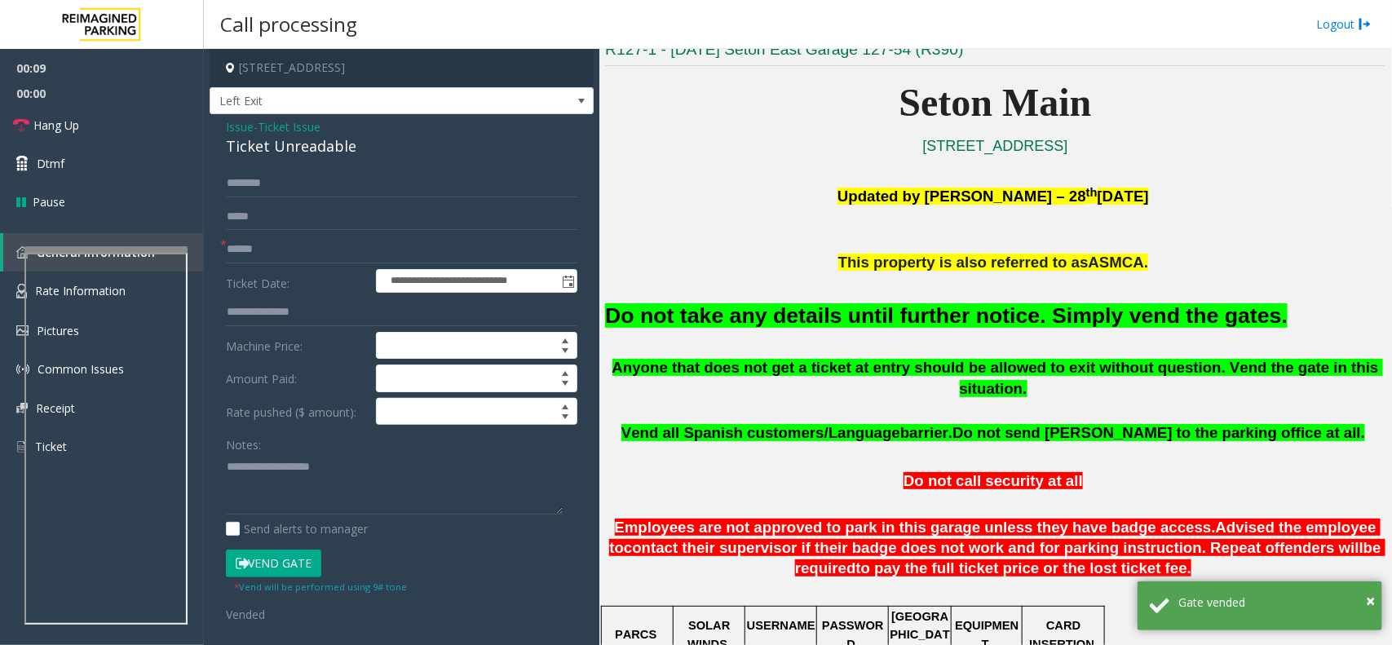
click at [259, 561] on button "Vend Gate" at bounding box center [273, 564] width 95 height 28
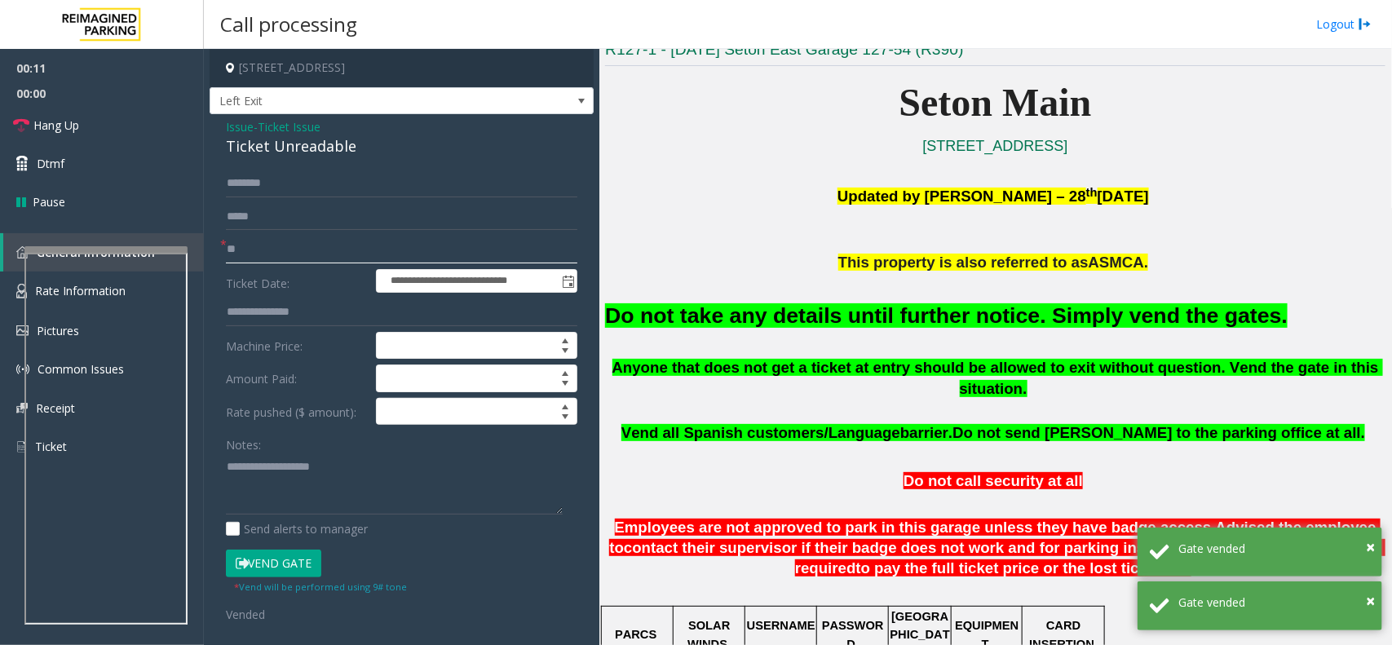
type input "**"
click at [277, 463] on textarea at bounding box center [394, 483] width 337 height 61
paste textarea "**********"
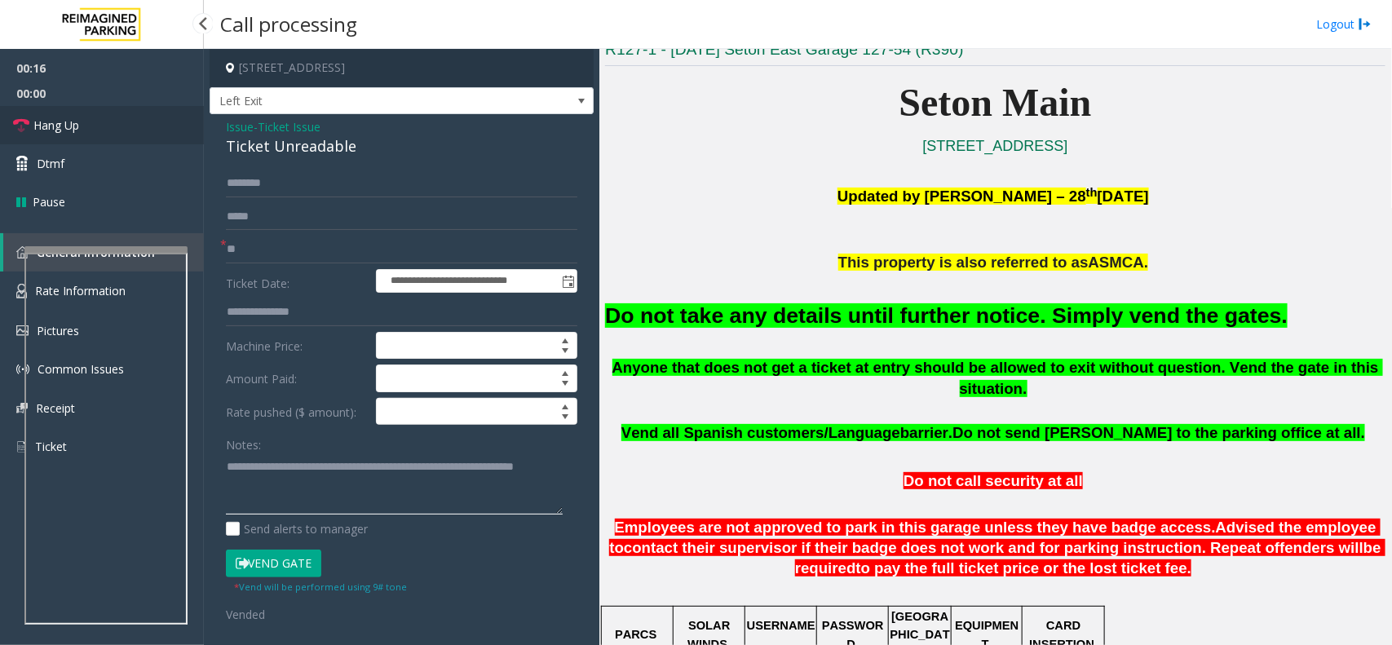
type textarea "**********"
click at [124, 114] on link "Hang Up" at bounding box center [102, 125] width 204 height 38
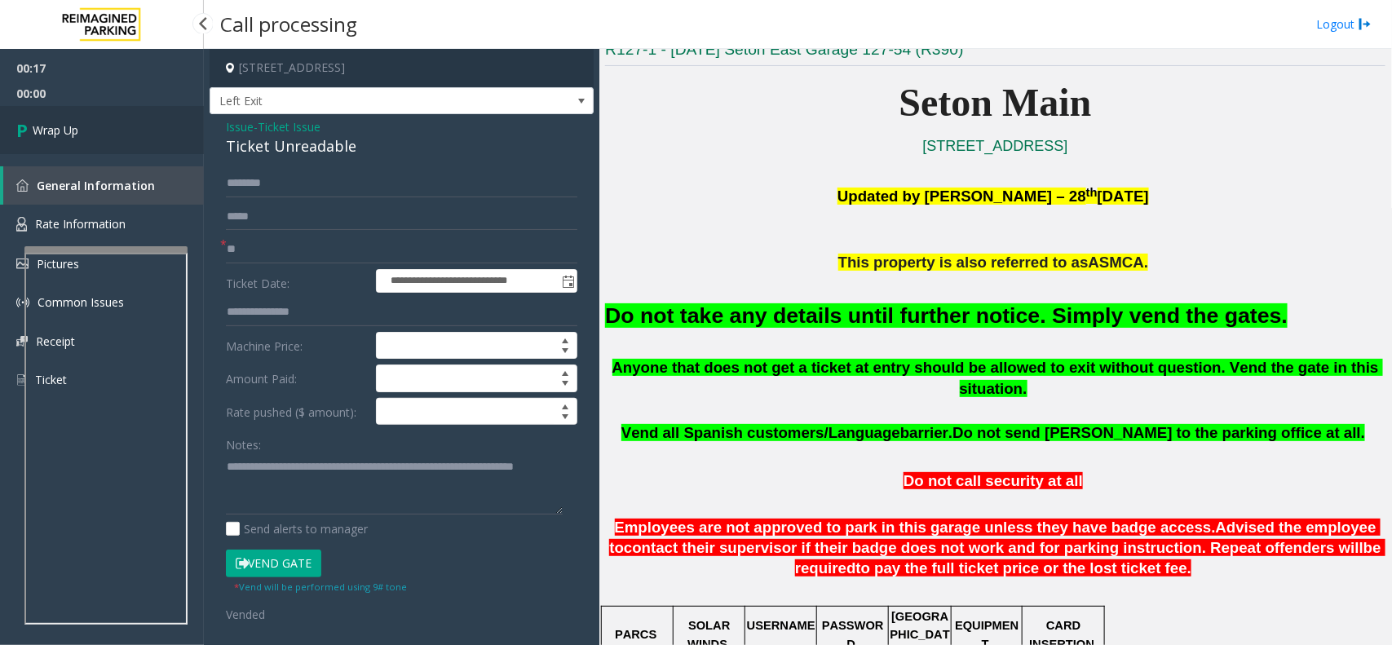
click at [124, 114] on link "Wrap Up" at bounding box center [102, 130] width 204 height 48
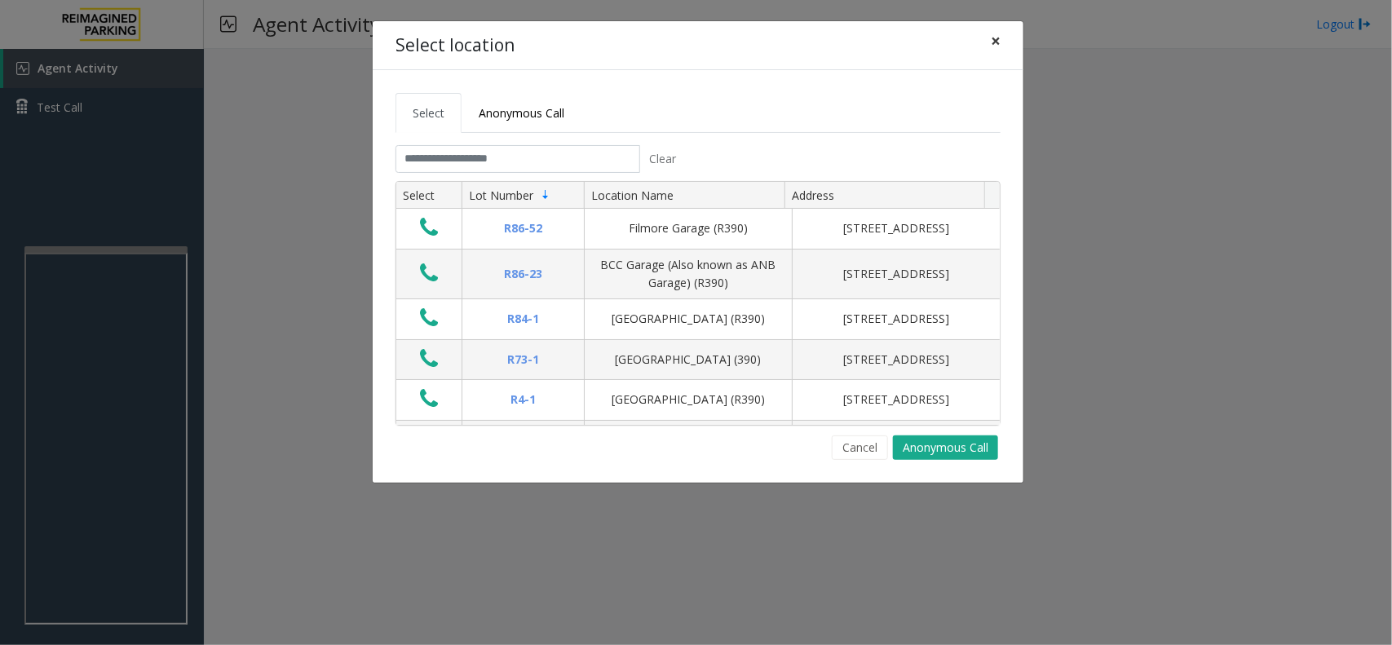
click at [993, 42] on span "×" at bounding box center [996, 40] width 10 height 23
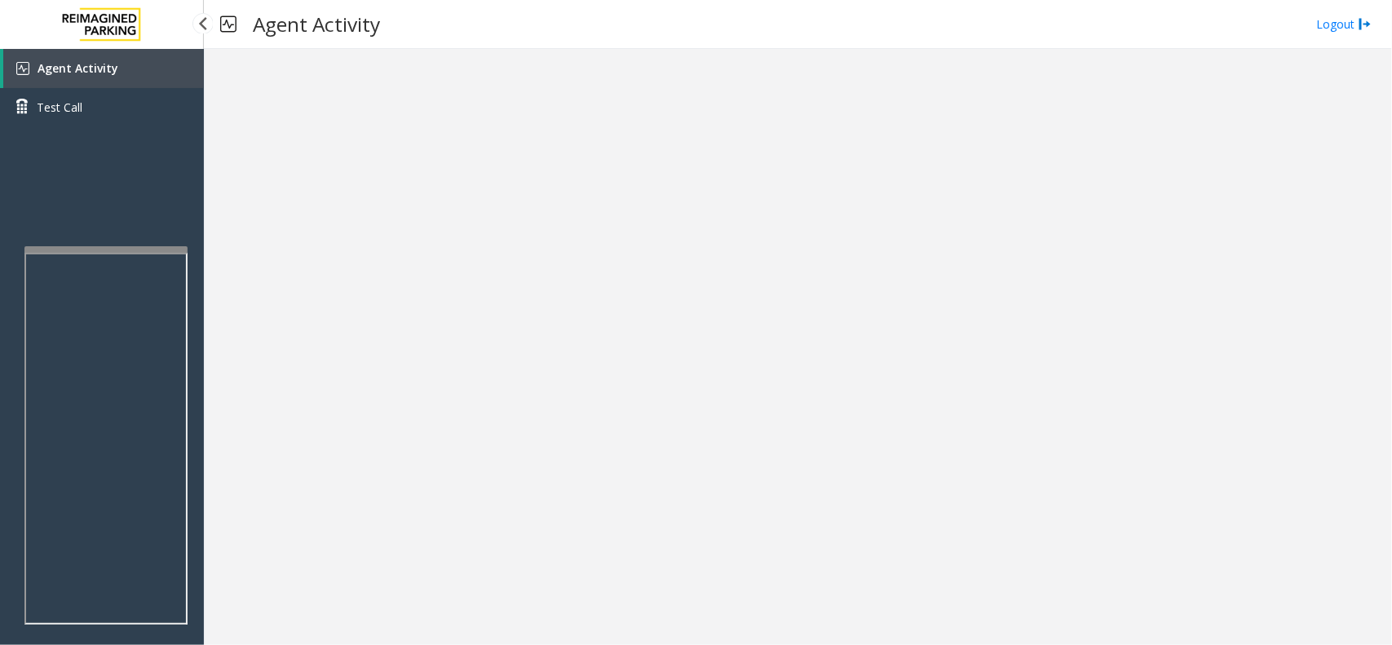
click at [128, 64] on link "Agent Activity" at bounding box center [103, 68] width 201 height 39
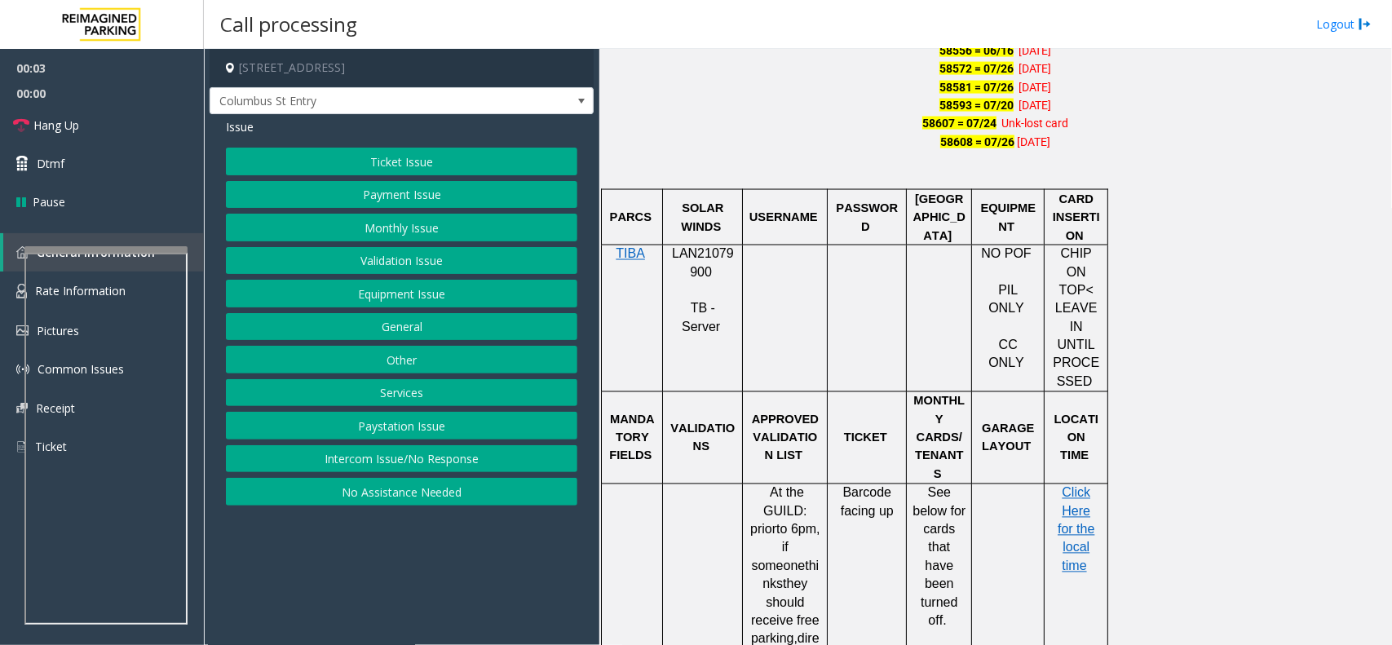
scroll to position [1223, 0]
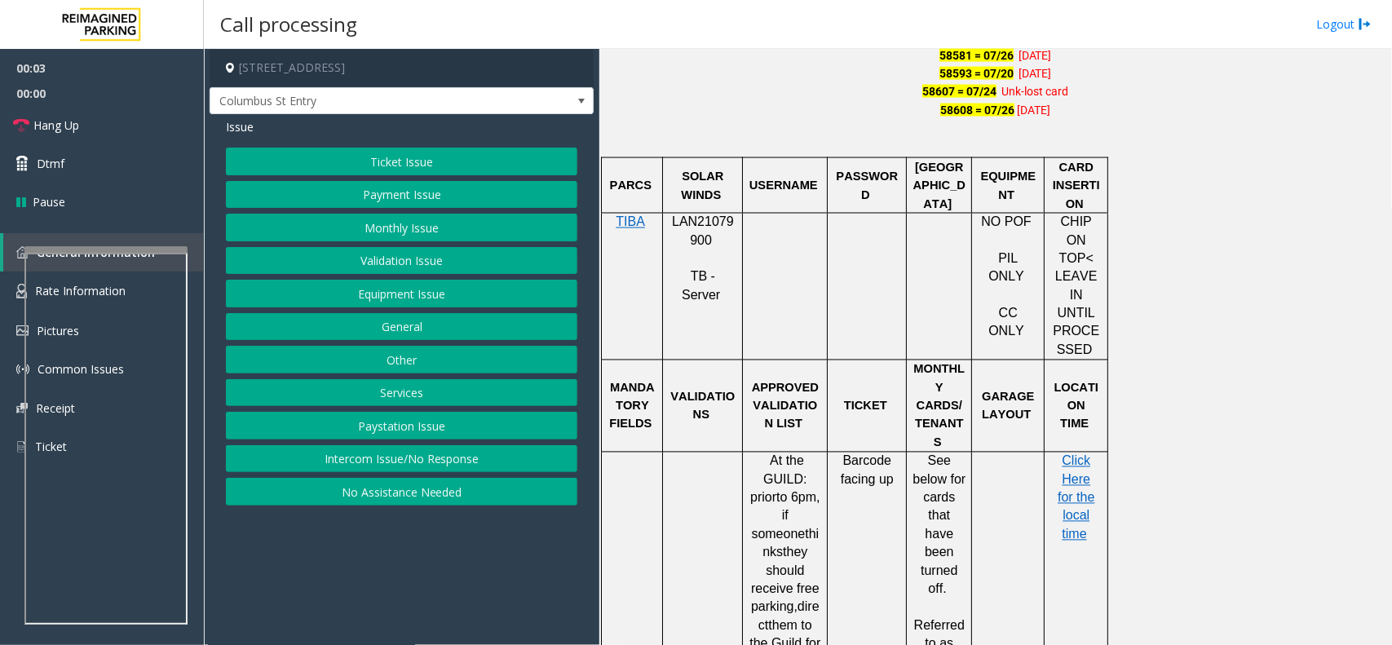
click at [715, 213] on div at bounding box center [703, 213] width 80 height 6
click at [715, 225] on span "LAN21079900" at bounding box center [703, 231] width 62 height 32
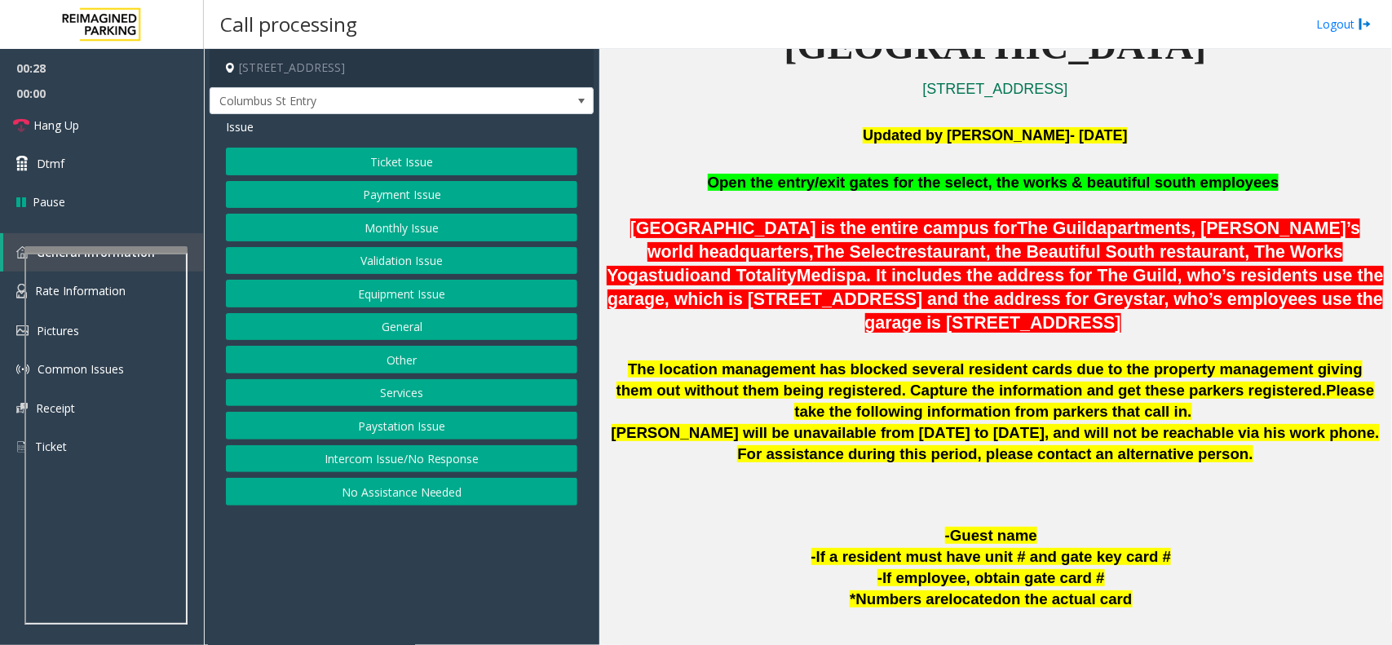
scroll to position [408, 0]
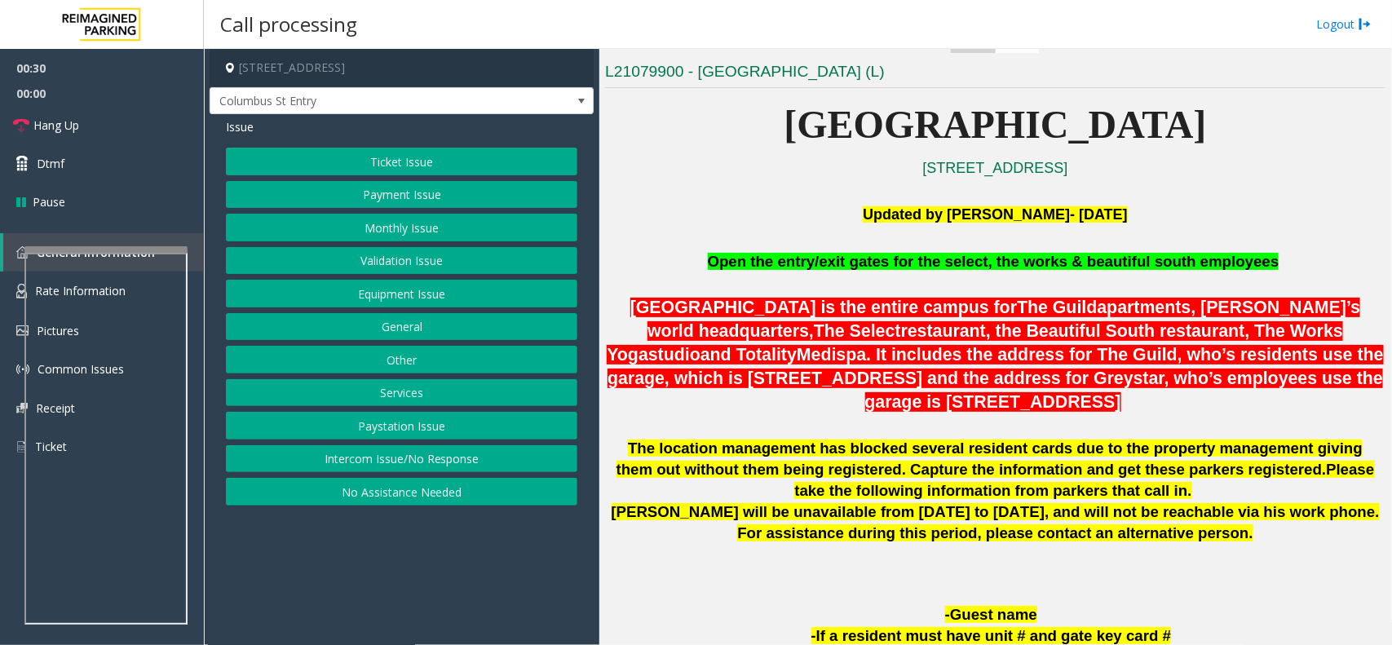
click at [426, 384] on button "Services" at bounding box center [402, 393] width 352 height 28
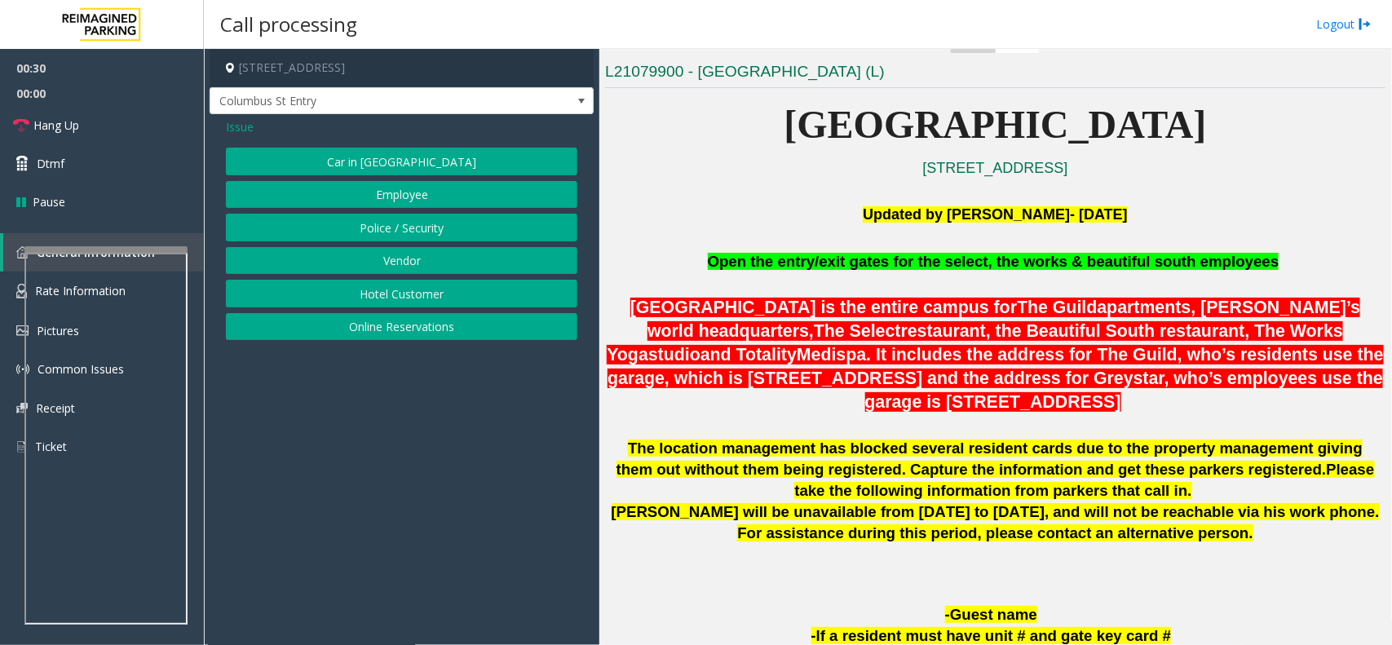
click at [357, 218] on button "Police / Security" at bounding box center [402, 228] width 352 height 28
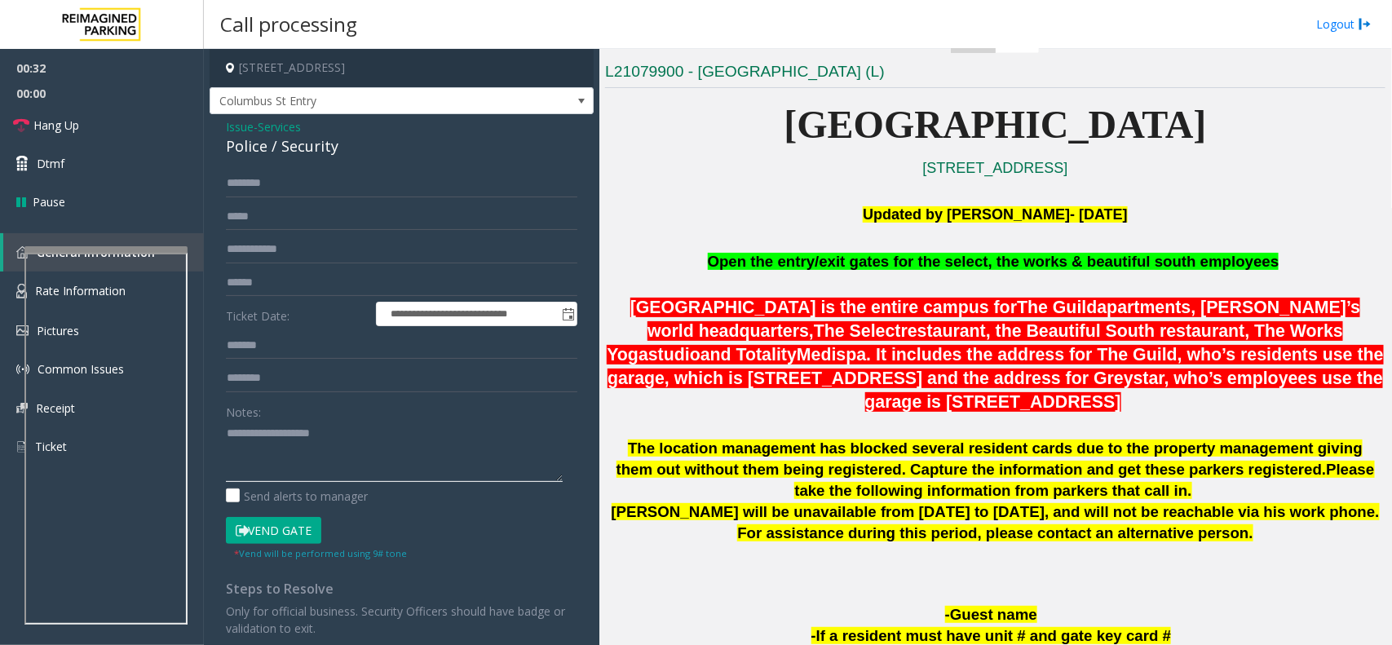
click at [279, 443] on textarea at bounding box center [394, 451] width 337 height 61
click at [242, 132] on span "Issue" at bounding box center [240, 126] width 28 height 17
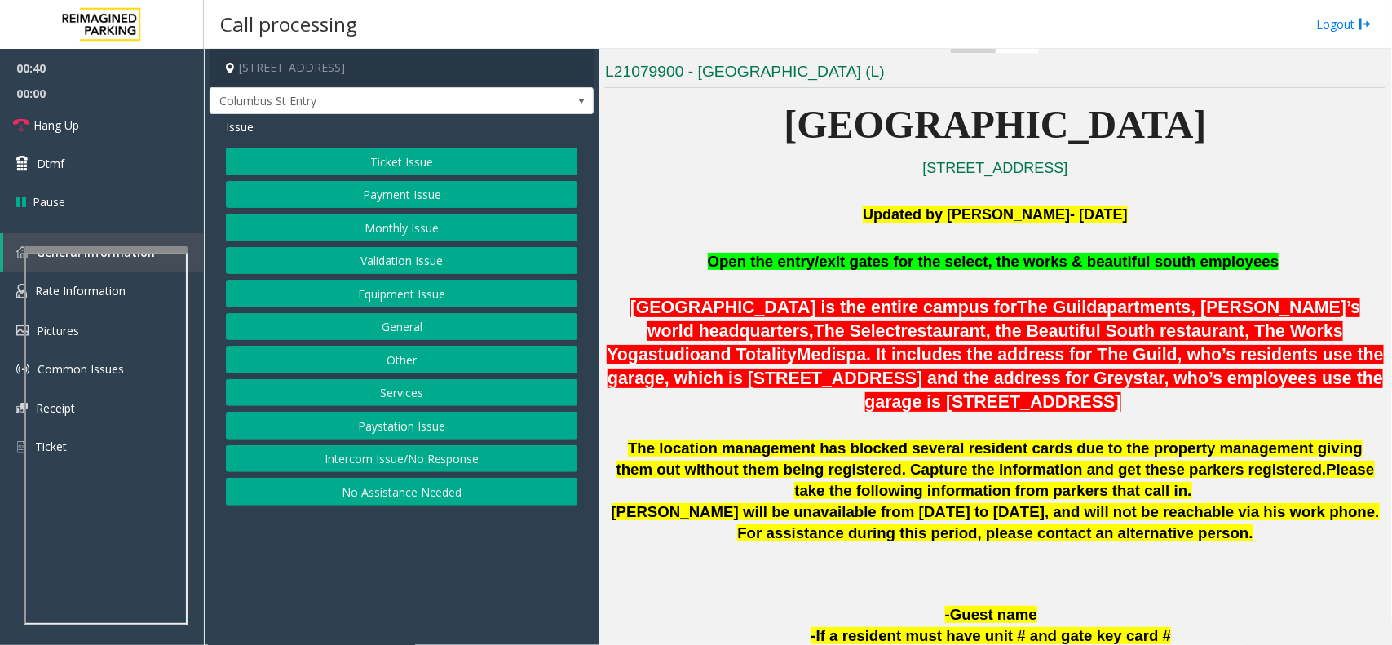
click at [459, 299] on button "Equipment Issue" at bounding box center [402, 294] width 352 height 28
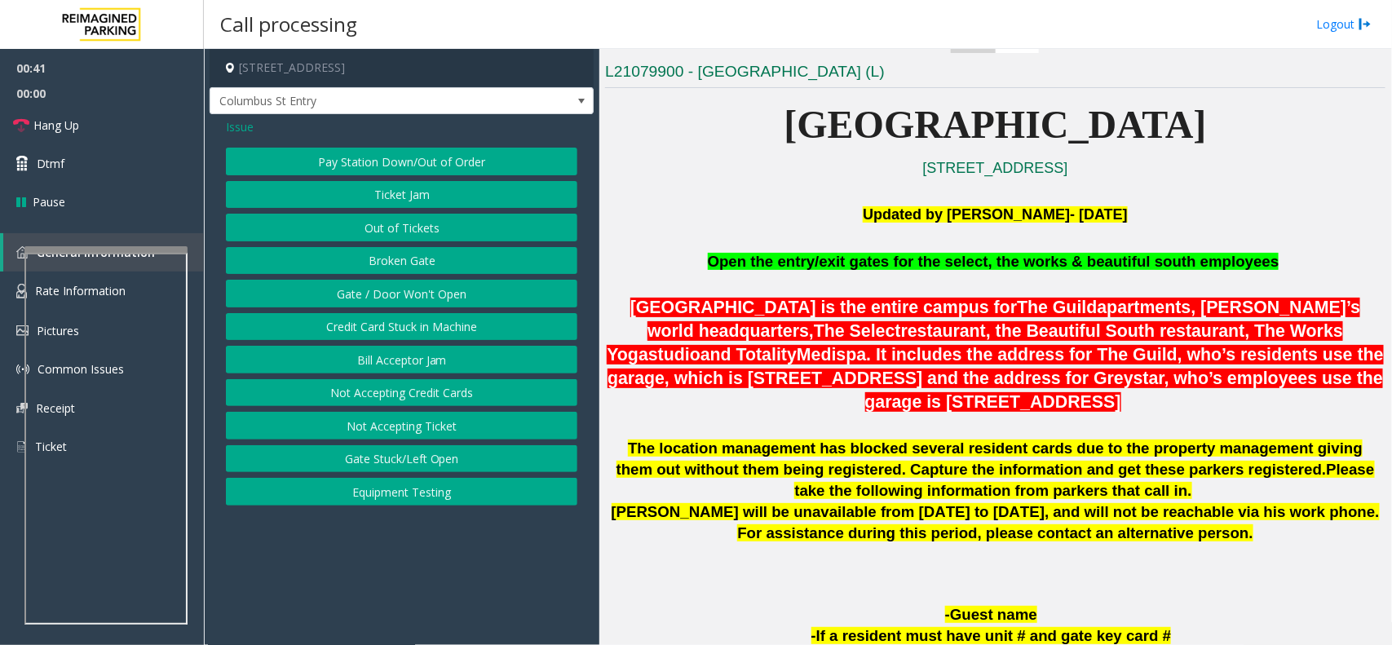
click at [459, 299] on button "Gate / Door Won't Open" at bounding box center [402, 294] width 352 height 28
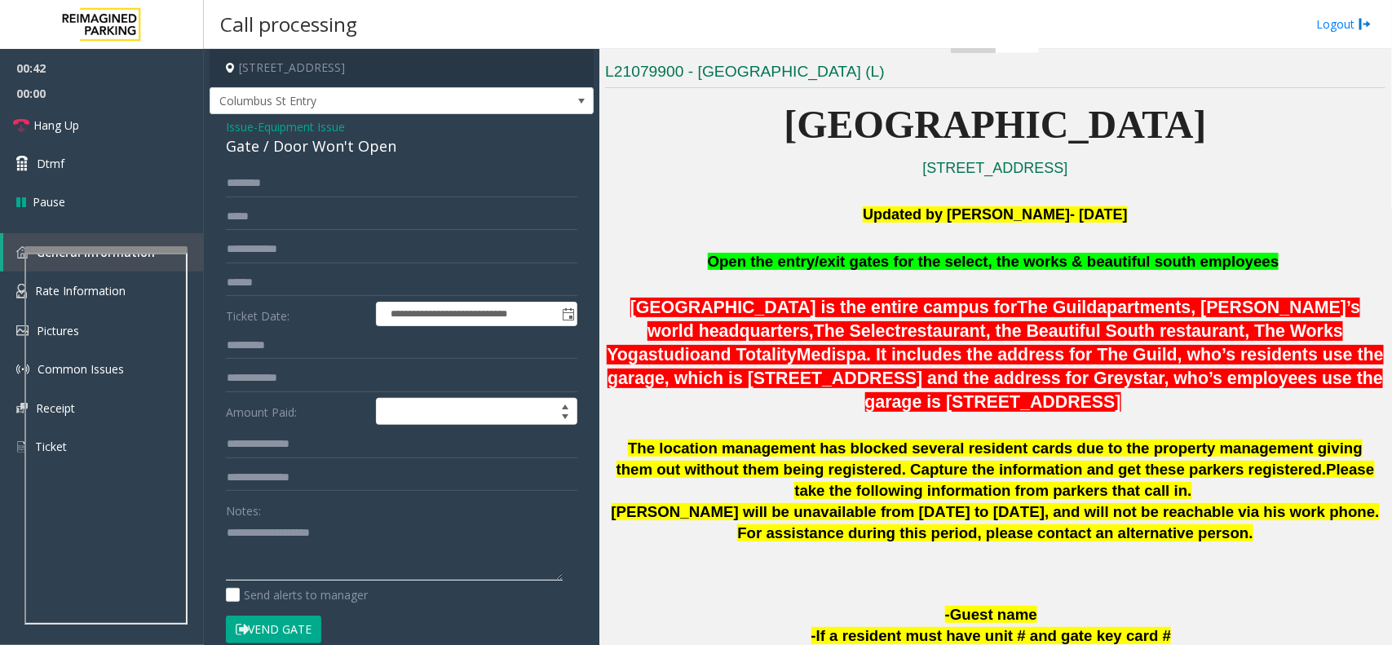
click at [351, 524] on textarea at bounding box center [394, 550] width 337 height 61
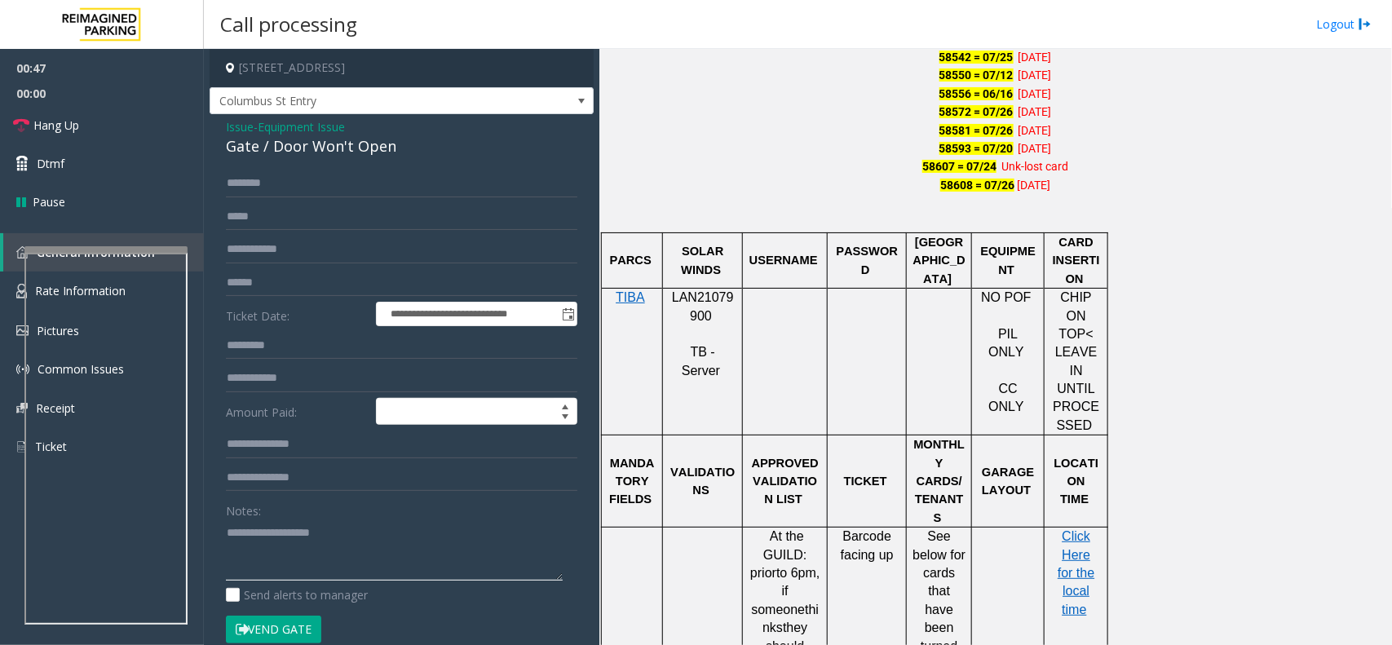
scroll to position [1427, 0]
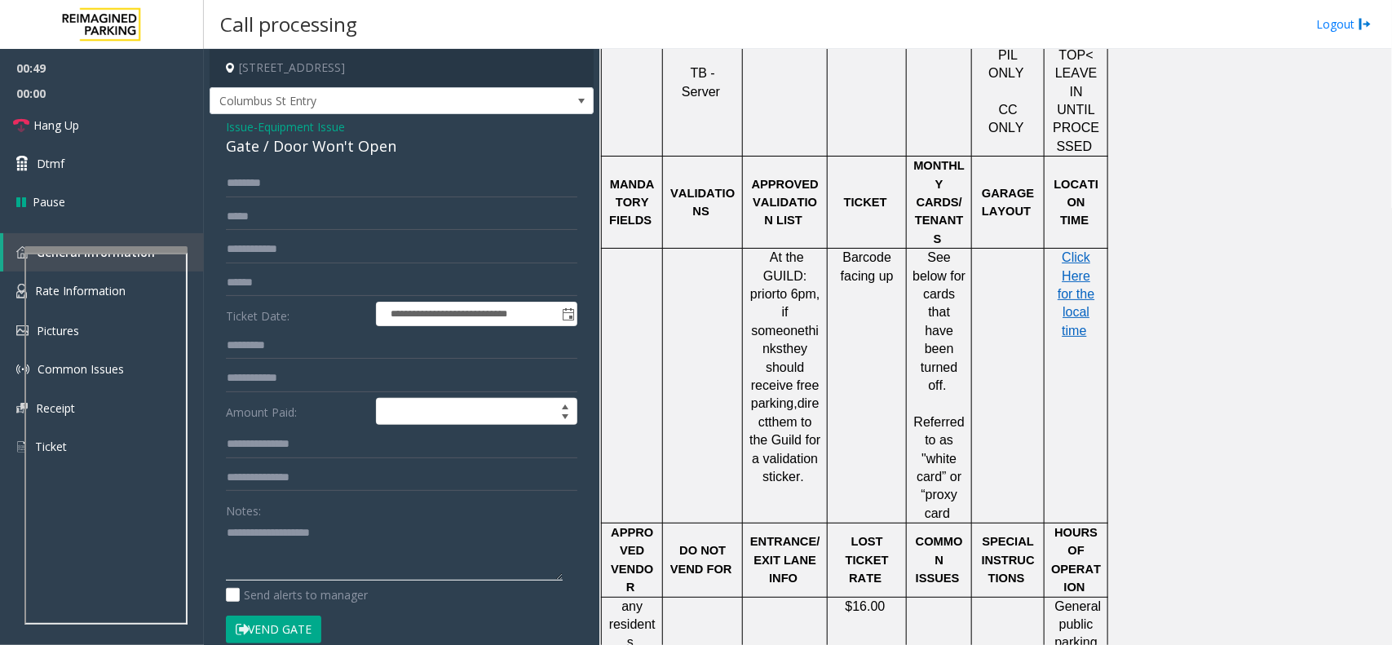
click at [299, 538] on textarea at bounding box center [394, 550] width 337 height 61
click at [328, 149] on div "Gate / Door Won't Open" at bounding box center [402, 146] width 352 height 22
click at [324, 551] on textarea at bounding box center [394, 550] width 337 height 61
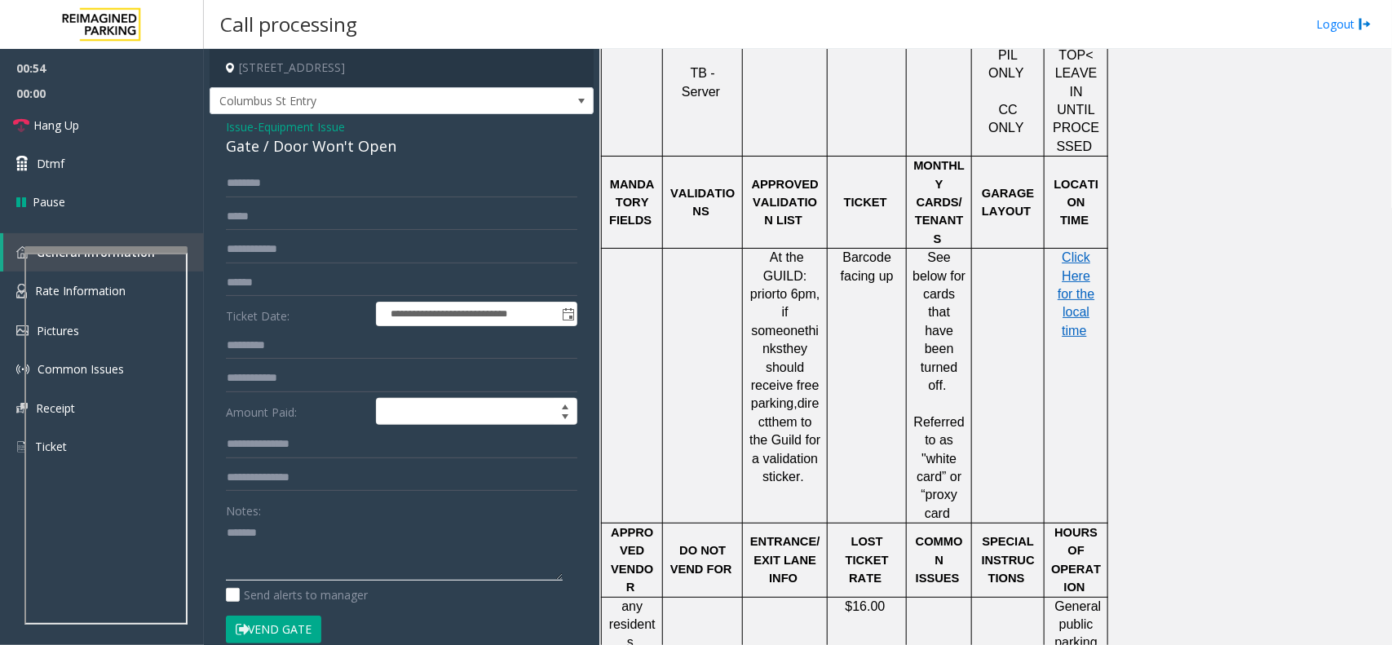
paste textarea "**********"
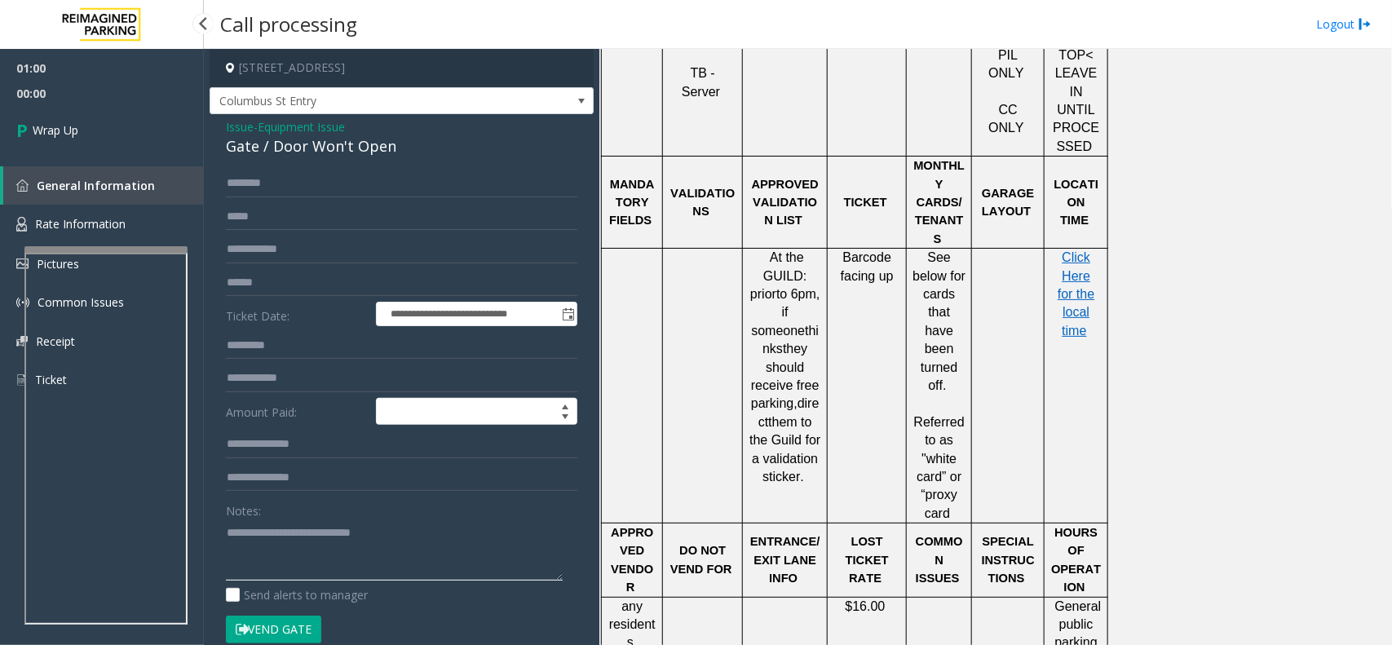
type textarea "**********"
drag, startPoint x: 171, startPoint y: 144, endPoint x: 160, endPoint y: 127, distance: 20.6
click at [160, 127] on link "Wrap Up" at bounding box center [102, 130] width 204 height 48
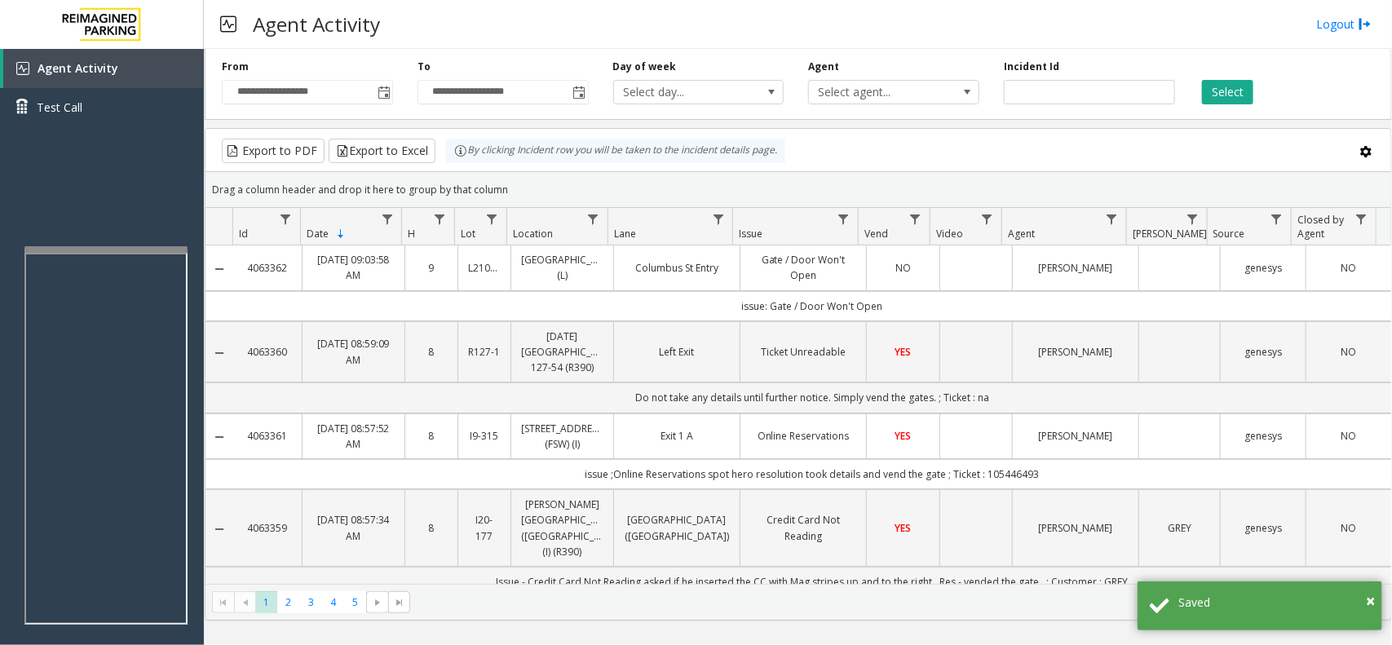
click at [960, 271] on td "Data table" at bounding box center [976, 267] width 73 height 45
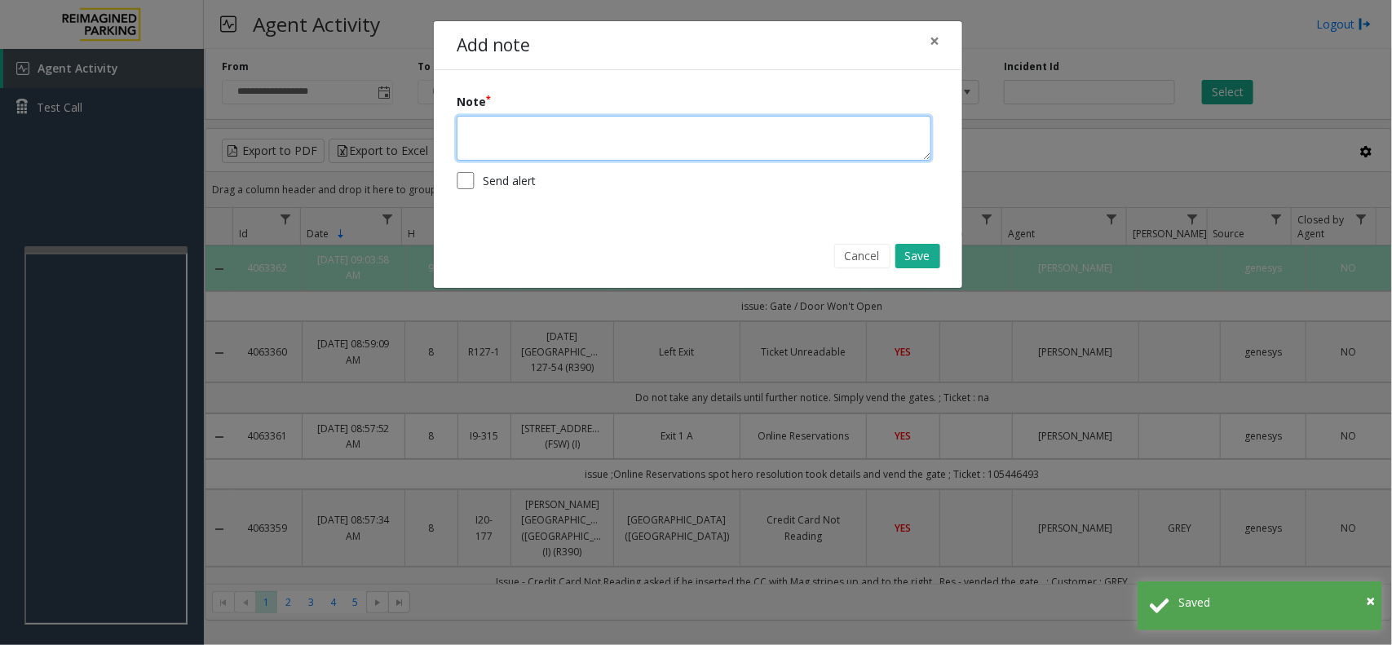
click at [720, 153] on textarea at bounding box center [694, 138] width 475 height 45
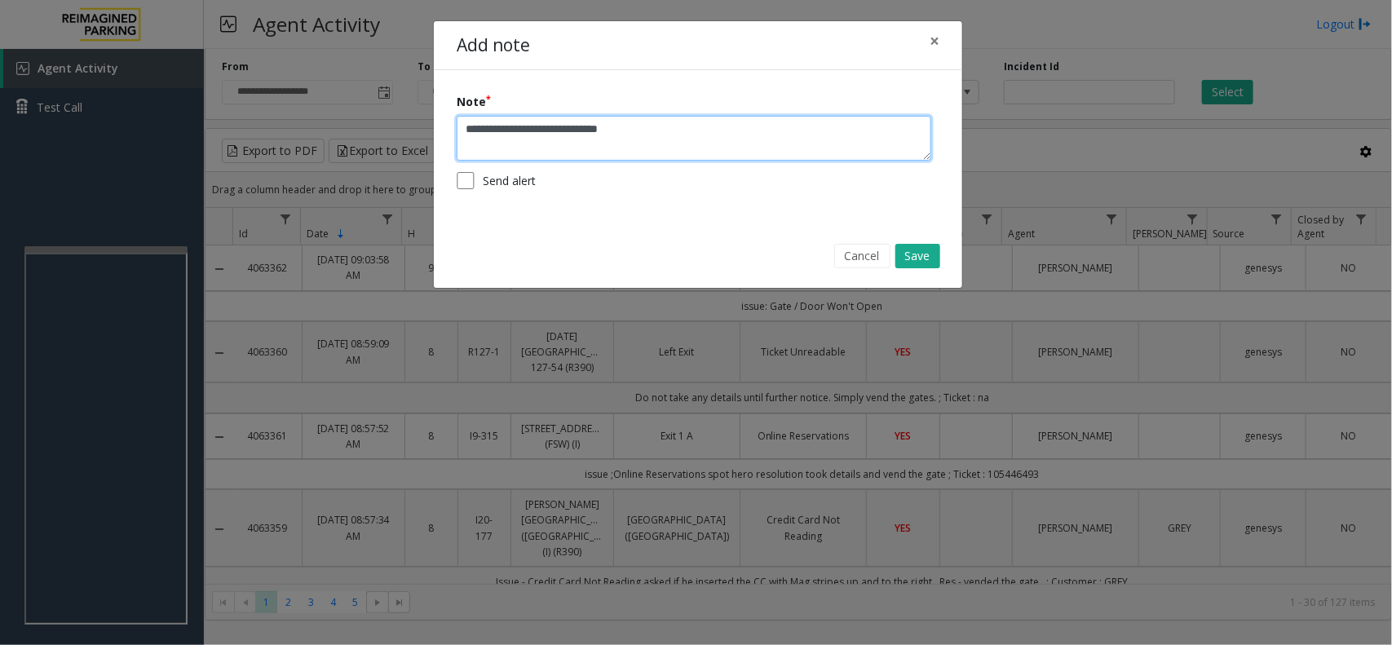
type textarea "**********"
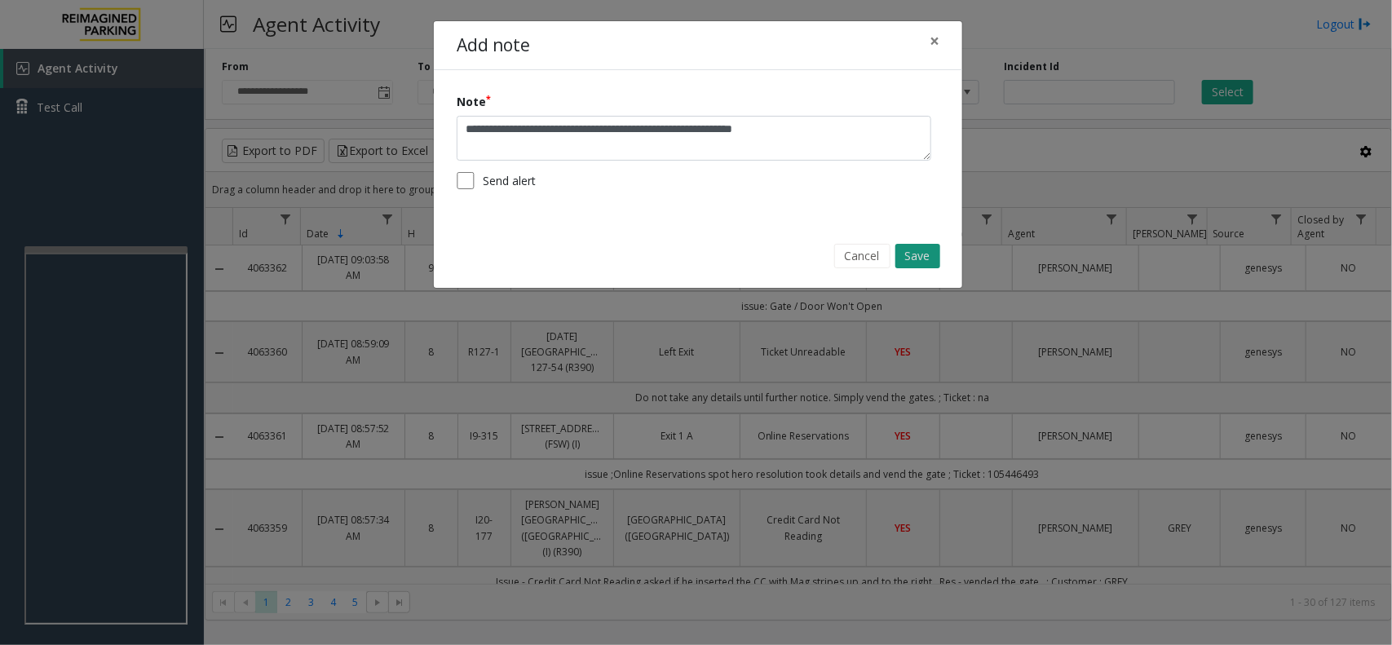
type textarea "**********"
click at [932, 255] on button "Save" at bounding box center [918, 256] width 45 height 24
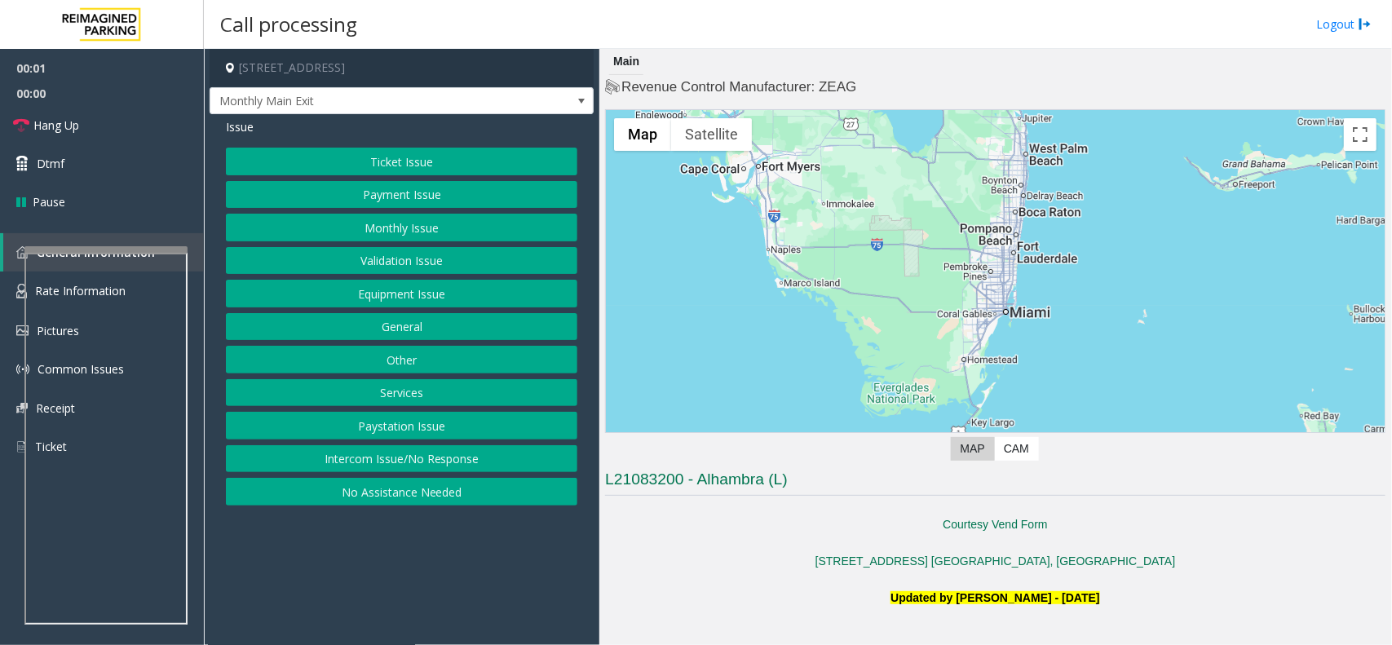
scroll to position [408, 0]
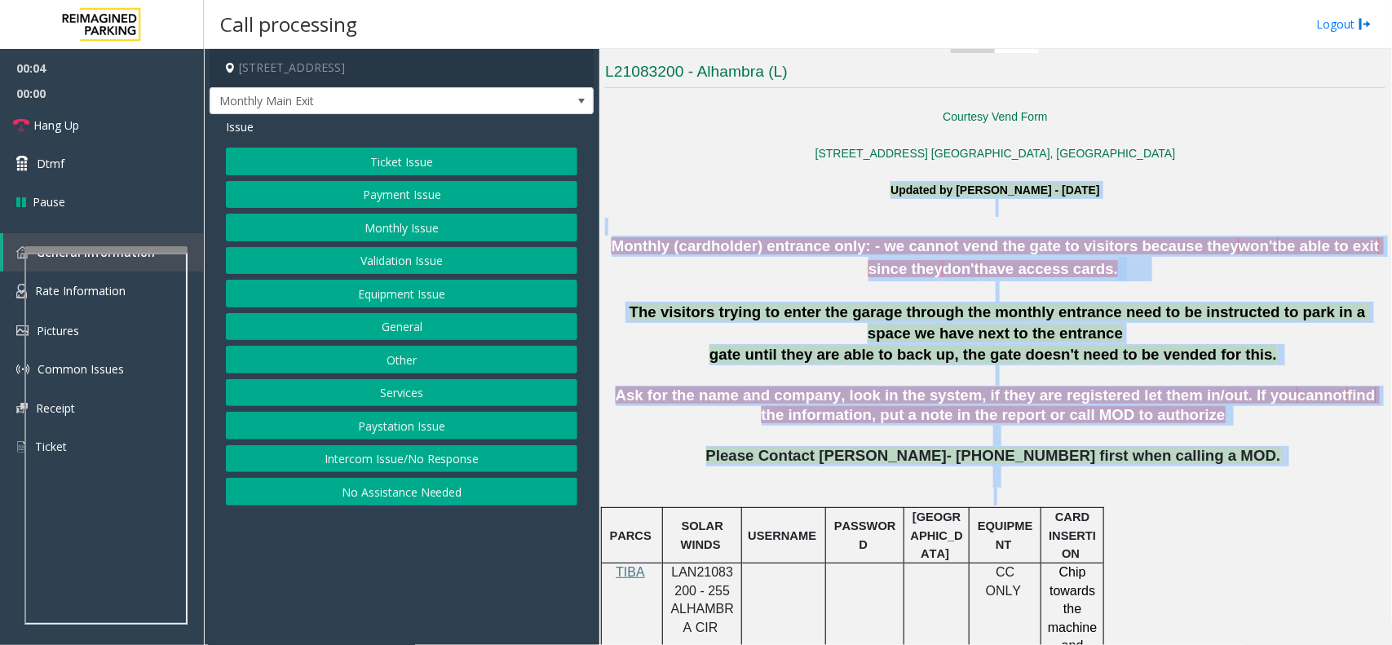
drag, startPoint x: 716, startPoint y: 184, endPoint x: 1286, endPoint y: 490, distance: 647.0
click at [1286, 490] on p "Please Contact Lisandra Alfonso- 786-447-3289 first when calling a MOD." at bounding box center [995, 476] width 781 height 60
drag, startPoint x: 1286, startPoint y: 490, endPoint x: 817, endPoint y: 198, distance: 552.4
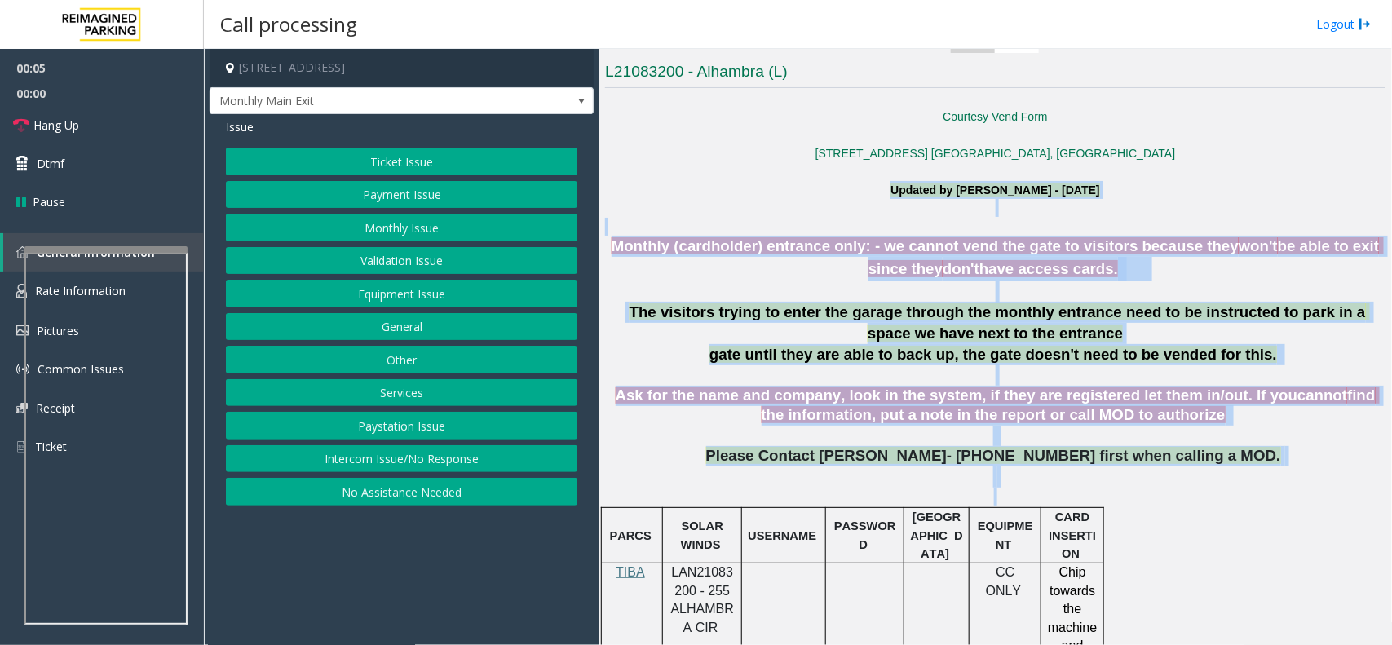
click at [817, 198] on p "Updated by Kunal Singh - 21st March 2025" at bounding box center [995, 199] width 781 height 37
drag, startPoint x: 817, startPoint y: 198, endPoint x: 1299, endPoint y: 490, distance: 563.6
click at [1299, 490] on p "Please Contact Lisandra Alfonso- 786-447-3289 first when calling a MOD." at bounding box center [995, 476] width 781 height 60
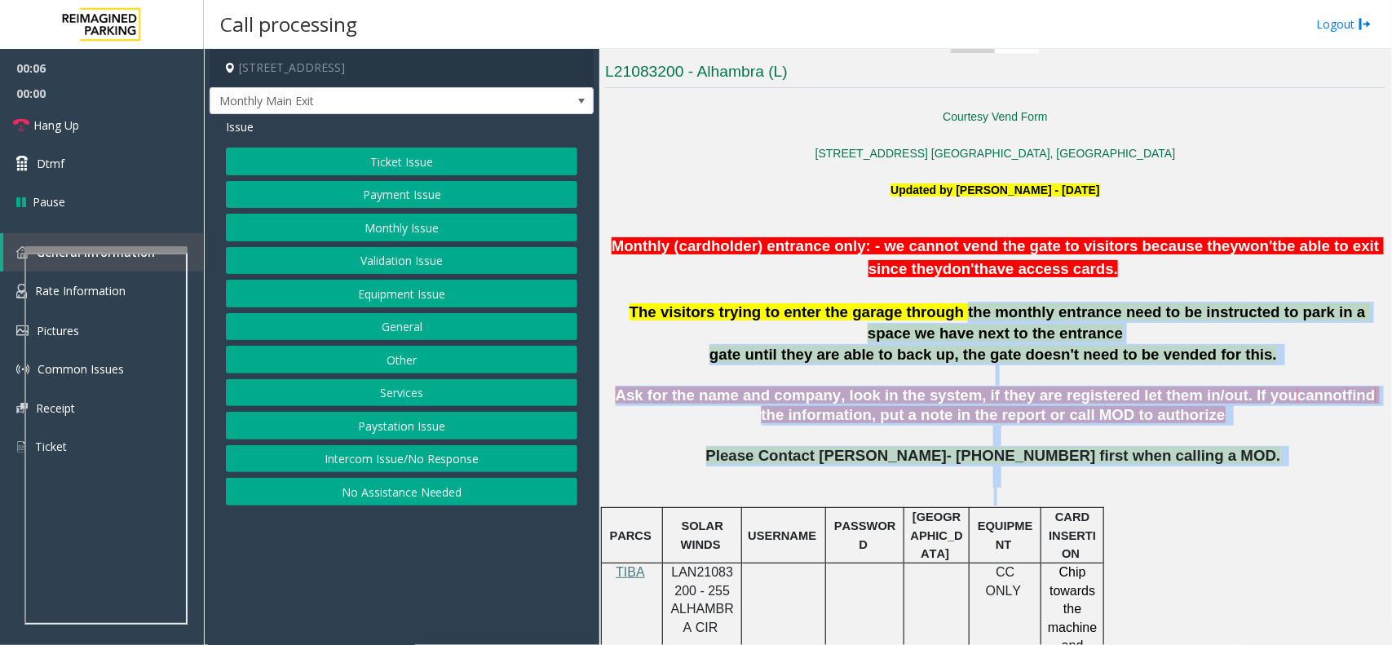
drag, startPoint x: 1299, startPoint y: 490, endPoint x: 979, endPoint y: 304, distance: 370.6
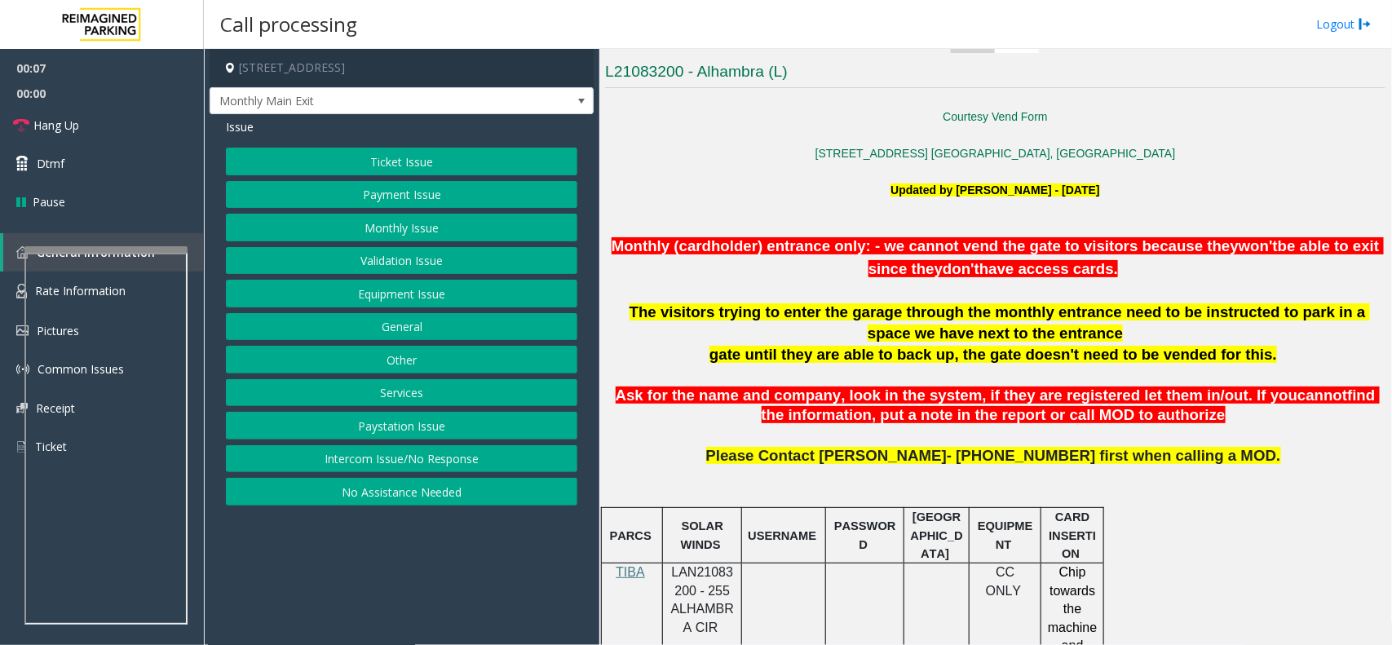
click at [809, 226] on p at bounding box center [995, 227] width 781 height 18
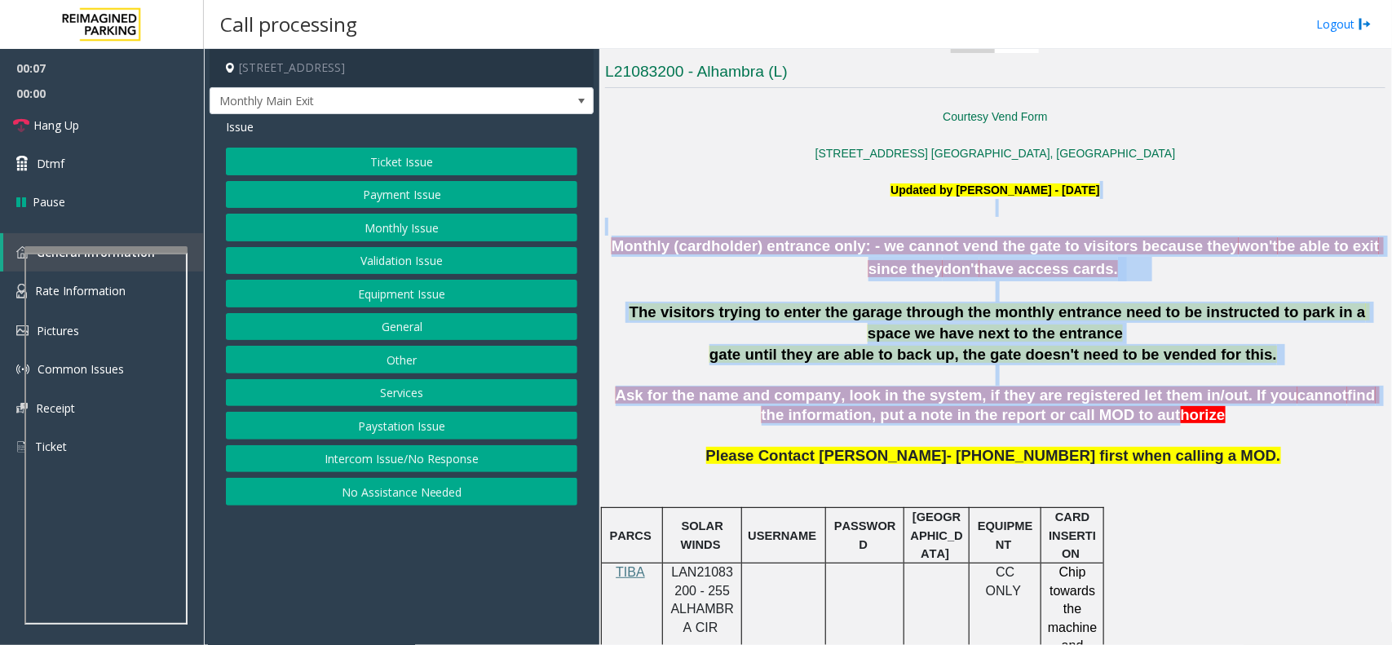
drag, startPoint x: 794, startPoint y: 215, endPoint x: 1139, endPoint y: 422, distance: 403.1
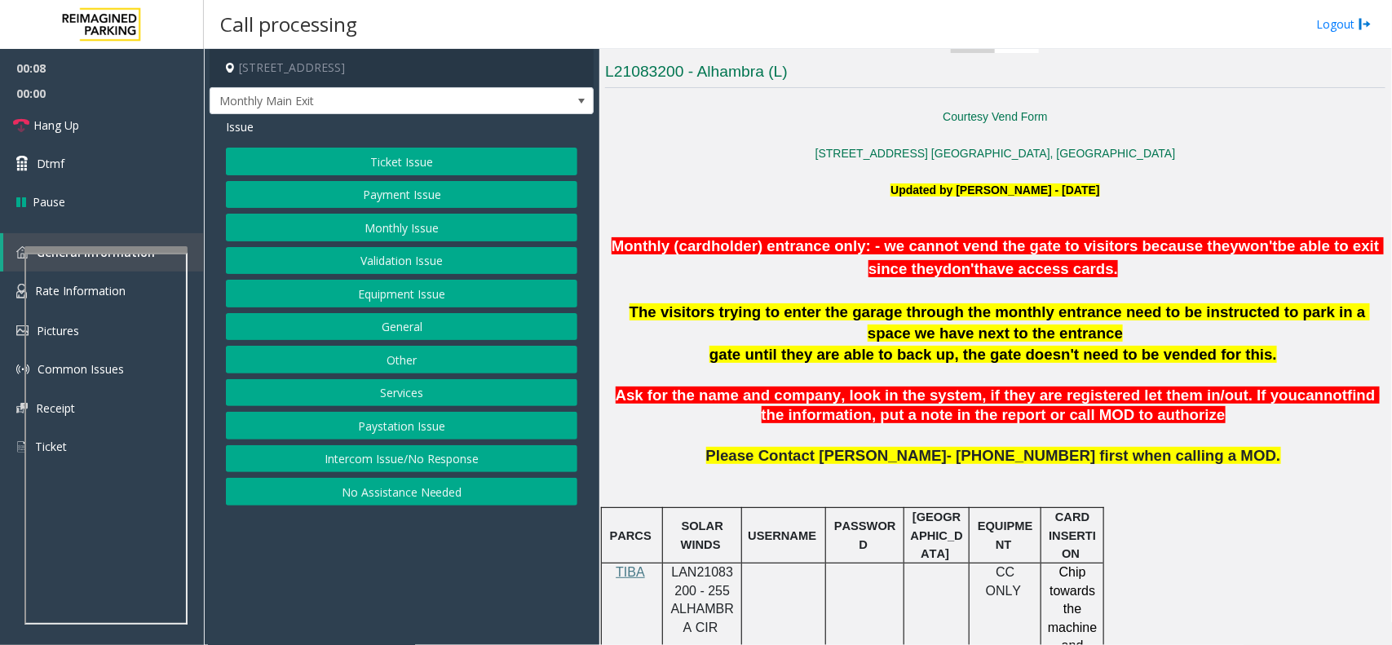
click at [1277, 481] on p "Please Contact Lisandra Alfonso- 786-447-3289 first when calling a MOD." at bounding box center [995, 476] width 781 height 60
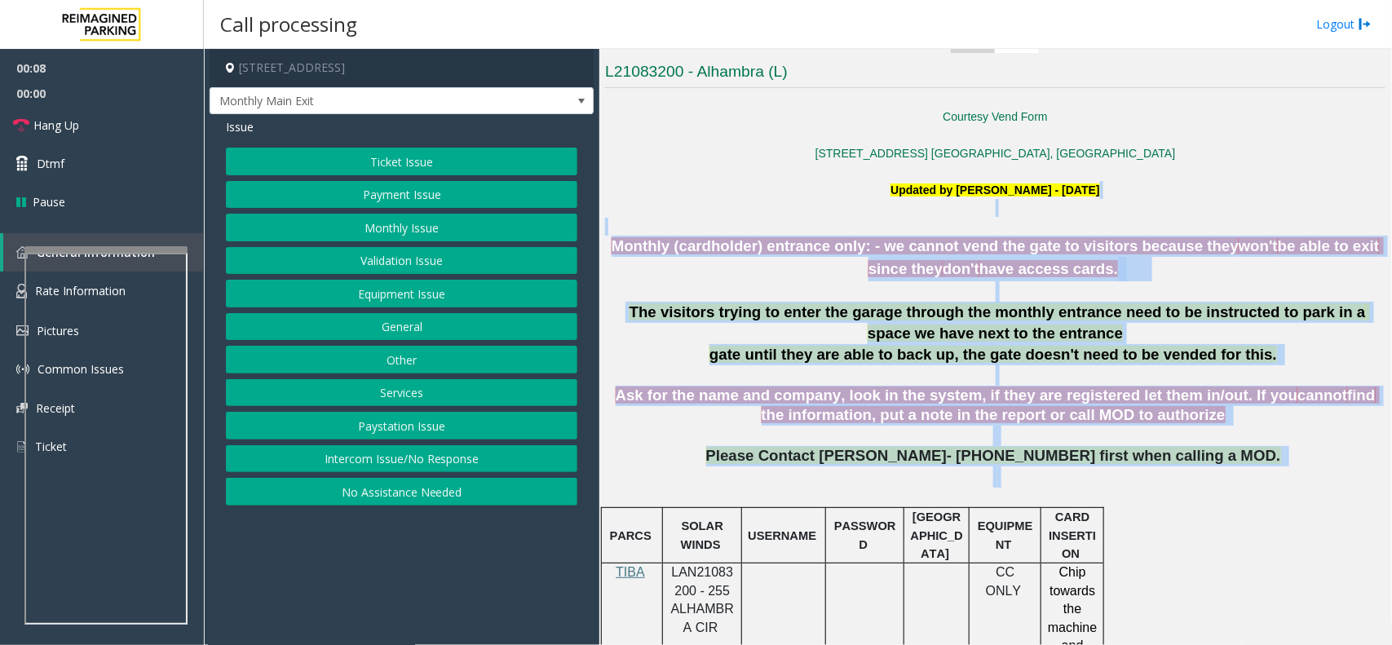
drag, startPoint x: 1277, startPoint y: 481, endPoint x: 765, endPoint y: 206, distance: 581.3
click at [765, 206] on p "Updated by Kunal Singh - 21st March 2025" at bounding box center [995, 199] width 781 height 37
drag, startPoint x: 765, startPoint y: 206, endPoint x: 1285, endPoint y: 463, distance: 579.6
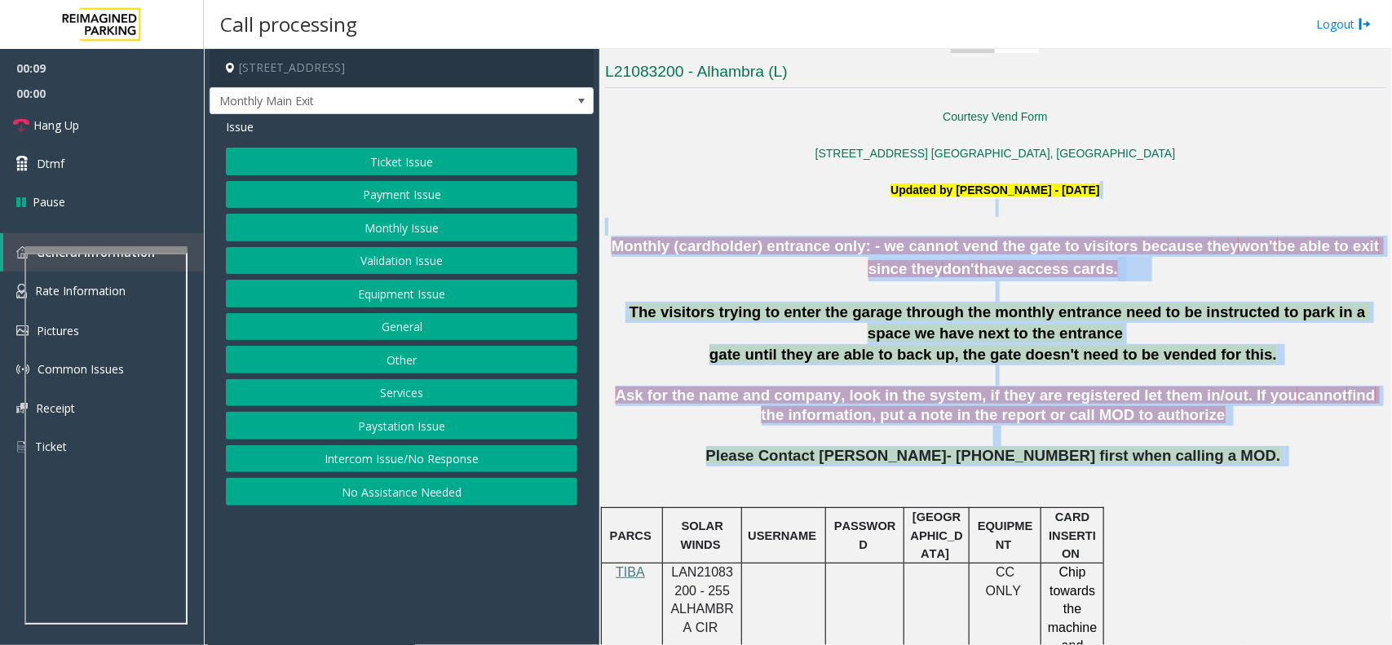
click at [1285, 463] on p "Please Contact Lisandra Alfonso- 786-447-3289 first when calling a MOD." at bounding box center [995, 476] width 781 height 60
drag, startPoint x: 1285, startPoint y: 463, endPoint x: 790, endPoint y: 210, distance: 556.3
click at [790, 210] on p "Updated by Kunal Singh - 21st March 2025" at bounding box center [995, 199] width 781 height 37
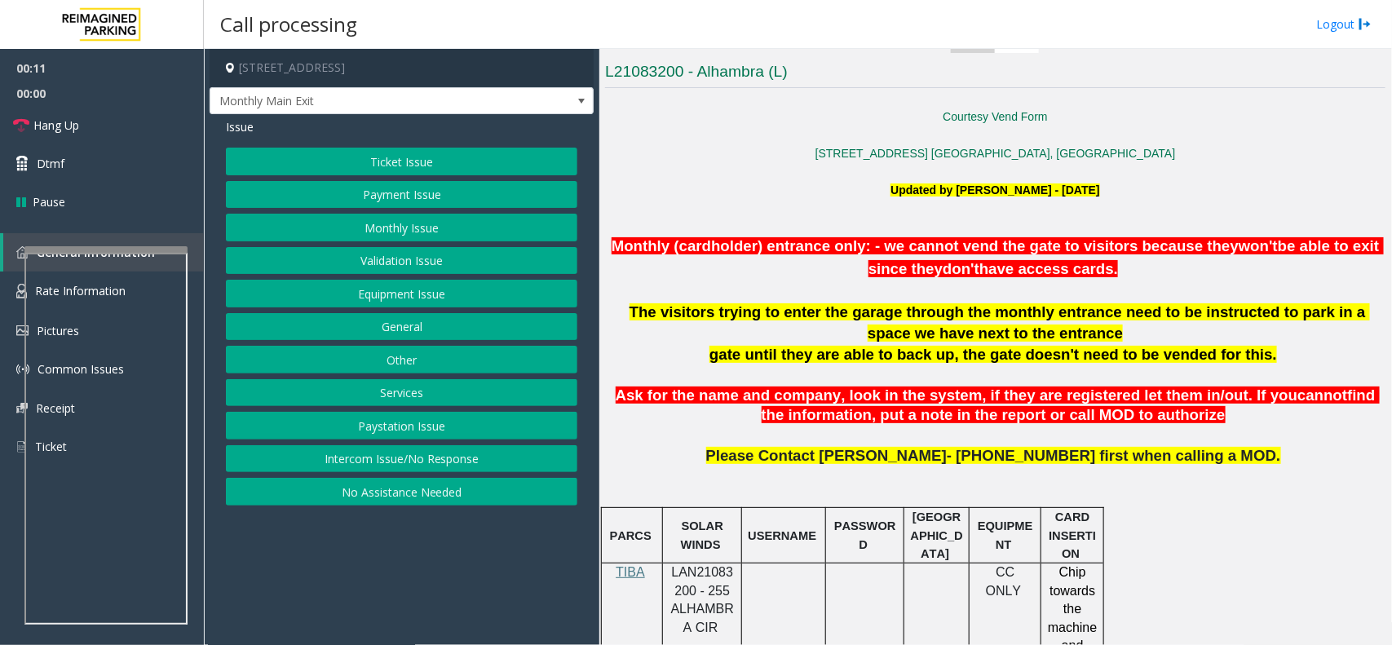
click at [424, 455] on button "Intercom Issue/No Response" at bounding box center [402, 459] width 352 height 28
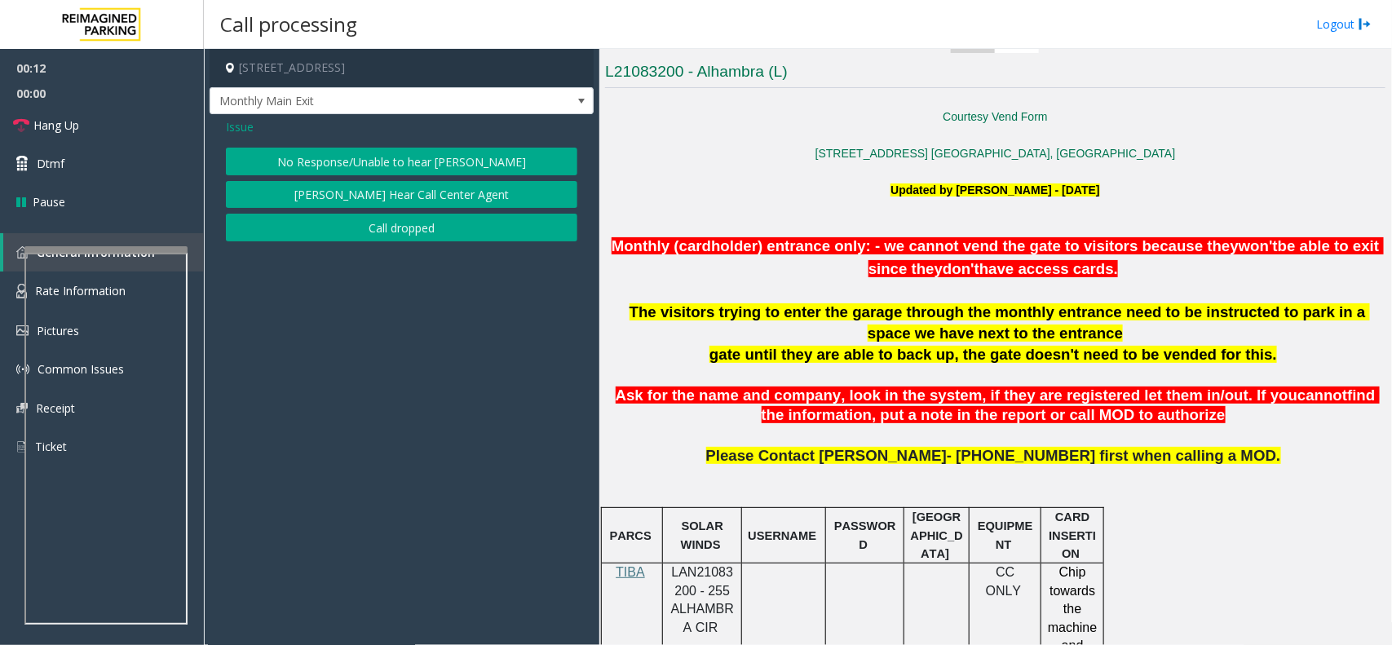
click at [386, 157] on button "No Response/Unable to hear [PERSON_NAME]" at bounding box center [402, 162] width 352 height 28
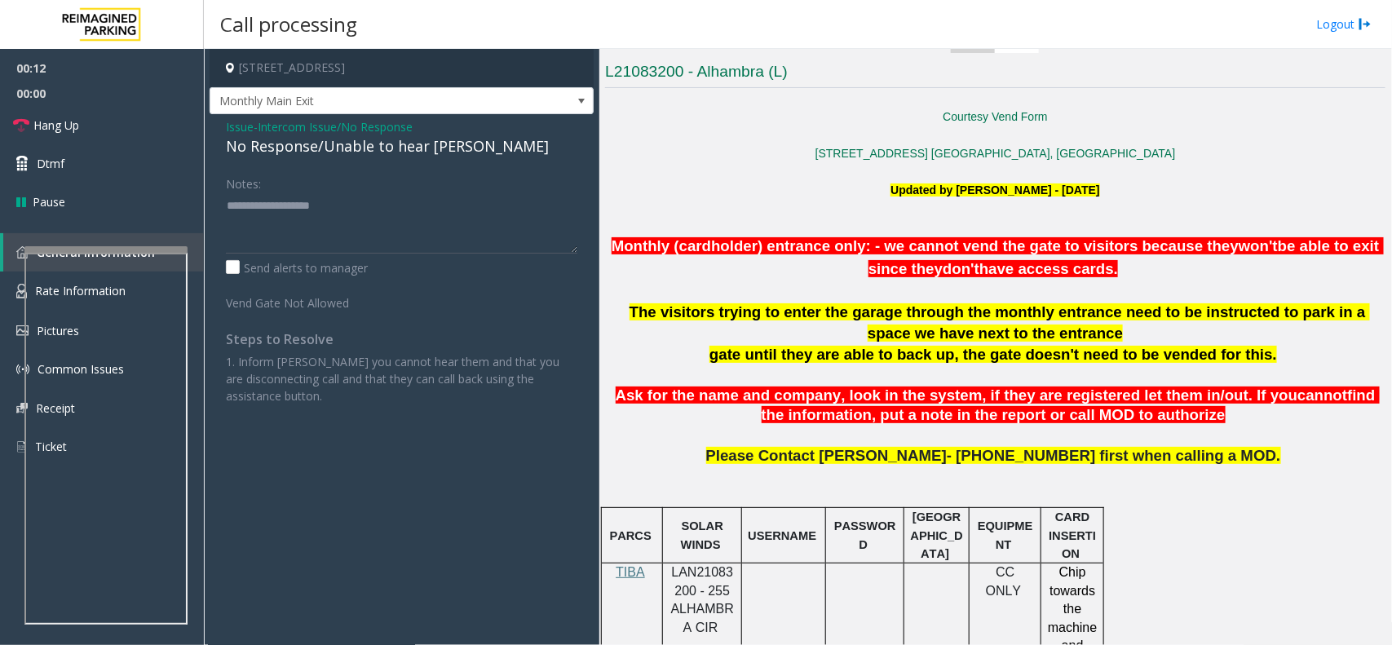
click at [382, 151] on div "No Response/Unable to hear [PERSON_NAME]" at bounding box center [402, 146] width 352 height 22
click at [511, 226] on textarea at bounding box center [402, 222] width 352 height 61
type textarea "**********"
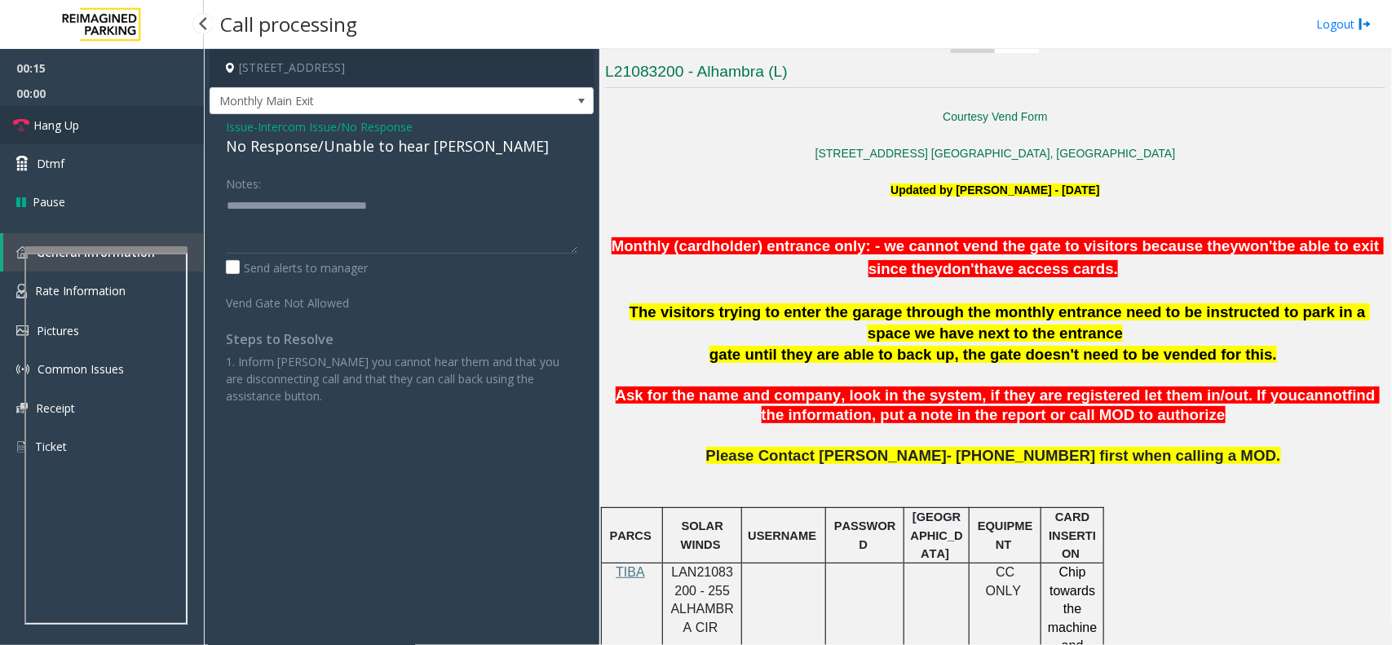
click at [66, 121] on span "Hang Up" at bounding box center [56, 125] width 46 height 17
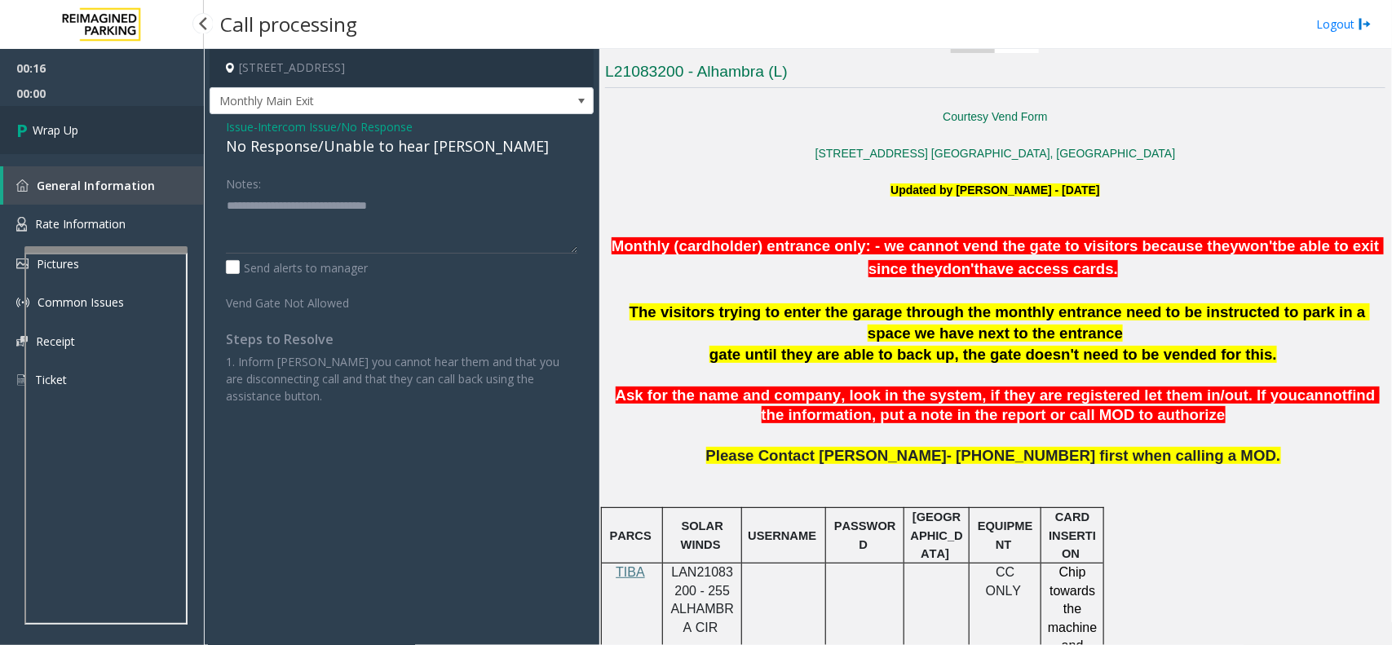
click at [66, 122] on span "Wrap Up" at bounding box center [56, 130] width 46 height 17
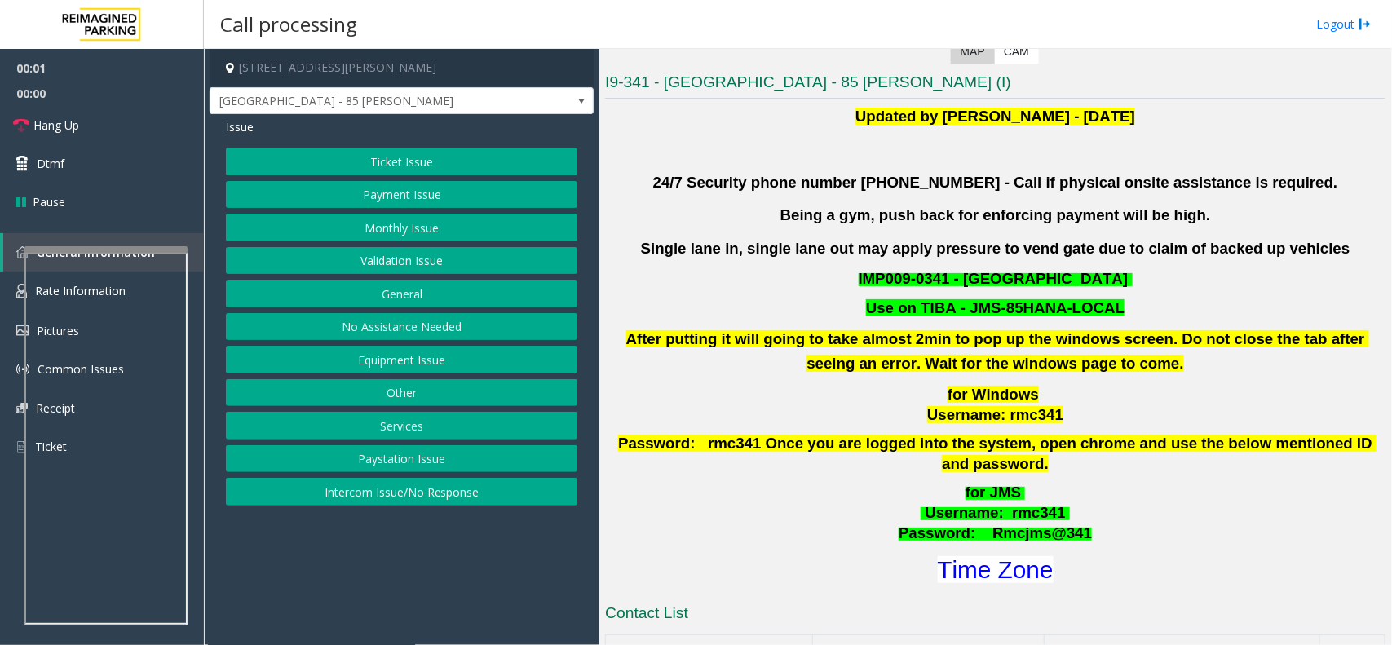
scroll to position [408, 0]
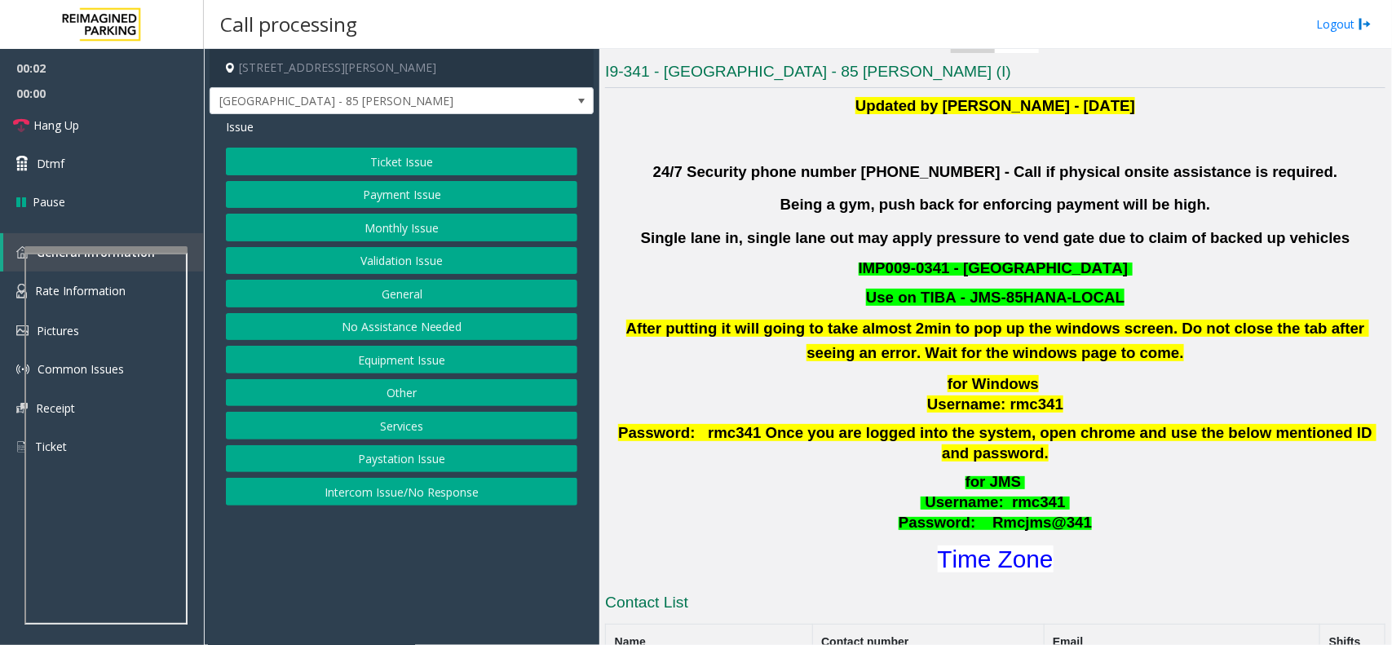
click at [408, 268] on button "Validation Issue" at bounding box center [402, 261] width 352 height 28
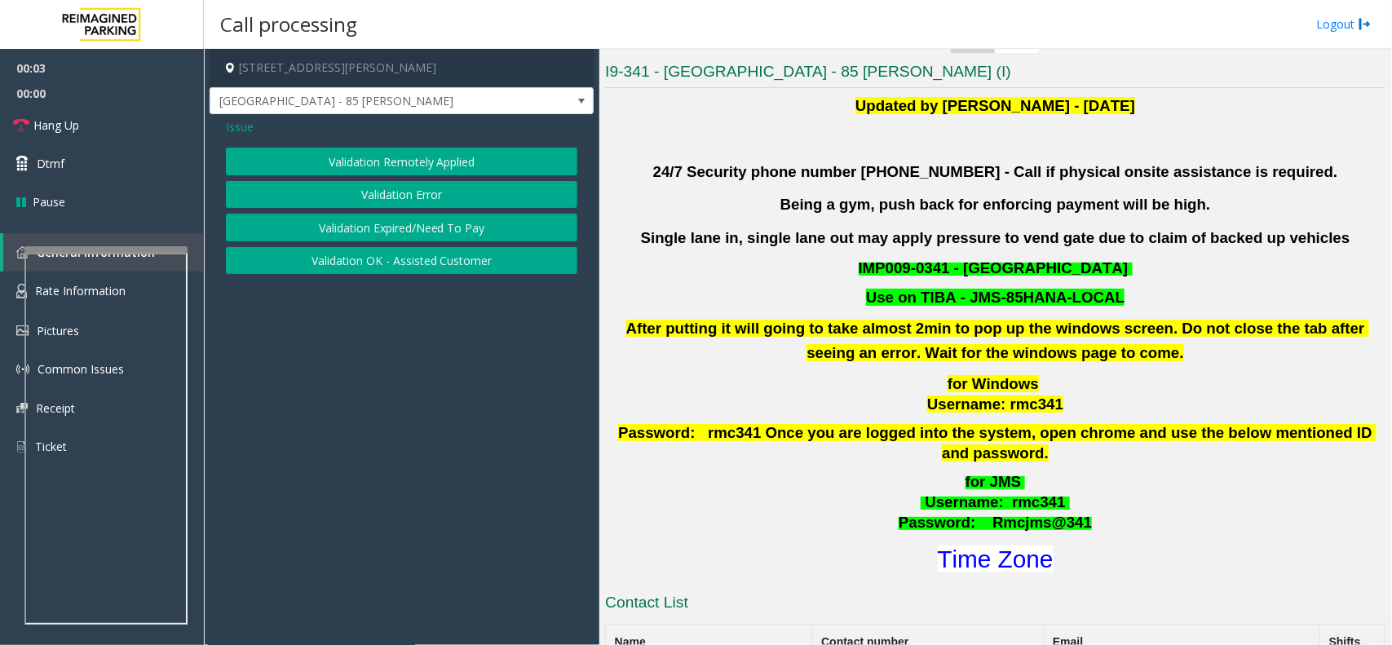
click at [389, 193] on button "Validation Error" at bounding box center [402, 195] width 352 height 28
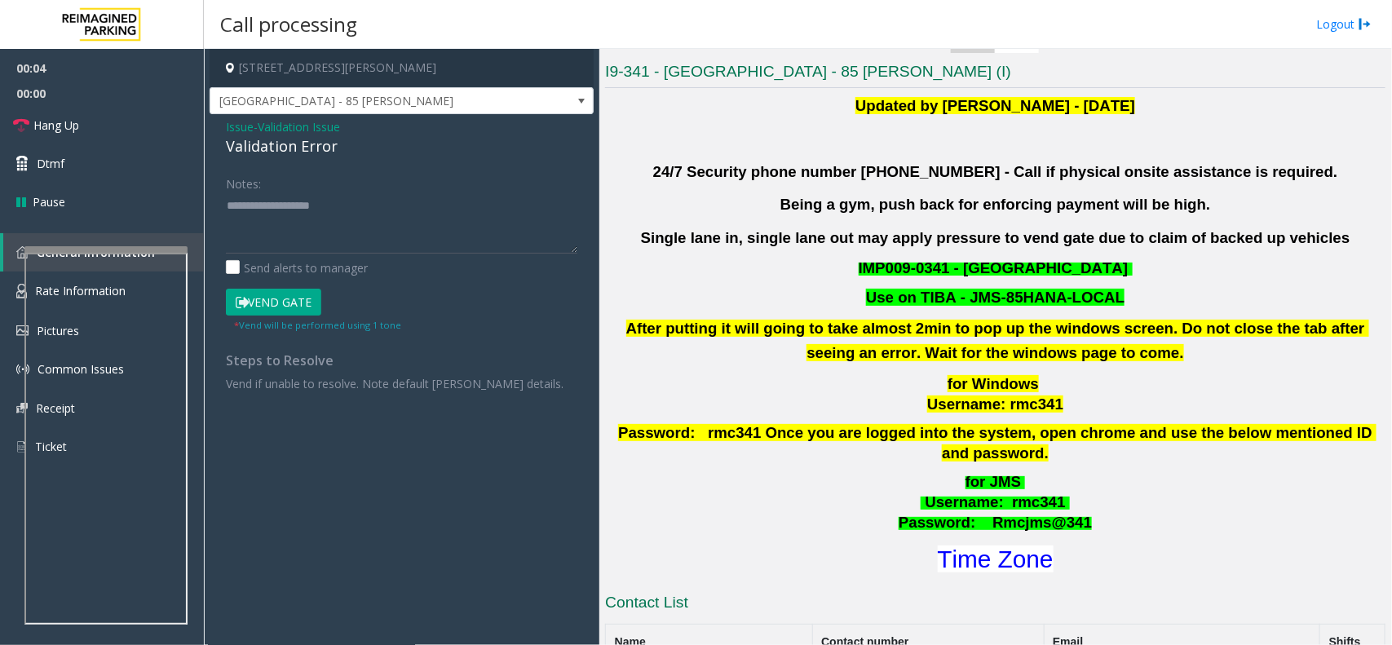
click at [243, 140] on div "Validation Error" at bounding box center [402, 146] width 352 height 22
click at [241, 129] on span "Issue" at bounding box center [240, 126] width 28 height 17
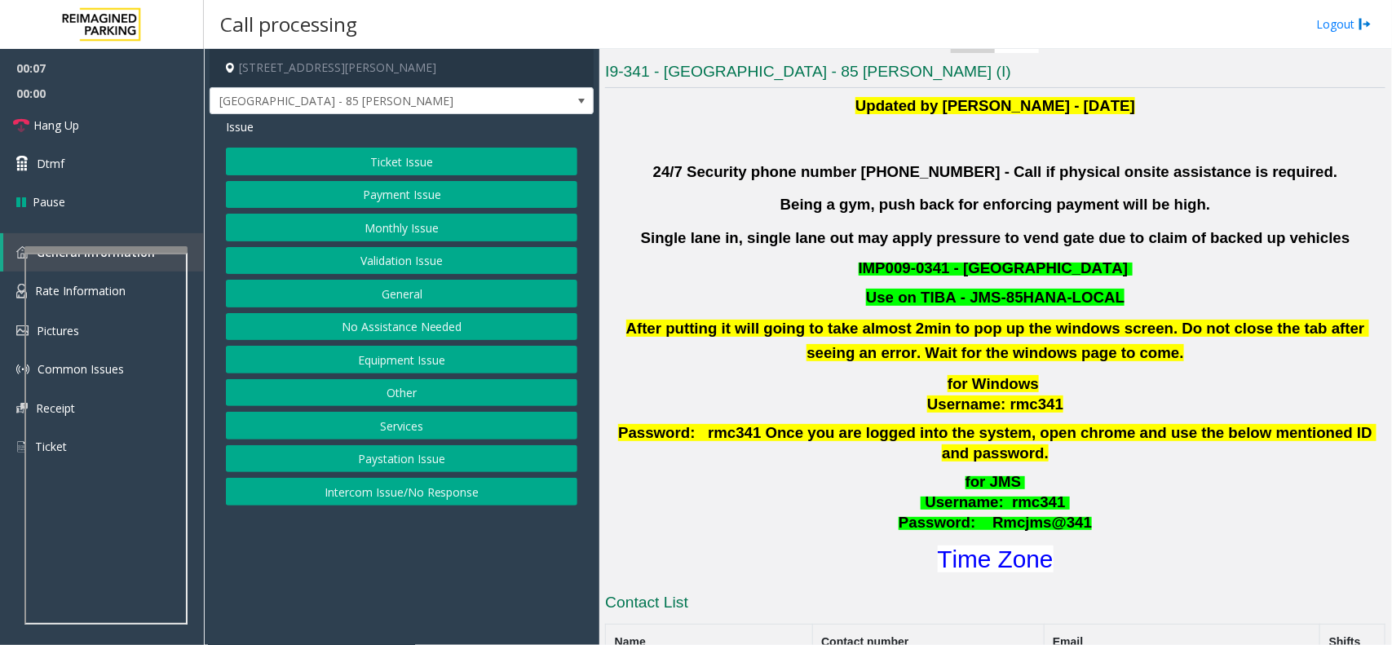
click at [414, 263] on button "Validation Issue" at bounding box center [402, 261] width 352 height 28
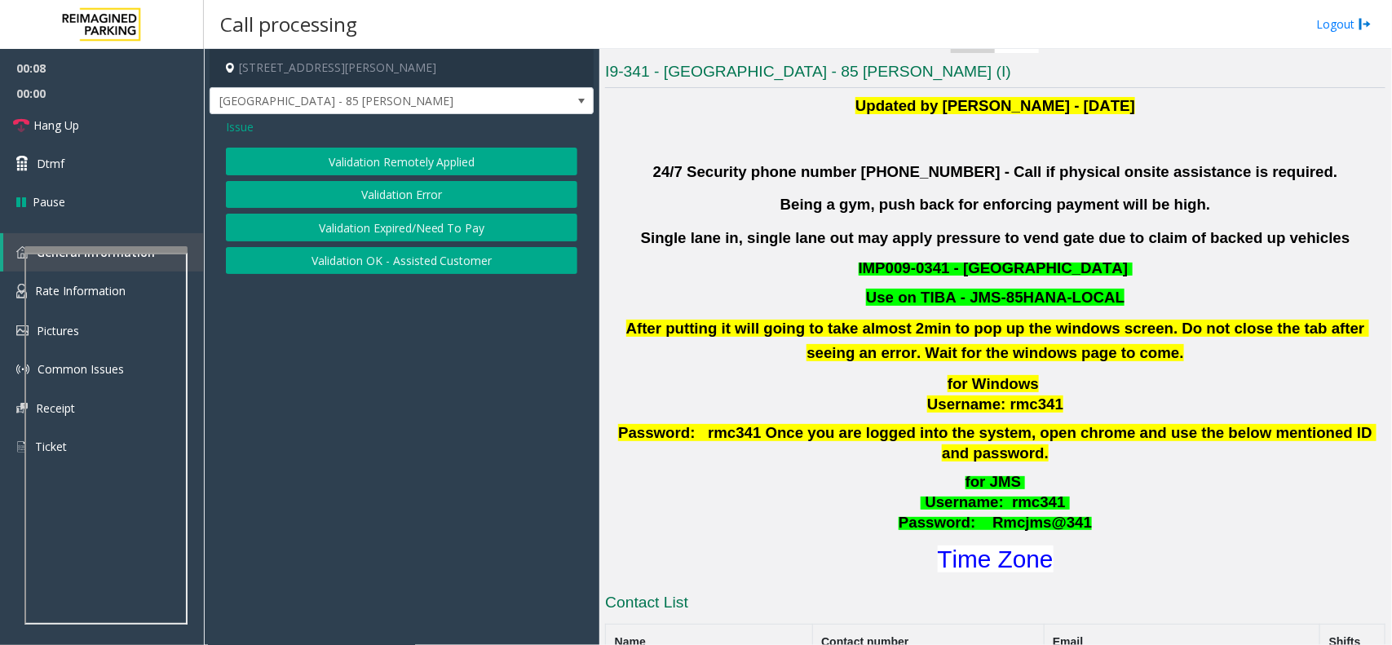
click at [408, 196] on button "Validation Error" at bounding box center [402, 195] width 352 height 28
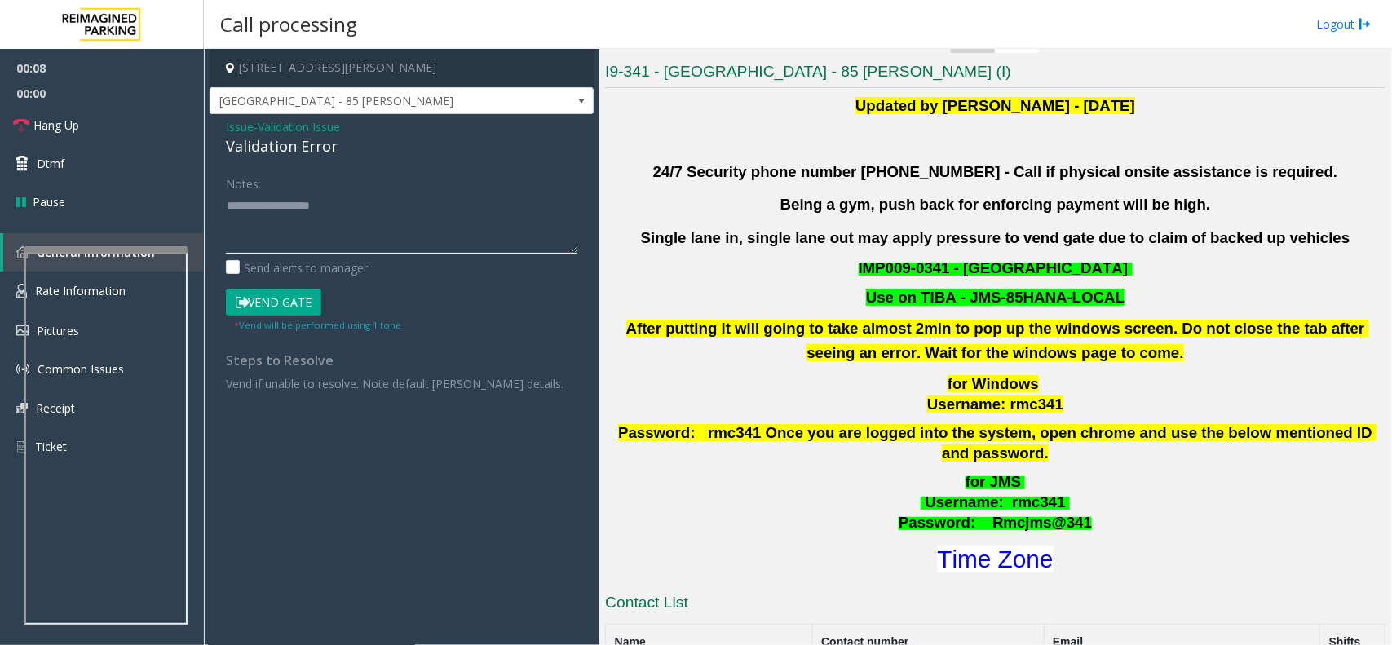
click at [363, 229] on textarea at bounding box center [402, 222] width 352 height 61
click at [328, 153] on div "Validation Error" at bounding box center [402, 146] width 352 height 22
copy div "Validation Error"
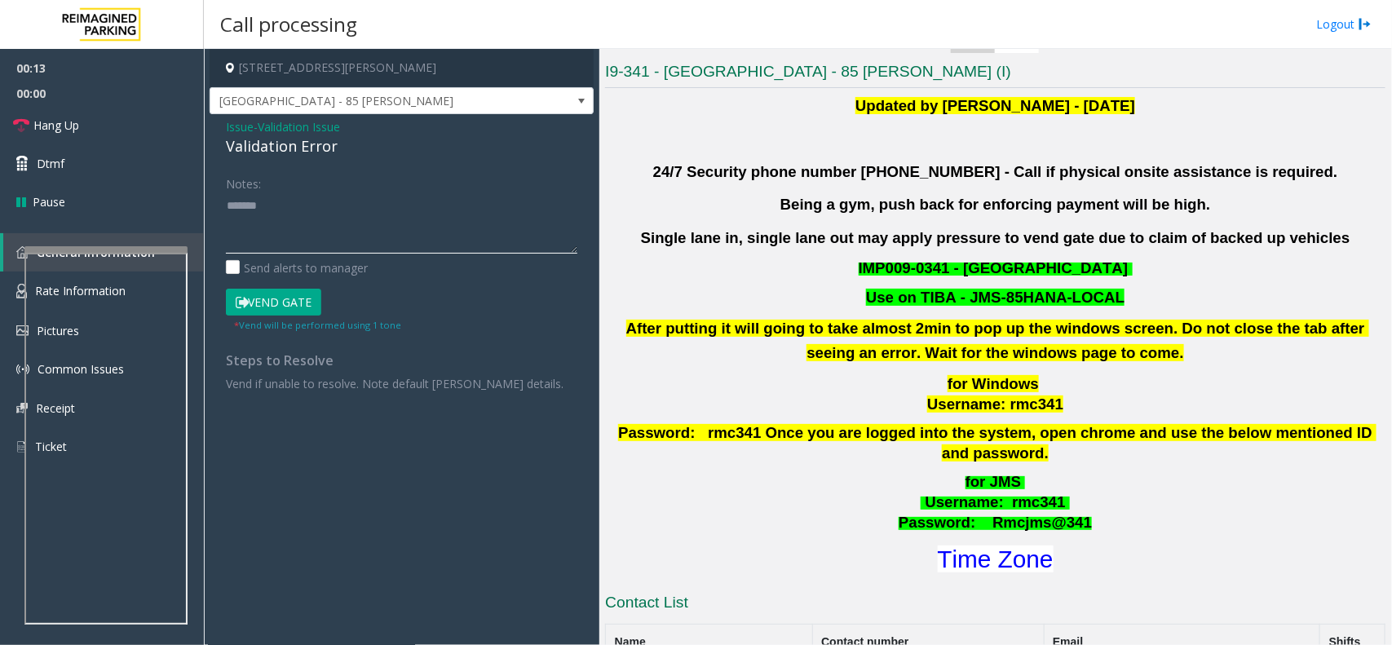
click at [303, 237] on textarea at bounding box center [402, 222] width 352 height 61
paste textarea "**********"
click at [1004, 548] on font "Time Zone" at bounding box center [996, 559] width 116 height 27
click at [374, 242] on textarea at bounding box center [402, 222] width 352 height 61
click at [279, 294] on button "Vend Gate" at bounding box center [273, 303] width 95 height 28
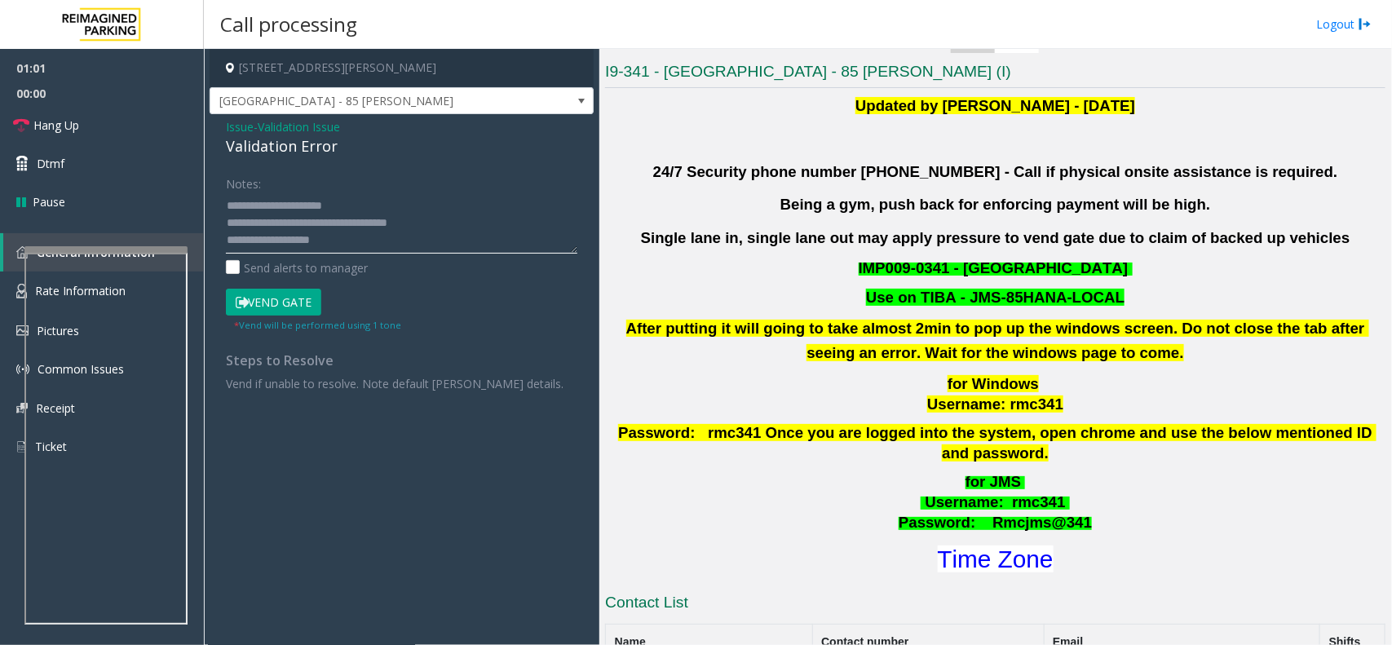
click at [397, 205] on textarea at bounding box center [402, 222] width 352 height 61
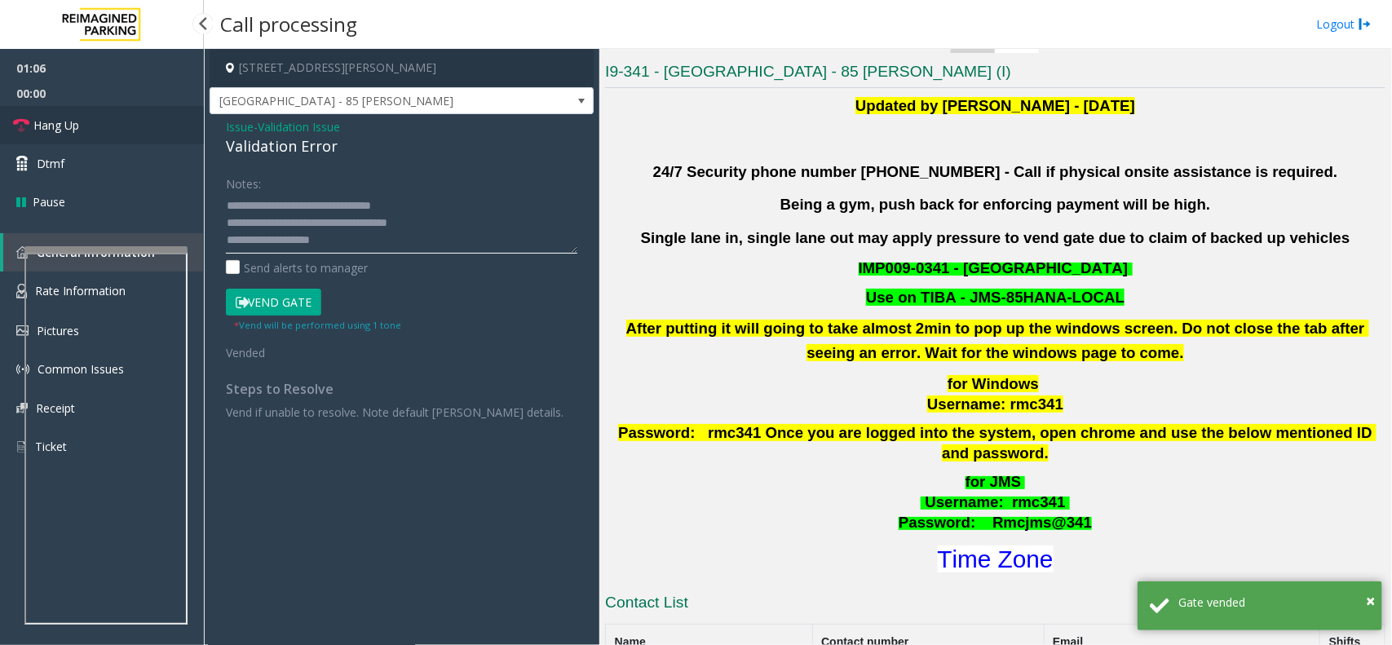
type textarea "**********"
click at [121, 124] on link "Hang Up" at bounding box center [102, 125] width 204 height 38
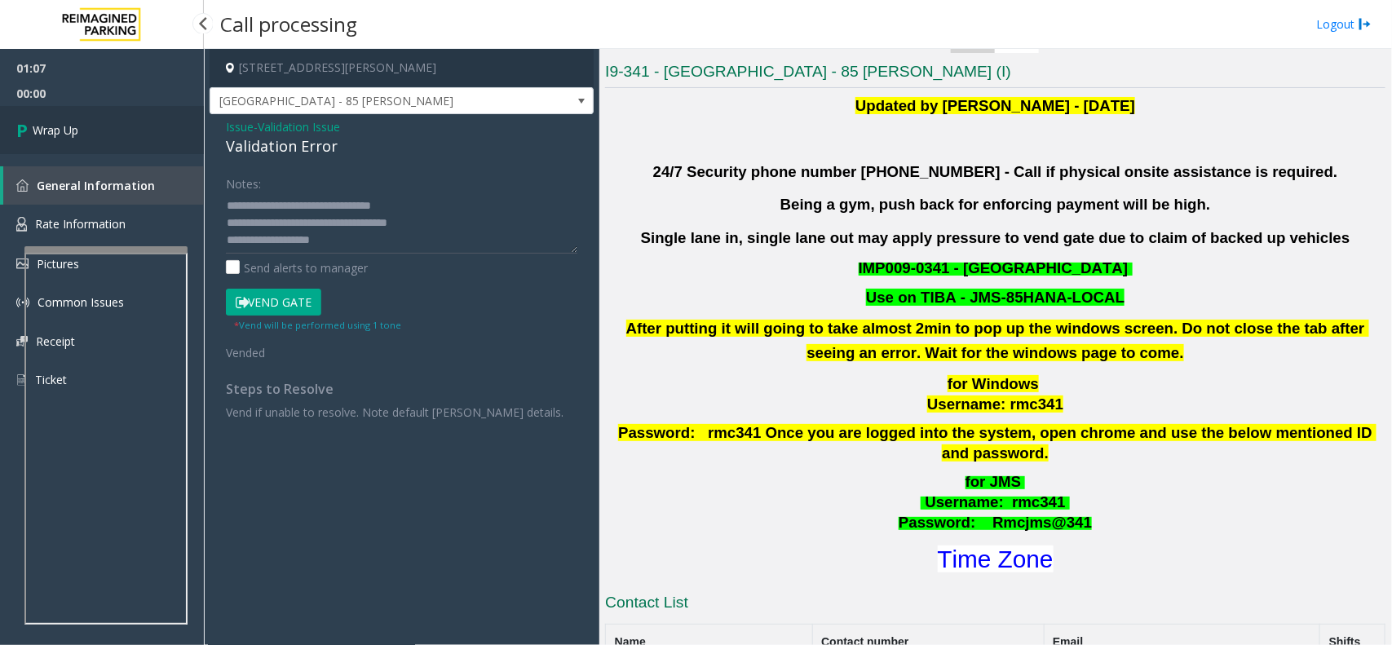
click at [121, 124] on link "Wrap Up" at bounding box center [102, 130] width 204 height 48
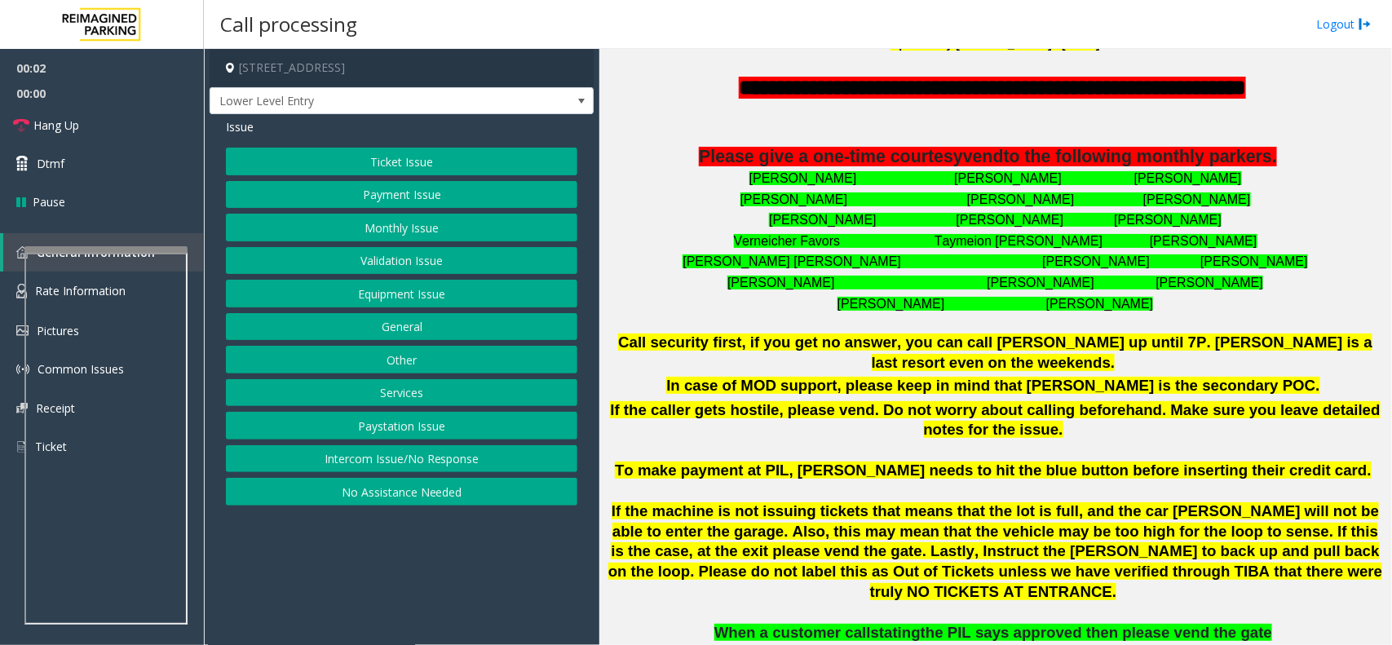
scroll to position [408, 0]
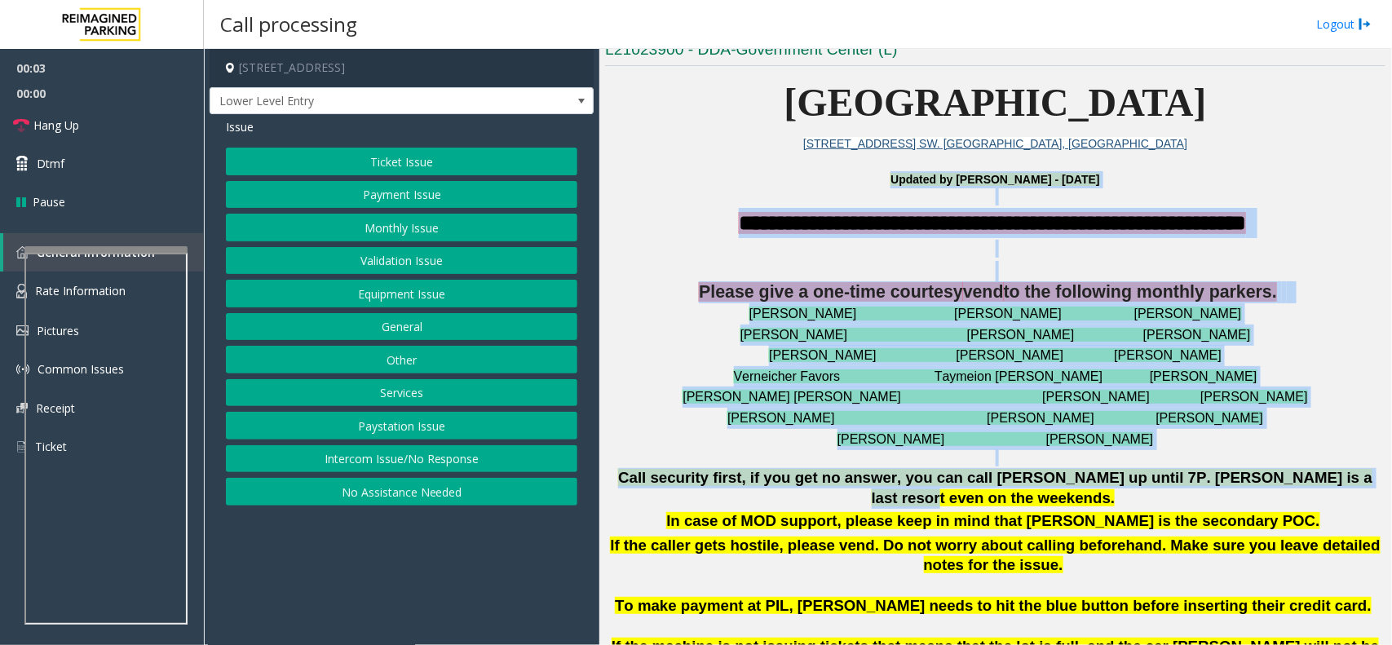
drag, startPoint x: 710, startPoint y: 185, endPoint x: 1315, endPoint y: 471, distance: 669.5
click at [1294, 475] on span "Call security first, if you get no answer, you can call [PERSON_NAME] up until …" at bounding box center [995, 488] width 754 height 38
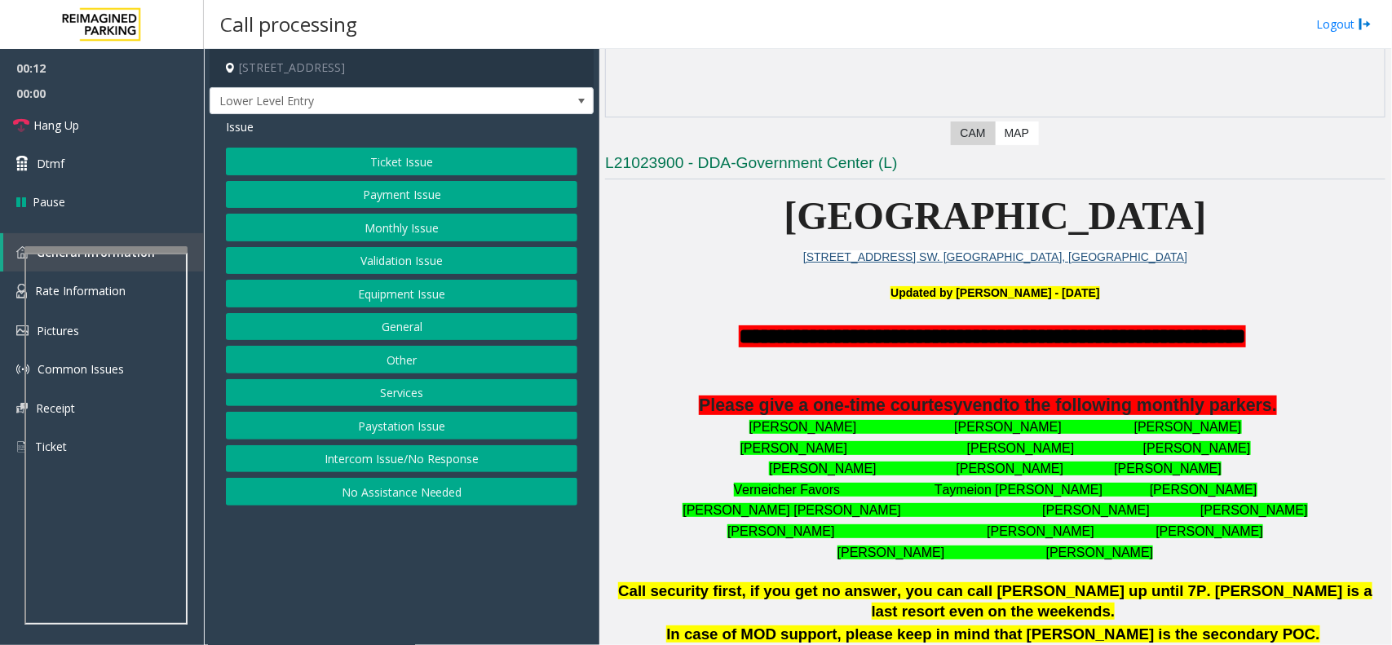
scroll to position [204, 0]
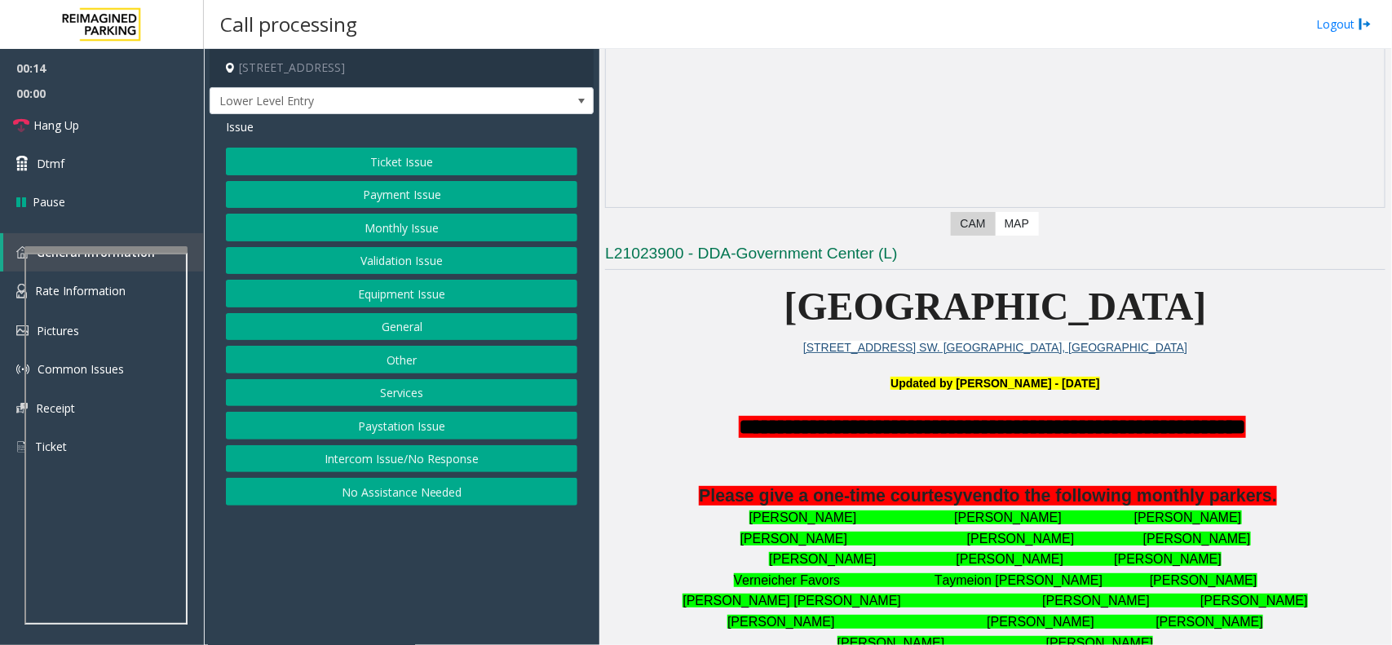
drag, startPoint x: 671, startPoint y: 413, endPoint x: 1216, endPoint y: 564, distance: 565.5
click at [1216, 564] on div "**********" at bounding box center [995, 533] width 781 height 242
click at [1282, 564] on p "[PERSON_NAME] [PERSON_NAME] [PERSON_NAME]" at bounding box center [995, 559] width 781 height 21
click at [414, 450] on button "Intercom Issue/No Response" at bounding box center [402, 459] width 352 height 28
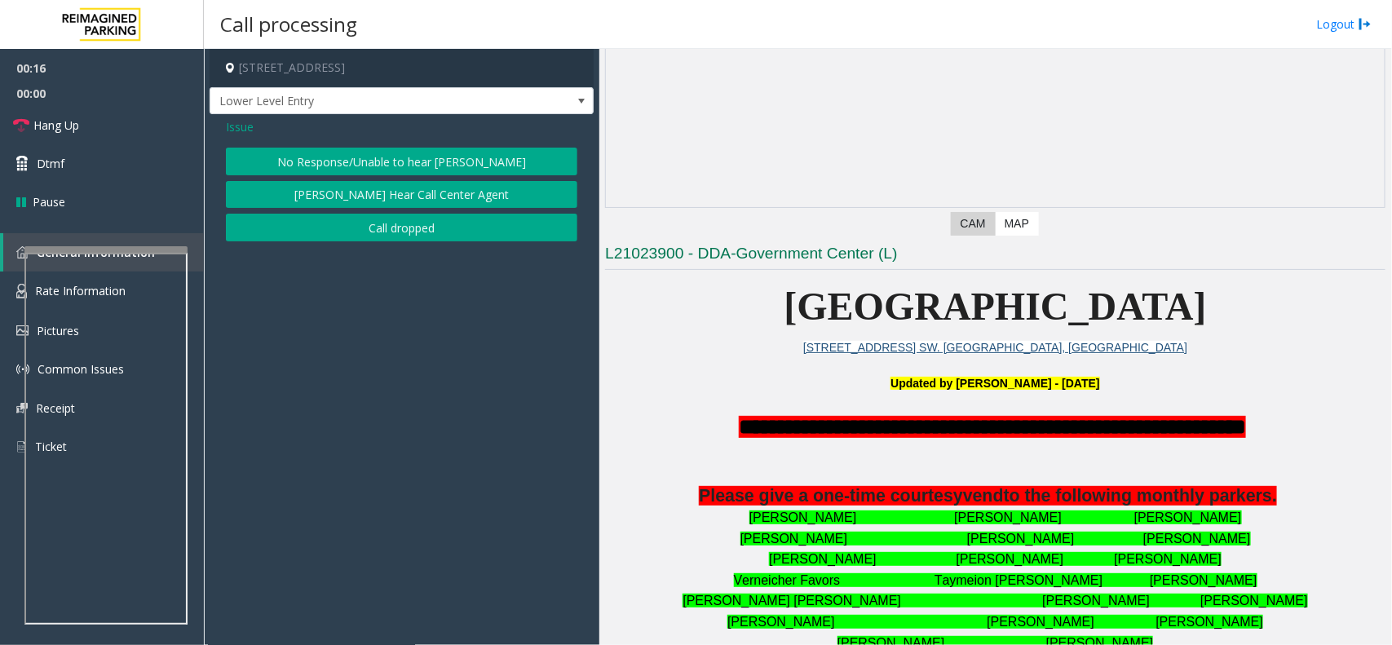
click at [387, 153] on button "No Response/Unable to hear [PERSON_NAME]" at bounding box center [402, 162] width 352 height 28
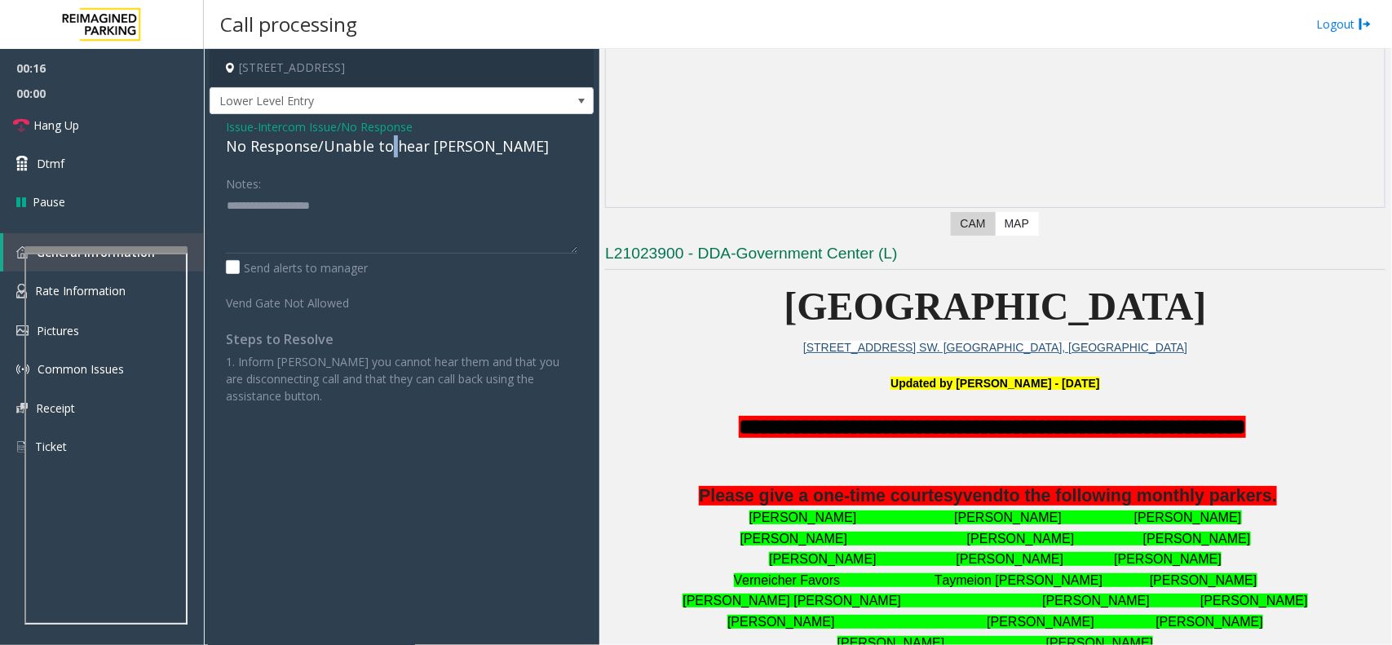
click at [387, 153] on div "No Response/Unable to hear [PERSON_NAME]" at bounding box center [402, 146] width 352 height 22
click at [515, 210] on textarea at bounding box center [402, 222] width 352 height 61
type textarea "**********"
click at [99, 112] on link "Hang Up" at bounding box center [102, 125] width 204 height 38
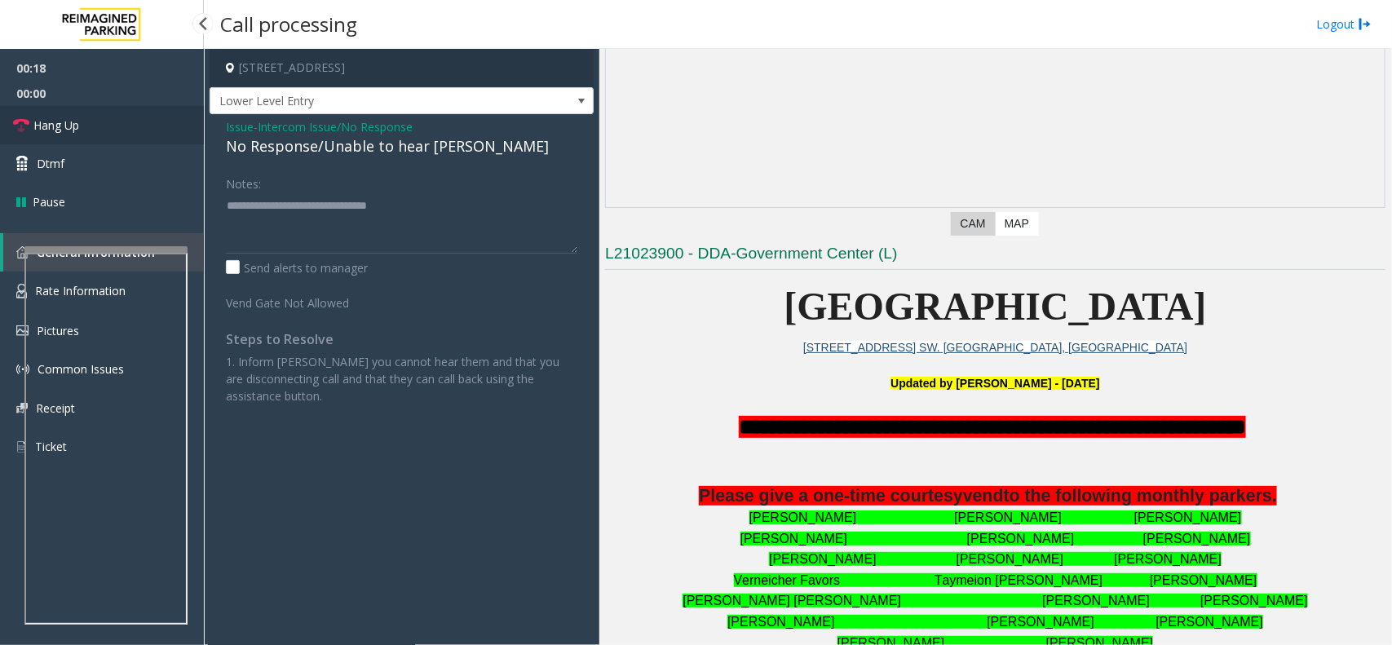
click at [99, 112] on link "Hang Up" at bounding box center [102, 125] width 204 height 38
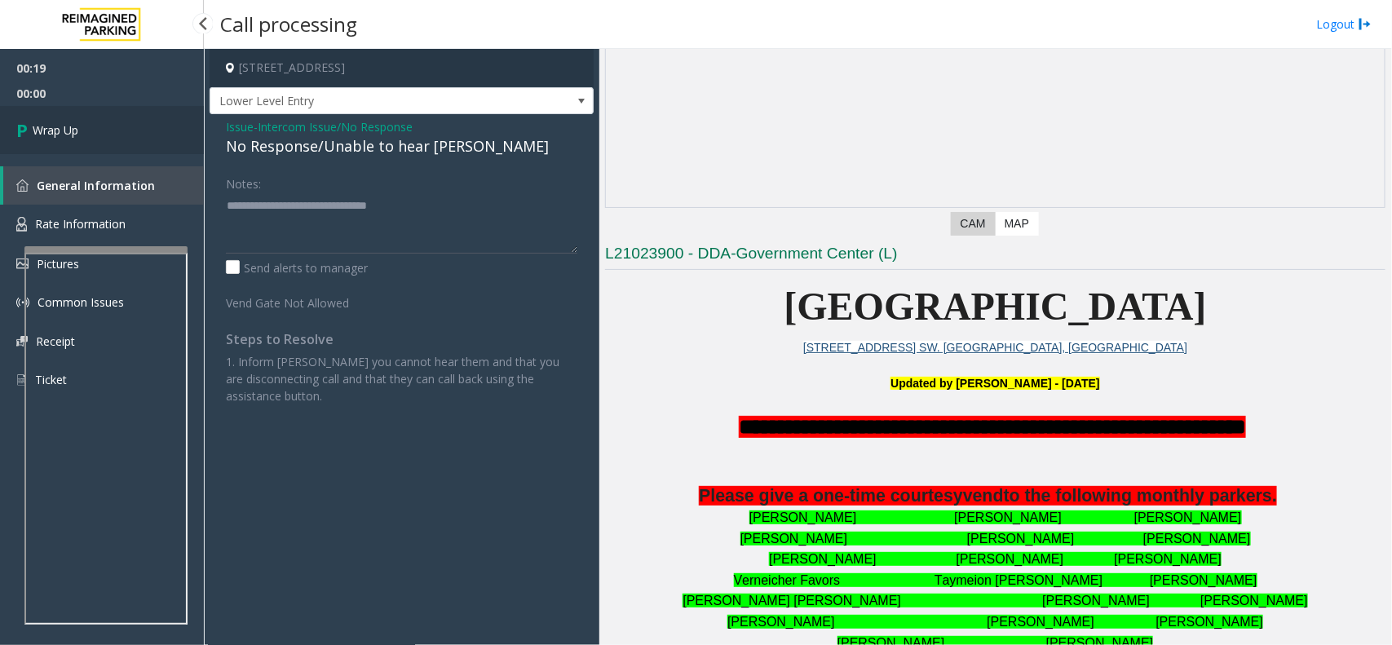
click at [99, 112] on link "Wrap Up" at bounding box center [102, 130] width 204 height 48
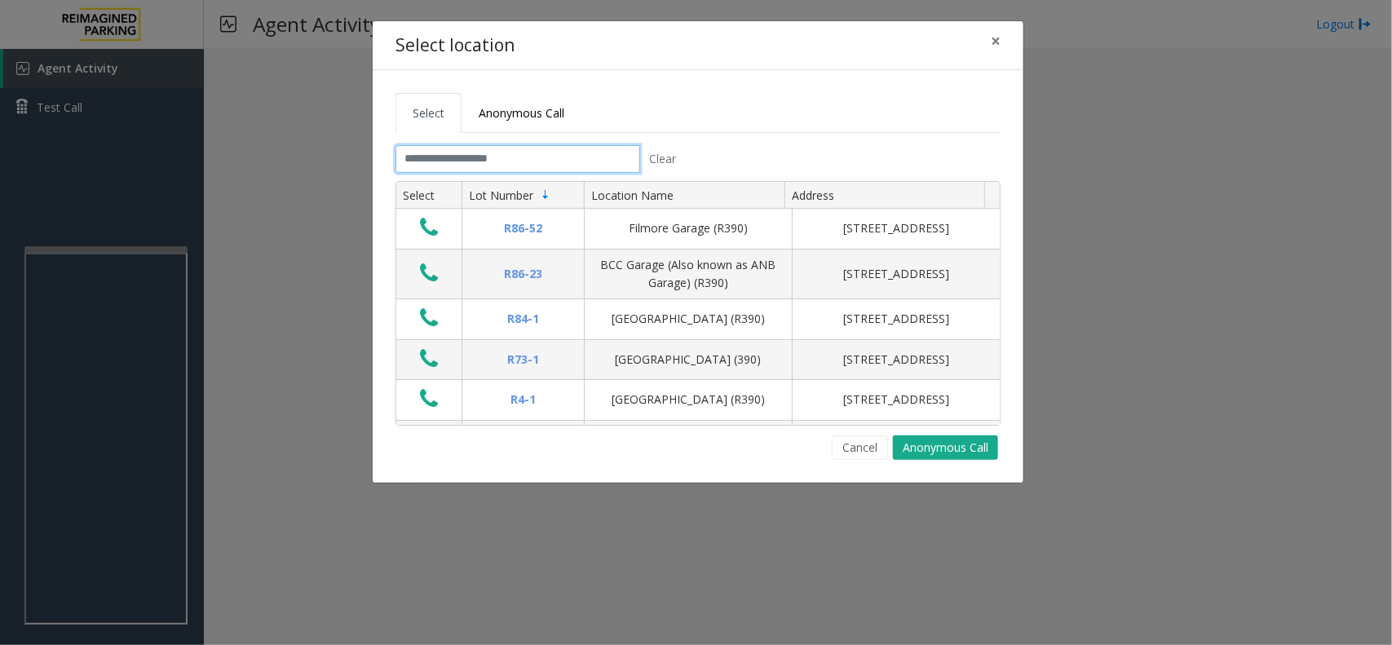
click at [492, 164] on input "text" at bounding box center [518, 159] width 245 height 28
click at [535, 120] on link "Anonymous Call" at bounding box center [522, 113] width 120 height 40
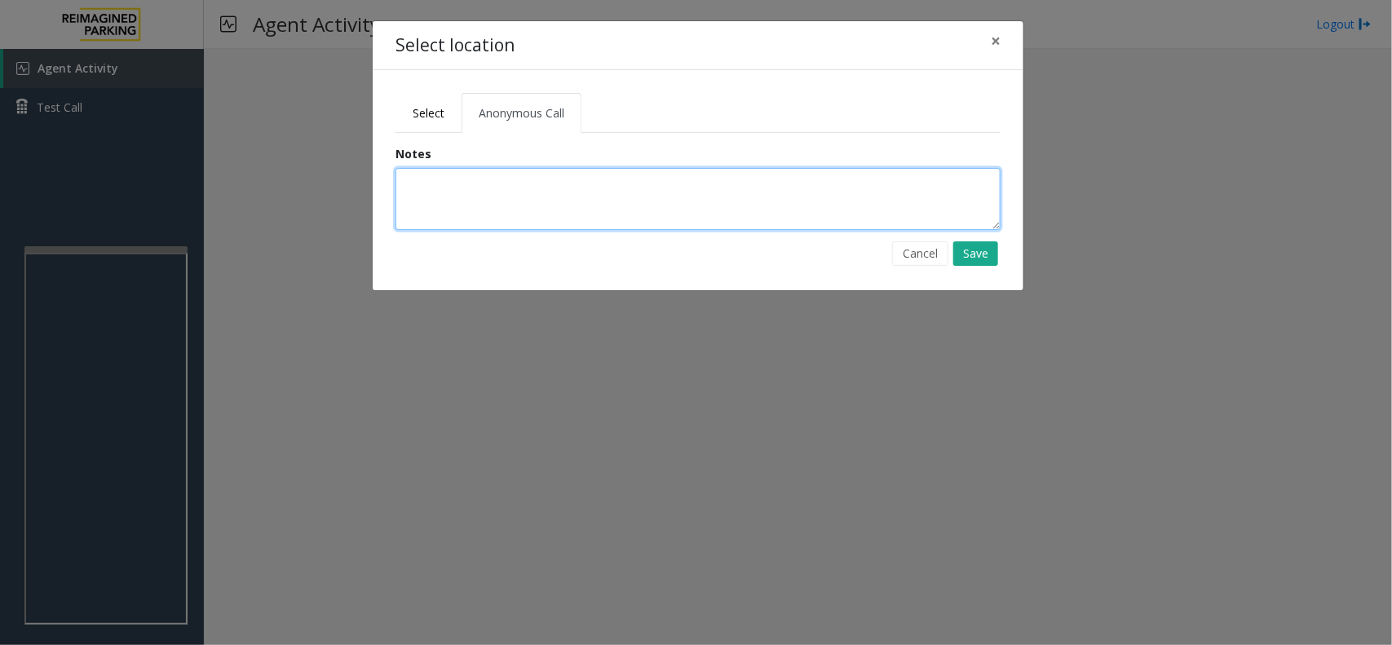
click at [487, 216] on textarea at bounding box center [698, 199] width 605 height 62
type textarea "**********"
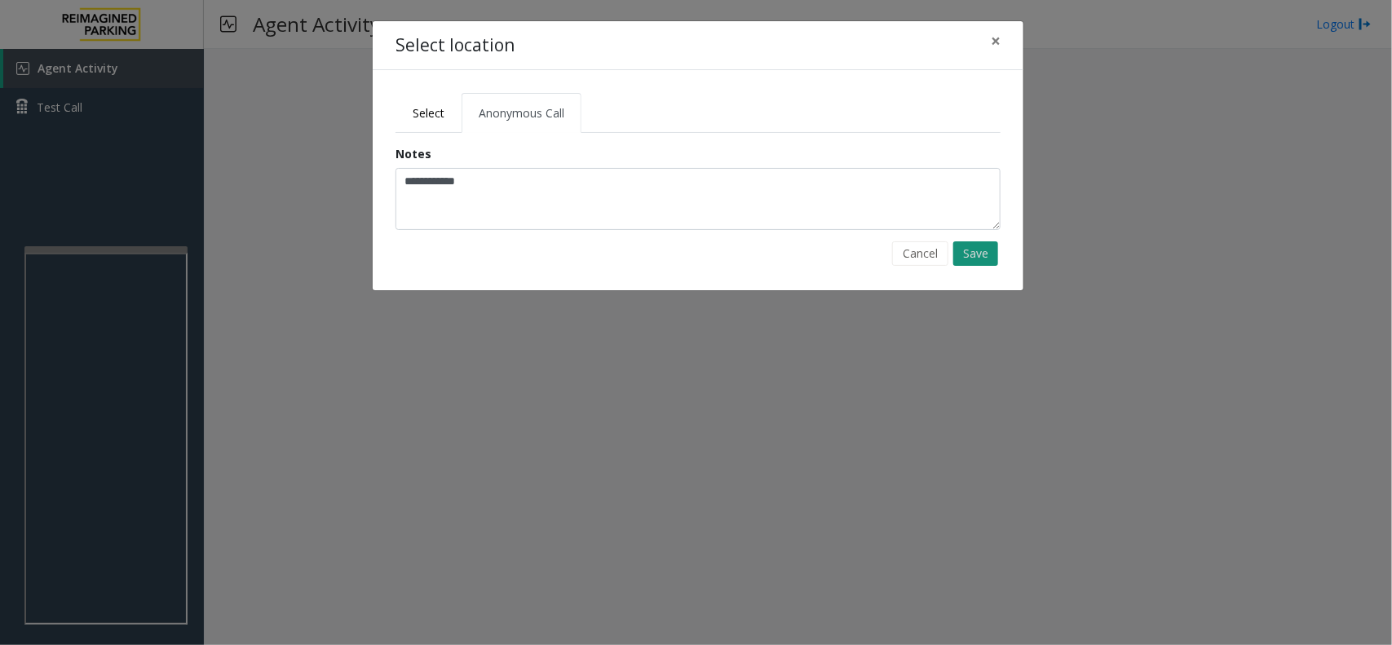
click at [971, 259] on button "Save" at bounding box center [975, 253] width 45 height 24
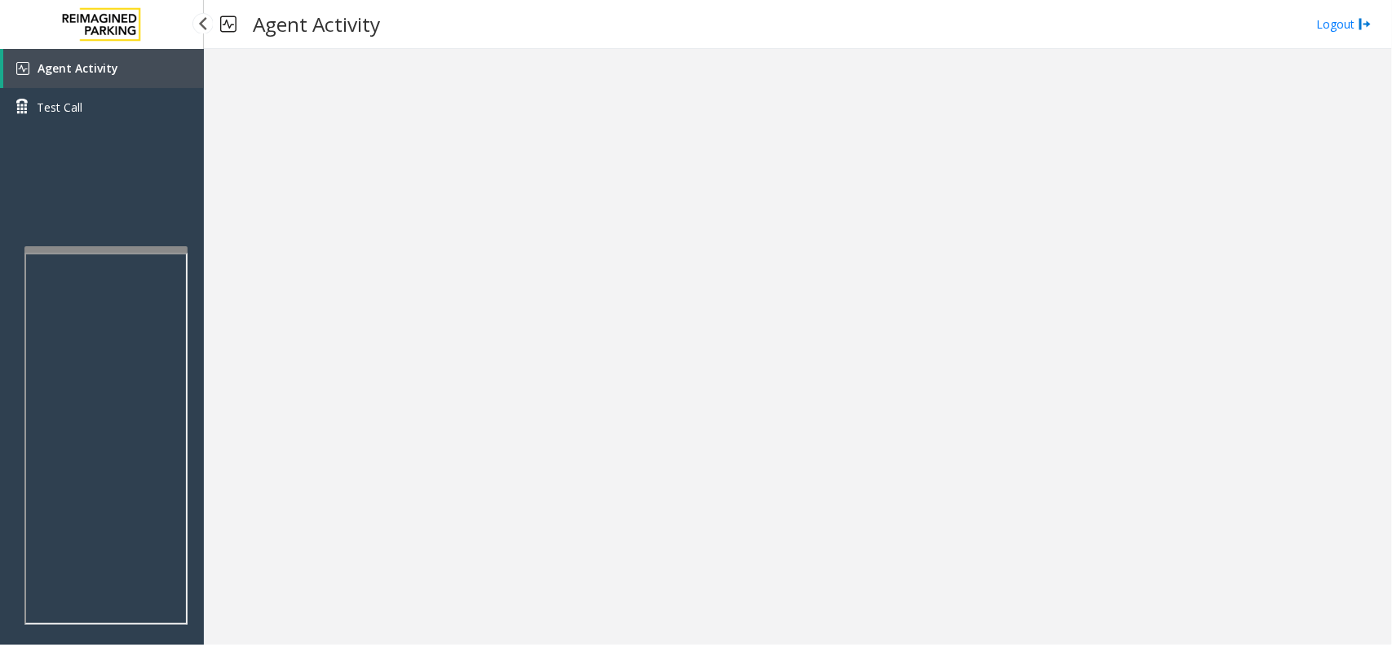
click at [114, 66] on link "Agent Activity" at bounding box center [103, 68] width 201 height 39
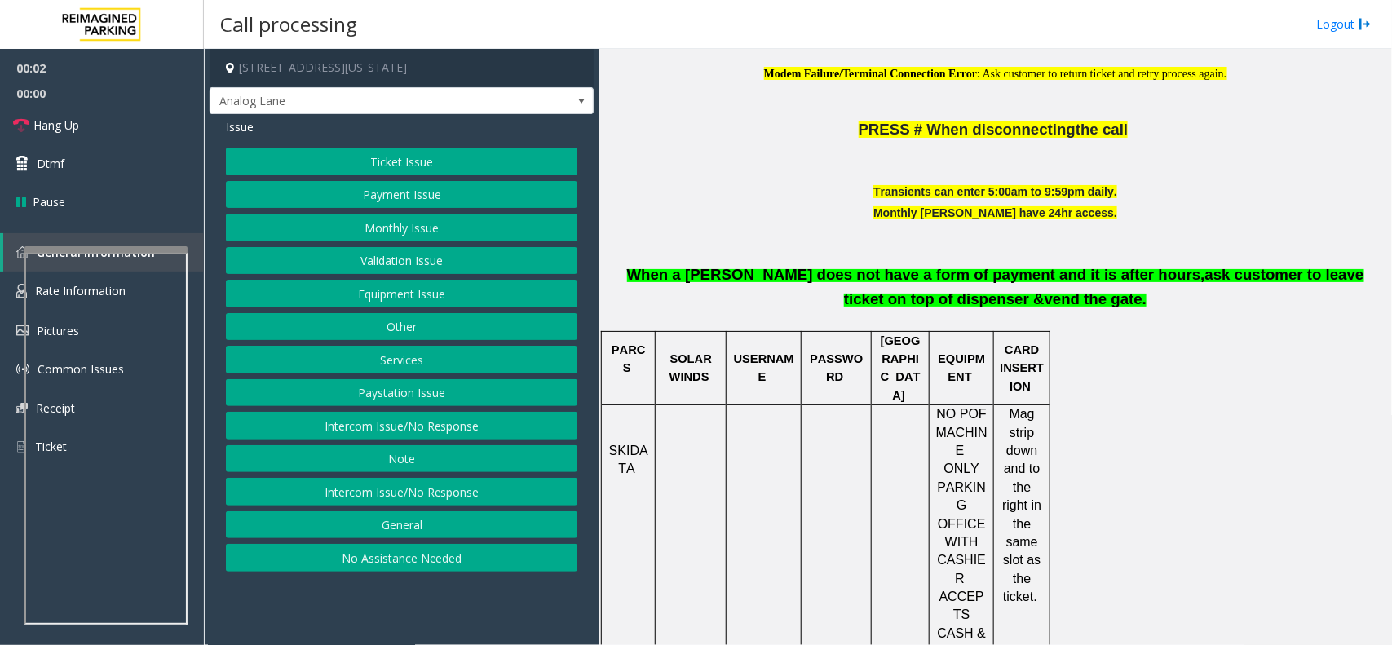
scroll to position [612, 0]
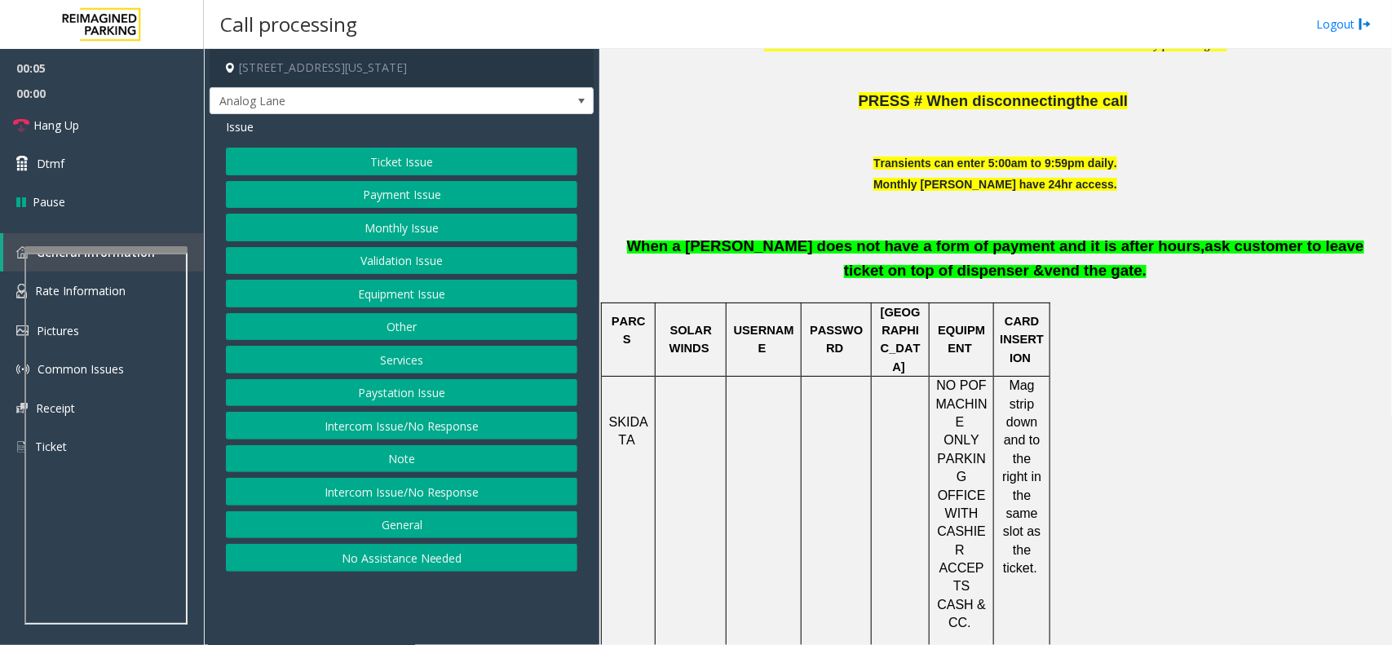
click at [458, 160] on button "Ticket Issue" at bounding box center [402, 162] width 352 height 28
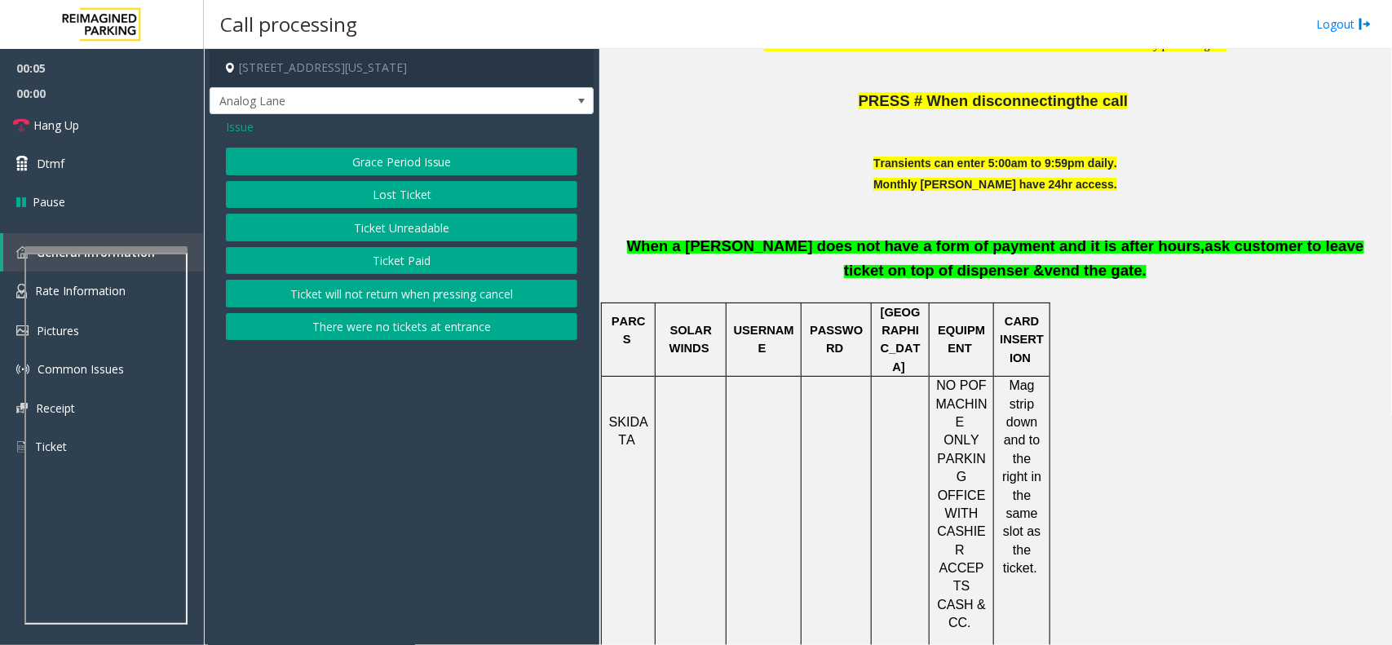
click at [445, 323] on button "There were no tickets at entrance" at bounding box center [402, 327] width 352 height 28
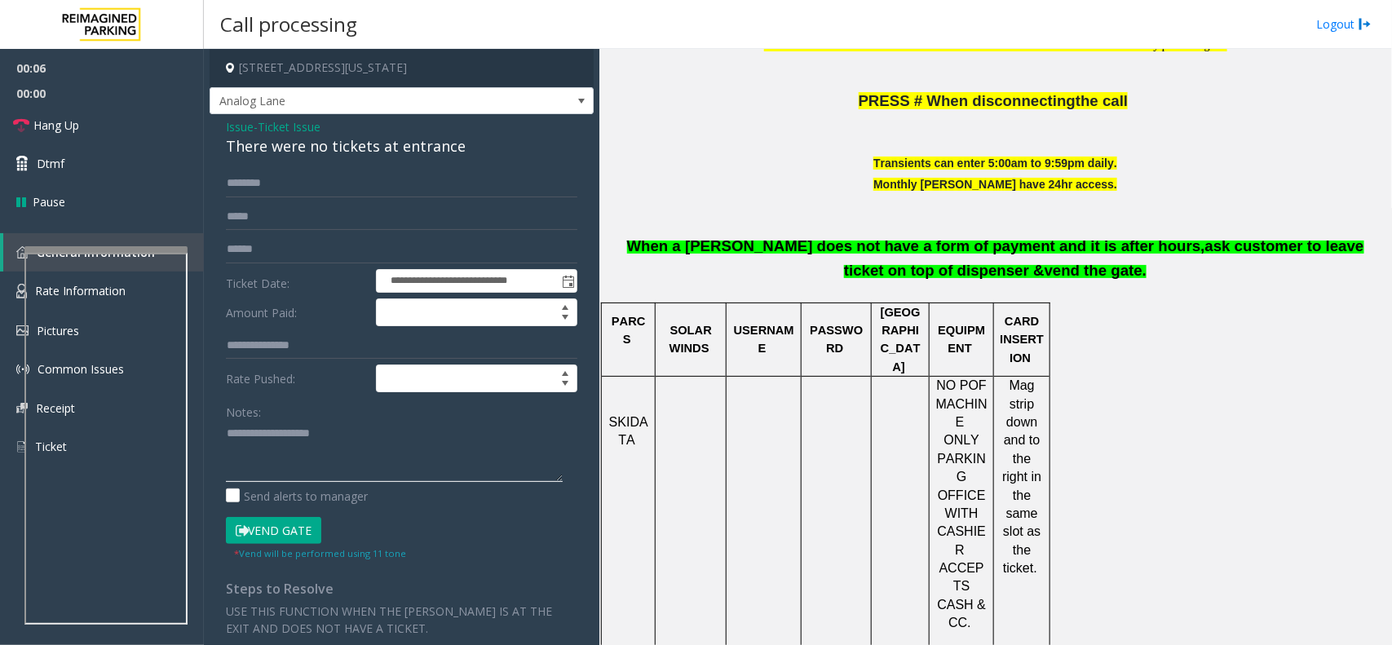
click at [355, 450] on textarea at bounding box center [394, 451] width 337 height 61
click at [420, 143] on div "There were no tickets at entrance" at bounding box center [402, 146] width 352 height 22
copy div "There were no tickets at entrance"
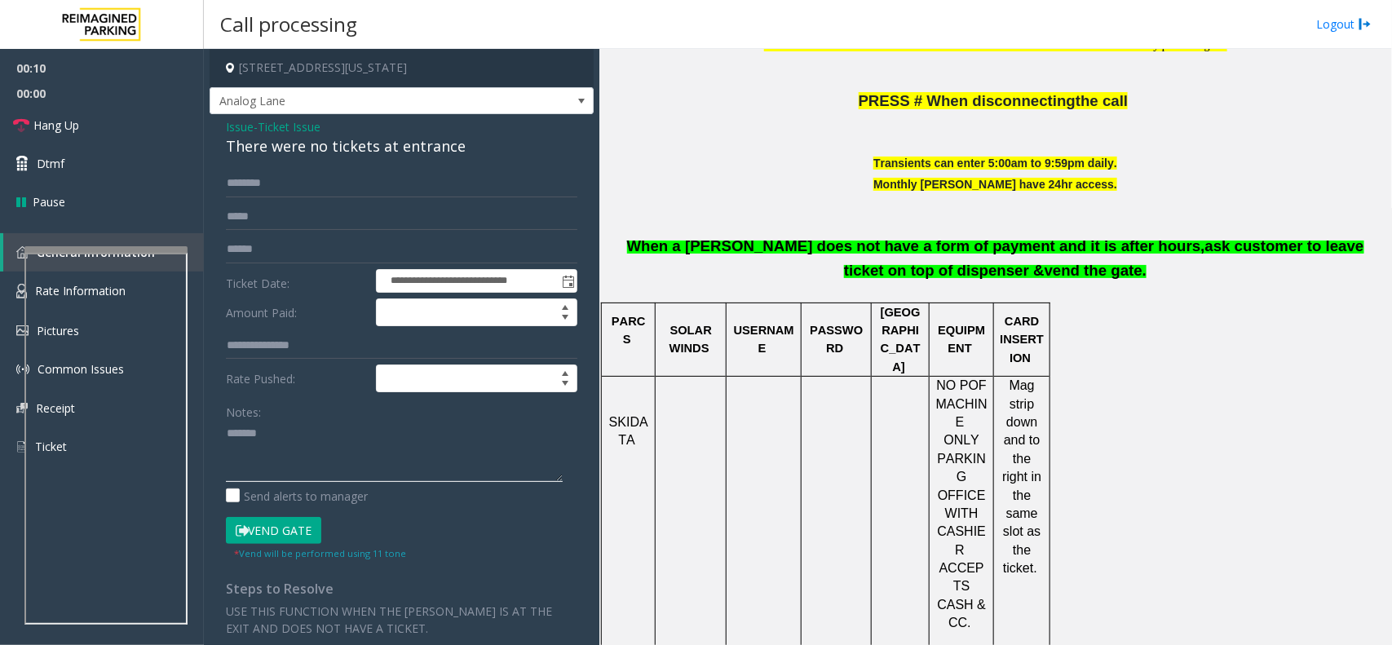
click at [396, 453] on textarea at bounding box center [394, 451] width 337 height 61
paste textarea "**********"
type textarea "**********"
click at [314, 174] on input "text" at bounding box center [402, 184] width 352 height 28
type input "****"
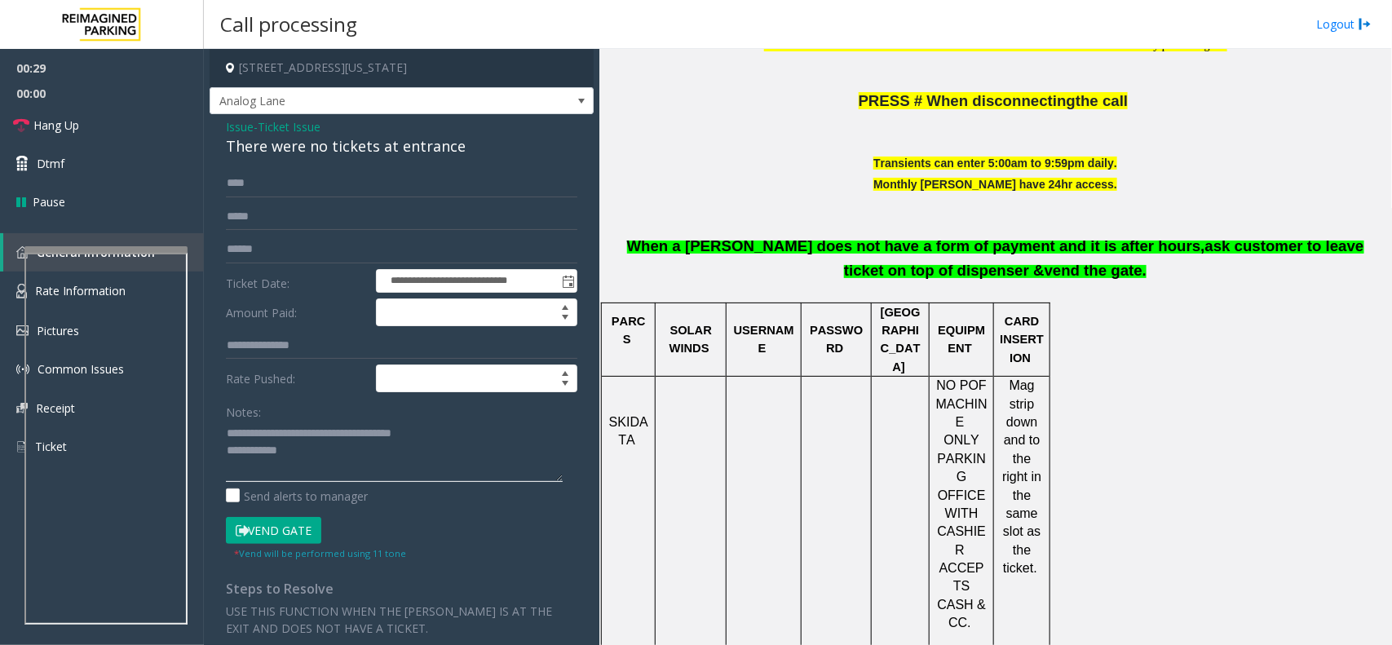
click at [329, 458] on textarea at bounding box center [394, 451] width 337 height 61
click at [277, 536] on button "Vend Gate" at bounding box center [273, 531] width 95 height 28
click at [345, 455] on textarea at bounding box center [394, 451] width 337 height 61
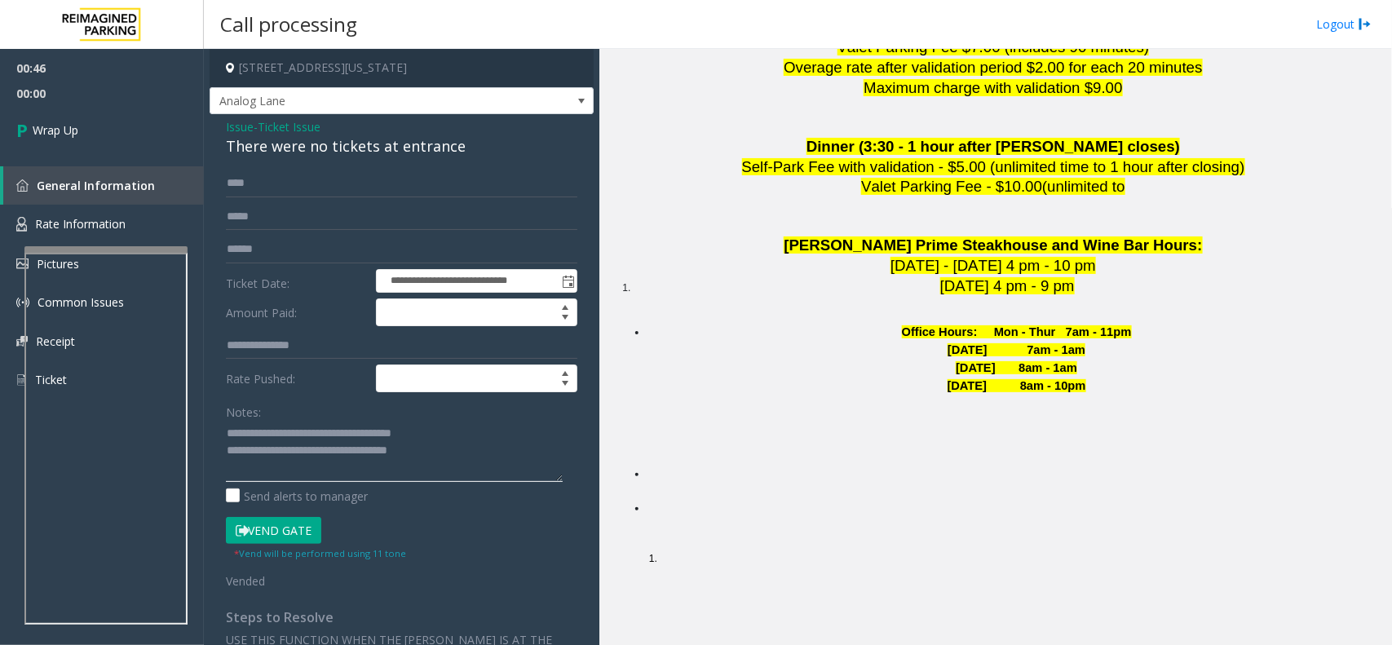
scroll to position [3665, 0]
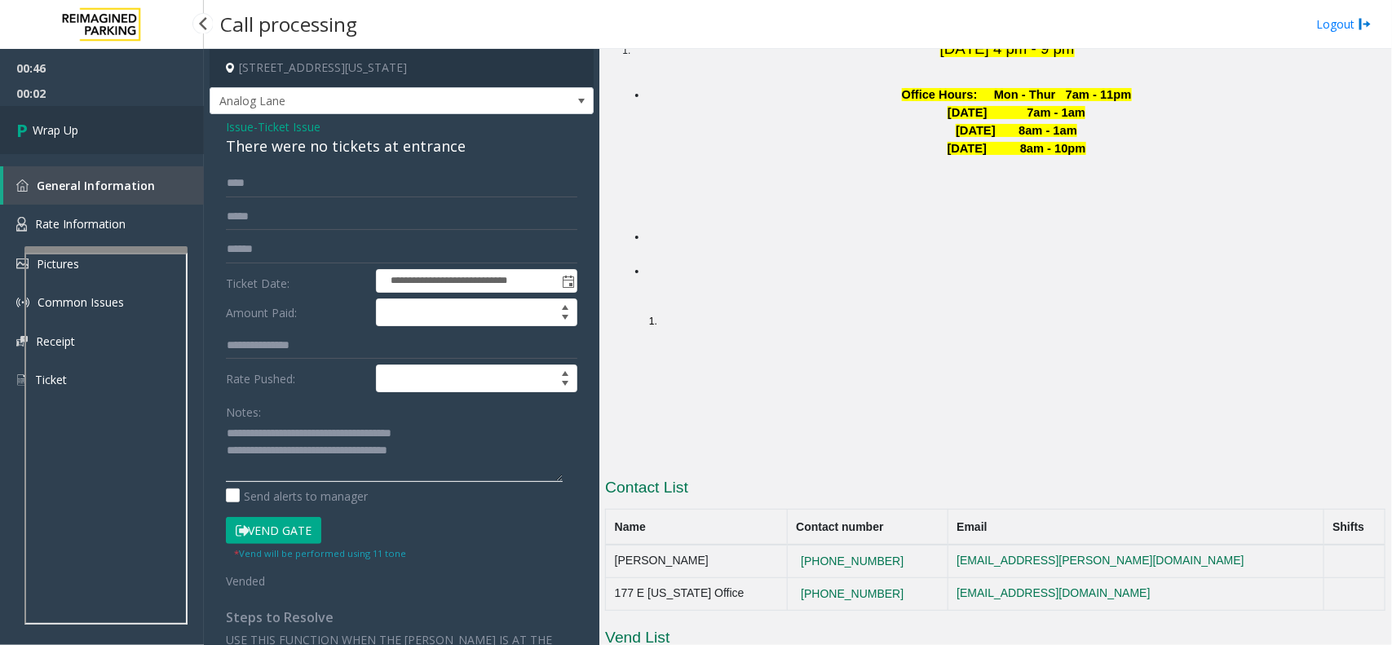
type textarea "**********"
click at [99, 128] on link "Wrap Up" at bounding box center [102, 130] width 204 height 48
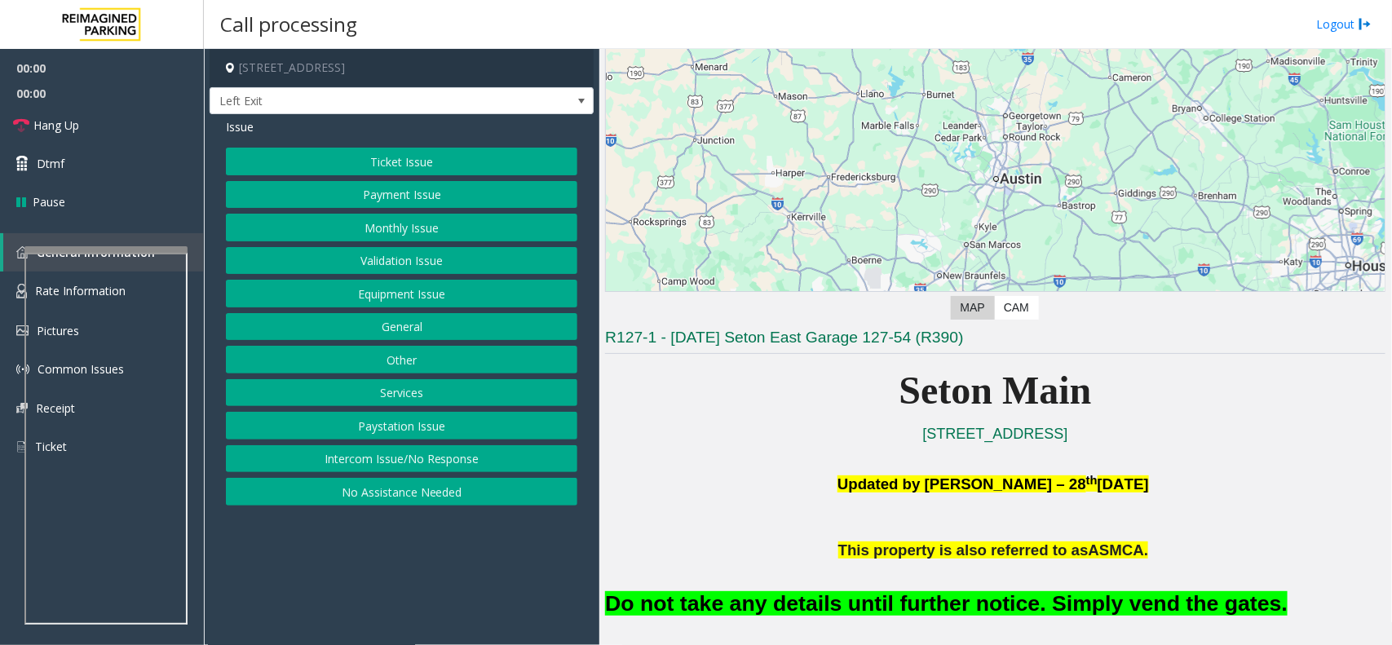
scroll to position [306, 0]
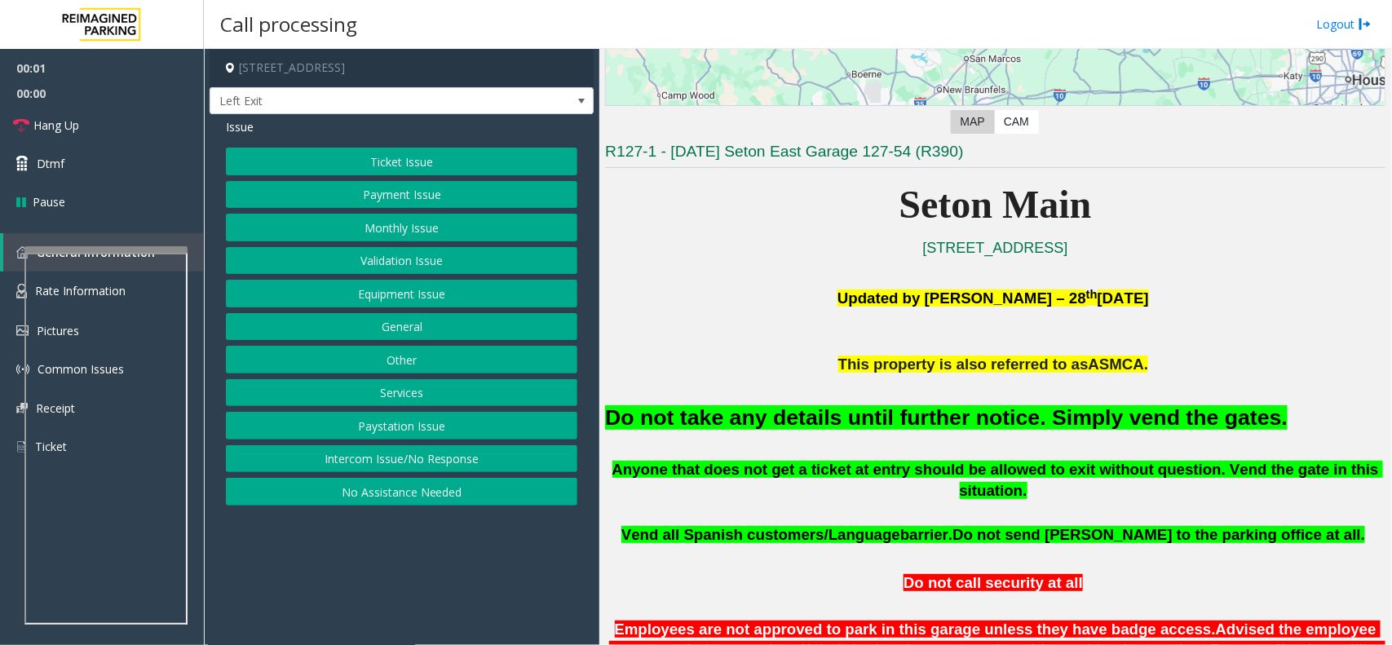
click at [891, 436] on div "Do not take any details until further notice. Simply vend the gates." at bounding box center [995, 416] width 781 height 83
drag, startPoint x: 891, startPoint y: 436, endPoint x: 898, endPoint y: 424, distance: 13.9
click at [894, 431] on div "Do not take any details until further notice. Simply vend the gates." at bounding box center [995, 416] width 781 height 83
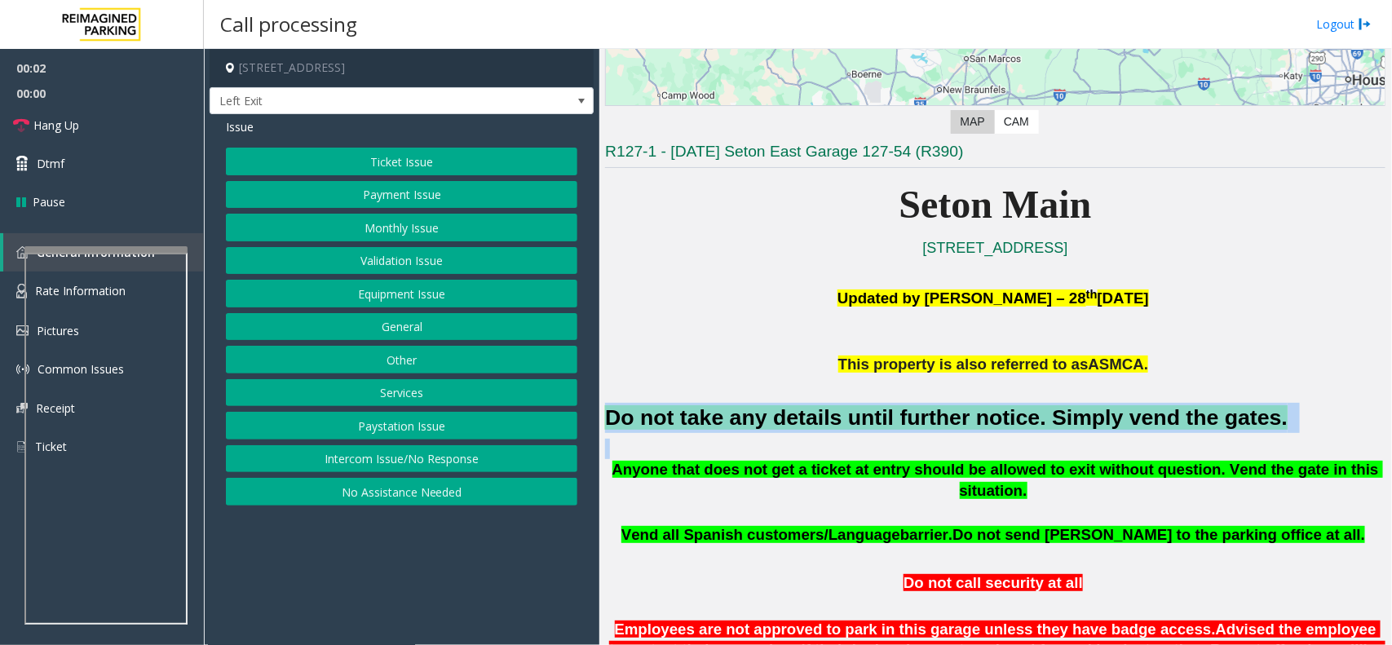
click at [899, 422] on font "Do not take any details until further notice. Simply vend the gates." at bounding box center [946, 417] width 683 height 24
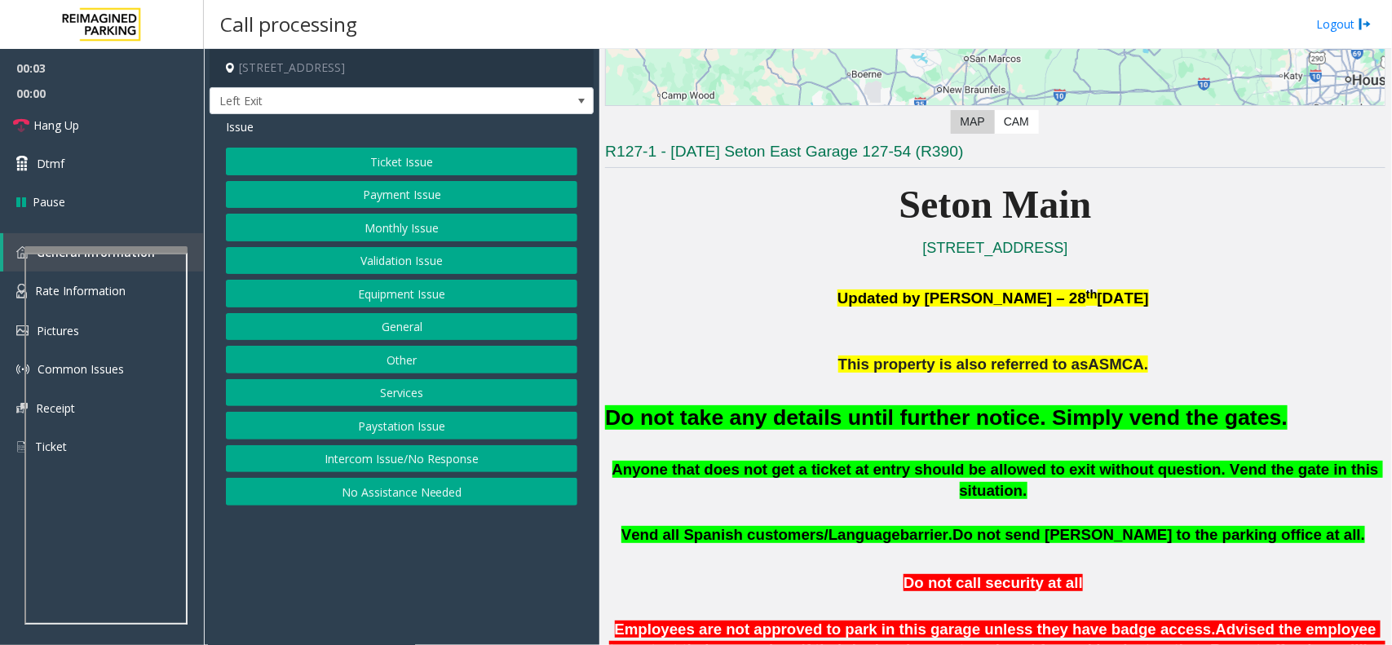
click at [899, 422] on font "Do not take any details until further notice. Simply vend the gates." at bounding box center [946, 417] width 683 height 24
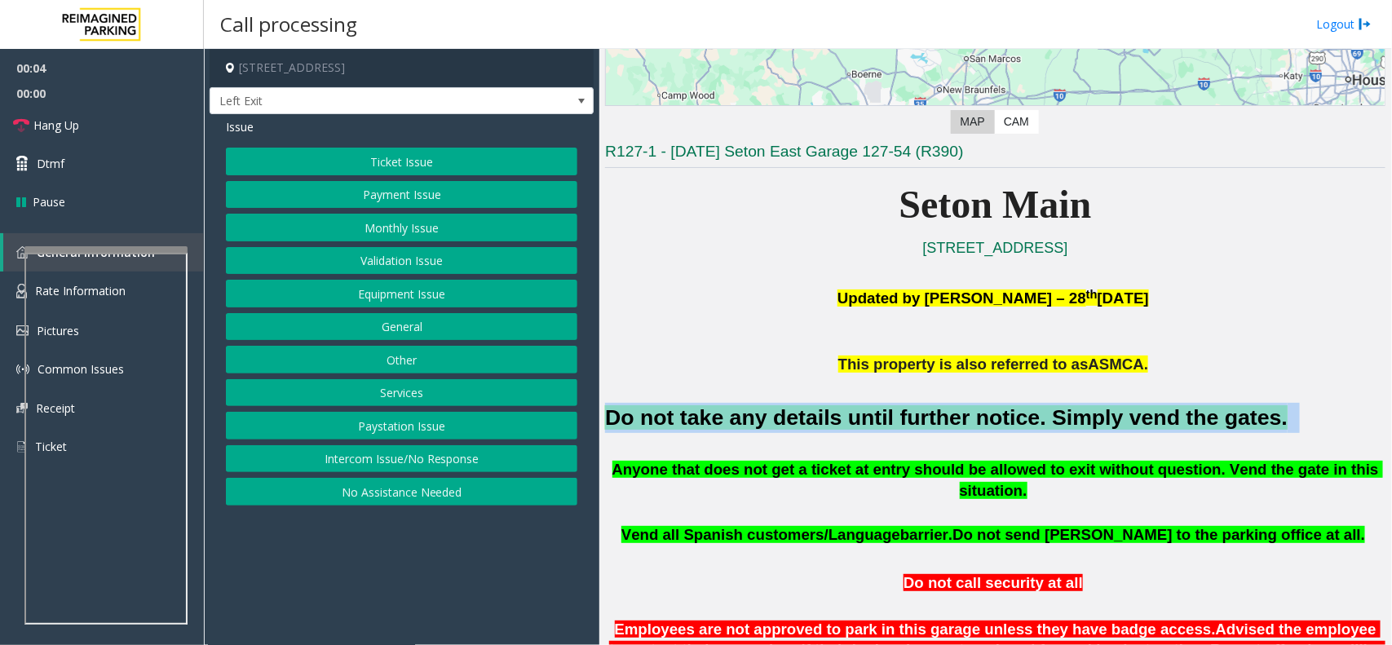
click at [899, 422] on font "Do not take any details until further notice. Simply vend the gates." at bounding box center [946, 417] width 683 height 24
click at [414, 185] on button "Payment Issue" at bounding box center [402, 195] width 352 height 28
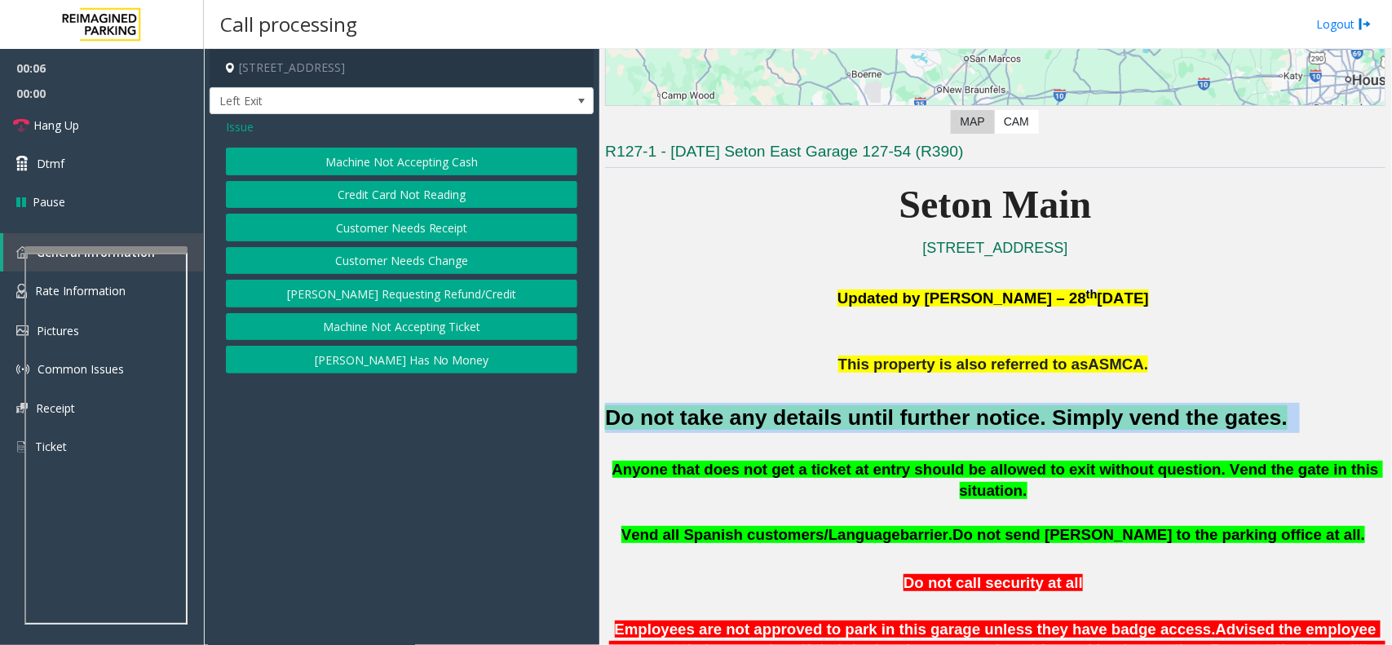
click at [427, 197] on button "Credit Card Not Reading" at bounding box center [402, 195] width 352 height 28
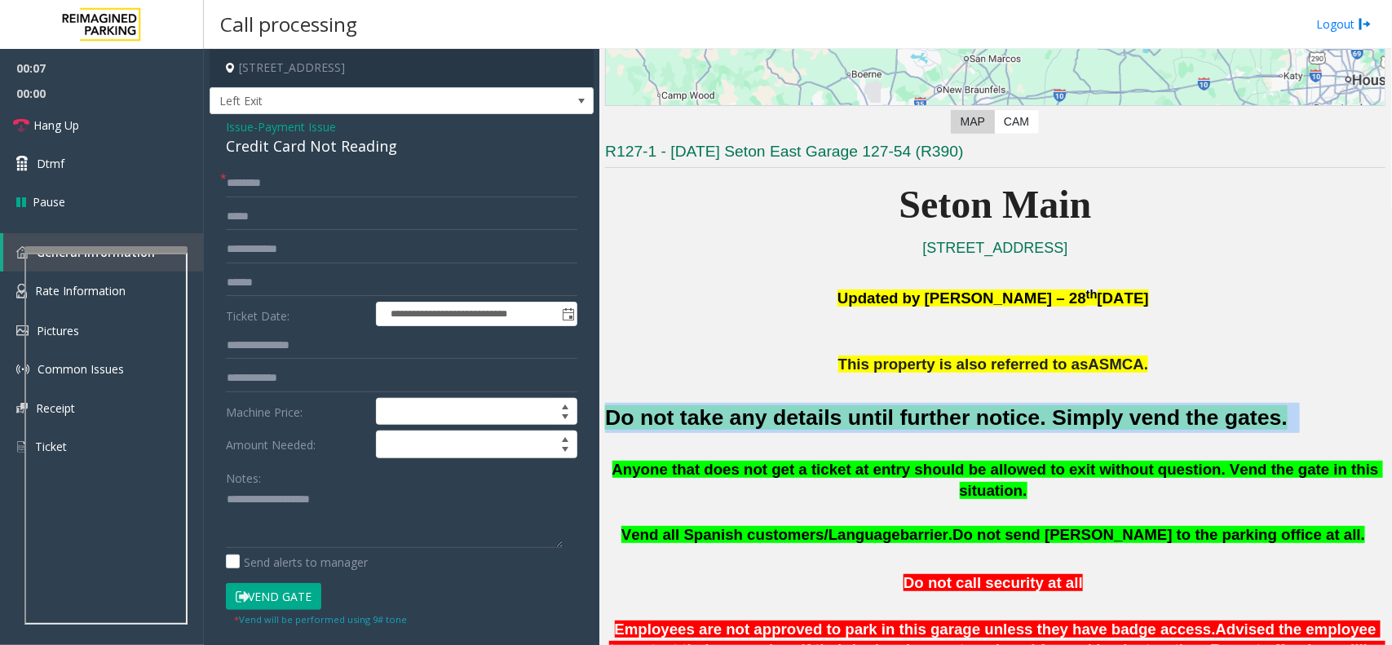
click at [292, 596] on button "Vend Gate" at bounding box center [273, 597] width 95 height 28
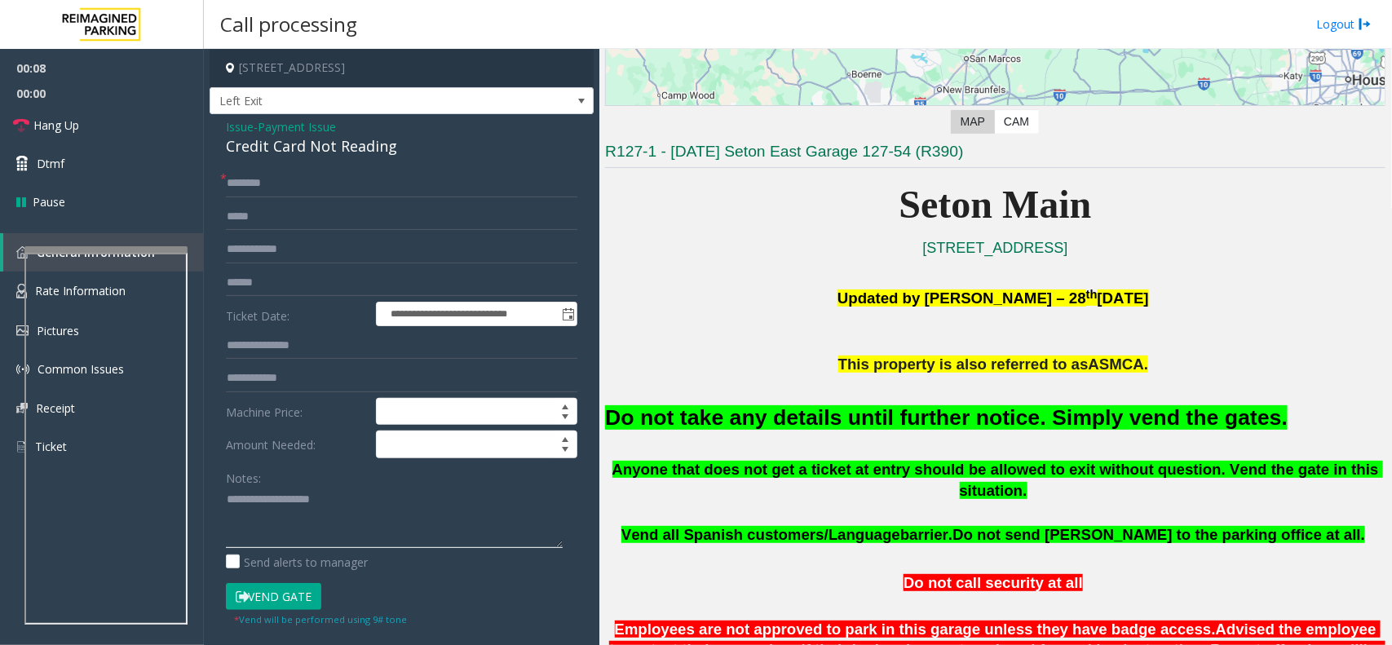
click at [333, 504] on textarea at bounding box center [394, 517] width 337 height 61
paste textarea "**********"
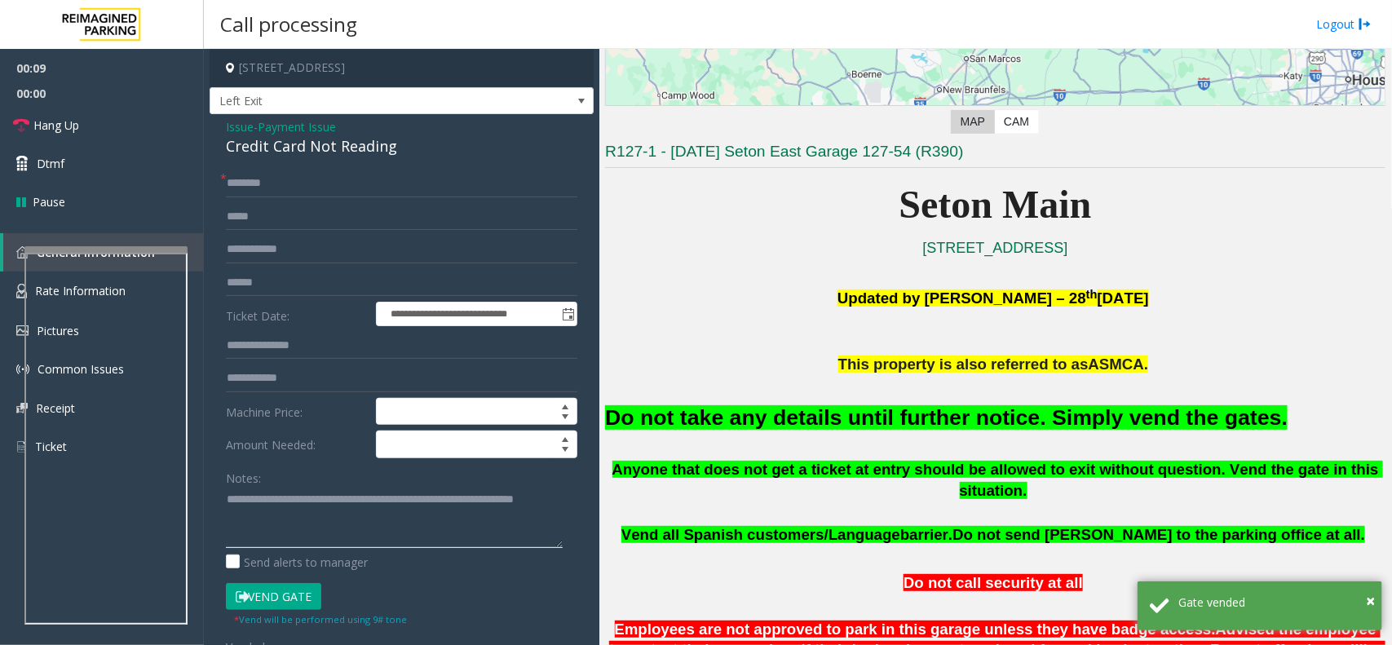
type textarea "**********"
click at [298, 185] on input "text" at bounding box center [402, 184] width 352 height 28
type input "**"
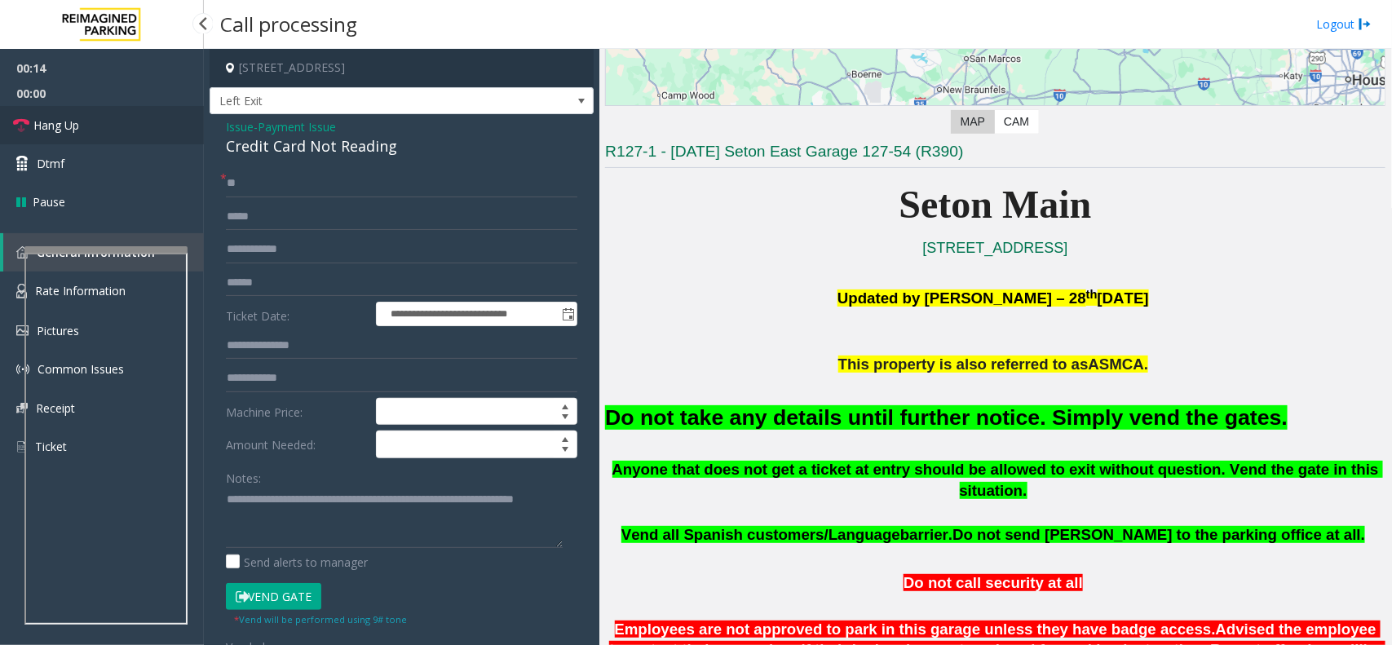
click at [111, 127] on link "Hang Up" at bounding box center [102, 125] width 204 height 38
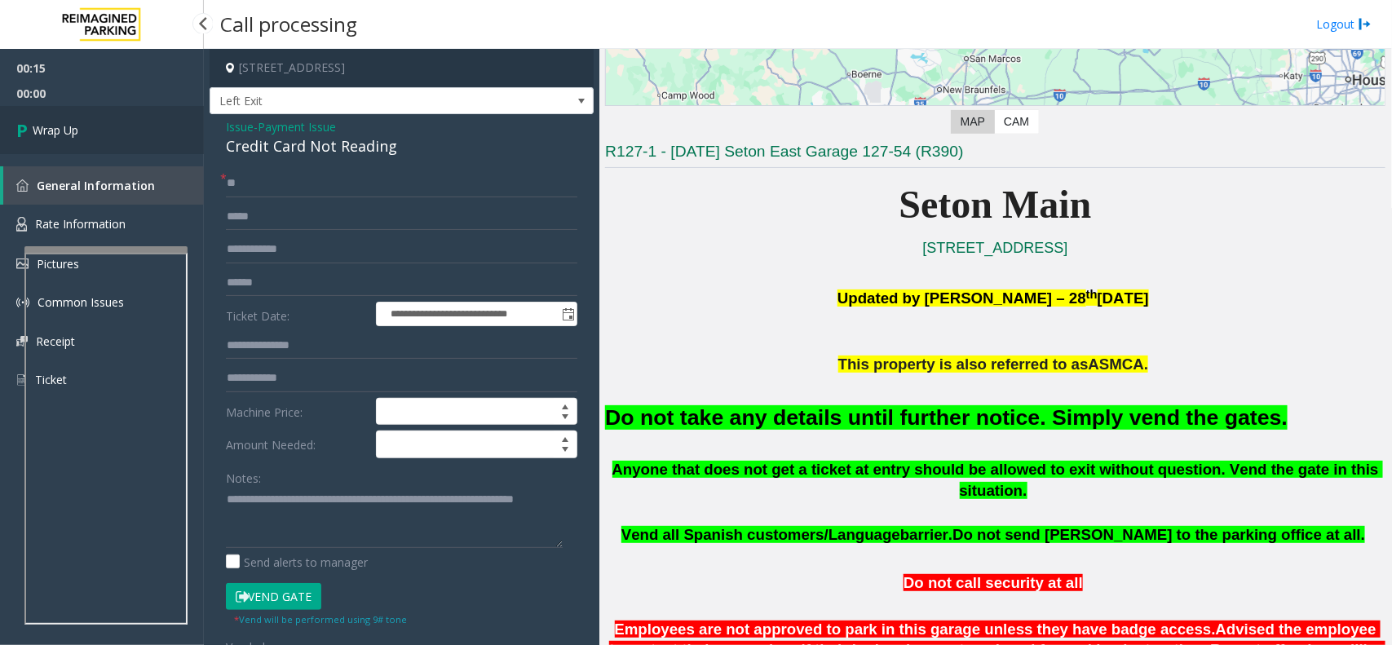
click at [121, 117] on link "Wrap Up" at bounding box center [102, 130] width 204 height 48
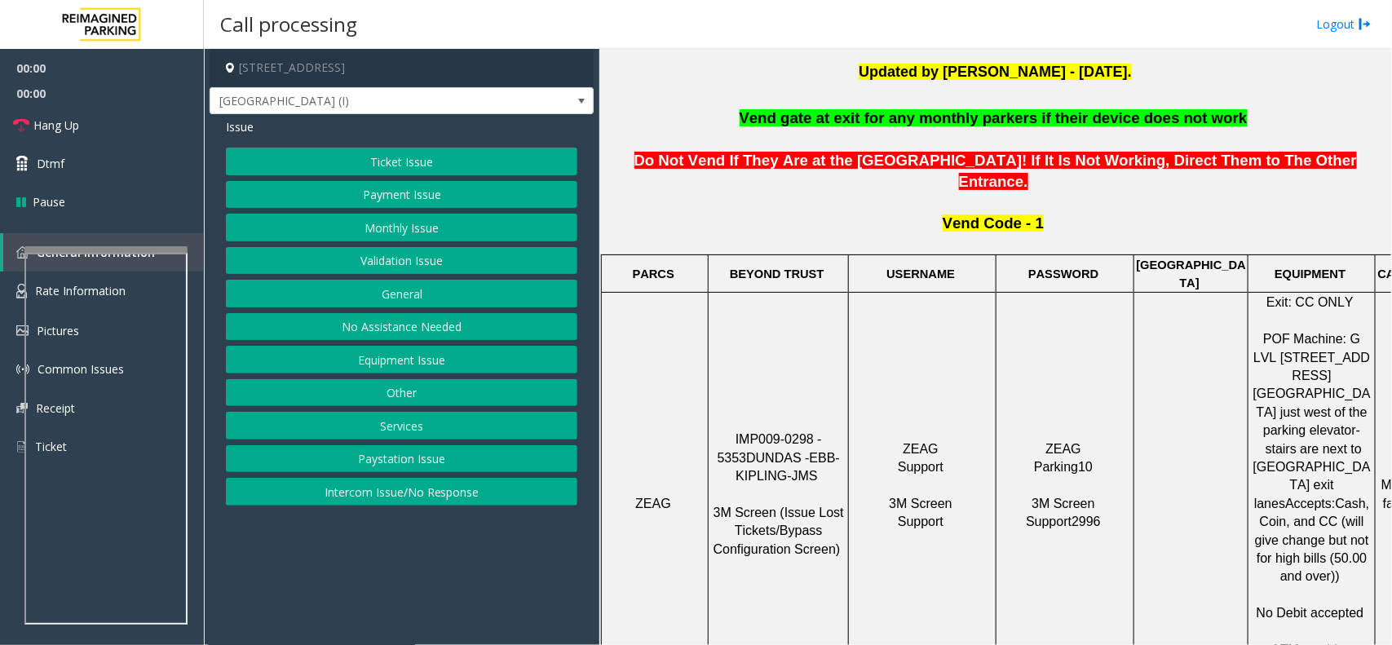
scroll to position [612, 0]
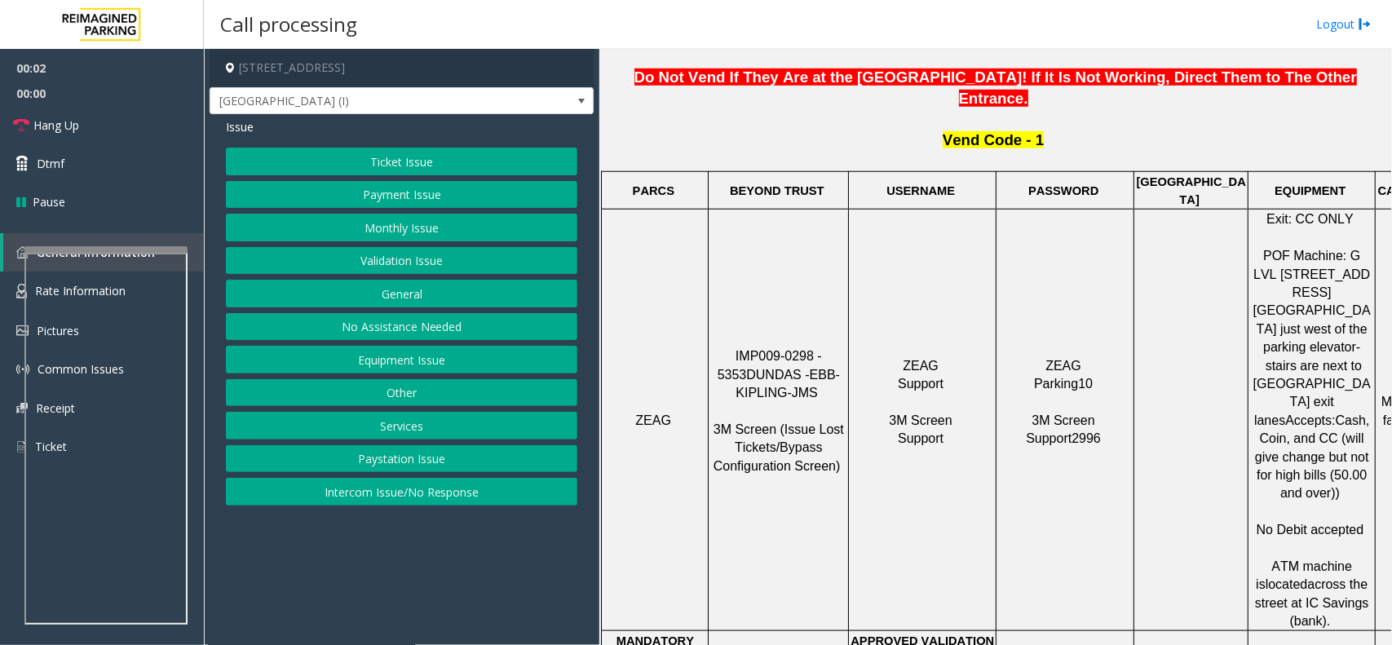
click at [769, 349] on span "IMP009-0298 - 5353" at bounding box center [772, 365] width 108 height 32
click at [785, 349] on span "IMP009-0298 - 5353" at bounding box center [772, 365] width 108 height 32
copy span "IMP009-0298"
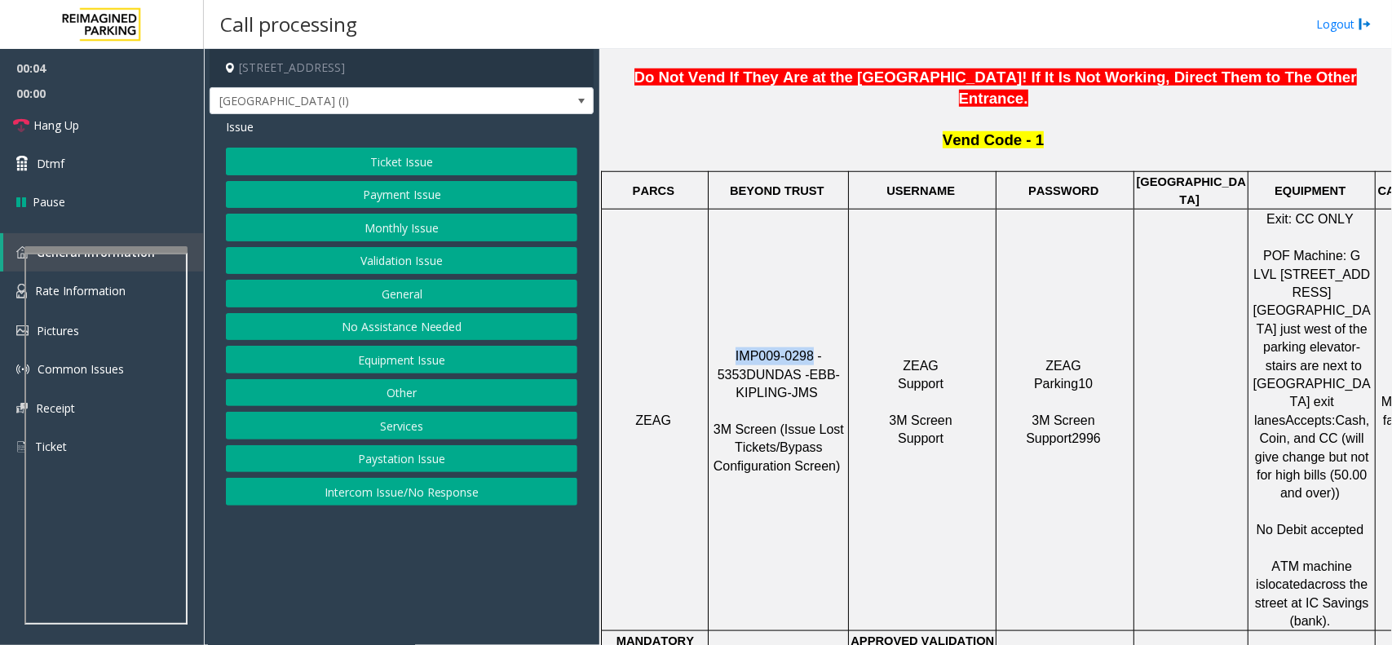
drag, startPoint x: 794, startPoint y: 288, endPoint x: 722, endPoint y: 282, distance: 72.0
click at [722, 347] on p "IMP009-0298 - 5353 DUNDAS - EBB-KIPLING-JMS 3M Screen (Issue Lost Tickets/Bypas…" at bounding box center [779, 420] width 138 height 146
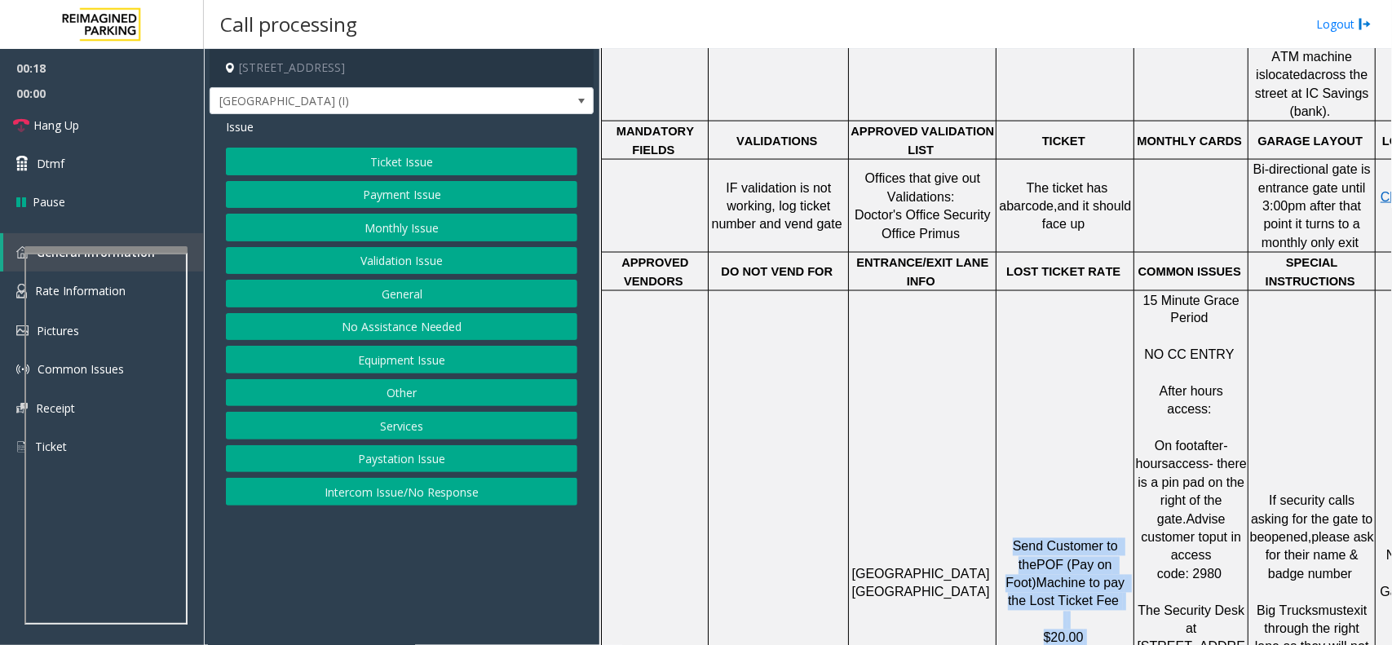
drag, startPoint x: 1006, startPoint y: 393, endPoint x: 1109, endPoint y: 486, distance: 139.2
click at [1109, 538] on p "Send Customer to the POF (Pay on Foot) Machine to pay the Lost Ticket Fee $20.00" at bounding box center [1064, 592] width 135 height 109
drag, startPoint x: 1099, startPoint y: 481, endPoint x: 1024, endPoint y: 379, distance: 126.6
click at [1024, 379] on td "Send Customer to the POF (Pay on Foot) Machine to pay the Lost Ticket Fee $20.00" at bounding box center [1066, 592] width 138 height 604
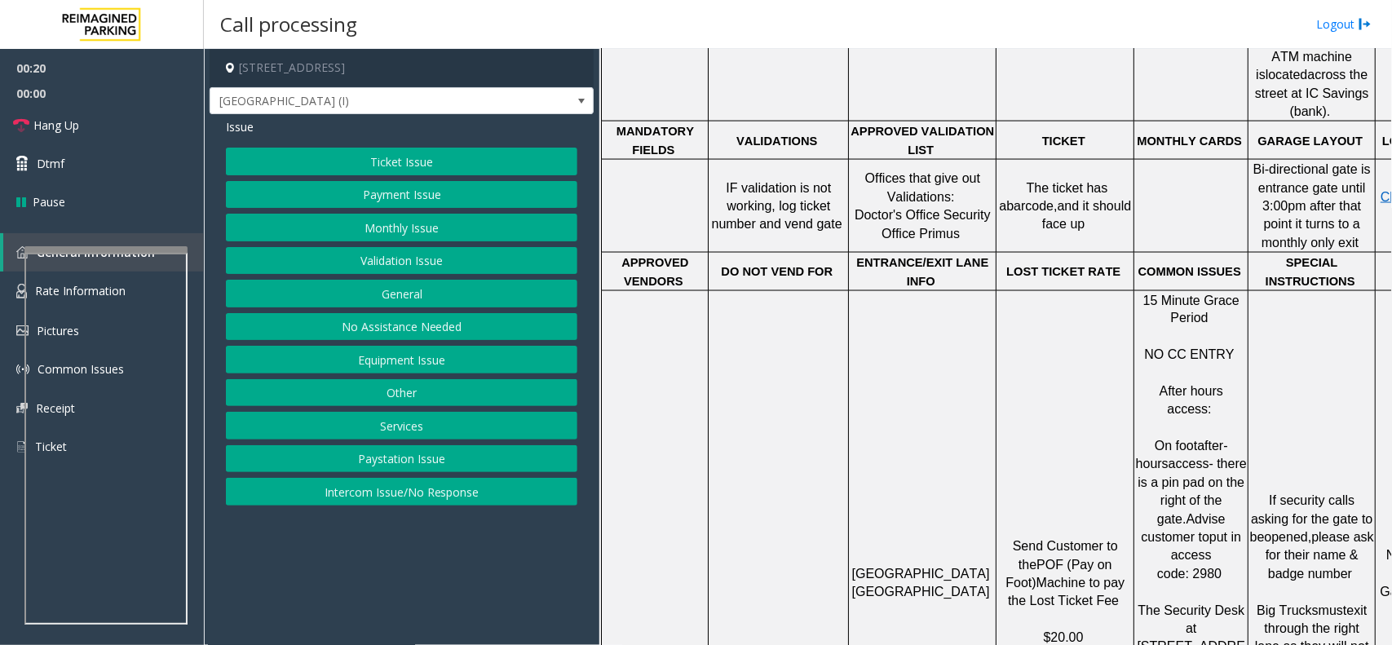
click at [1018, 377] on td "Send Customer to the POF (Pay on Foot) Machine to pay the Lost Ticket Fee $20.00" at bounding box center [1066, 592] width 138 height 604
drag, startPoint x: 1007, startPoint y: 391, endPoint x: 1124, endPoint y: 520, distance: 173.8
click at [1124, 520] on td "Send Customer to the POF (Pay on Foot) Machine to pay the Lost Ticket Fee $20.00" at bounding box center [1066, 592] width 138 height 604
click at [1099, 499] on td "Send Customer to the POF (Pay on Foot) Machine to pay the Lost Ticket Fee $20.00" at bounding box center [1066, 592] width 138 height 604
drag, startPoint x: 1095, startPoint y: 490, endPoint x: 1007, endPoint y: 378, distance: 142.9
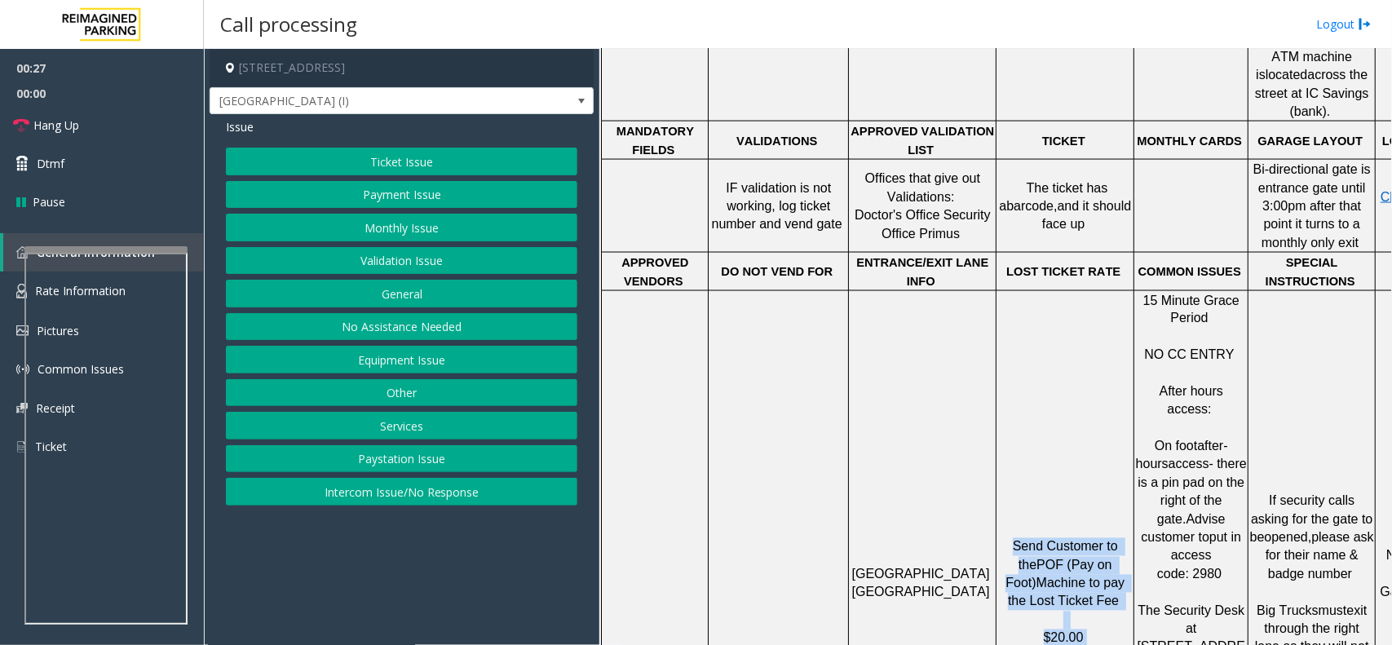
click at [1007, 378] on td "Send Customer to the POF (Pay on Foot) Machine to pay the Lost Ticket Fee $20.00" at bounding box center [1066, 592] width 138 height 604
click at [1013, 540] on span "Send Customer to the" at bounding box center [1067, 556] width 108 height 32
drag, startPoint x: 1008, startPoint y: 388, endPoint x: 1082, endPoint y: 482, distance: 119.6
click at [1082, 538] on p "Send Customer to the POF (Pay on Foot) Machine to pay the Lost Ticket Fee $20.00" at bounding box center [1064, 592] width 135 height 109
click at [1084, 631] on span at bounding box center [1085, 638] width 3 height 14
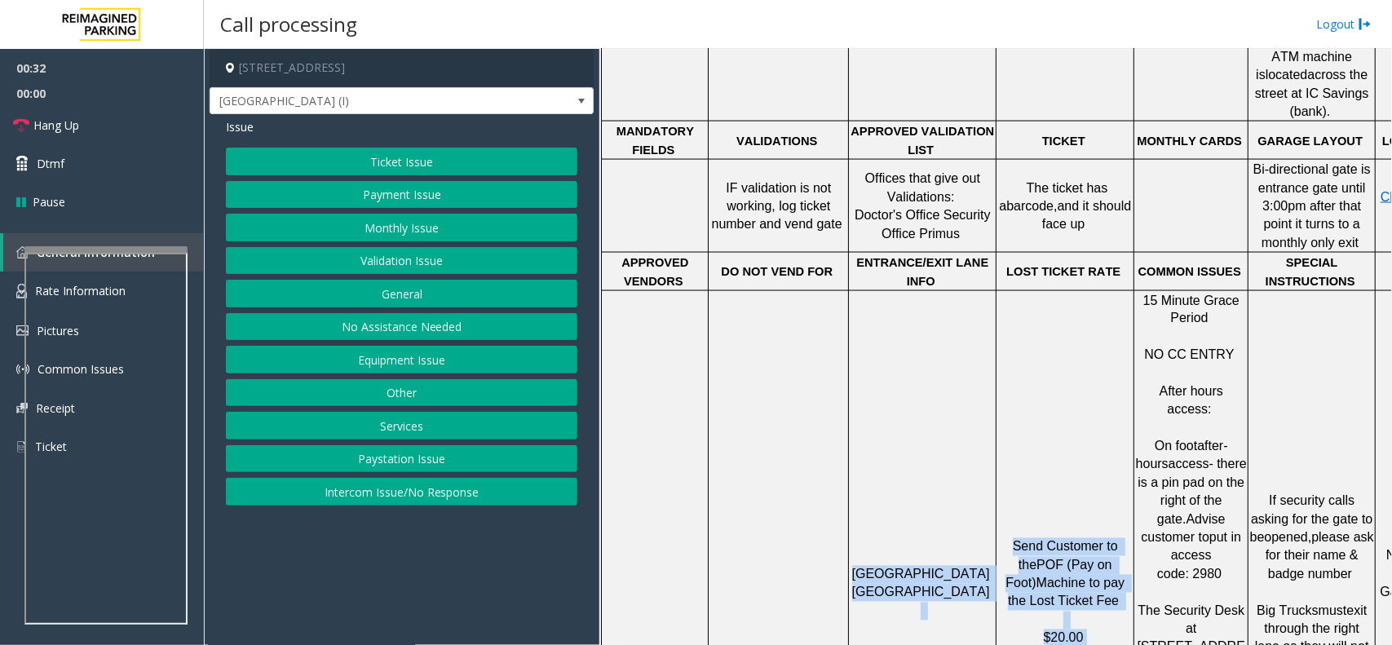
drag, startPoint x: 1086, startPoint y: 491, endPoint x: 997, endPoint y: 387, distance: 136.0
click at [997, 387] on tr "Dundas St. West Subway Crescent Send Customer to the POF (Pay on Foot) Machine …" at bounding box center [1044, 592] width 885 height 604
click at [1008, 538] on p "Send Customer to the POF (Pay on Foot) Machine to pay the Lost Ticket Fee $20.00" at bounding box center [1064, 592] width 135 height 109
drag, startPoint x: 1006, startPoint y: 393, endPoint x: 1116, endPoint y: 512, distance: 162.2
click at [1116, 512] on td "Send Customer to the POF (Pay on Foot) Machine to pay the Lost Ticket Fee $20.00" at bounding box center [1066, 592] width 138 height 604
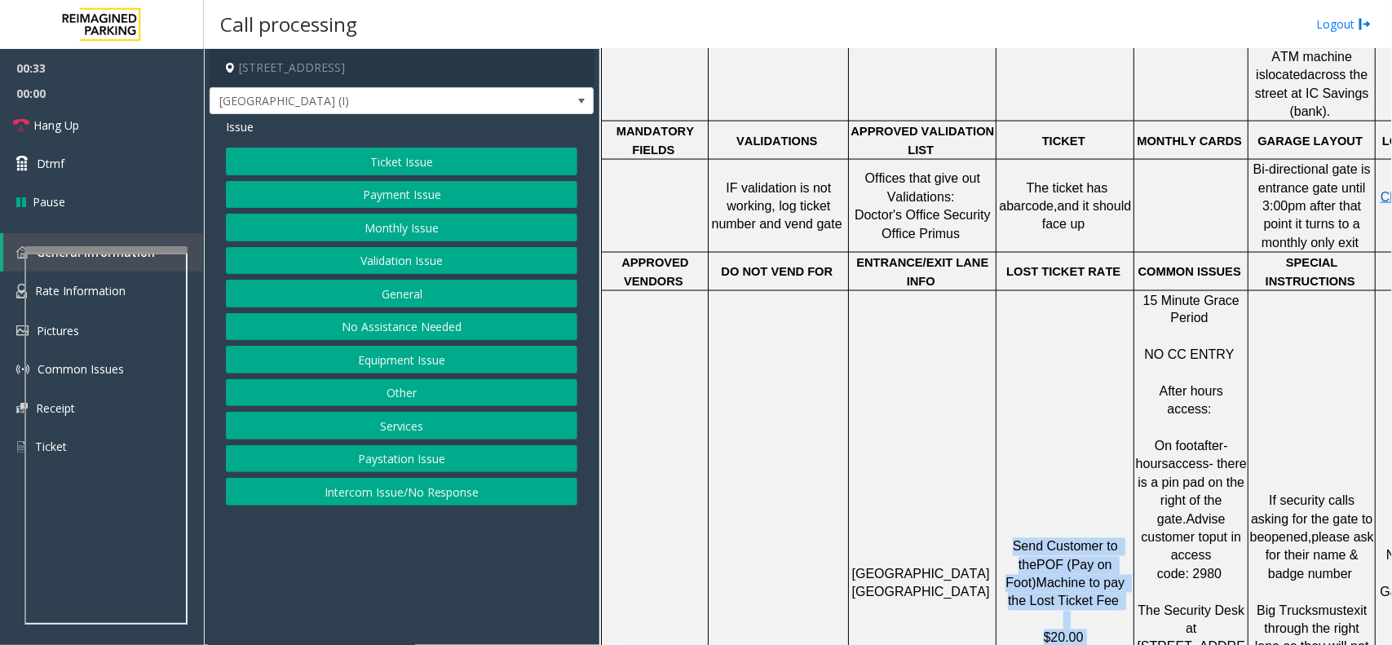
click at [1099, 496] on td "Send Customer to the POF (Pay on Foot) Machine to pay the Lost Ticket Fee $20.00" at bounding box center [1066, 592] width 138 height 604
drag, startPoint x: 1085, startPoint y: 483, endPoint x: 1011, endPoint y: 375, distance: 130.3
click at [1011, 375] on td "Send Customer to the POF (Pay on Foot) Machine to pay the Lost Ticket Fee $20.00" at bounding box center [1066, 592] width 138 height 604
click at [1013, 540] on span "Send Customer to the" at bounding box center [1067, 556] width 108 height 32
click at [435, 175] on button "Ticket Issue" at bounding box center [402, 162] width 352 height 28
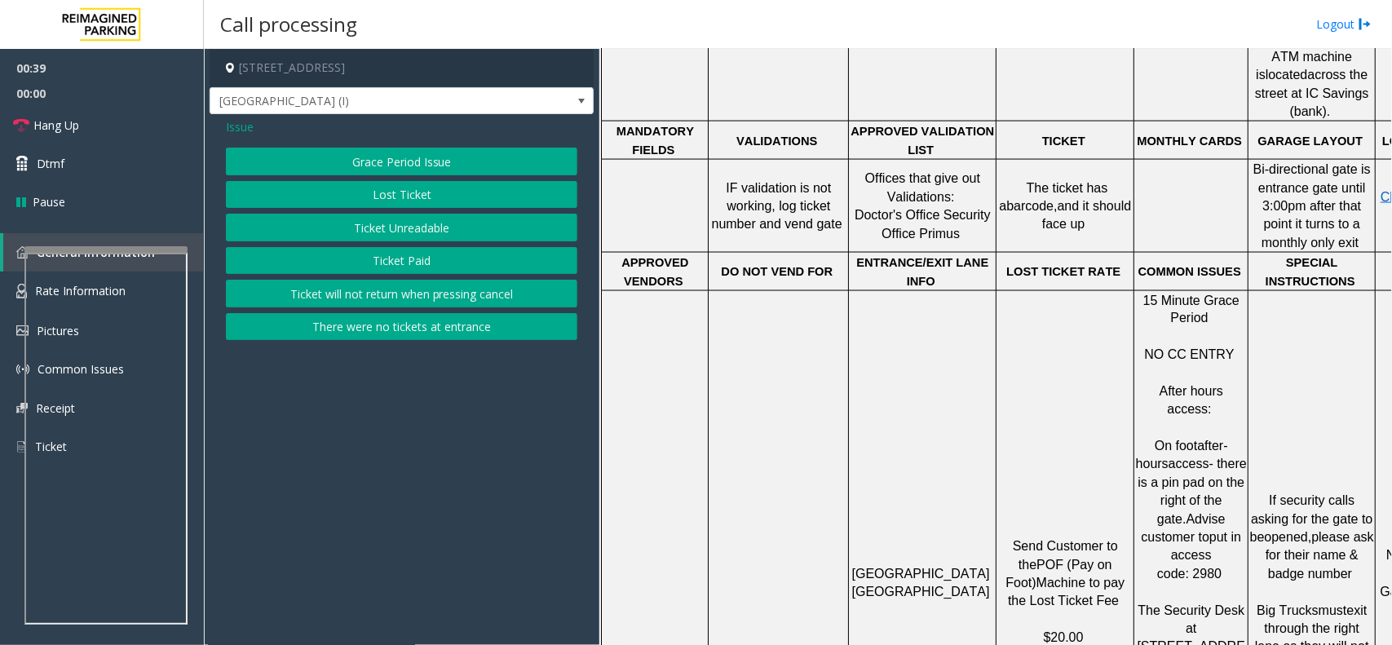
click at [422, 249] on button "Ticket Paid" at bounding box center [402, 261] width 352 height 28
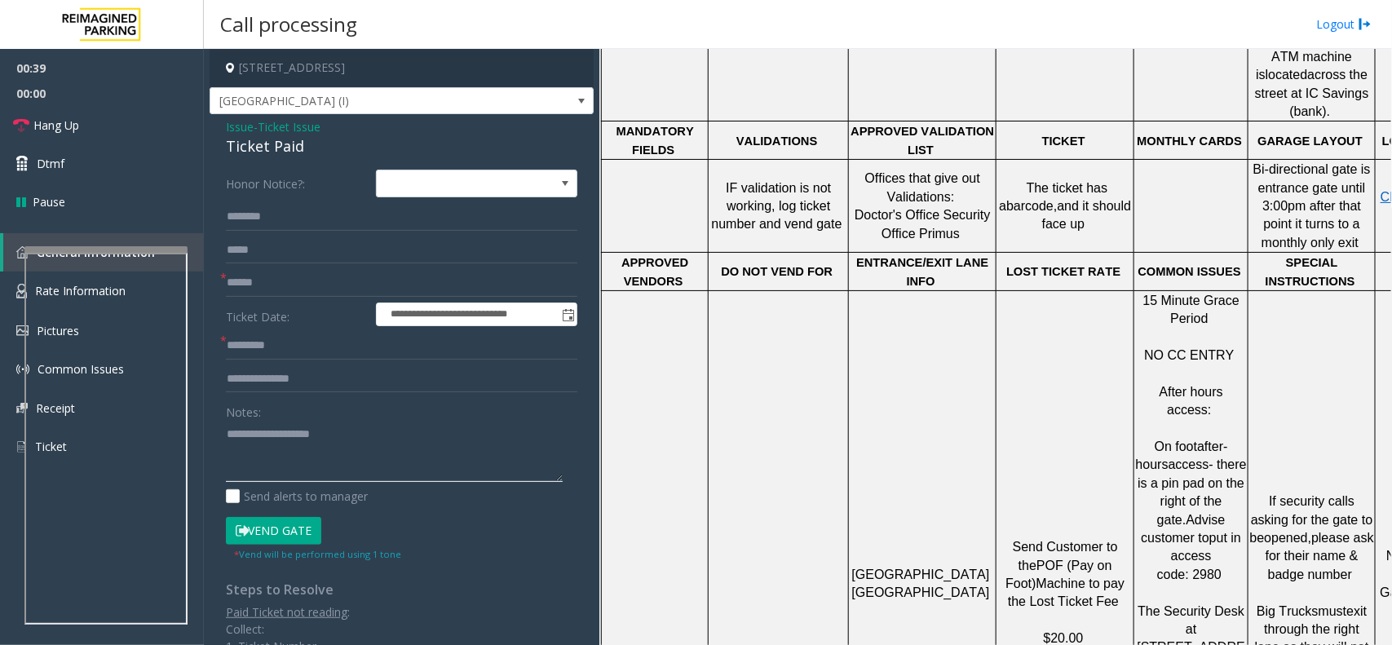
click at [299, 445] on textarea at bounding box center [394, 451] width 337 height 61
click at [276, 144] on div "Ticket Paid" at bounding box center [402, 146] width 352 height 22
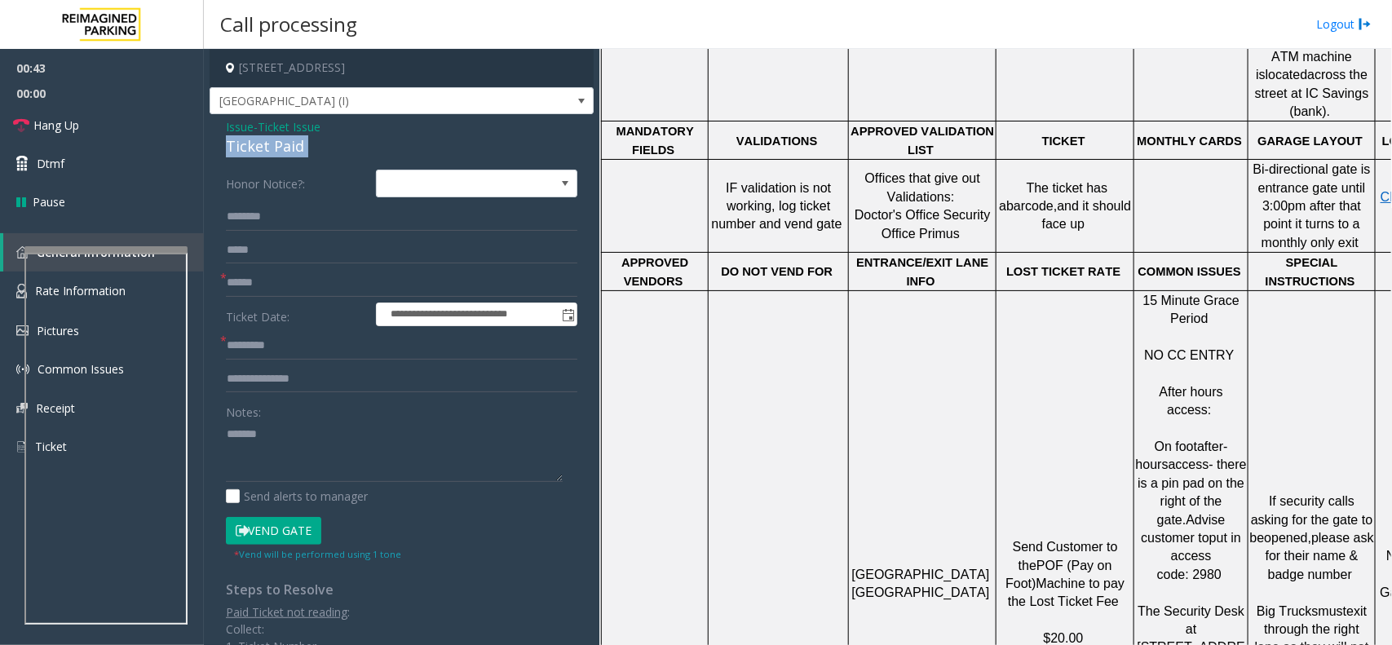
copy div "Ticket Paid"
click at [311, 428] on textarea at bounding box center [394, 451] width 337 height 61
paste textarea "**********"
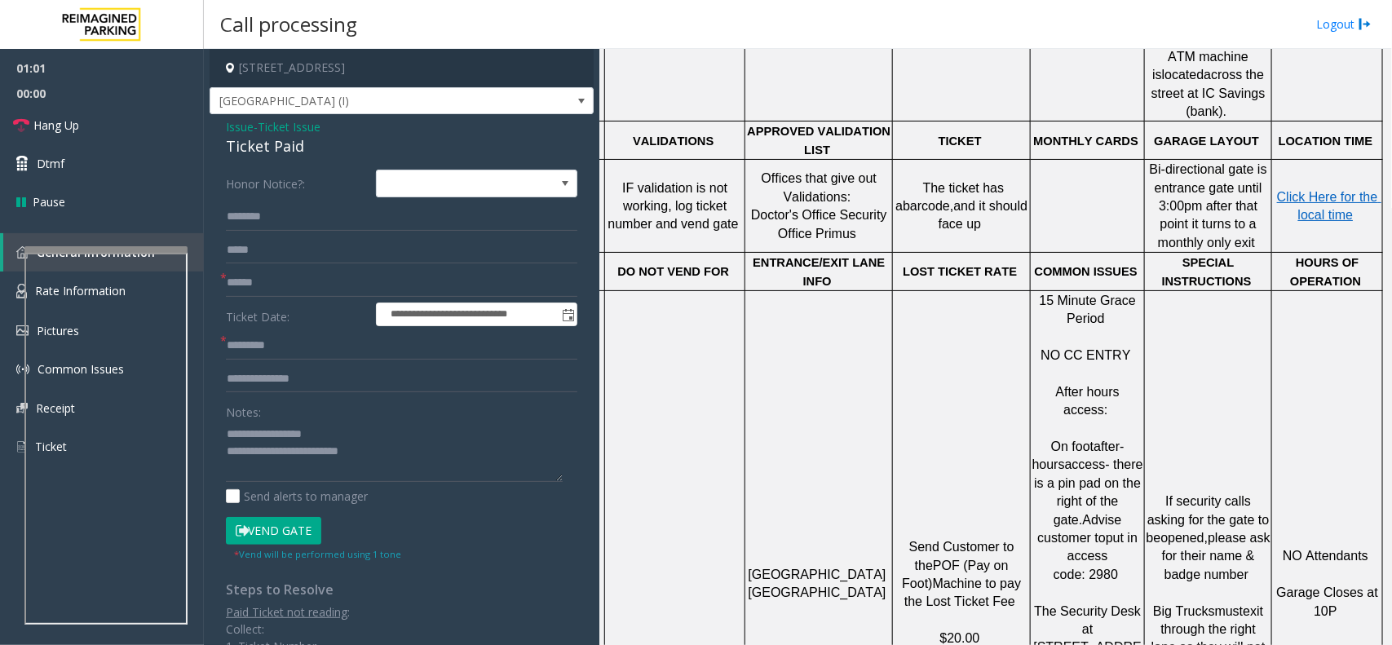
drag, startPoint x: 688, startPoint y: 353, endPoint x: 818, endPoint y: 355, distance: 130.5
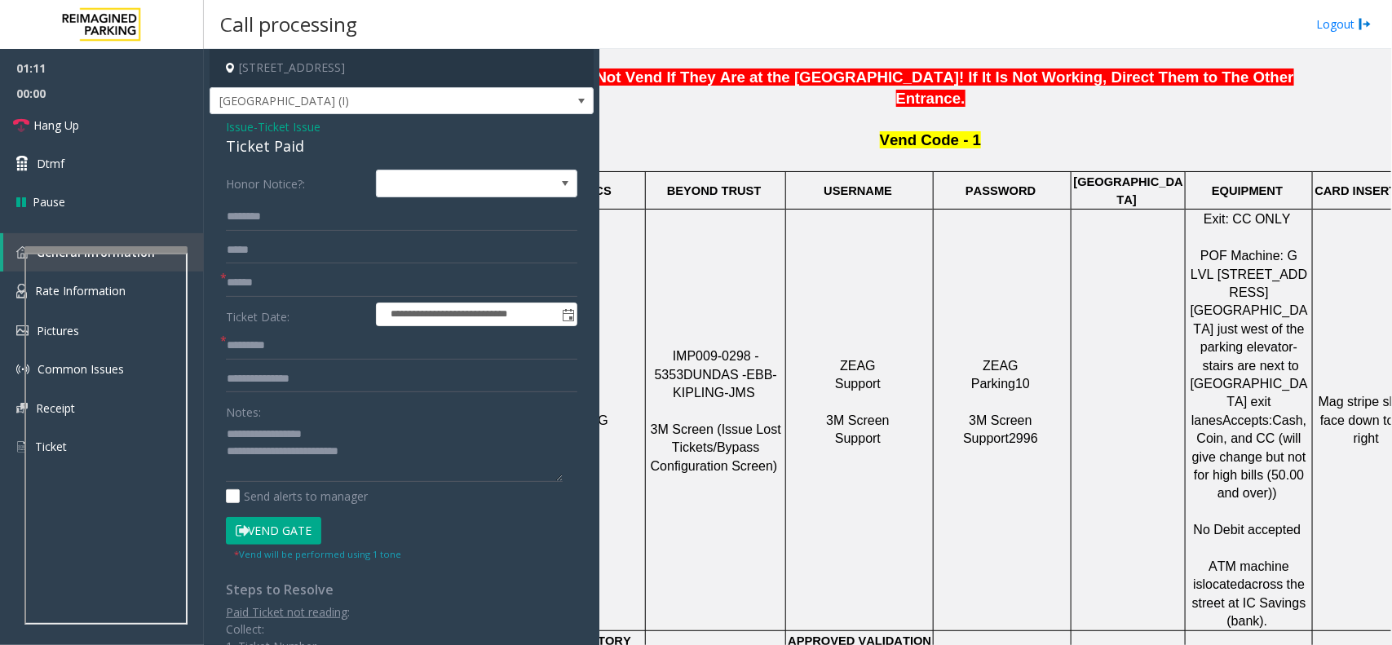
scroll to position [612, 12]
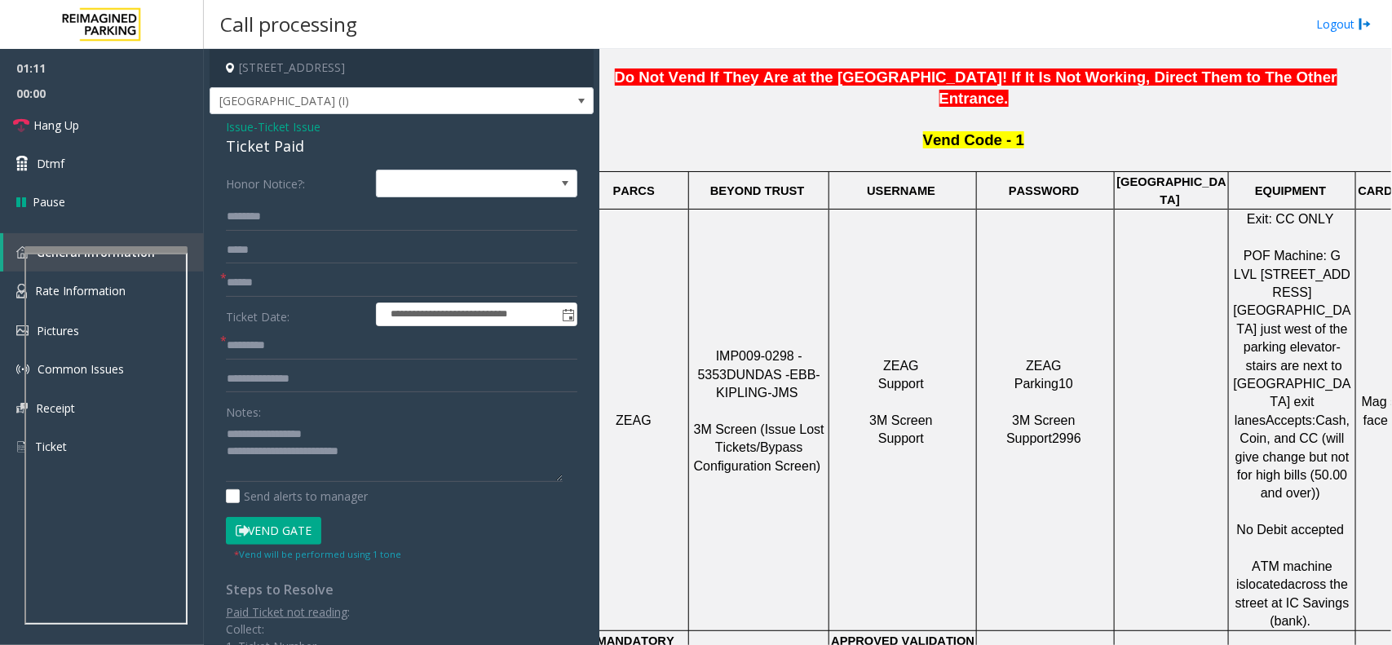
drag, startPoint x: 1002, startPoint y: 453, endPoint x: 955, endPoint y: 443, distance: 47.5
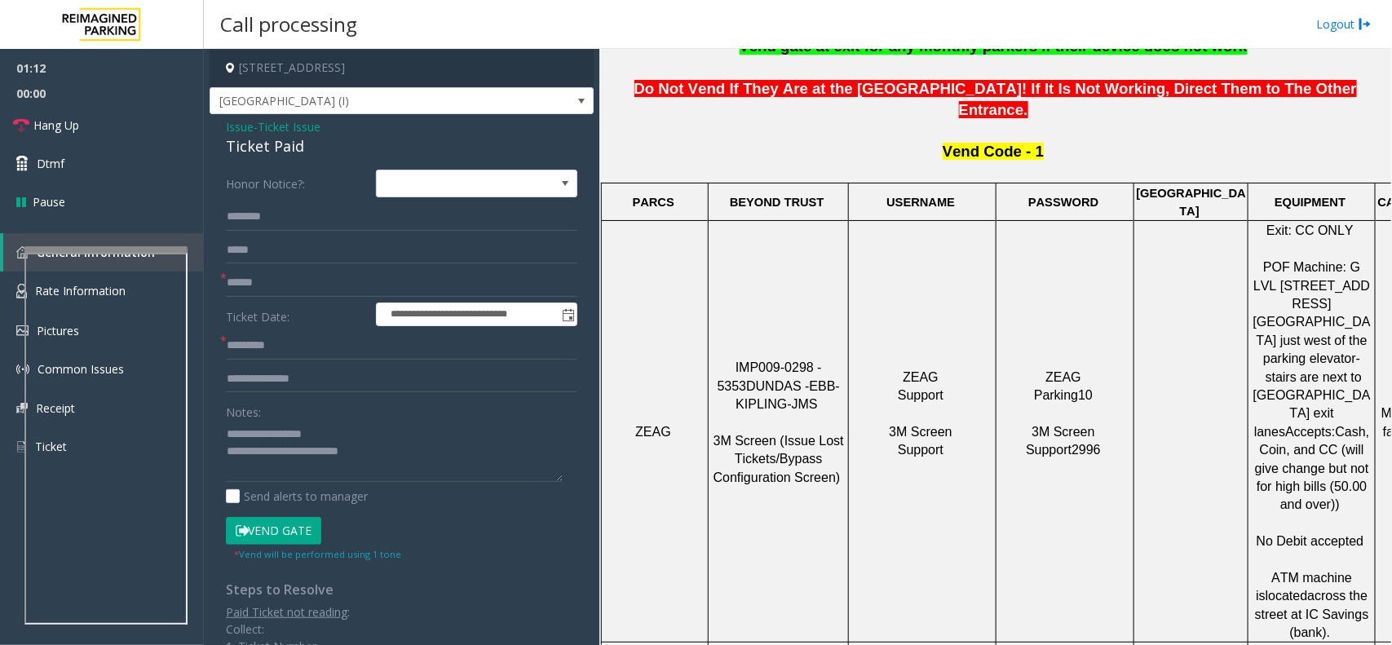
drag, startPoint x: 955, startPoint y: 443, endPoint x: 865, endPoint y: 418, distance: 93.0
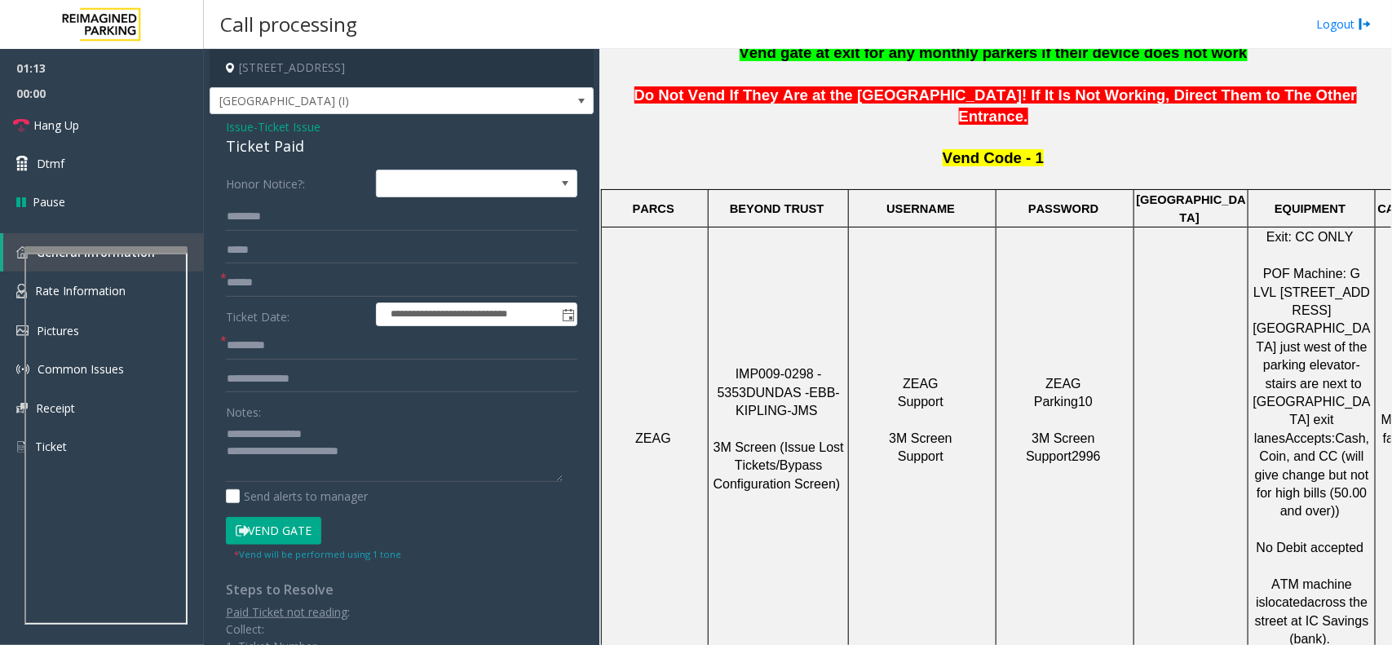
scroll to position [390, 0]
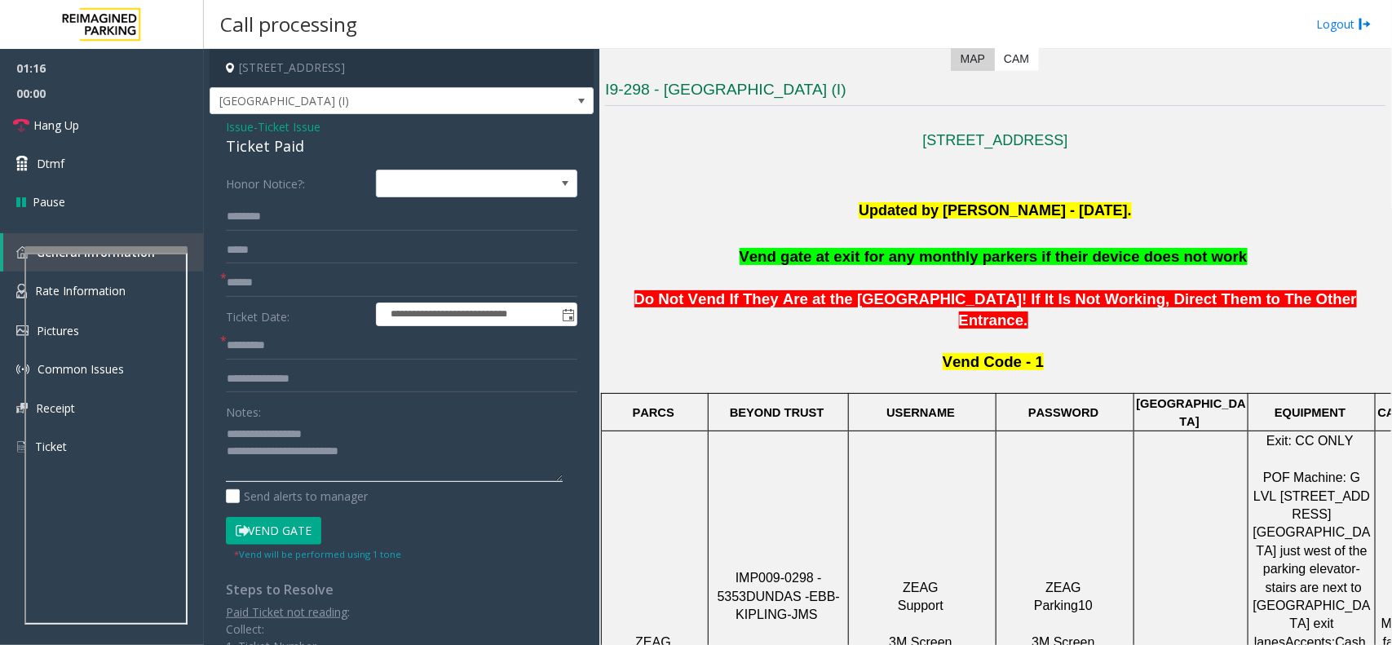
click at [365, 461] on textarea at bounding box center [394, 451] width 337 height 61
type textarea "**********"
click at [325, 287] on input "text" at bounding box center [402, 283] width 352 height 28
type input "**********"
click at [336, 343] on input "text" at bounding box center [402, 346] width 352 height 28
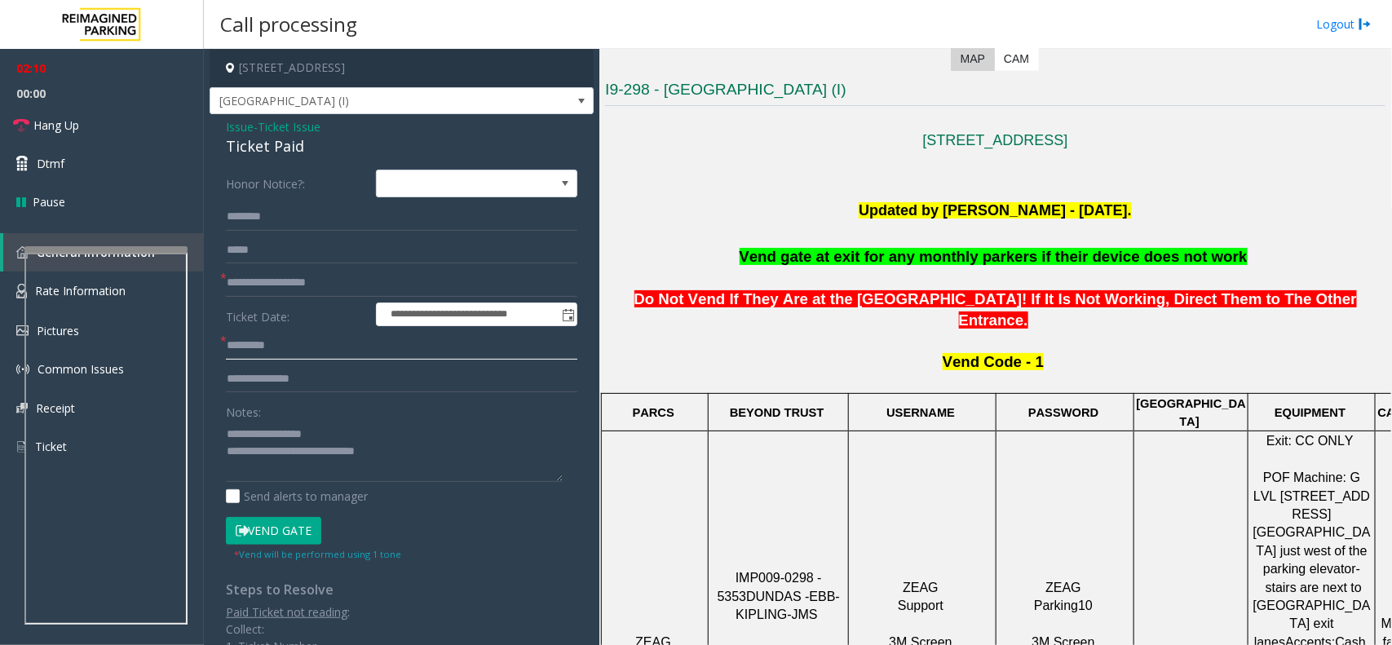
click at [306, 351] on input "text" at bounding box center [402, 346] width 352 height 28
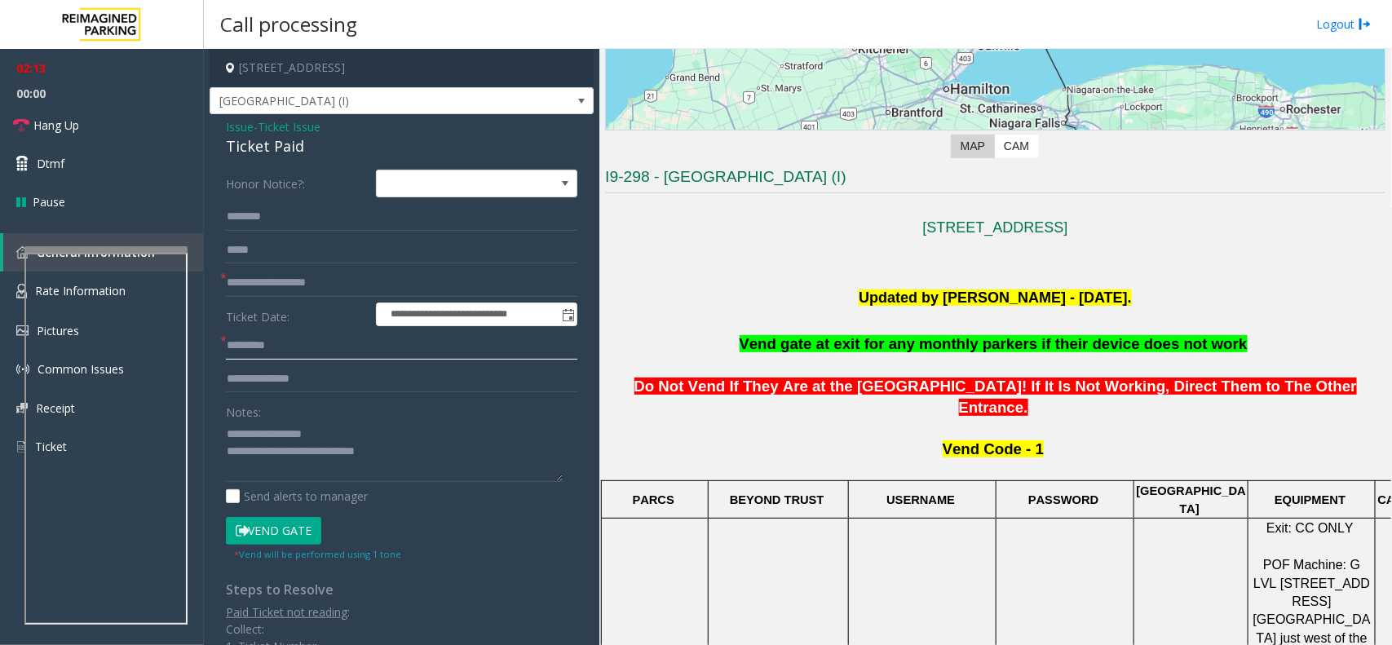
scroll to position [288, 0]
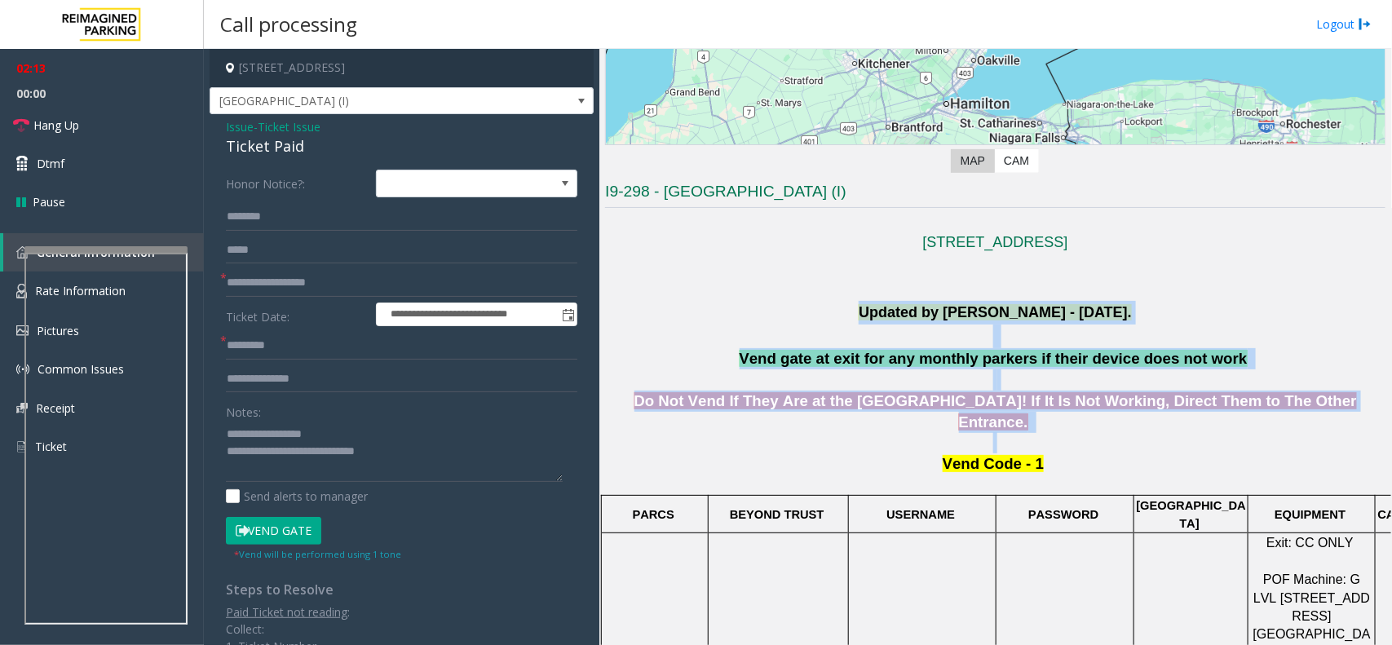
drag, startPoint x: 775, startPoint y: 321, endPoint x: 1220, endPoint y: 417, distance: 455.6
click at [1220, 432] on p at bounding box center [995, 442] width 781 height 21
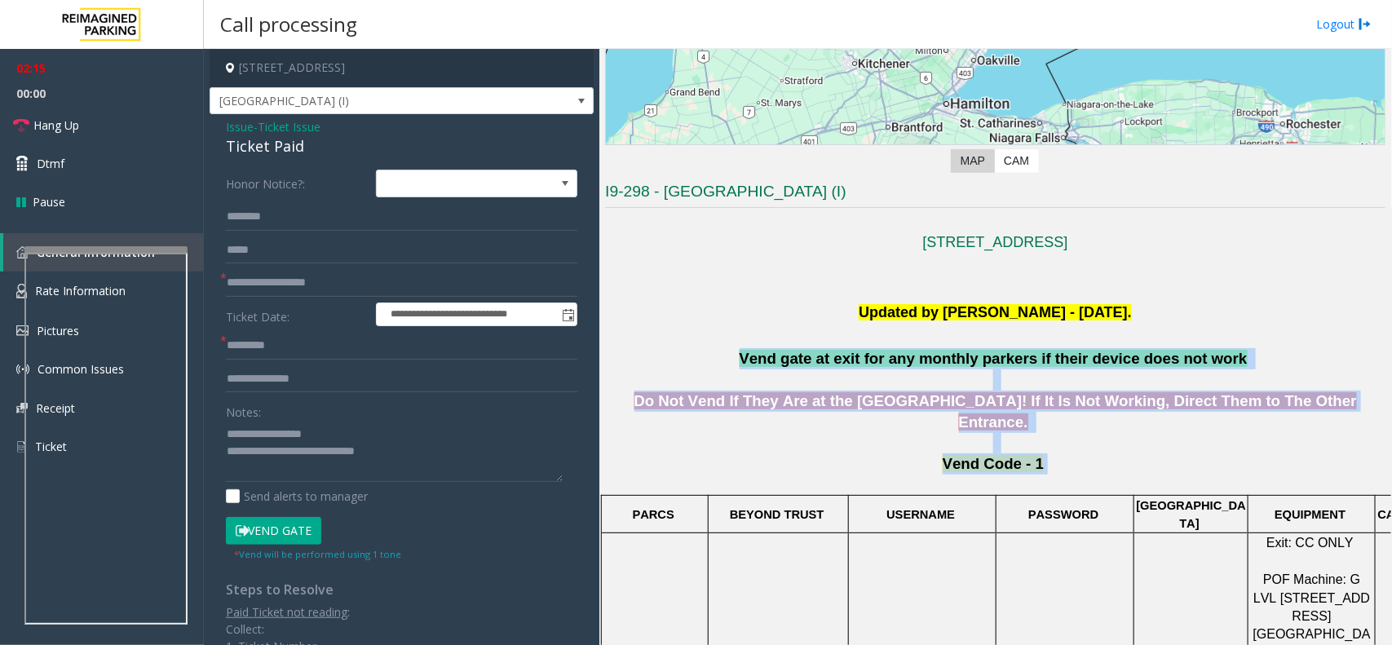
drag, startPoint x: 1177, startPoint y: 438, endPoint x: 710, endPoint y: 353, distance: 475.0
click at [710, 353] on p "Vend gate at exit for any monthly parkers if their device does not work" at bounding box center [995, 358] width 781 height 21
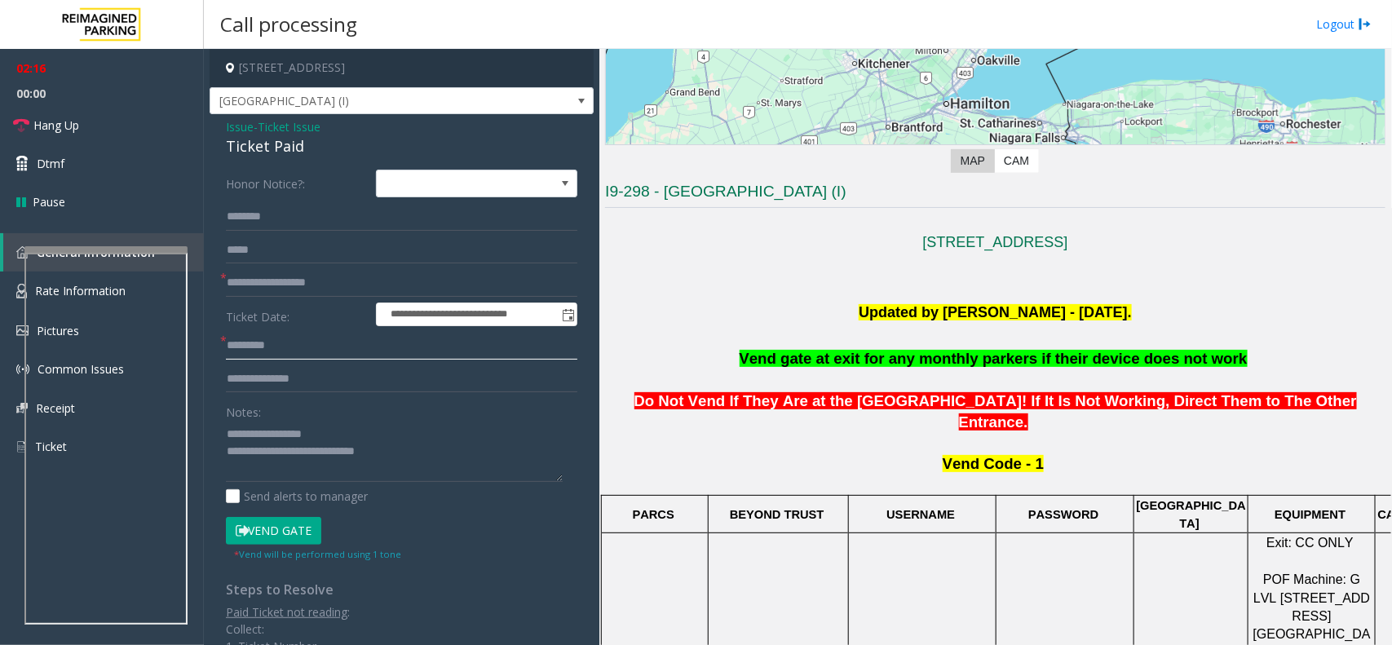
click at [302, 333] on input "text" at bounding box center [402, 346] width 352 height 28
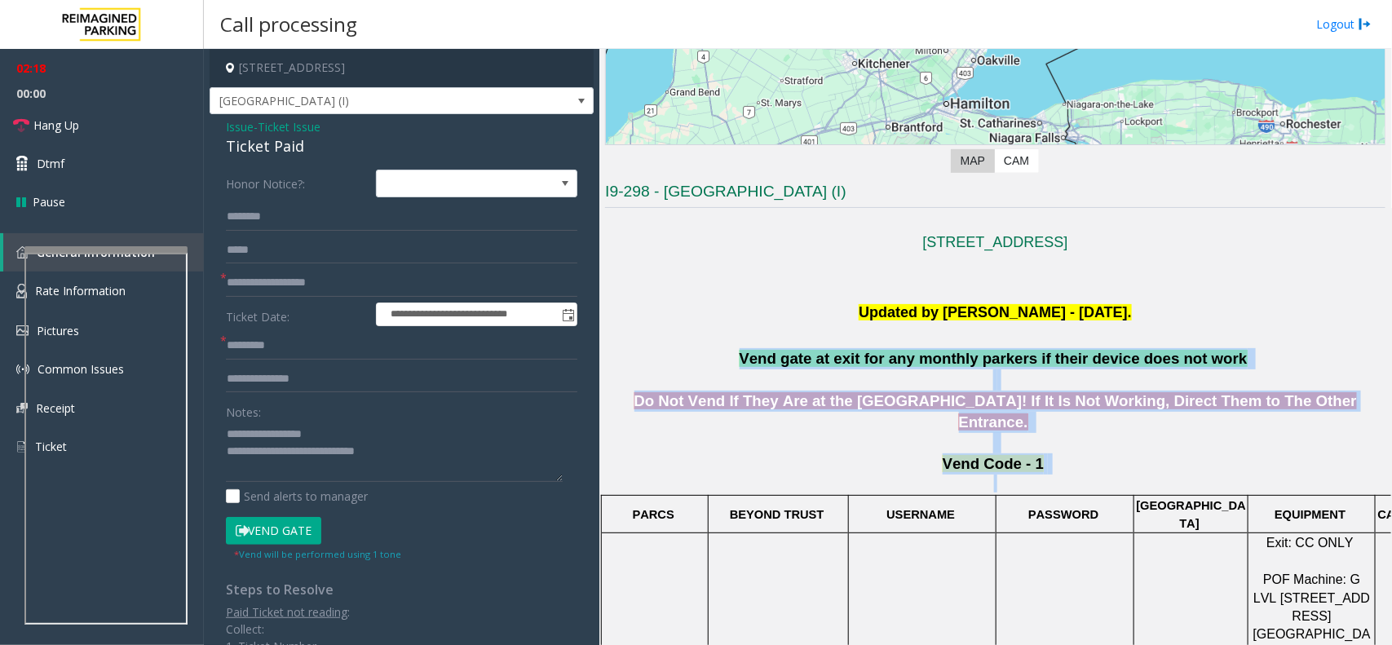
drag, startPoint x: 755, startPoint y: 348, endPoint x: 1131, endPoint y: 455, distance: 390.9
click at [1099, 455] on p "Vend Code - 1" at bounding box center [995, 472] width 781 height 39
drag, startPoint x: 1069, startPoint y: 433, endPoint x: 719, endPoint y: 360, distance: 357.3
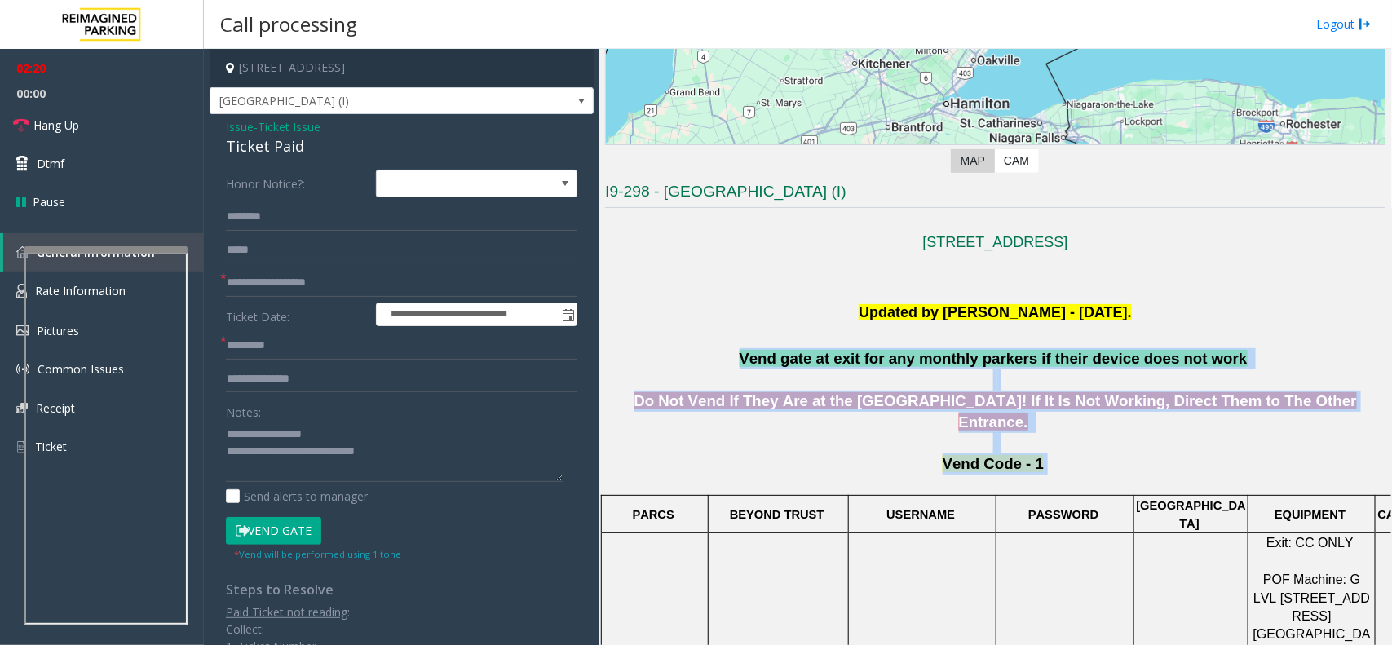
click at [719, 360] on p "Vend gate at exit for any monthly parkers if their device does not work" at bounding box center [995, 358] width 781 height 21
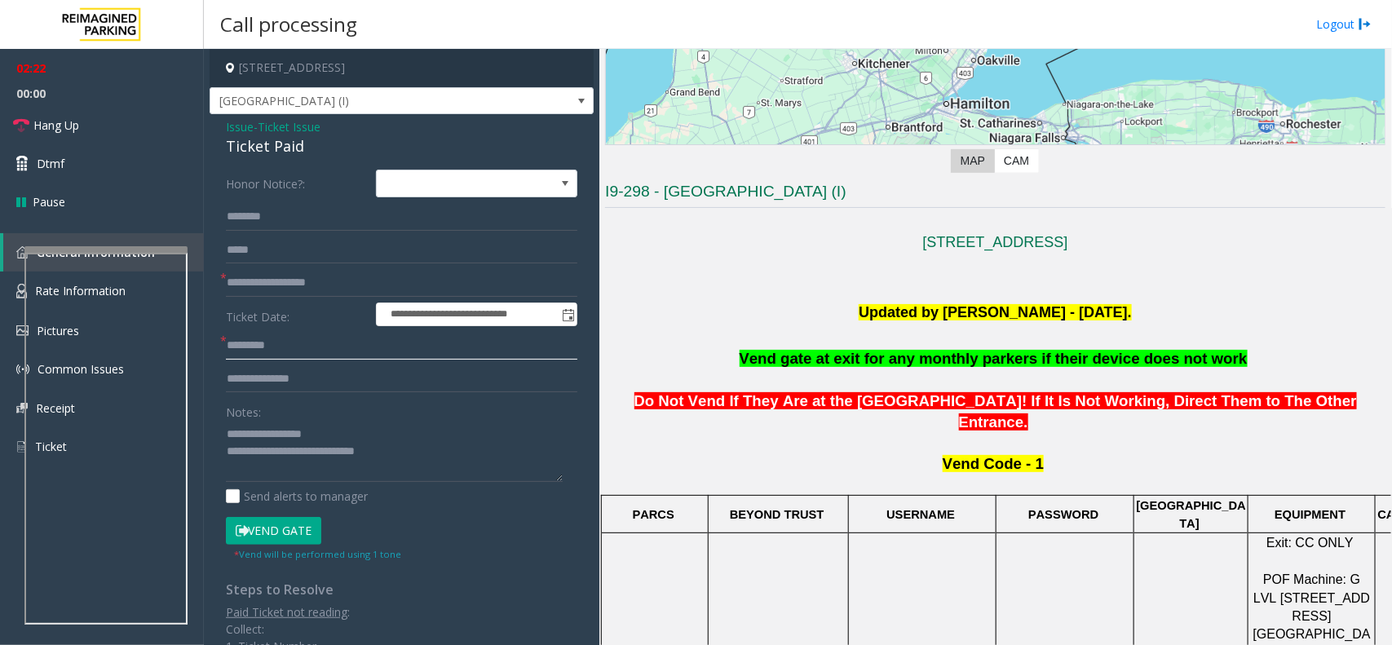
click at [349, 333] on input "text" at bounding box center [402, 346] width 352 height 28
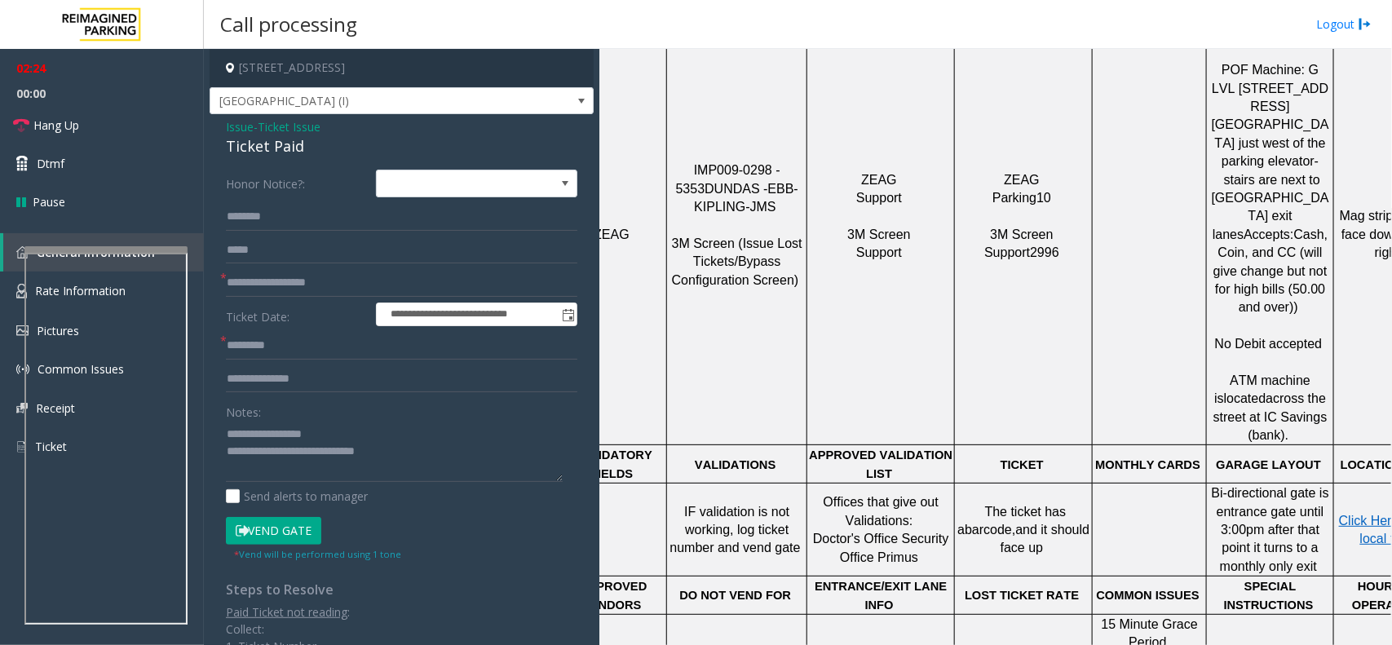
scroll to position [798, 118]
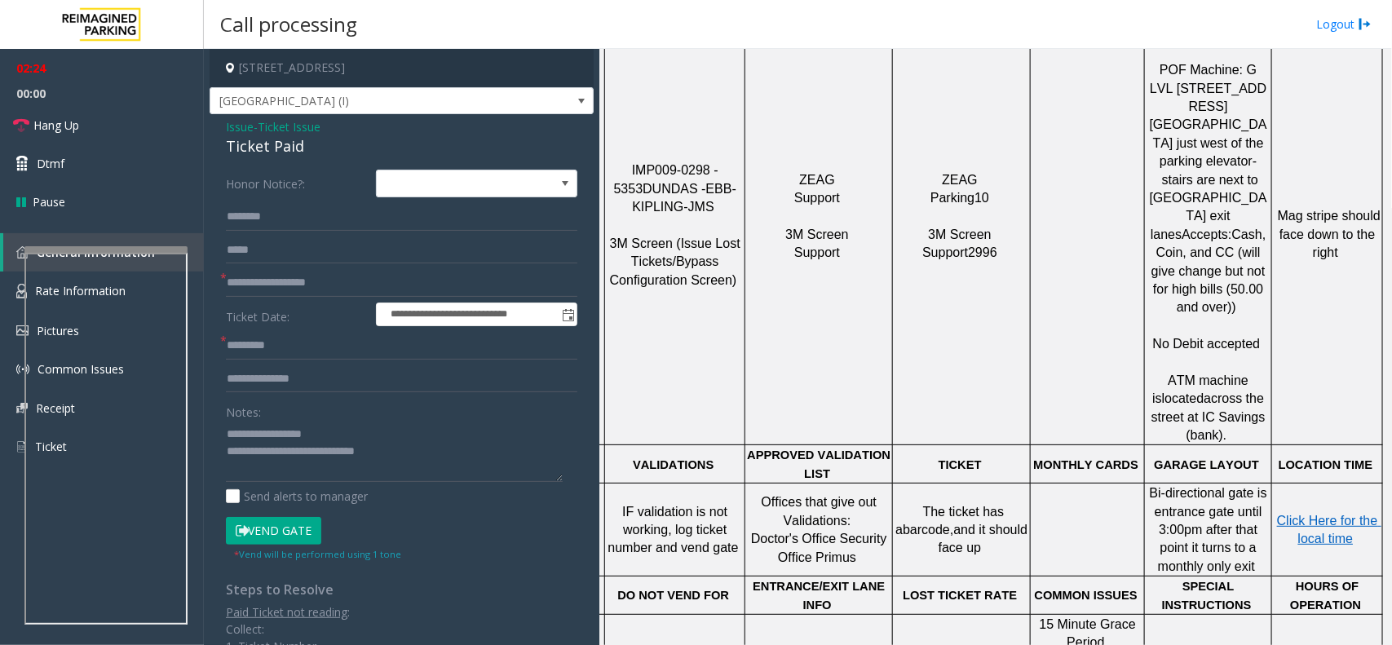
drag, startPoint x: 906, startPoint y: 369, endPoint x: 1006, endPoint y: 373, distance: 99.6
click at [1290, 512] on p "Click Here for the local time" at bounding box center [1327, 530] width 108 height 37
click at [1277, 514] on span "Click Here for the local time" at bounding box center [1329, 530] width 104 height 32
click at [259, 347] on input "text" at bounding box center [402, 346] width 352 height 28
type input "*****"
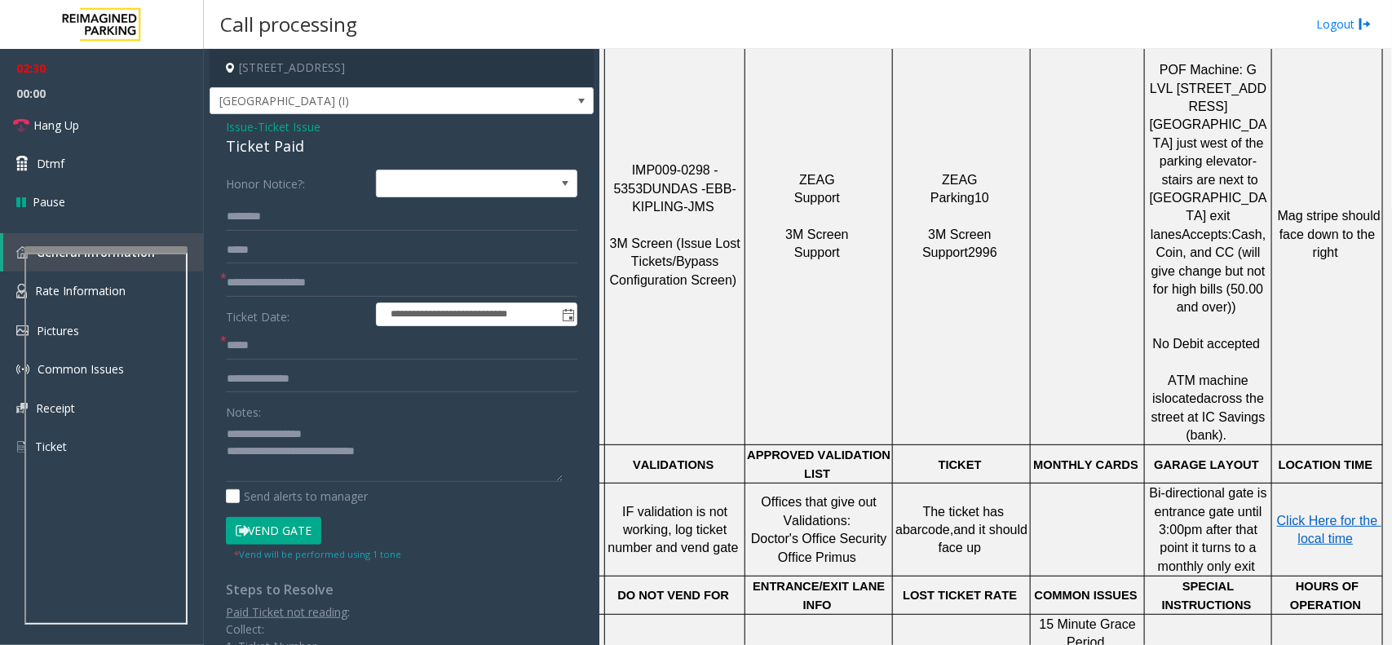
click at [287, 536] on button "Vend Gate" at bounding box center [273, 531] width 95 height 28
click at [406, 462] on textarea at bounding box center [394, 451] width 337 height 61
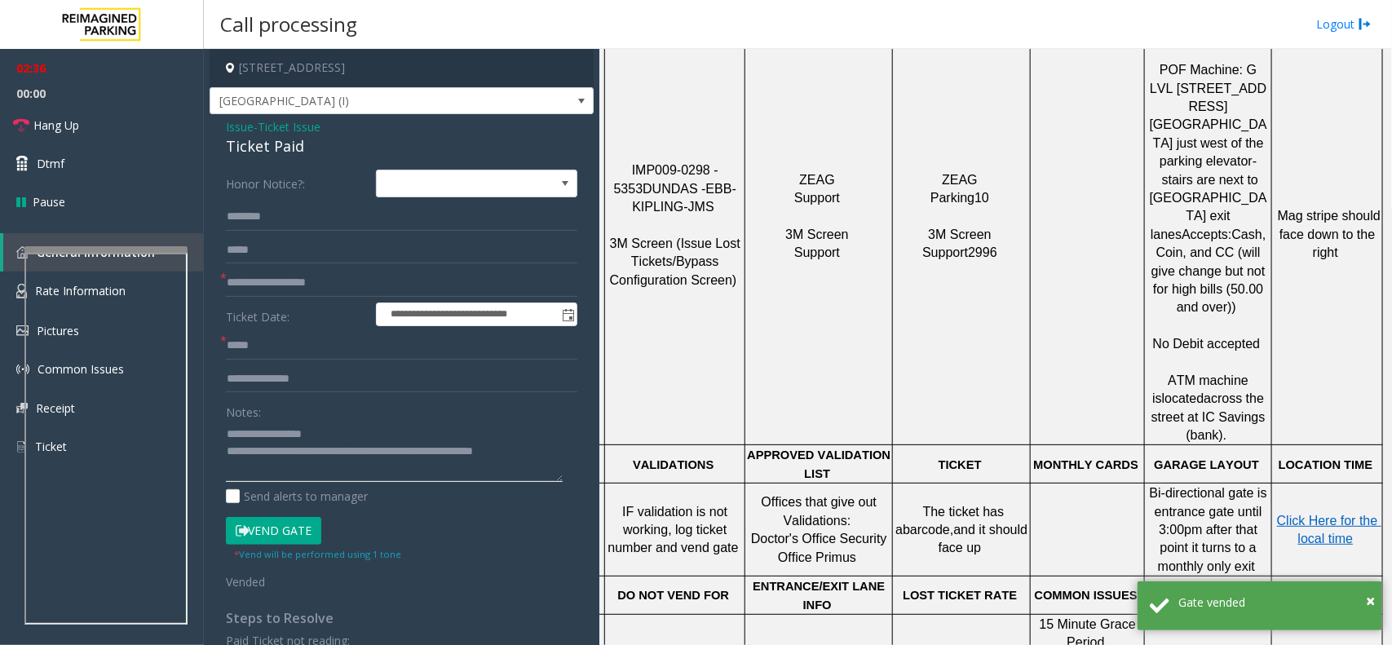
type textarea "**********"
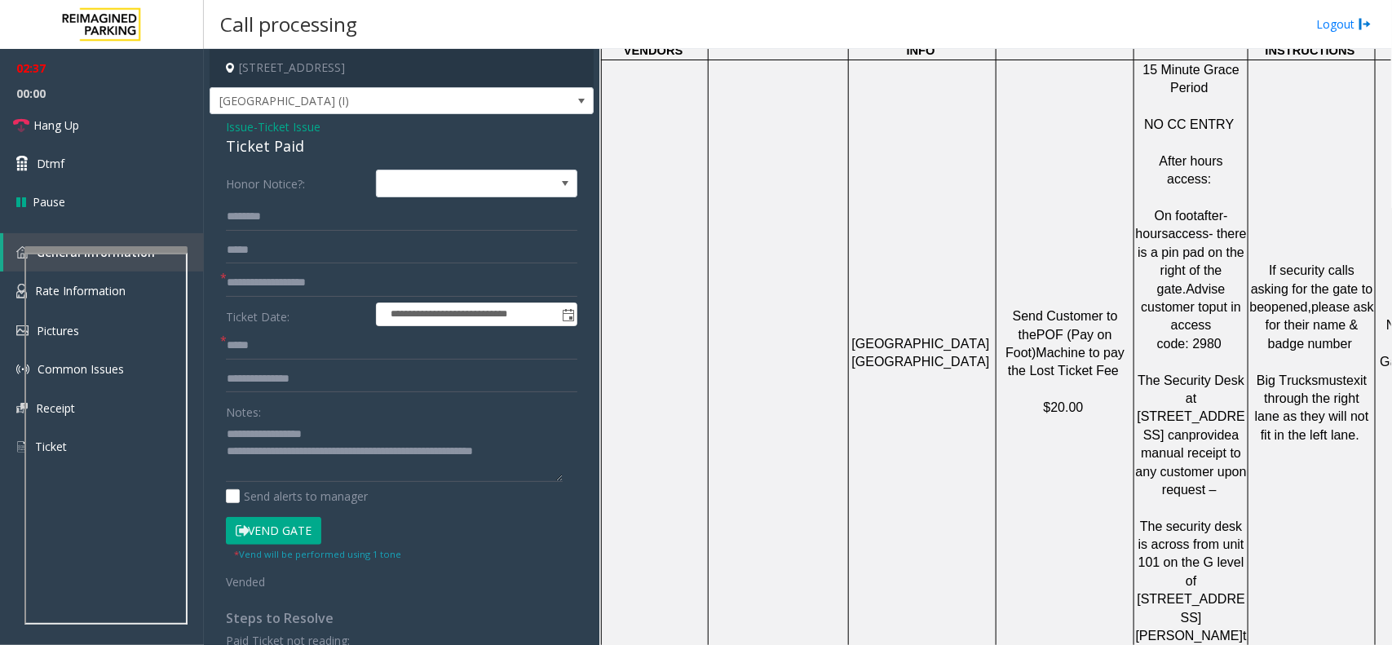
scroll to position [2036, 0]
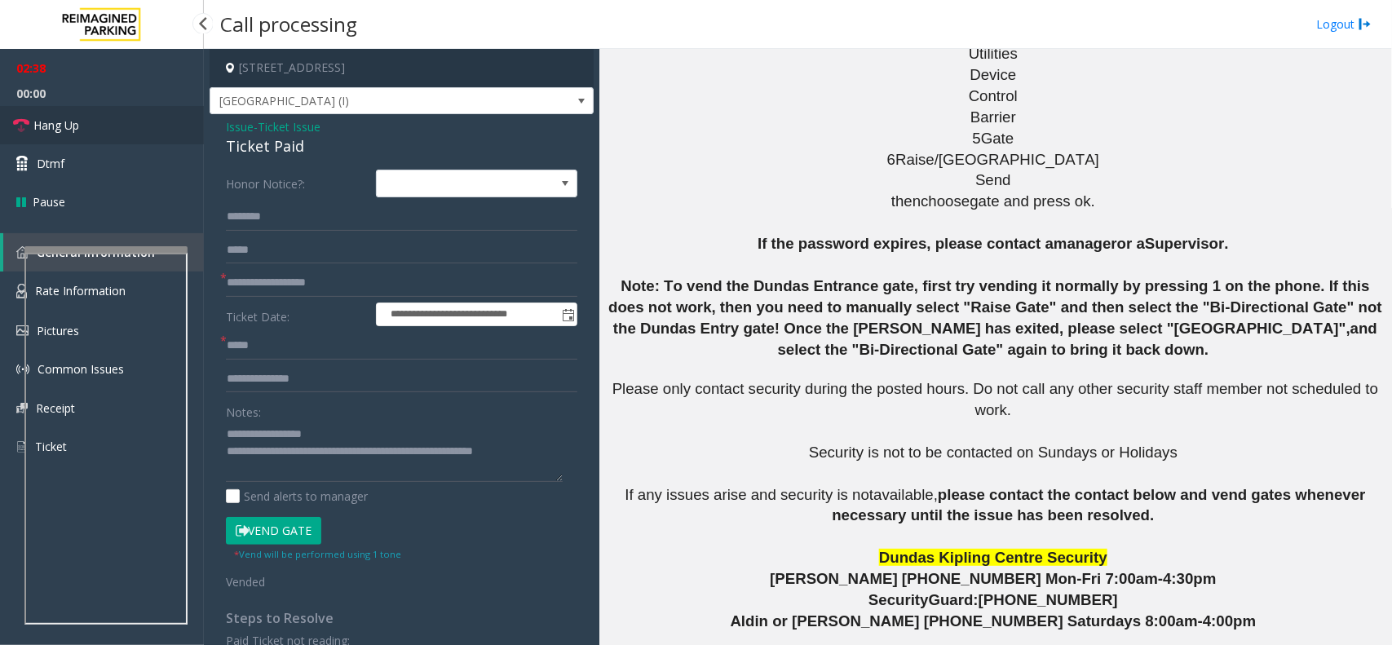
click at [94, 127] on link "Hang Up" at bounding box center [102, 125] width 204 height 38
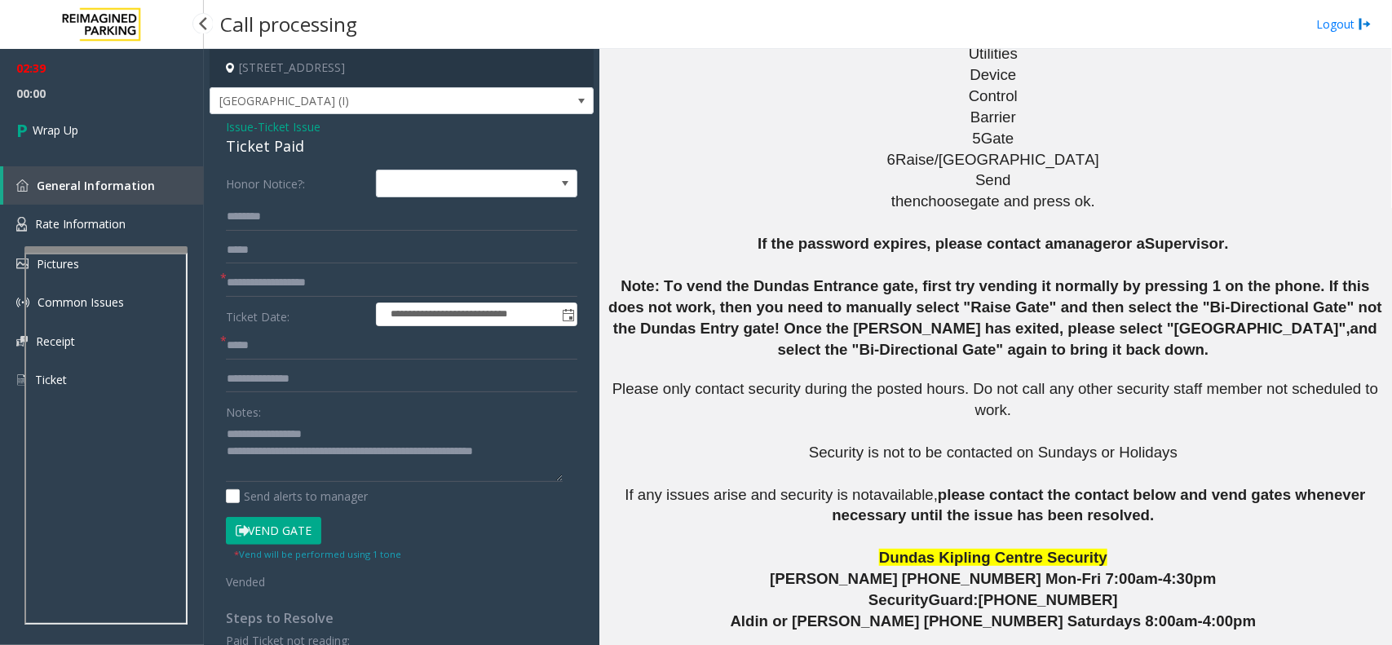
click at [161, 163] on div "02:39 00:00 Wrap Up General Information Rate Information Pictures Common Issues…" at bounding box center [102, 231] width 204 height 364
click at [147, 144] on link "Wrap Up" at bounding box center [102, 130] width 204 height 48
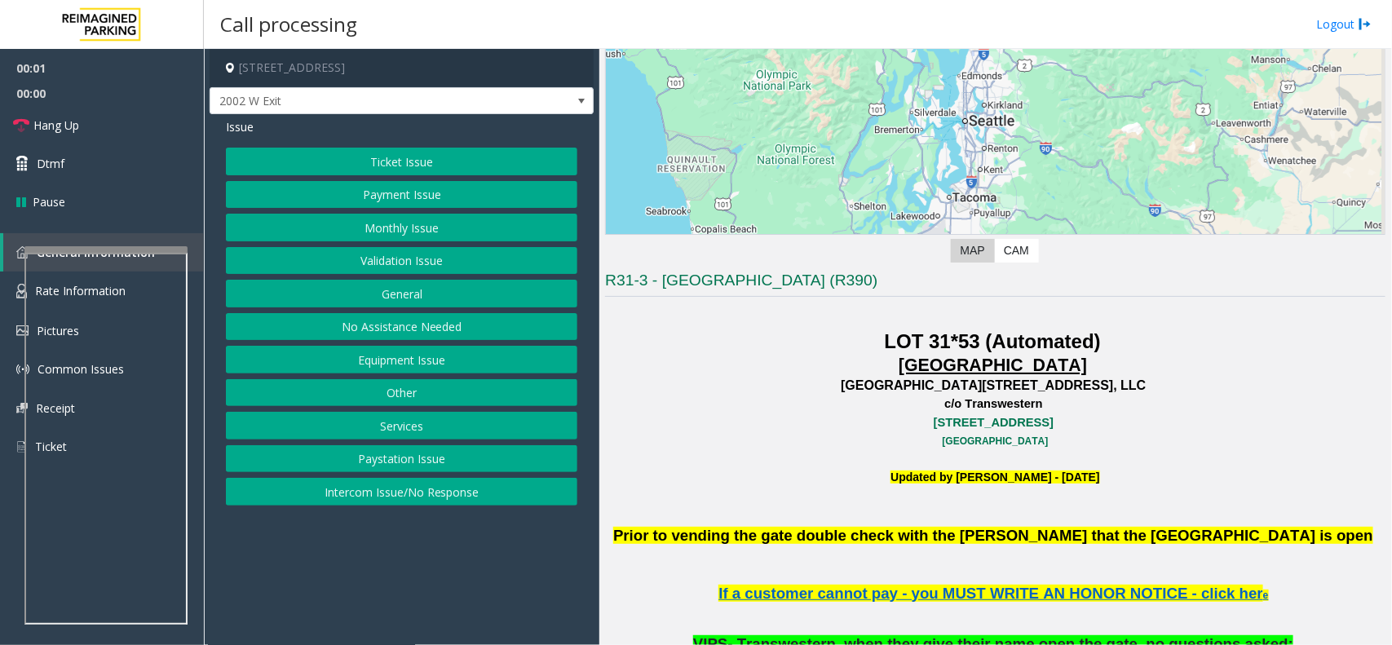
scroll to position [408, 0]
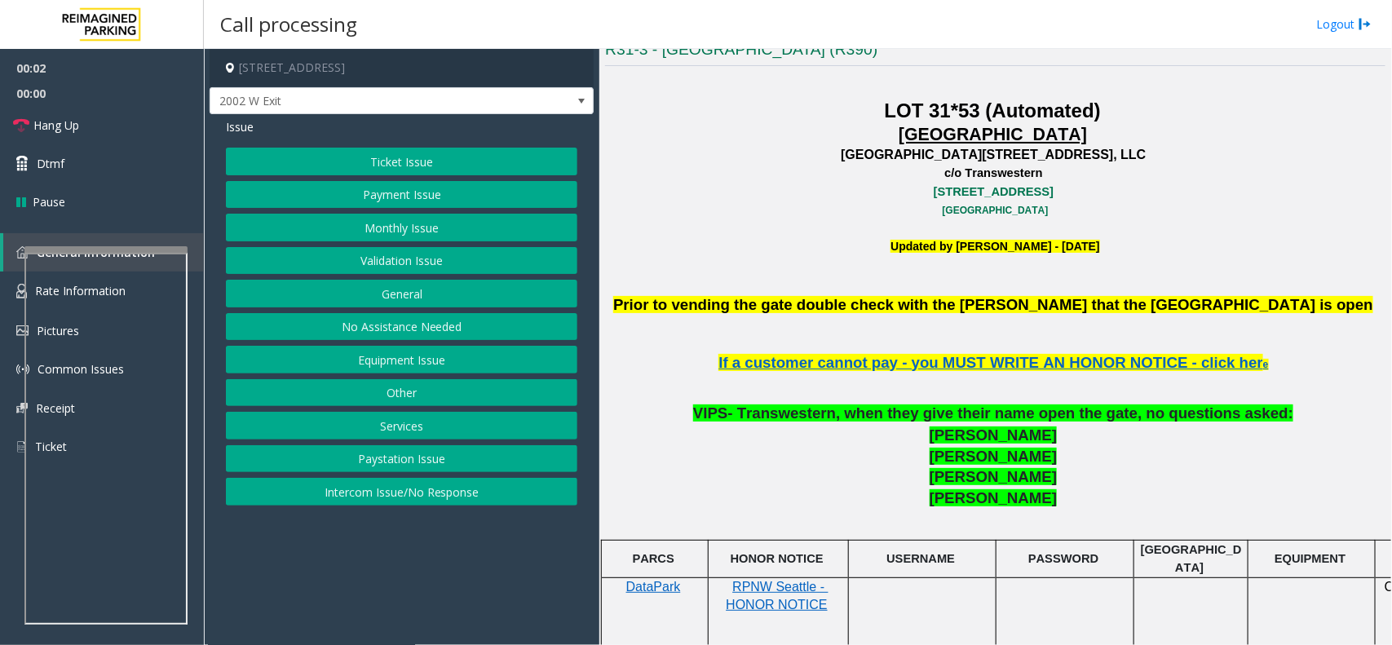
drag, startPoint x: 771, startPoint y: 243, endPoint x: 1037, endPoint y: 467, distance: 348.0
drag, startPoint x: 1049, startPoint y: 499, endPoint x: 1025, endPoint y: 485, distance: 27.4
click at [1049, 499] on p "Martin Reinke" at bounding box center [995, 513] width 781 height 51
click at [379, 364] on button "Equipment Issue" at bounding box center [402, 360] width 352 height 28
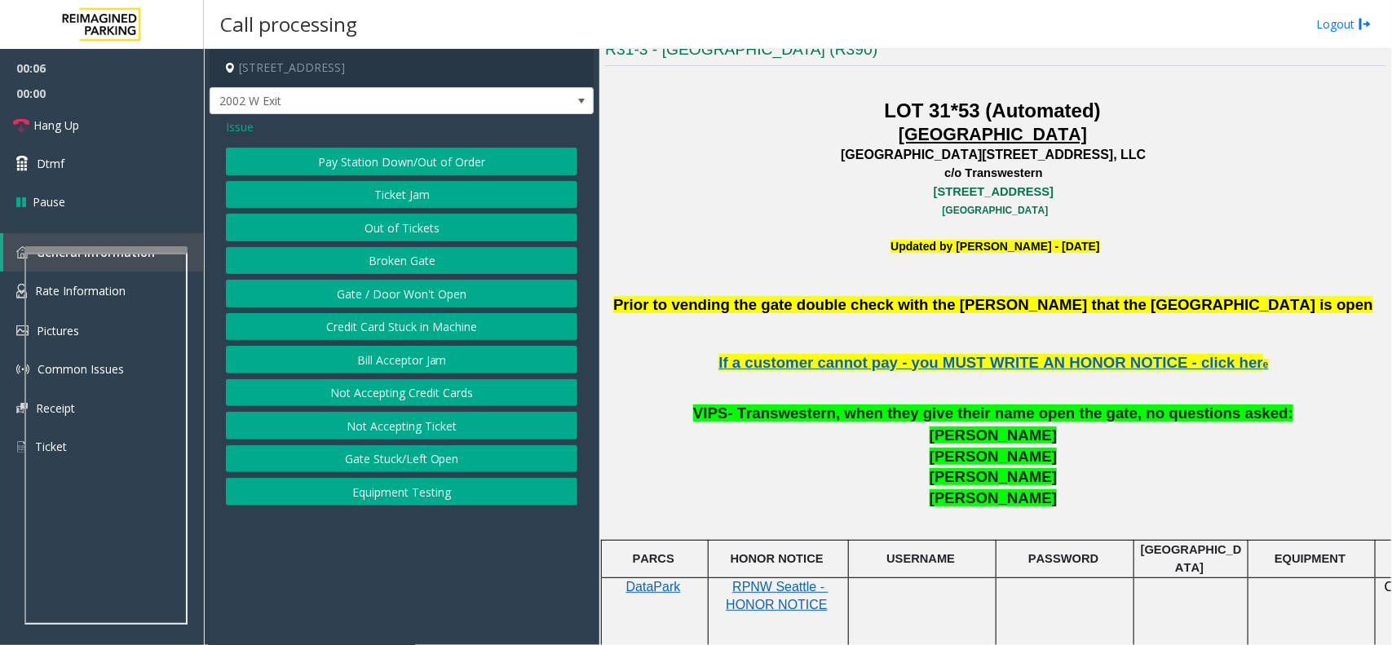
click at [398, 489] on button "Equipment Testing" at bounding box center [402, 492] width 352 height 28
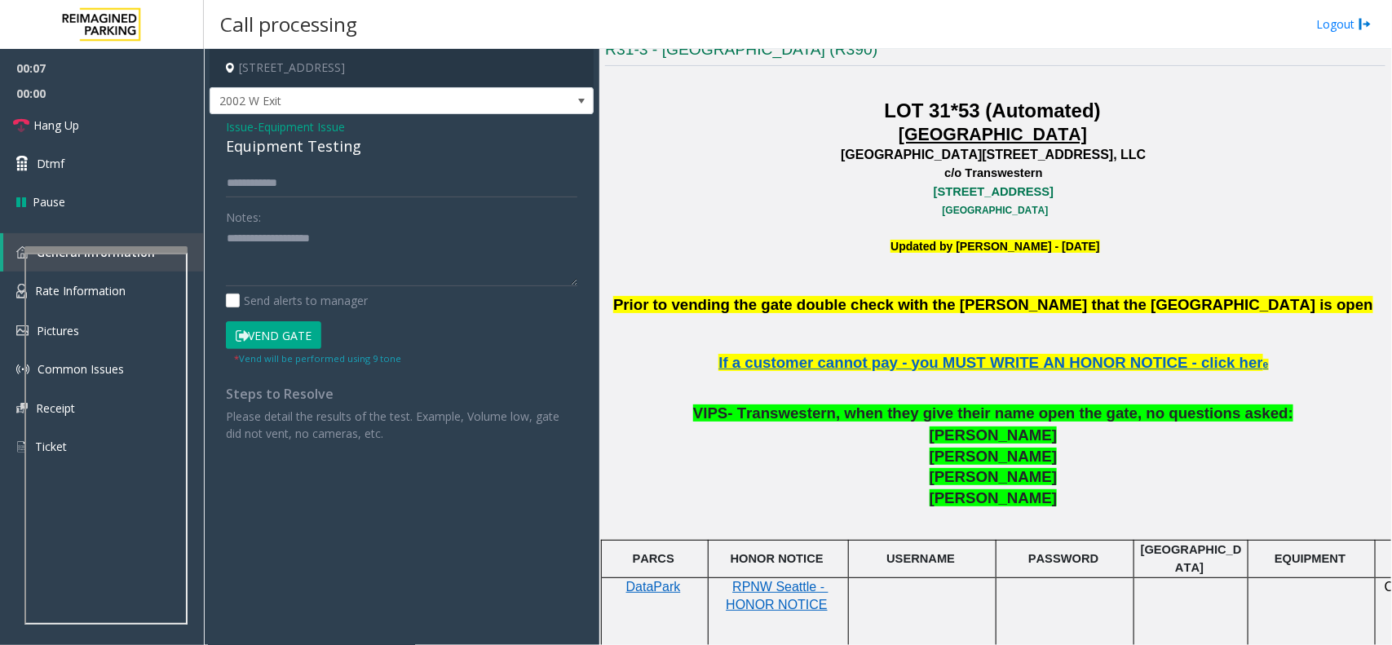
click at [268, 149] on div "Equipment Testing" at bounding box center [402, 146] width 352 height 22
click at [383, 251] on textarea at bounding box center [402, 256] width 352 height 61
click at [376, 247] on textarea at bounding box center [402, 256] width 352 height 61
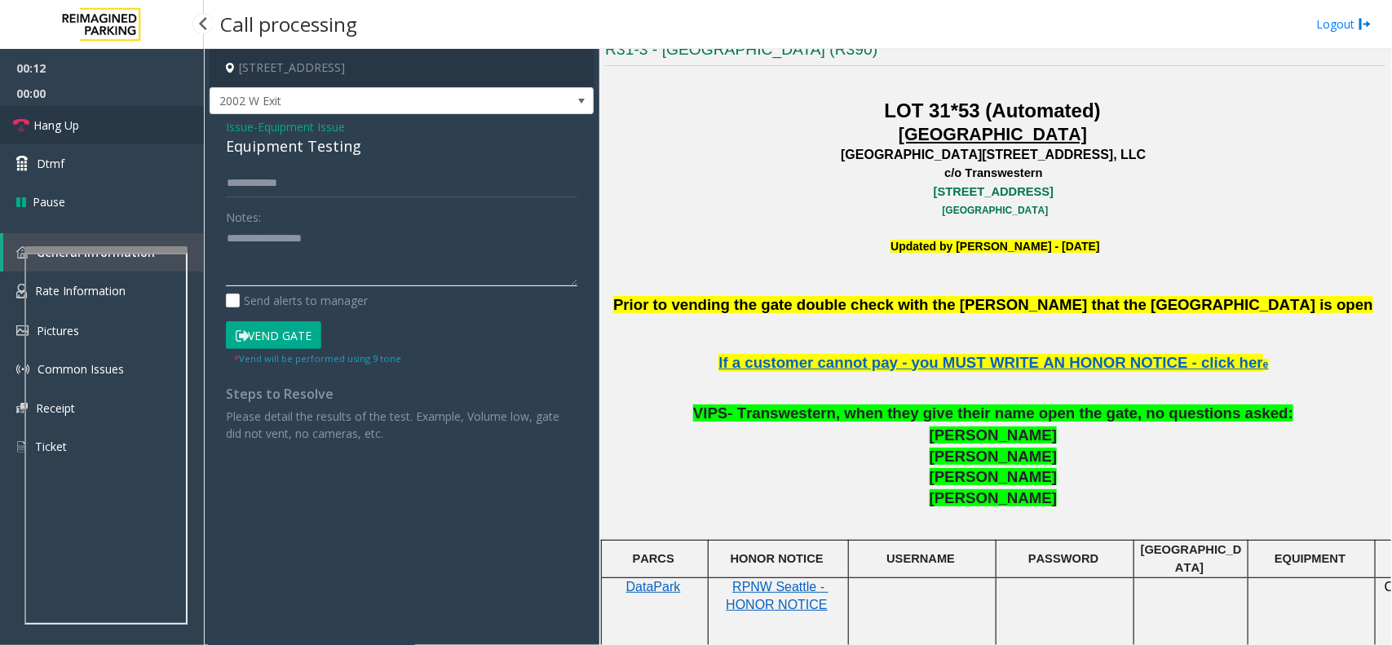
type textarea "**********"
click at [153, 119] on link "Hang Up" at bounding box center [102, 125] width 204 height 38
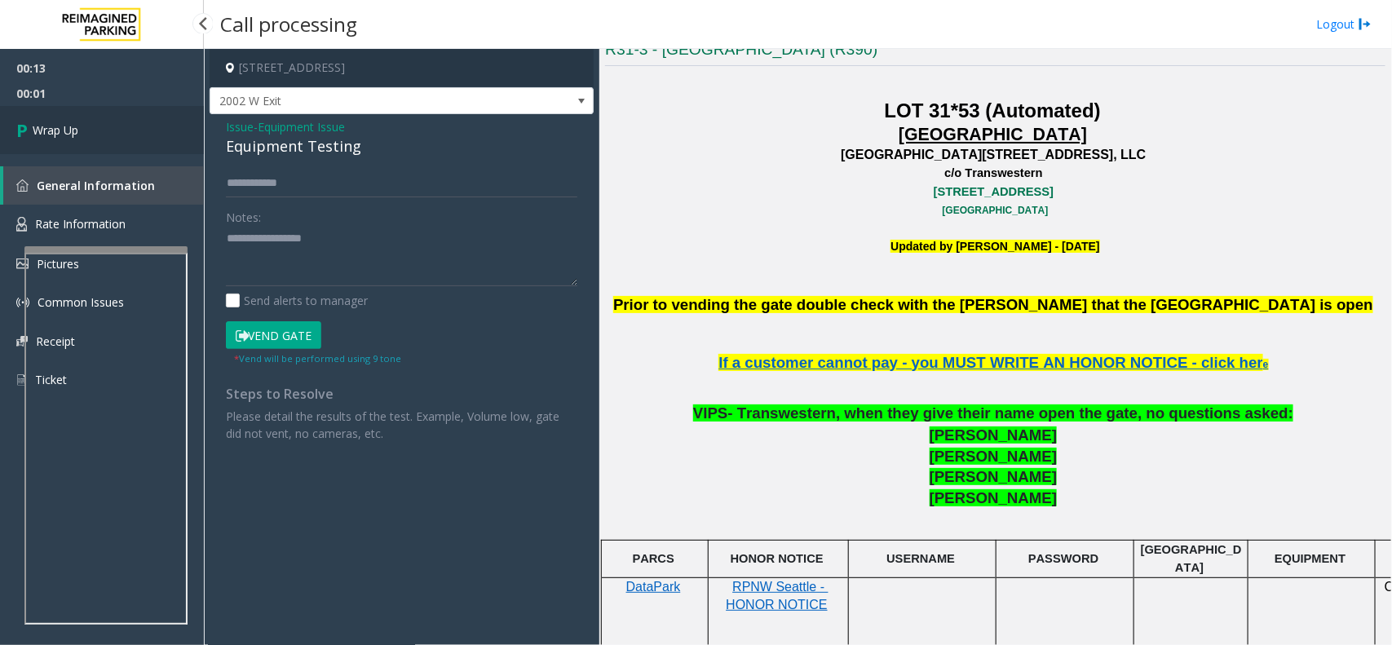
click at [153, 119] on link "Wrap Up" at bounding box center [102, 130] width 204 height 48
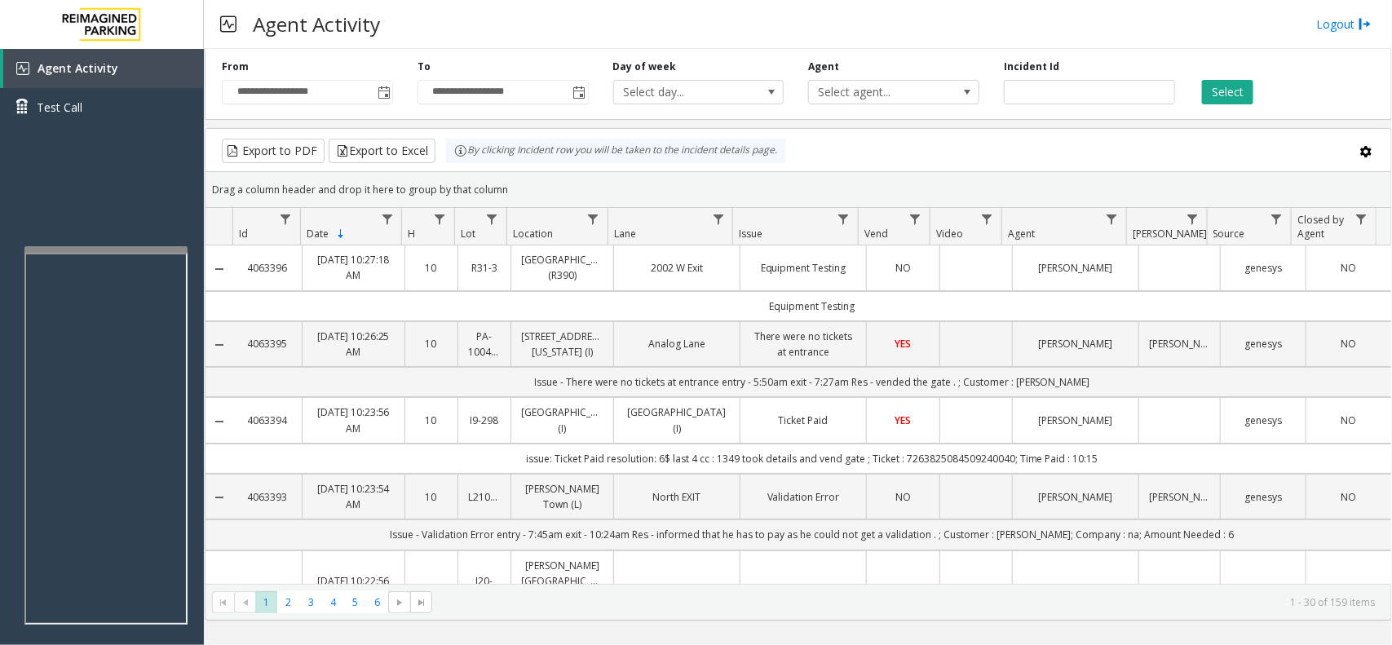
click at [976, 282] on td "Data table" at bounding box center [976, 267] width 73 height 45
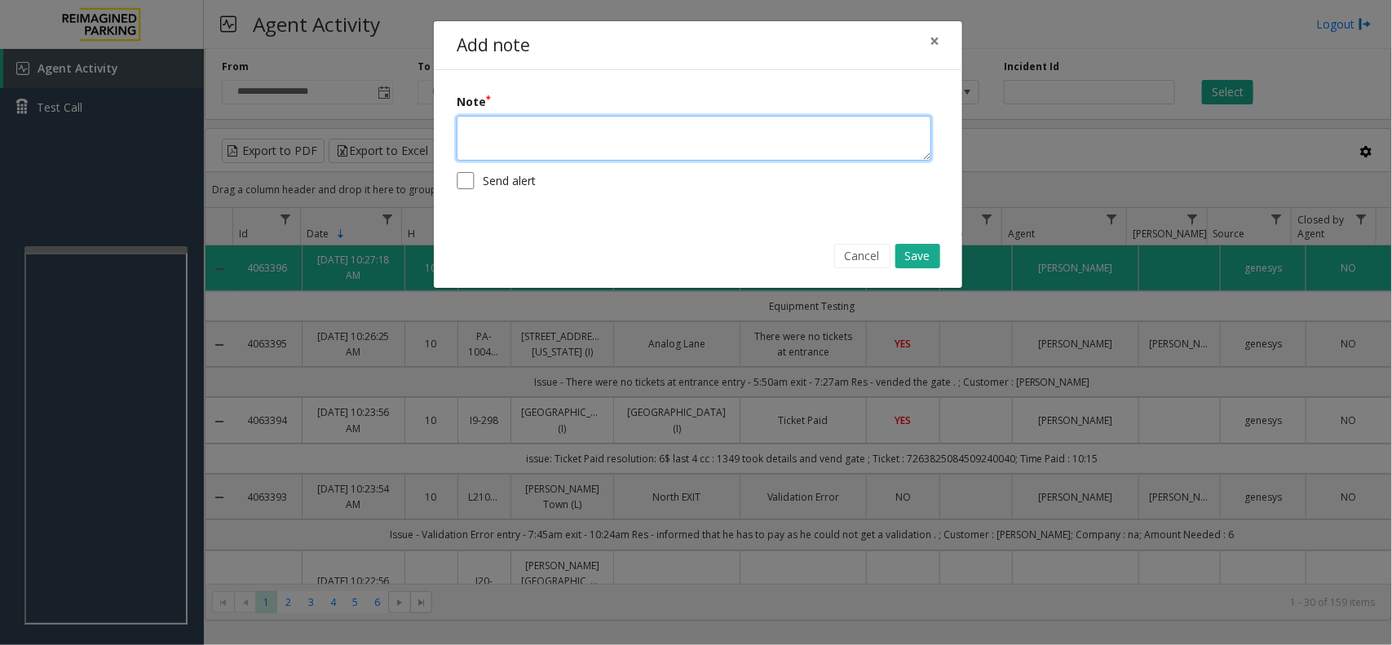
click at [715, 148] on textarea at bounding box center [694, 138] width 475 height 45
click at [548, 132] on textarea "**********" at bounding box center [694, 138] width 475 height 45
type textarea "**********"
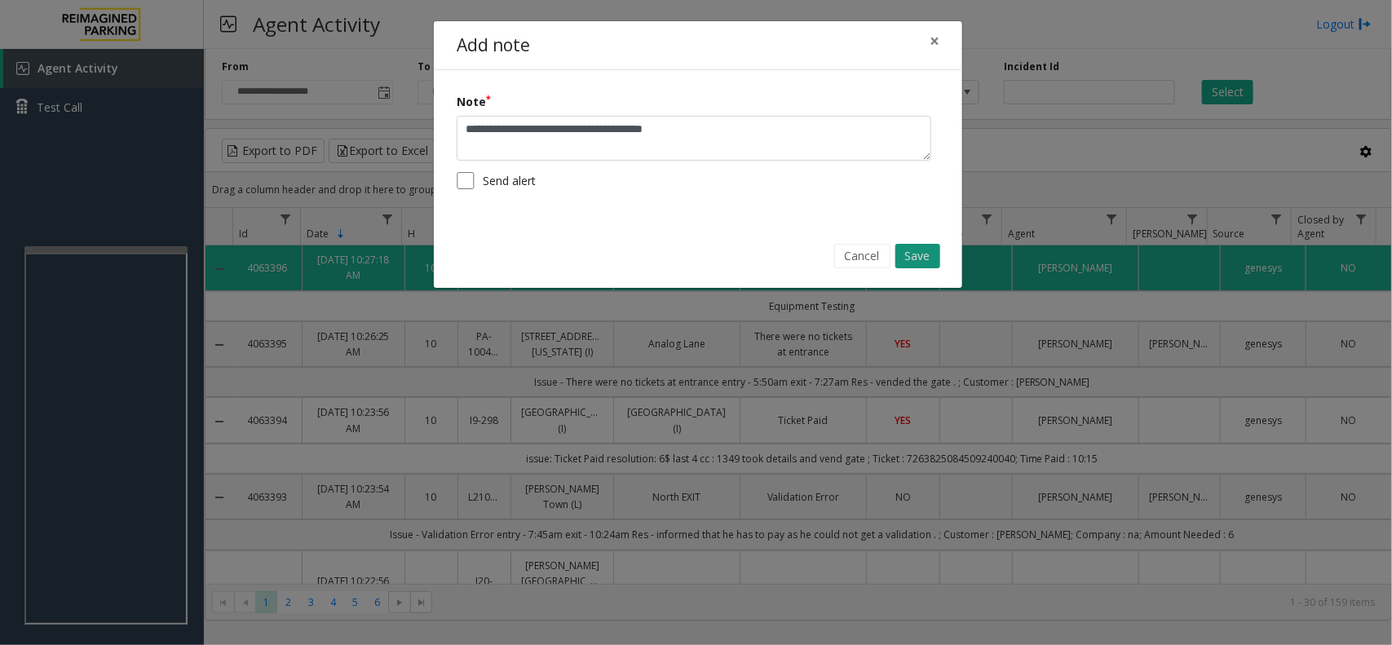
click at [940, 255] on button "Save" at bounding box center [918, 256] width 45 height 24
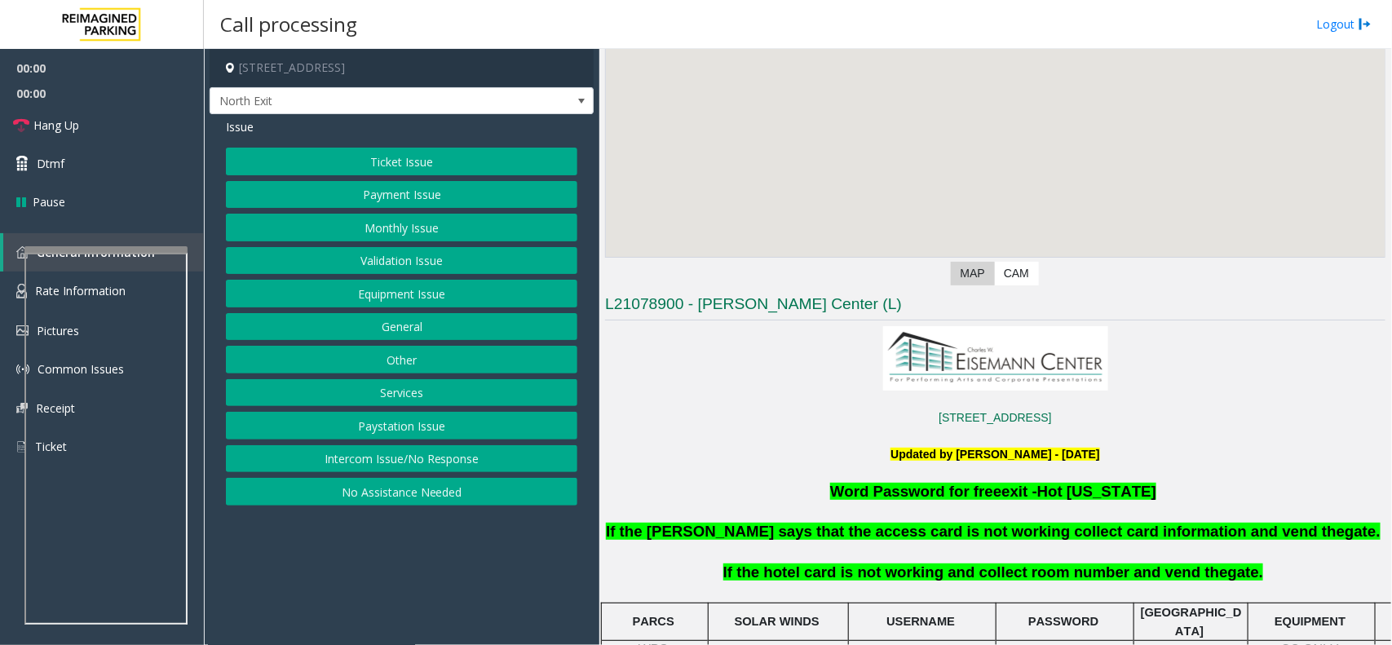
scroll to position [408, 0]
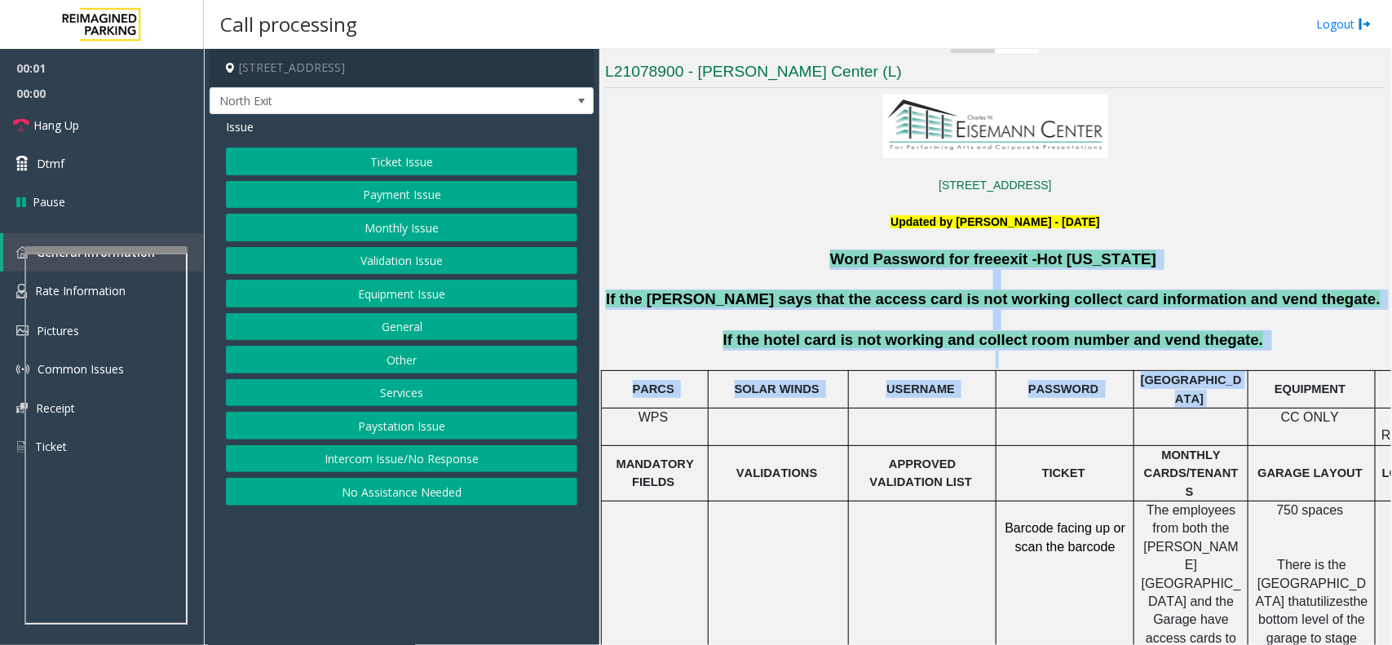
drag, startPoint x: 822, startPoint y: 254, endPoint x: 1226, endPoint y: 390, distance: 426.1
click at [1269, 360] on p at bounding box center [995, 360] width 781 height 18
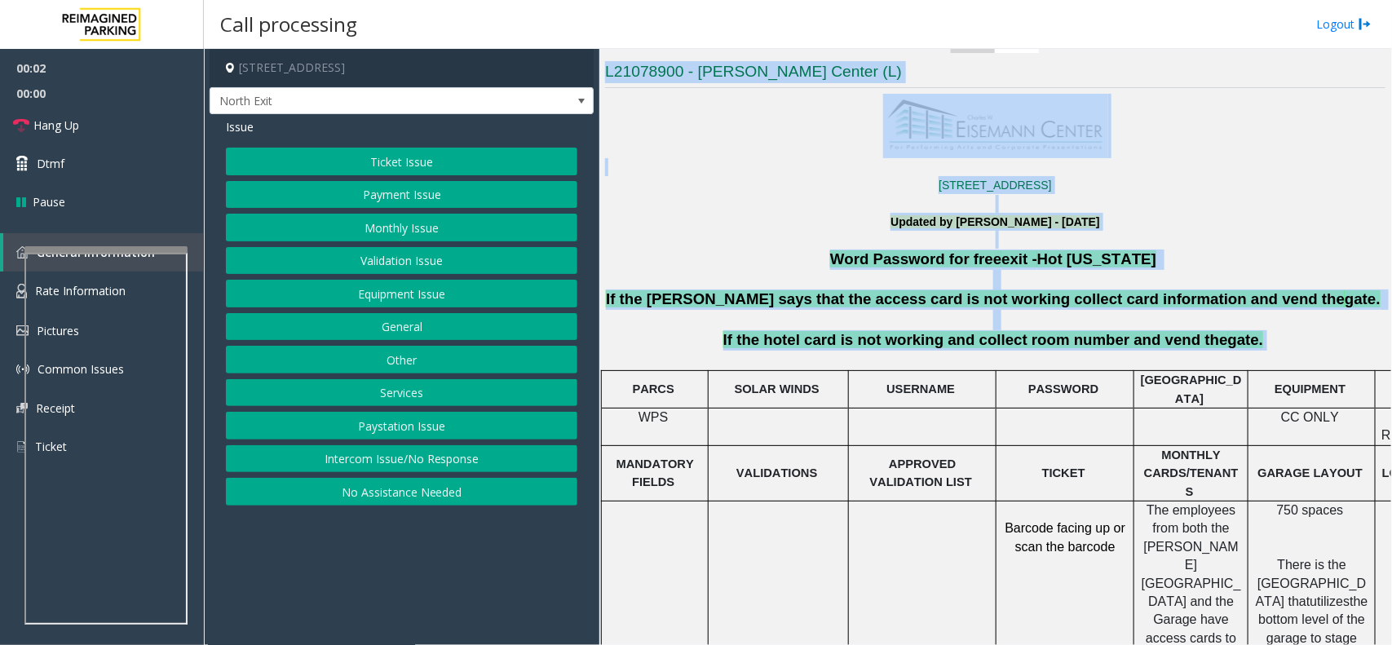
drag, startPoint x: 1261, startPoint y: 347, endPoint x: 561, endPoint y: 255, distance: 705.8
click at [561, 255] on div "2351Performance Drive , Richardson, TX North Exit Issue Ticket Issue Payment Is…" at bounding box center [798, 347] width 1188 height 596
click at [785, 283] on p at bounding box center [996, 280] width 784 height 20
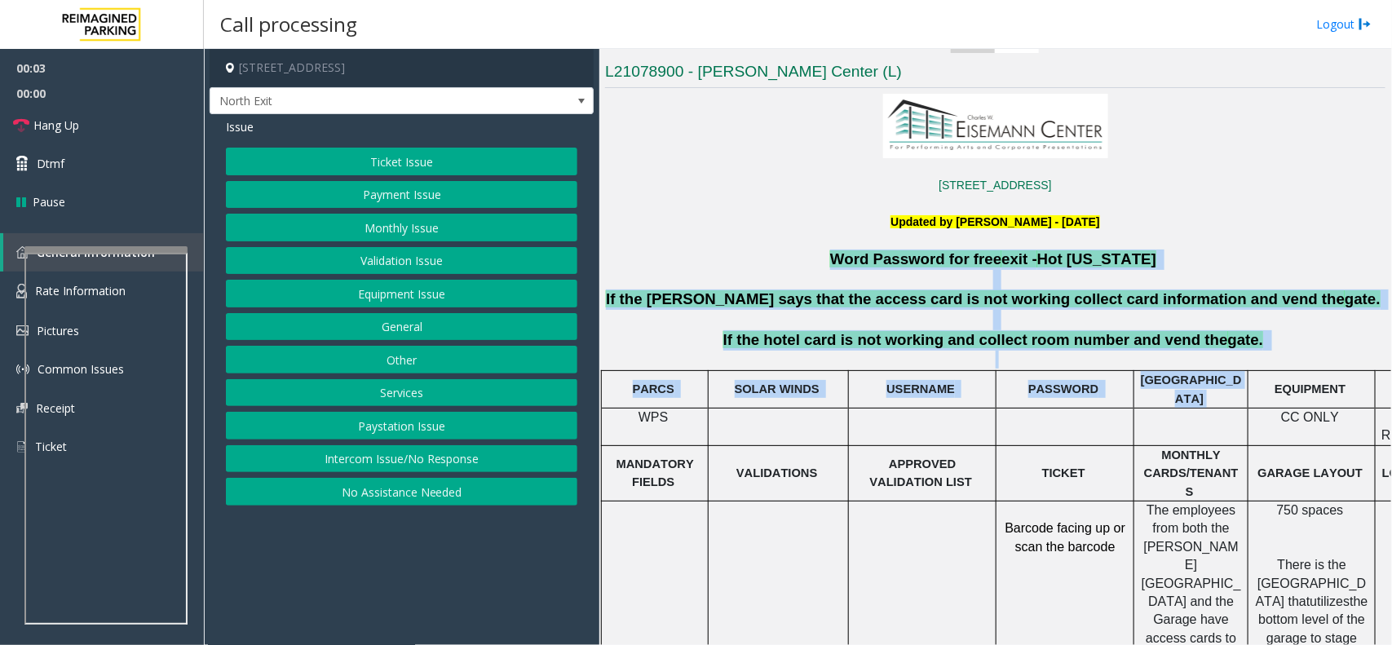
drag, startPoint x: 813, startPoint y: 254, endPoint x: 1283, endPoint y: 374, distance: 484.8
click at [1237, 355] on p at bounding box center [995, 360] width 781 height 18
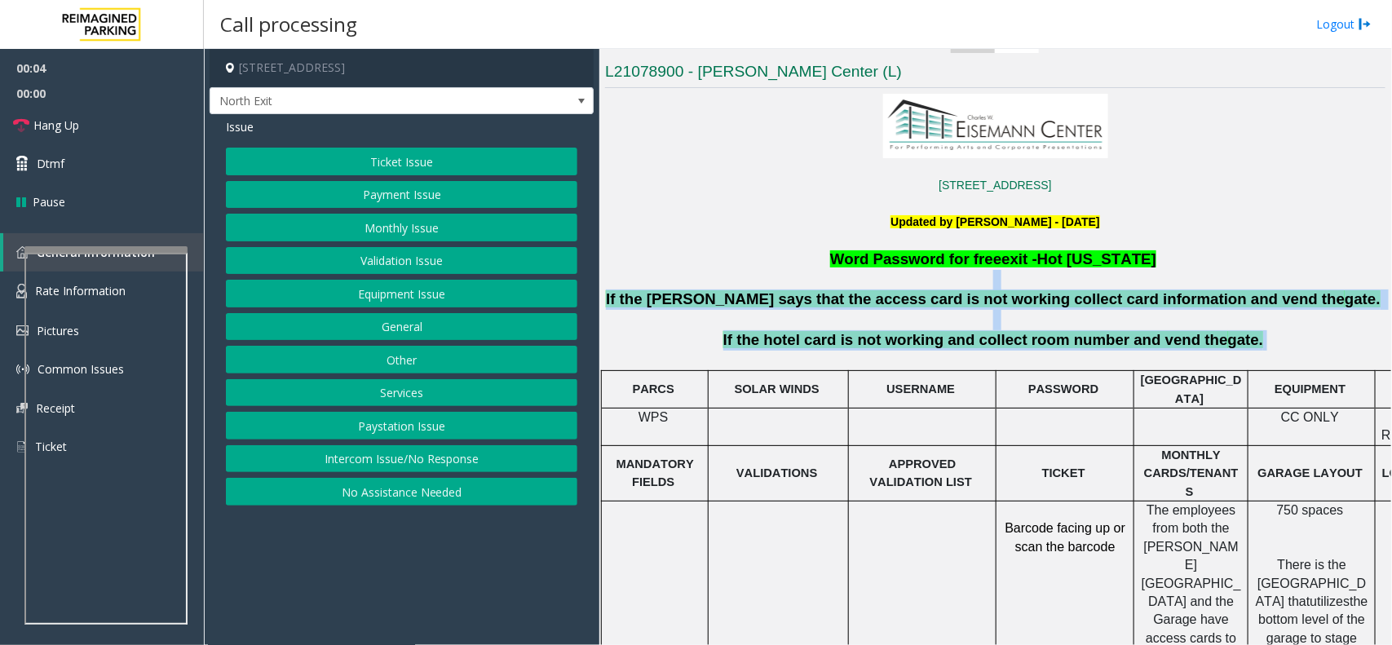
drag, startPoint x: 1257, startPoint y: 337, endPoint x: 769, endPoint y: 273, distance: 491.9
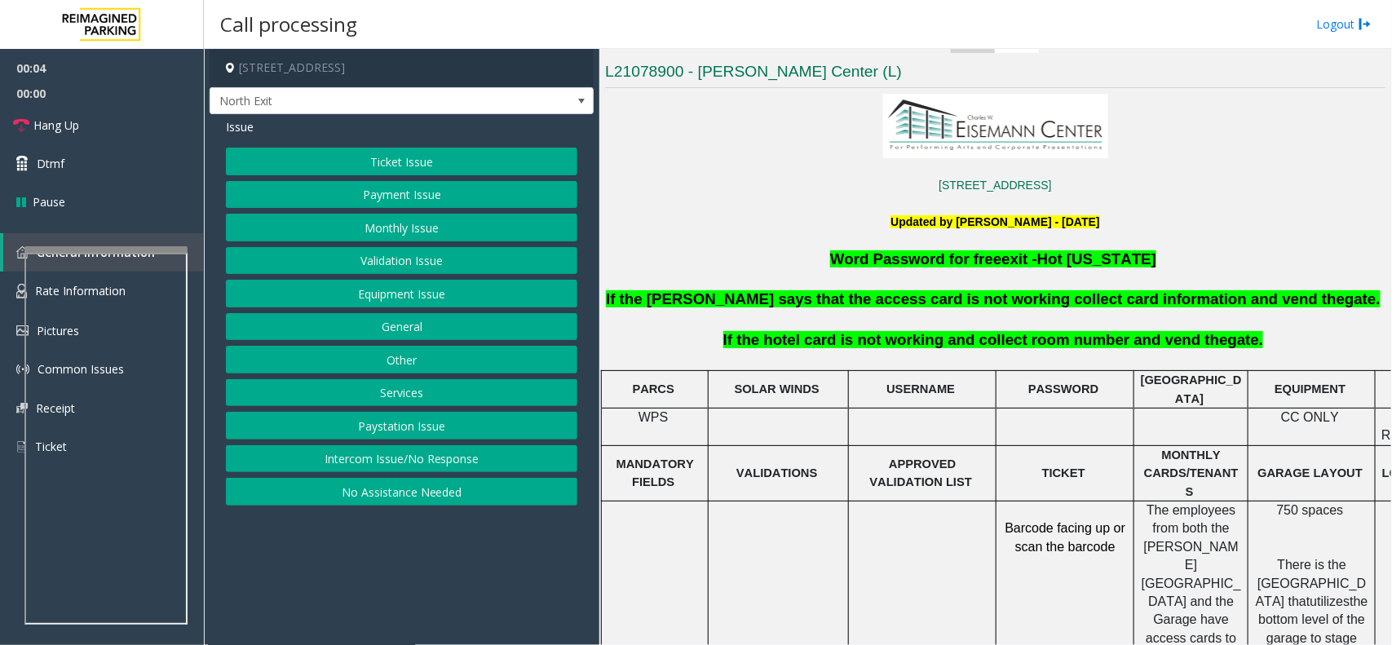
click at [822, 241] on p at bounding box center [995, 240] width 781 height 18
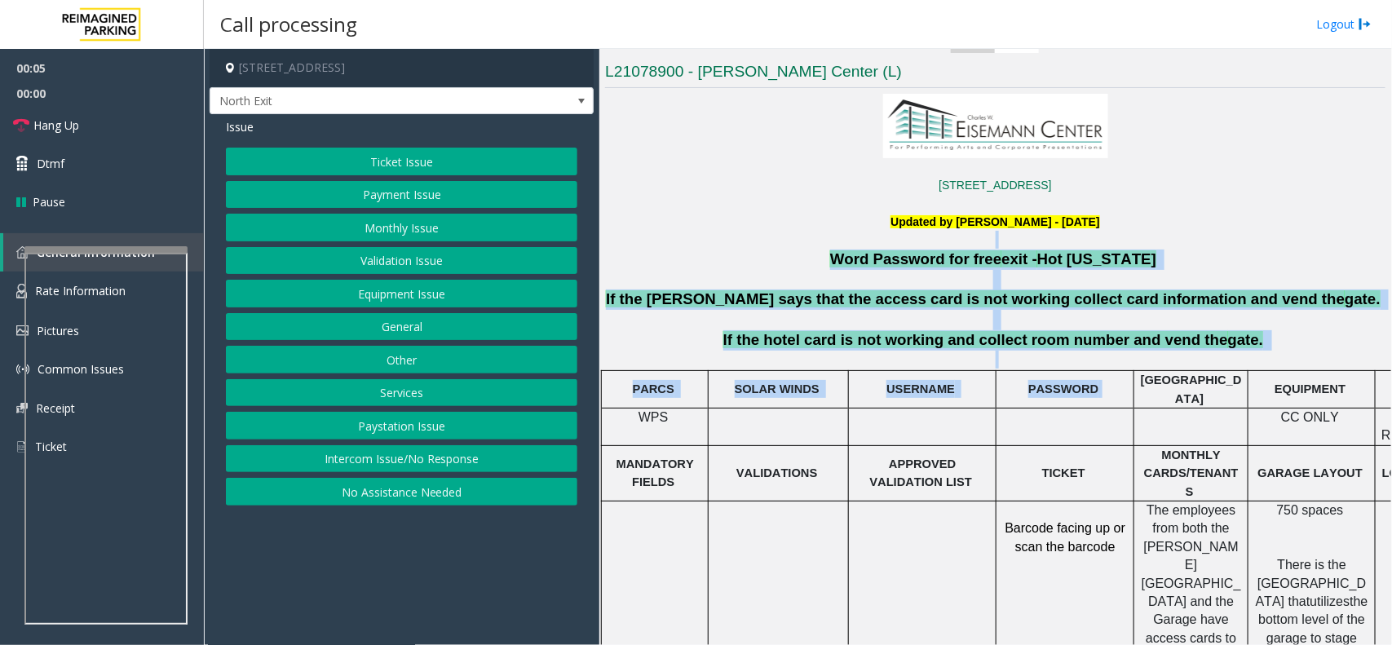
drag, startPoint x: 822, startPoint y: 241, endPoint x: 1240, endPoint y: 371, distance: 437.5
click at [1258, 348] on p "If the hotel card is not working and collect room number and vend the gate." at bounding box center [996, 340] width 784 height 20
drag, startPoint x: 1258, startPoint y: 348, endPoint x: 834, endPoint y: 247, distance: 436.0
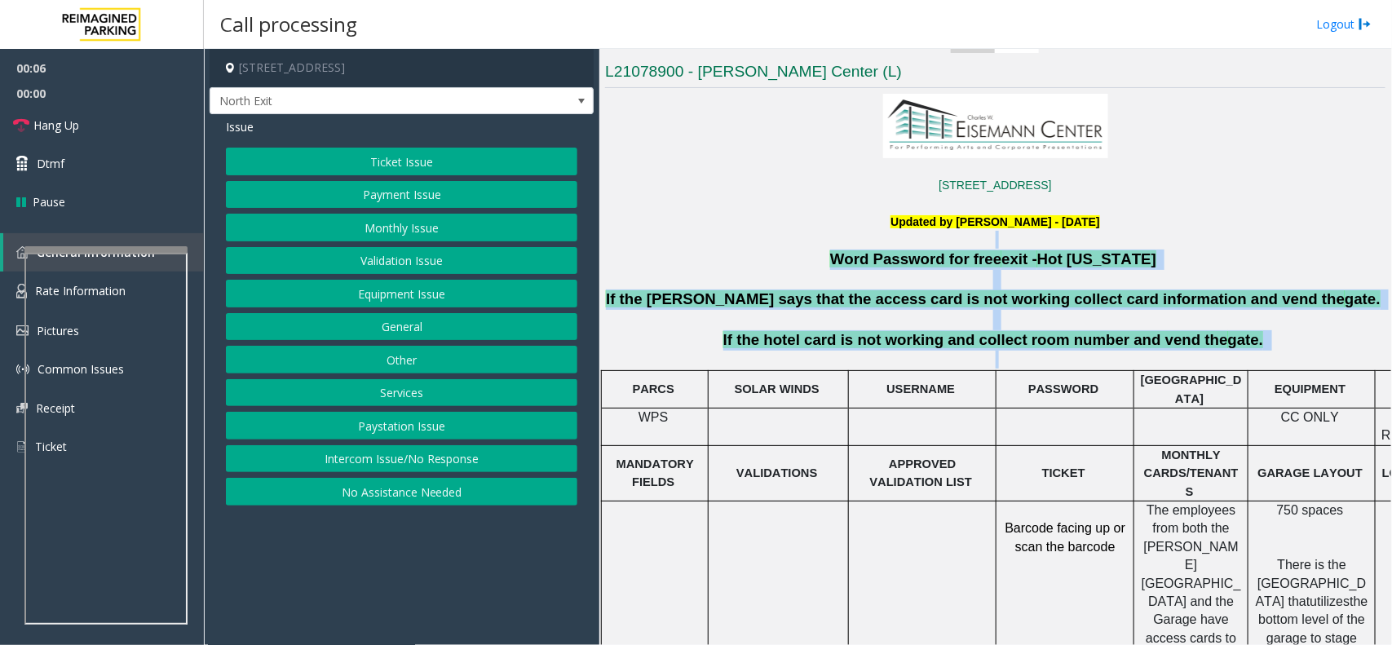
click at [834, 247] on p at bounding box center [995, 240] width 781 height 18
drag, startPoint x: 834, startPoint y: 247, endPoint x: 1234, endPoint y: 365, distance: 417.3
click at [1248, 349] on p "If the hotel card is not working and collect room number and vend the gate." at bounding box center [996, 340] width 784 height 20
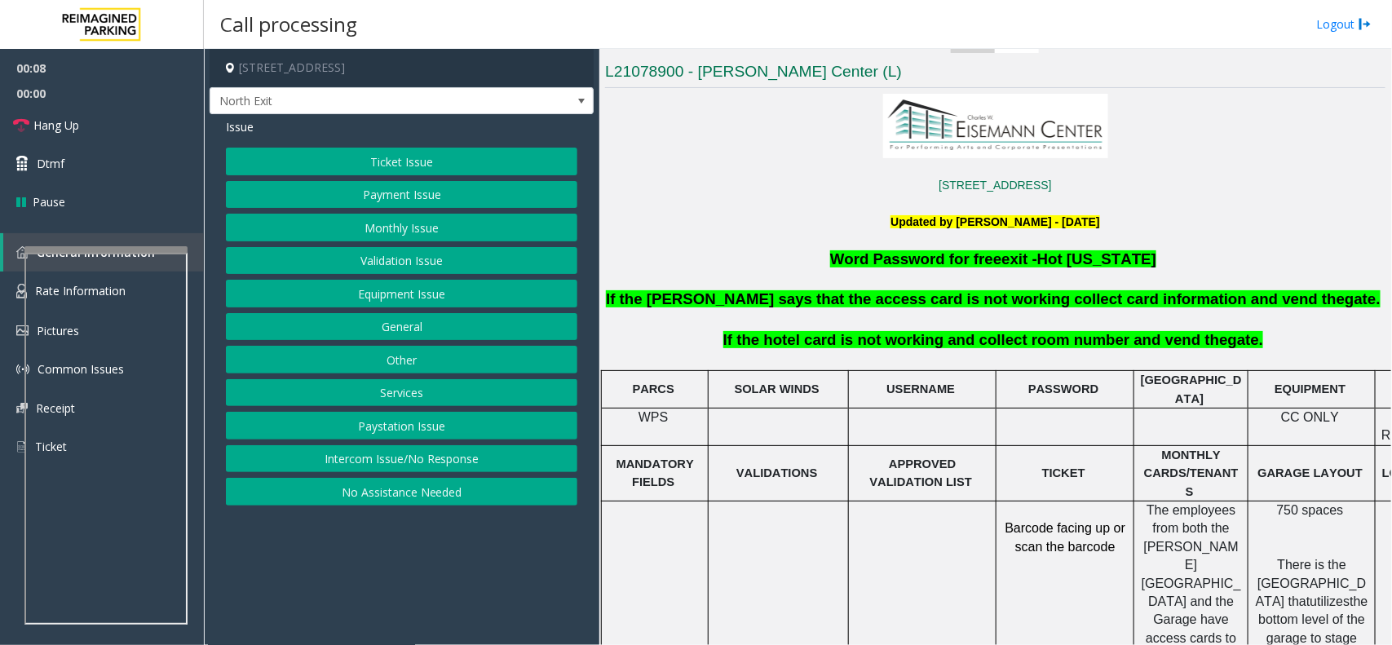
click at [426, 396] on button "Services" at bounding box center [402, 393] width 352 height 28
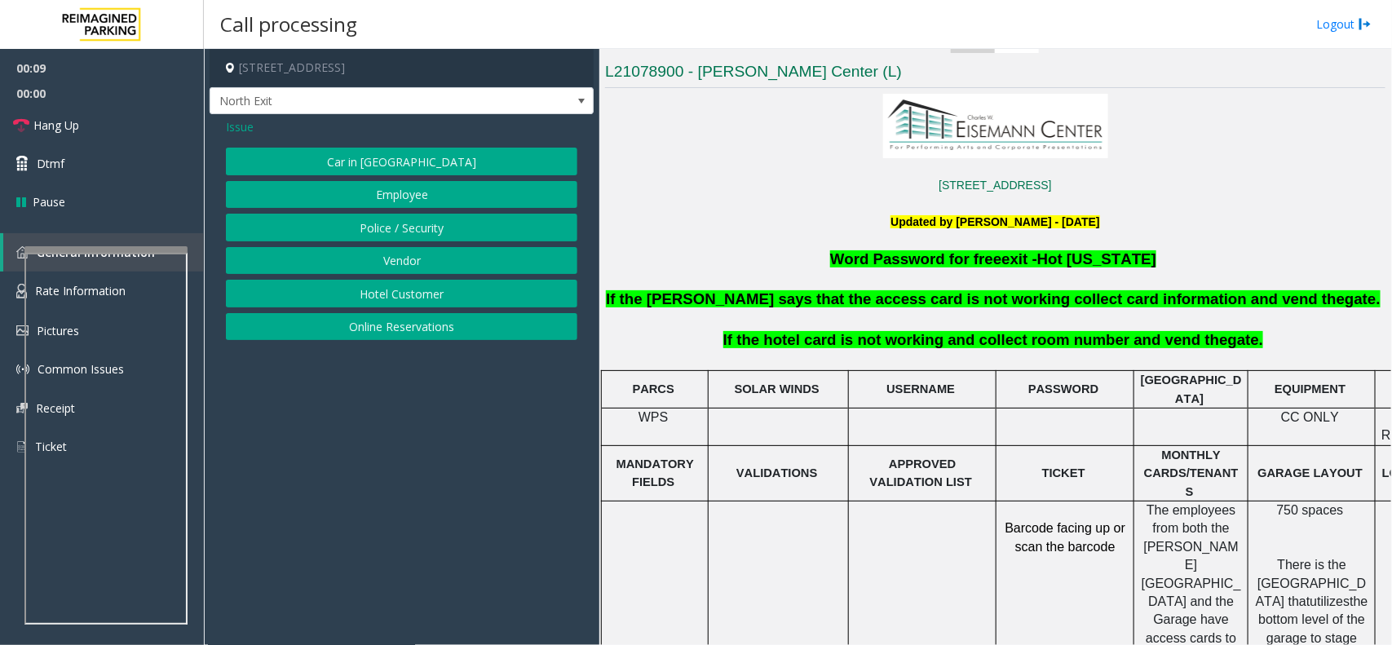
click at [409, 300] on button "Hotel Customer" at bounding box center [402, 294] width 352 height 28
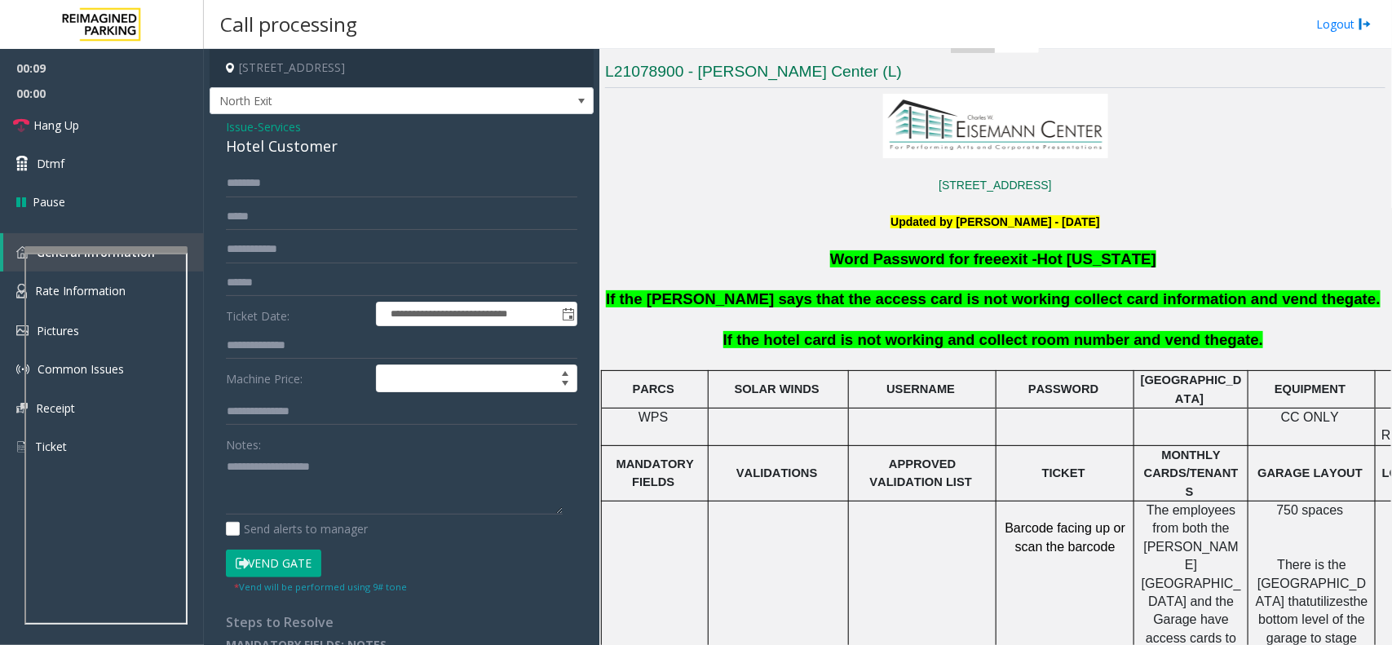
click at [304, 453] on div "Notes:" at bounding box center [402, 473] width 352 height 84
click at [320, 471] on textarea at bounding box center [394, 483] width 337 height 61
click at [316, 164] on div "**********" at bounding box center [402, 391] width 384 height 555
click at [316, 148] on div "Hotel Customer" at bounding box center [402, 146] width 352 height 22
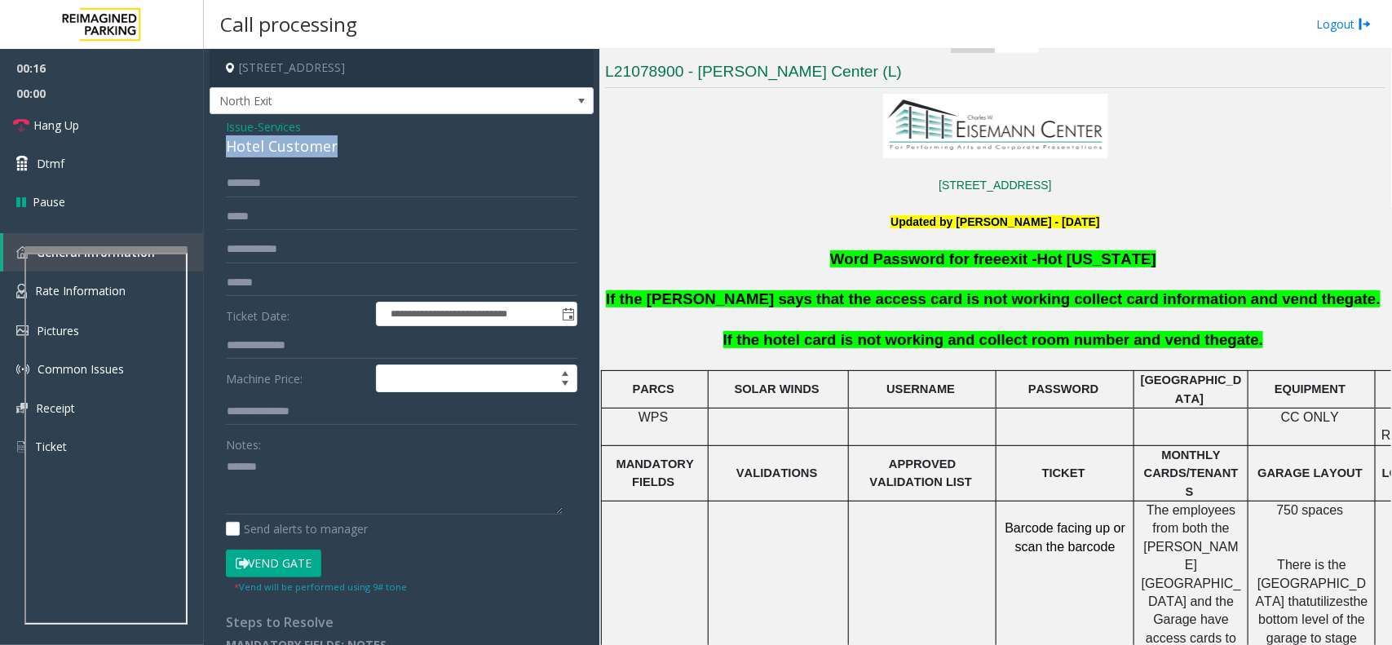
click at [316, 148] on div "Hotel Customer" at bounding box center [402, 146] width 352 height 22
copy div "Hotel Customer"
click at [327, 459] on textarea at bounding box center [394, 483] width 337 height 61
paste textarea "**********"
type textarea "**********"
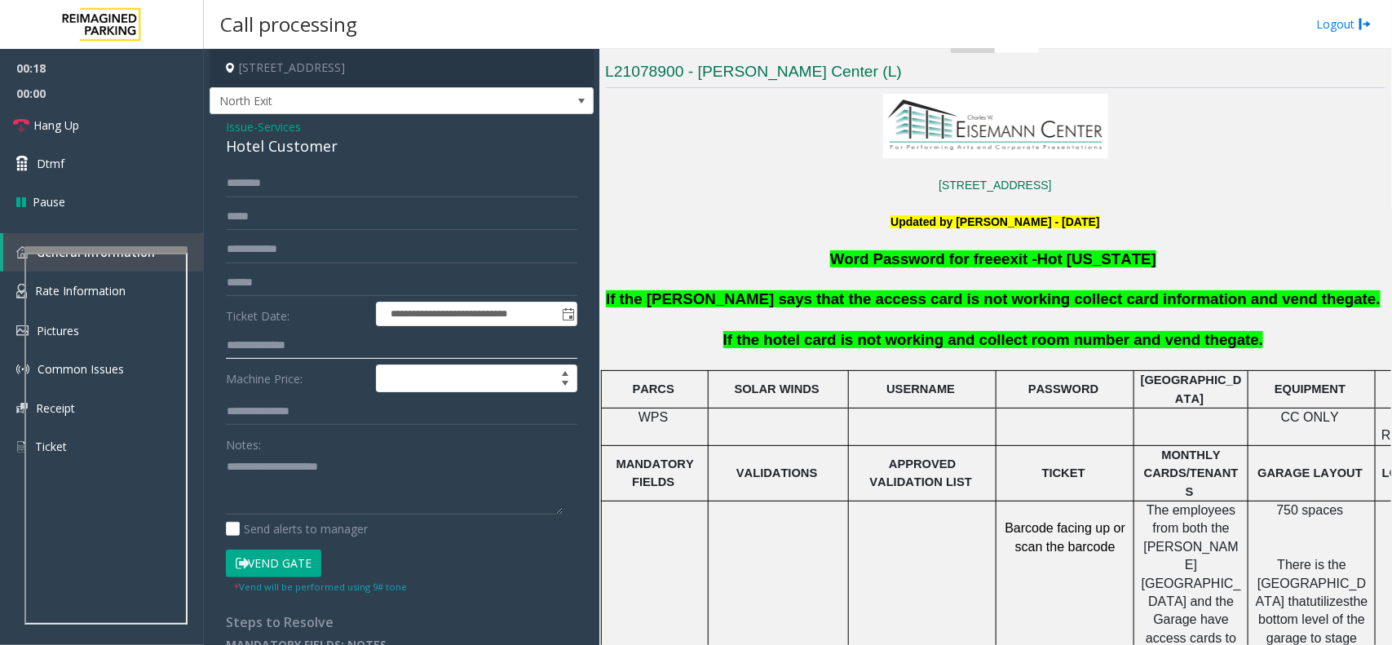
click at [266, 343] on input "text" at bounding box center [402, 346] width 352 height 28
type input "***"
click at [277, 568] on button "Vend Gate" at bounding box center [273, 564] width 95 height 28
click at [294, 496] on textarea at bounding box center [394, 483] width 337 height 61
type textarea "**********"
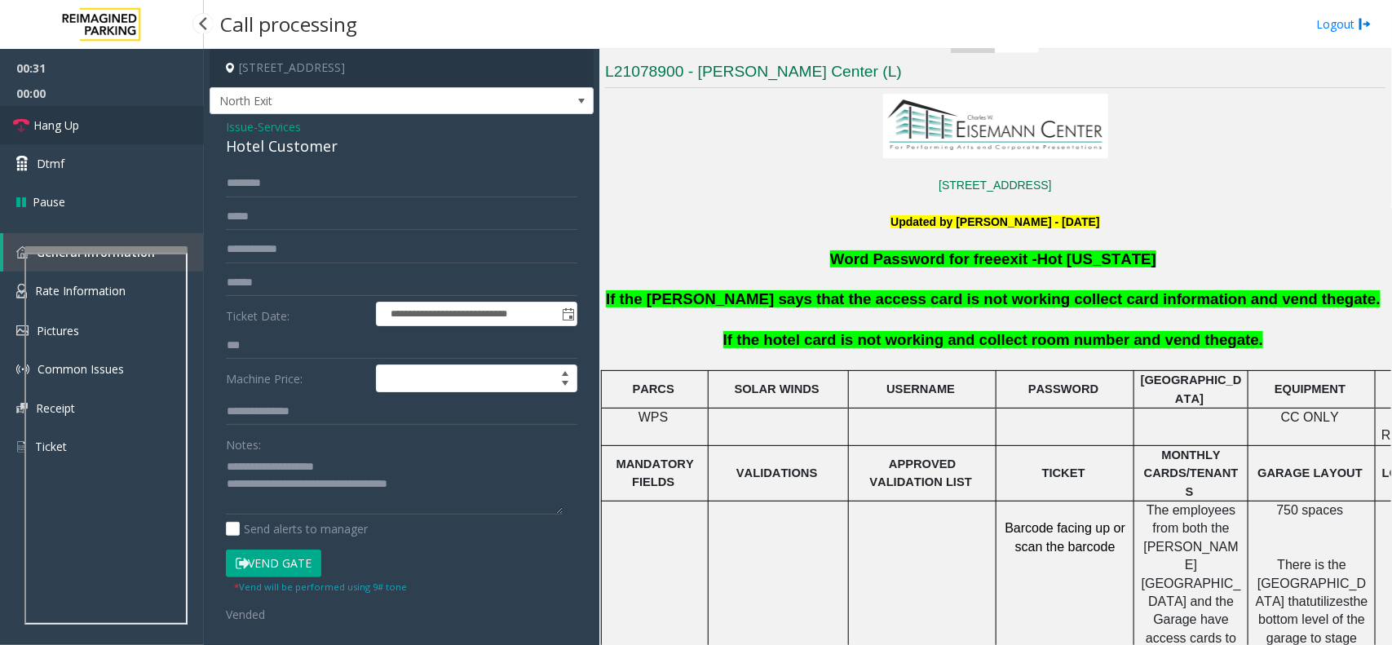
click at [102, 130] on link "Hang Up" at bounding box center [102, 125] width 204 height 38
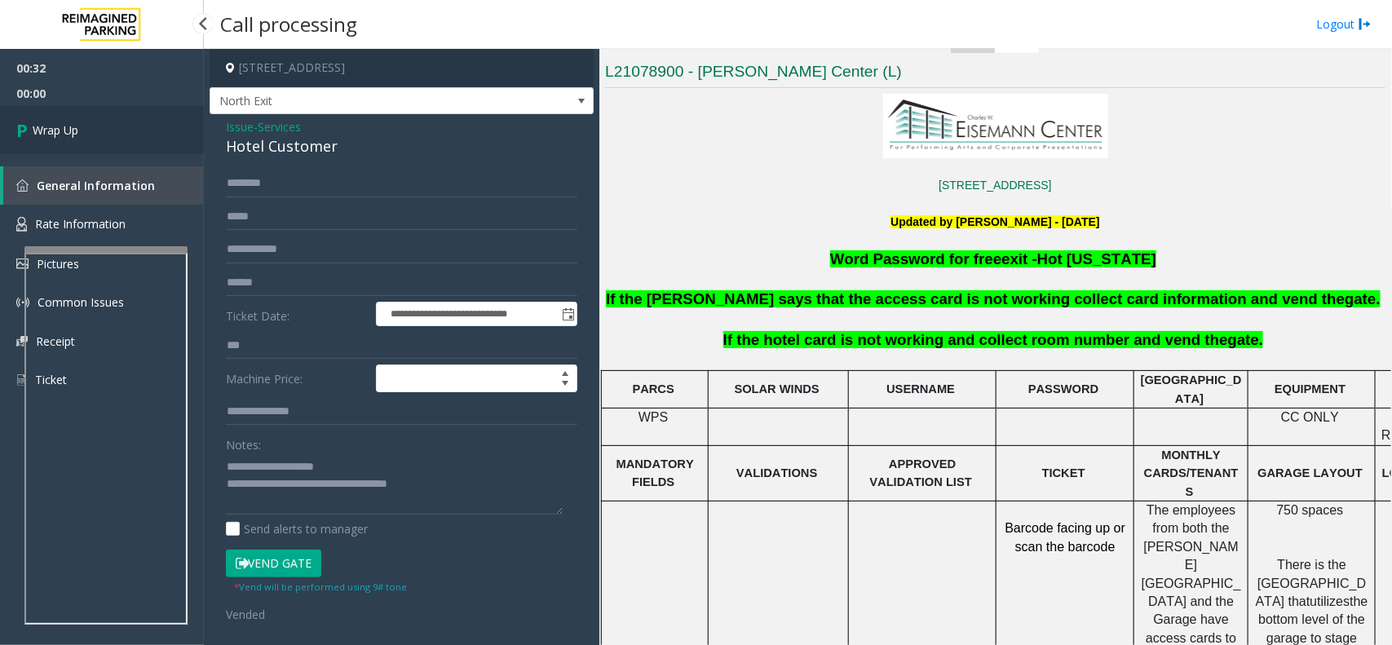
click at [102, 130] on link "Wrap Up" at bounding box center [102, 130] width 204 height 48
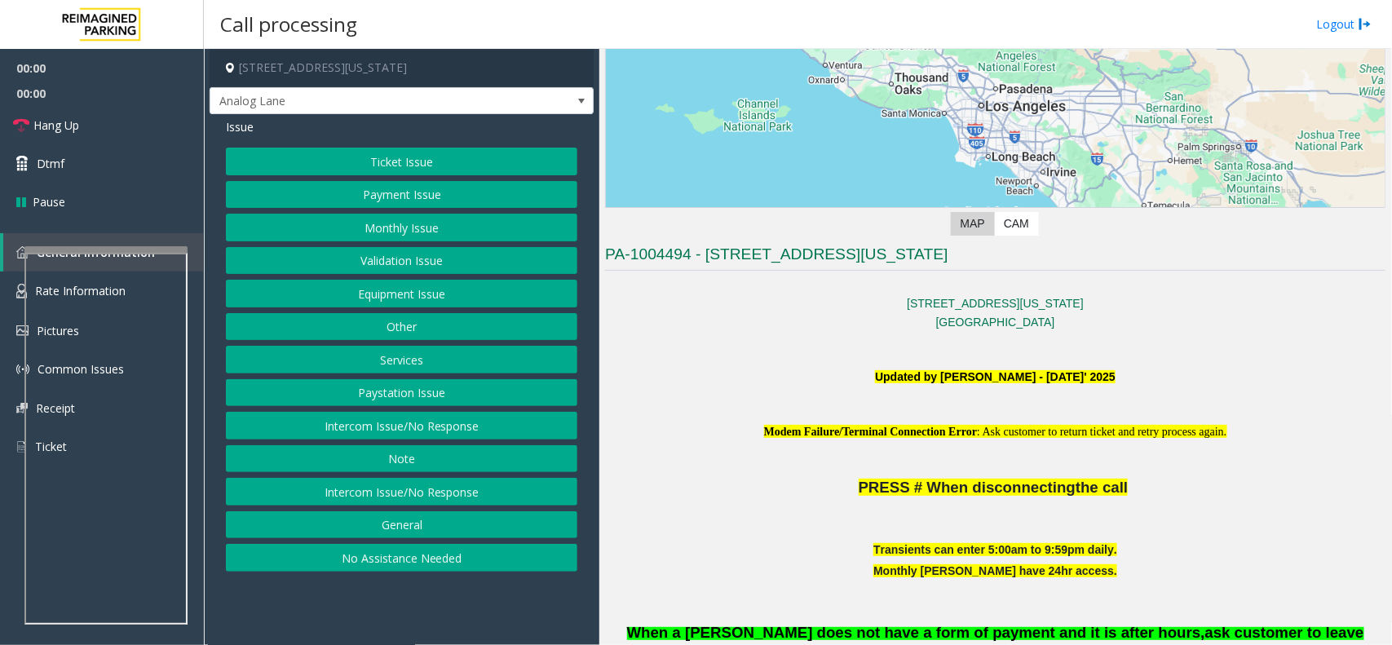
scroll to position [510, 0]
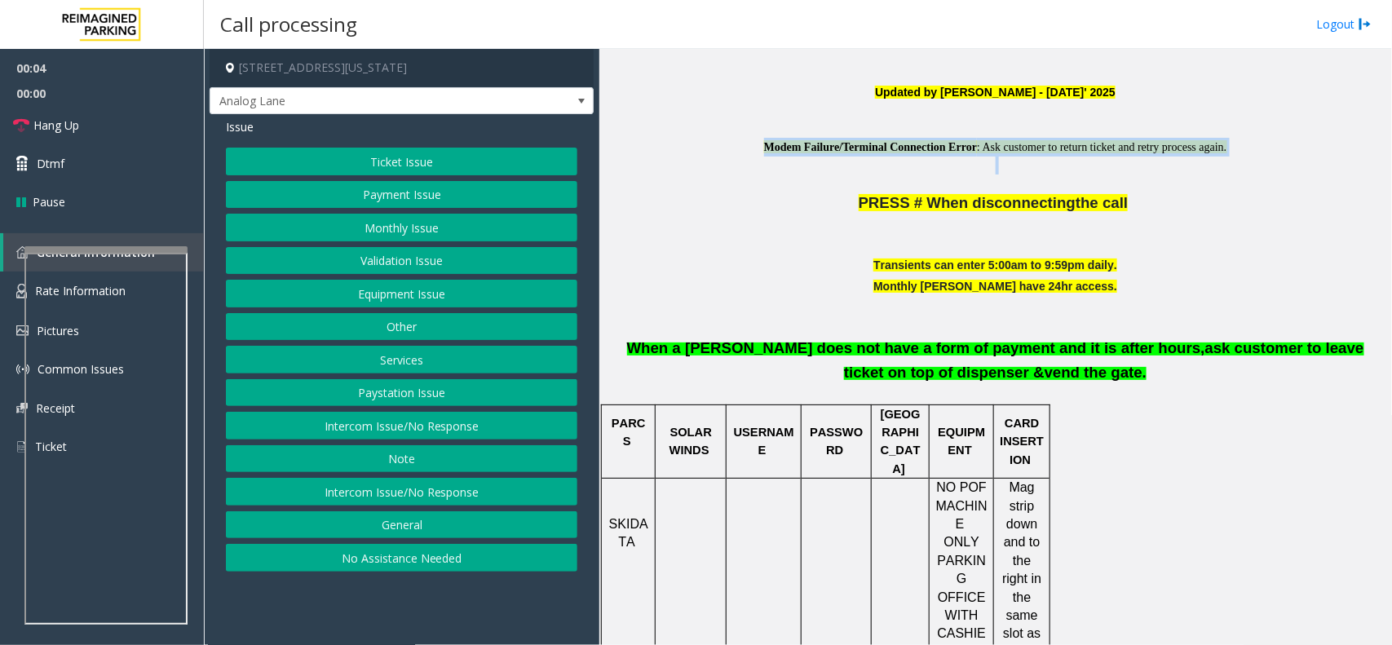
drag, startPoint x: 683, startPoint y: 144, endPoint x: 1287, endPoint y: 161, distance: 604.6
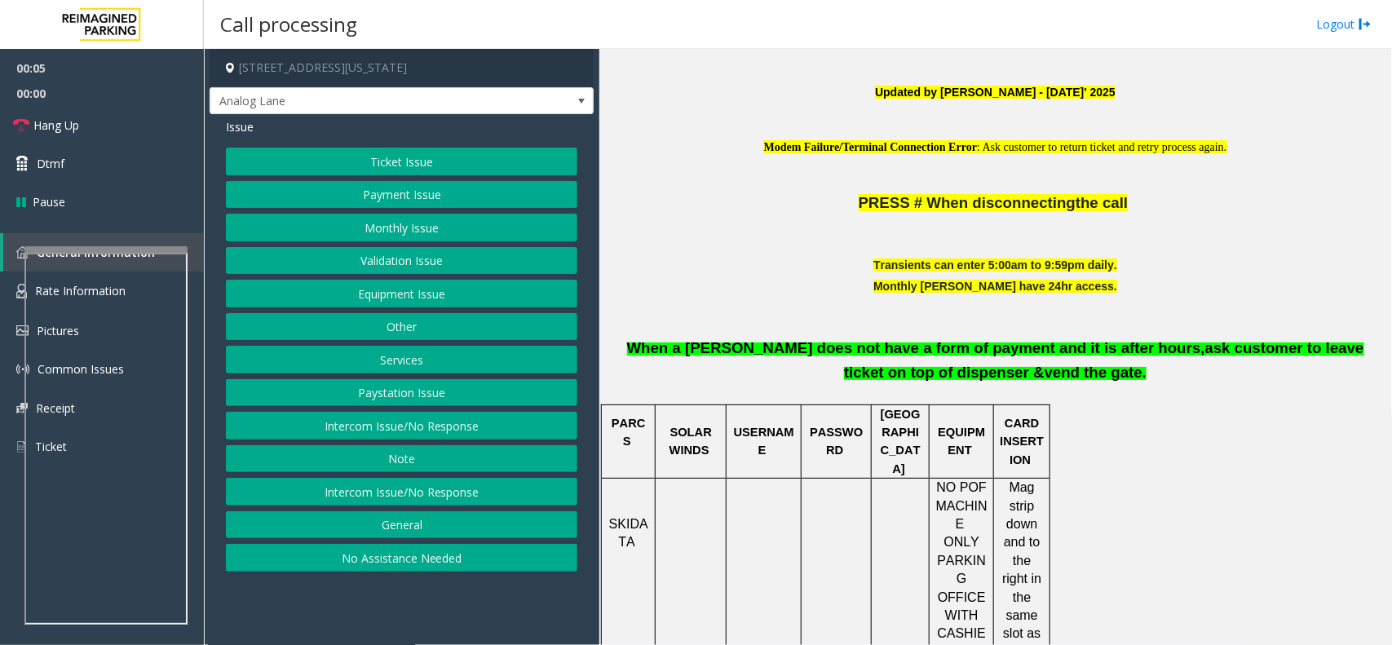
click at [1234, 212] on p "PRESS # When disconnecting the call" at bounding box center [995, 203] width 781 height 20
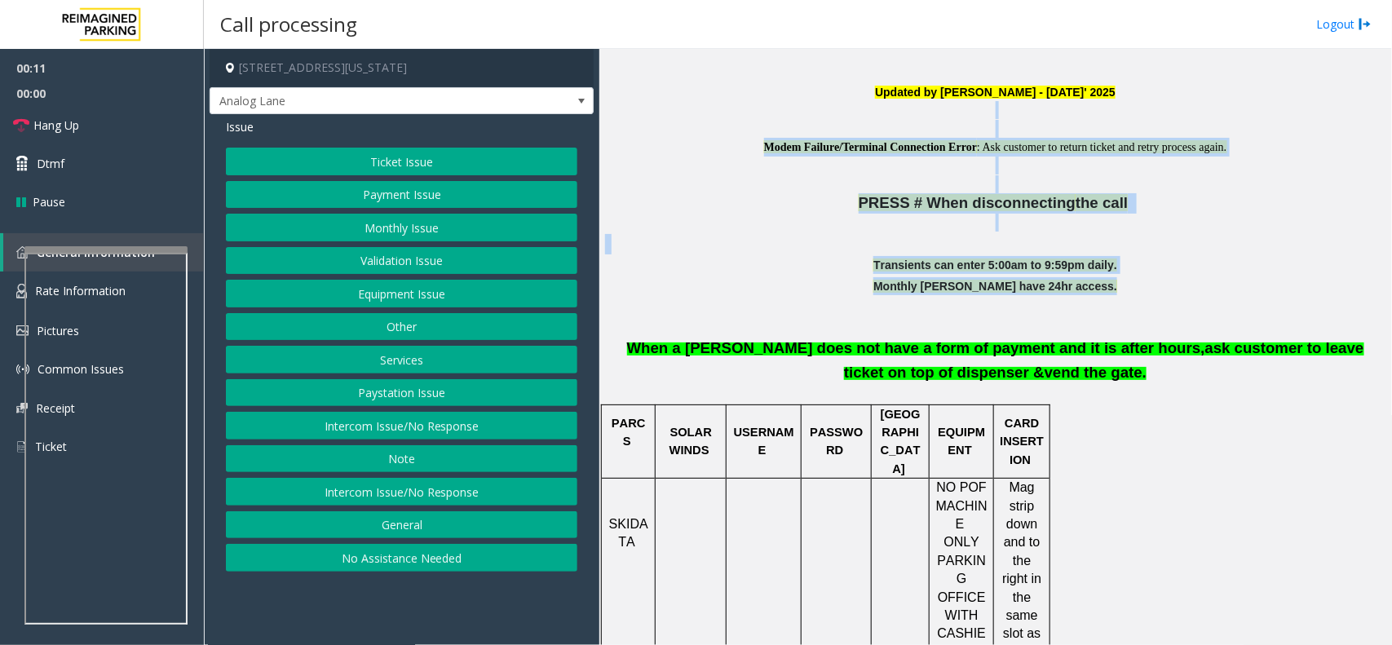
drag, startPoint x: 1167, startPoint y: 299, endPoint x: 840, endPoint y: 110, distance: 377.8
click at [763, 125] on p at bounding box center [995, 129] width 781 height 18
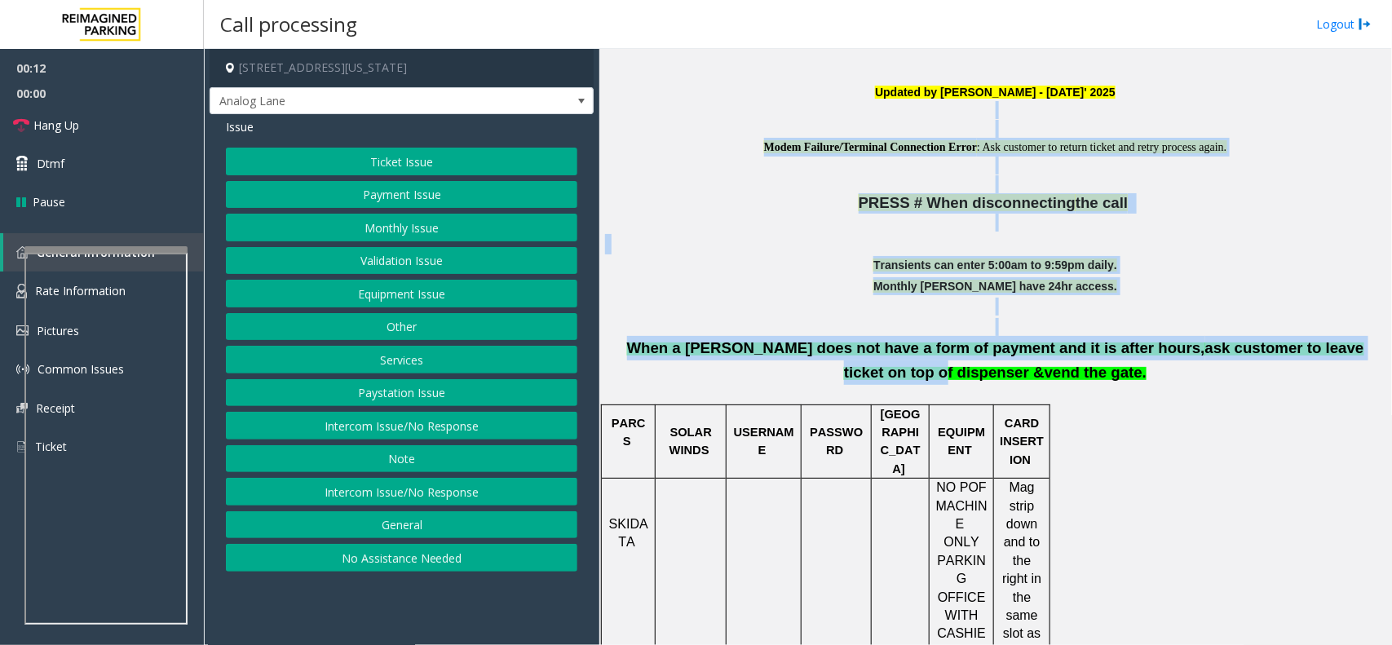
drag, startPoint x: 760, startPoint y: 106, endPoint x: 1283, endPoint y: 347, distance: 575.5
click at [689, 227] on p at bounding box center [995, 223] width 781 height 18
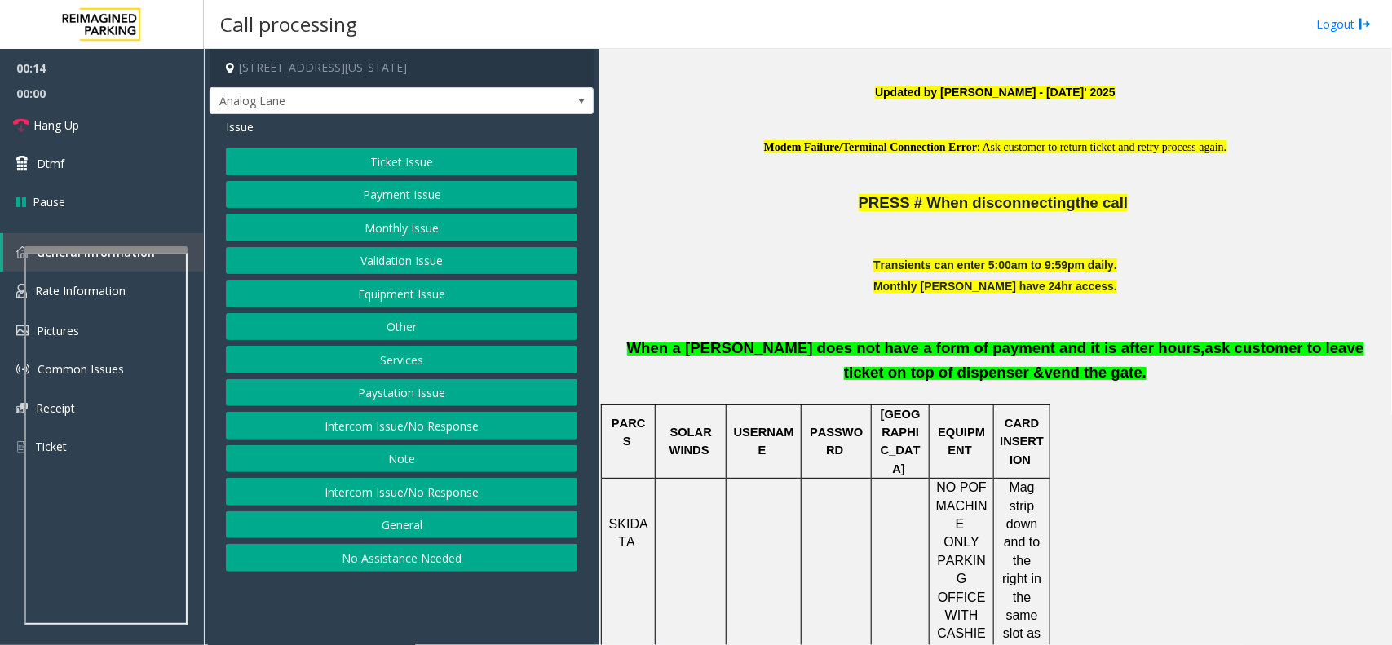
click at [345, 431] on button "Intercom Issue/No Response" at bounding box center [402, 426] width 352 height 28
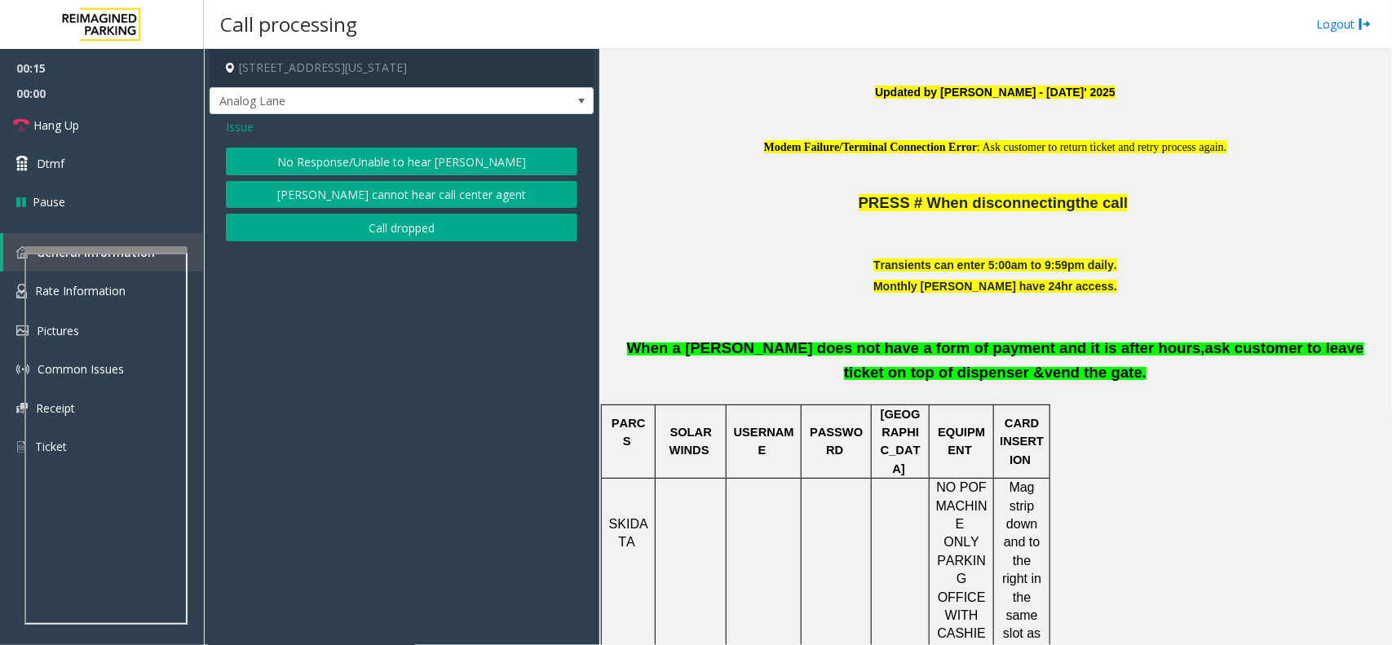
click at [381, 141] on div "Issue No Response/Unable to hear parker Parker cannot hear call center agent Ca…" at bounding box center [402, 181] width 384 height 135
click at [376, 164] on button "No Response/Unable to hear [PERSON_NAME]" at bounding box center [402, 162] width 352 height 28
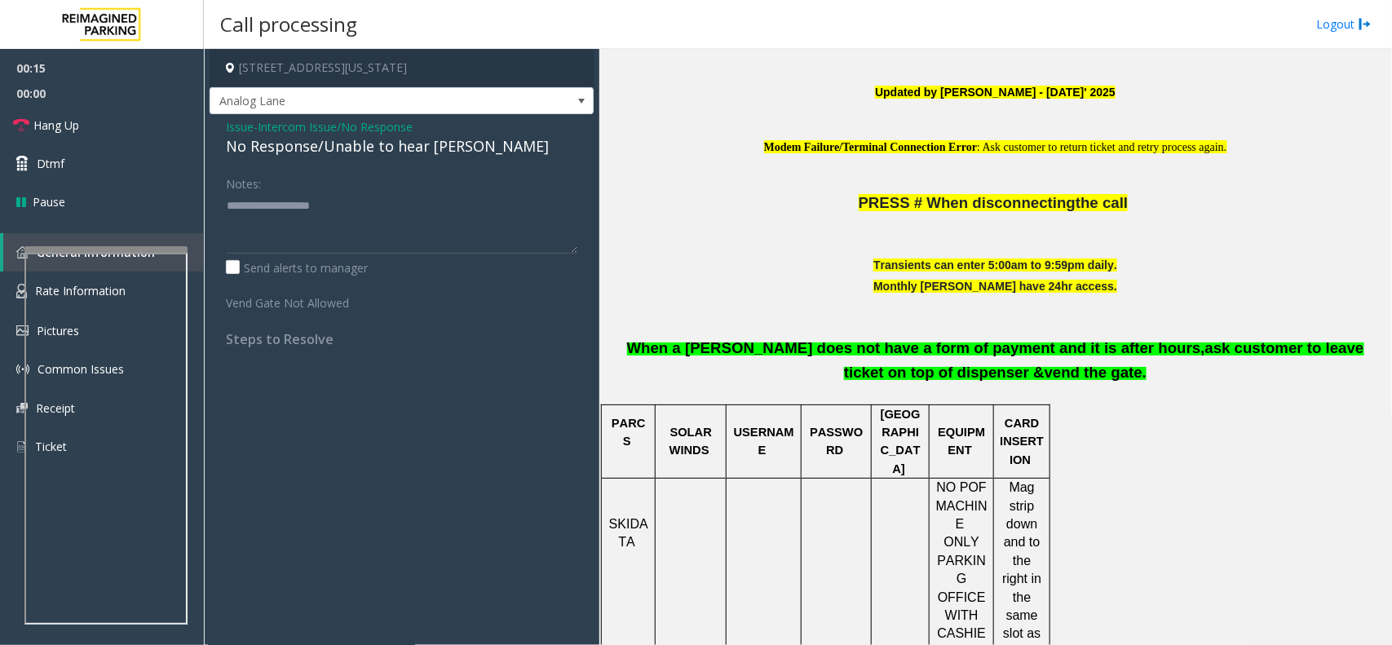
click at [380, 157] on div "No Response/Unable to hear [PERSON_NAME]" at bounding box center [402, 146] width 352 height 22
click at [500, 204] on textarea at bounding box center [402, 222] width 352 height 61
type textarea "**********"
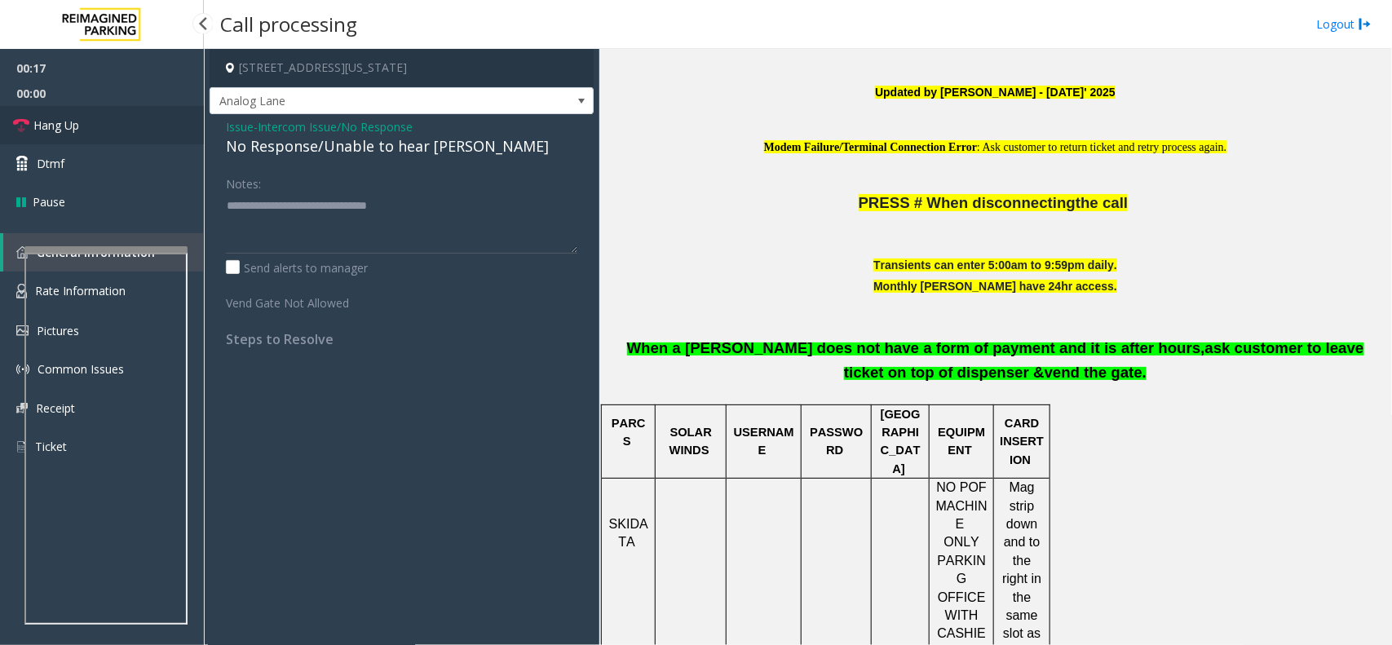
click at [112, 133] on link "Hang Up" at bounding box center [102, 125] width 204 height 38
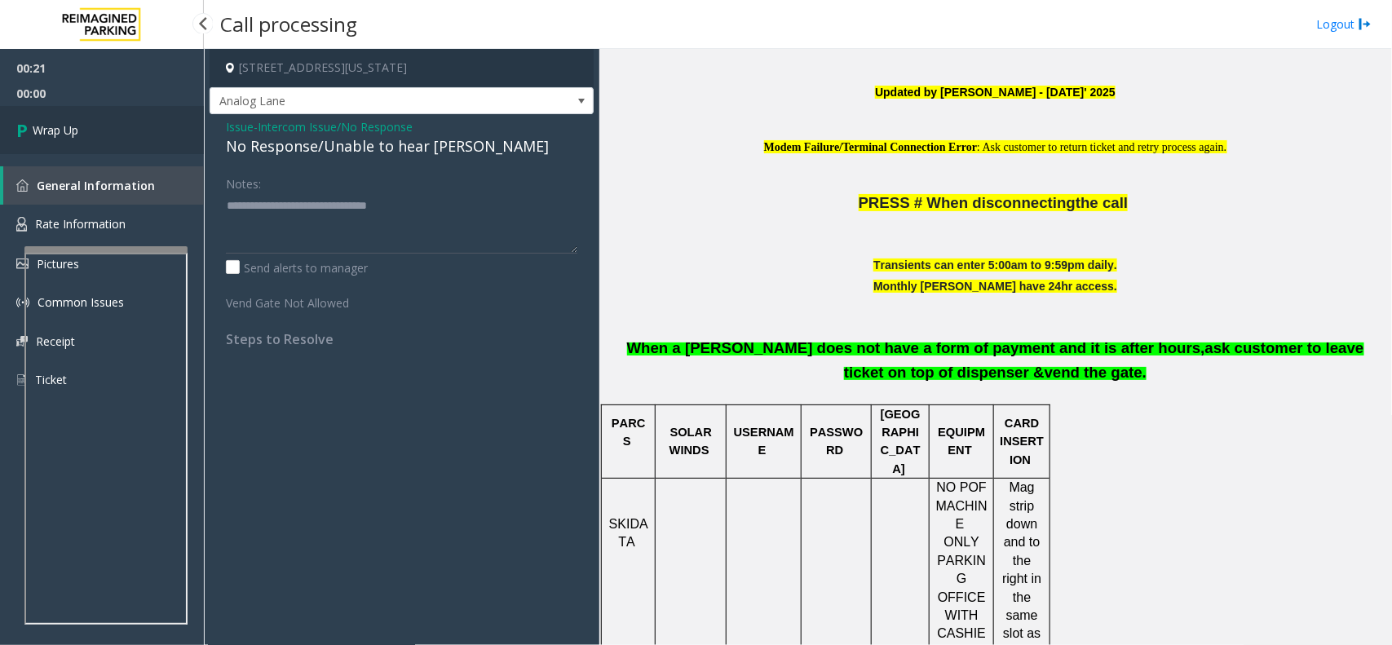
click at [112, 133] on link "Wrap Up" at bounding box center [102, 130] width 204 height 48
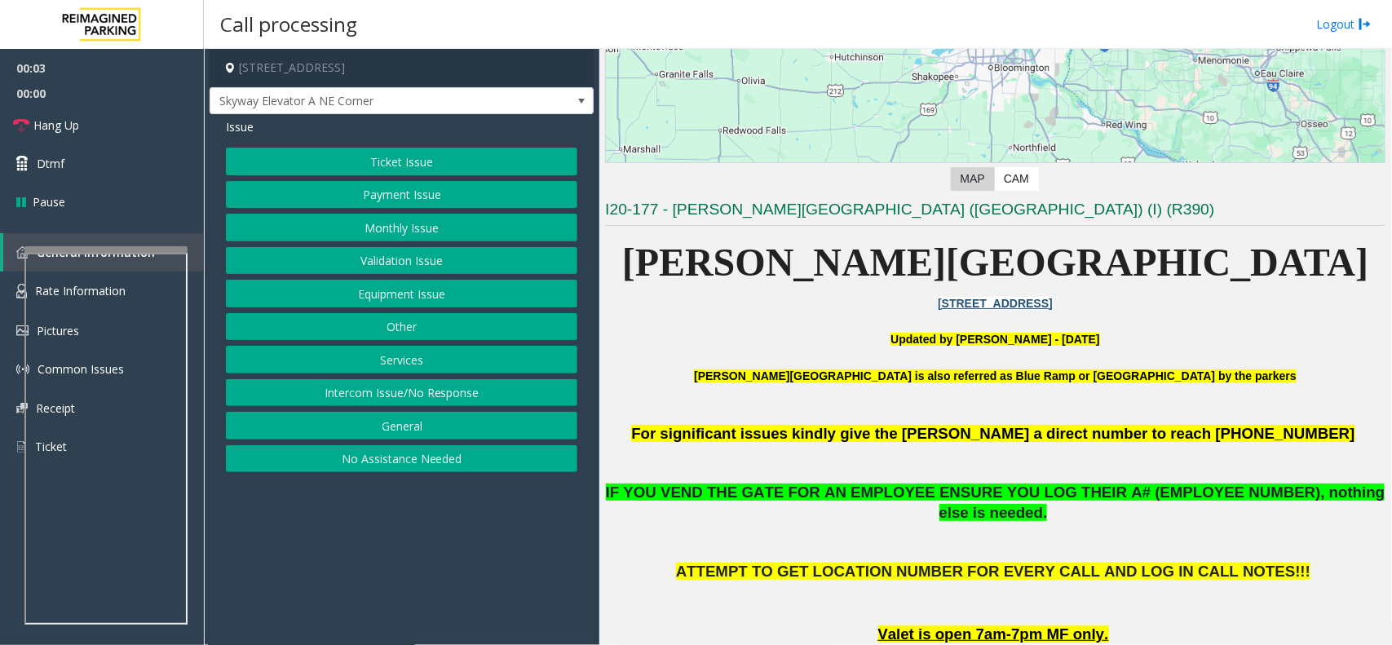
scroll to position [510, 0]
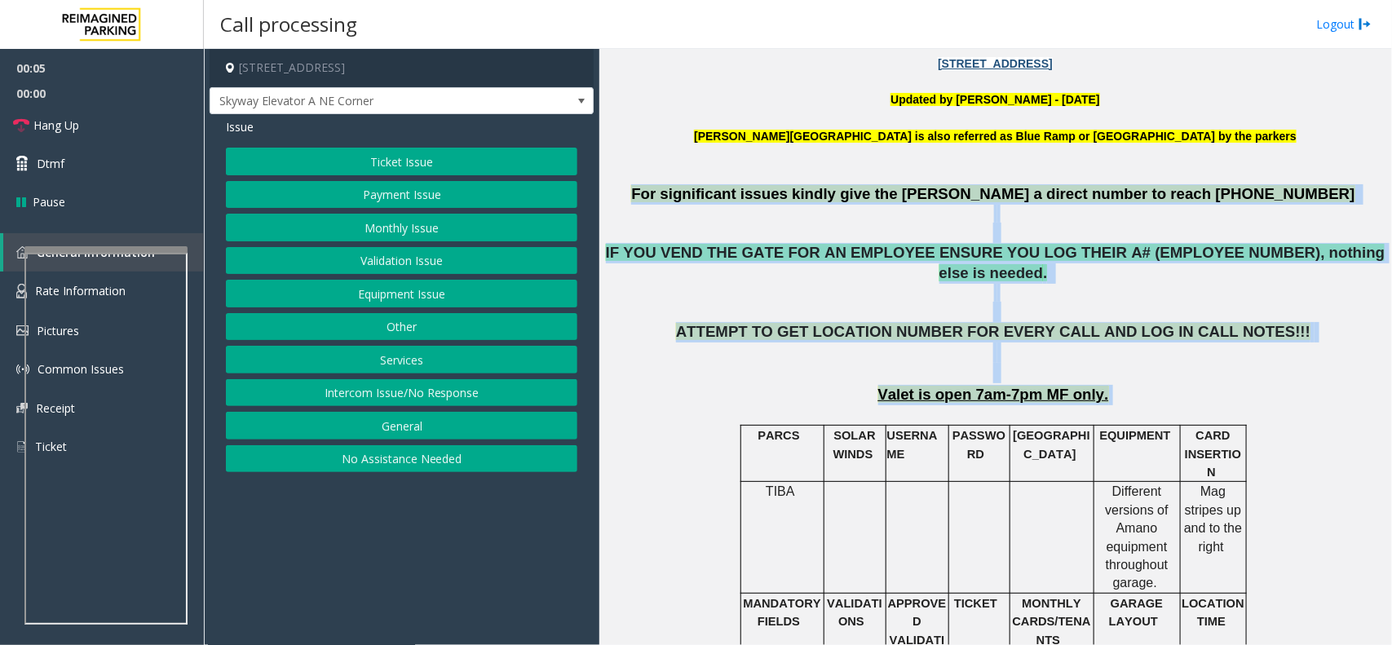
drag, startPoint x: 710, startPoint y: 186, endPoint x: 1126, endPoint y: 382, distance: 460.5
click at [1126, 385] on p "Valet is open 7am-7pm MF only." at bounding box center [995, 395] width 781 height 20
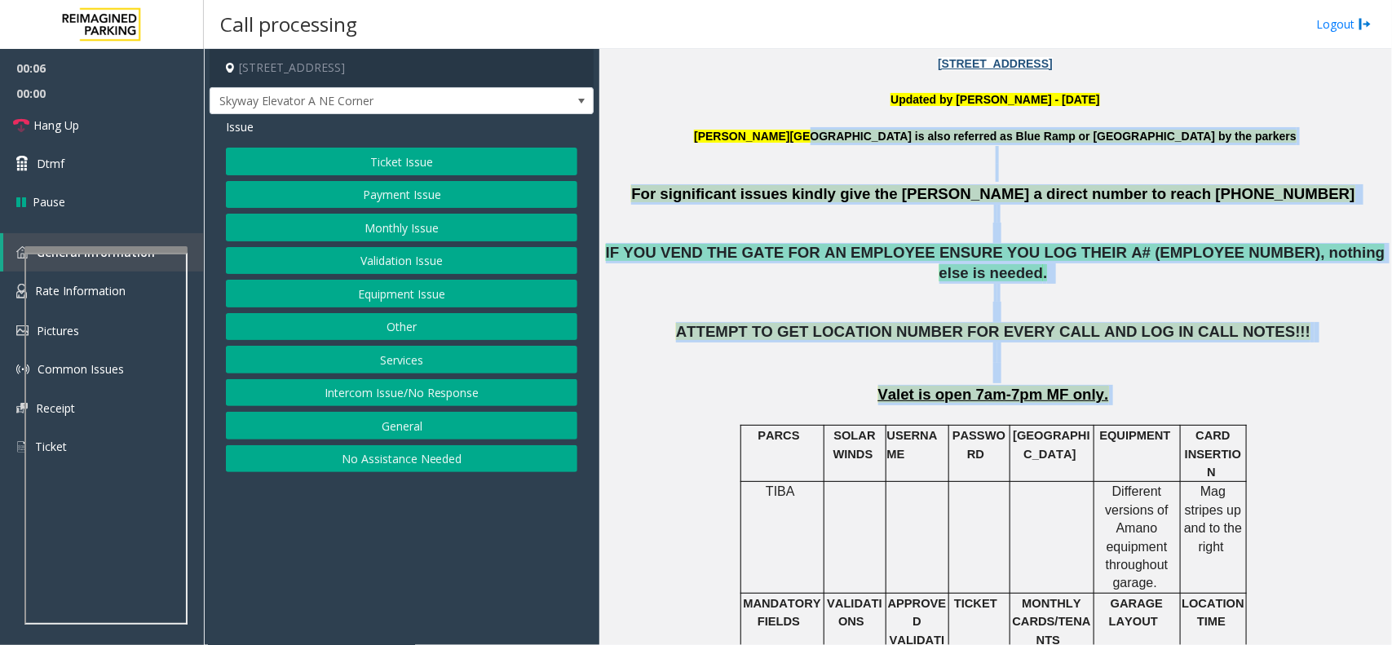
drag, startPoint x: 1126, startPoint y: 382, endPoint x: 852, endPoint y: 129, distance: 372.9
click at [791, 156] on p "[PERSON_NAME][GEOGRAPHIC_DATA] is also referred as Blue Ramp or [GEOGRAPHIC_DAT…" at bounding box center [995, 145] width 781 height 37
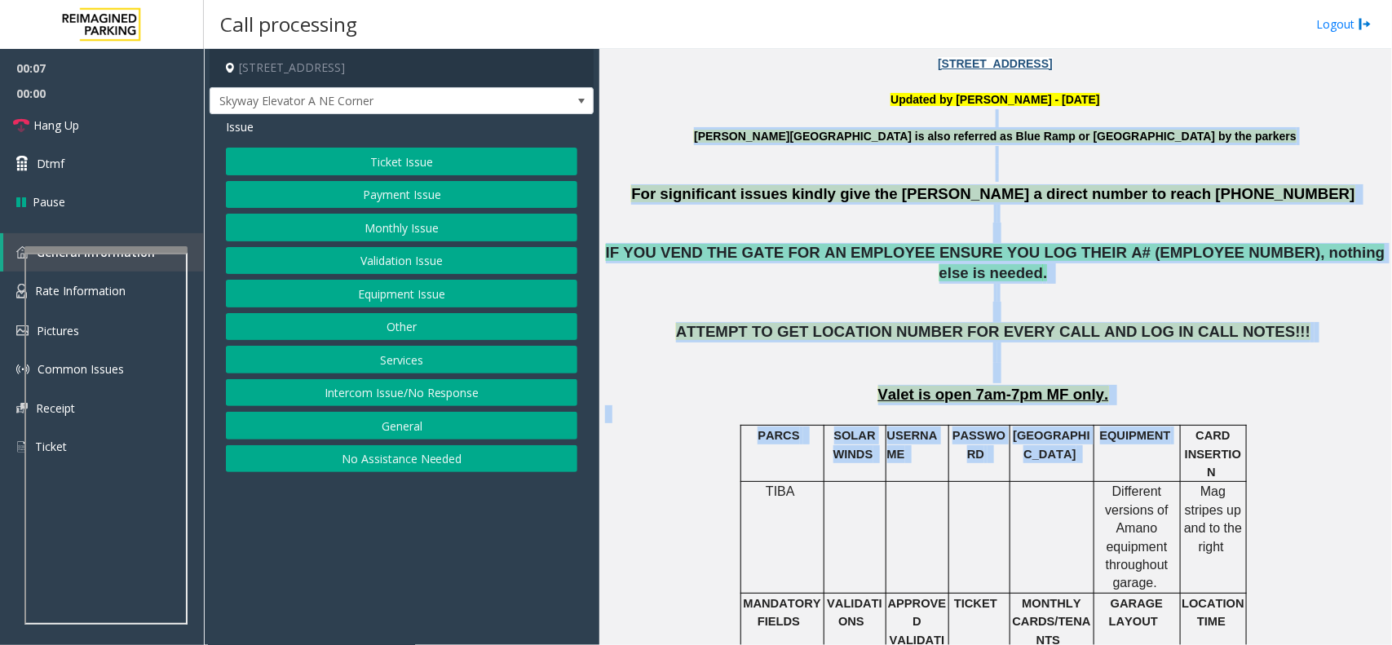
drag, startPoint x: 747, startPoint y: 124, endPoint x: 1177, endPoint y: 422, distance: 523.3
click at [1181, 334] on p "ATTEMPT TO GET LOCATION NUMBER FOR EVERY CALL AND LOG IN CALL NOTES!!!" at bounding box center [995, 352] width 781 height 60
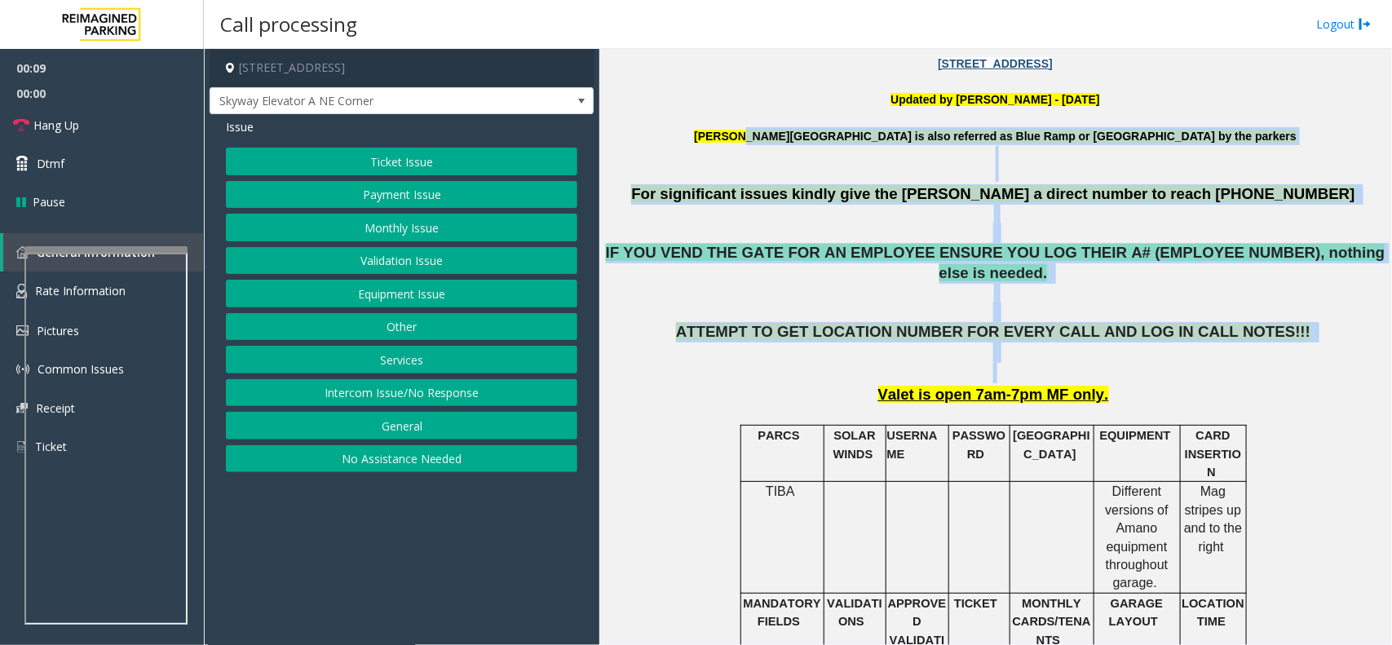
drag, startPoint x: 1168, startPoint y: 363, endPoint x: 806, endPoint y: 129, distance: 431.2
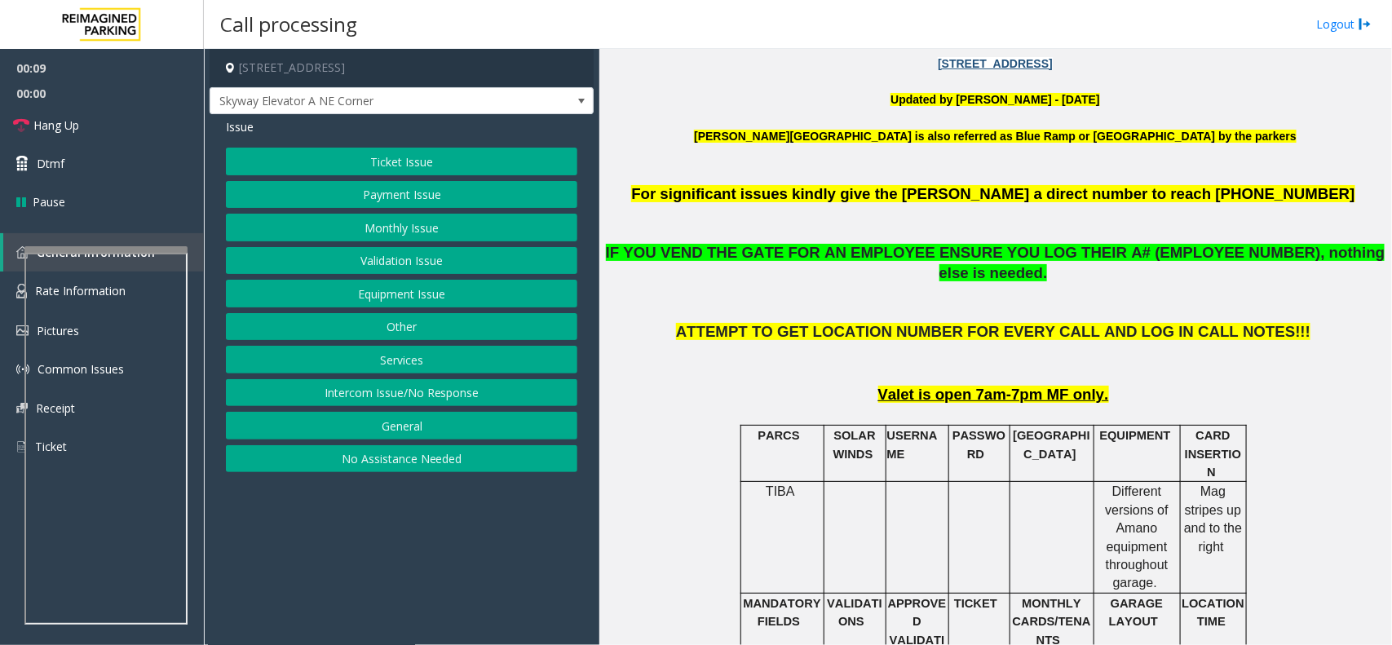
click at [738, 137] on p "[PERSON_NAME][GEOGRAPHIC_DATA] is also referred as Blue Ramp or [GEOGRAPHIC_DAT…" at bounding box center [995, 145] width 781 height 37
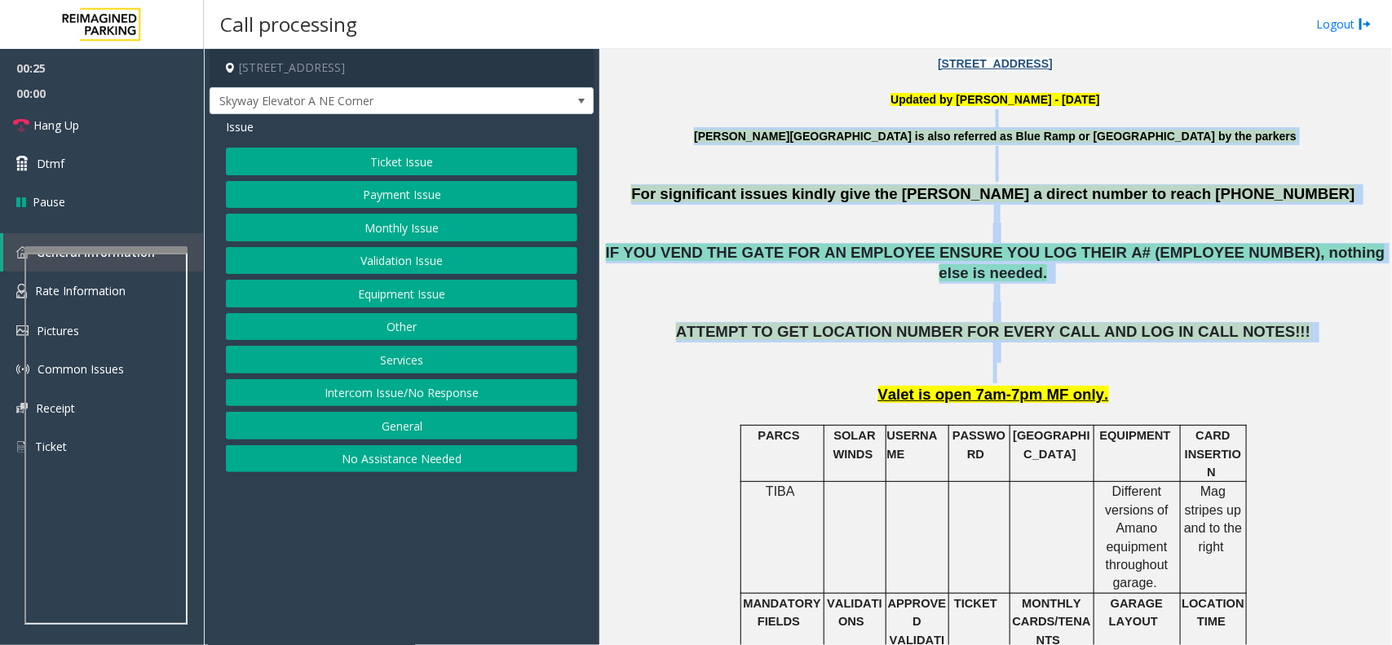
drag, startPoint x: 753, startPoint y: 124, endPoint x: 1146, endPoint y: 351, distance: 453.8
click at [1146, 351] on p "ATTEMPT TO GET LOCATION NUMBER FOR EVERY CALL AND LOG IN CALL NOTES!!!" at bounding box center [995, 352] width 781 height 60
drag, startPoint x: 1229, startPoint y: 360, endPoint x: 754, endPoint y: 135, distance: 525.4
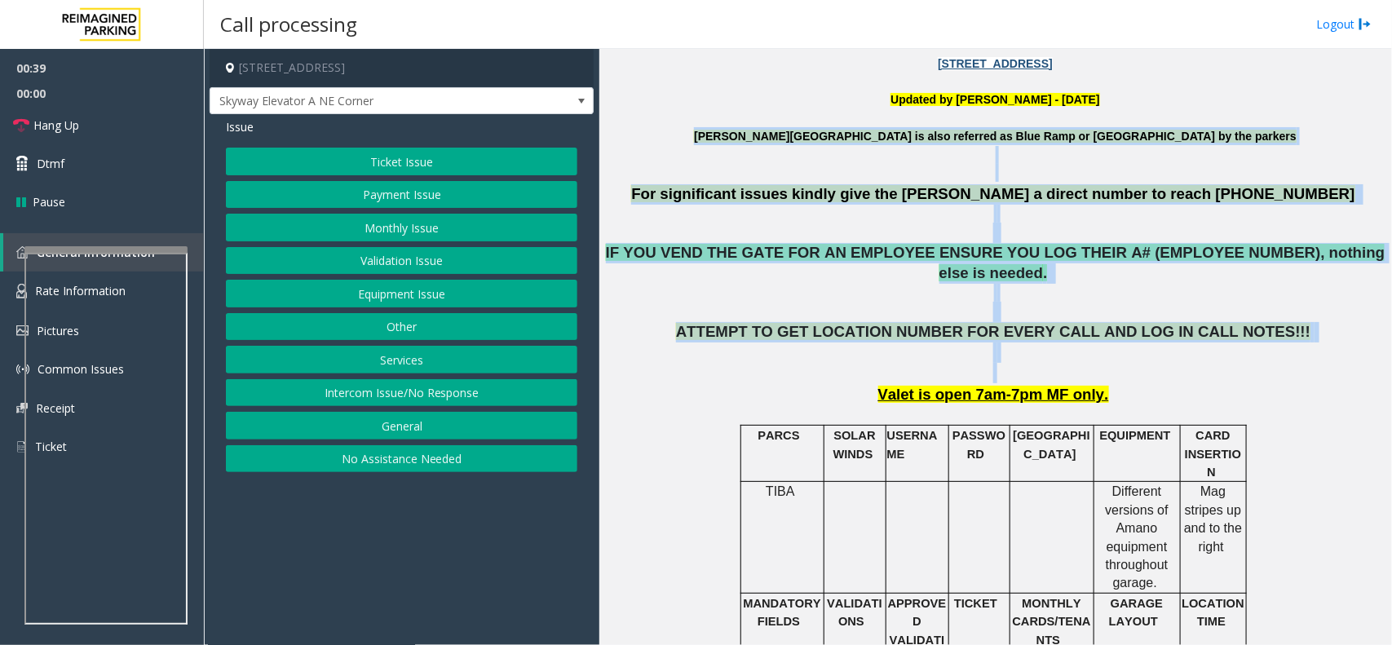
click at [426, 295] on button "Equipment Issue" at bounding box center [402, 294] width 352 height 28
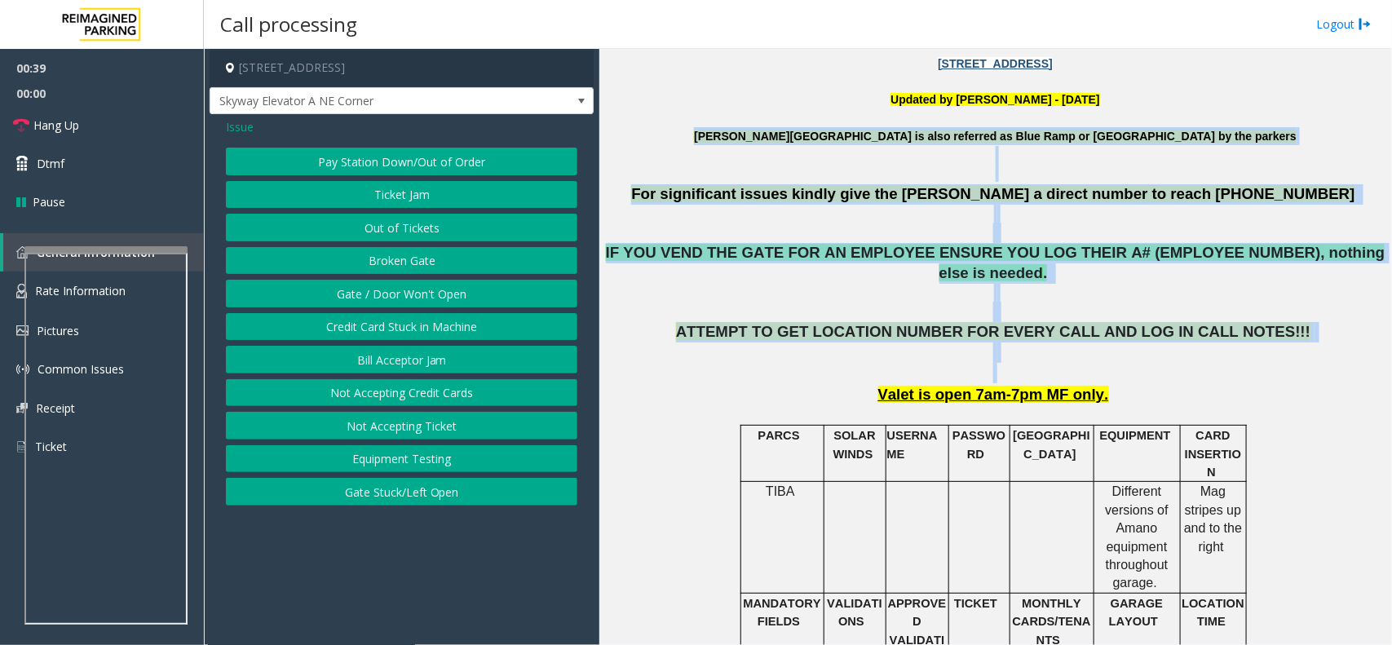
click at [426, 295] on button "Gate / Door Won't Open" at bounding box center [402, 294] width 352 height 28
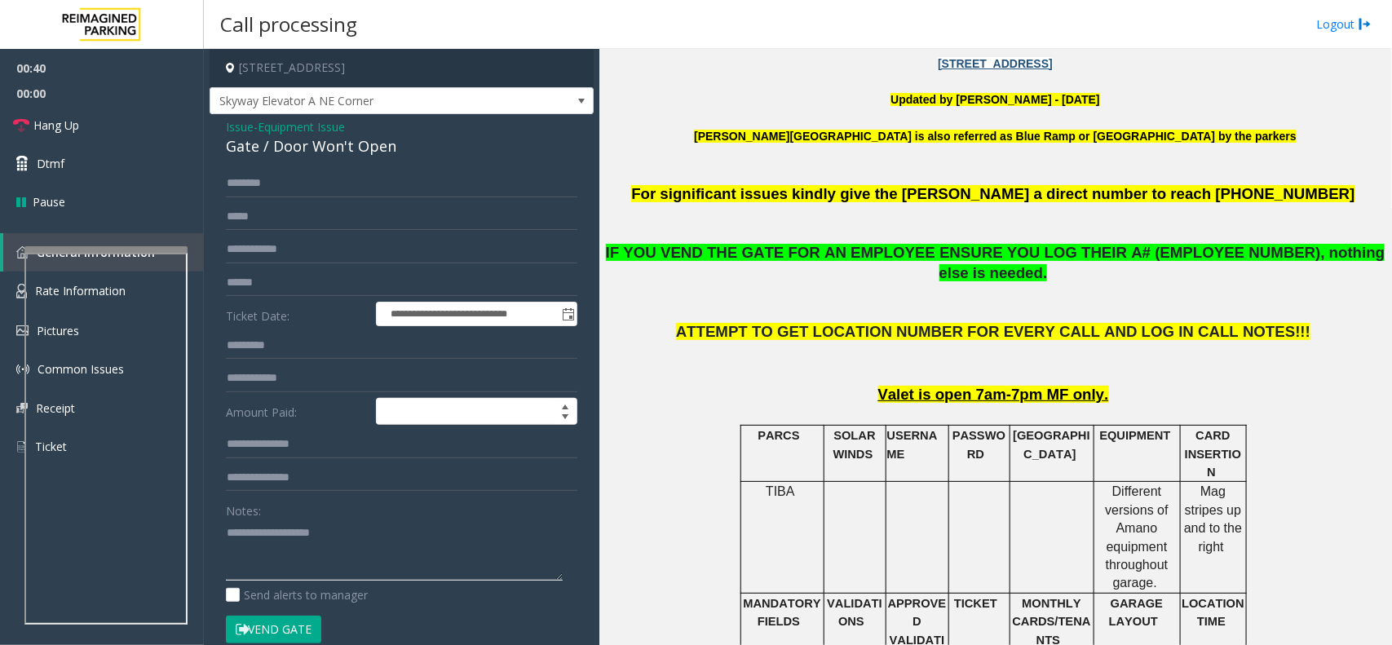
click at [298, 567] on textarea at bounding box center [394, 550] width 337 height 61
click at [141, 131] on link "Hang Up" at bounding box center [102, 125] width 204 height 38
click at [288, 528] on textarea at bounding box center [394, 550] width 337 height 61
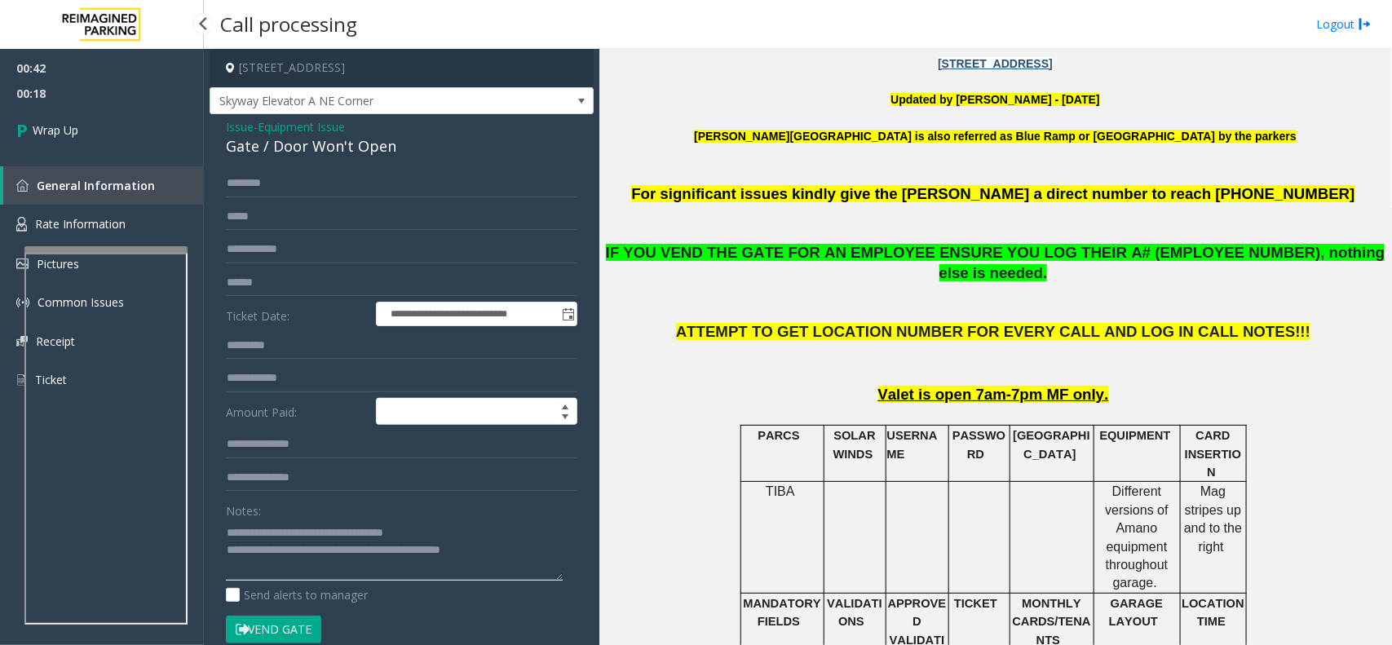
type textarea "**********"
drag, startPoint x: 102, startPoint y: 77, endPoint x: 80, endPoint y: 148, distance: 74.3
click at [102, 78] on span "00:42" at bounding box center [102, 67] width 204 height 25
click at [80, 148] on link "Wrap Up" at bounding box center [102, 130] width 204 height 48
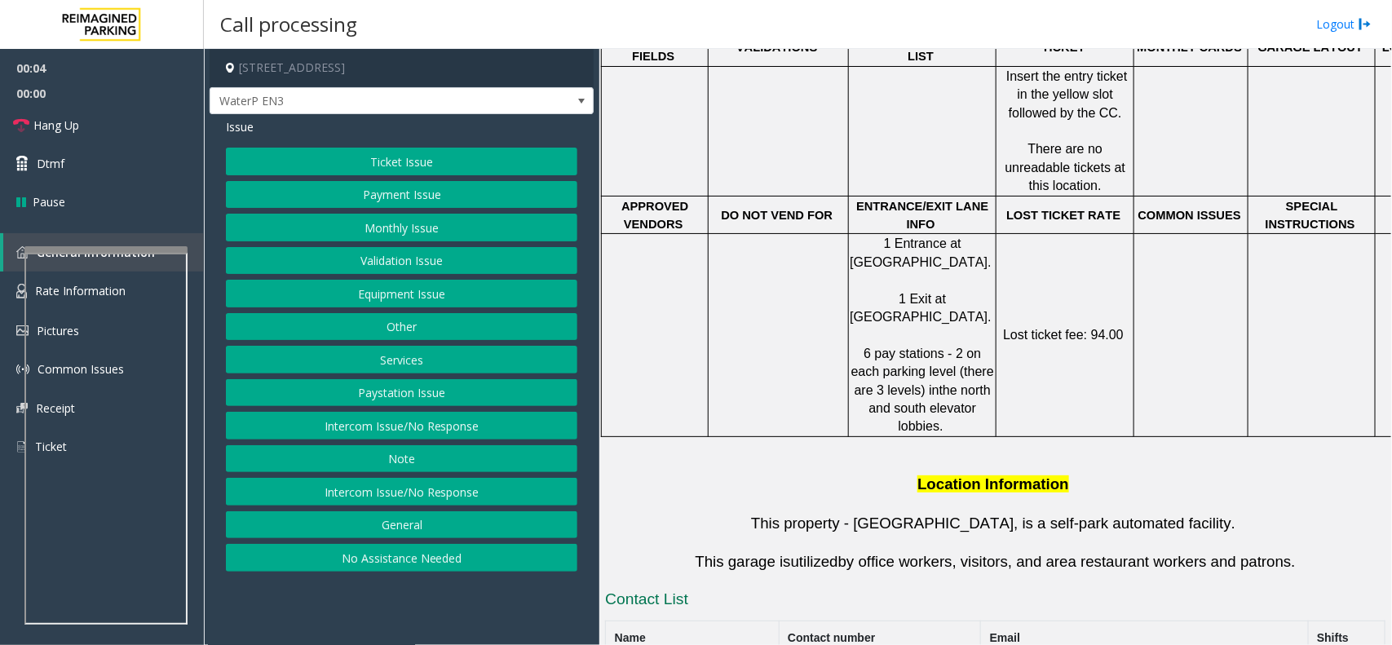
scroll to position [306, 0]
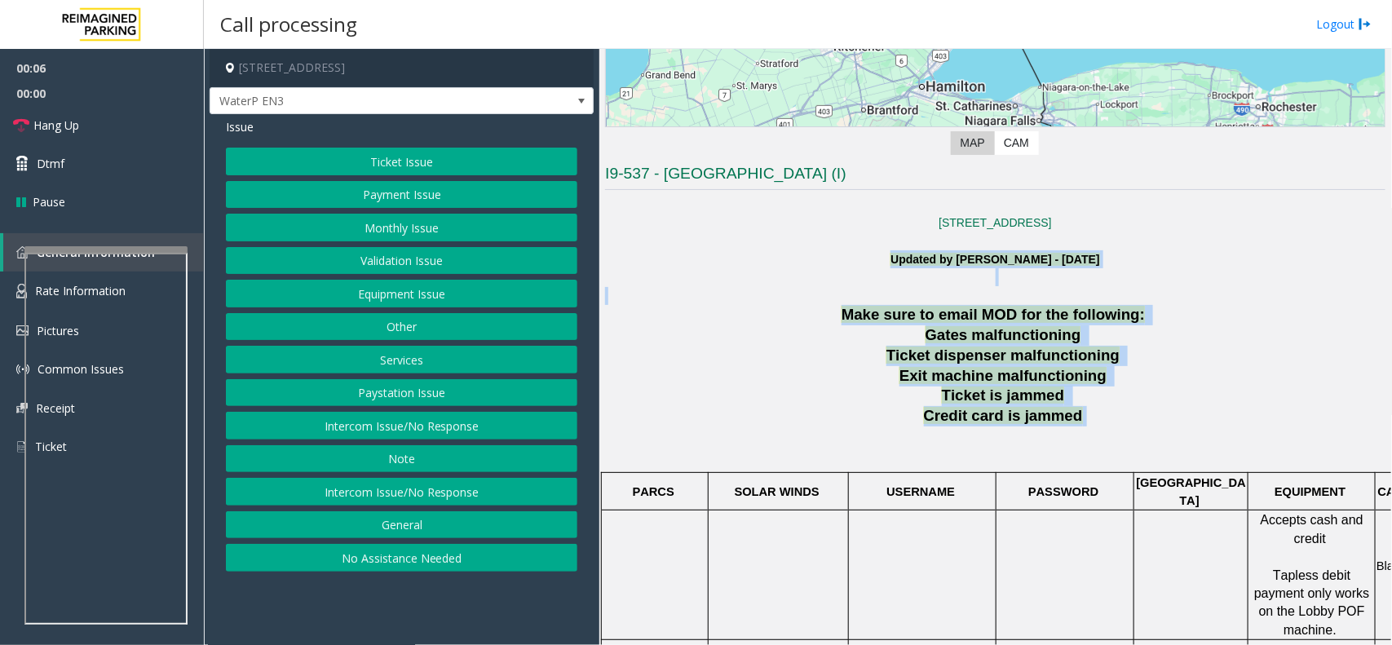
drag, startPoint x: 865, startPoint y: 257, endPoint x: 1113, endPoint y: 422, distance: 298.8
click at [1113, 422] on p "Credit card is jammed" at bounding box center [1005, 416] width 761 height 20
drag, startPoint x: 1109, startPoint y: 427, endPoint x: 861, endPoint y: 269, distance: 293.7
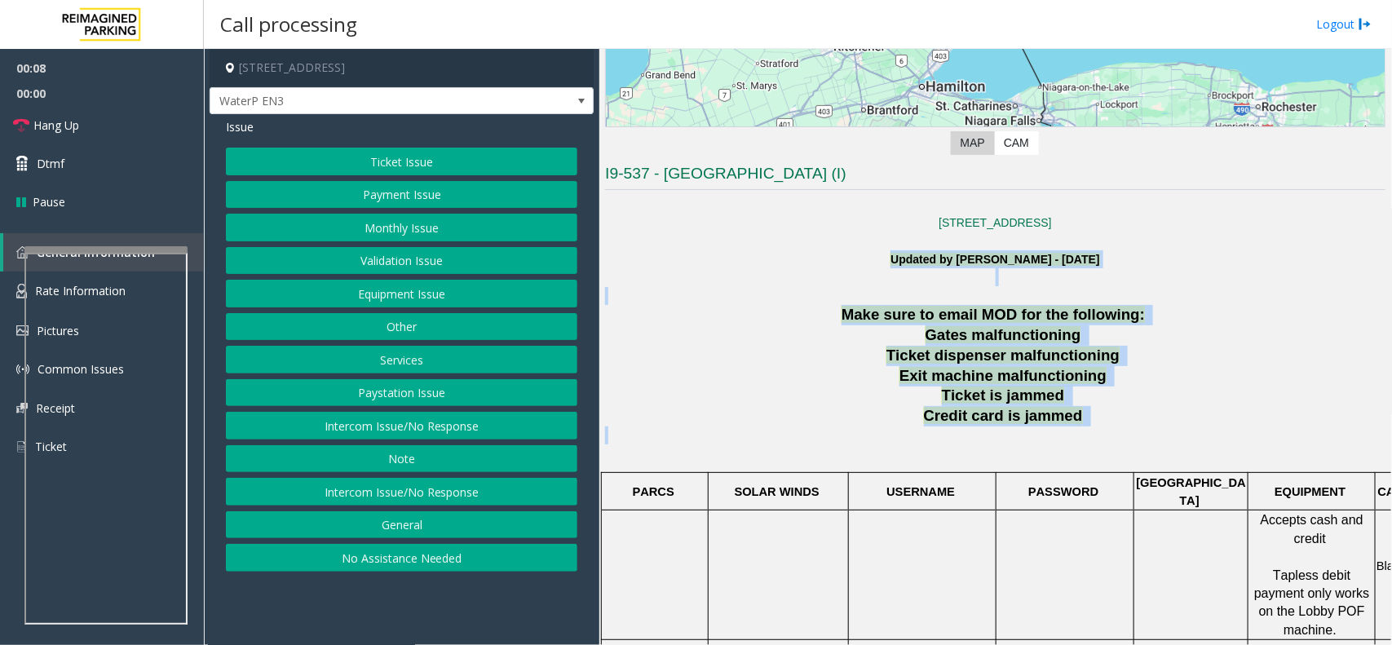
click at [850, 274] on p "Updated by Pranav Babbar - 10th August 2024" at bounding box center [995, 268] width 781 height 37
drag, startPoint x: 833, startPoint y: 283, endPoint x: 1081, endPoint y: 432, distance: 289.4
click at [1081, 432] on p at bounding box center [995, 445] width 781 height 37
drag, startPoint x: 1081, startPoint y: 432, endPoint x: 852, endPoint y: 284, distance: 272.4
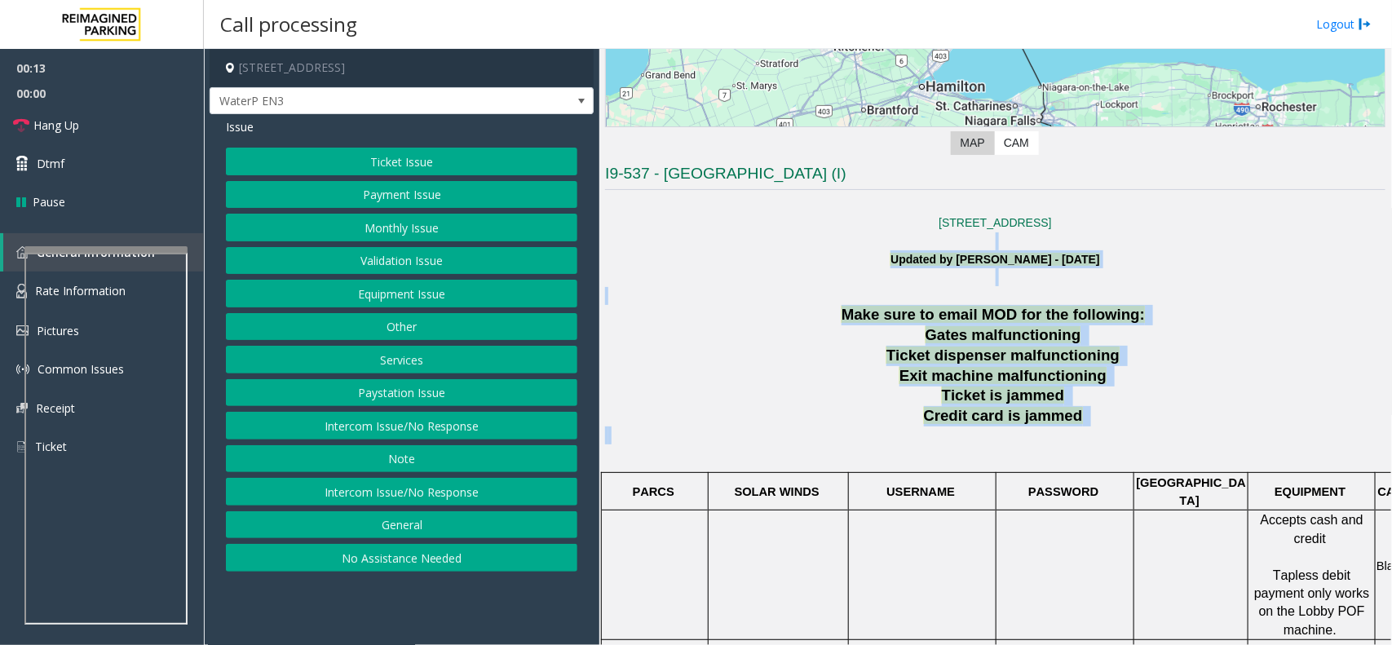
click at [851, 311] on span "Make sure to email MOD for the following:" at bounding box center [993, 314] width 303 height 17
click at [434, 429] on button "Intercom Issue/No Response" at bounding box center [402, 426] width 352 height 28
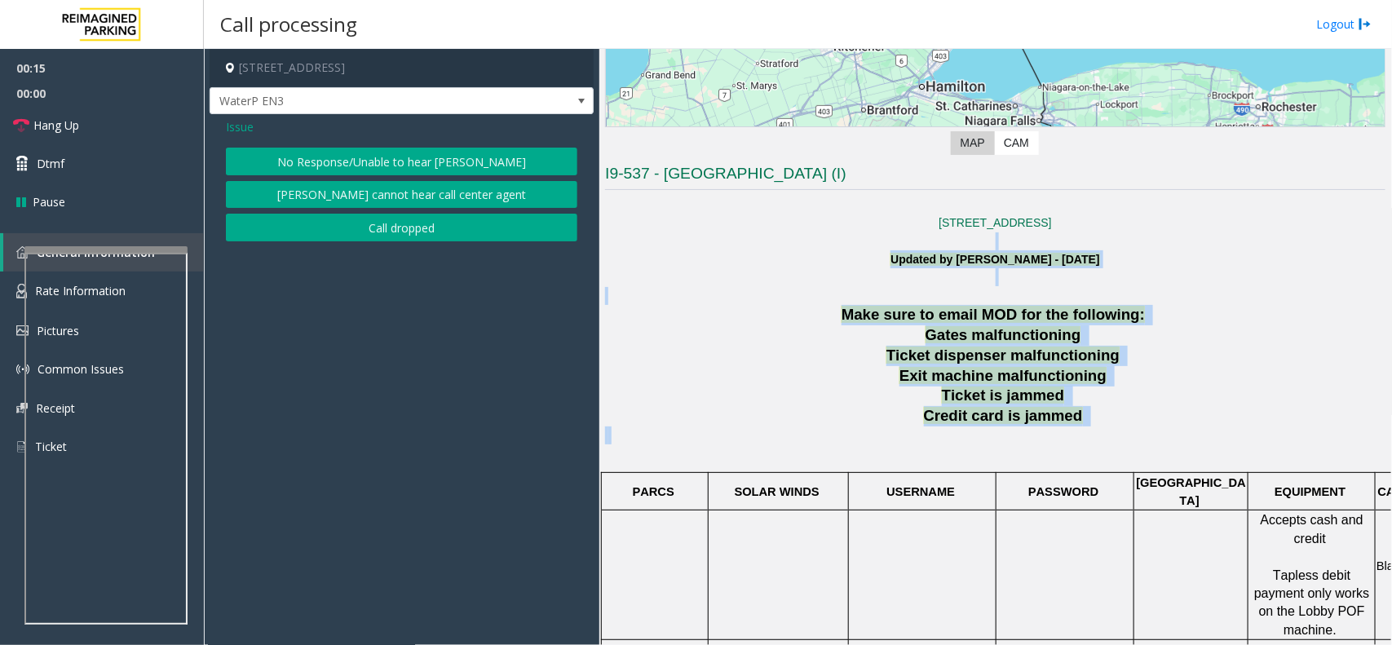
click at [420, 170] on button "No Response/Unable to hear [PERSON_NAME]" at bounding box center [402, 162] width 352 height 28
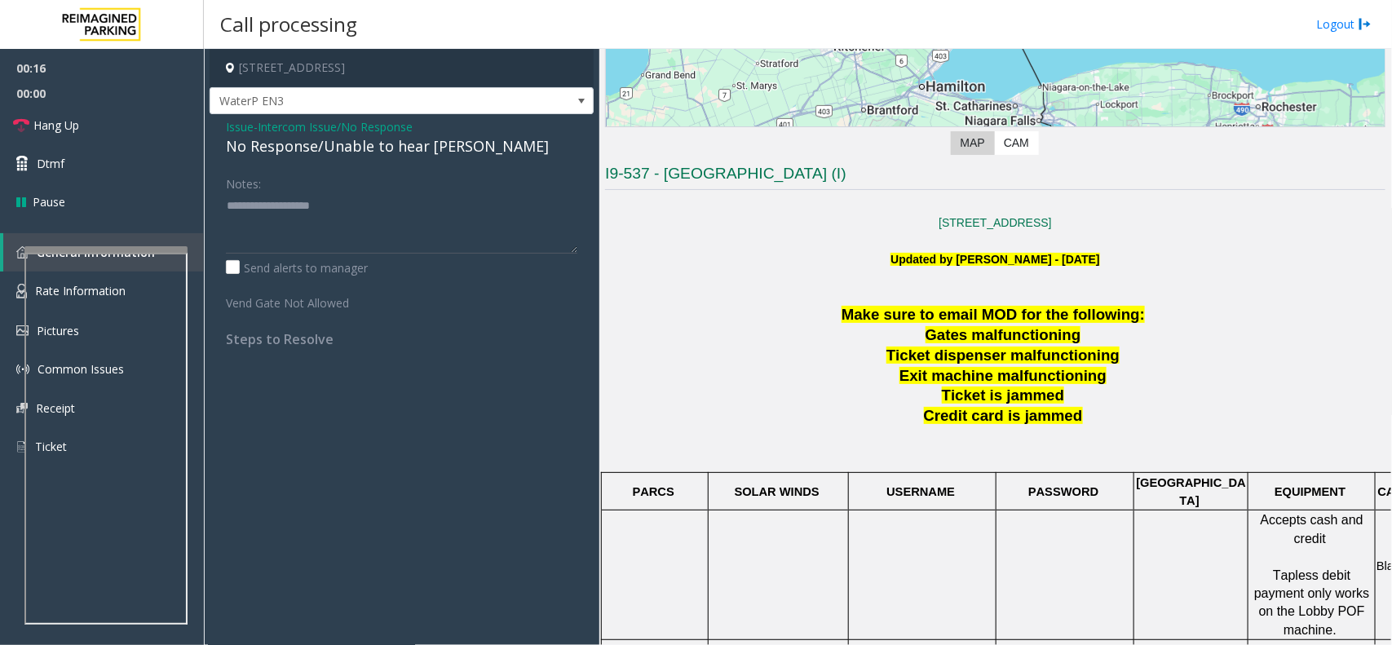
click at [242, 130] on span "Issue" at bounding box center [240, 126] width 28 height 17
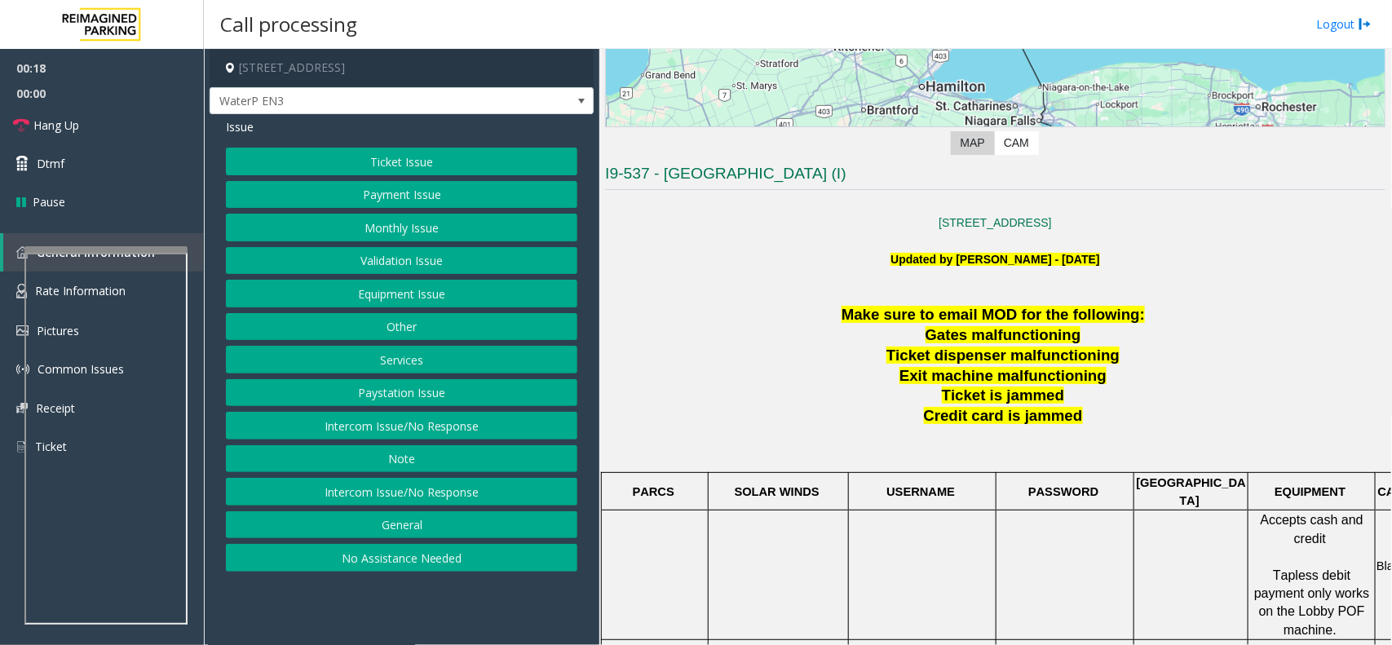
click at [430, 353] on button "Services" at bounding box center [402, 360] width 352 height 28
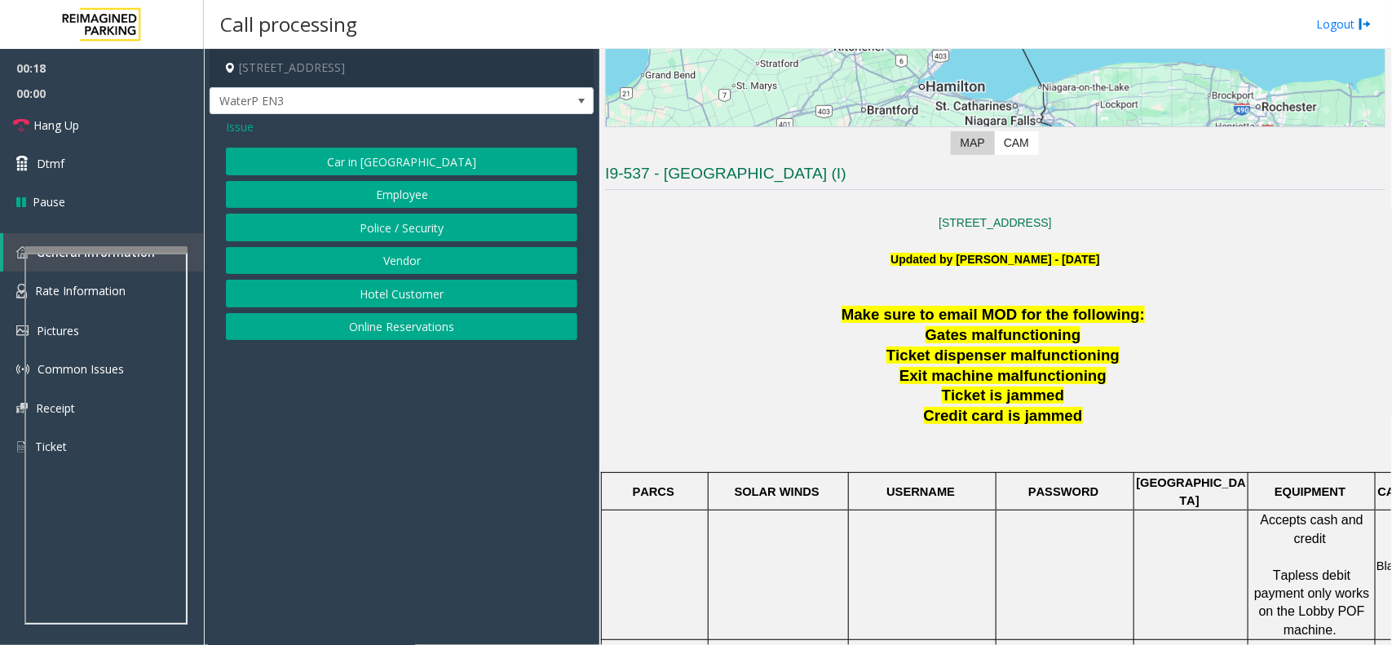
click at [422, 325] on button "Online Reservations" at bounding box center [402, 327] width 352 height 28
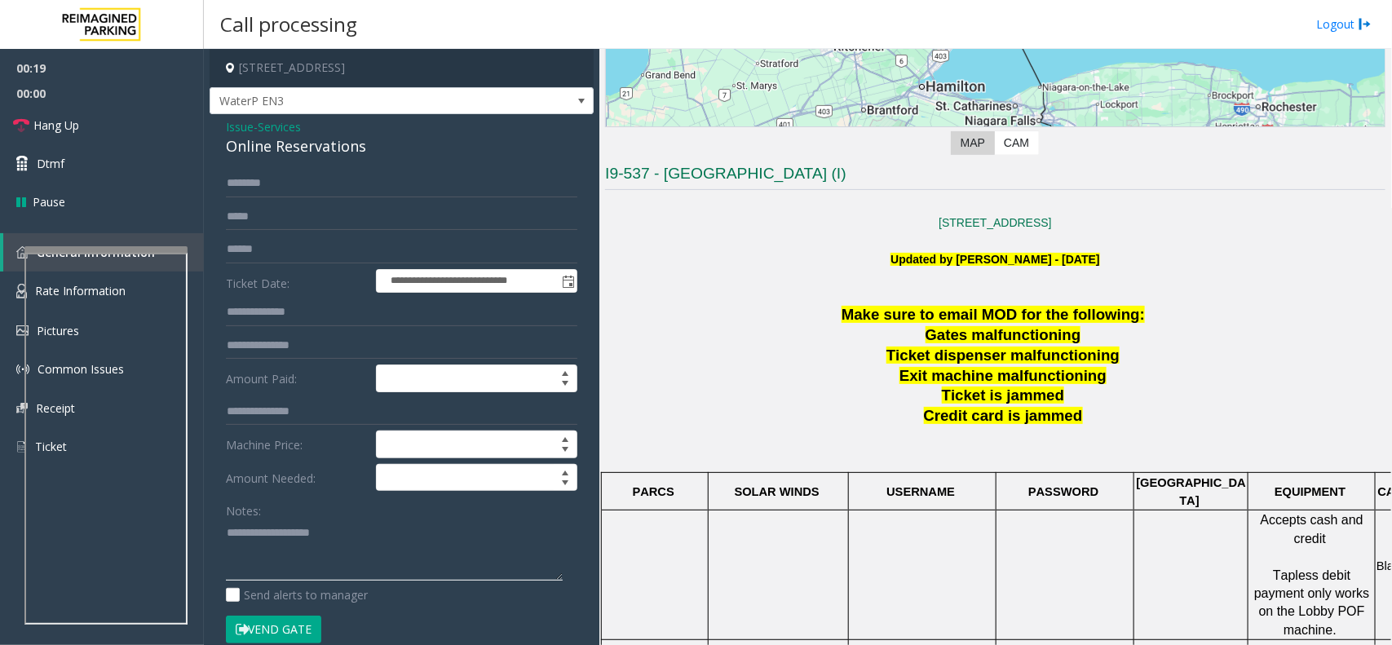
click at [291, 534] on textarea at bounding box center [394, 550] width 337 height 61
click at [353, 145] on div "Online Reservations" at bounding box center [402, 146] width 352 height 22
copy div "Online Reservations"
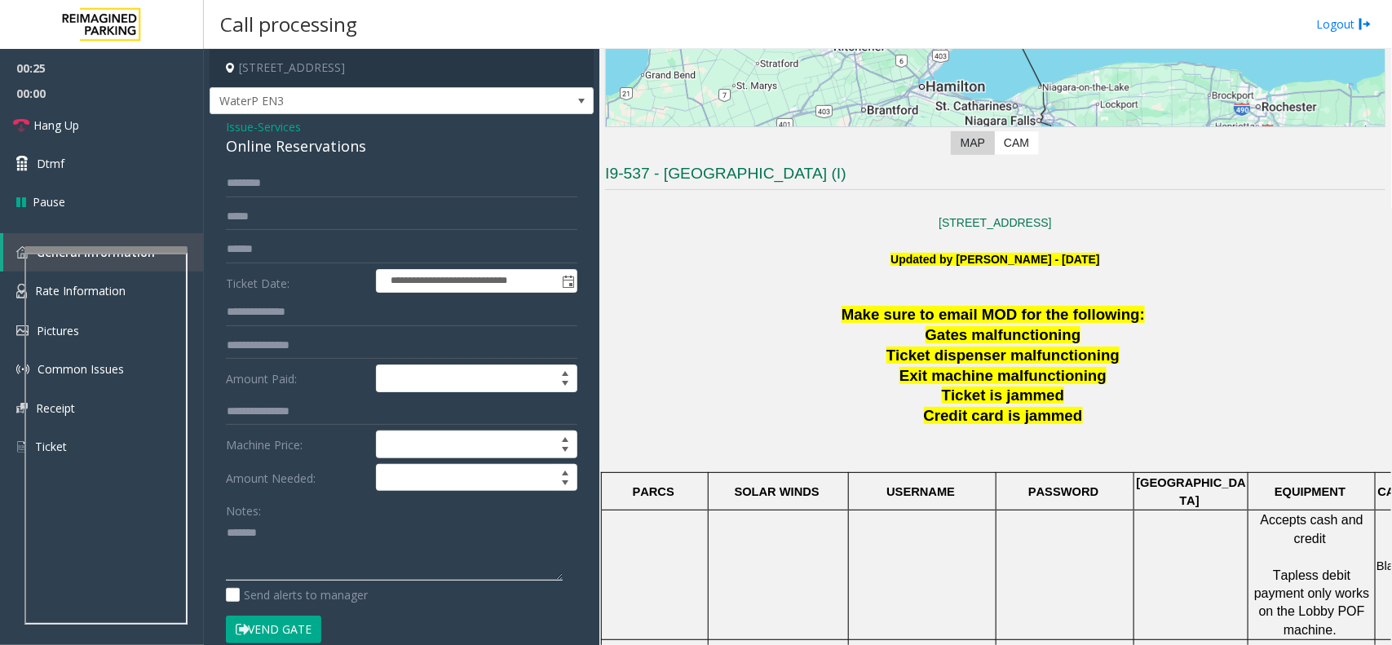
click at [308, 553] on textarea at bounding box center [394, 550] width 337 height 61
paste textarea "**********"
type textarea "**********"
click at [318, 245] on input "text" at bounding box center [402, 250] width 352 height 28
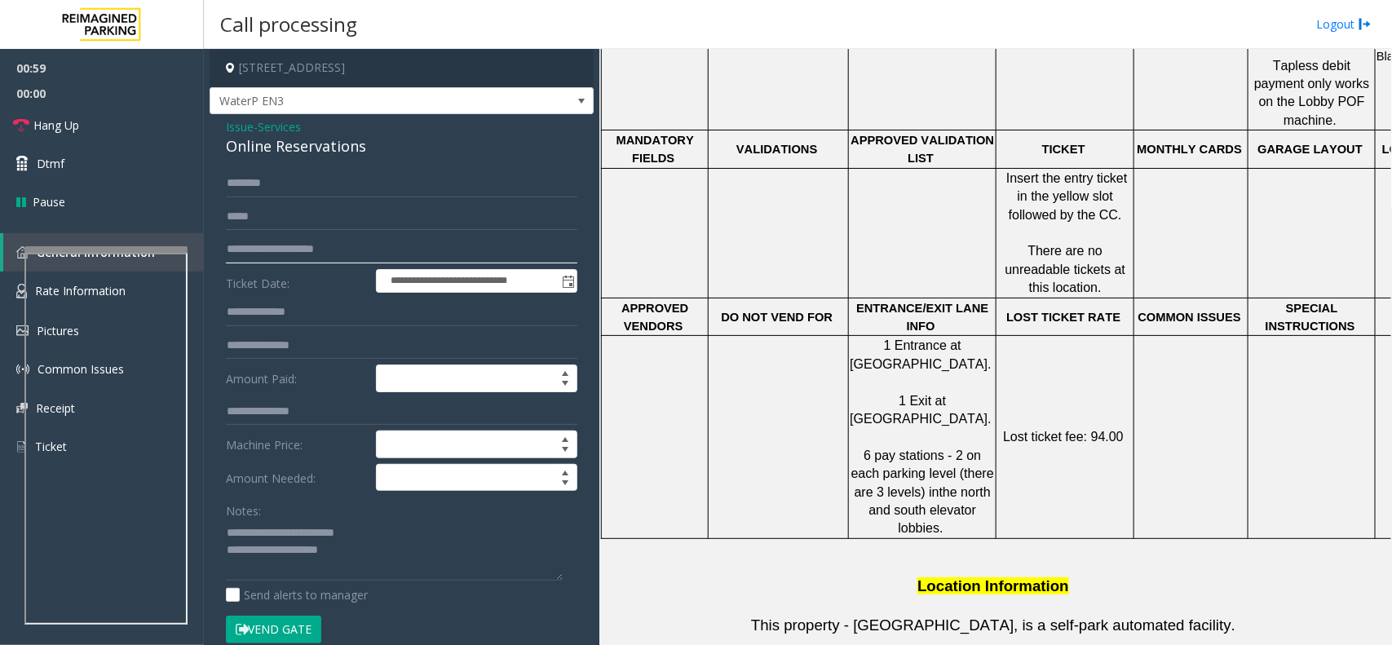
type input "**********"
click at [374, 565] on textarea at bounding box center [394, 550] width 337 height 61
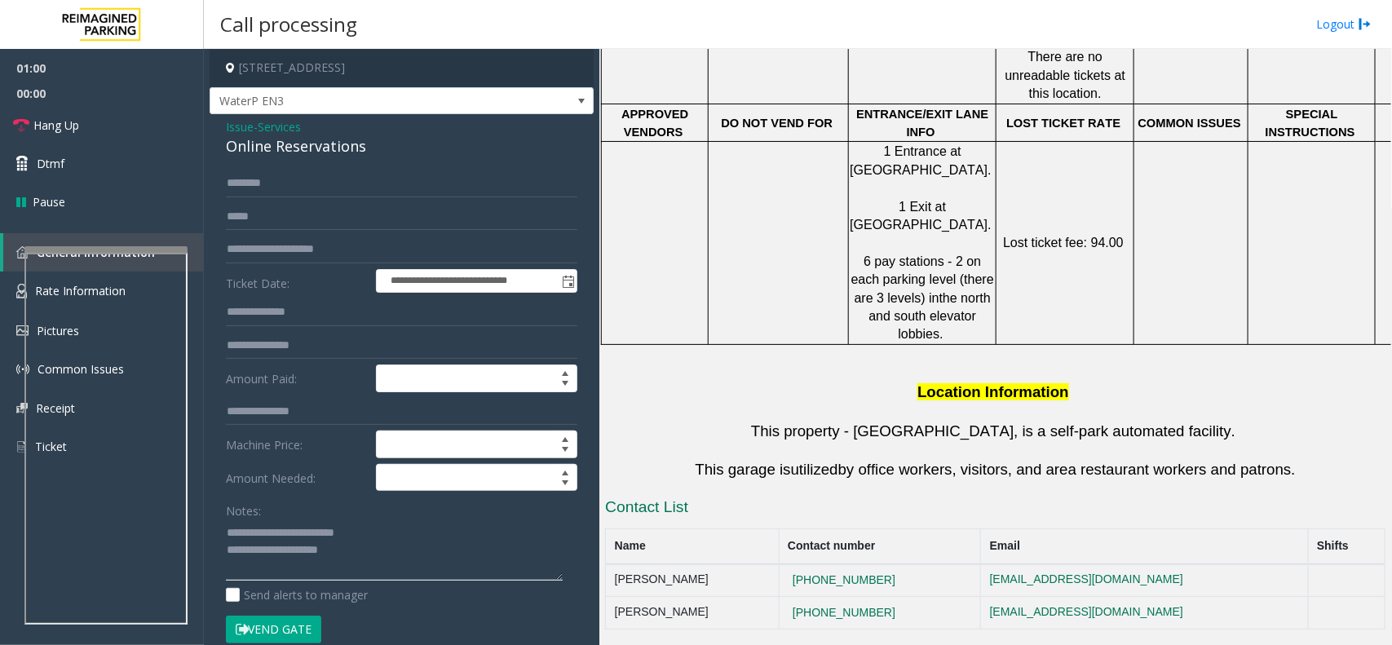
scroll to position [1245, 0]
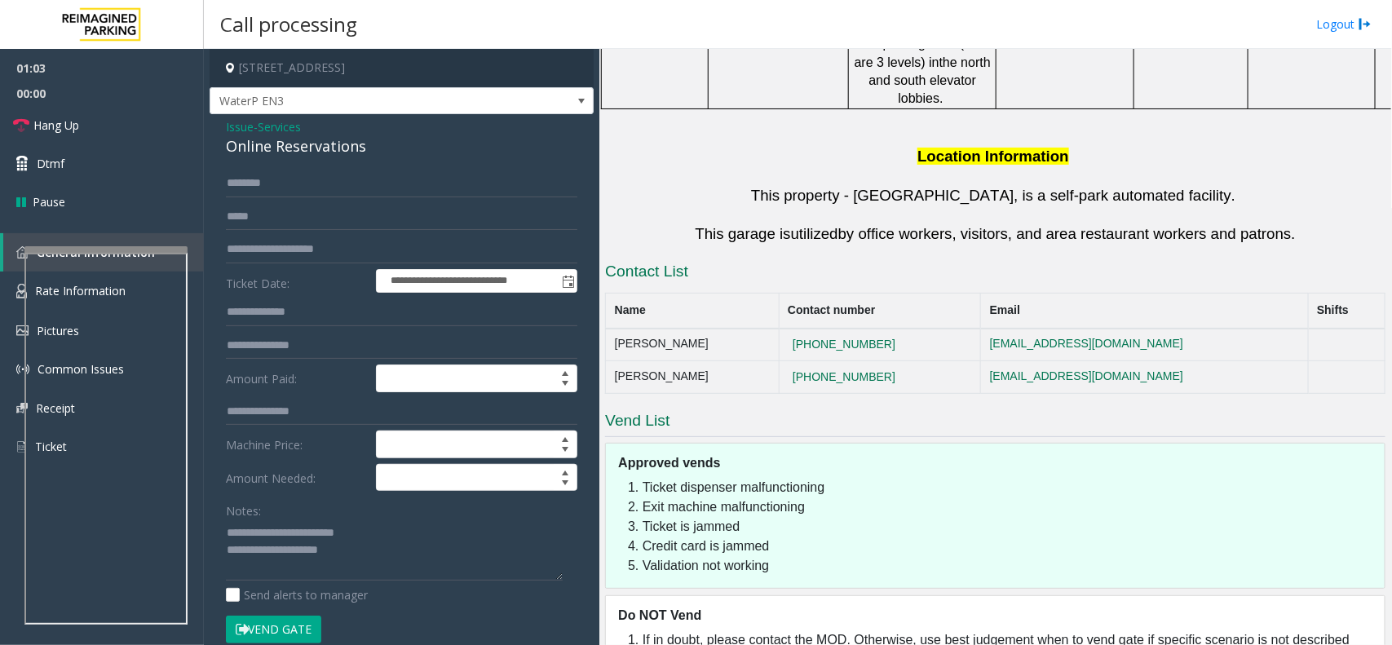
drag, startPoint x: 296, startPoint y: 644, endPoint x: 290, endPoint y: 621, distance: 23.5
click at [294, 644] on button "Vend Gate" at bounding box center [273, 630] width 95 height 28
click at [290, 621] on button "Vend Gate" at bounding box center [273, 630] width 95 height 28
click at [328, 577] on textarea at bounding box center [394, 550] width 337 height 61
click at [344, 569] on textarea at bounding box center [394, 550] width 337 height 61
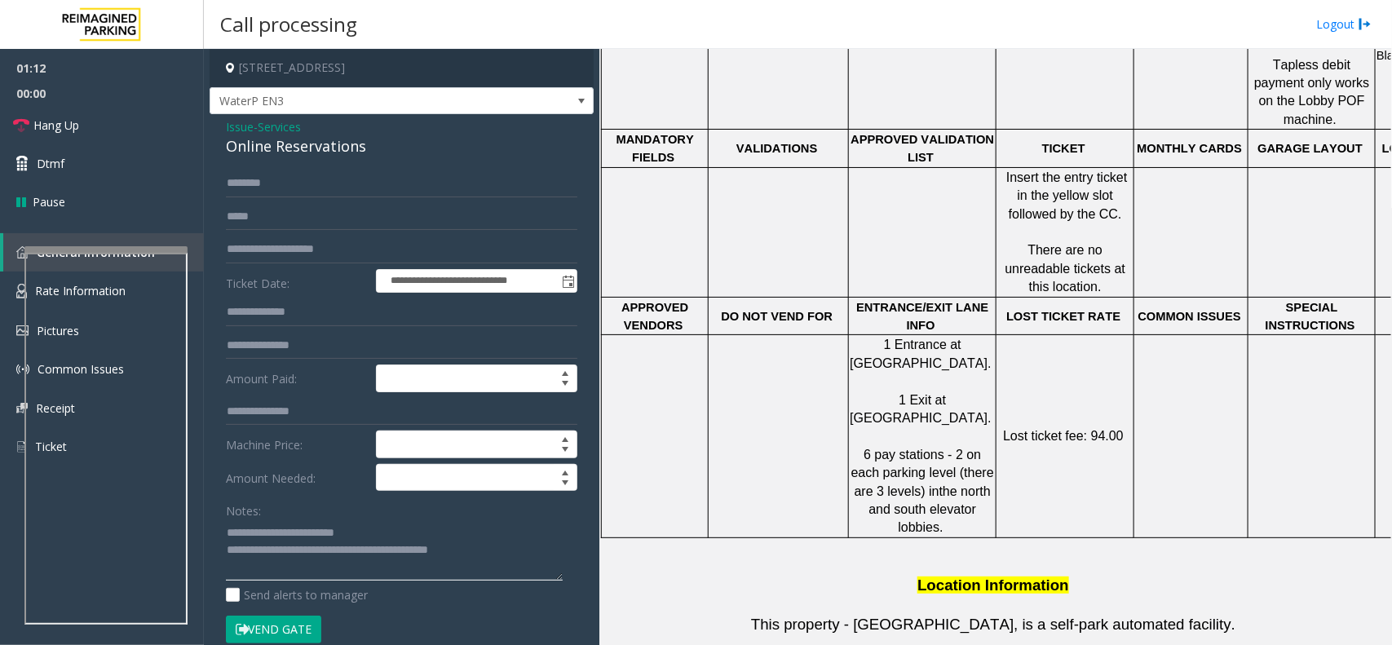
scroll to position [532, 0]
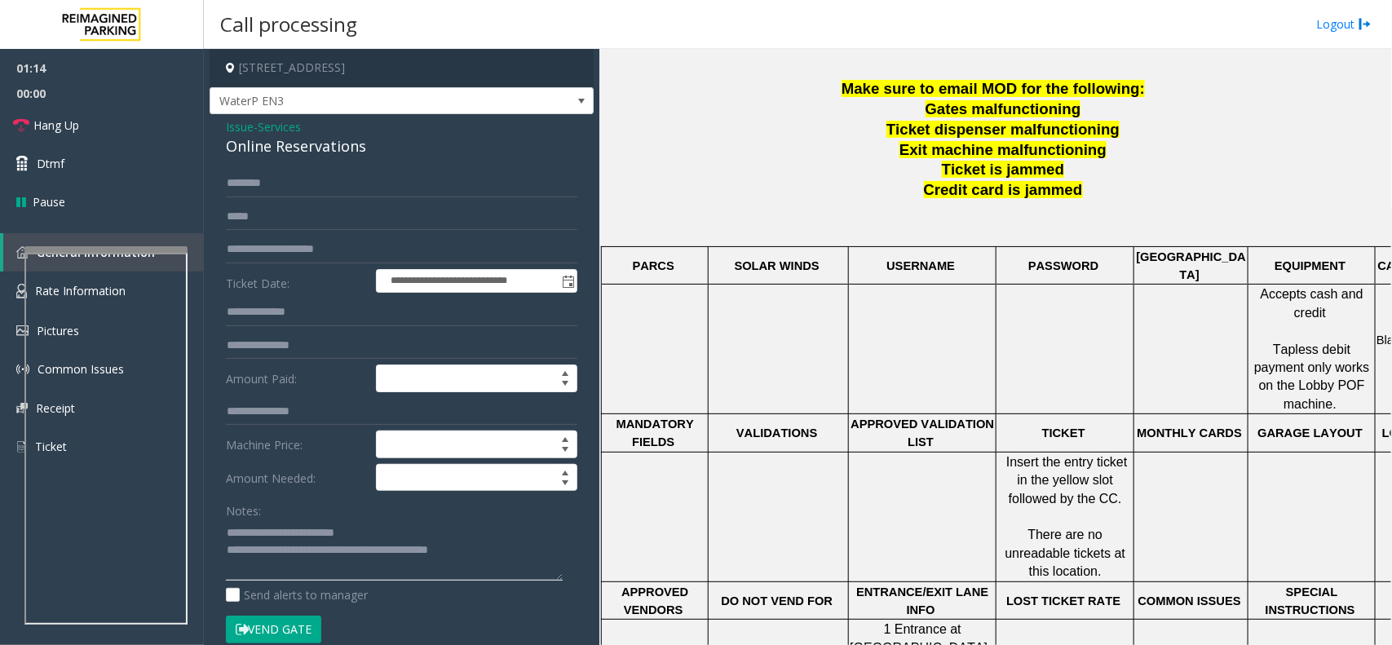
type textarea "**********"
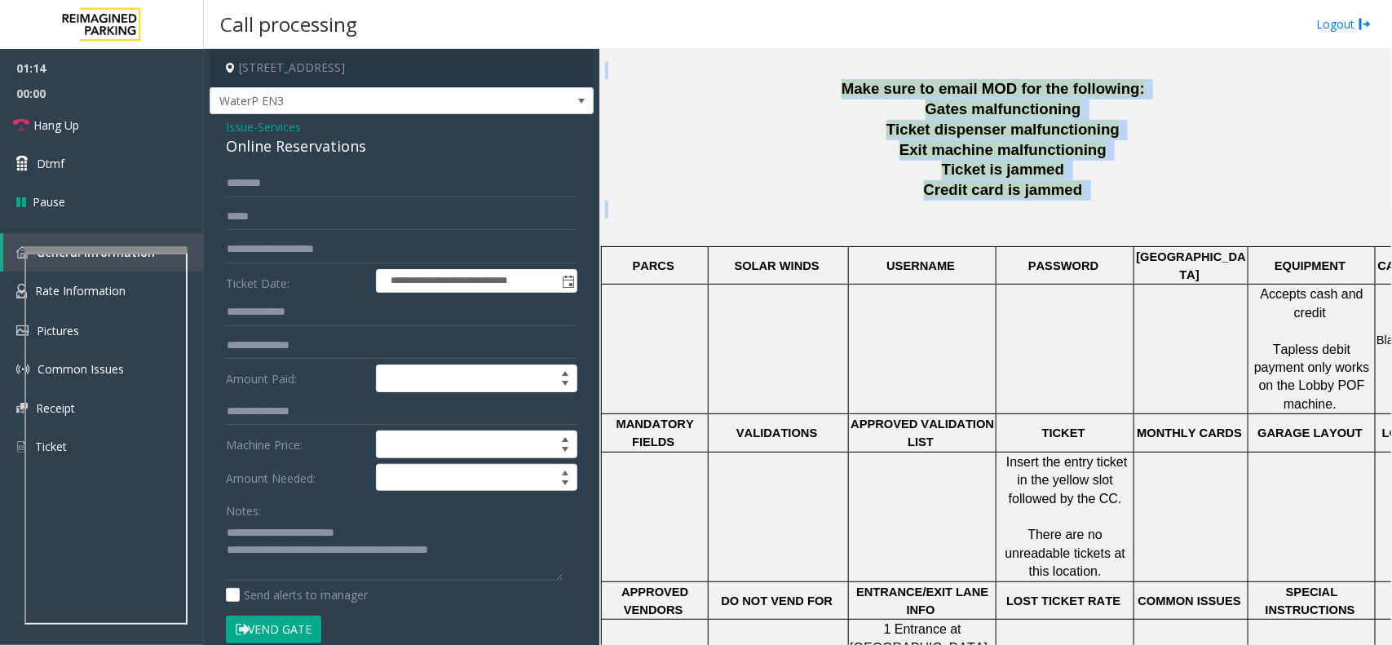
drag, startPoint x: 837, startPoint y: 75, endPoint x: 1134, endPoint y: 213, distance: 327.3
click at [1134, 213] on div "10 Bay St., Toronto, ON M5J 2R8, Canada Updated by Pranav Babbar - 10th August …" at bounding box center [995, 464] width 781 height 989
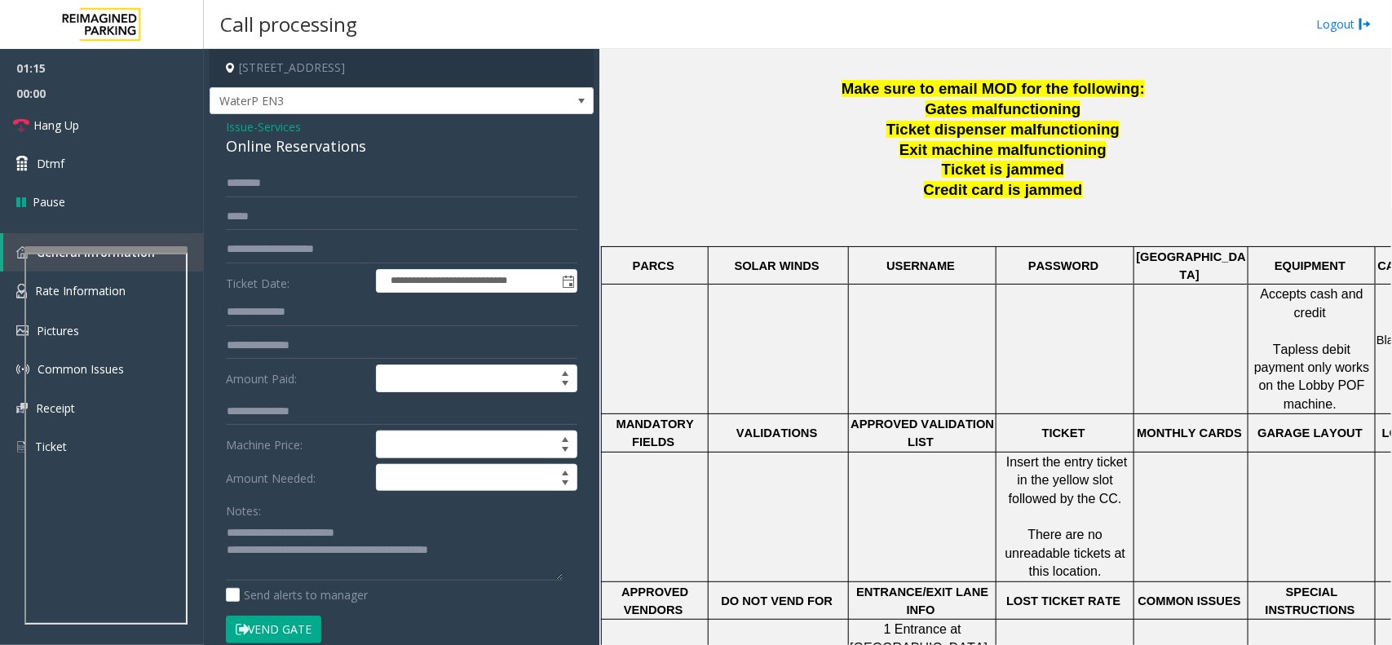
drag, startPoint x: 1103, startPoint y: 221, endPoint x: 1094, endPoint y: 210, distance: 13.9
click at [1099, 217] on p at bounding box center [995, 219] width 781 height 37
click at [832, 116] on p "Gates malfunctioning" at bounding box center [1005, 110] width 761 height 20
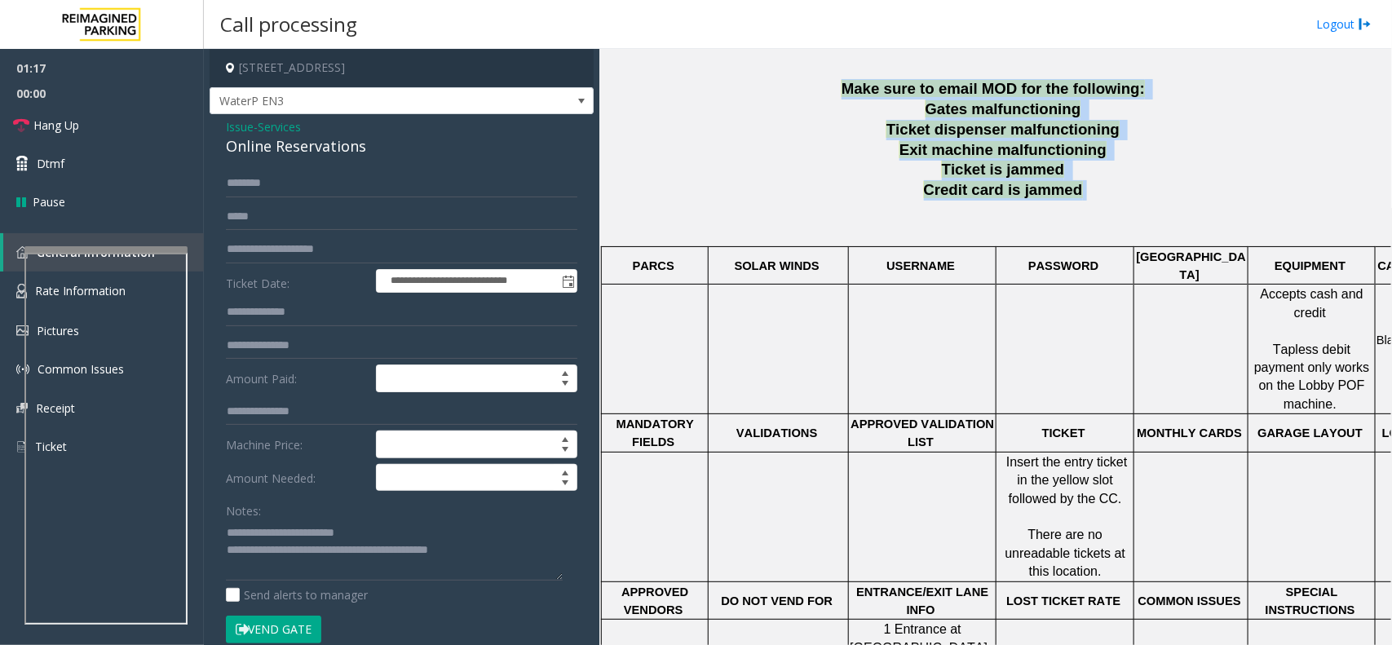
drag, startPoint x: 848, startPoint y: 83, endPoint x: 1075, endPoint y: 194, distance: 252.4
click at [1075, 194] on div "Make sure to email MOD for the following: Gates malfunctioning Ticket dispenser…" at bounding box center [995, 518] width 781 height 879
click at [1075, 194] on p "Credit card is jammed" at bounding box center [1005, 190] width 761 height 20
drag, startPoint x: 1081, startPoint y: 196, endPoint x: 865, endPoint y: 72, distance: 249.9
click at [865, 72] on div "10 Bay St., Toronto, ON M5J 2R8, Canada Updated by Pranav Babbar - 10th August …" at bounding box center [995, 464] width 781 height 989
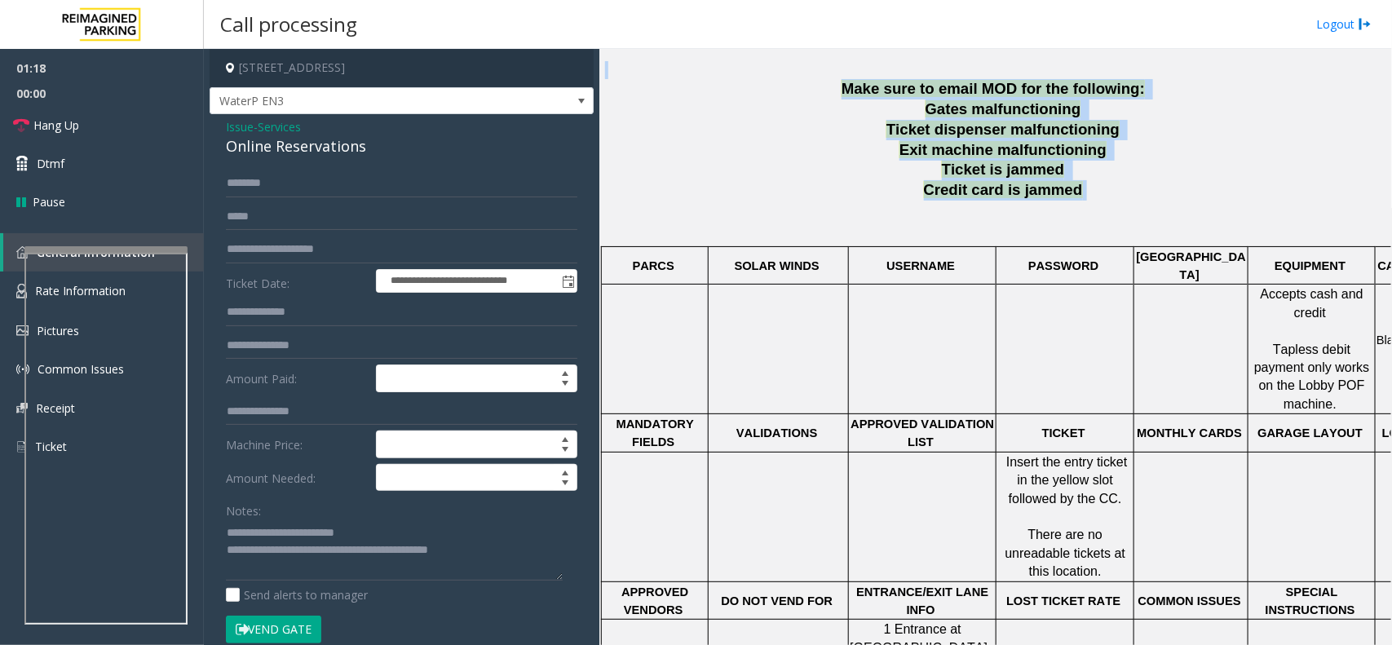
click at [837, 100] on p "Gates malfunctioning" at bounding box center [1005, 110] width 761 height 20
drag, startPoint x: 843, startPoint y: 88, endPoint x: 1132, endPoint y: 232, distance: 323.5
click at [1132, 232] on div "Make sure to email MOD for the following: Gates malfunctioning Ticket dispenser…" at bounding box center [995, 518] width 781 height 879
click at [1132, 232] on p at bounding box center [995, 219] width 781 height 37
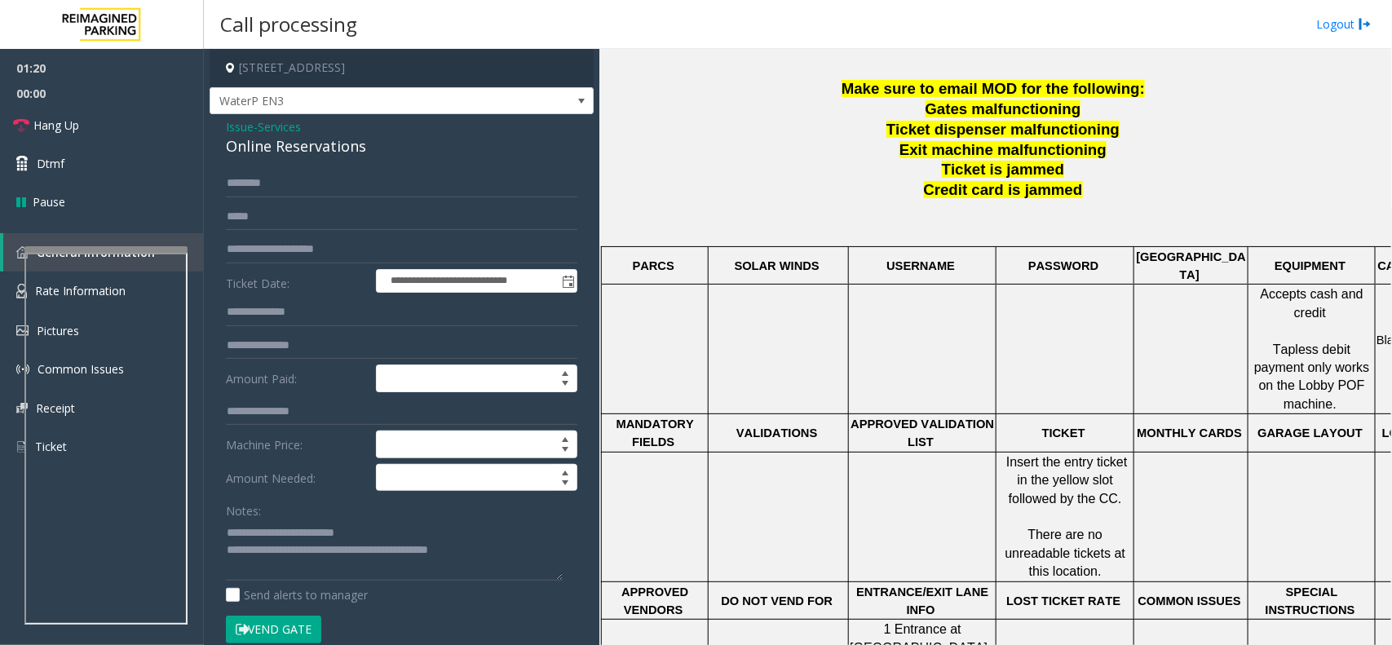
scroll to position [124, 0]
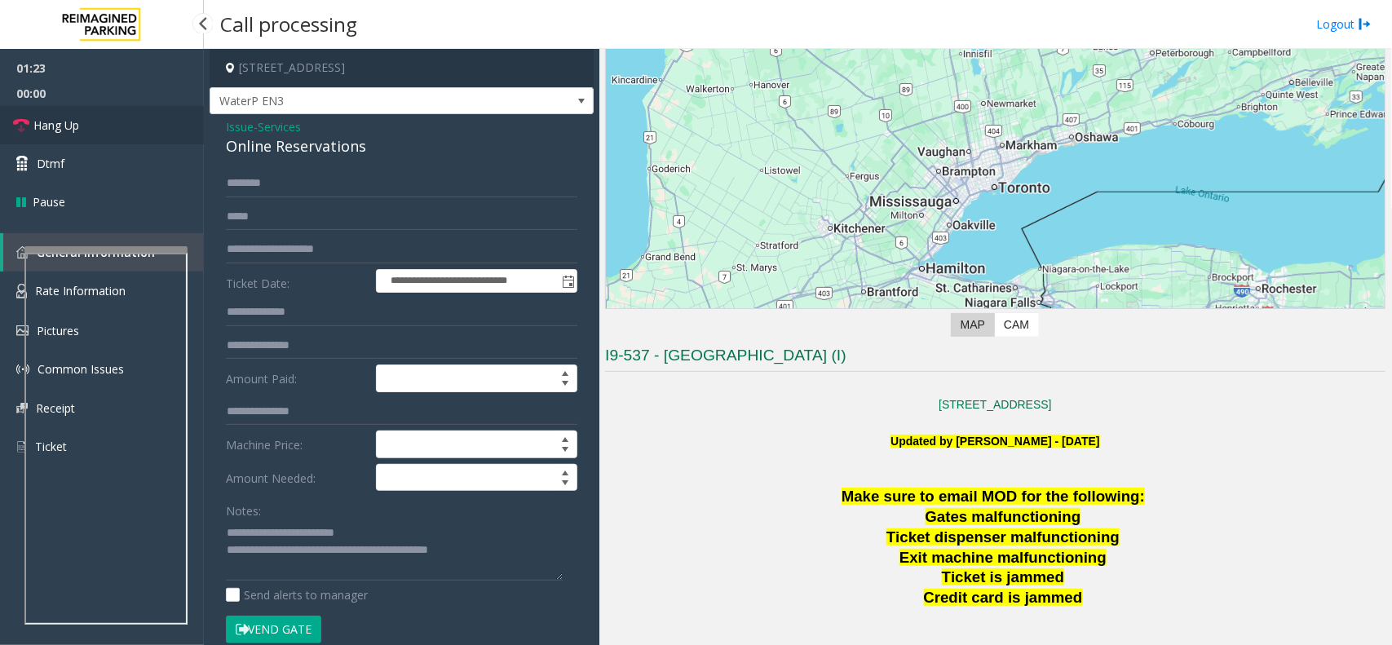
click at [136, 111] on link "Hang Up" at bounding box center [102, 125] width 204 height 38
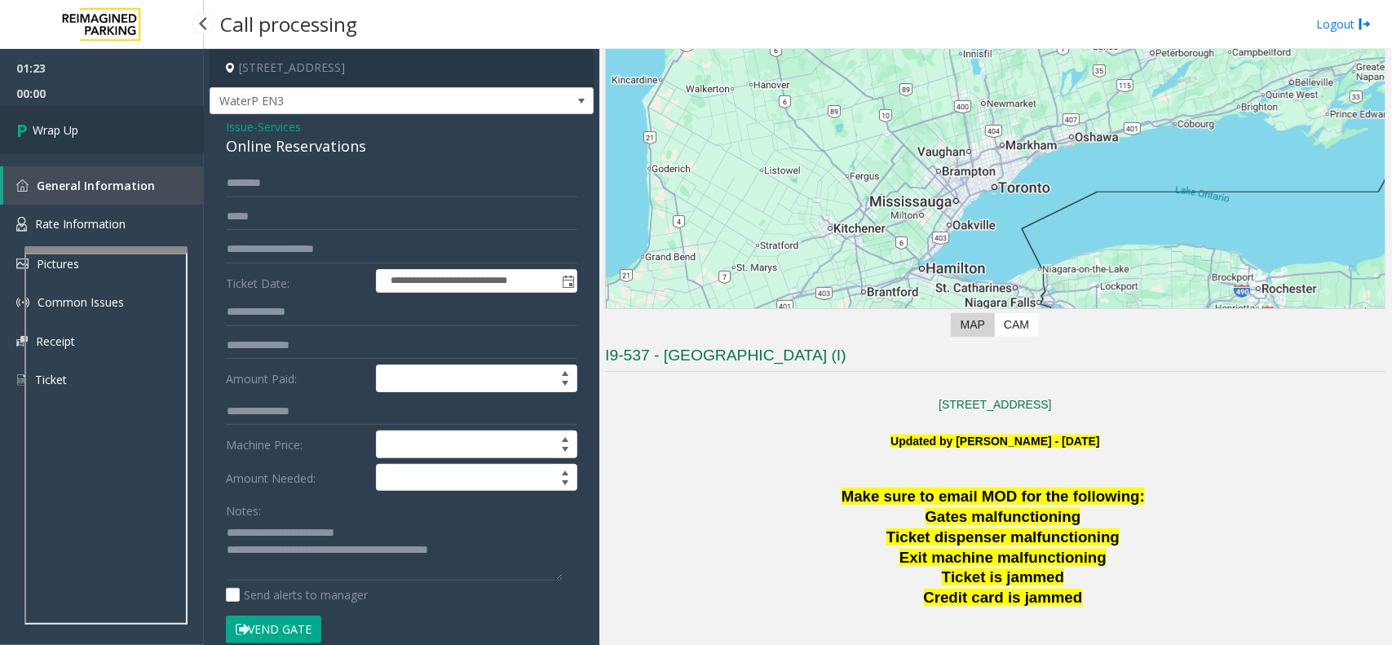
click at [136, 111] on link "Wrap Up" at bounding box center [102, 130] width 204 height 48
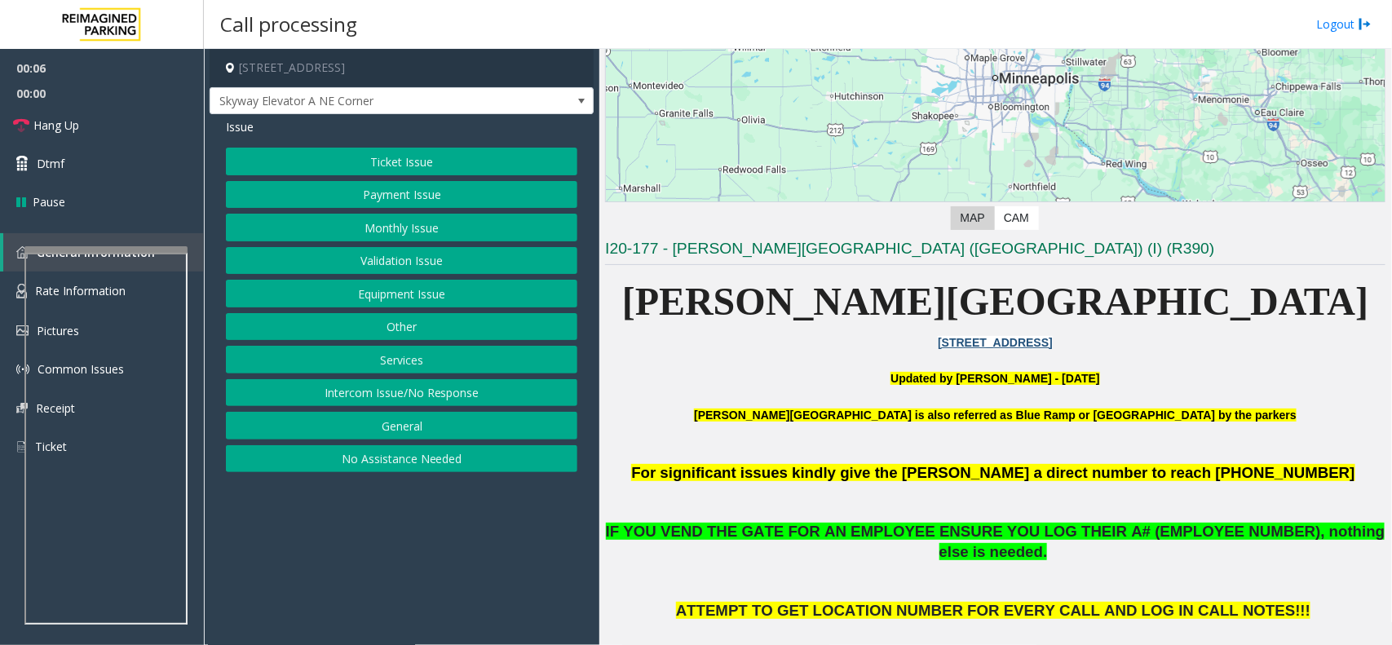
scroll to position [306, 0]
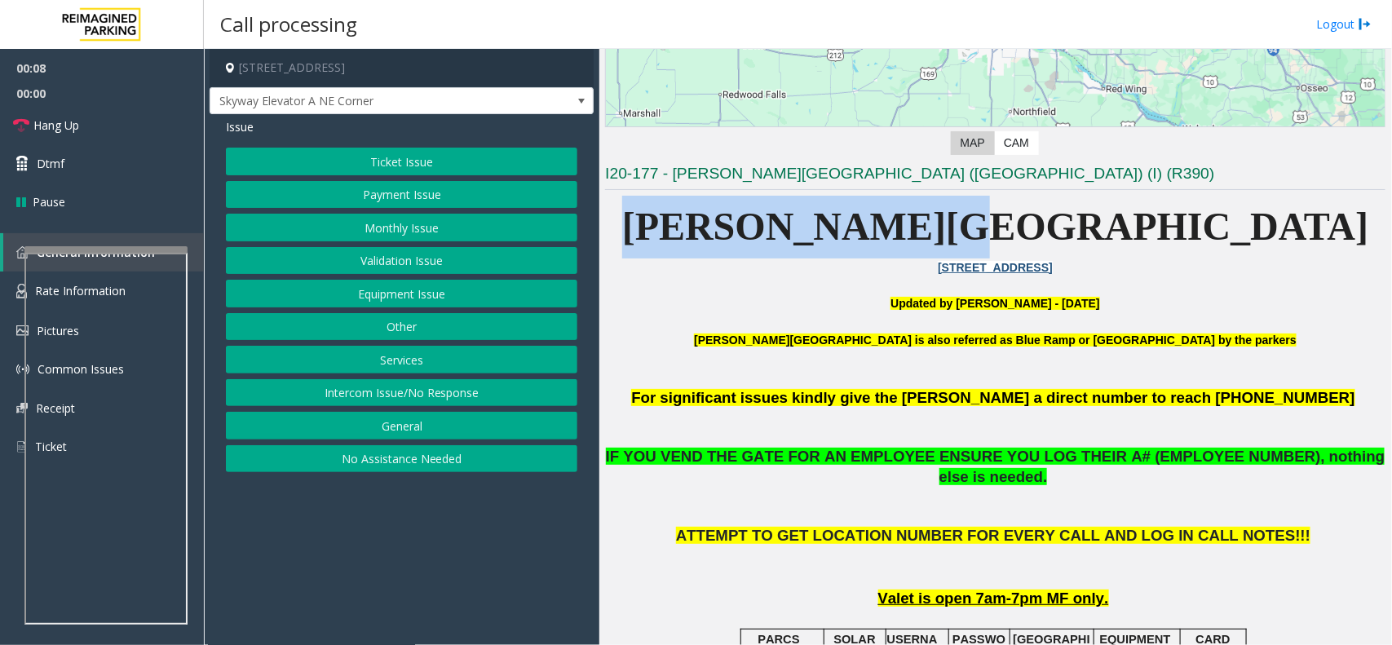
drag, startPoint x: 853, startPoint y: 229, endPoint x: 1138, endPoint y: 241, distance: 284.9
click at [1138, 241] on p "[PERSON_NAME][GEOGRAPHIC_DATA]" at bounding box center [995, 227] width 781 height 63
drag, startPoint x: 1110, startPoint y: 226, endPoint x: 899, endPoint y: 220, distance: 211.3
click at [899, 220] on span "[PERSON_NAME][GEOGRAPHIC_DATA]" at bounding box center [995, 226] width 747 height 43
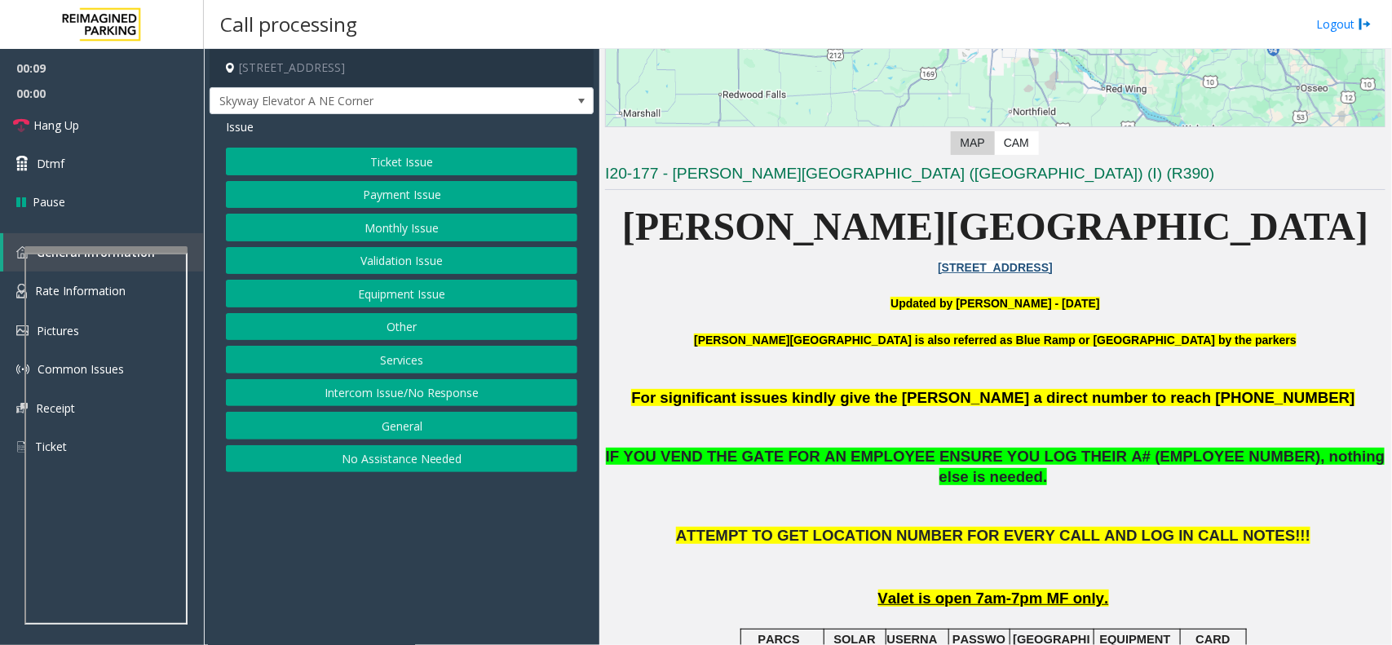
click at [834, 222] on p "[PERSON_NAME][GEOGRAPHIC_DATA]" at bounding box center [995, 227] width 781 height 63
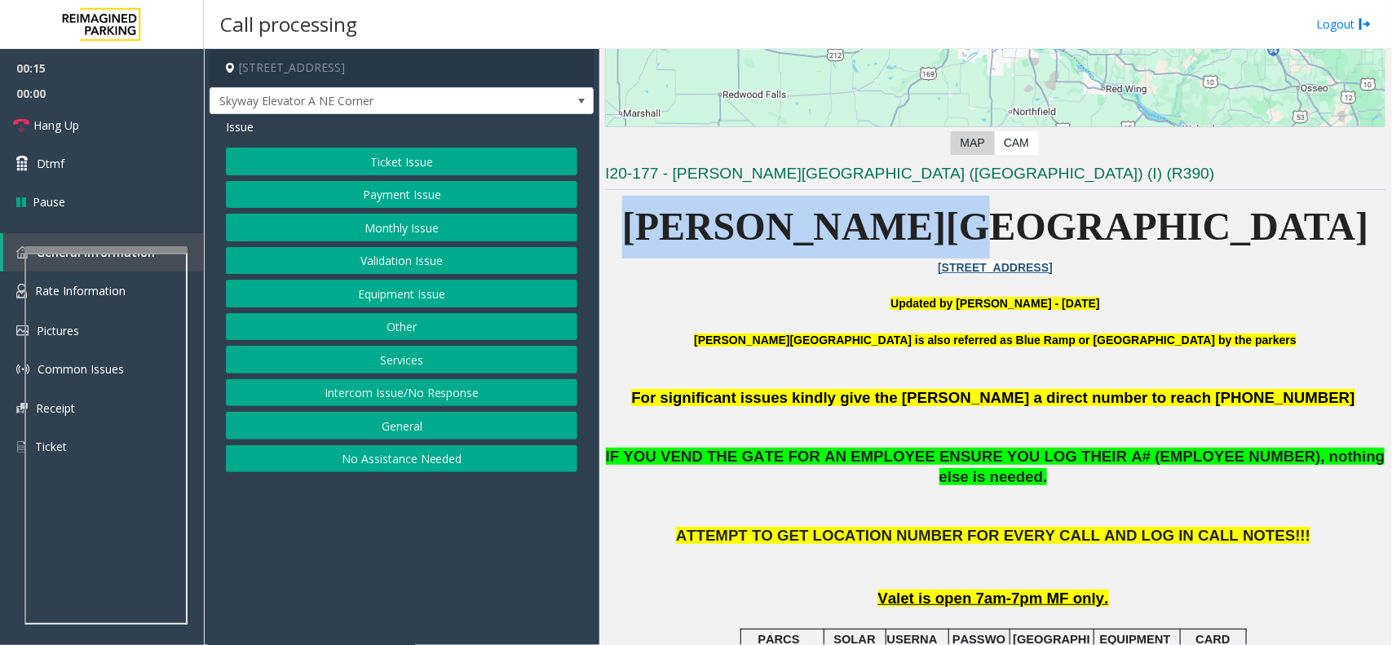
drag, startPoint x: 856, startPoint y: 224, endPoint x: 1123, endPoint y: 237, distance: 267.0
click at [1123, 237] on p "[PERSON_NAME][GEOGRAPHIC_DATA]" at bounding box center [995, 227] width 781 height 63
drag, startPoint x: 1127, startPoint y: 229, endPoint x: 846, endPoint y: 223, distance: 281.5
click at [846, 223] on p "[PERSON_NAME][GEOGRAPHIC_DATA]" at bounding box center [995, 227] width 781 height 63
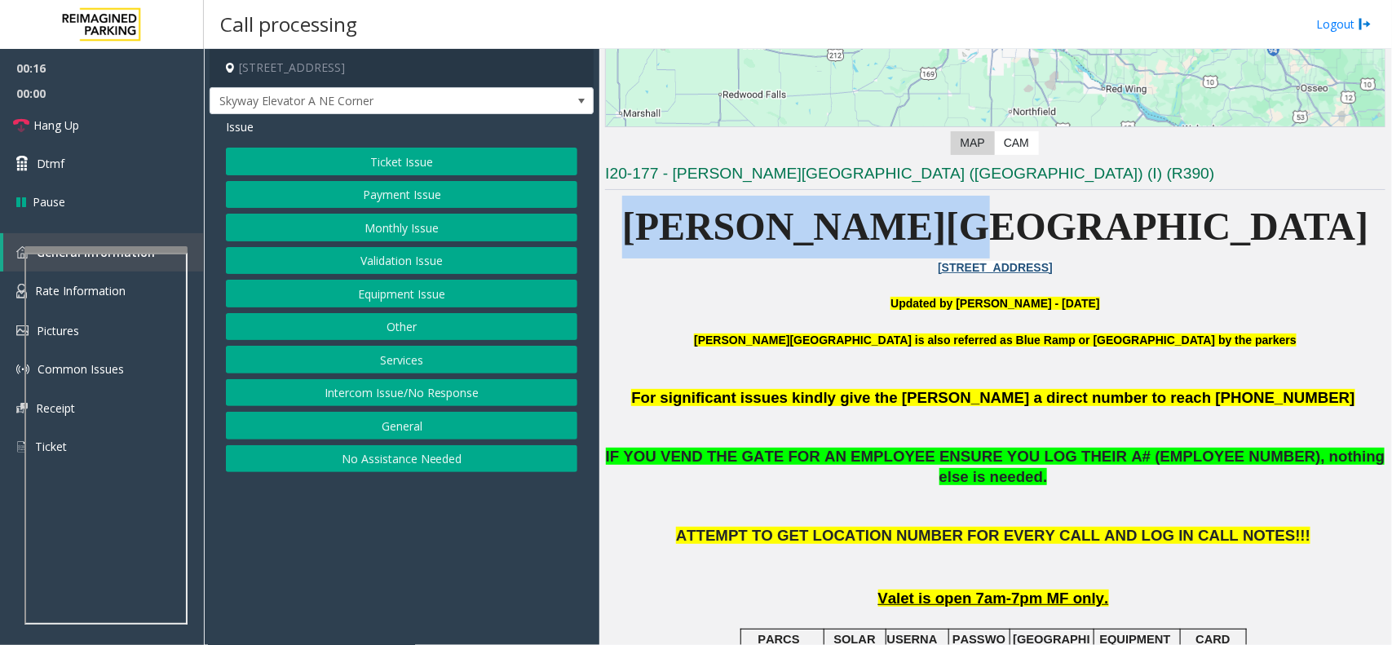
click at [846, 223] on p "[PERSON_NAME][GEOGRAPHIC_DATA]" at bounding box center [995, 227] width 781 height 63
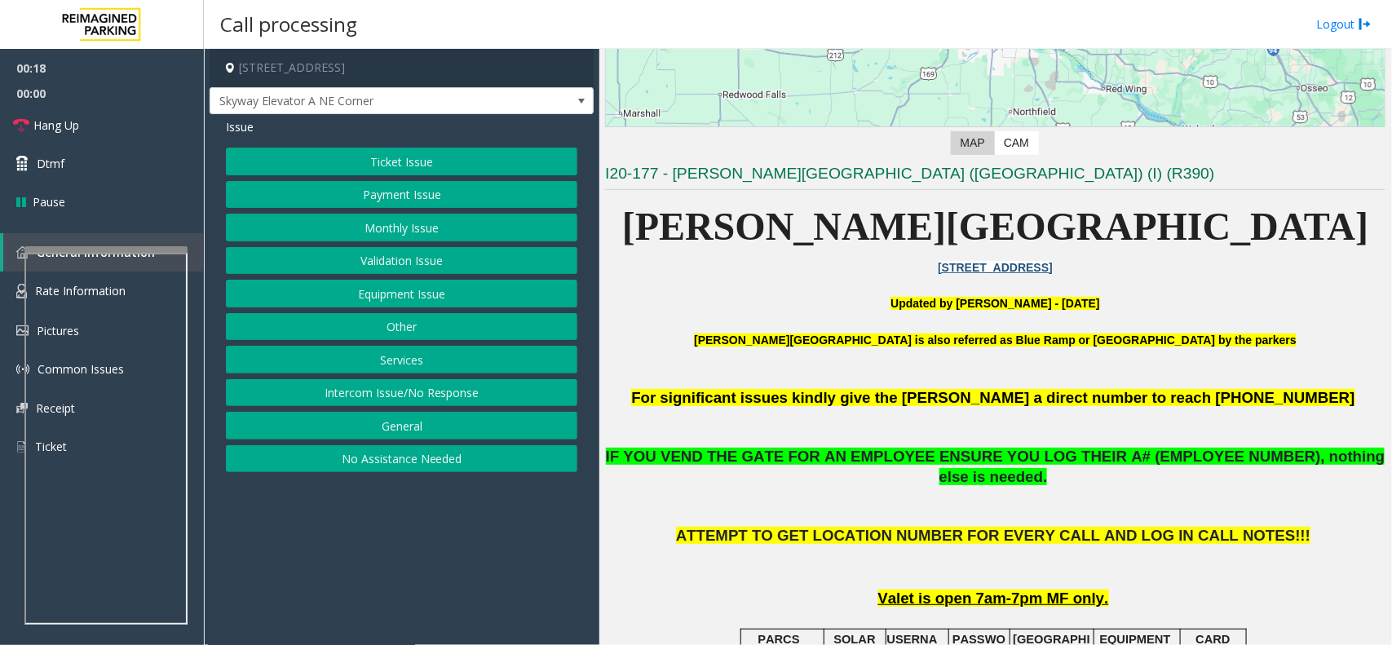
click at [372, 287] on button "Equipment Issue" at bounding box center [402, 294] width 352 height 28
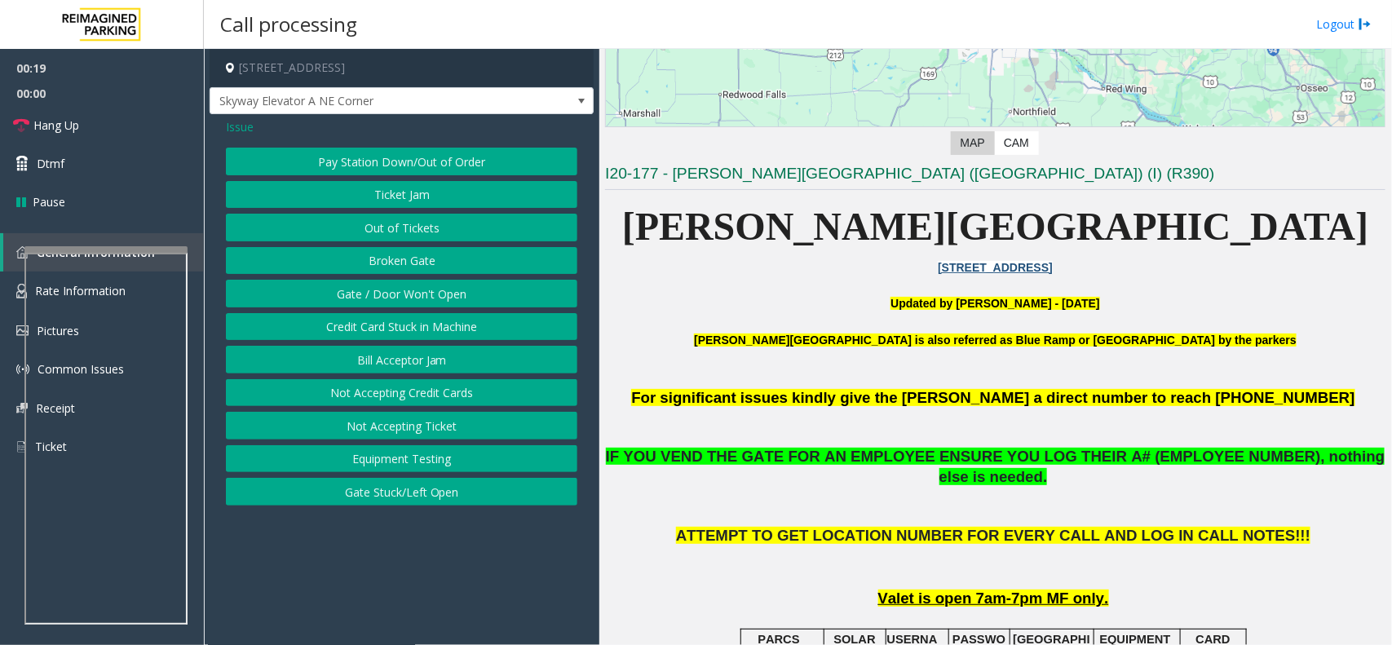
click at [372, 287] on button "Gate / Door Won't Open" at bounding box center [402, 294] width 352 height 28
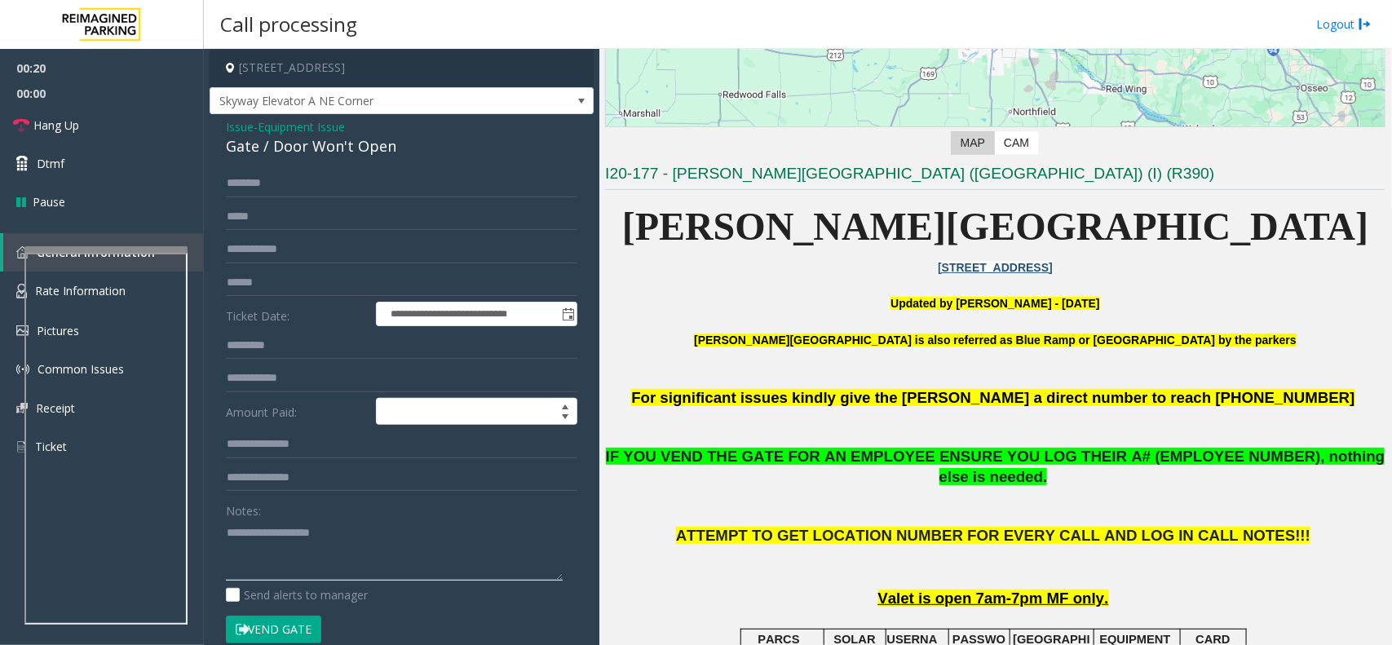
click at [287, 543] on textarea at bounding box center [394, 550] width 337 height 61
click at [371, 148] on div "Gate / Door Won't Open" at bounding box center [402, 146] width 352 height 22
copy div "Gate / Door Won't Open"
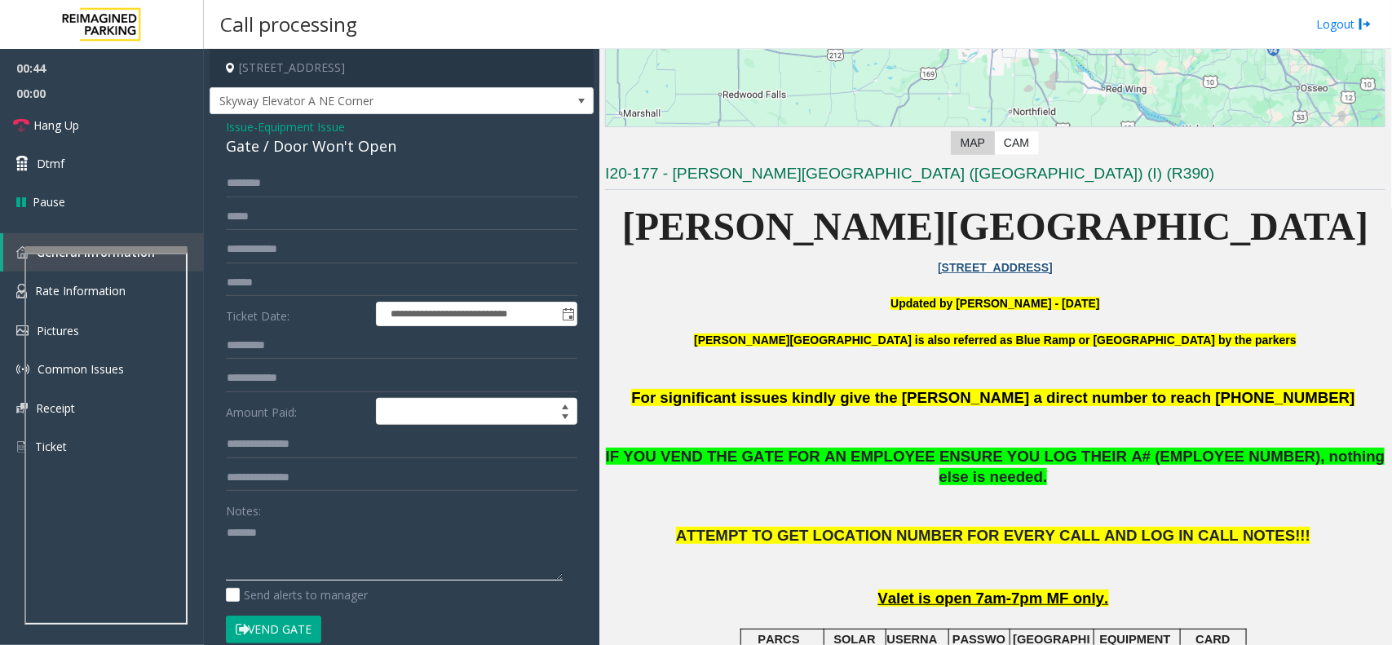
click at [333, 540] on textarea at bounding box center [394, 550] width 337 height 61
paste textarea "**********"
type textarea "**********"
click at [245, 130] on span "Issue" at bounding box center [240, 126] width 28 height 17
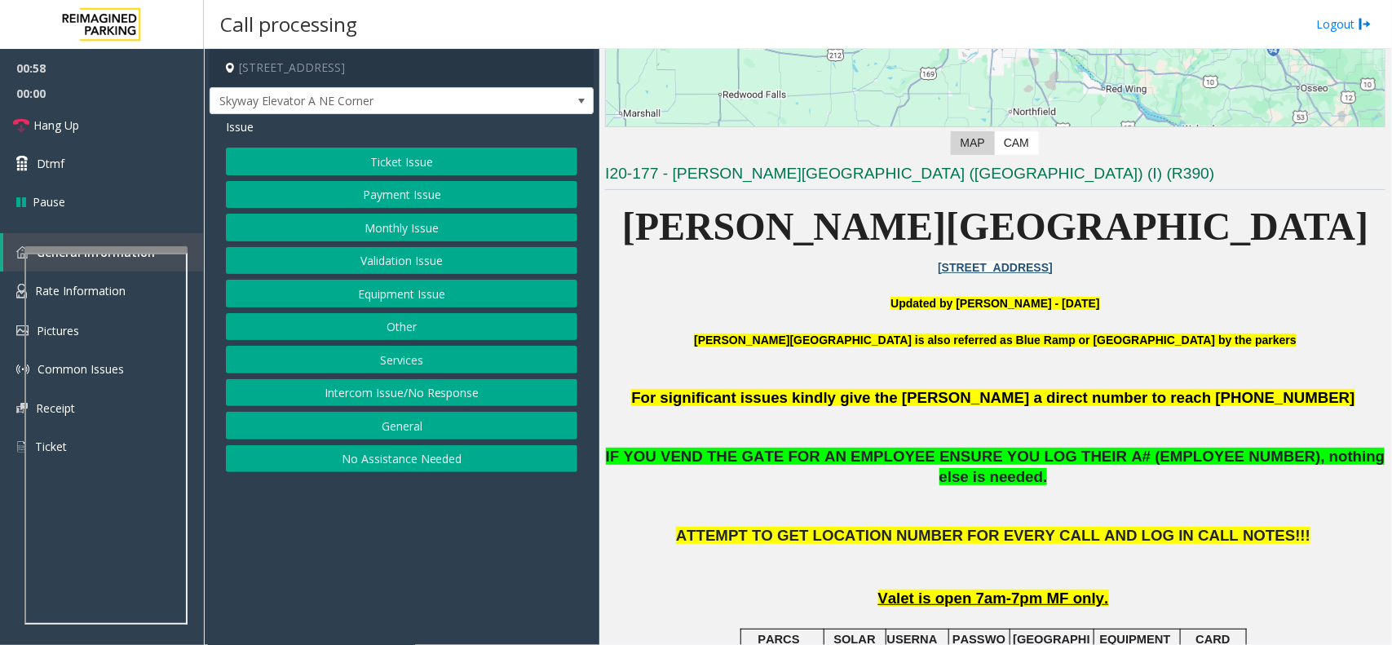
click at [364, 196] on button "Payment Issue" at bounding box center [402, 195] width 352 height 28
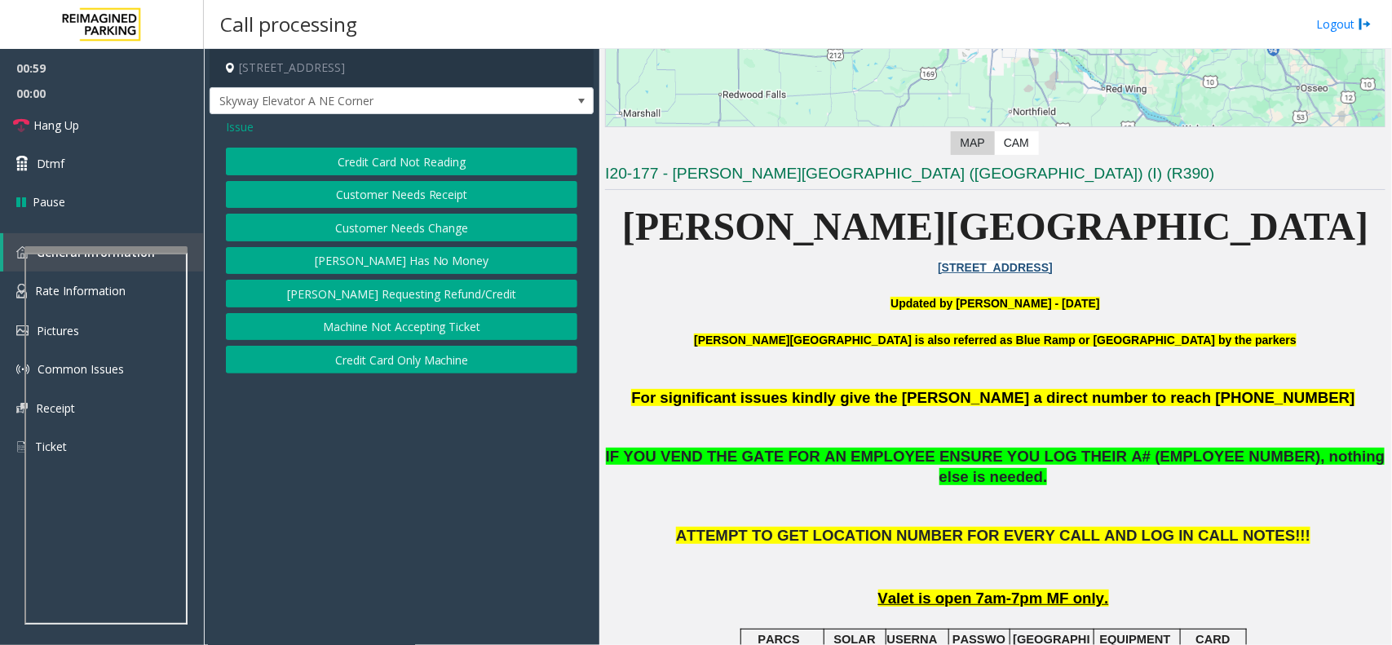
click at [436, 198] on button "Customer Needs Receipt" at bounding box center [402, 195] width 352 height 28
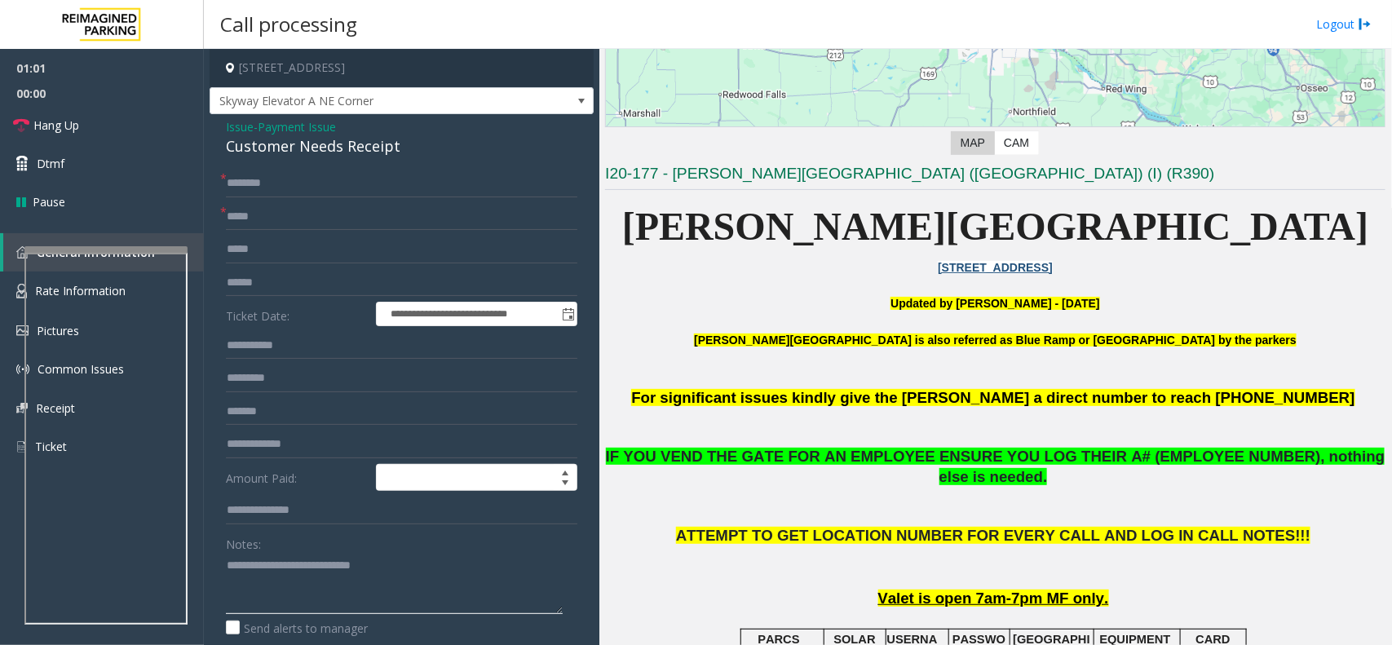
drag, startPoint x: 261, startPoint y: 571, endPoint x: 471, endPoint y: 568, distance: 210.5
click at [471, 568] on textarea at bounding box center [394, 583] width 337 height 61
click at [369, 140] on div "Customer Needs Receipt" at bounding box center [402, 146] width 352 height 22
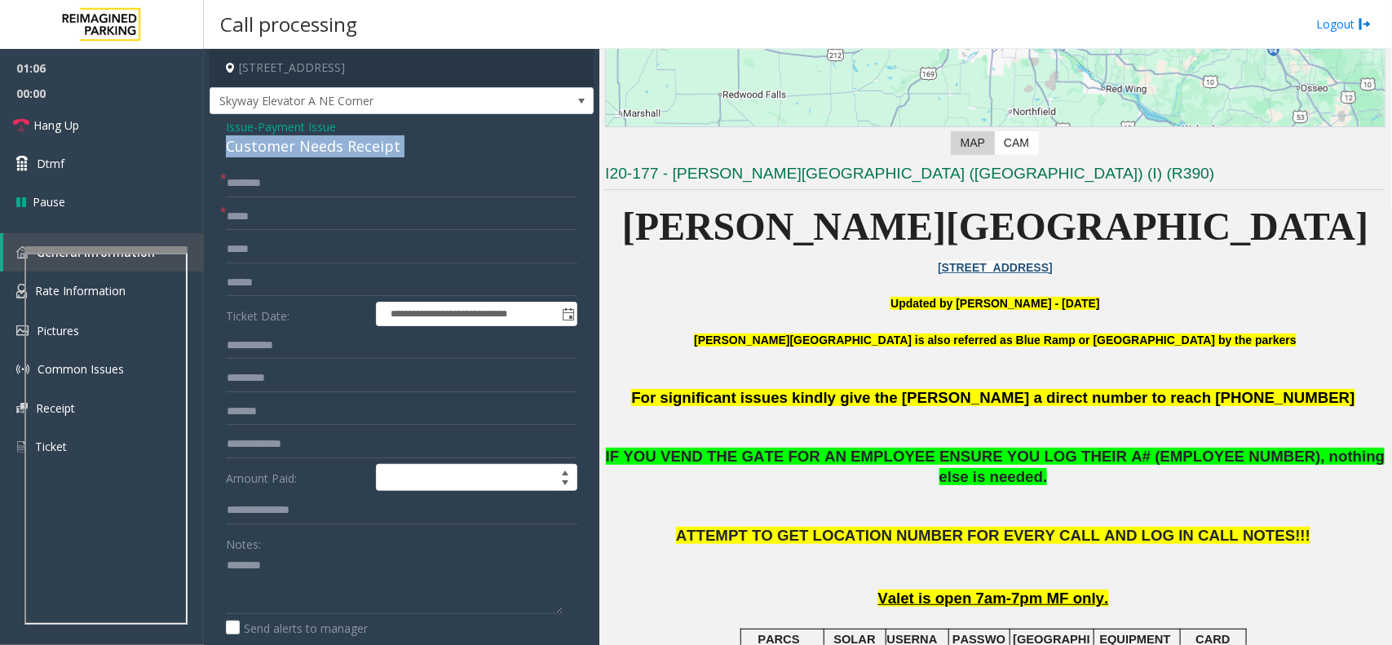
copy div "Customer Needs Receipt"
click at [302, 594] on textarea at bounding box center [394, 583] width 337 height 61
click at [308, 576] on textarea at bounding box center [394, 583] width 337 height 61
click at [316, 573] on textarea at bounding box center [394, 583] width 337 height 61
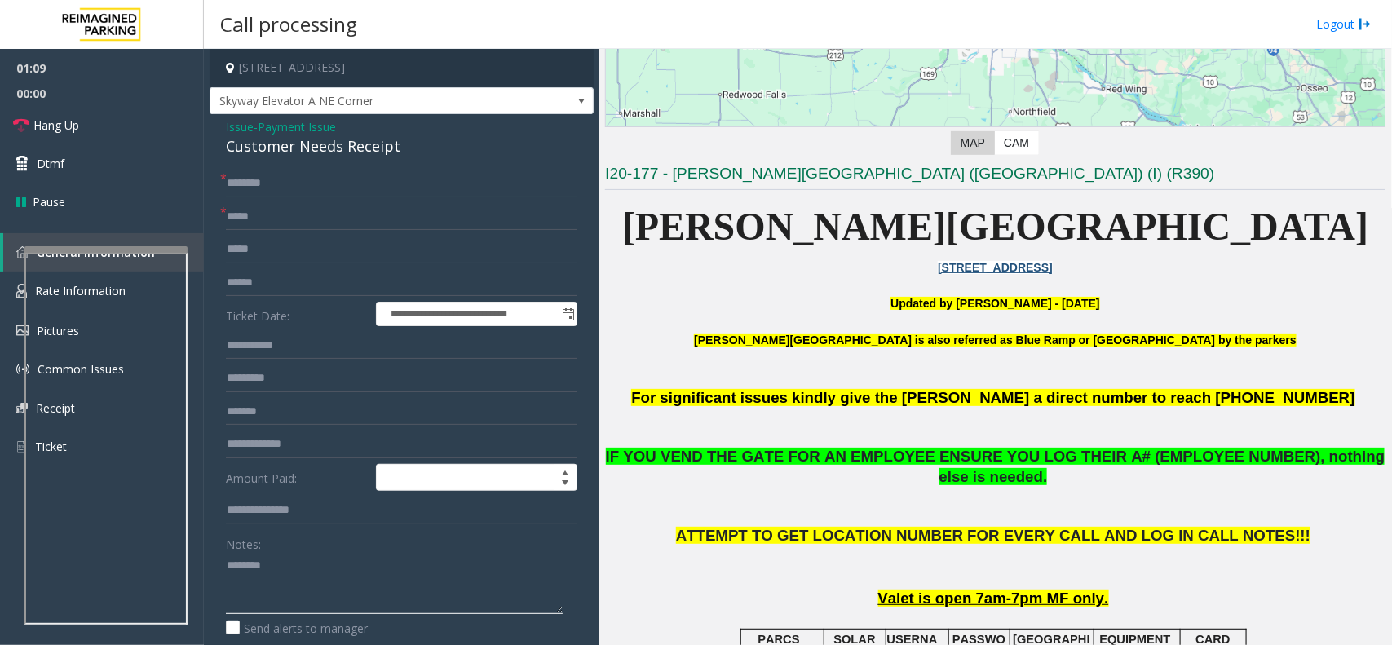
paste textarea "**********"
click at [241, 597] on textarea at bounding box center [394, 583] width 337 height 61
type textarea "**********"
click at [276, 189] on input "text" at bounding box center [402, 184] width 352 height 28
type input "**"
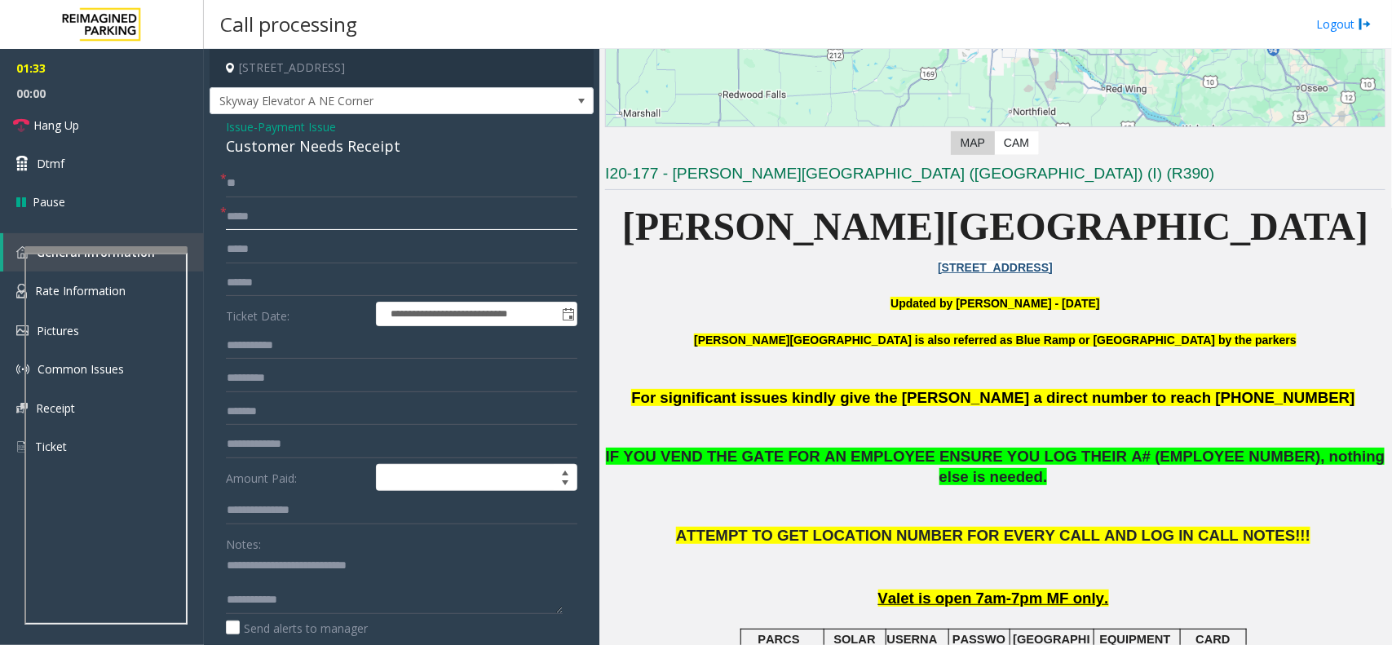
click at [275, 216] on input "text" at bounding box center [402, 217] width 352 height 28
type input "**"
click at [345, 593] on textarea at bounding box center [394, 583] width 337 height 61
click at [123, 120] on link "Hang Up" at bounding box center [102, 125] width 204 height 38
click at [306, 612] on textarea at bounding box center [394, 583] width 337 height 61
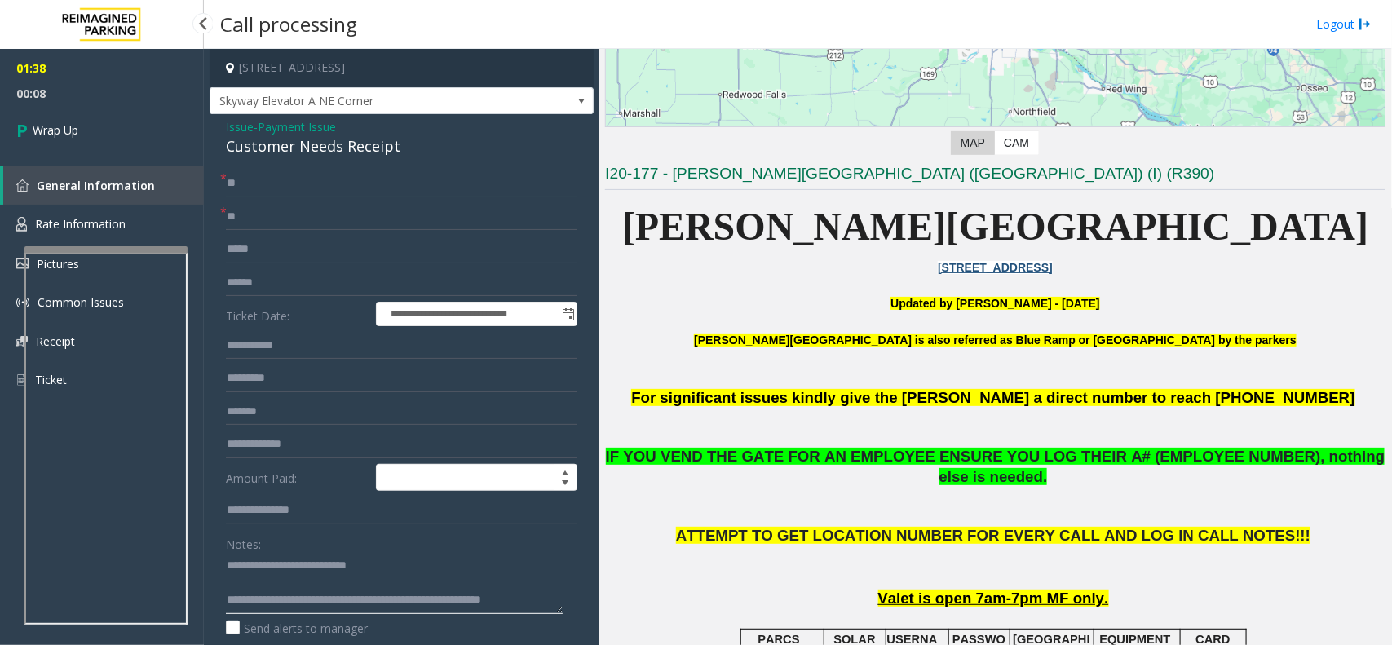
type textarea "**********"
click at [144, 161] on div "01:38 00:08 Wrap Up General Information Rate Information Pictures Common Issues…" at bounding box center [102, 231] width 204 height 364
click at [133, 137] on link "Wrap Up" at bounding box center [102, 130] width 204 height 48
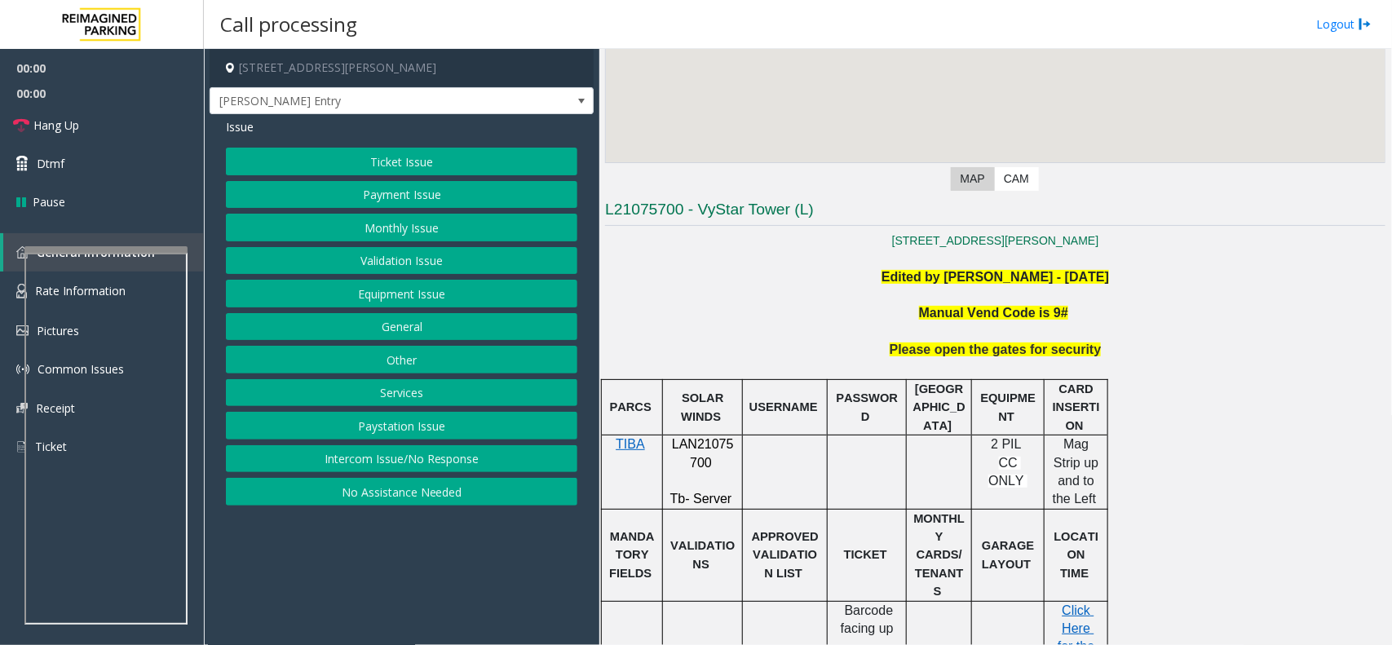
scroll to position [408, 0]
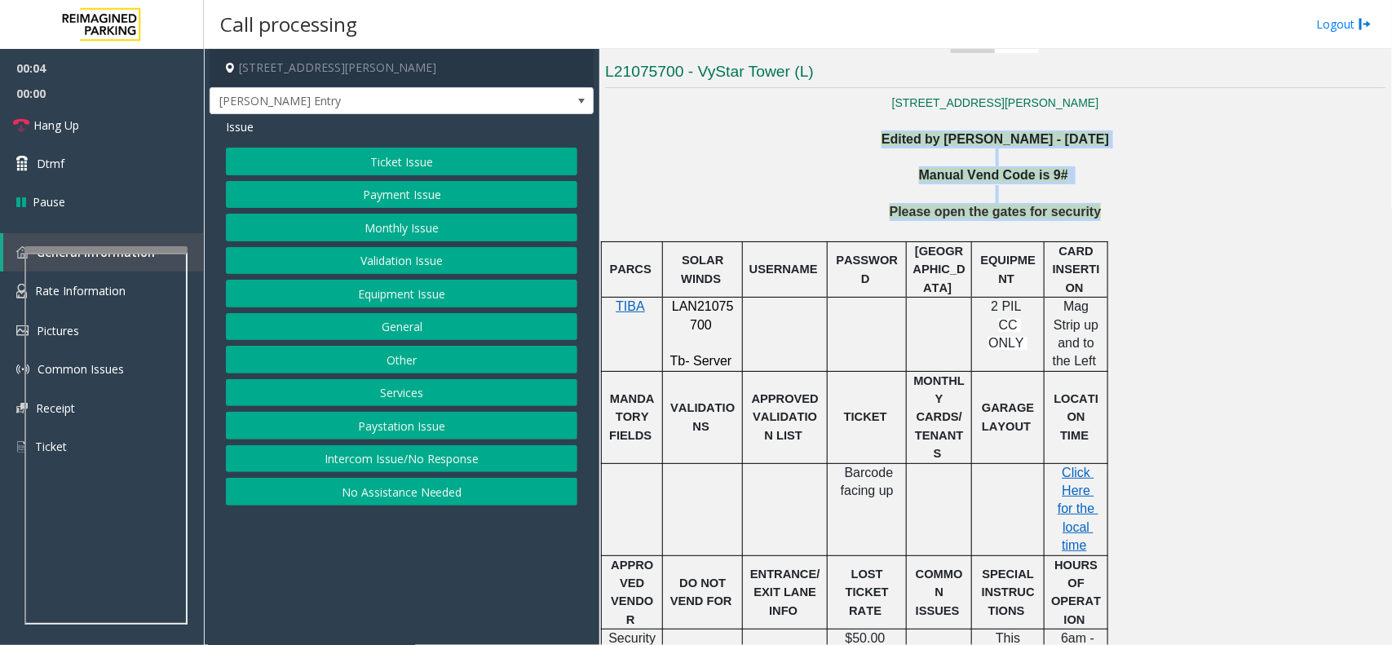
drag, startPoint x: 857, startPoint y: 143, endPoint x: 1064, endPoint y: 239, distance: 228.4
click at [1064, 239] on div "37 N. Hogan Jacksonville, FL Edited by Pranav Babbar - 6th March 2024 Manual Ve…" at bounding box center [995, 565] width 781 height 942
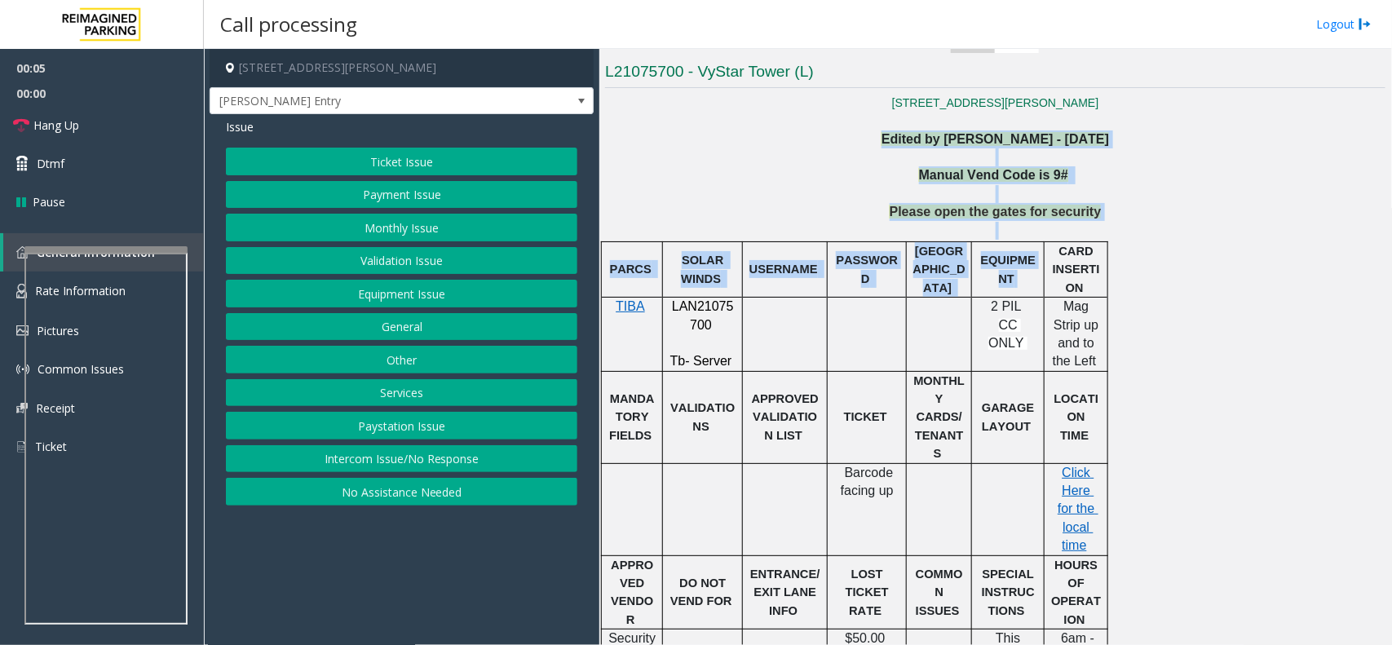
click at [1028, 231] on p at bounding box center [995, 231] width 781 height 18
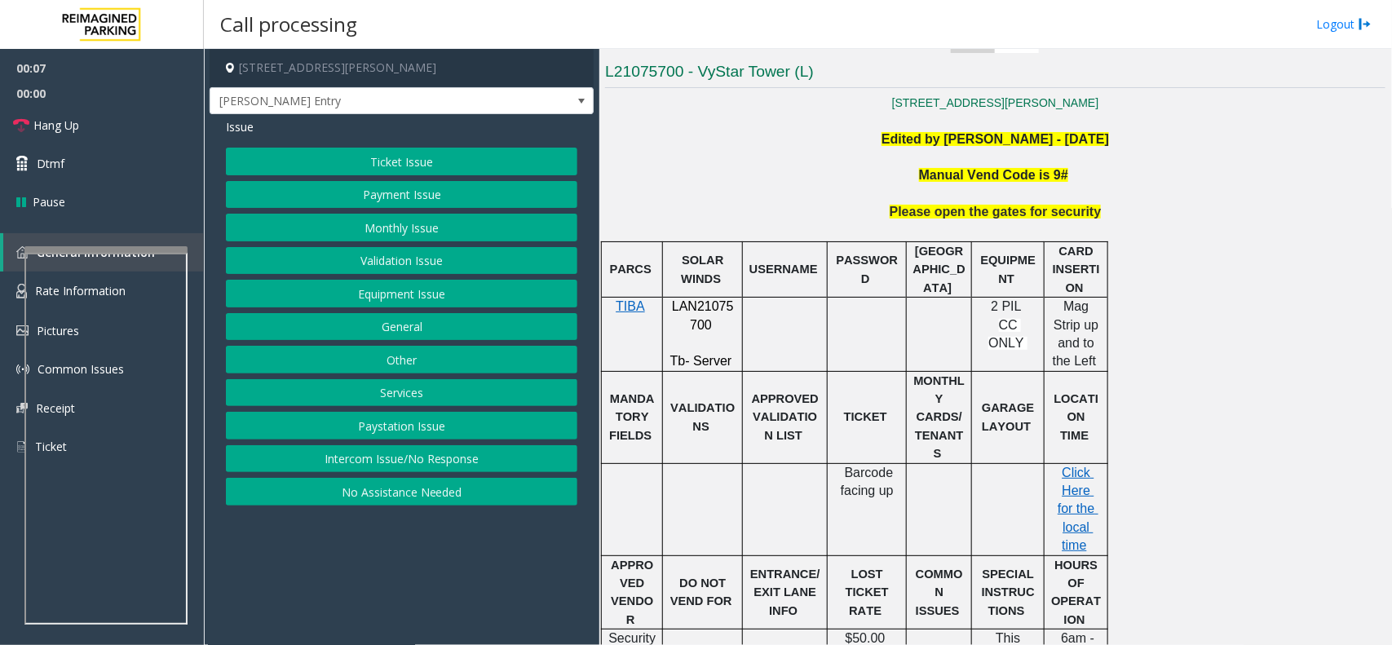
click at [453, 153] on button "Ticket Issue" at bounding box center [402, 162] width 352 height 28
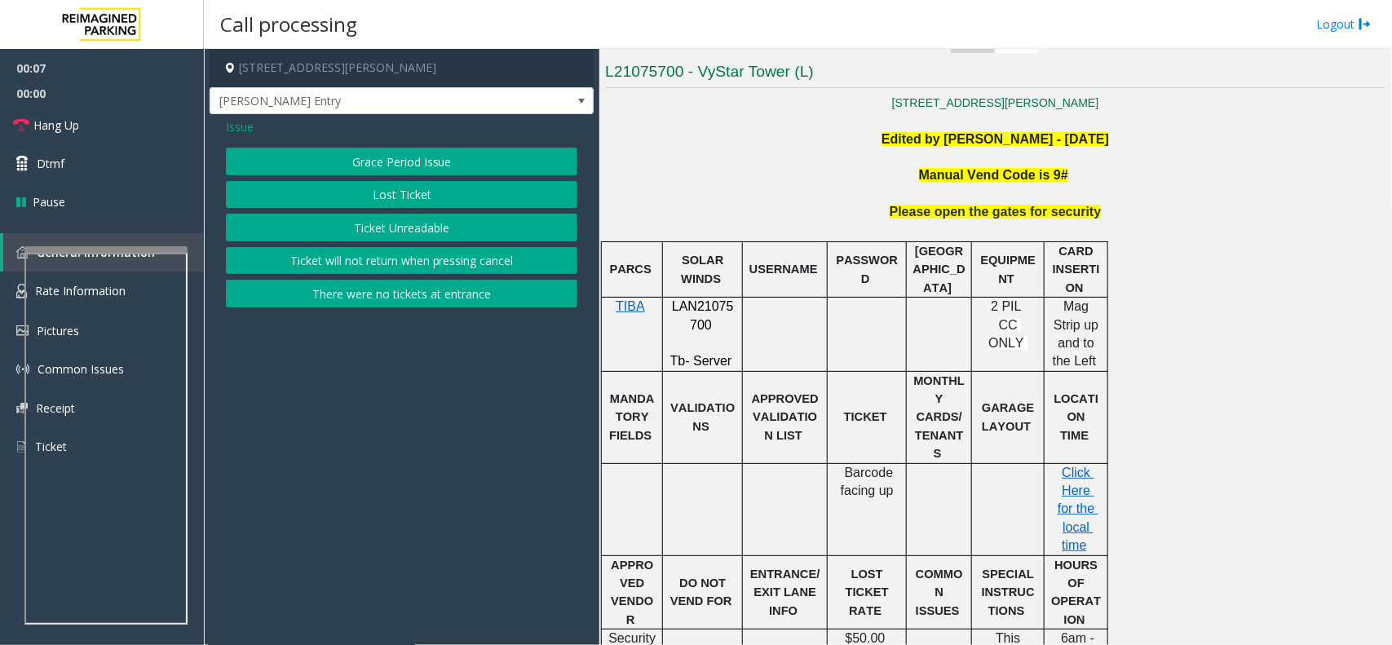
click at [435, 226] on button "Ticket Unreadable" at bounding box center [402, 228] width 352 height 28
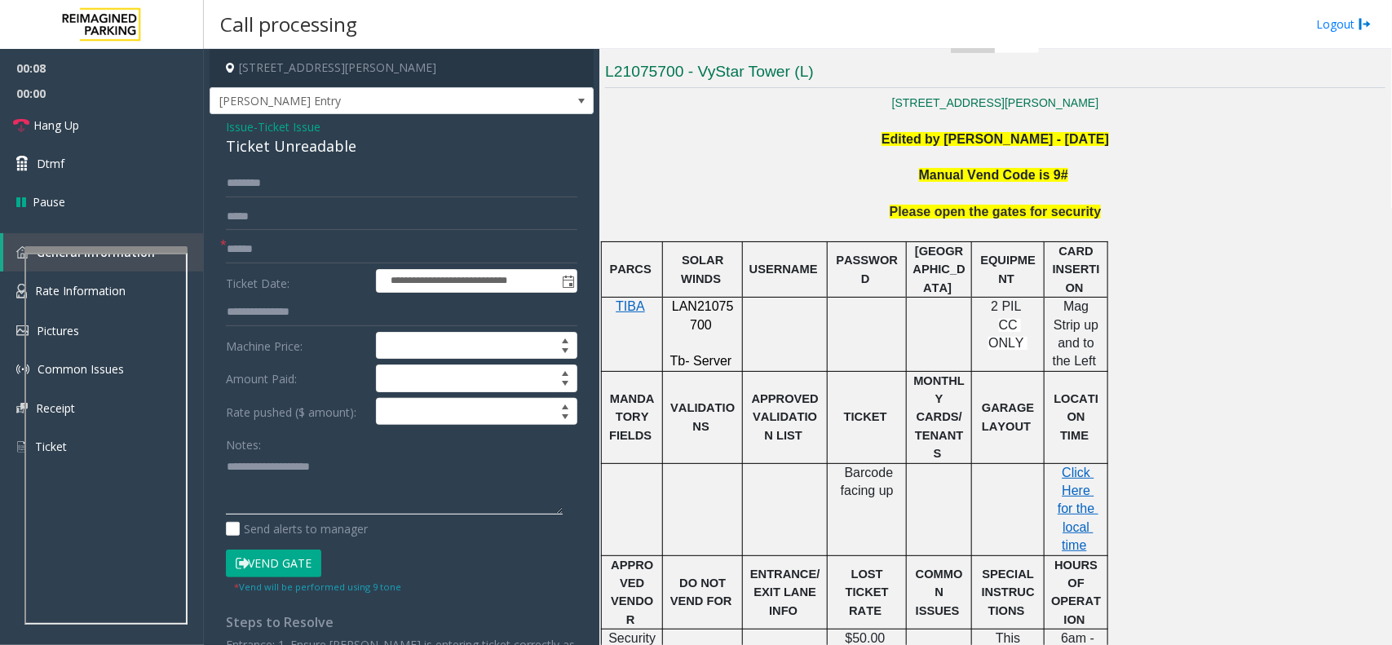
click at [323, 459] on textarea at bounding box center [394, 483] width 337 height 61
click at [322, 140] on div "Ticket Unreadable" at bounding box center [402, 146] width 352 height 22
click at [553, 107] on span "Hogan Entry" at bounding box center [402, 101] width 384 height 28
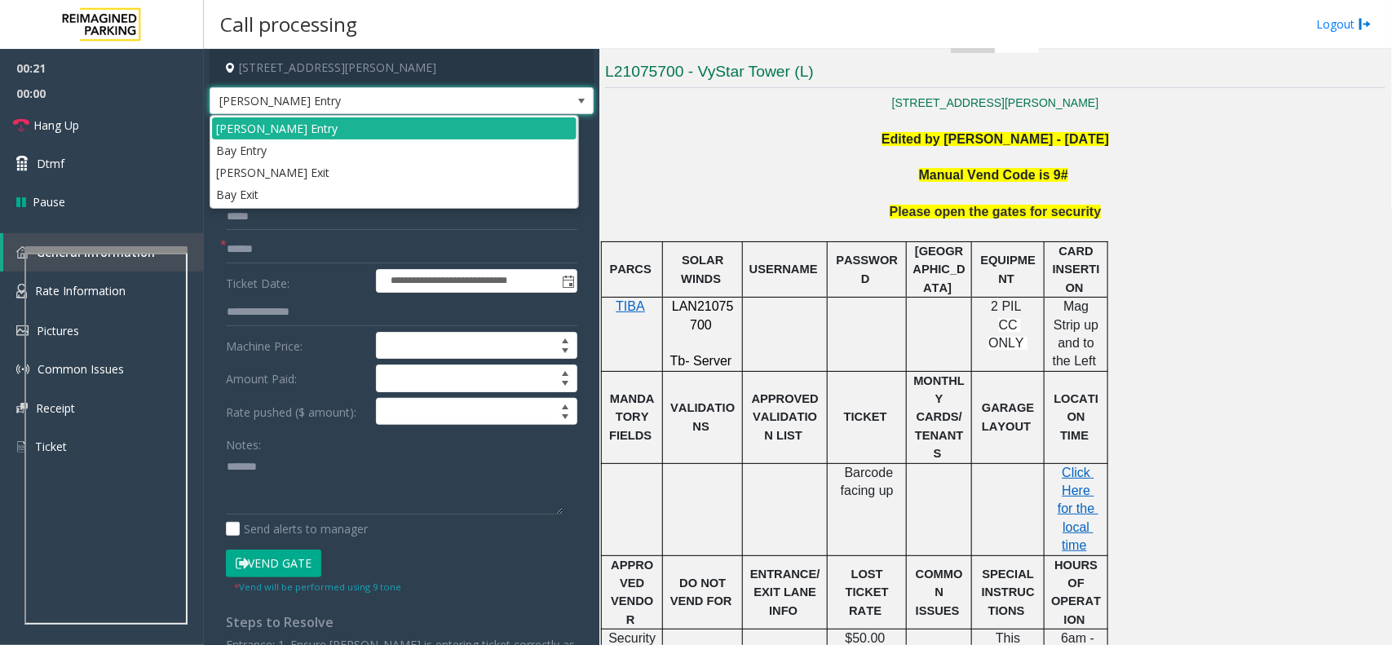
click at [553, 107] on span "Hogan Entry" at bounding box center [402, 101] width 384 height 28
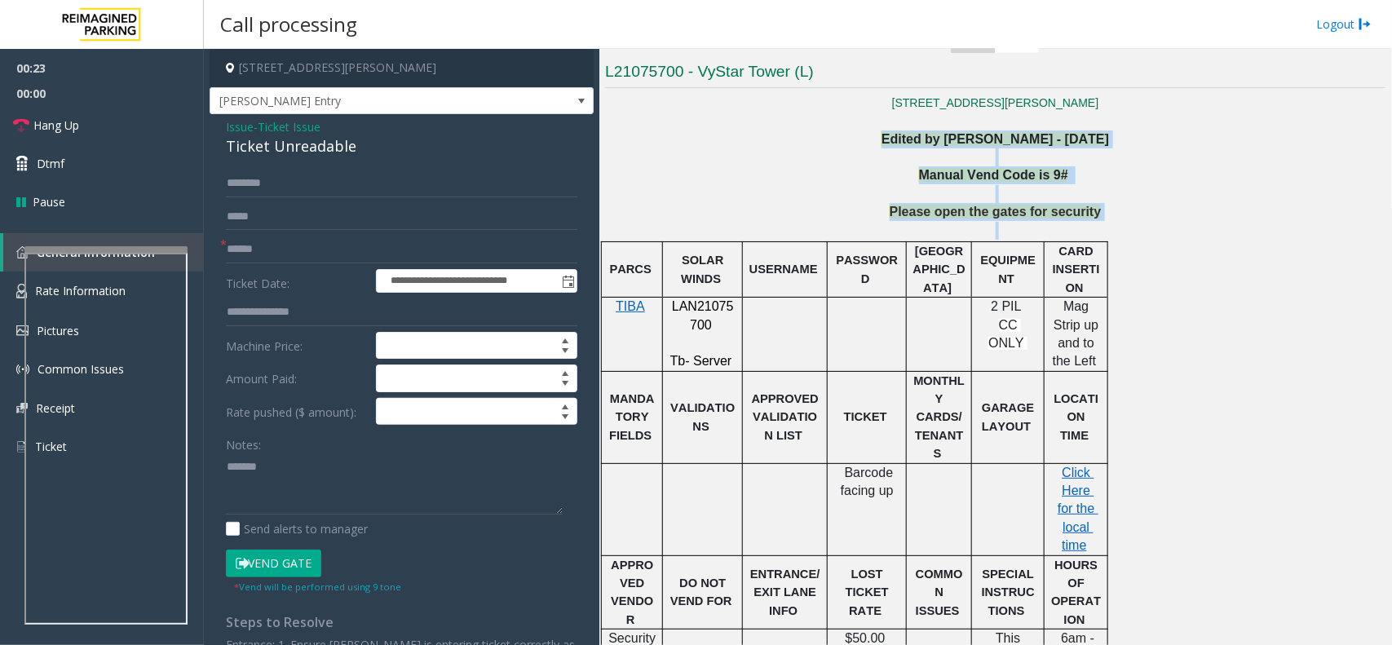
drag, startPoint x: 873, startPoint y: 130, endPoint x: 1281, endPoint y: 254, distance: 426.8
click at [1281, 254] on div "37 N. Hogan Jacksonville, FL Edited by Pranav Babbar - 6th March 2024 Manual Ve…" at bounding box center [995, 565] width 781 height 942
click at [1139, 216] on p "Please open the gates for security" at bounding box center [995, 212] width 781 height 18
drag, startPoint x: 1074, startPoint y: 210, endPoint x: 807, endPoint y: 147, distance: 274.2
click at [807, 147] on div "37 N. Hogan Jacksonville, FL Edited by Pranav Babbar - 6th March 2024 Manual Ve…" at bounding box center [995, 565] width 781 height 942
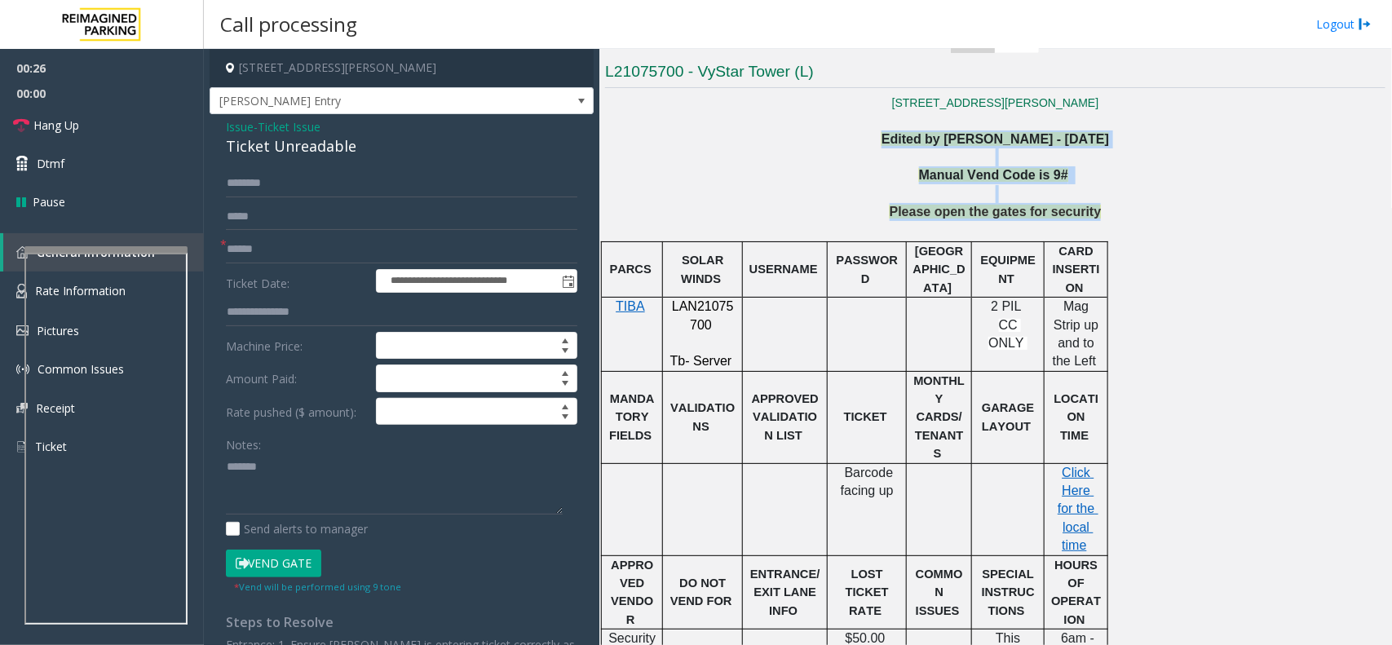
click at [859, 152] on p at bounding box center [995, 157] width 781 height 18
drag, startPoint x: 861, startPoint y: 139, endPoint x: 1107, endPoint y: 198, distance: 252.6
click at [1107, 198] on div "Edited by Pranav Babbar - 6th March 2024 Manual Vend Code is 9#" at bounding box center [995, 166] width 781 height 73
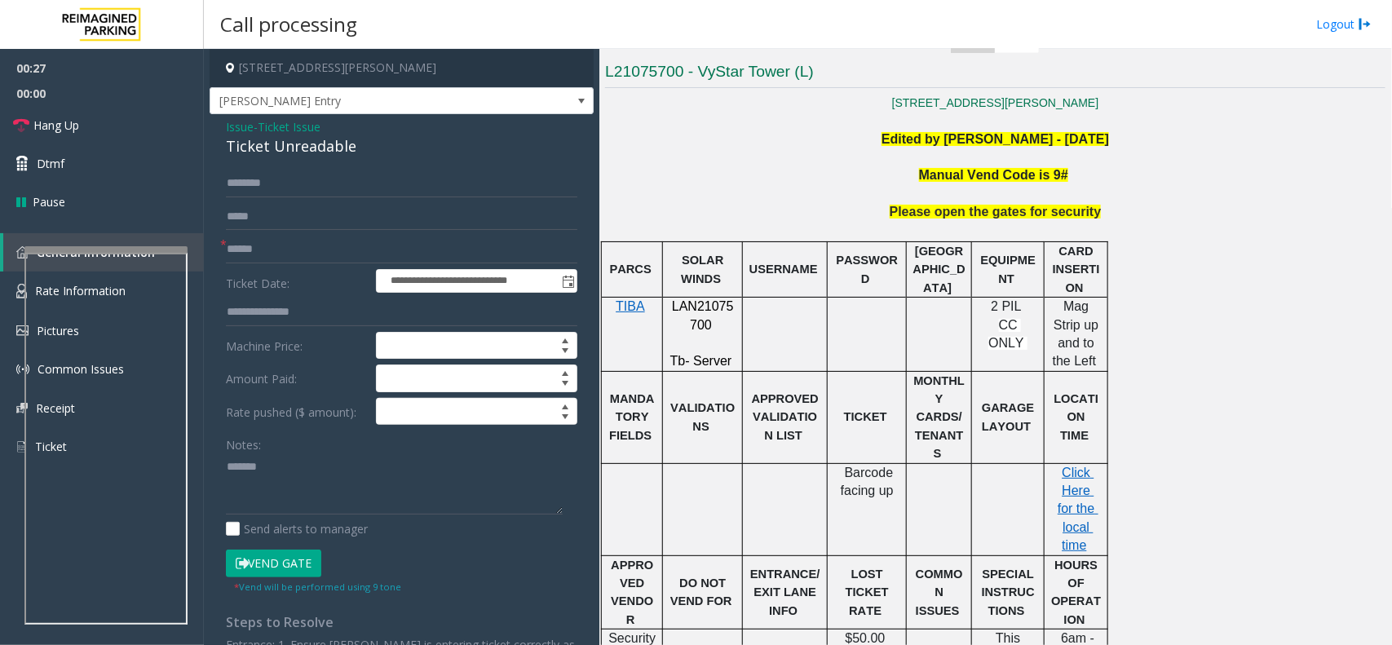
click at [1105, 212] on p "Please open the gates for security" at bounding box center [995, 212] width 781 height 18
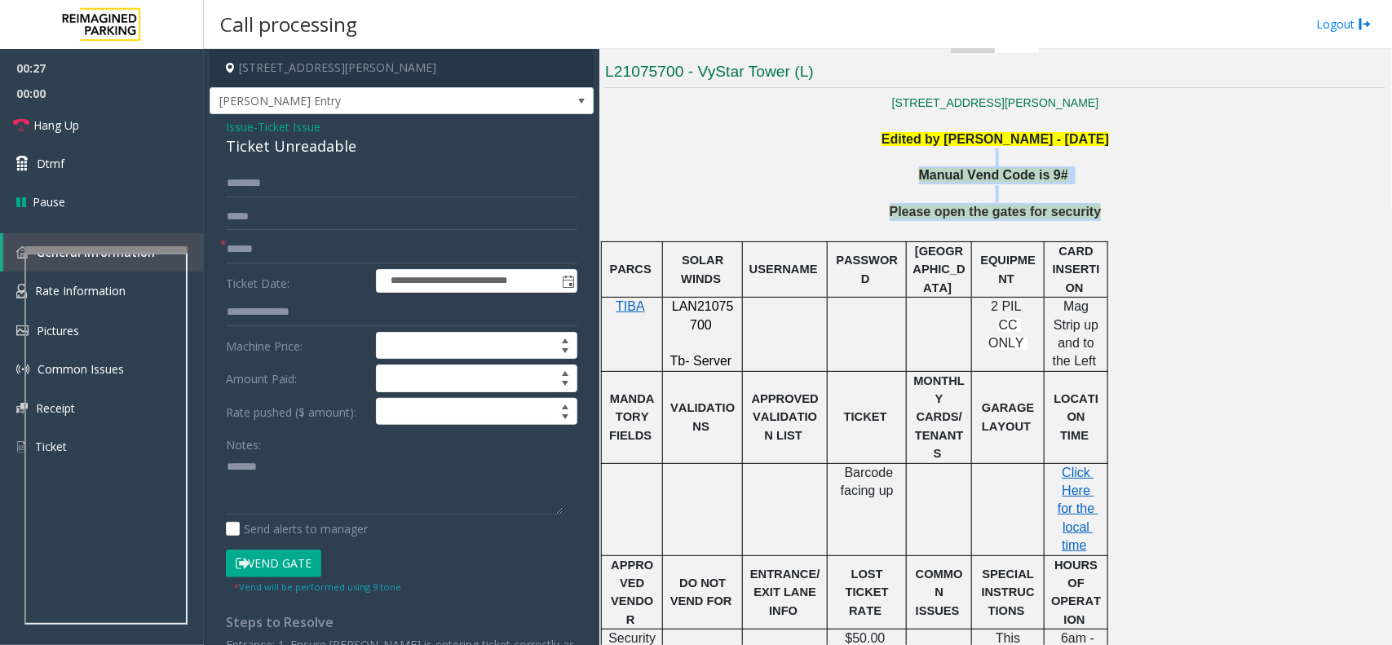
drag, startPoint x: 1095, startPoint y: 220, endPoint x: 914, endPoint y: 151, distance: 193.9
click at [914, 151] on div "37 N. Hogan Jacksonville, FL Edited by Pranav Babbar - 6th March 2024 Manual Ve…" at bounding box center [995, 565] width 781 height 942
click at [908, 155] on p at bounding box center [995, 157] width 781 height 18
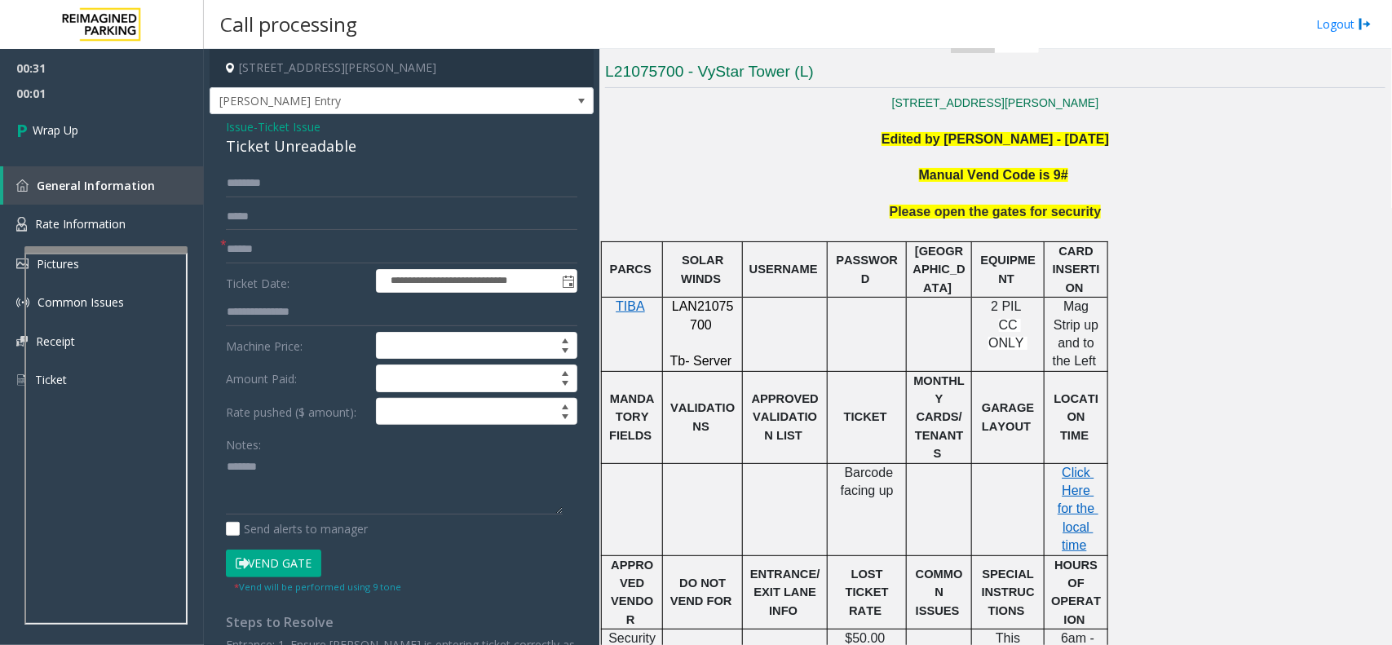
drag, startPoint x: 294, startPoint y: 450, endPoint x: 298, endPoint y: 459, distance: 9.5
click at [298, 459] on div "Notes:" at bounding box center [402, 473] width 352 height 84
click at [294, 463] on textarea at bounding box center [394, 483] width 337 height 61
click at [306, 141] on div "Ticket Unreadable" at bounding box center [402, 146] width 352 height 22
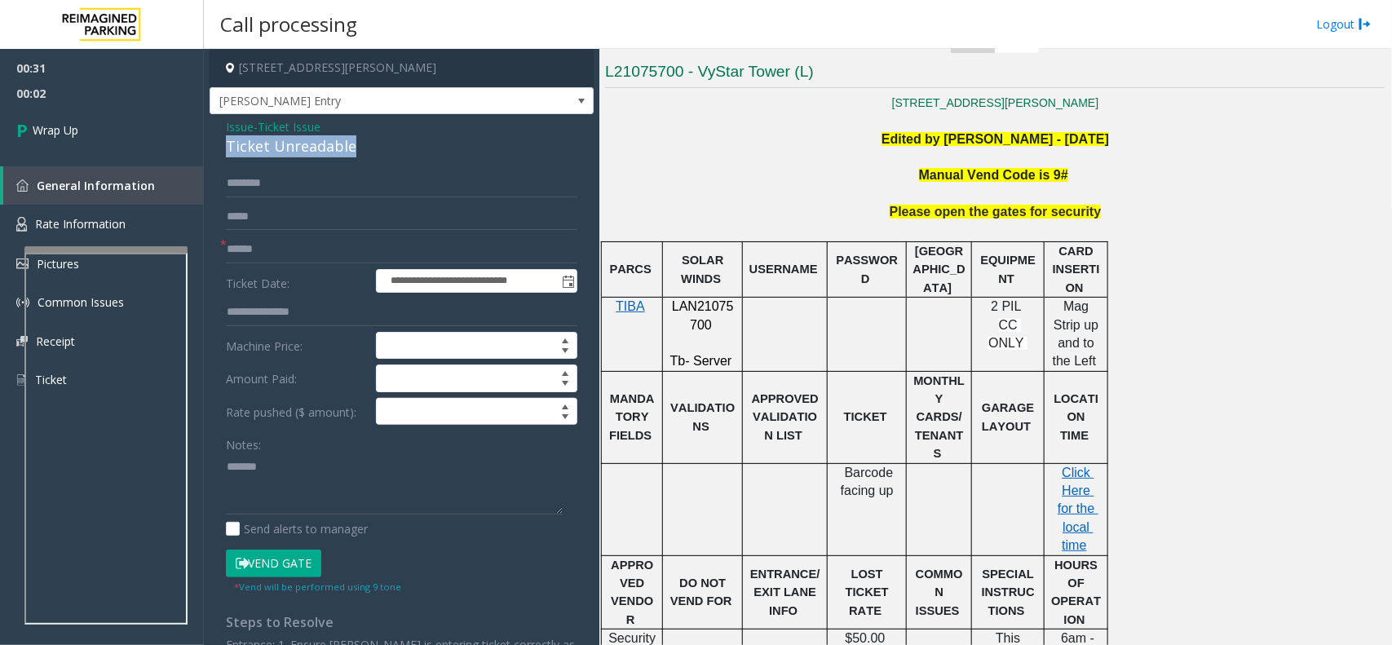
click at [306, 141] on div "Ticket Unreadable" at bounding box center [402, 146] width 352 height 22
copy div "Ticket Unreadable"
click at [325, 463] on textarea at bounding box center [394, 483] width 337 height 61
paste textarea "**********"
type textarea "**********"
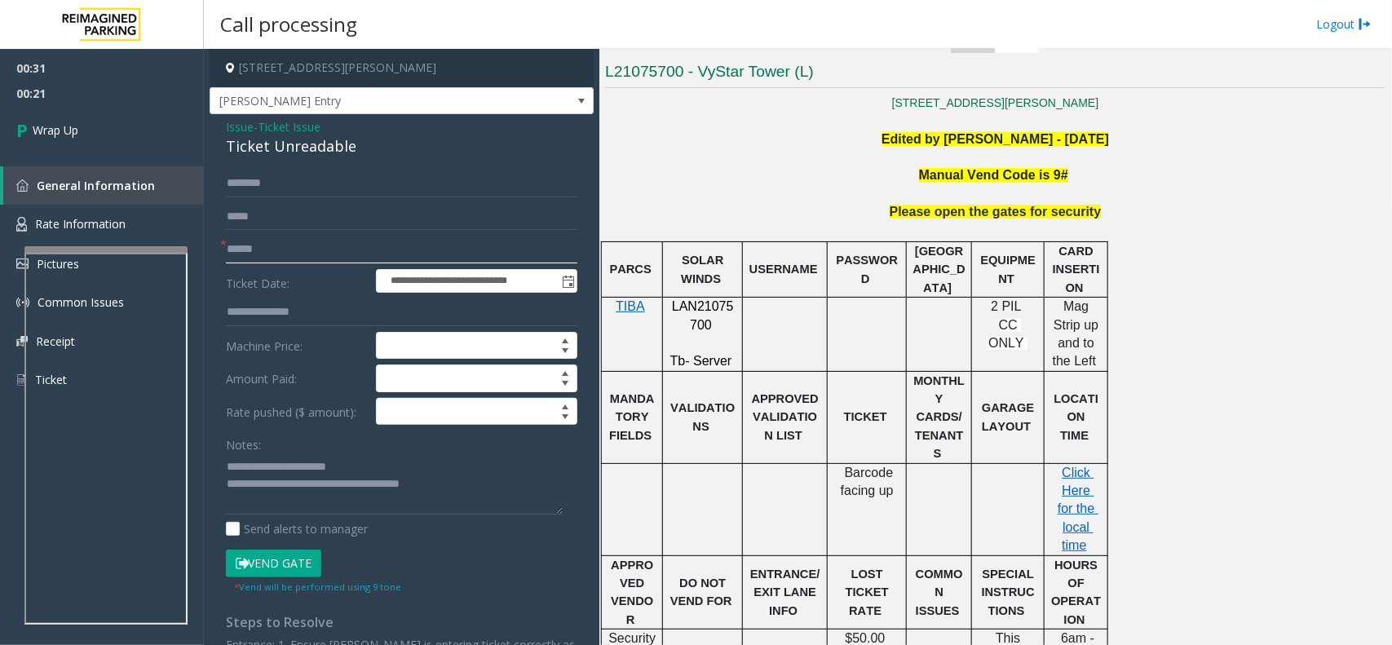
click at [246, 242] on input "text" at bounding box center [402, 250] width 352 height 28
type input "**"
click at [160, 128] on link "Wrap Up" at bounding box center [102, 130] width 204 height 48
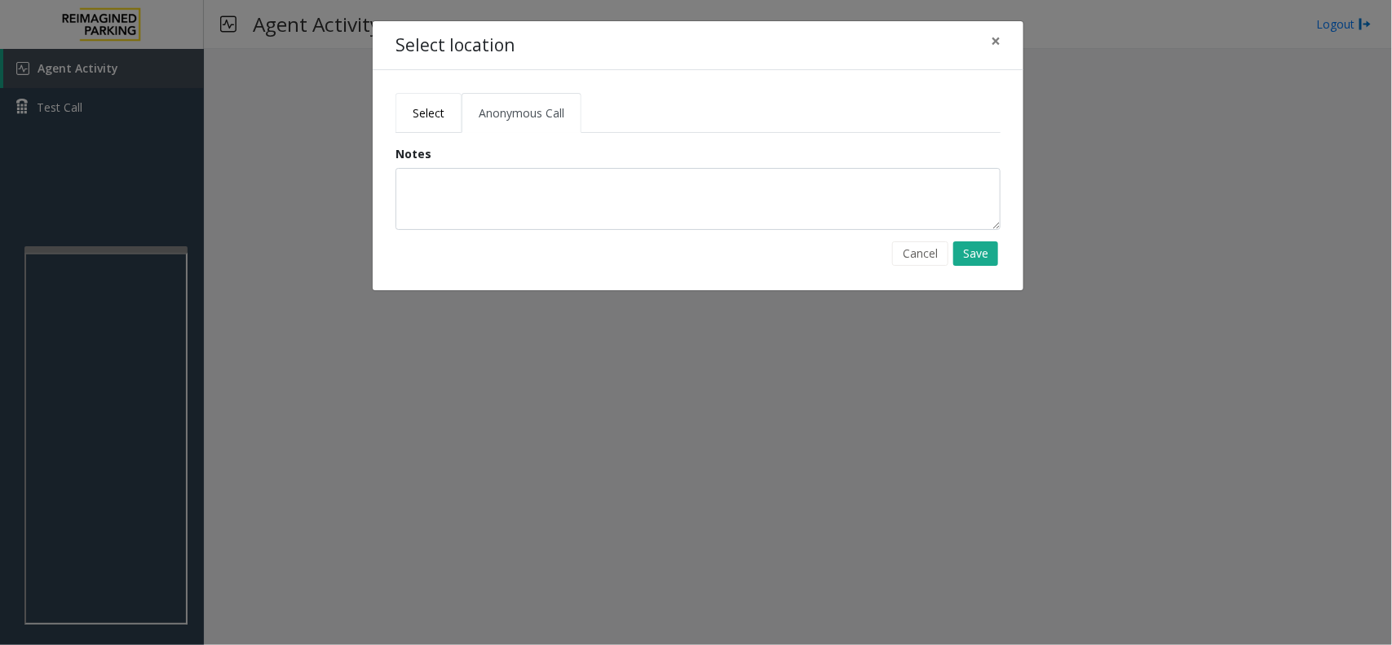
click at [434, 125] on link "Select" at bounding box center [429, 113] width 66 height 40
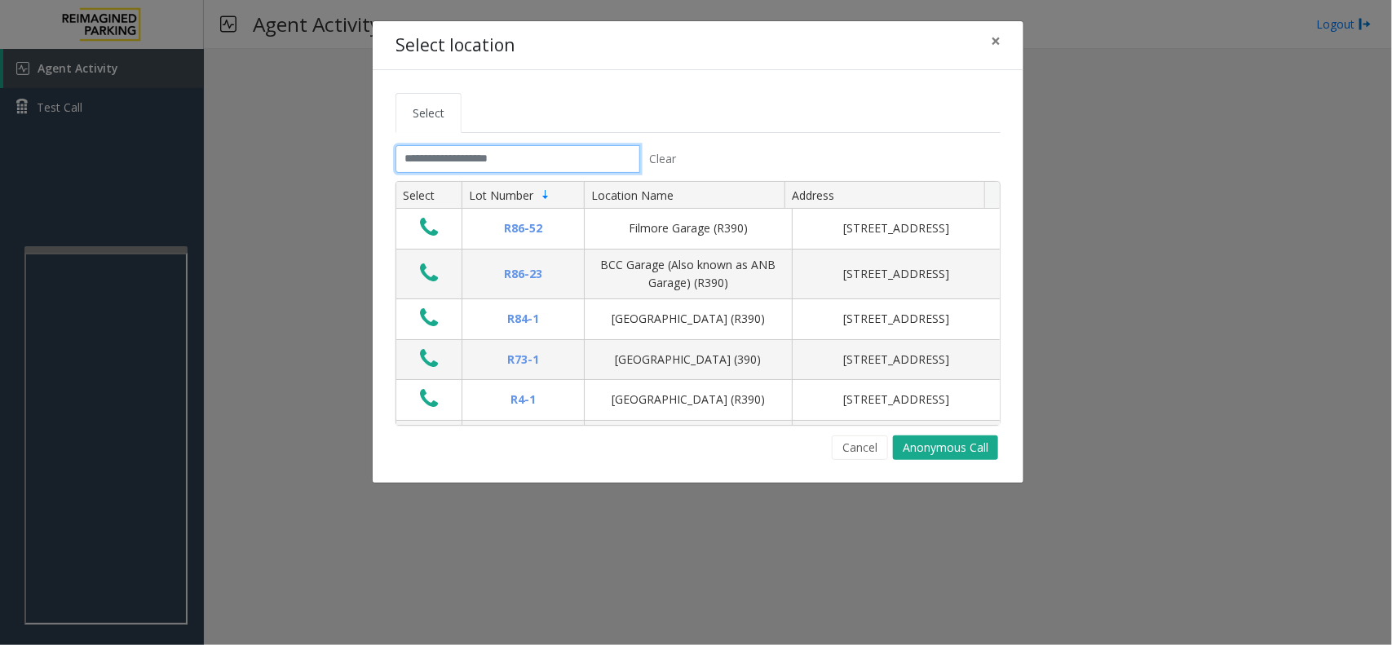
click at [463, 159] on input "text" at bounding box center [518, 159] width 245 height 28
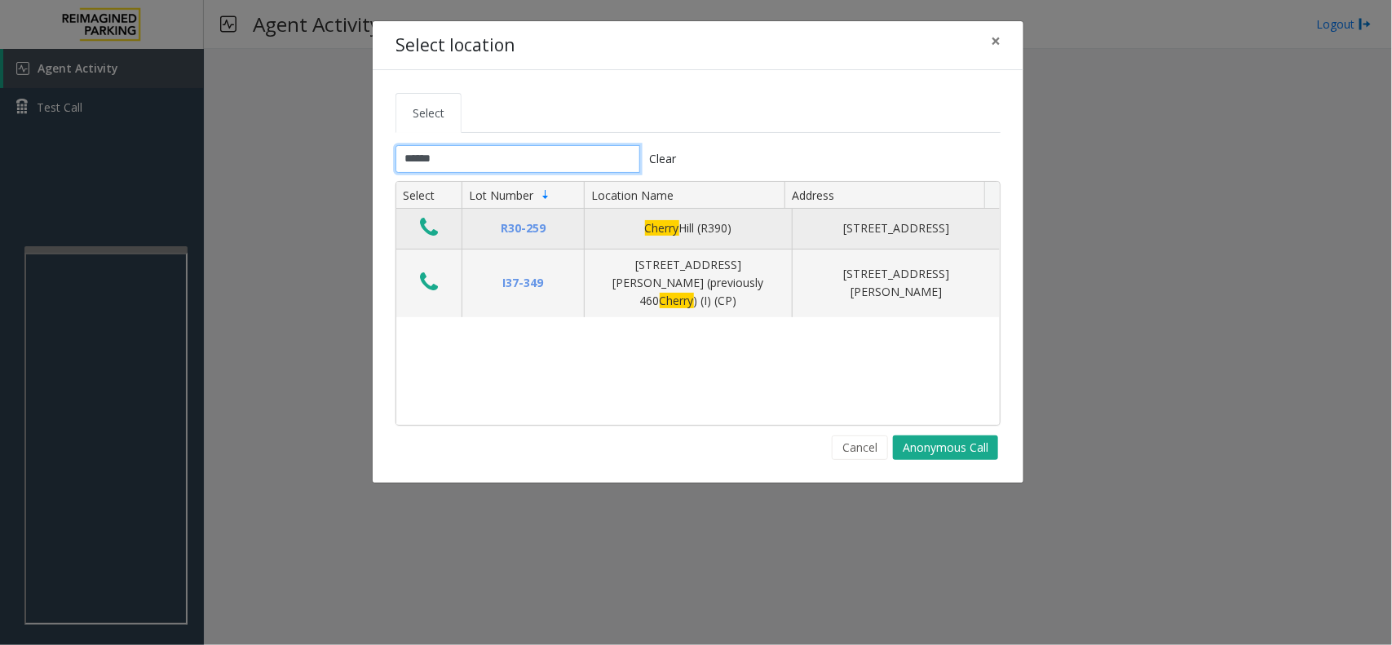
type input "******"
click at [427, 229] on icon "Data table" at bounding box center [429, 227] width 18 height 23
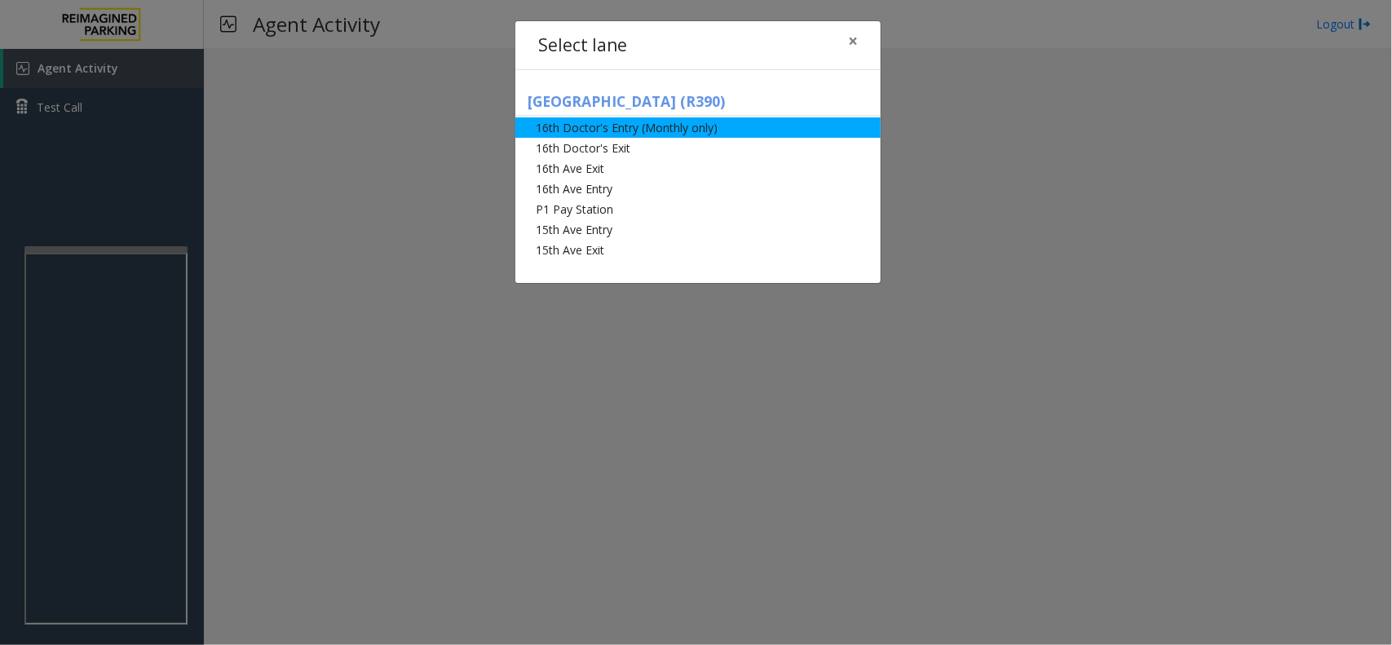
click at [703, 132] on li "16th Doctor's Entry (Monthly only)" at bounding box center [697, 127] width 365 height 20
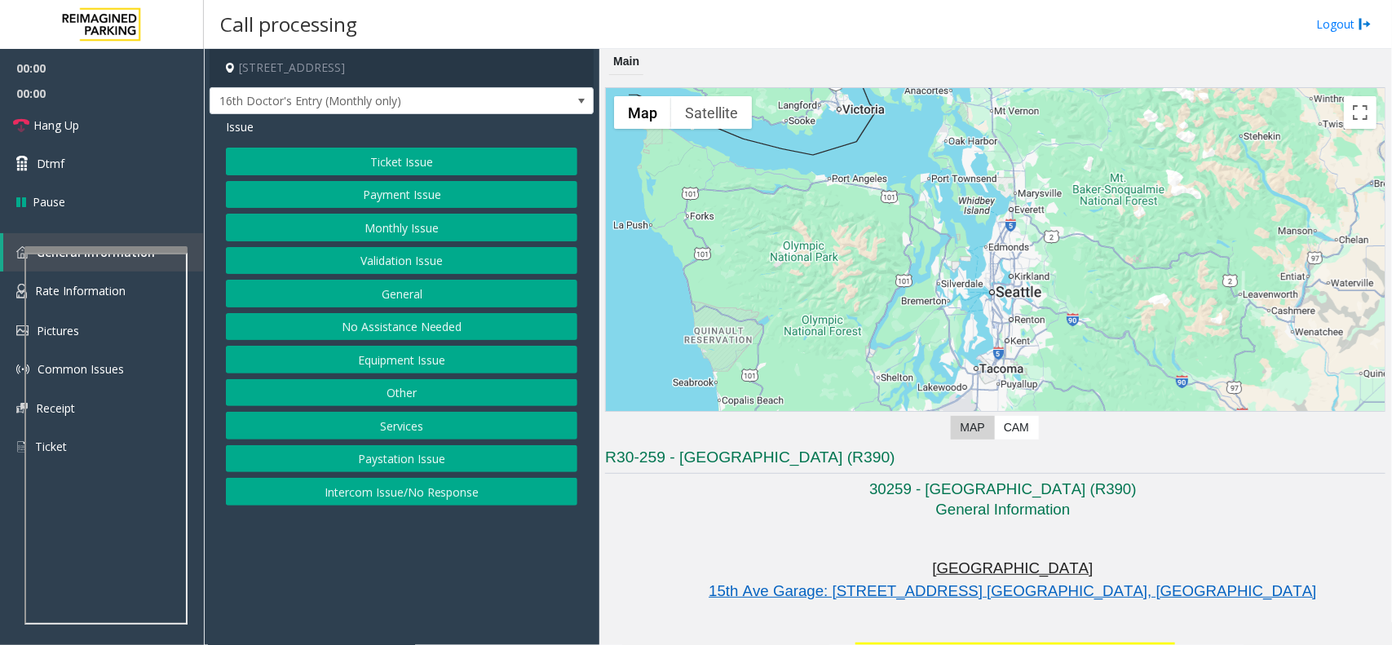
click at [418, 237] on button "Monthly Issue" at bounding box center [402, 228] width 352 height 28
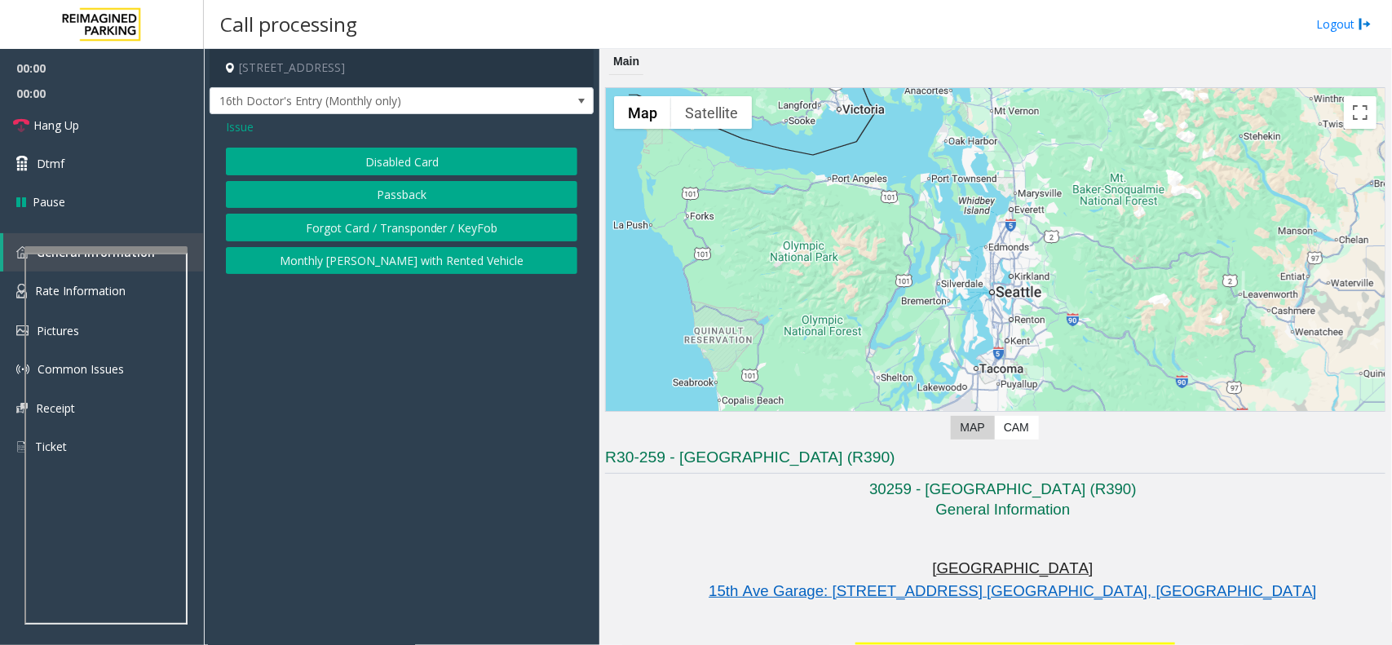
click at [418, 227] on button "Forgot Card / Transponder / KeyFob" at bounding box center [402, 228] width 352 height 28
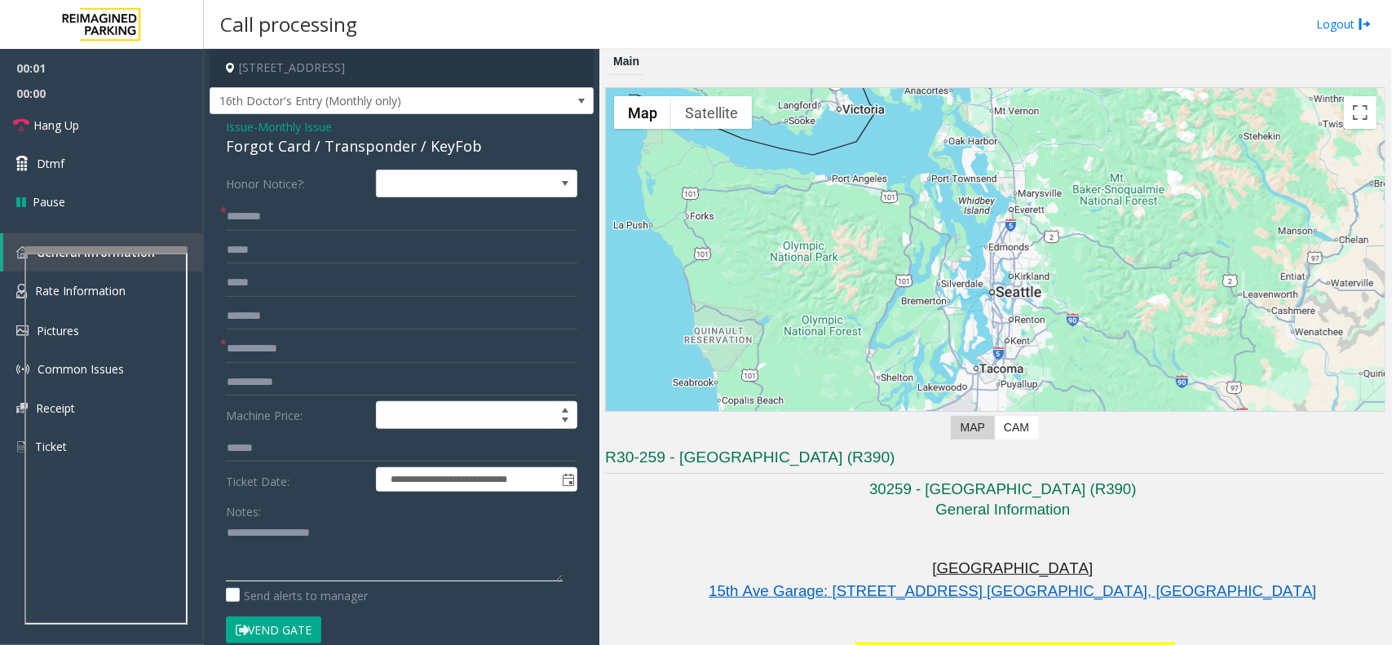
click at [287, 535] on textarea at bounding box center [394, 550] width 337 height 61
click at [368, 153] on div "Forgot Card / Transponder / KeyFob" at bounding box center [402, 146] width 352 height 22
copy div "Forgot Card / Transponder / KeyFob"
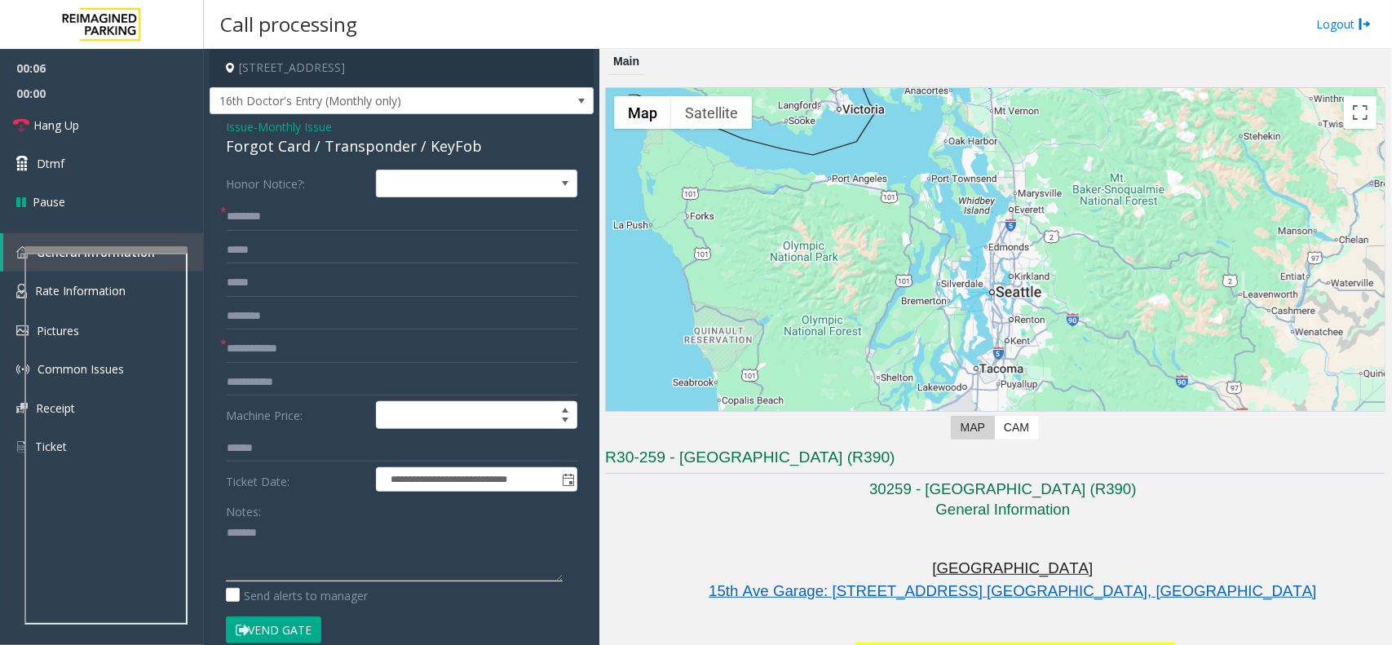
click at [285, 549] on textarea at bounding box center [394, 550] width 337 height 61
paste textarea "**********"
type textarea "**********"
click at [283, 208] on input "text" at bounding box center [402, 217] width 352 height 28
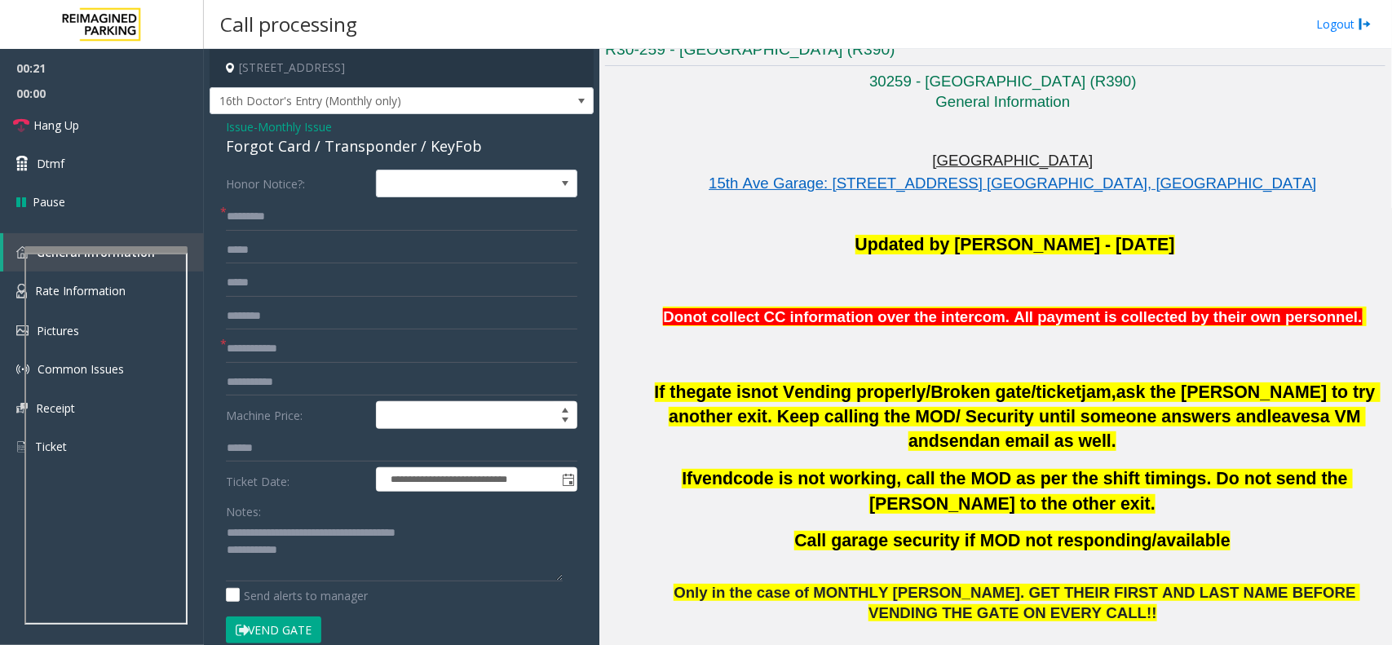
drag, startPoint x: 270, startPoint y: 220, endPoint x: 250, endPoint y: 267, distance: 50.8
click at [250, 267] on form "**********" at bounding box center [402, 415] width 352 height 491
click at [285, 218] on input "*********" at bounding box center [402, 217] width 352 height 28
drag, startPoint x: 285, startPoint y: 218, endPoint x: 238, endPoint y: 217, distance: 47.3
click at [238, 217] on input "*********" at bounding box center [402, 217] width 352 height 28
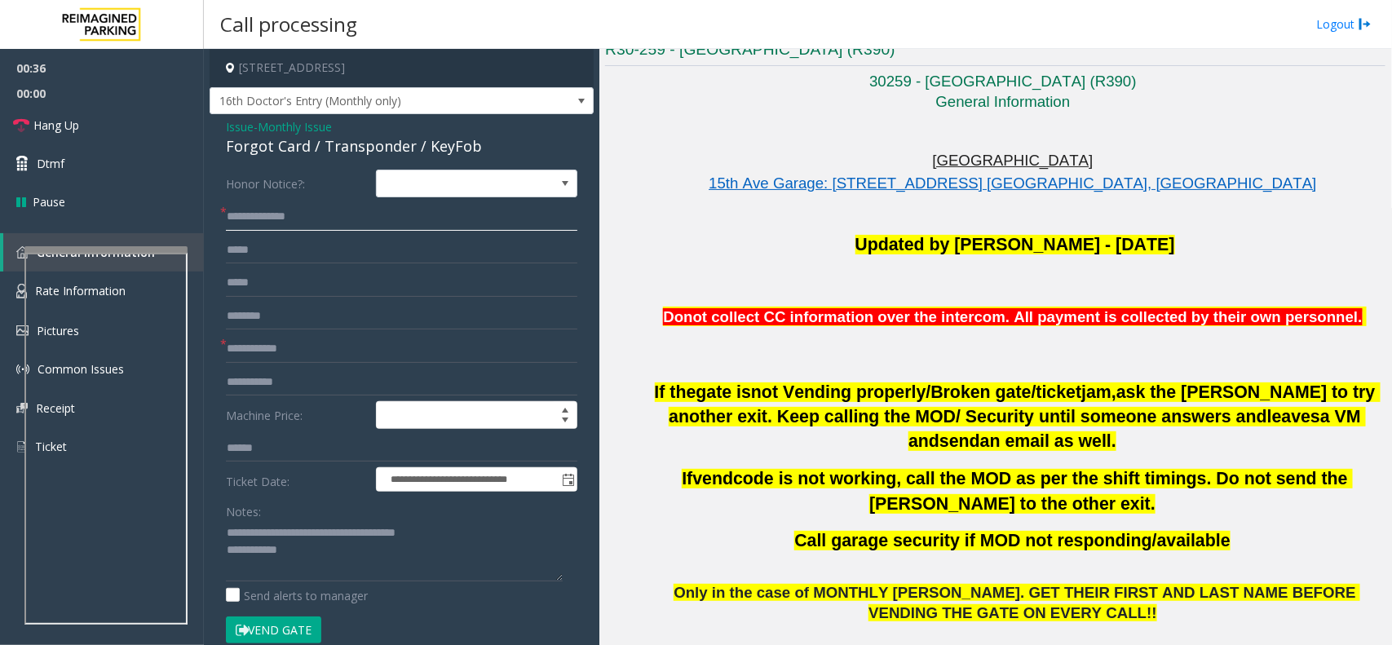
type input "**********"
click at [298, 360] on input "text" at bounding box center [402, 349] width 352 height 28
type input "**"
click at [303, 561] on textarea at bounding box center [394, 550] width 337 height 61
click at [303, 626] on button "Vend Gate" at bounding box center [273, 631] width 95 height 28
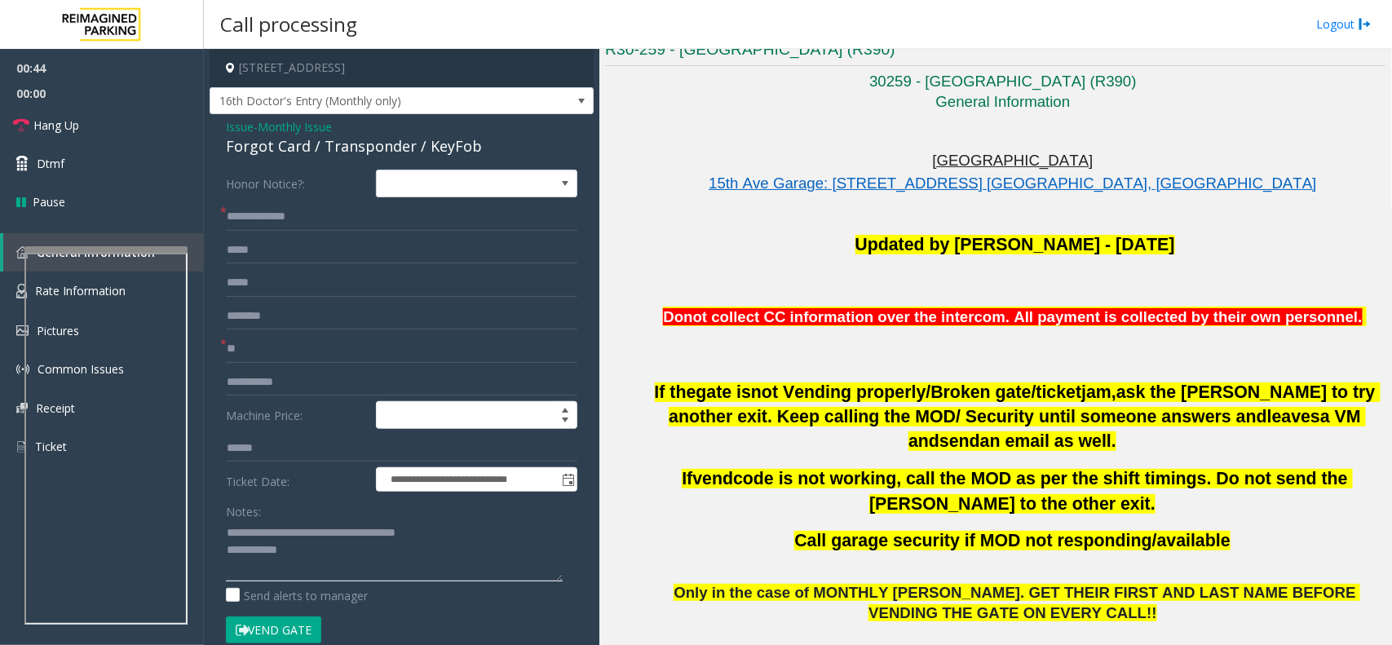
click at [334, 567] on textarea at bounding box center [394, 550] width 337 height 61
type textarea "**********"
click at [118, 118] on link "Hang Up" at bounding box center [102, 125] width 204 height 38
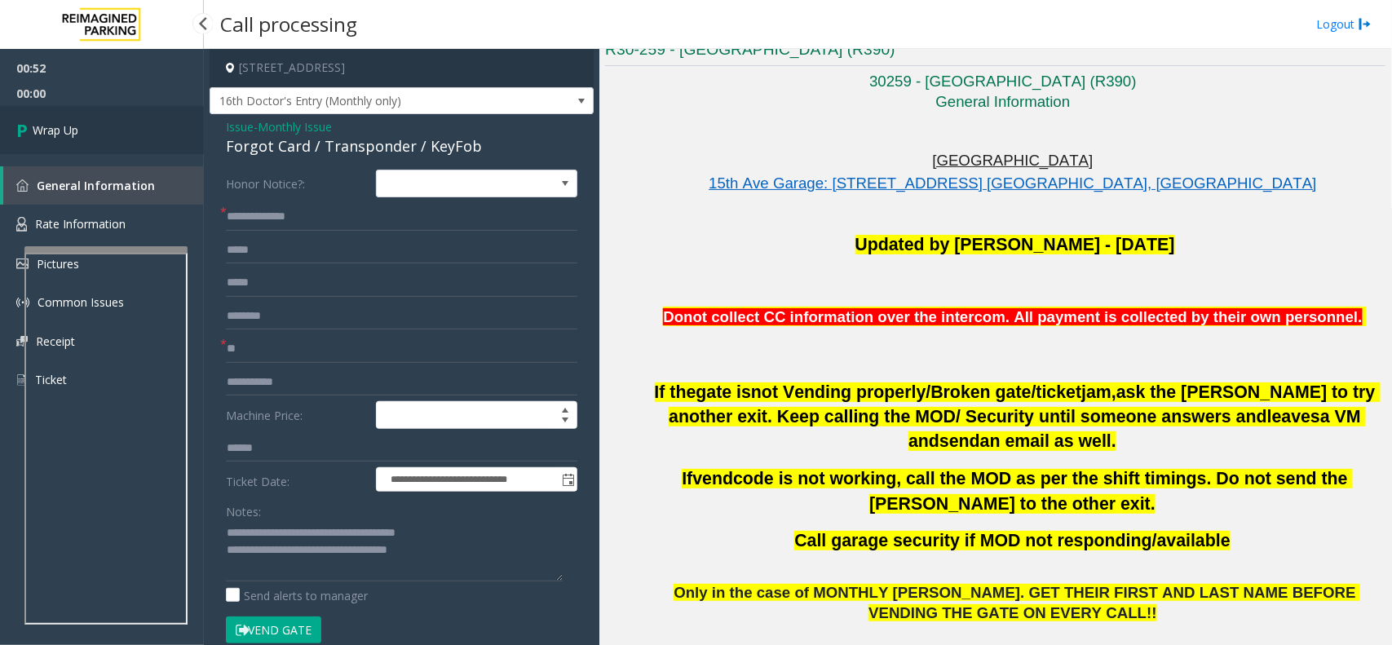
click at [118, 118] on link "Wrap Up" at bounding box center [102, 130] width 204 height 48
